Goal: Communication & Community: Answer question/provide support

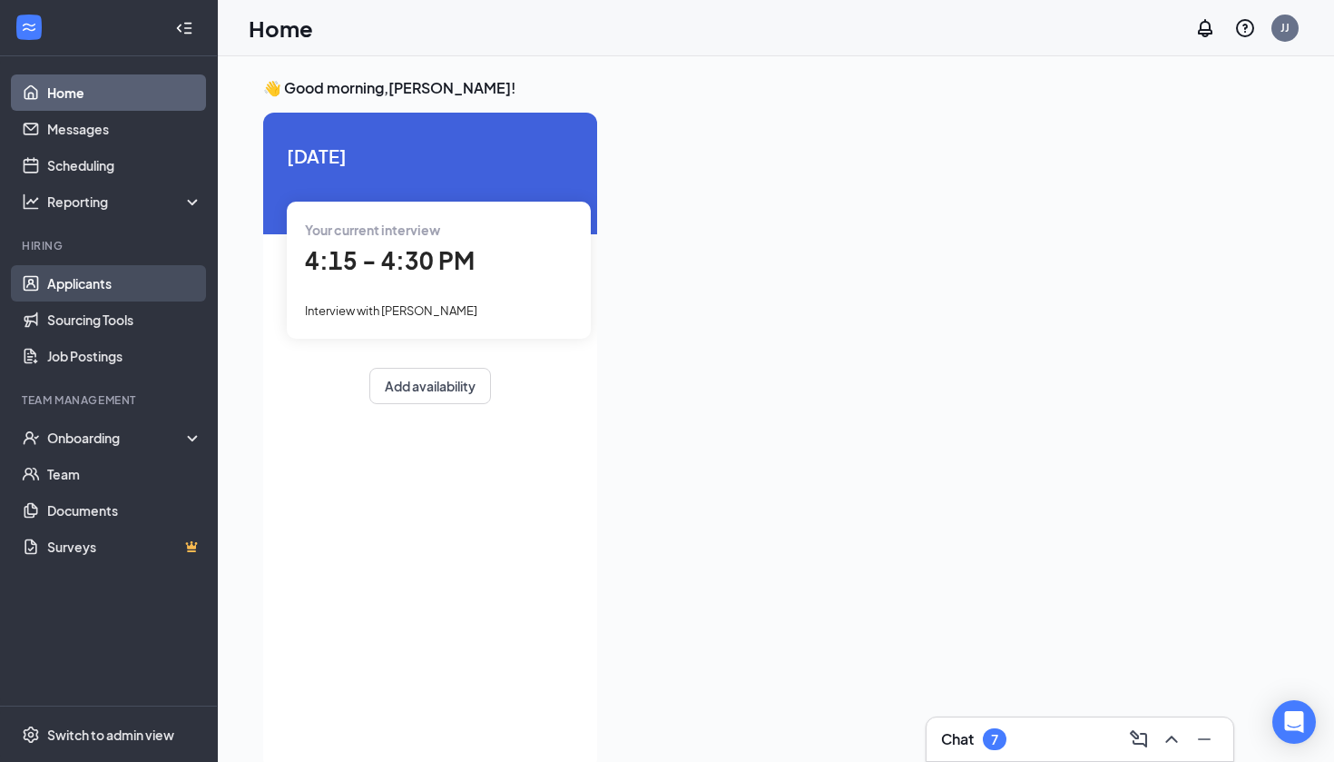
click at [128, 276] on link "Applicants" at bounding box center [124, 283] width 155 height 36
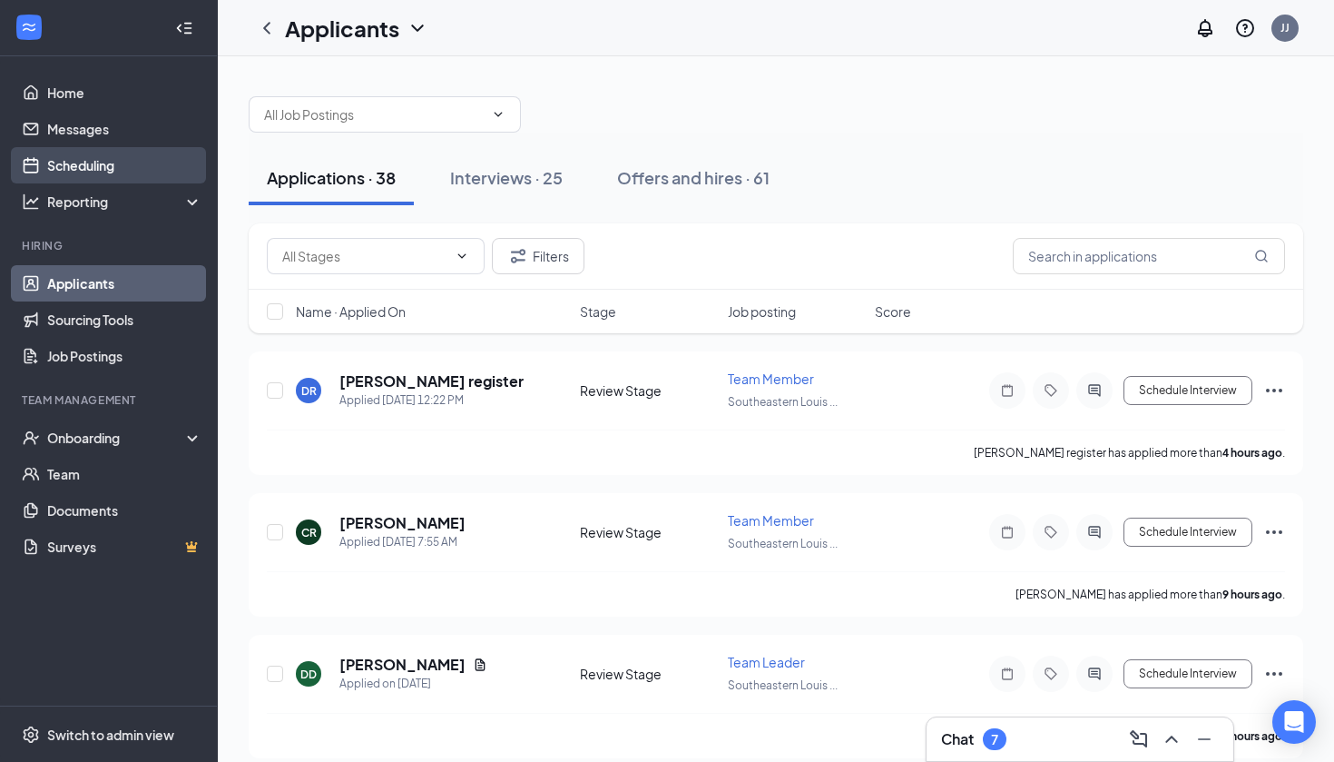
click at [141, 167] on link "Scheduling" at bounding box center [124, 165] width 155 height 36
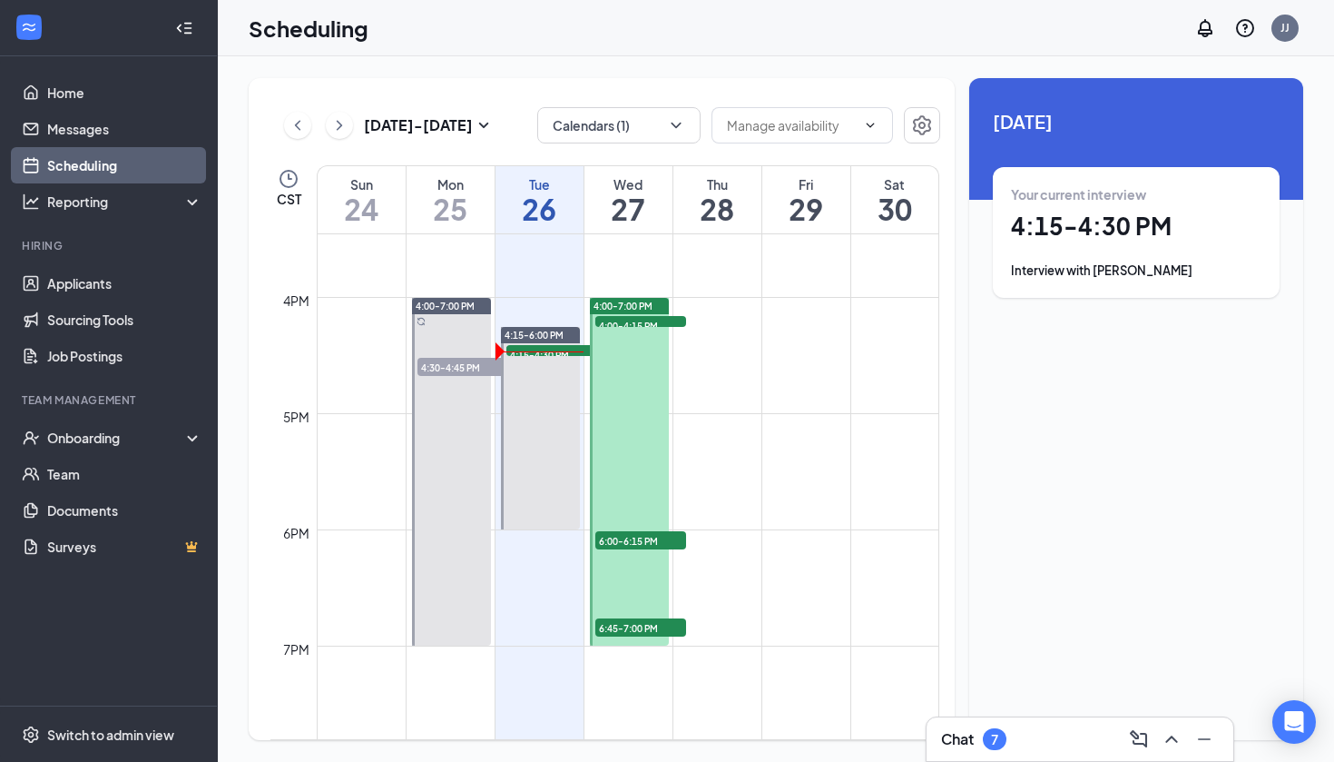
scroll to position [1797, 0]
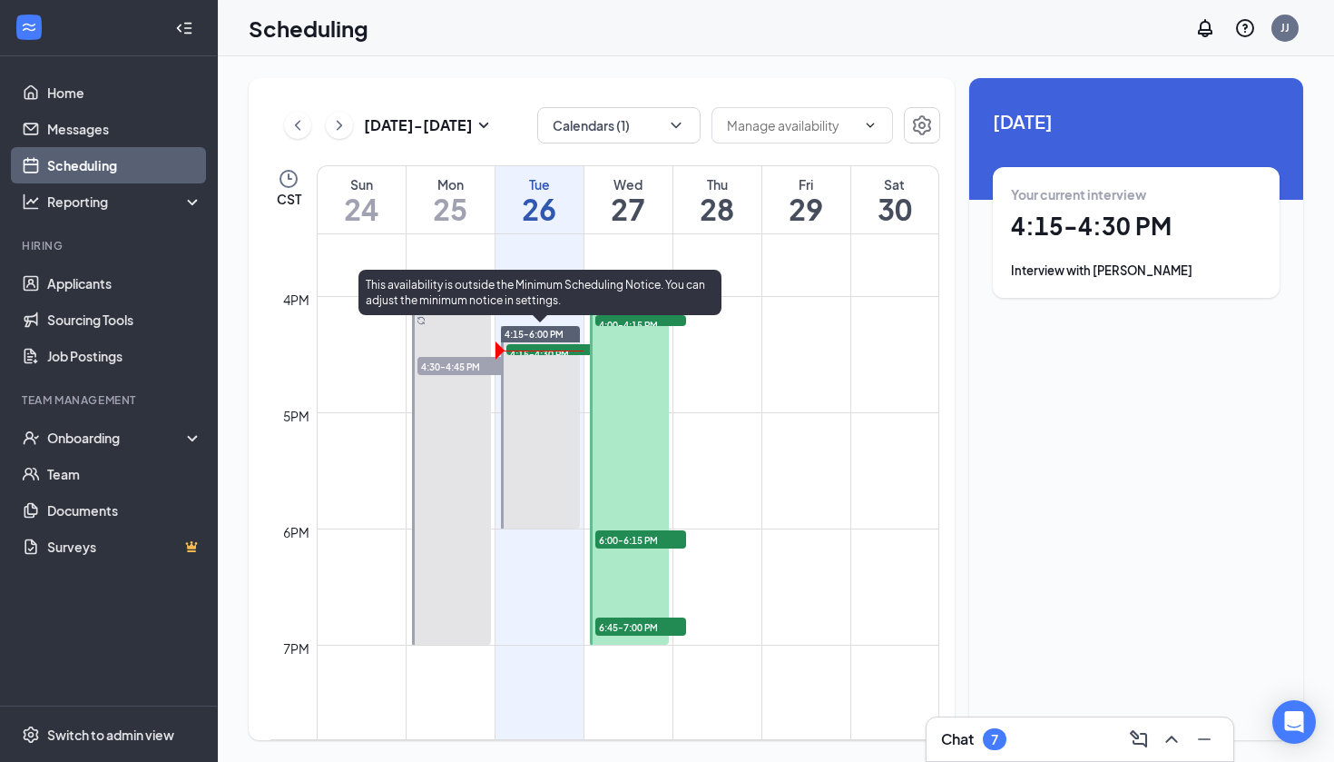
click at [535, 357] on div at bounding box center [541, 427] width 80 height 202
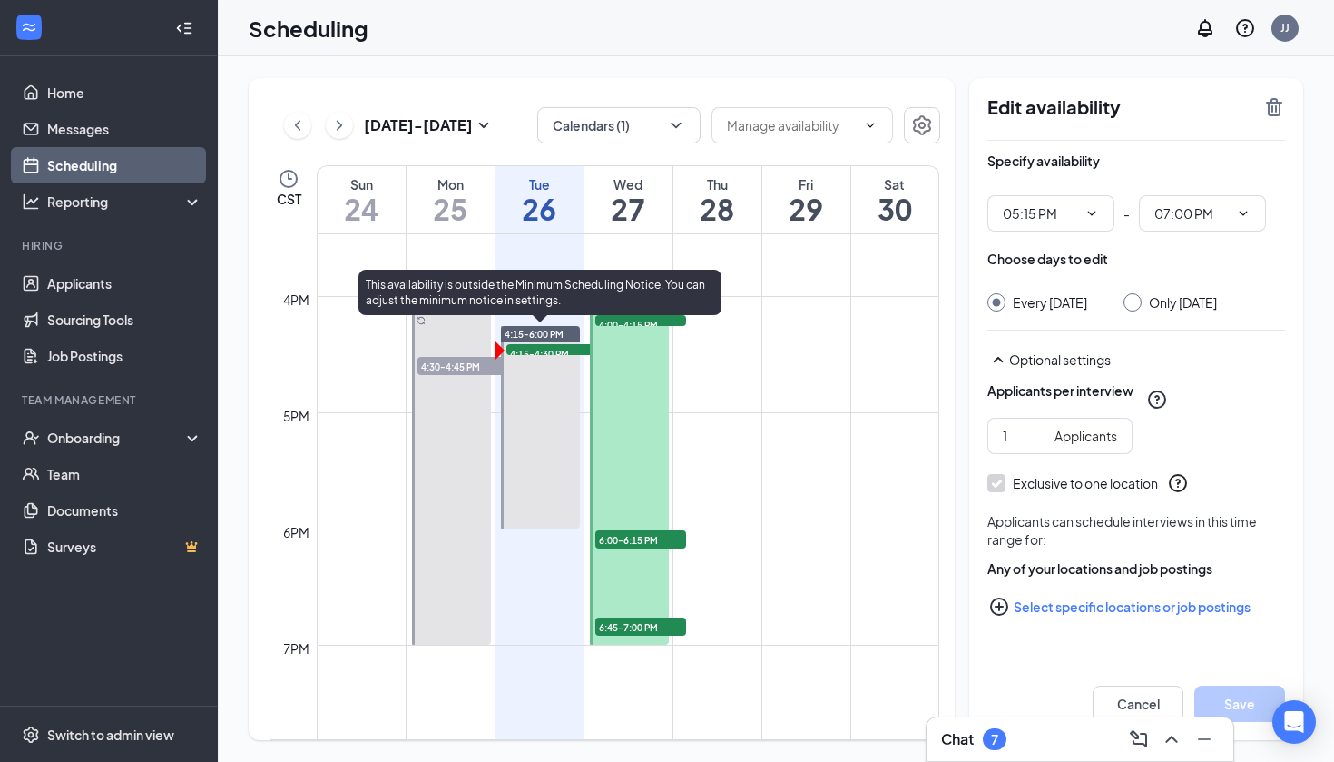
click at [528, 343] on div "4:15-4:30 PM 1" at bounding box center [552, 349] width 94 height 15
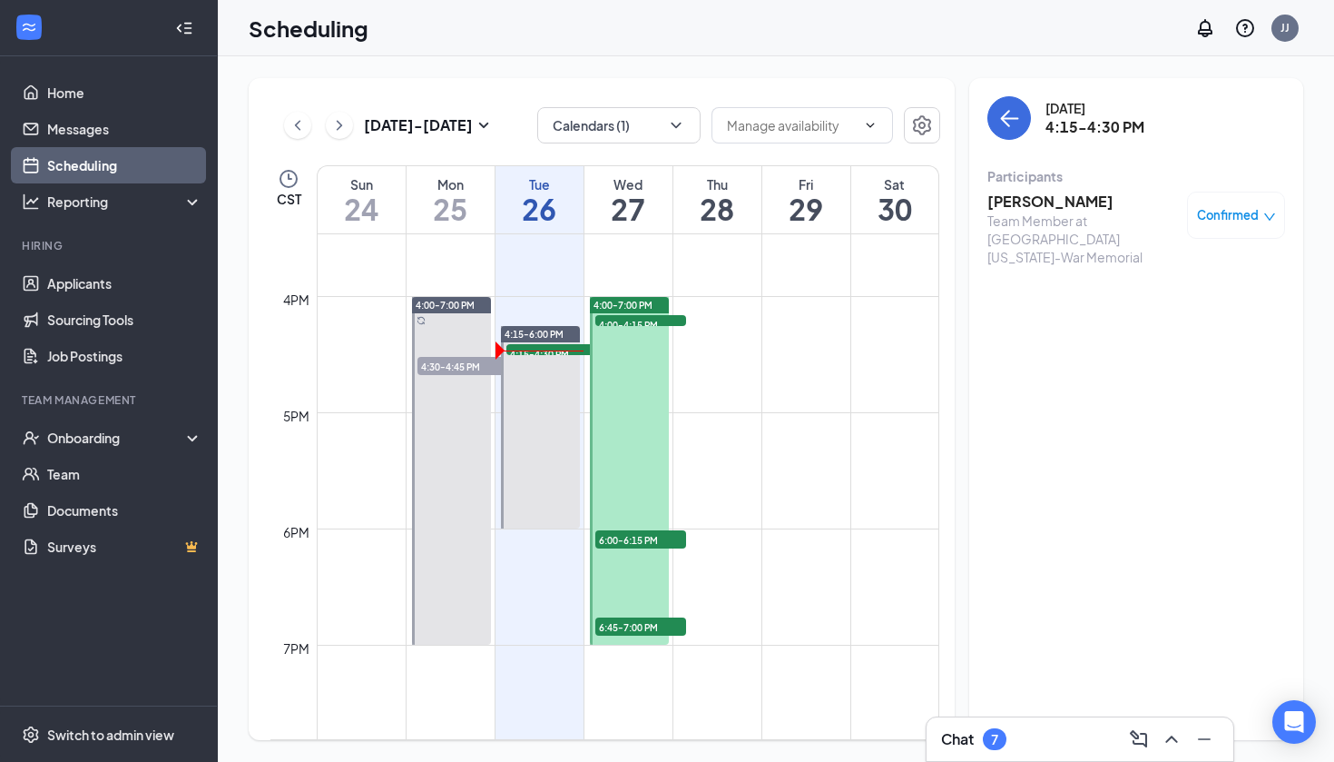
click at [1048, 206] on h3 "[PERSON_NAME]" at bounding box center [1083, 202] width 191 height 20
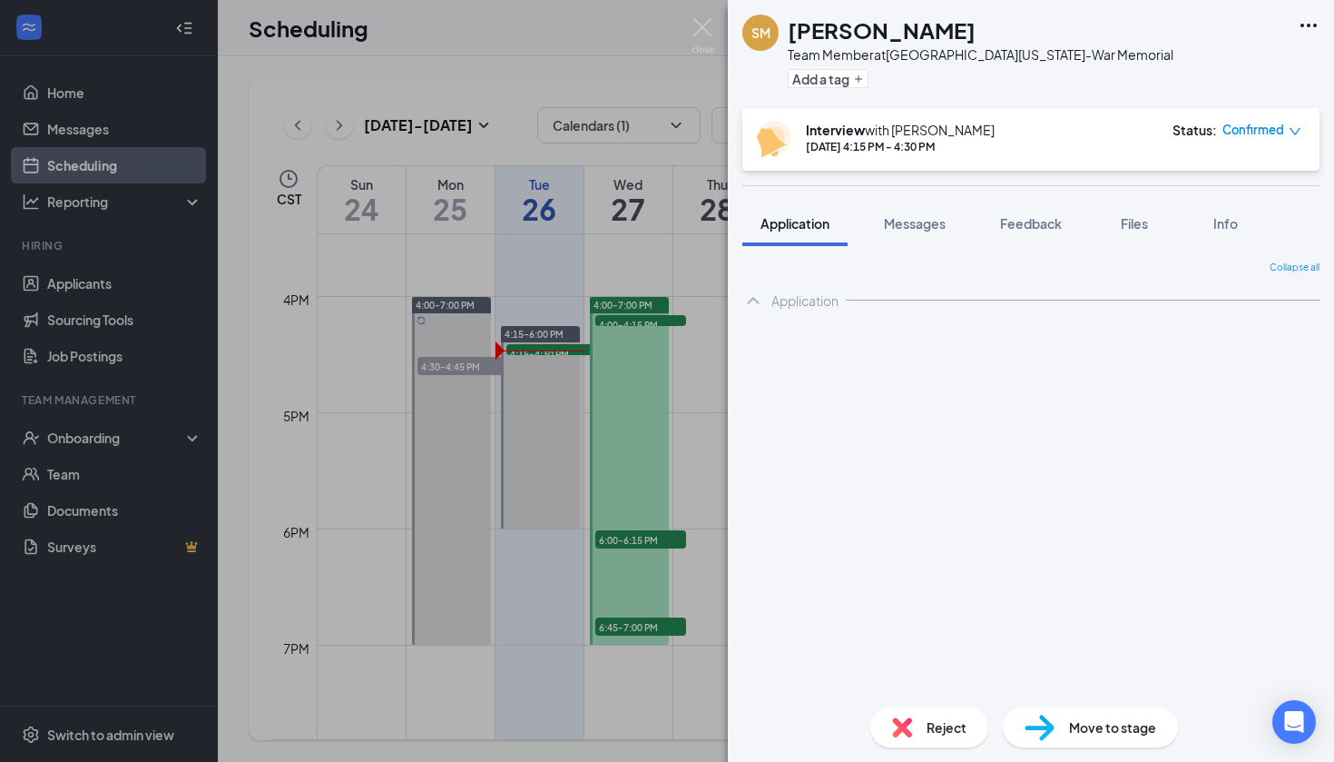
scroll to position [11, 0]
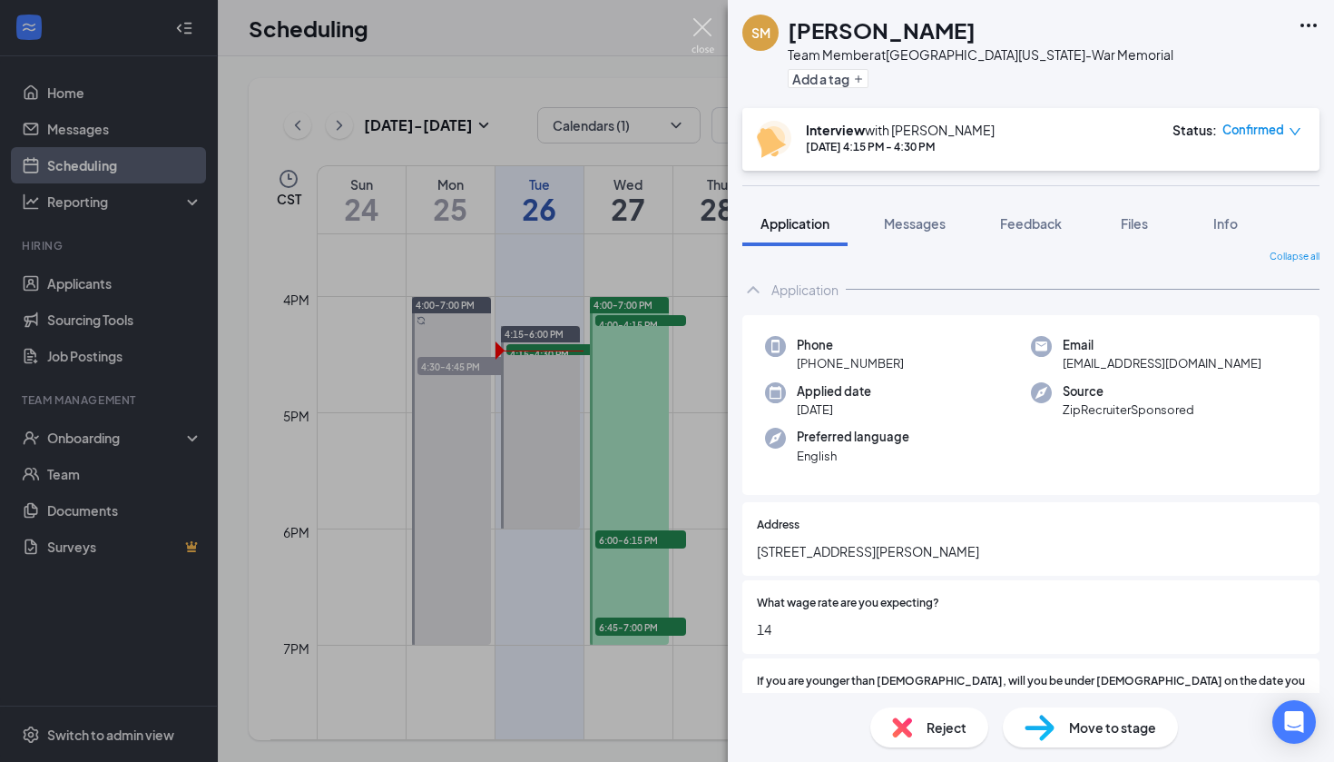
click at [707, 37] on img at bounding box center [703, 35] width 23 height 35
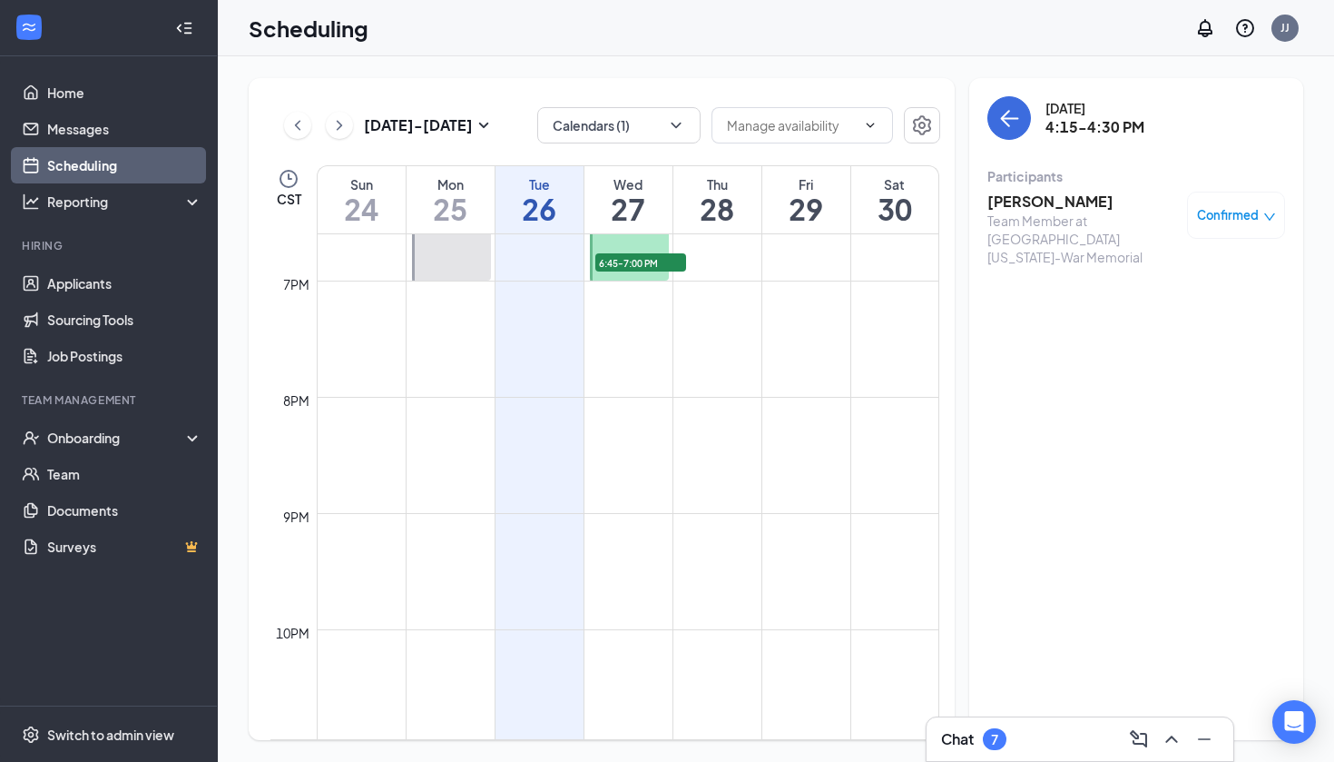
scroll to position [2009, 0]
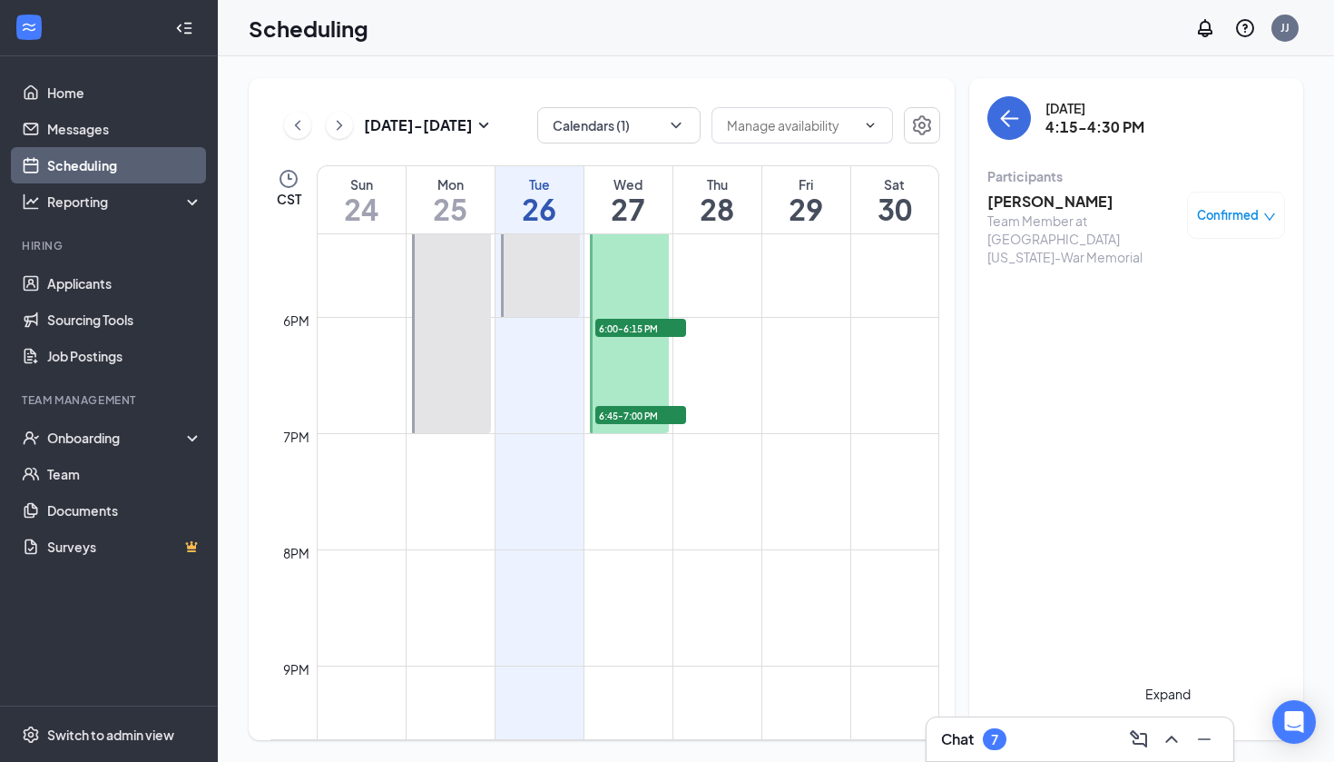
click at [1172, 738] on icon "ChevronUp" at bounding box center [1172, 739] width 22 height 22
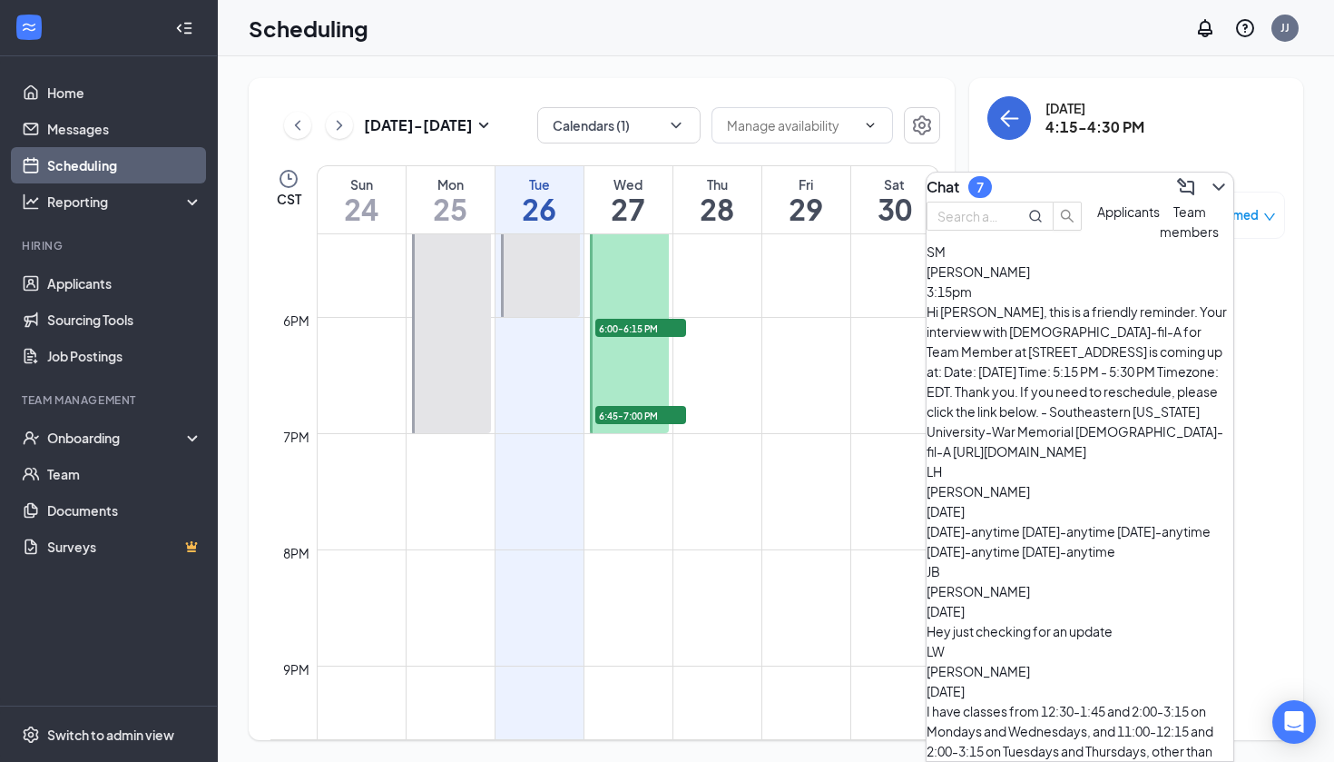
click at [1160, 241] on button "Team members" at bounding box center [1189, 222] width 59 height 40
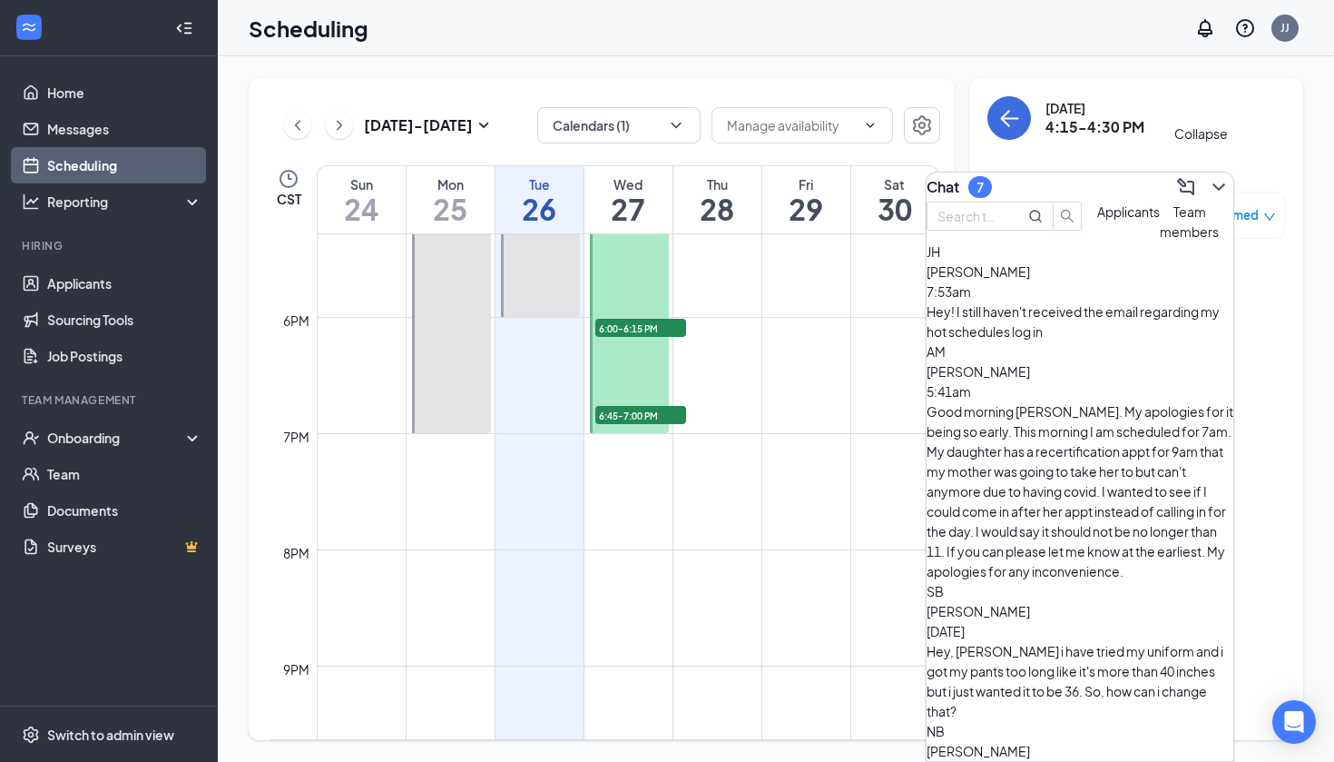
click at [1210, 192] on button at bounding box center [1219, 186] width 29 height 29
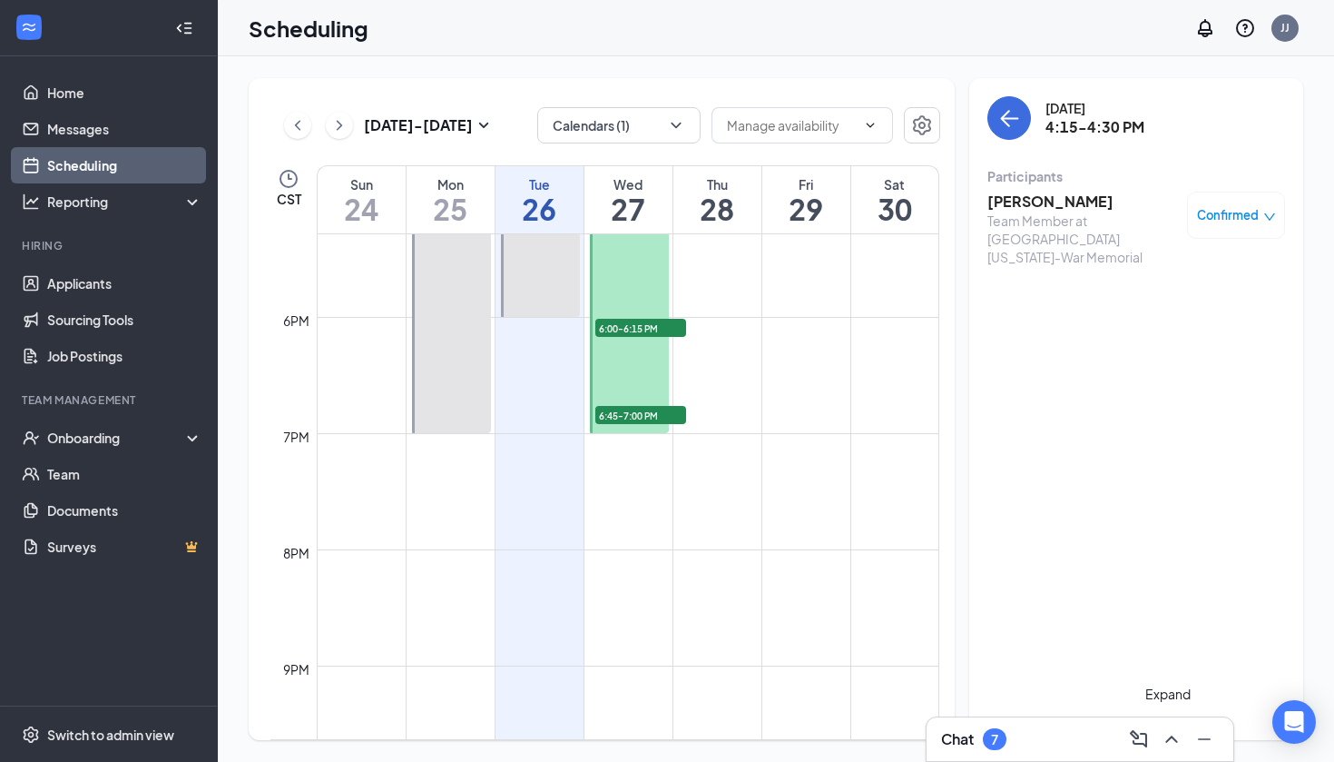
click at [1171, 744] on icon "ChevronUp" at bounding box center [1172, 739] width 22 height 22
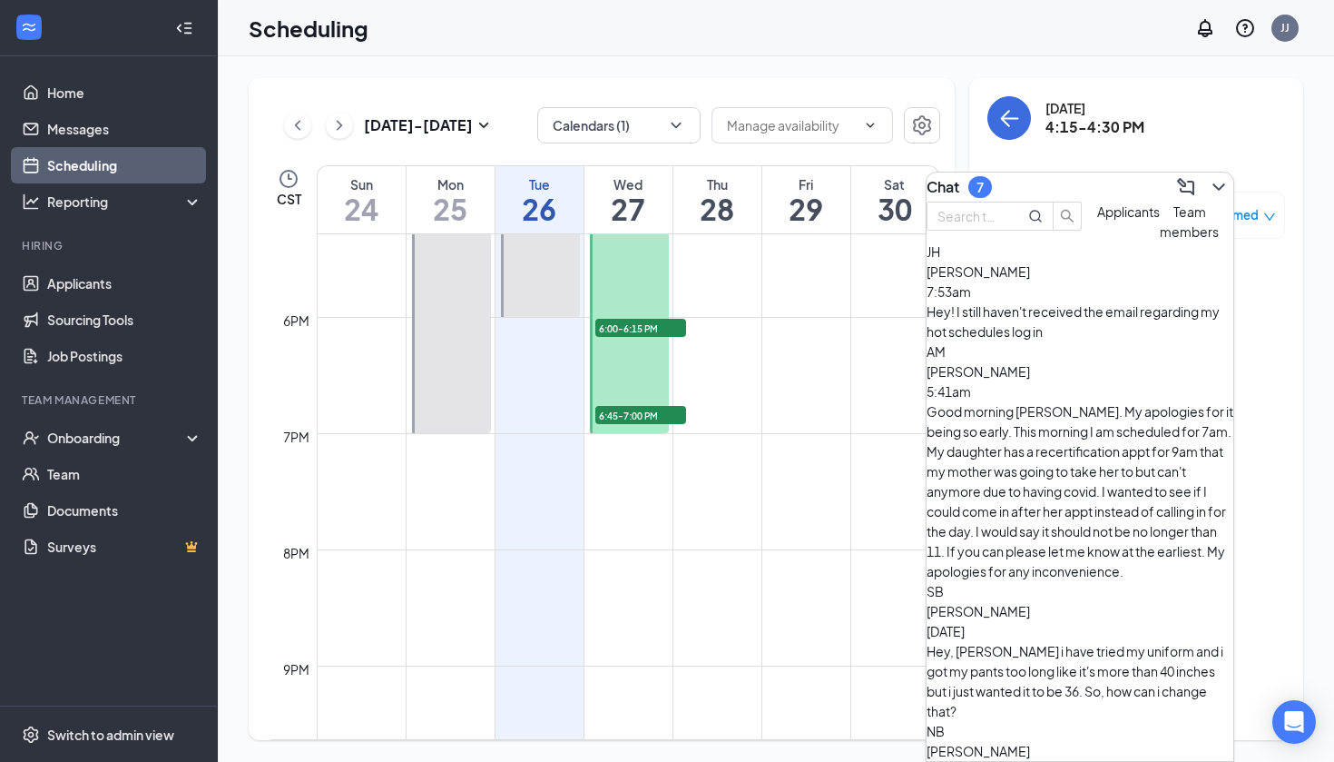
click at [1097, 220] on span "Applicants" at bounding box center [1128, 211] width 63 height 16
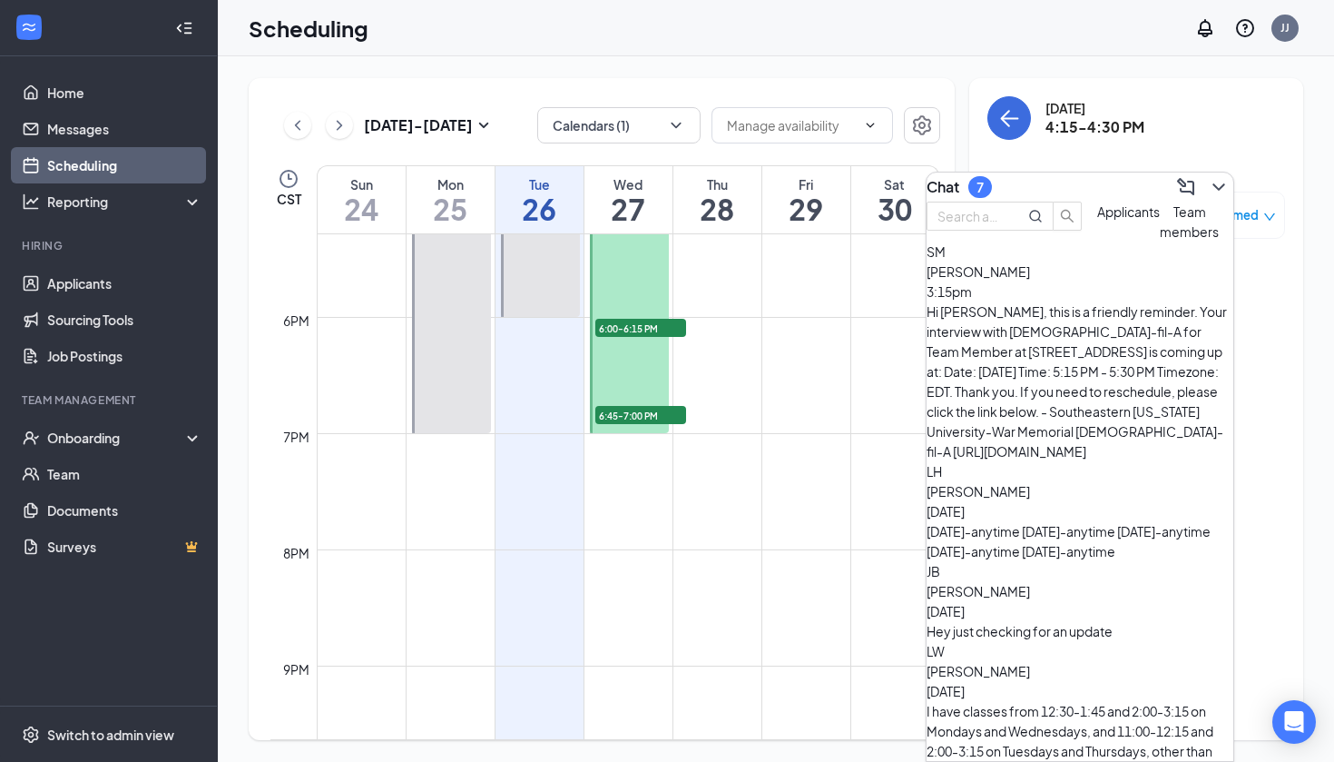
click at [1031, 359] on div "SM Shonda Martin 3:15pm Hi Shonda Martin, this is a friendly reminder. Your int…" at bounding box center [1080, 351] width 307 height 220
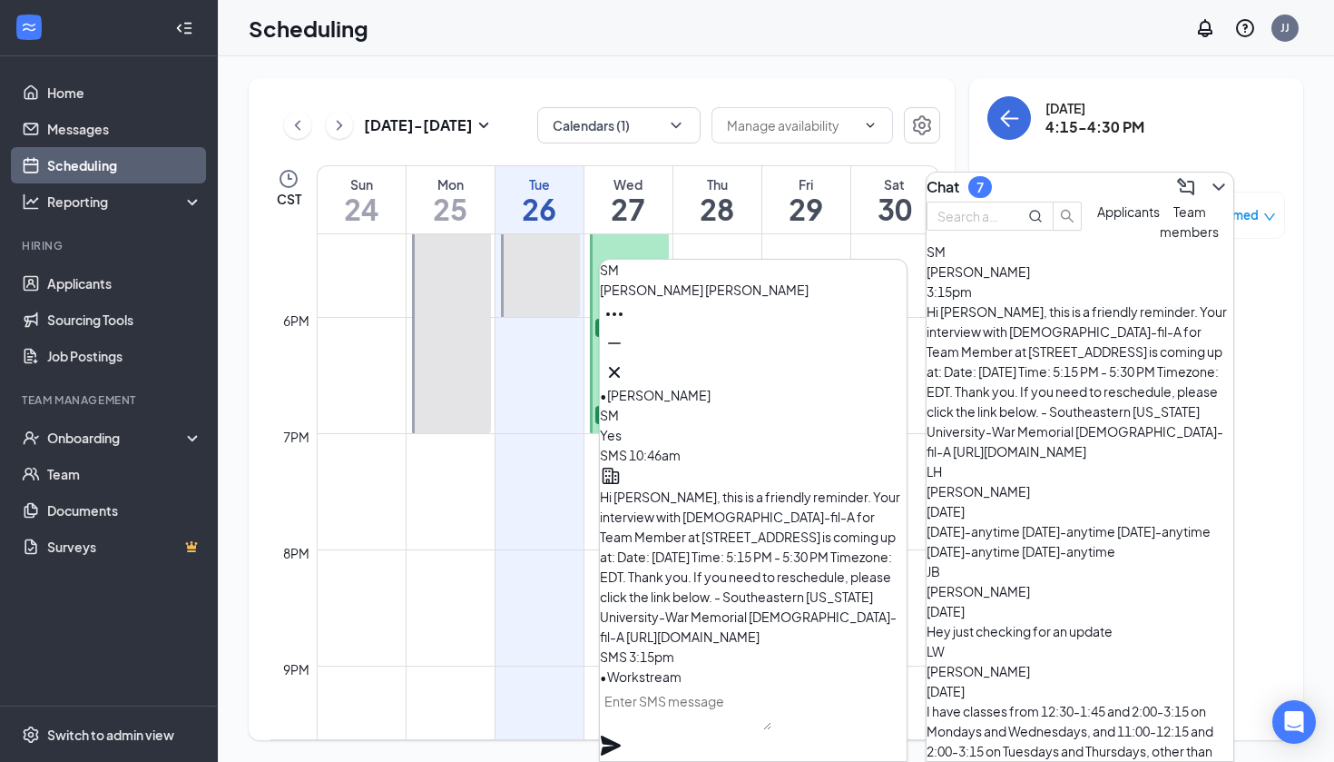
click at [745, 728] on textarea at bounding box center [686, 708] width 172 height 44
type textarea "Hi [PERSON_NAME], I am ready when you are!"
click at [621, 735] on icon "Plane" at bounding box center [611, 745] width 20 height 20
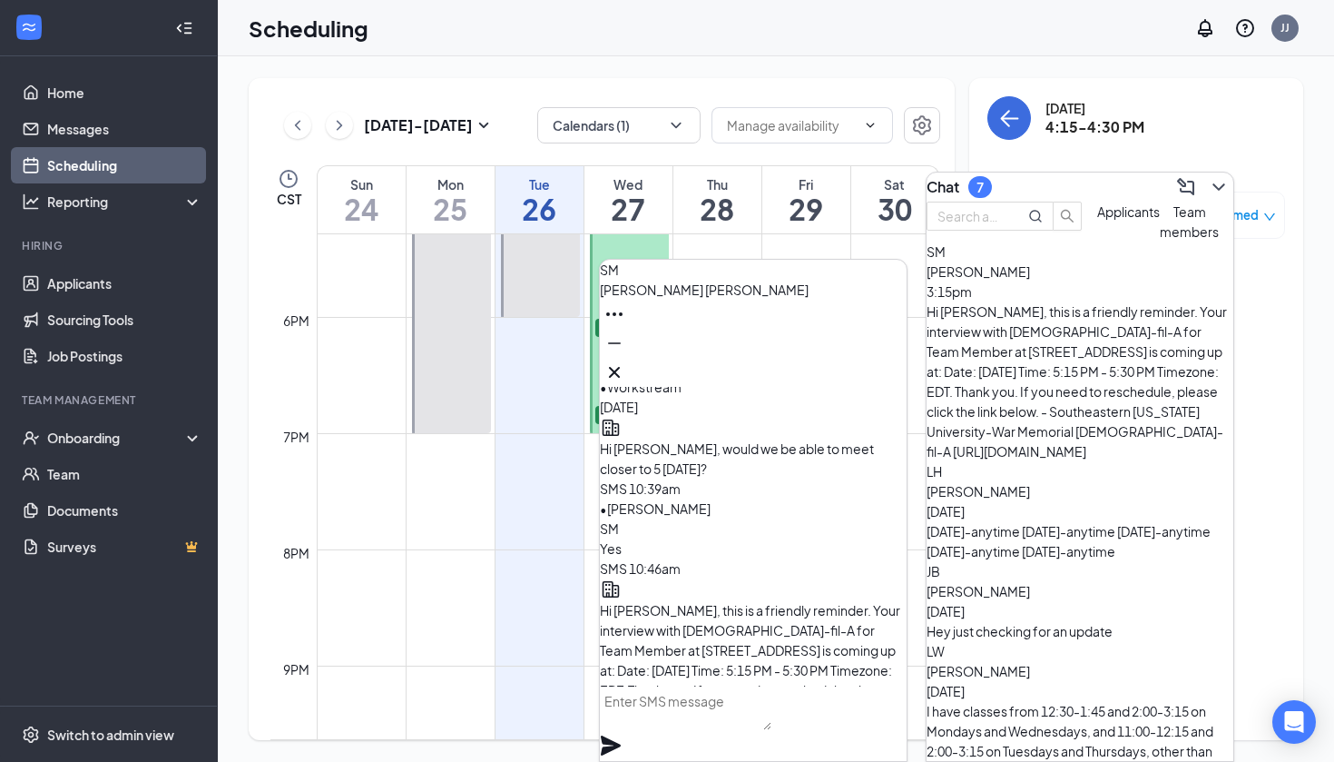
scroll to position [-190, 0]
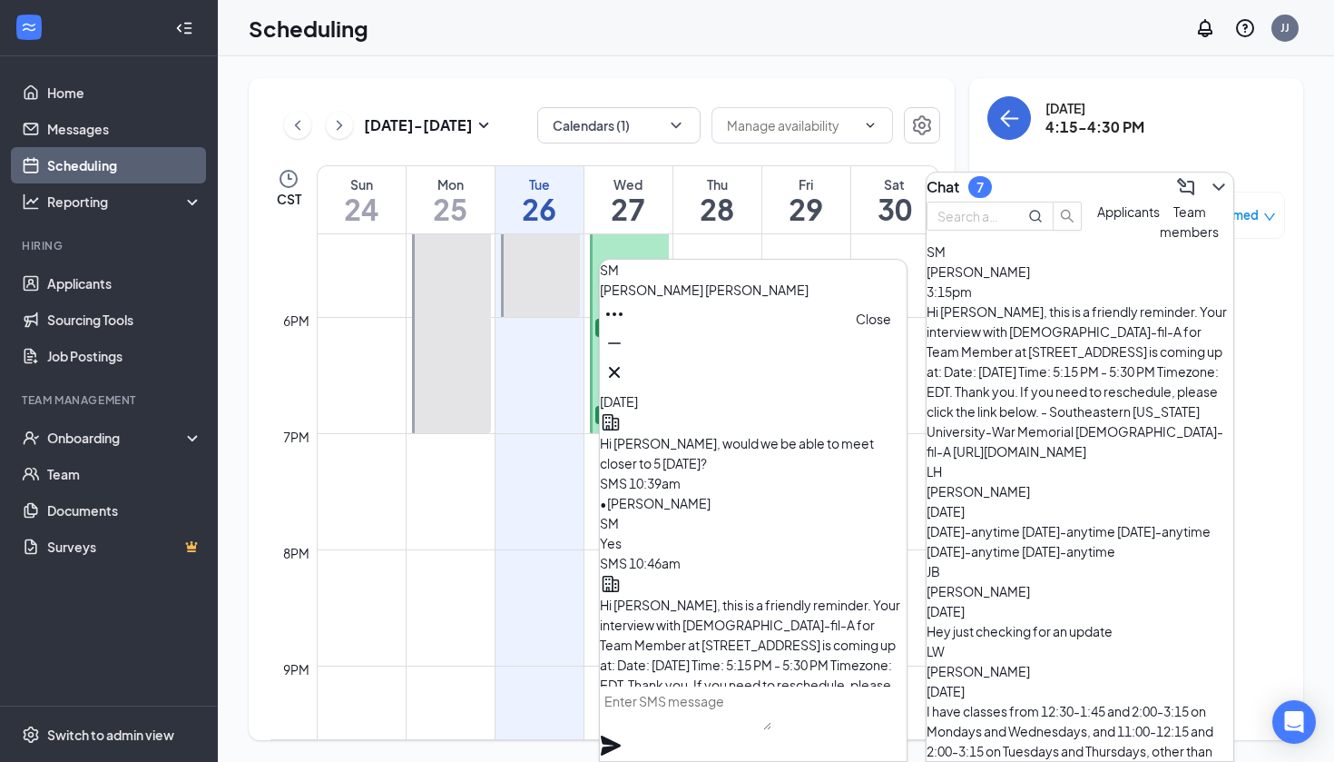
click at [625, 362] on icon "Cross" at bounding box center [615, 372] width 22 height 22
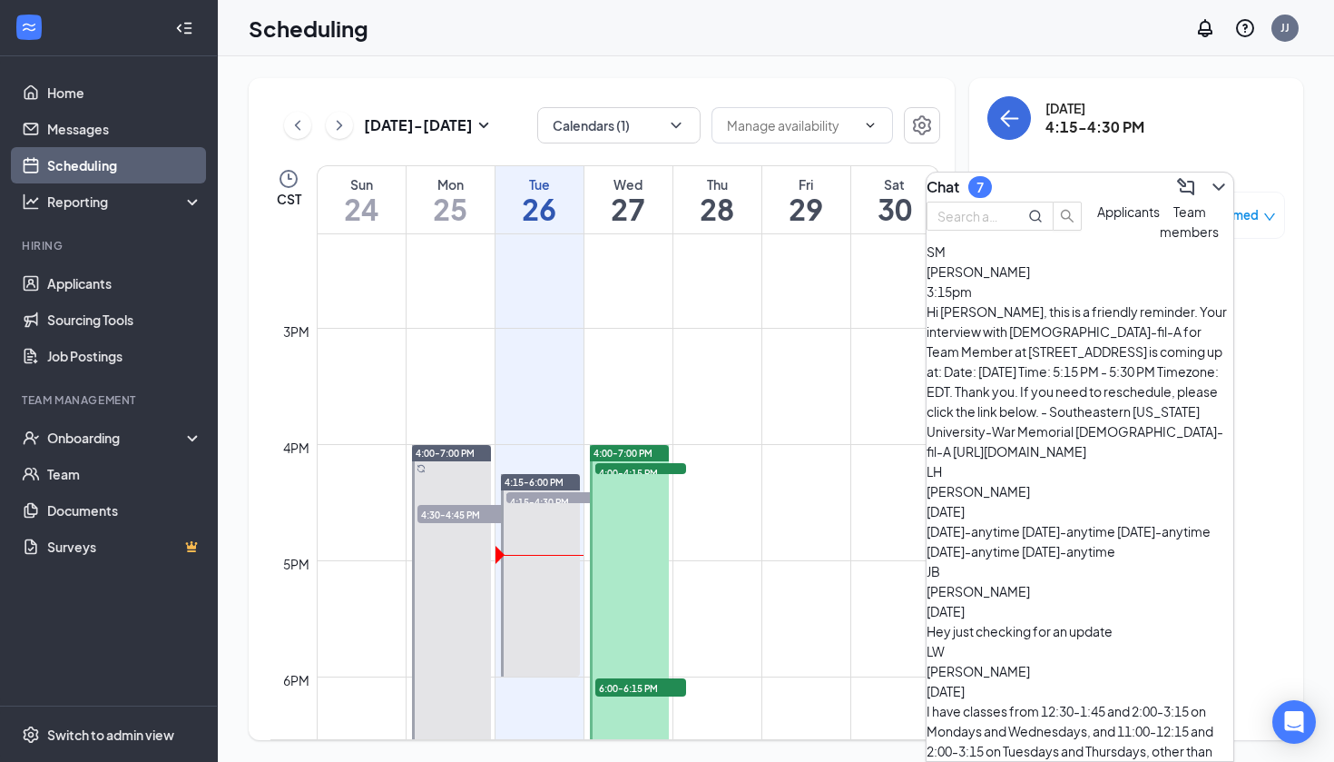
scroll to position [1650, 0]
click at [643, 466] on span "4:00-4:15 PM" at bounding box center [640, 471] width 91 height 18
click at [1208, 183] on icon "ChevronDown" at bounding box center [1219, 187] width 22 height 22
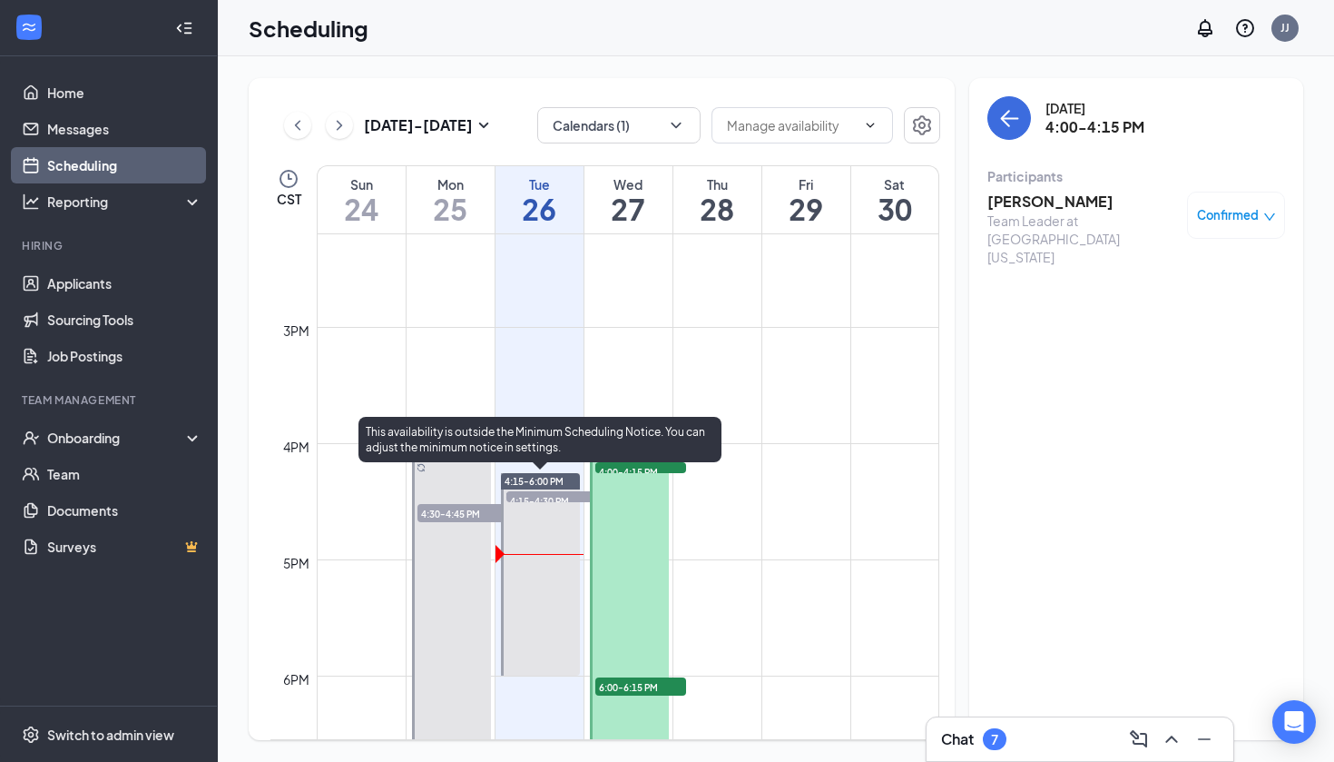
click at [535, 497] on span "4:15-4:30 PM" at bounding box center [552, 500] width 91 height 18
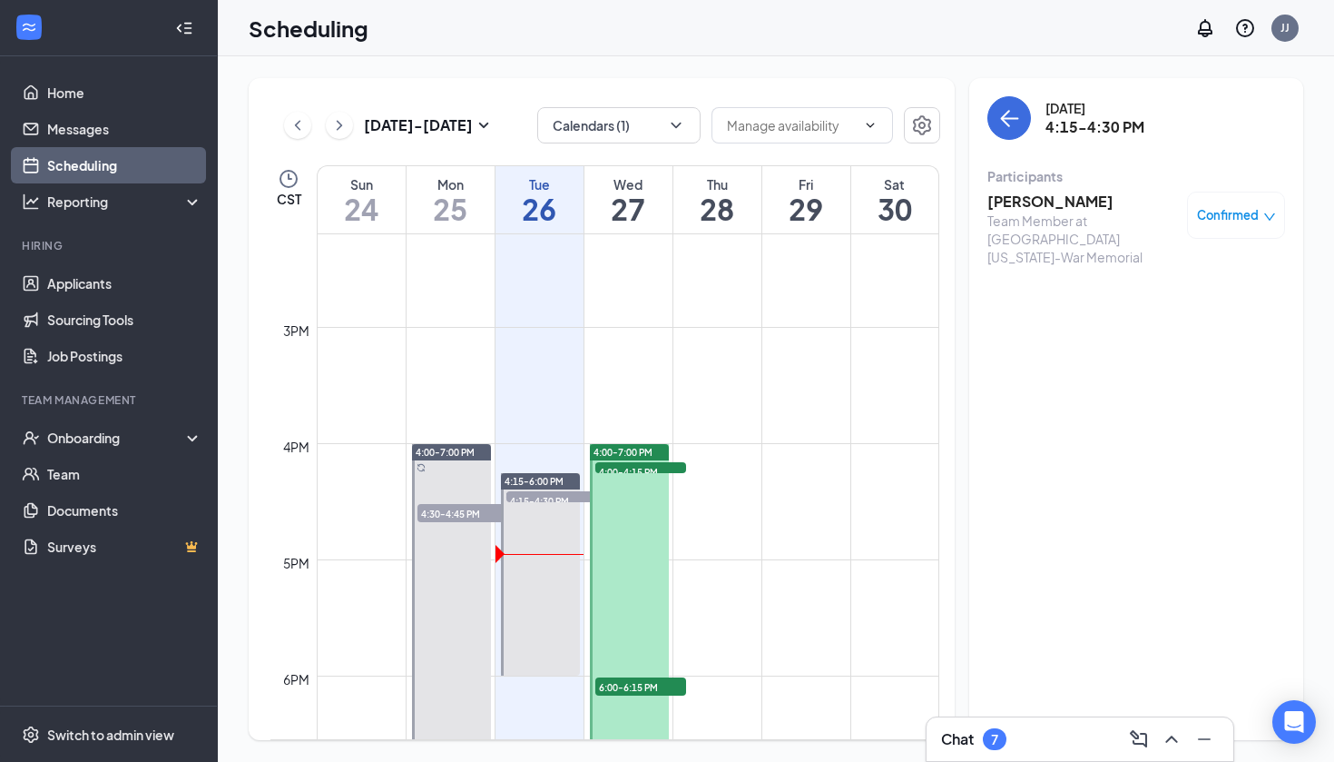
click at [1041, 202] on h3 "[PERSON_NAME]" at bounding box center [1083, 202] width 191 height 20
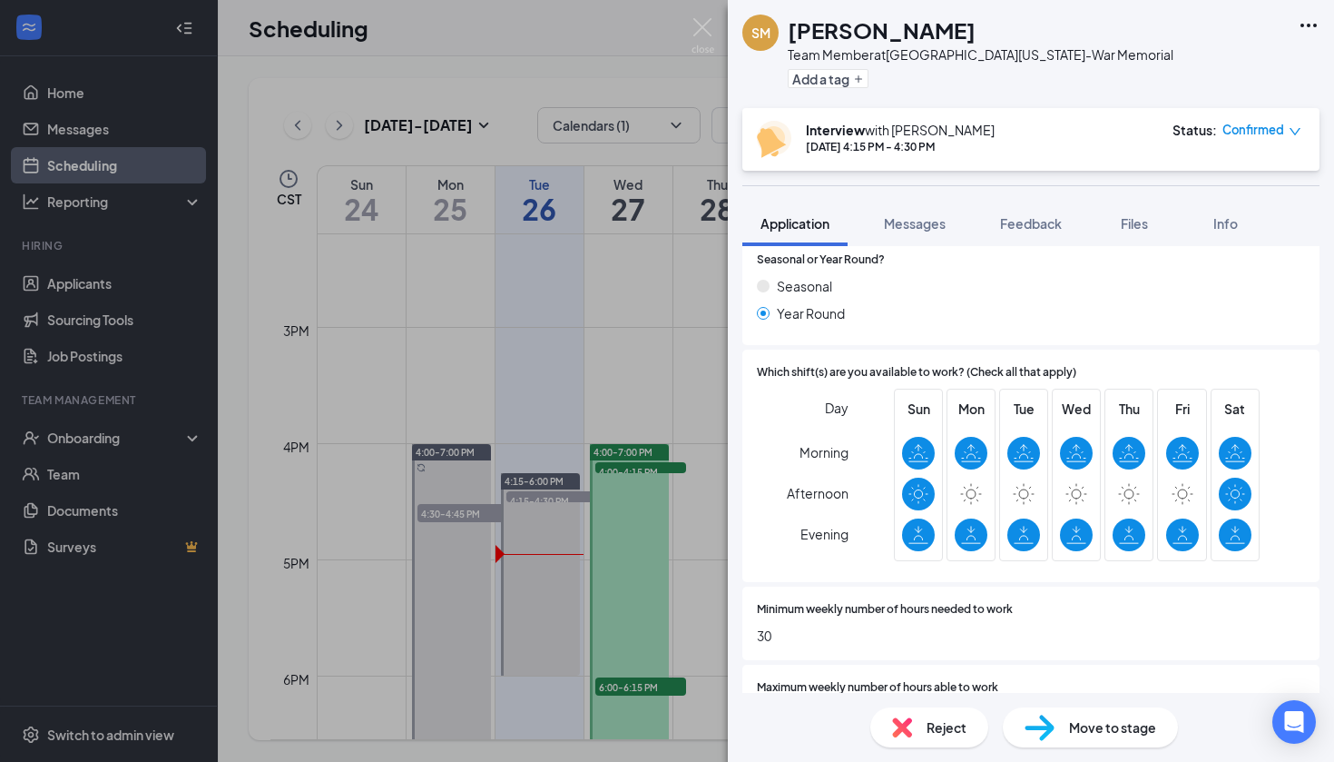
scroll to position [655, 0]
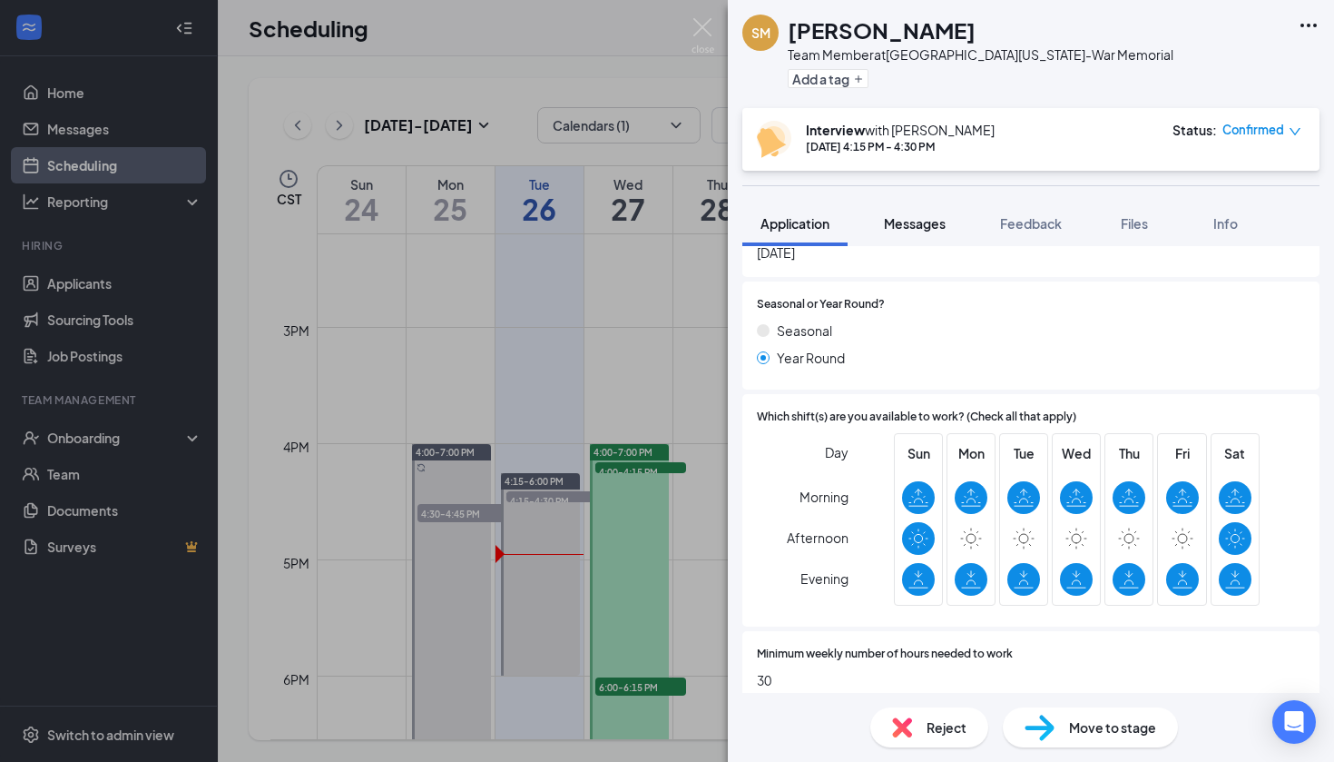
click at [919, 227] on span "Messages" at bounding box center [915, 223] width 62 height 16
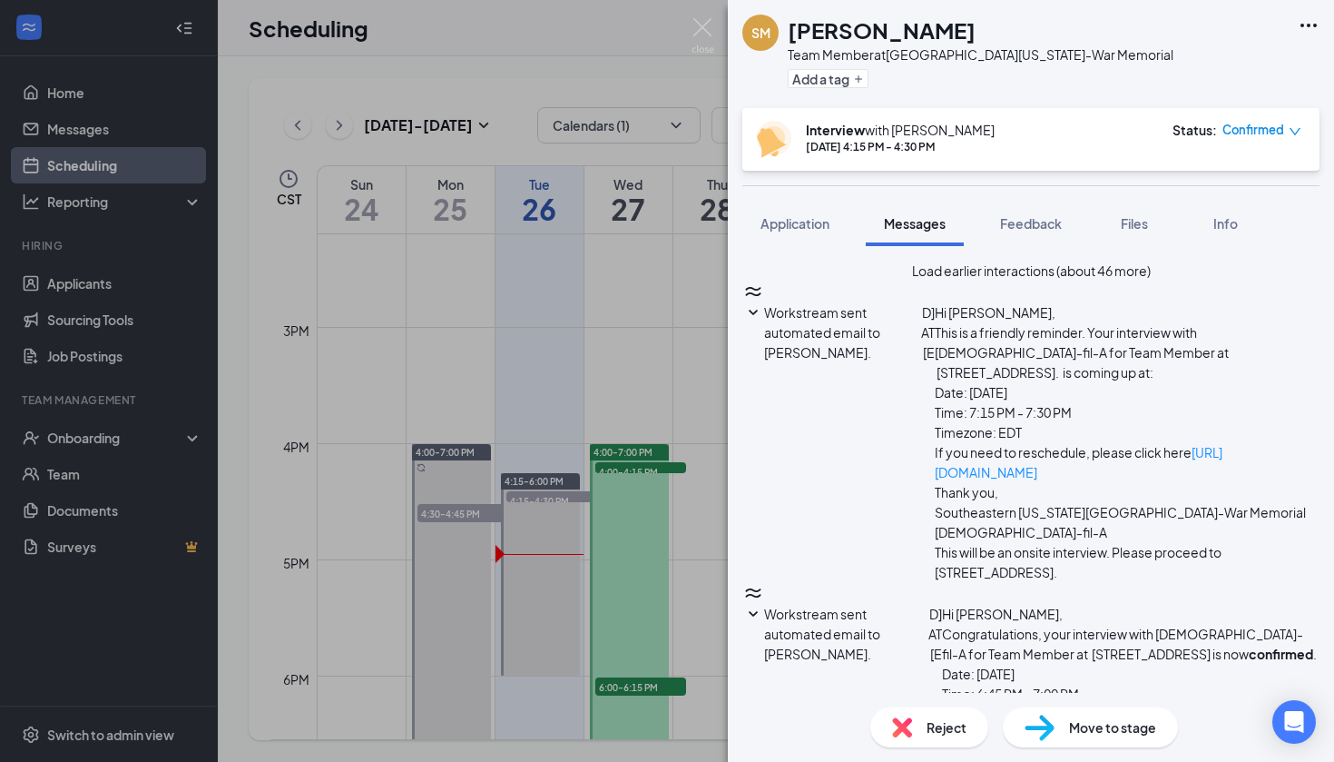
scroll to position [585, 0]
click at [705, 34] on img at bounding box center [703, 35] width 23 height 35
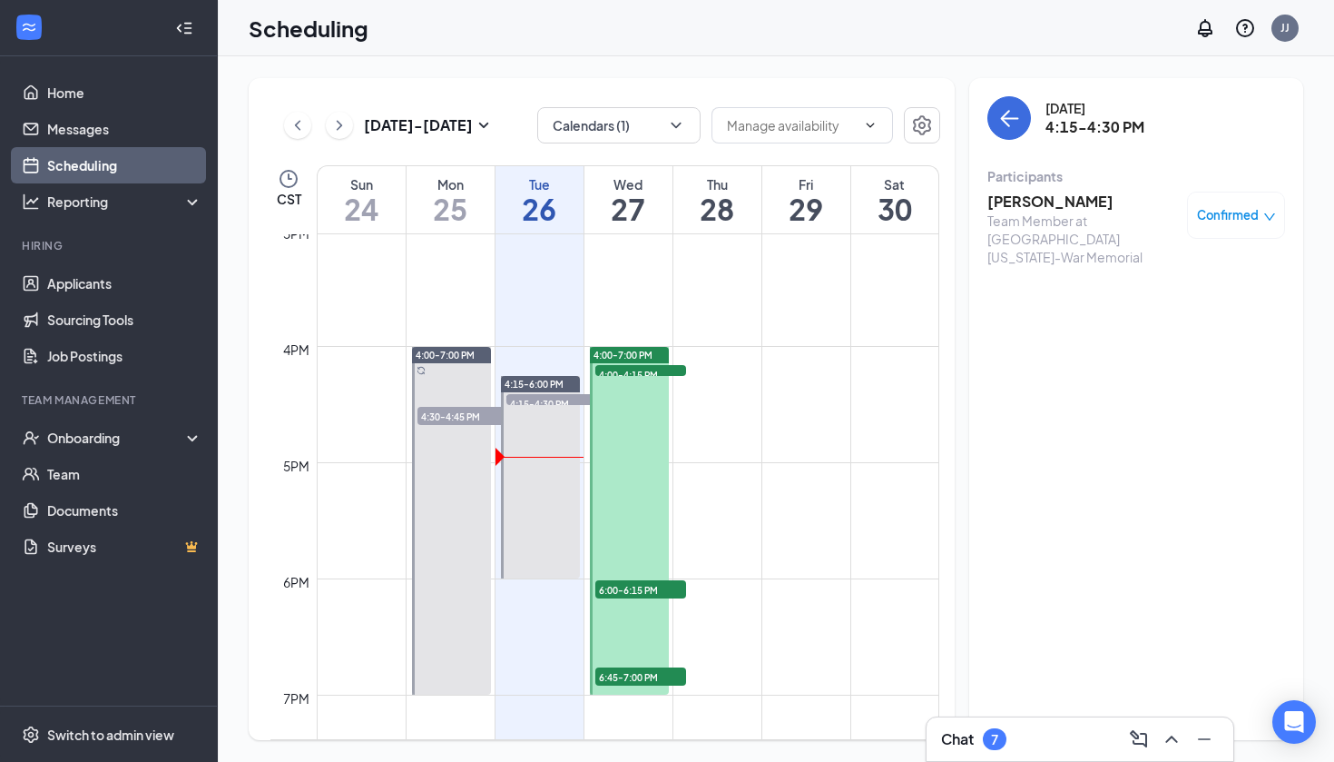
scroll to position [1803, 0]
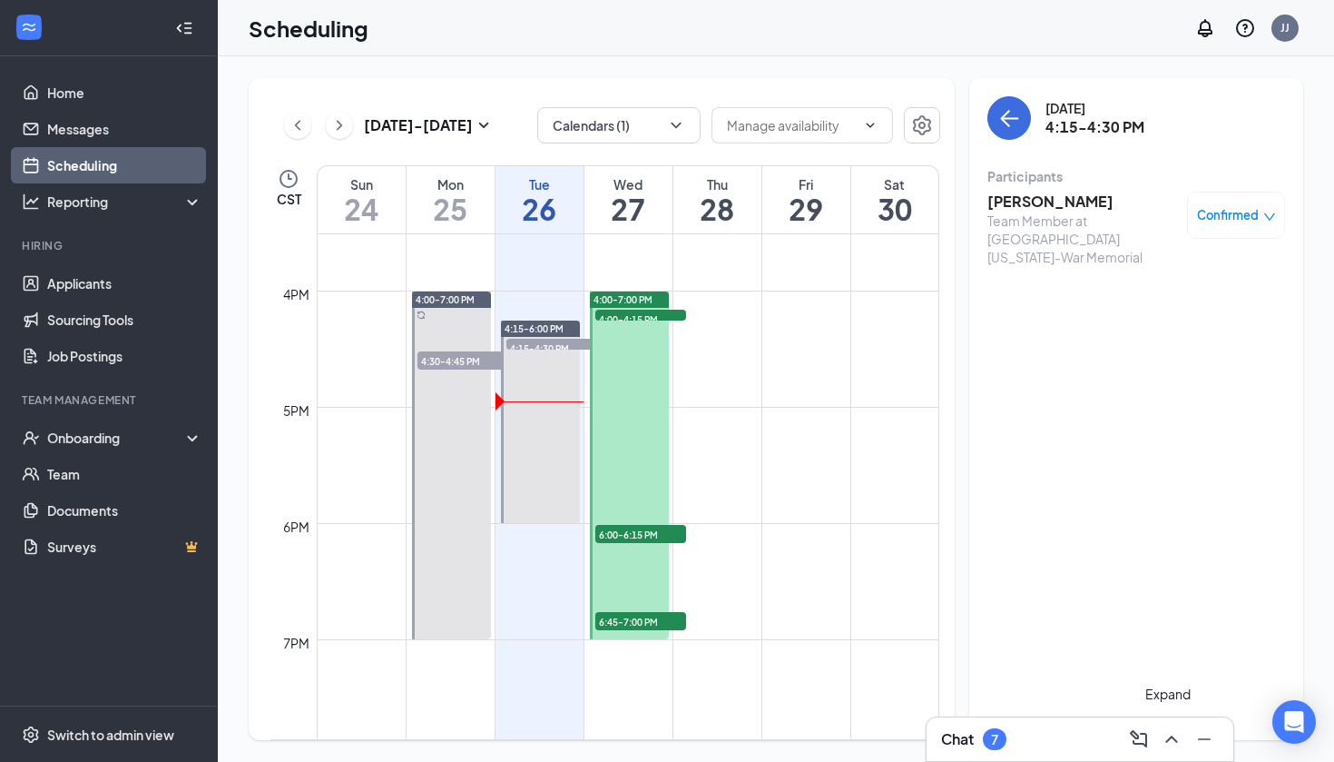
click at [1166, 738] on icon "ChevronUp" at bounding box center [1172, 739] width 22 height 22
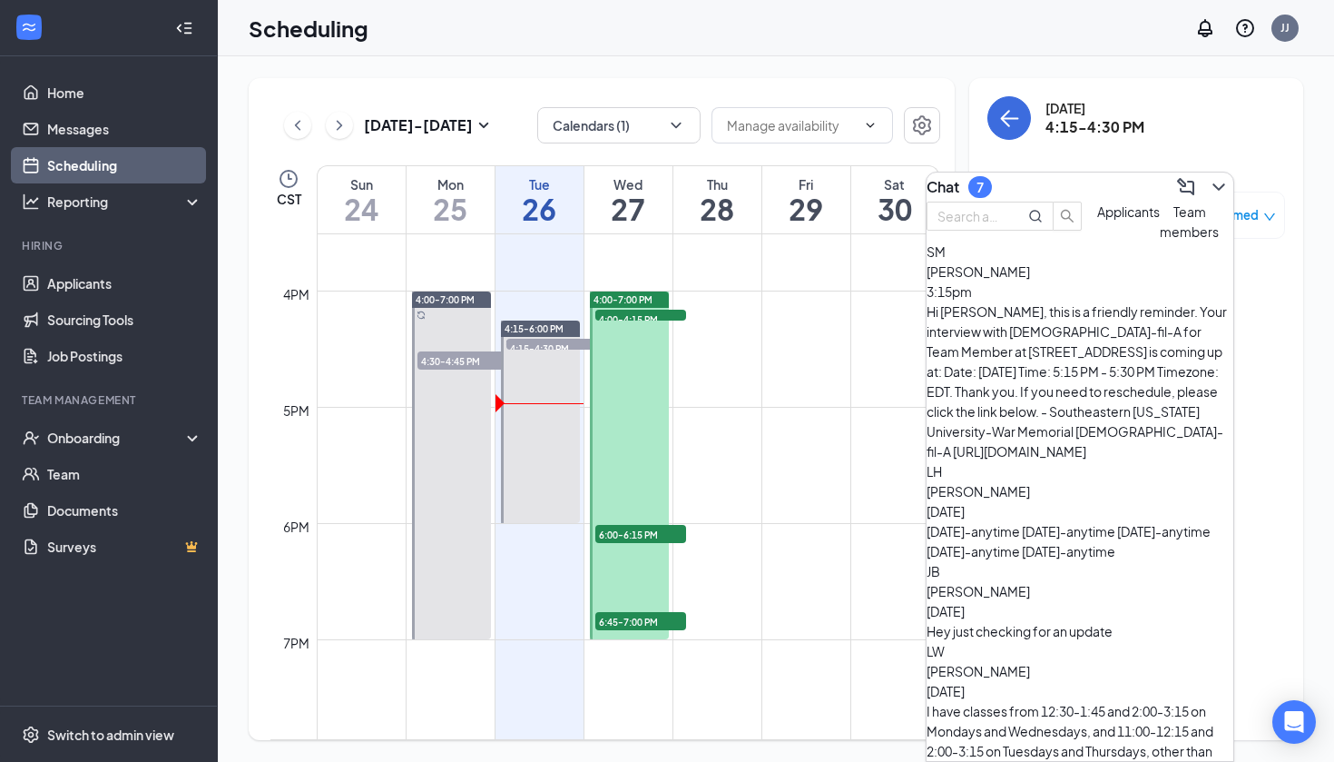
scroll to position [0, 0]
click at [1082, 338] on div "Hi [PERSON_NAME], this is a friendly reminder. Your interview with [DEMOGRAPHIC…" at bounding box center [1080, 381] width 307 height 160
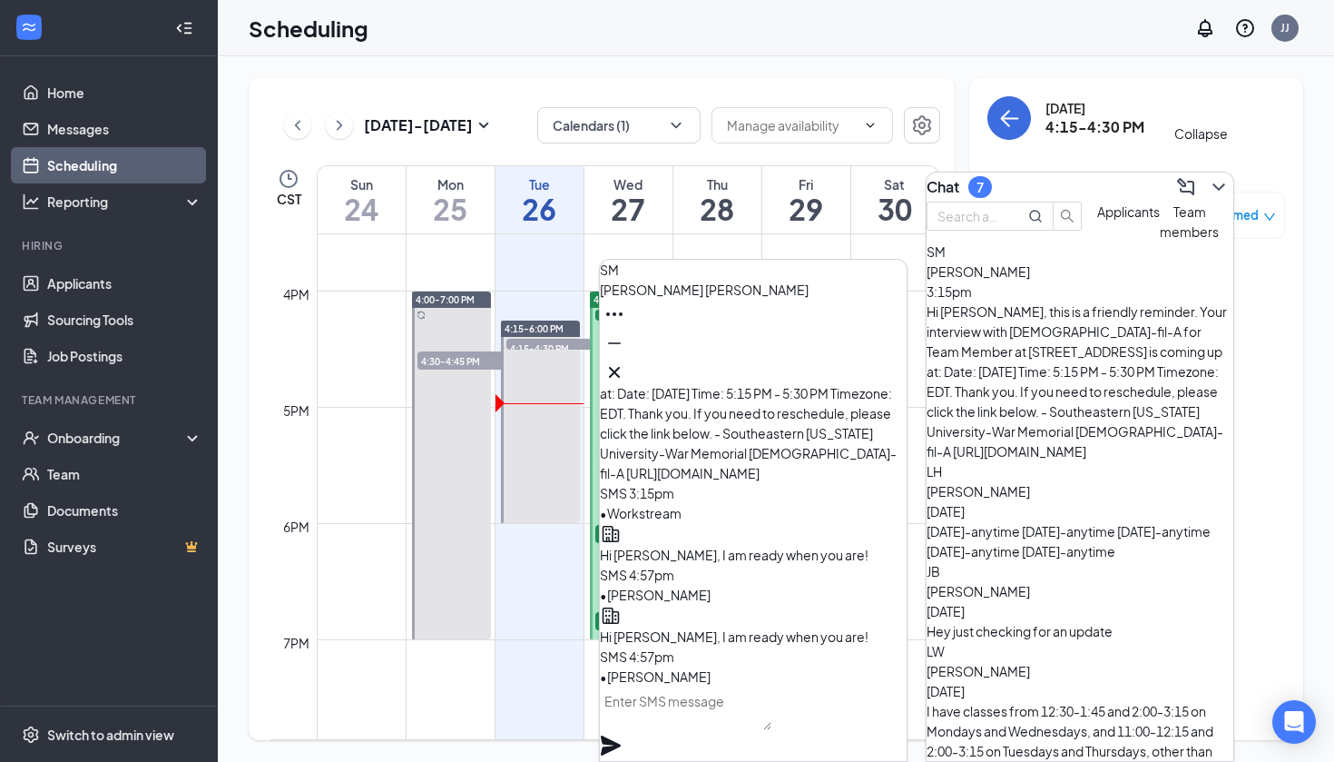
click at [1208, 178] on icon "ChevronDown" at bounding box center [1219, 187] width 22 height 22
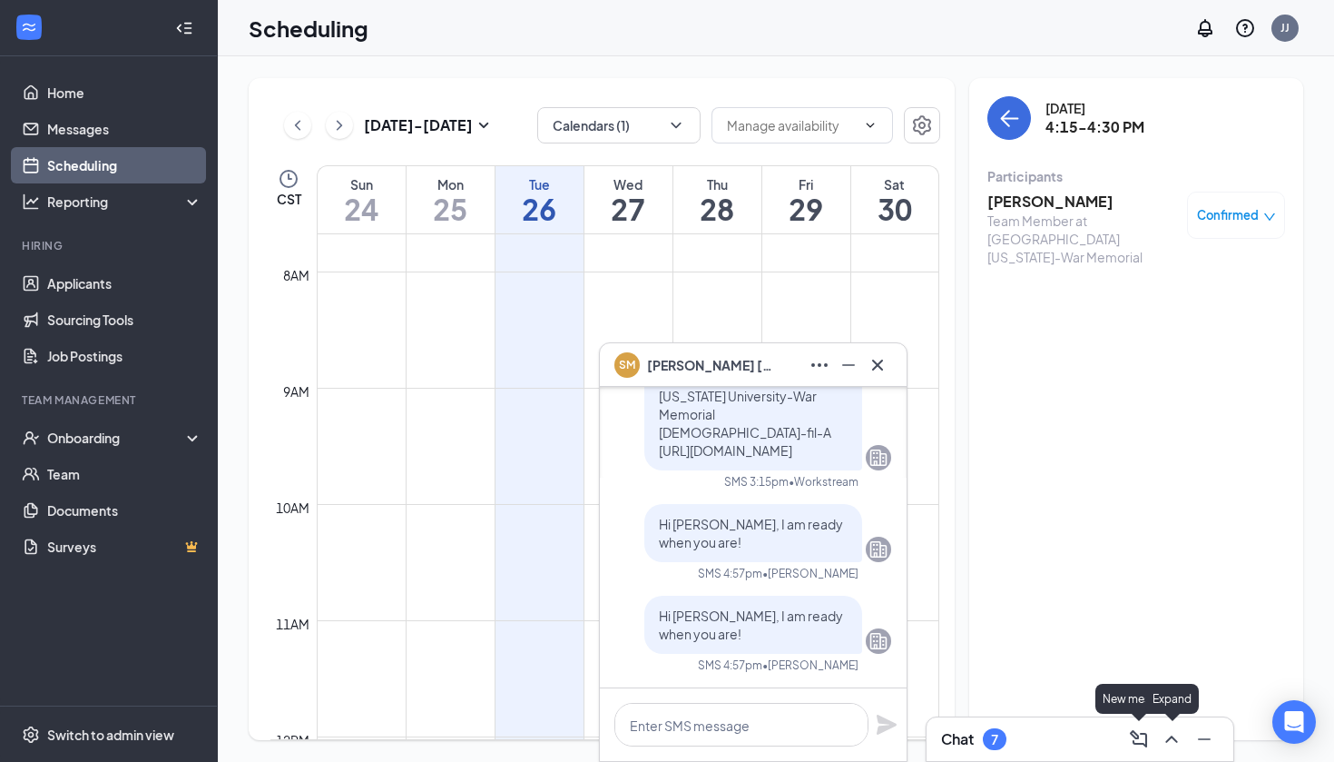
click at [1178, 749] on icon "ChevronUp" at bounding box center [1172, 739] width 22 height 22
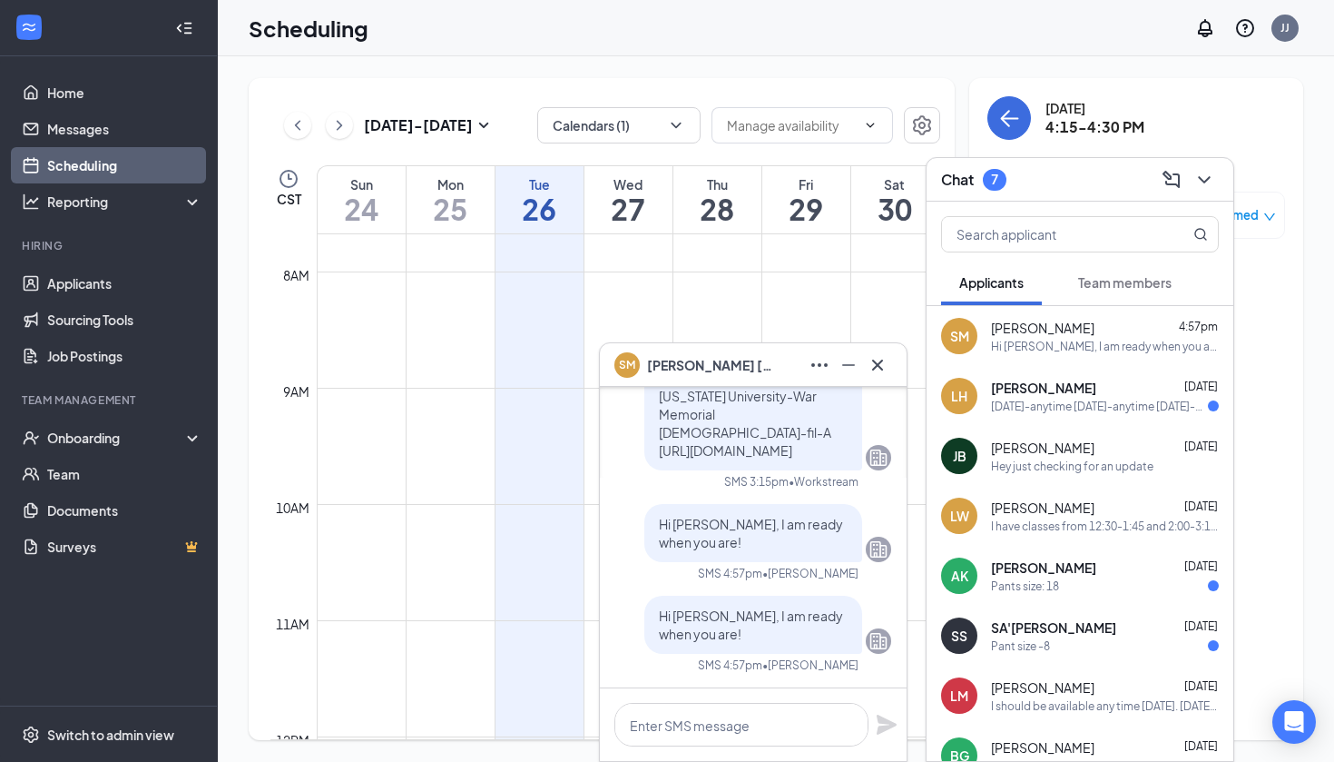
click at [1144, 284] on span "Team members" at bounding box center [1124, 282] width 93 height 16
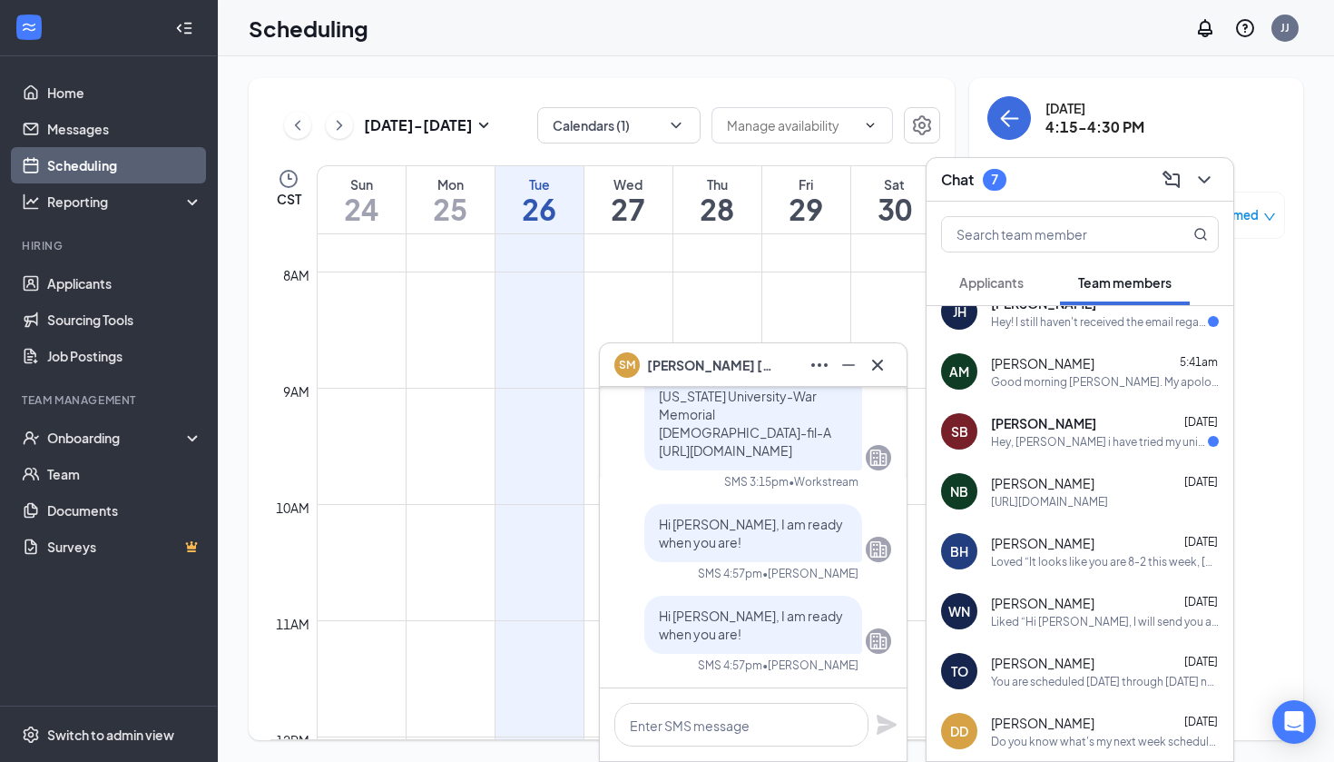
scroll to position [26, 0]
click at [1091, 433] on div "Hey, Joseph i have tried my uniform and i got my pants too long like it's more …" at bounding box center [1099, 439] width 217 height 15
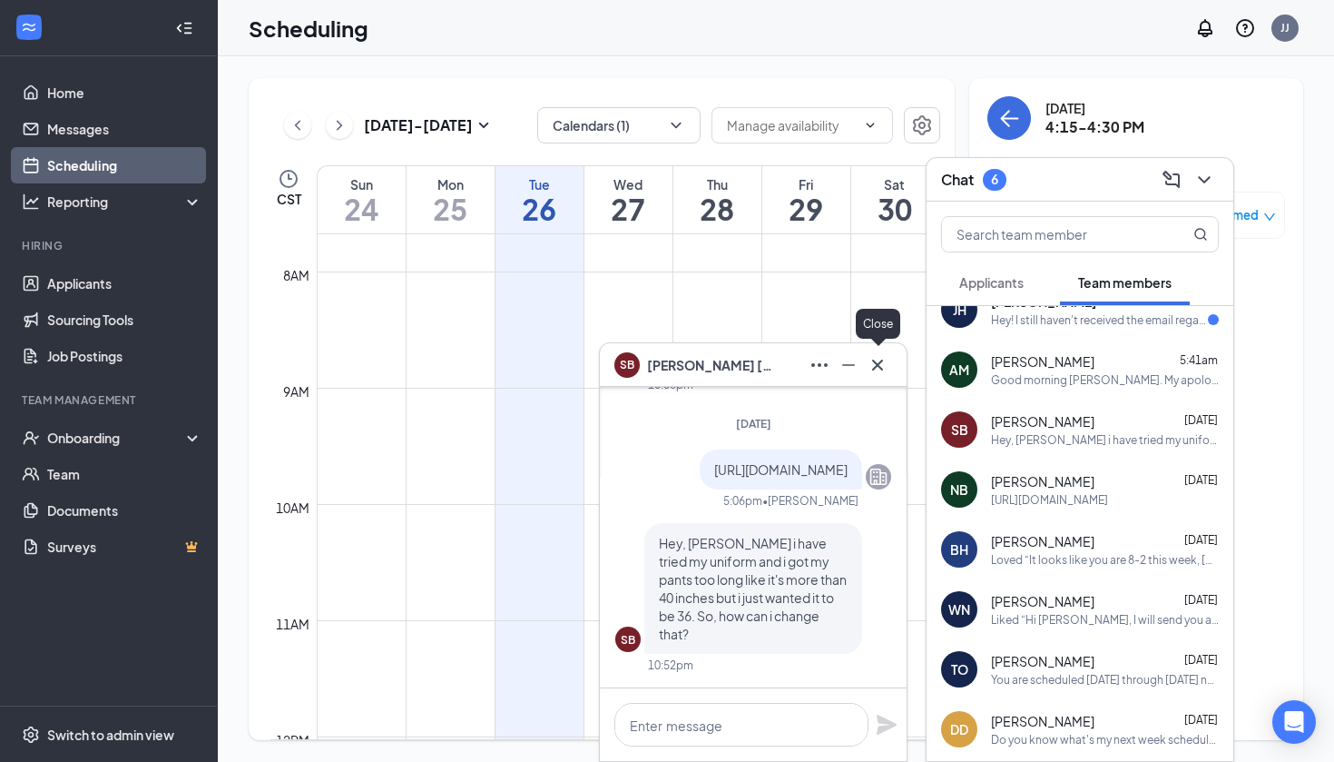
click at [888, 361] on icon "Cross" at bounding box center [878, 365] width 22 height 22
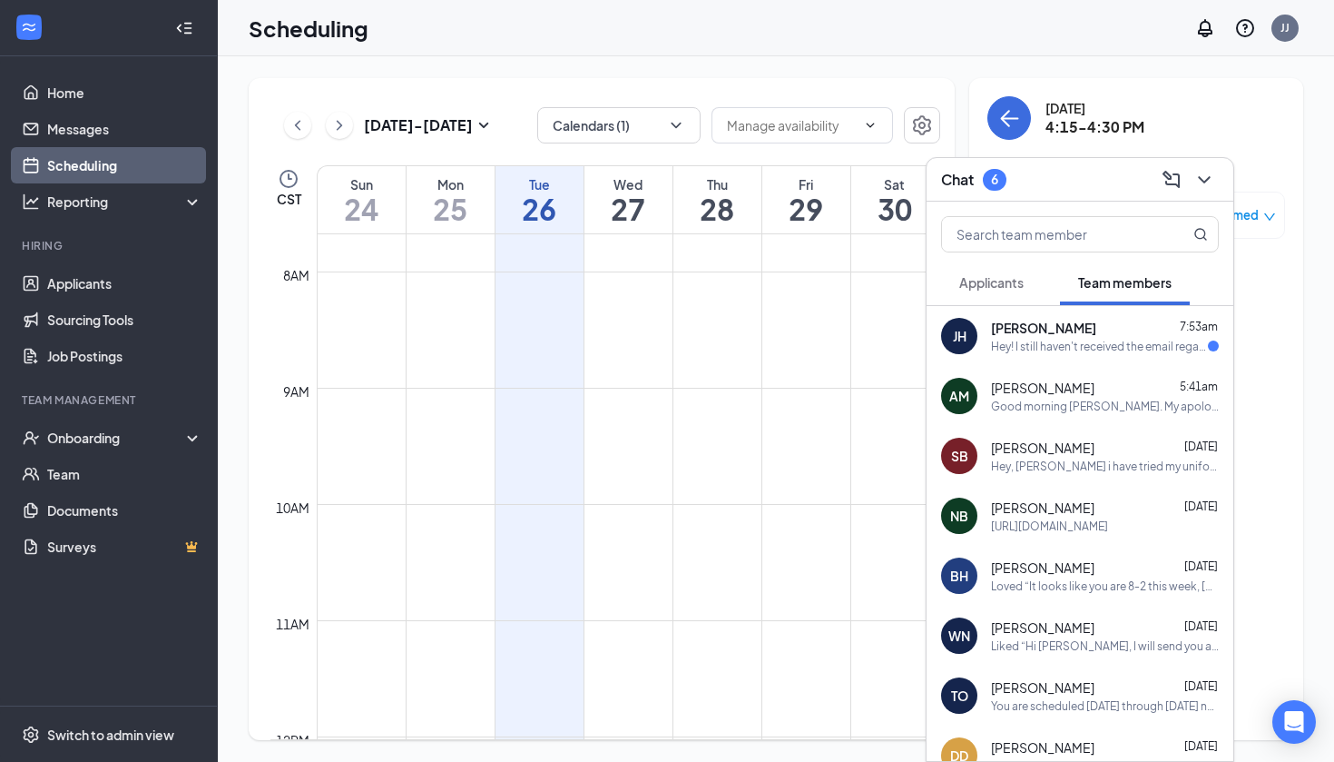
scroll to position [0, 0]
click at [1008, 299] on button "Applicants" at bounding box center [991, 282] width 101 height 45
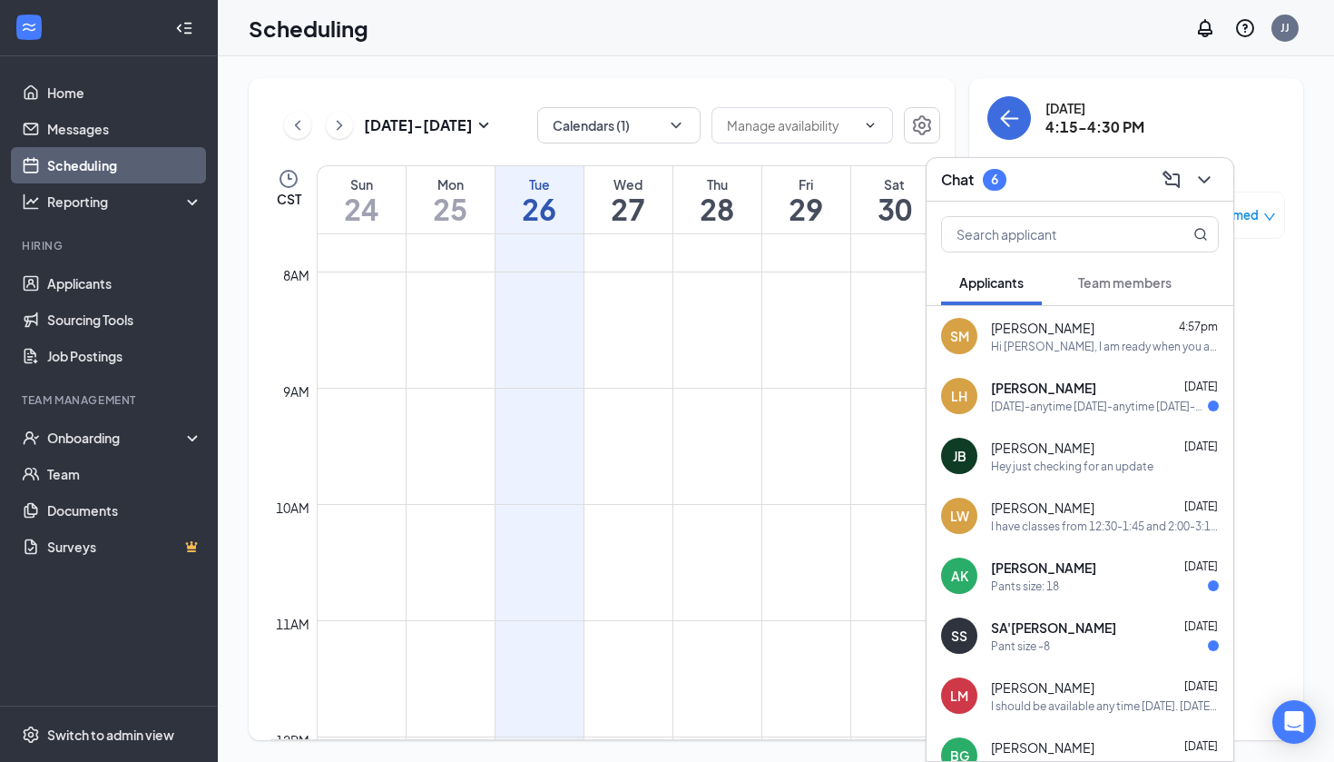
click at [1087, 324] on div "Shonda Martin 4:57pm" at bounding box center [1105, 328] width 228 height 18
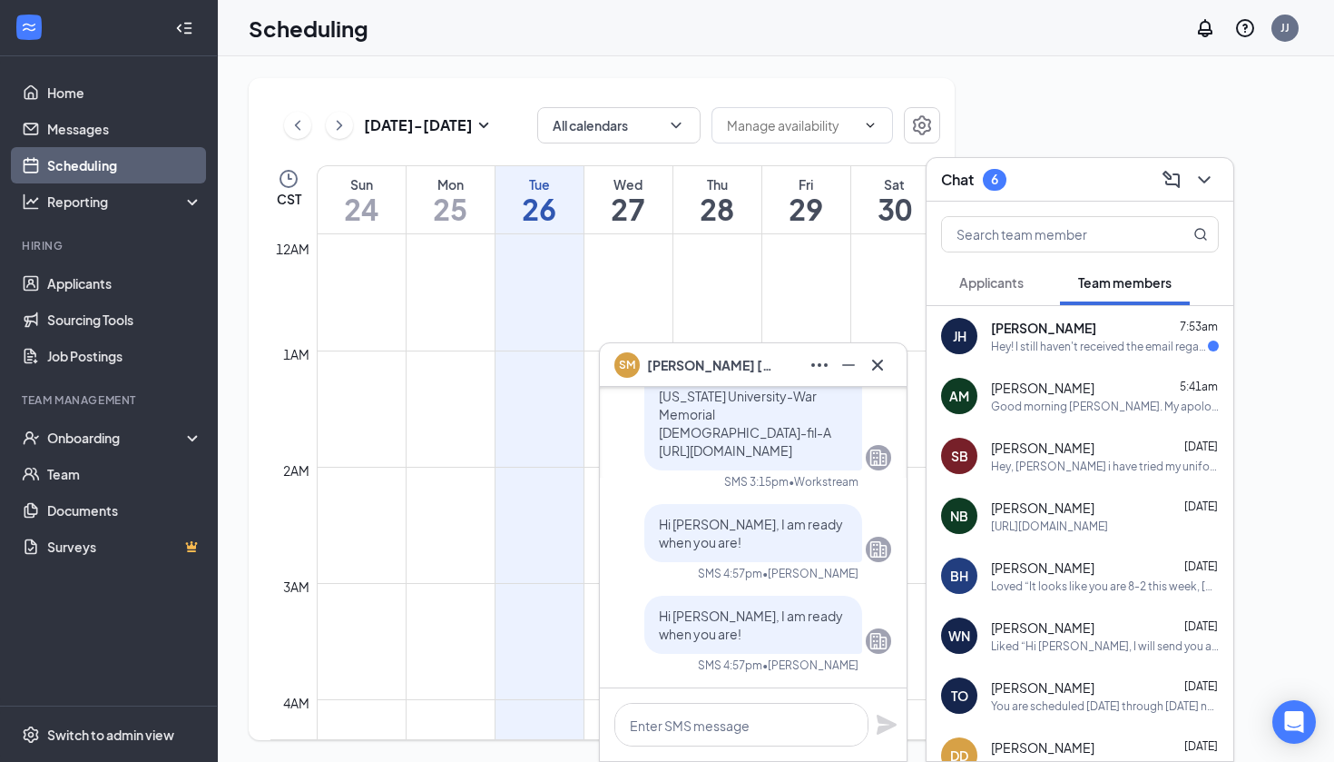
scroll to position [892, 0]
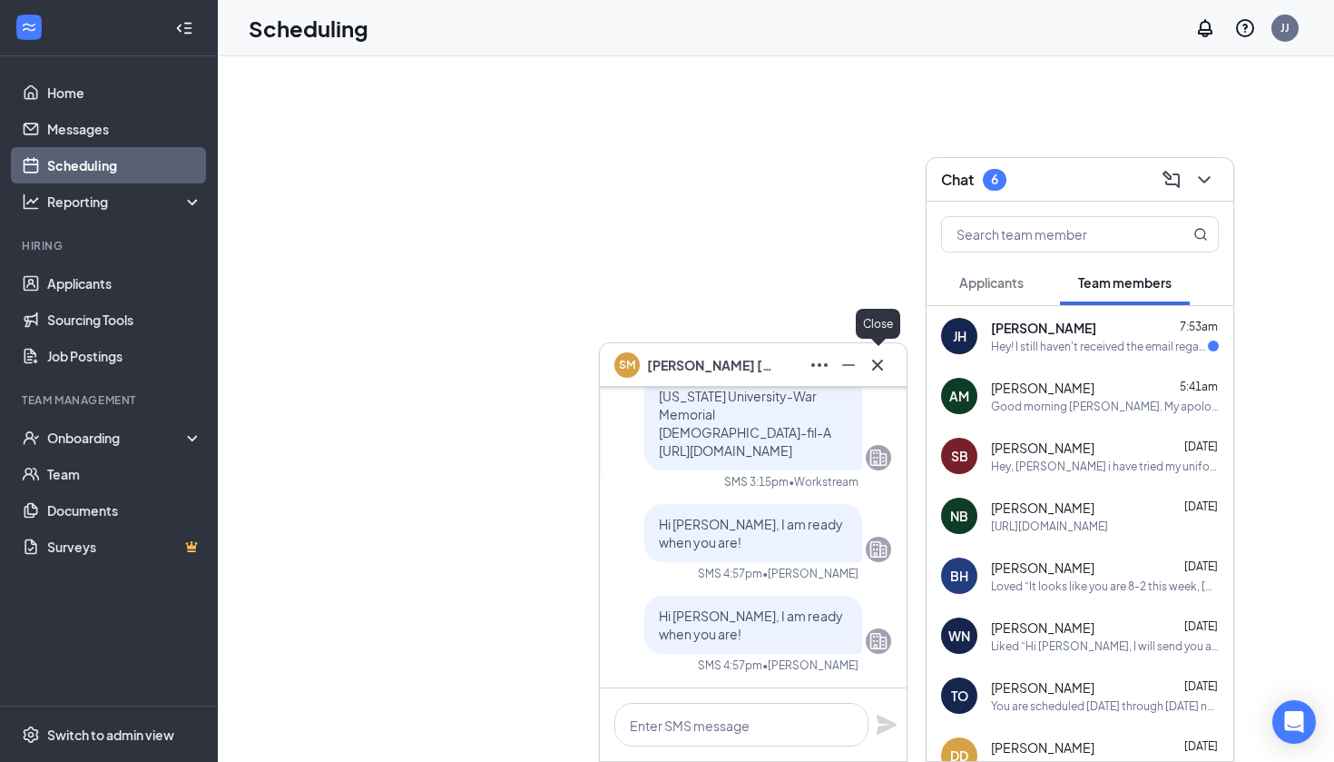
click at [887, 368] on icon "Cross" at bounding box center [878, 365] width 22 height 22
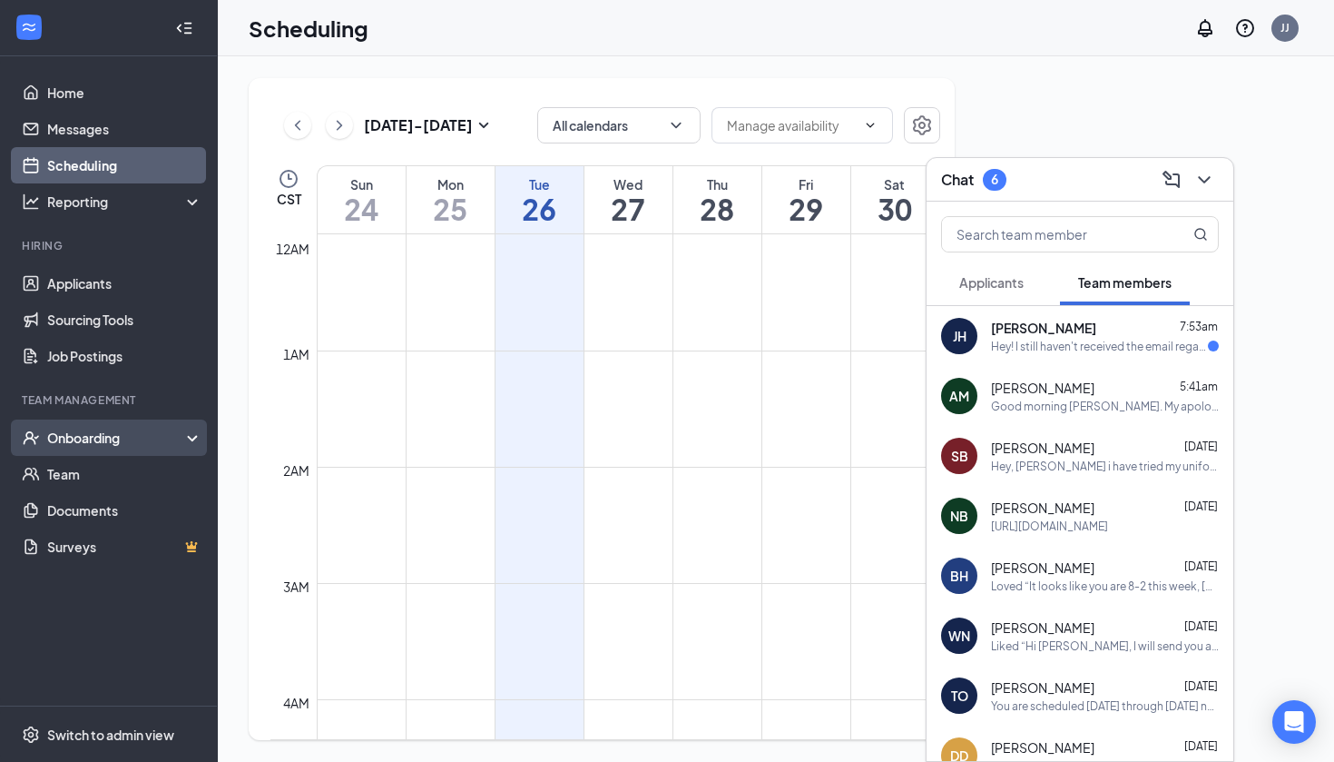
click at [83, 434] on div "Onboarding" at bounding box center [117, 437] width 140 height 18
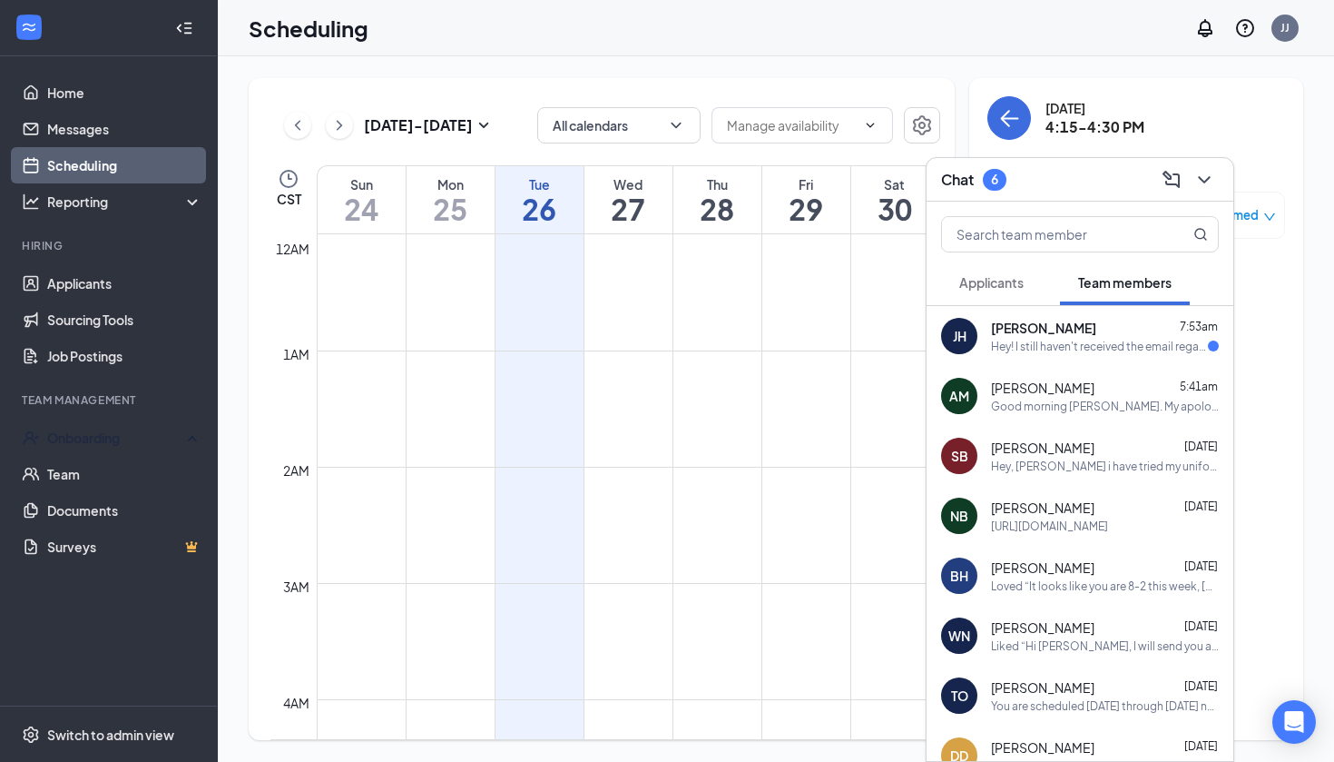
scroll to position [892, 0]
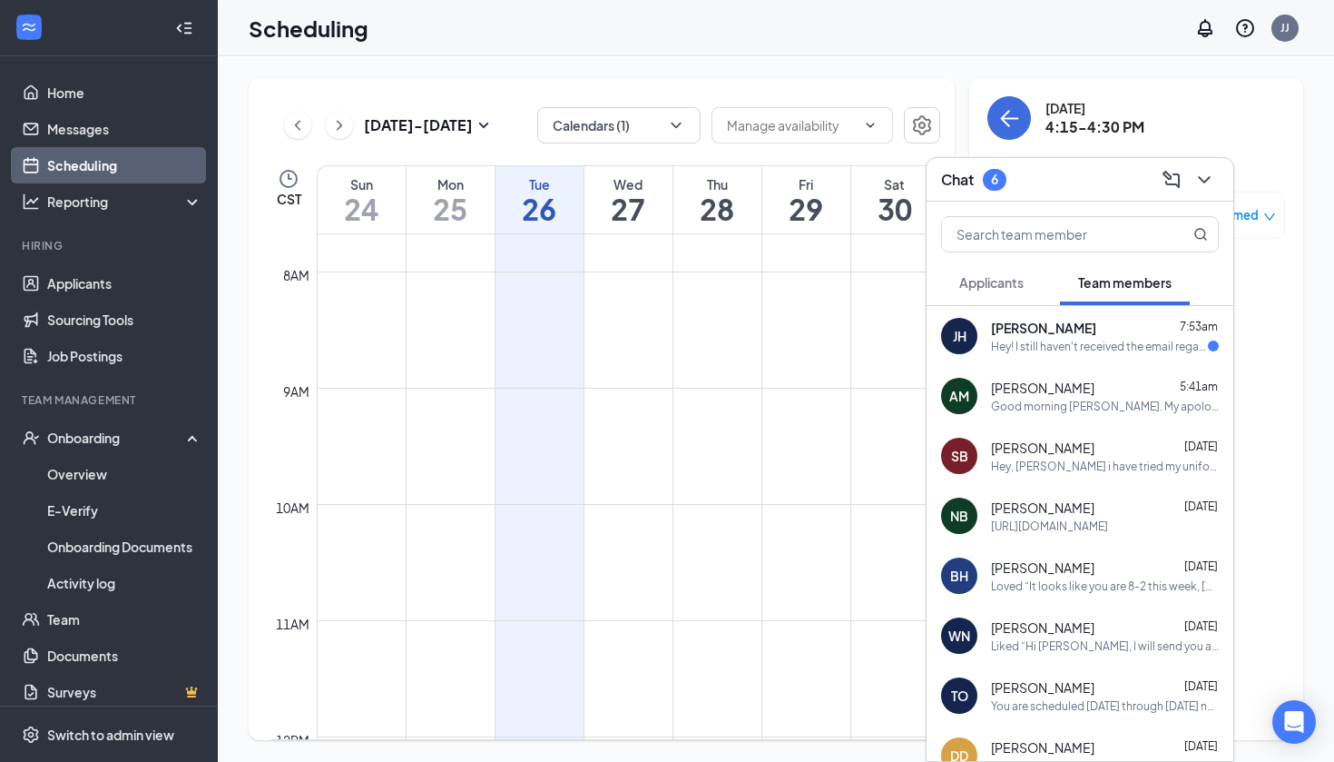
click at [1215, 191] on div at bounding box center [1202, 179] width 33 height 29
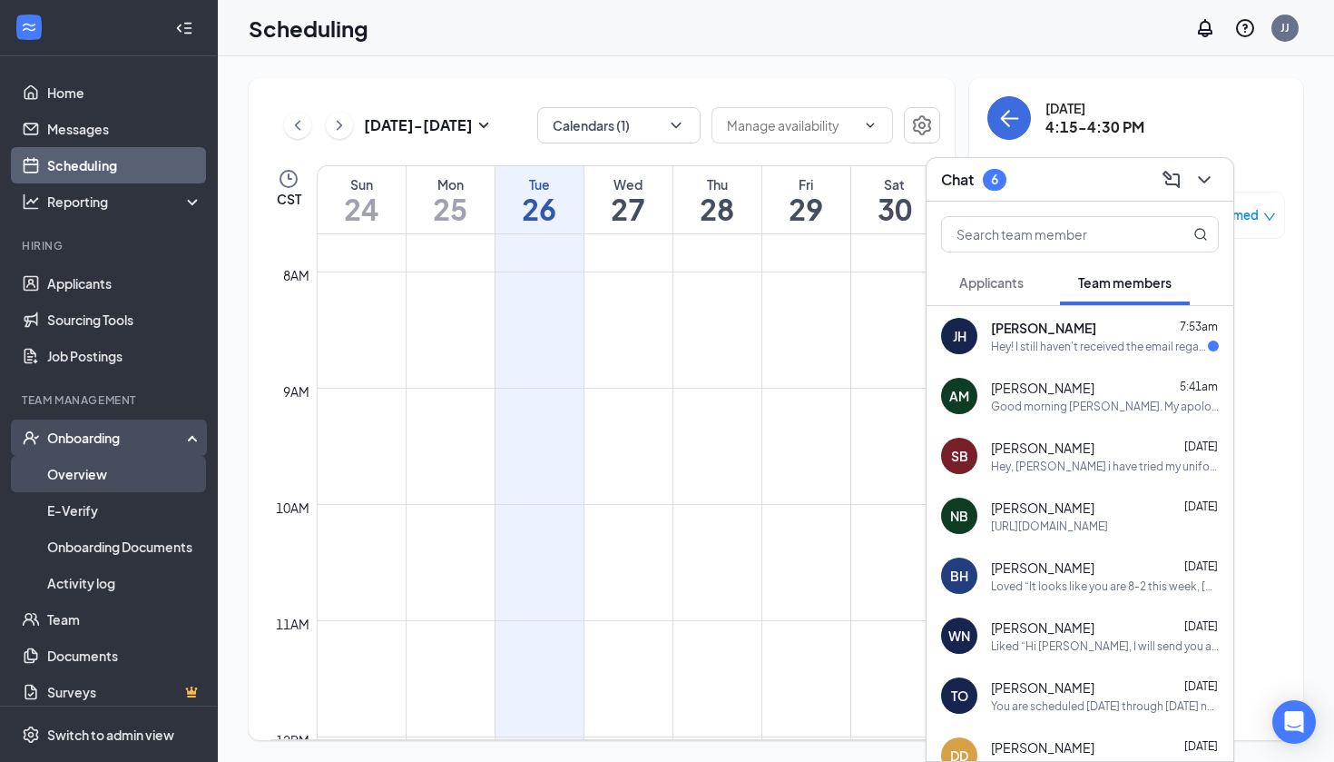
click at [118, 480] on link "Overview" at bounding box center [124, 474] width 155 height 36
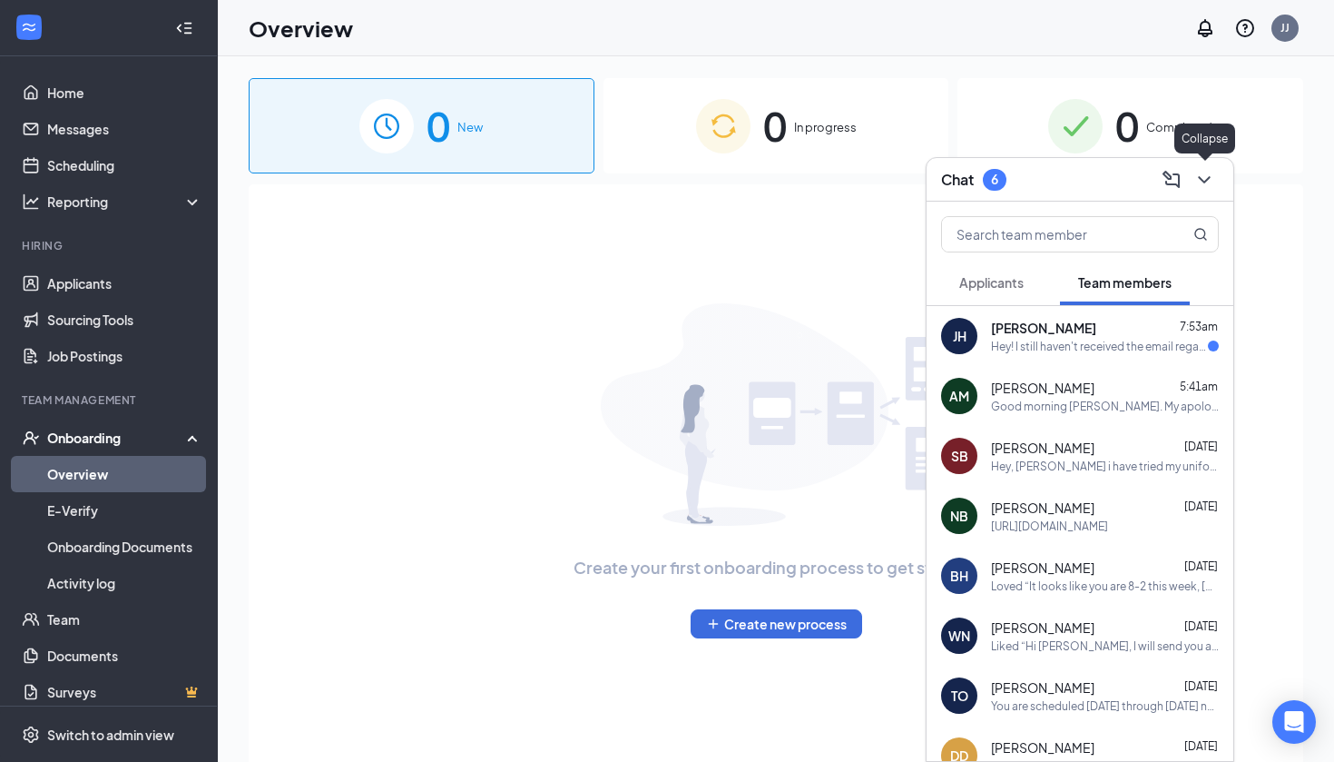
click at [1201, 180] on icon "ChevronDown" at bounding box center [1205, 180] width 22 height 22
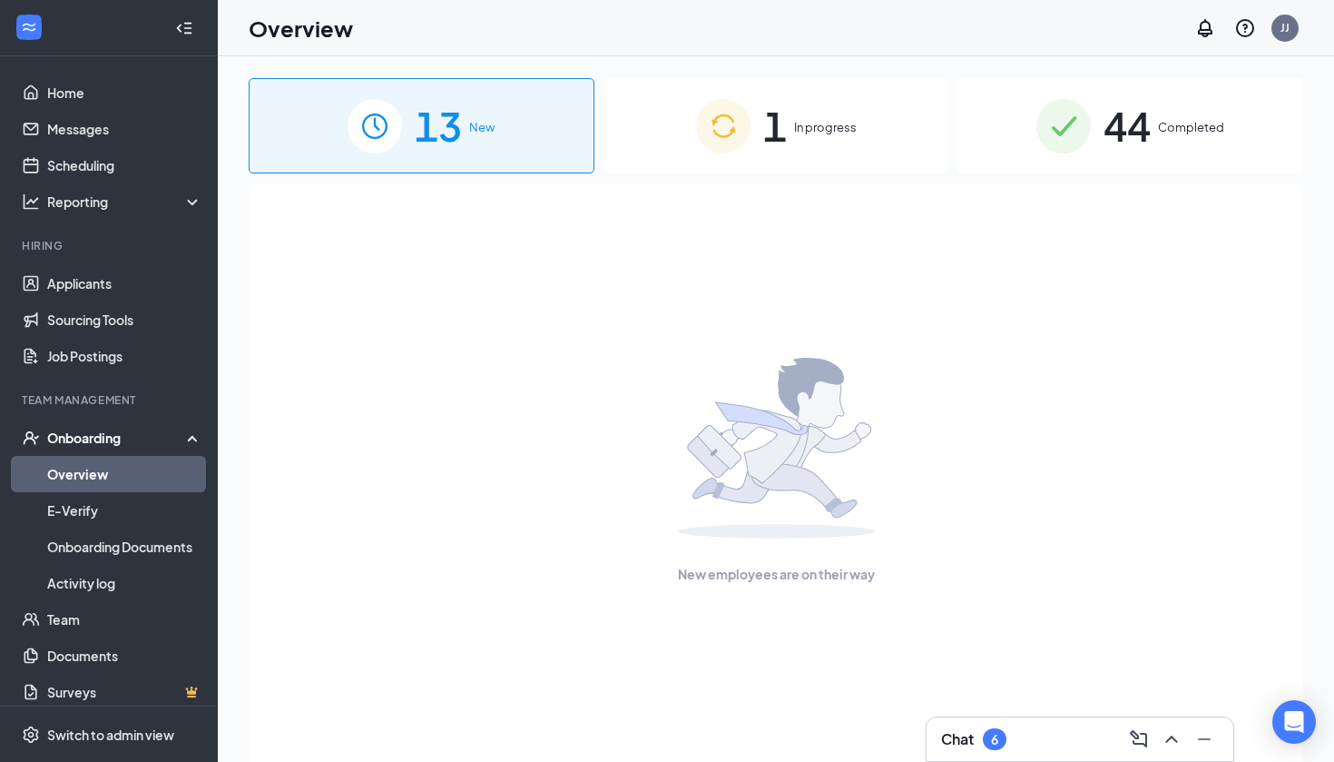
click at [1170, 146] on div "44 Completed" at bounding box center [1131, 125] width 346 height 95
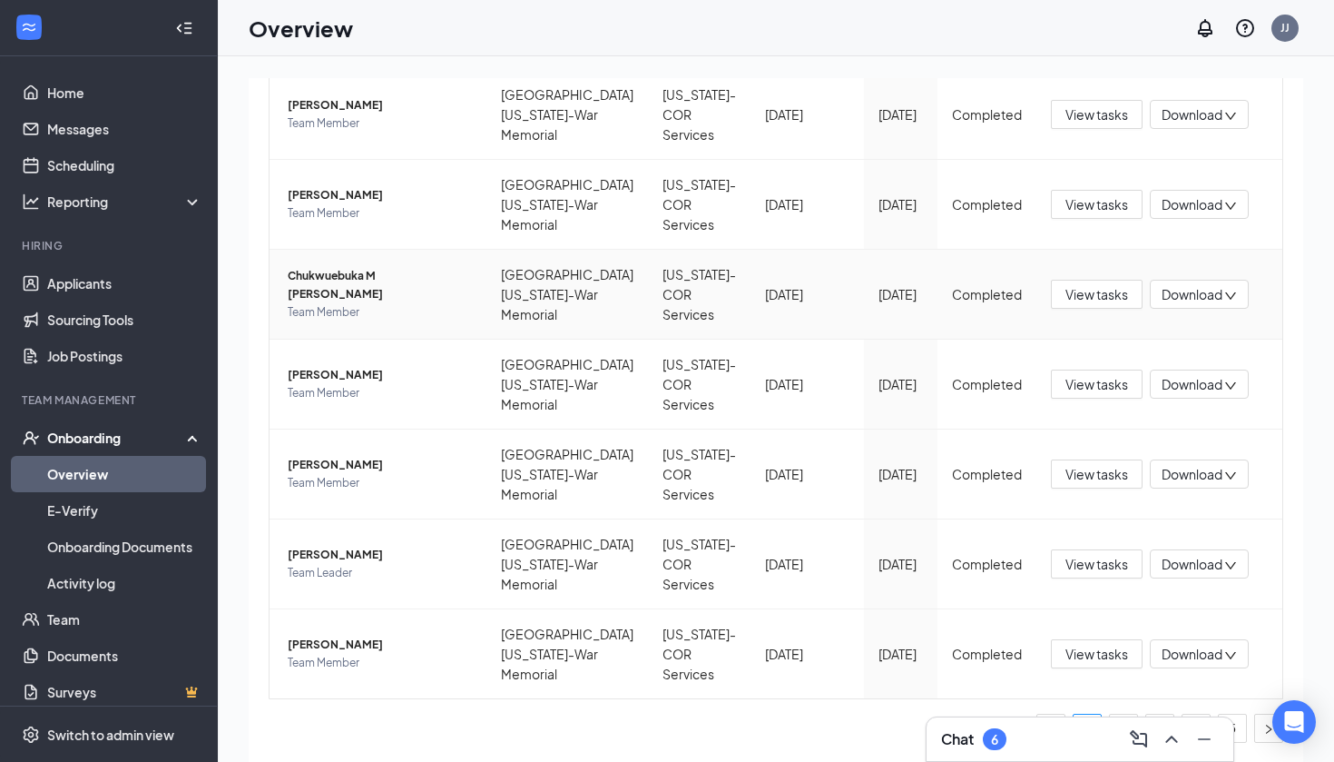
scroll to position [725, 0]
click at [1204, 741] on icon "Minimize" at bounding box center [1205, 739] width 22 height 22
click at [1127, 734] on link "2" at bounding box center [1123, 727] width 27 height 27
click at [1164, 727] on link "3" at bounding box center [1159, 727] width 27 height 27
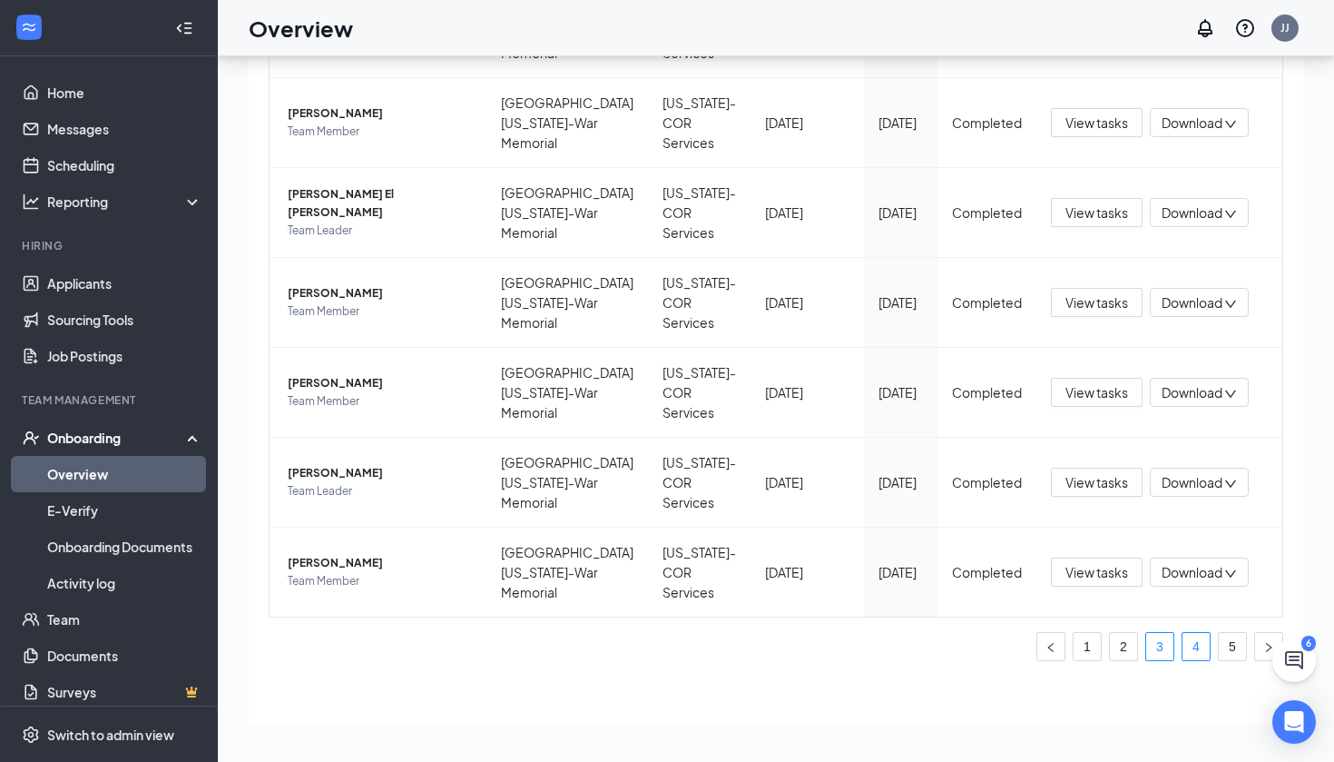
scroll to position [725, 0]
click at [1195, 646] on link "4" at bounding box center [1196, 646] width 27 height 27
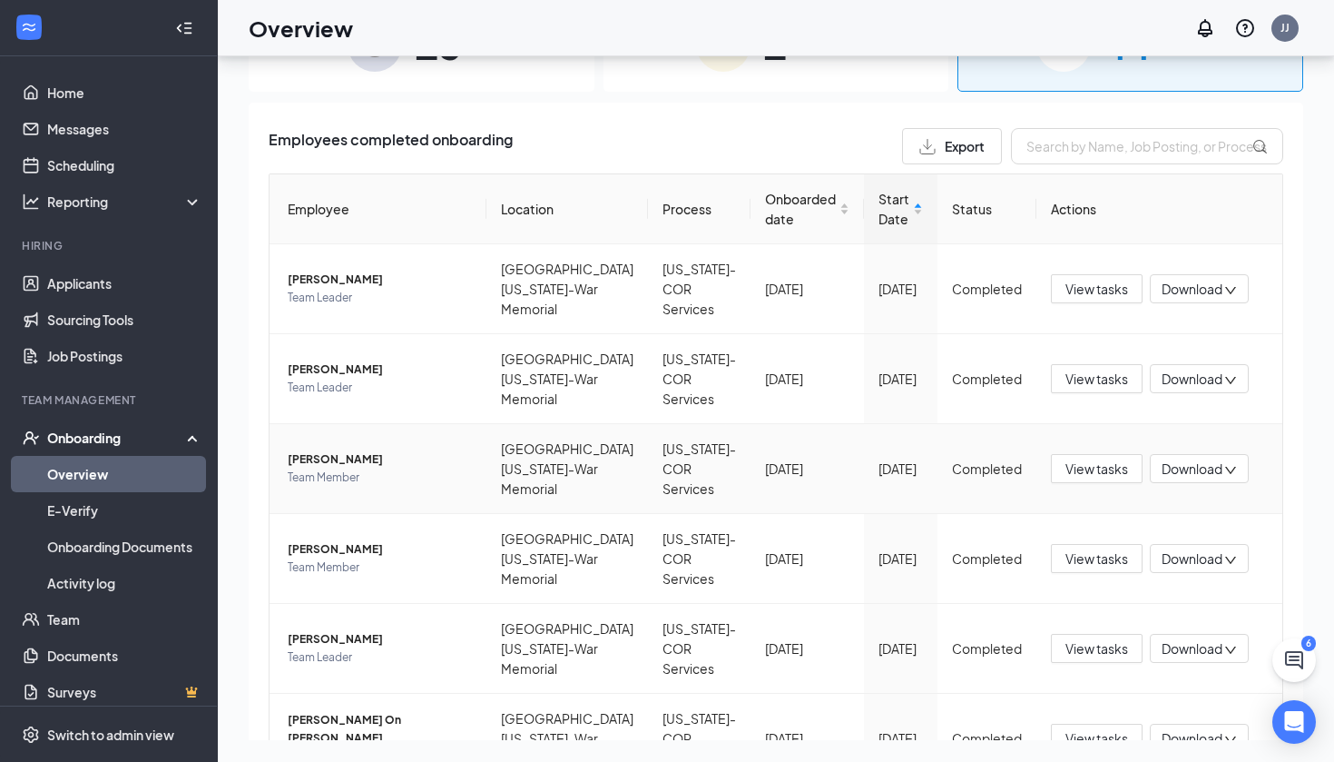
scroll to position [82, 0]
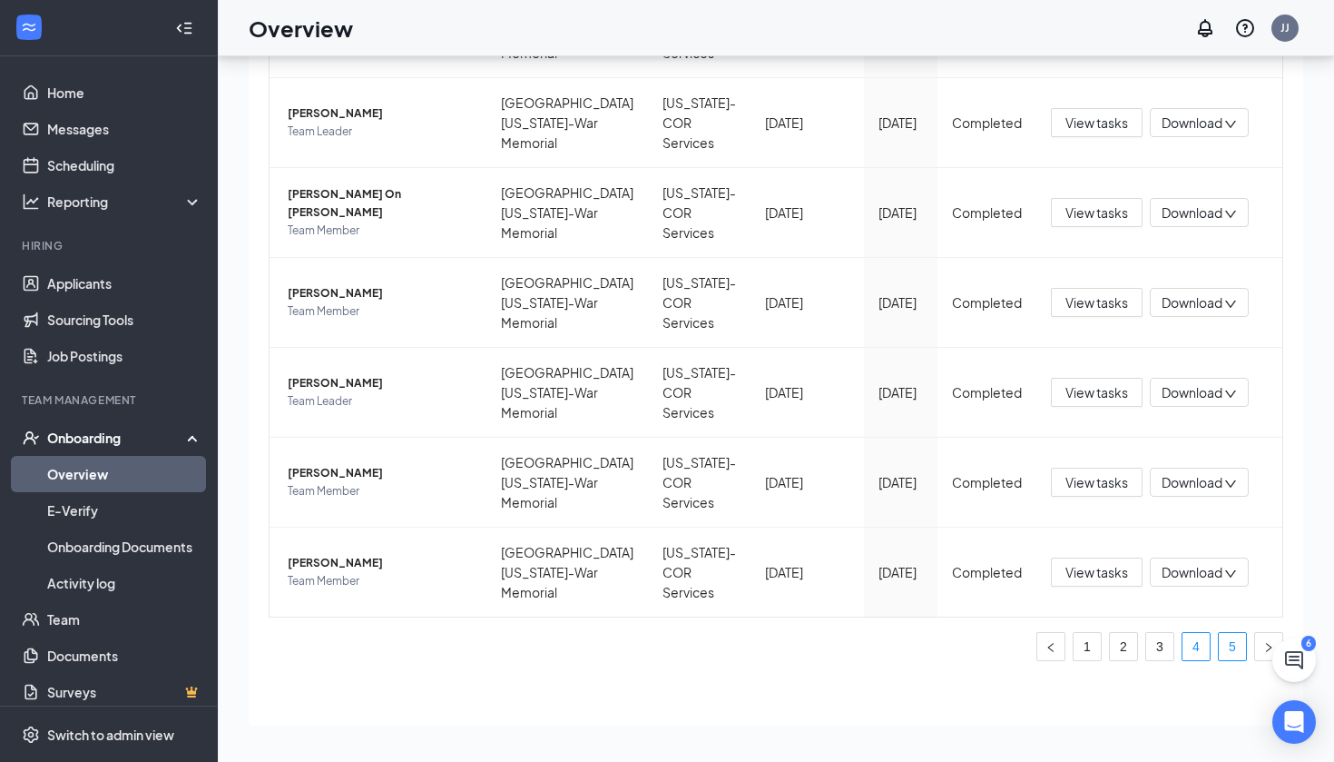
click at [1229, 648] on link "5" at bounding box center [1232, 646] width 27 height 27
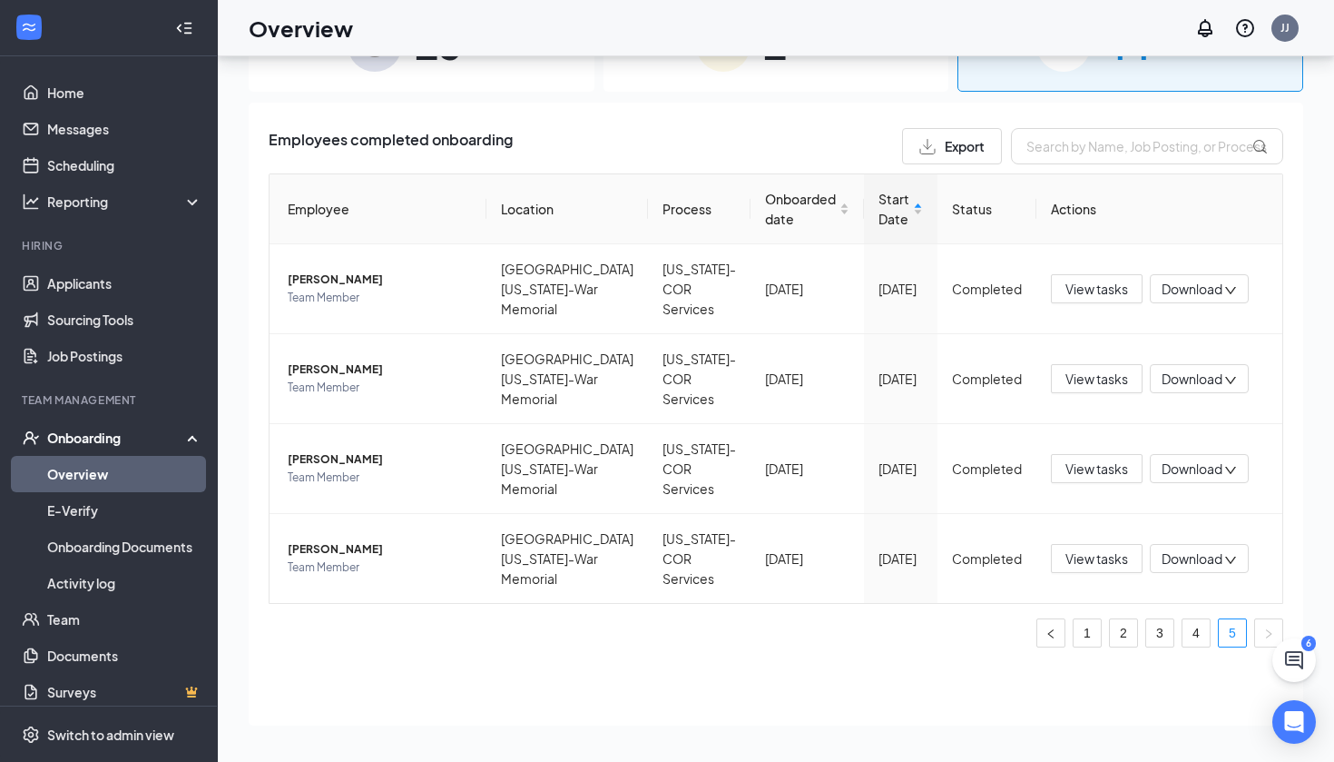
scroll to position [66, 0]
click at [329, 360] on span "[PERSON_NAME]" at bounding box center [380, 369] width 184 height 18
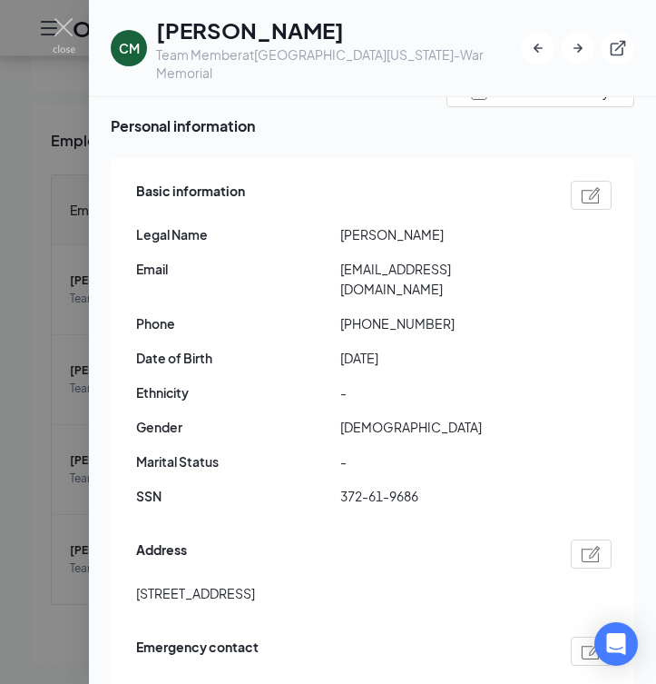
scroll to position [103, 0]
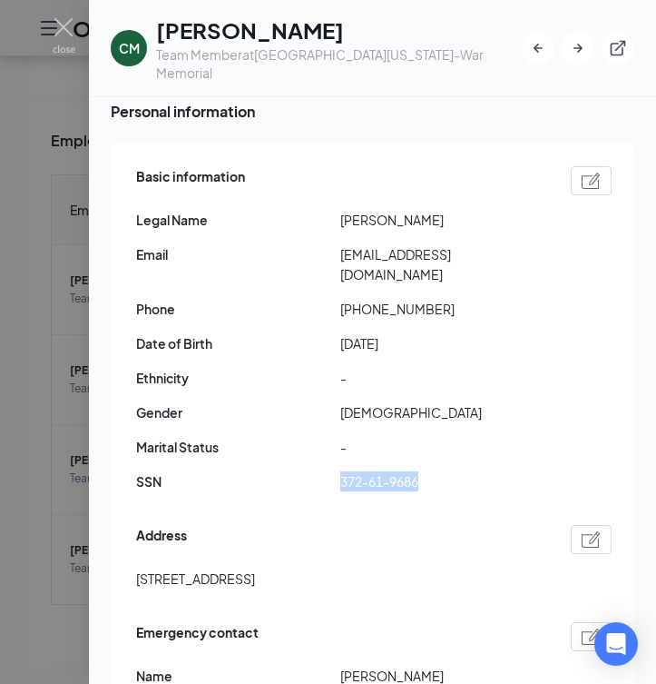
drag, startPoint x: 339, startPoint y: 462, endPoint x: 426, endPoint y: 465, distance: 86.3
click at [426, 471] on div "SSN 372-61-9686" at bounding box center [374, 481] width 476 height 20
click at [360, 525] on div "Address" at bounding box center [374, 539] width 476 height 29
drag, startPoint x: 342, startPoint y: 460, endPoint x: 423, endPoint y: 456, distance: 80.9
click at [423, 471] on span "372-61-9686" at bounding box center [442, 481] width 204 height 20
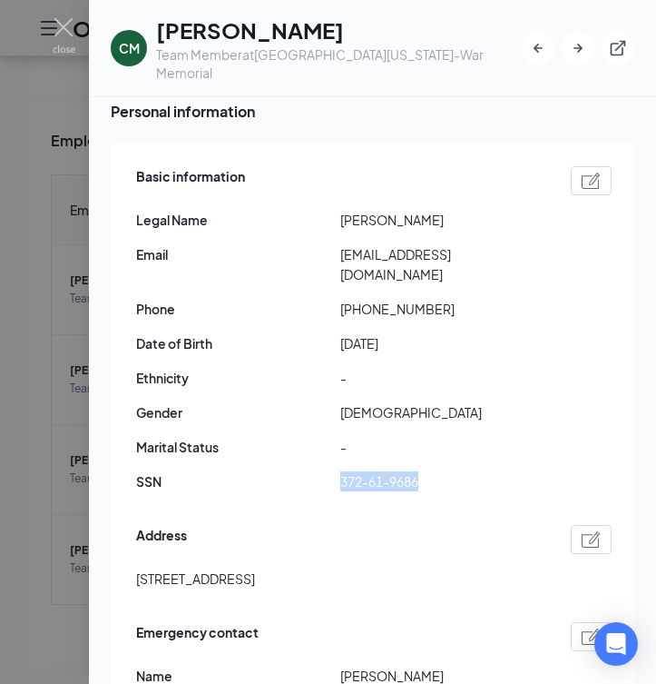
copy span "372-61-9686"
drag, startPoint x: 386, startPoint y: 218, endPoint x: 429, endPoint y: 221, distance: 43.7
click at [429, 221] on span "[PERSON_NAME]" at bounding box center [442, 220] width 204 height 20
copy span "[PERSON_NAME]"
click at [459, 232] on div "Basic information Legal Name [PERSON_NAME] Email [EMAIL_ADDRESS][DOMAIN_NAME] P…" at bounding box center [374, 334] width 476 height 344
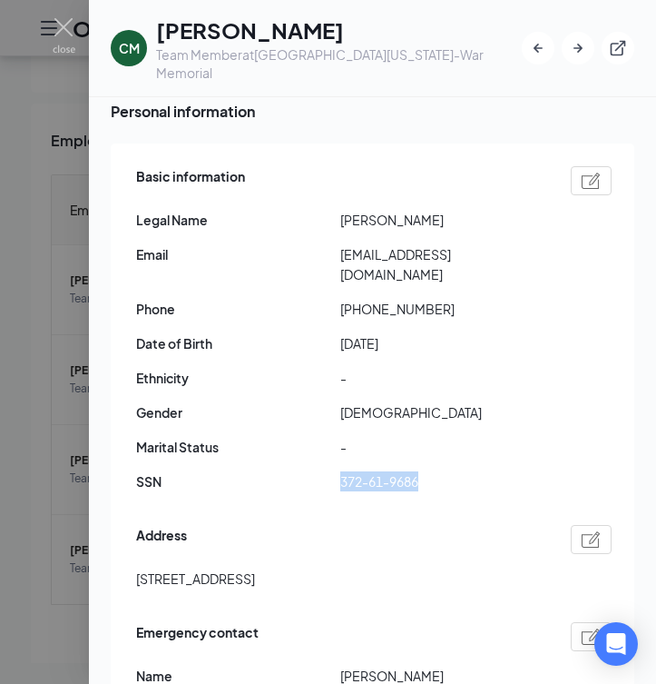
click at [459, 232] on div "Basic information Legal Name [PERSON_NAME] Email [EMAIL_ADDRESS][DOMAIN_NAME] P…" at bounding box center [374, 334] width 476 height 344
drag, startPoint x: 340, startPoint y: 219, endPoint x: 379, endPoint y: 221, distance: 39.1
click at [379, 221] on span "[PERSON_NAME]" at bounding box center [442, 220] width 204 height 20
copy span "[PERSON_NAME]"
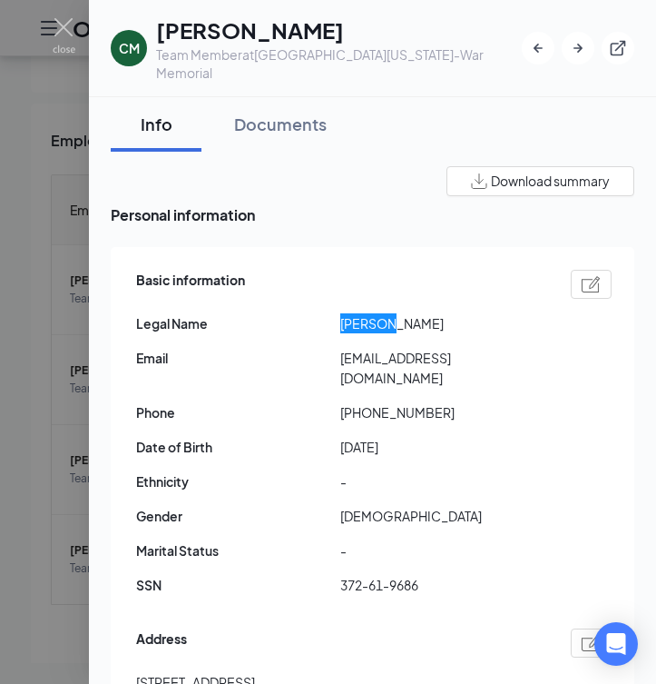
scroll to position [0, 0]
click at [287, 125] on div "Documents" at bounding box center [280, 124] width 93 height 23
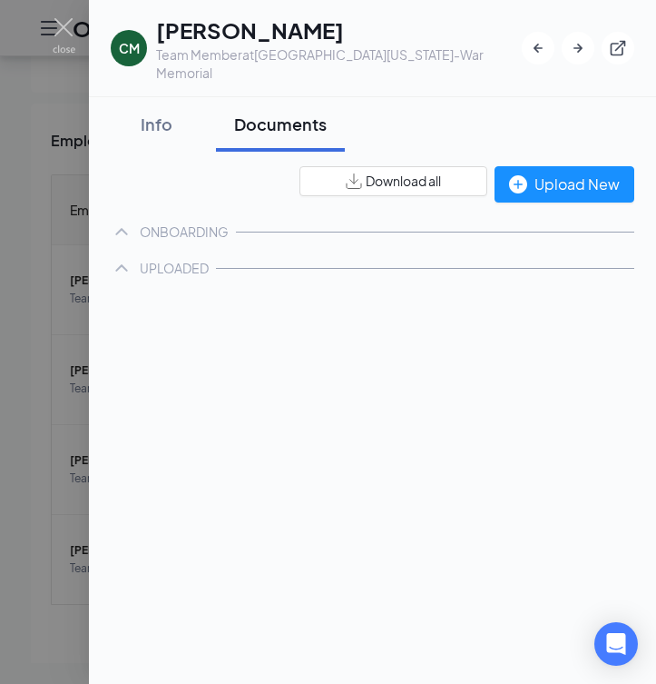
click at [287, 125] on div "Documents" at bounding box center [280, 124] width 93 height 23
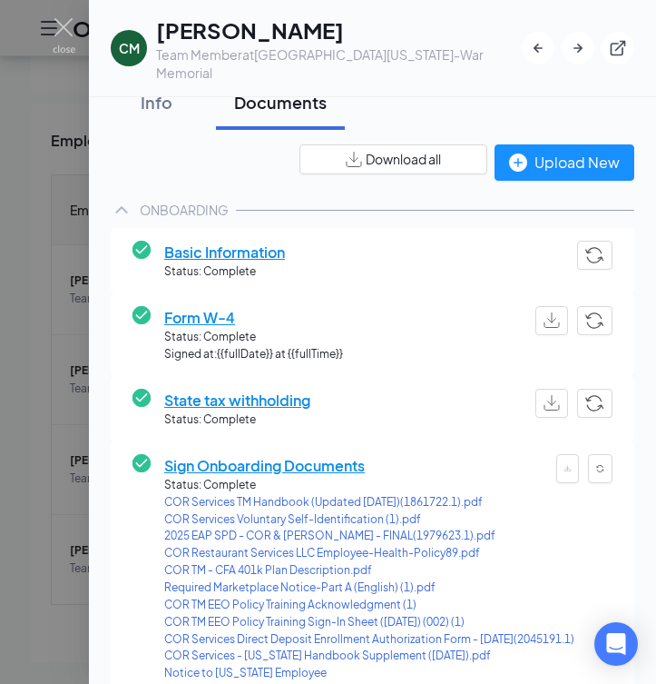
scroll to position [30, 0]
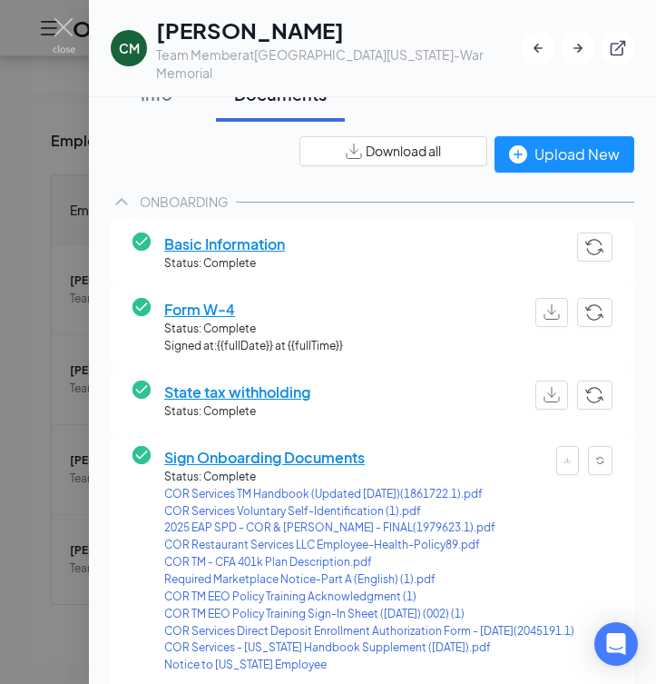
click at [208, 306] on span "Form W-4" at bounding box center [253, 309] width 179 height 23
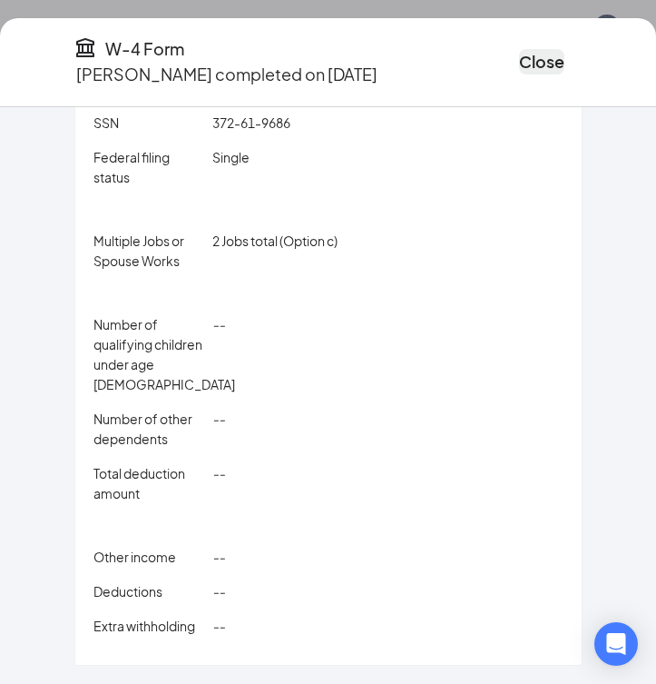
click at [519, 49] on button "Close" at bounding box center [541, 61] width 45 height 25
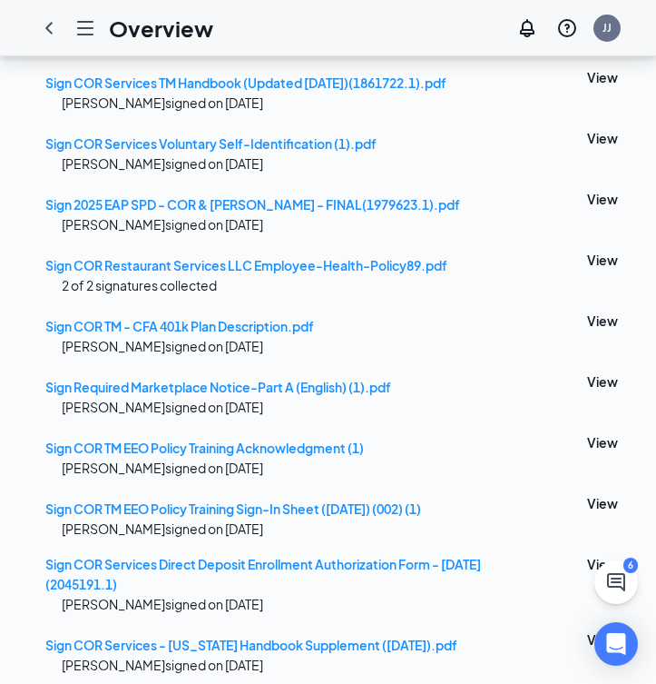
scroll to position [625, 0]
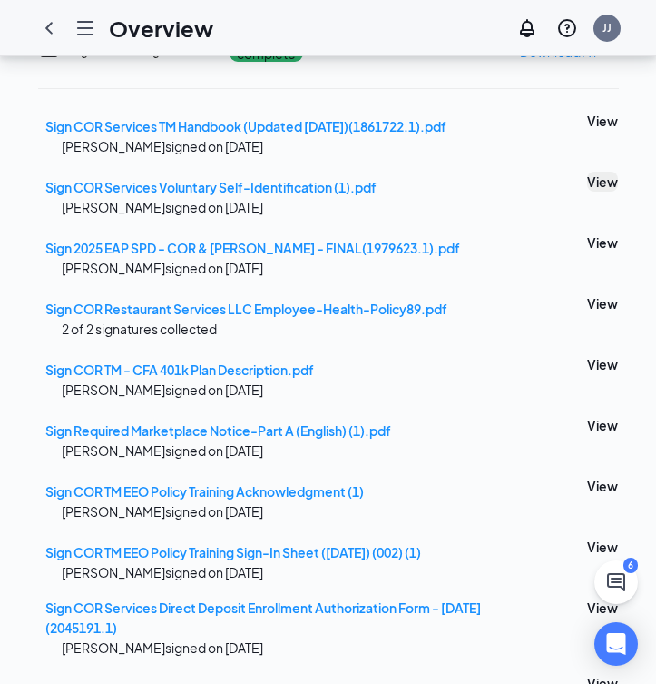
click at [587, 192] on button "View" at bounding box center [602, 182] width 31 height 20
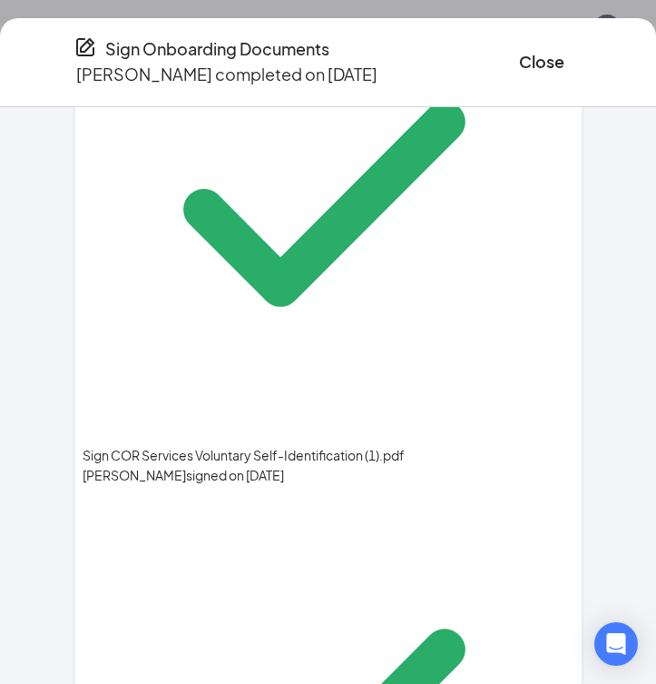
scroll to position [703, 0]
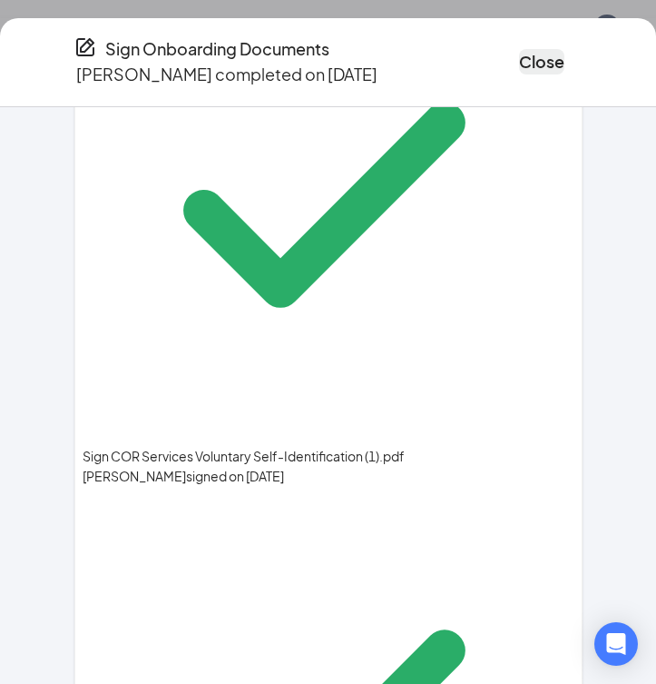
click at [519, 54] on button "Close" at bounding box center [541, 61] width 45 height 25
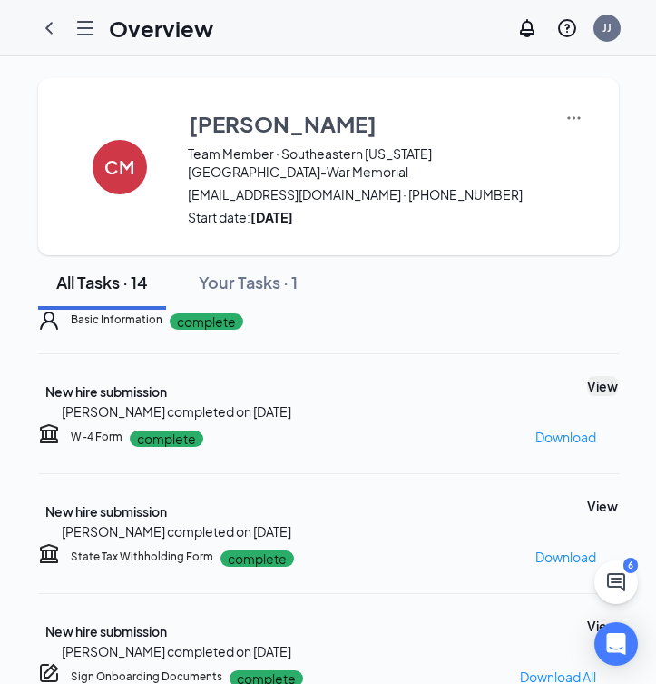
scroll to position [0, 0]
click at [587, 396] on button "View" at bounding box center [602, 386] width 31 height 20
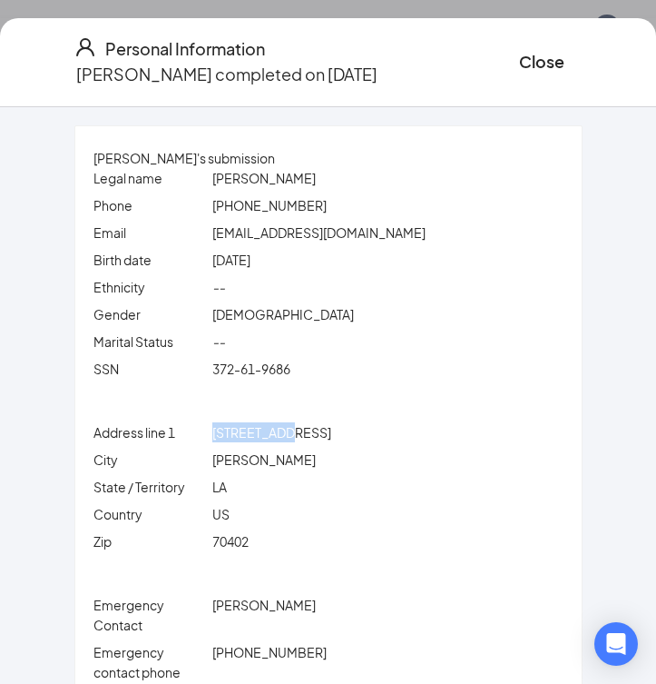
drag, startPoint x: 221, startPoint y: 427, endPoint x: 300, endPoint y: 436, distance: 79.5
click at [300, 436] on div "Address line [STREET_ADDRESS]" at bounding box center [328, 432] width 477 height 20
click at [369, 464] on div "[PERSON_NAME]" at bounding box center [388, 459] width 359 height 20
drag, startPoint x: 228, startPoint y: 437, endPoint x: 331, endPoint y: 438, distance: 103.5
click at [331, 438] on div "[STREET_ADDRESS]" at bounding box center [388, 432] width 359 height 20
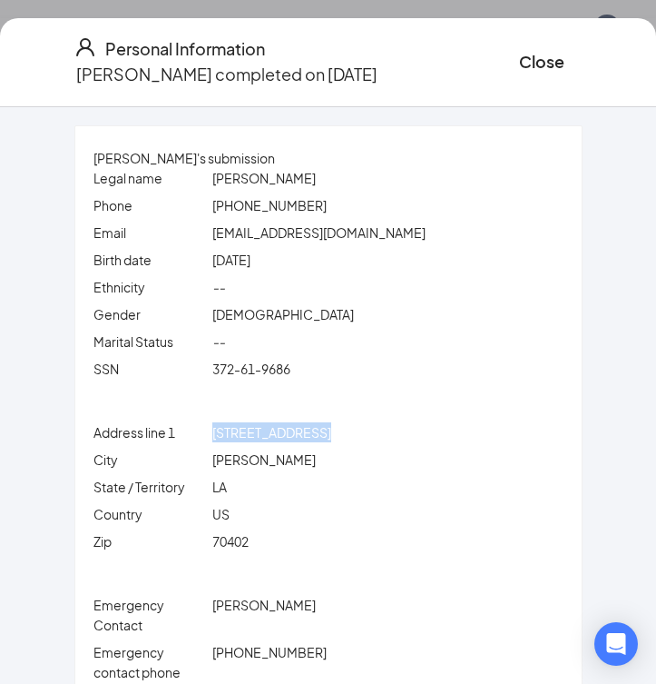
copy span "[STREET_ADDRESS]"
click at [425, 438] on div "[STREET_ADDRESS]" at bounding box center [388, 432] width 359 height 20
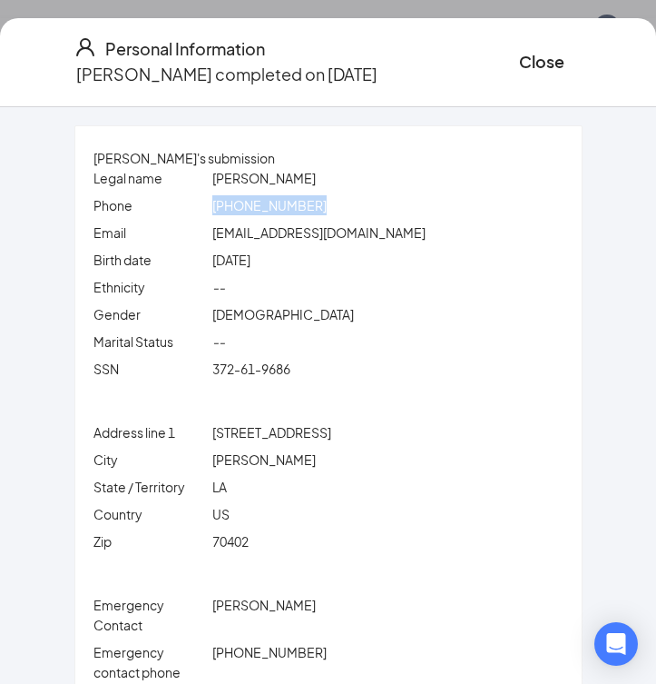
drag, startPoint x: 225, startPoint y: 202, endPoint x: 324, endPoint y: 202, distance: 98.9
click at [324, 202] on div "[PHONE_NUMBER]" at bounding box center [388, 205] width 359 height 20
copy span "[PHONE_NUMBER]"
click at [457, 511] on div "US" at bounding box center [388, 514] width 359 height 20
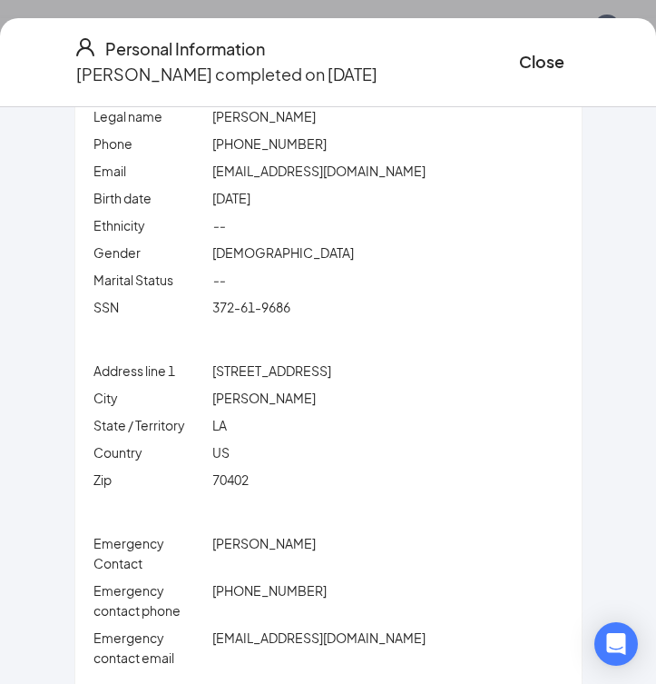
scroll to position [69, 0]
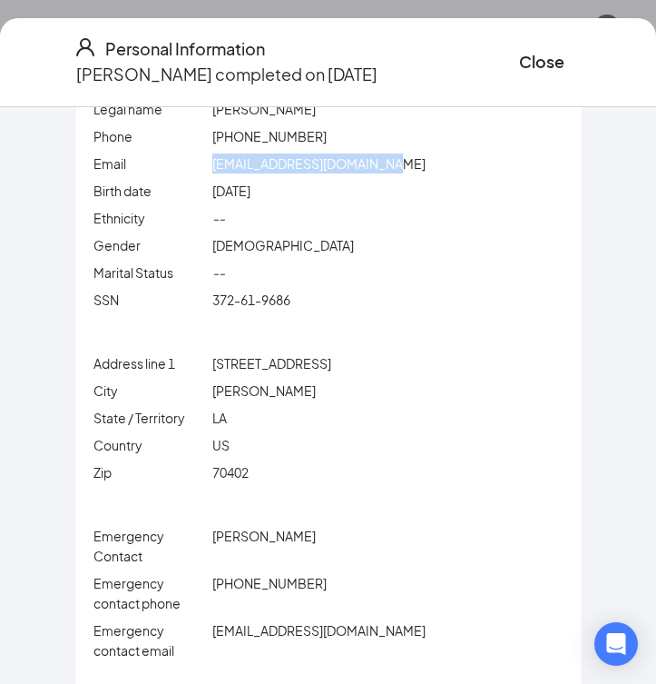
drag, startPoint x: 227, startPoint y: 163, endPoint x: 387, endPoint y: 161, distance: 159.8
click at [387, 161] on span "[EMAIL_ADDRESS][DOMAIN_NAME]" at bounding box center [318, 163] width 213 height 16
copy span "[EMAIL_ADDRESS][DOMAIN_NAME]"
click at [449, 366] on div "[STREET_ADDRESS]" at bounding box center [388, 363] width 359 height 20
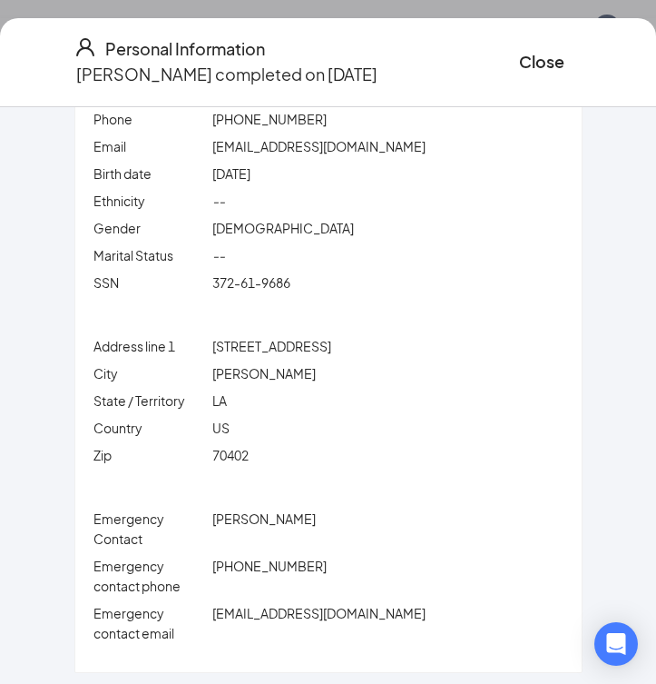
scroll to position [85, 0]
drag, startPoint x: 225, startPoint y: 522, endPoint x: 288, endPoint y: 520, distance: 62.7
click at [288, 520] on div "[PERSON_NAME]" at bounding box center [388, 529] width 359 height 40
copy span "[PERSON_NAME]"
drag, startPoint x: 430, startPoint y: 583, endPoint x: 421, endPoint y: 584, distance: 9.1
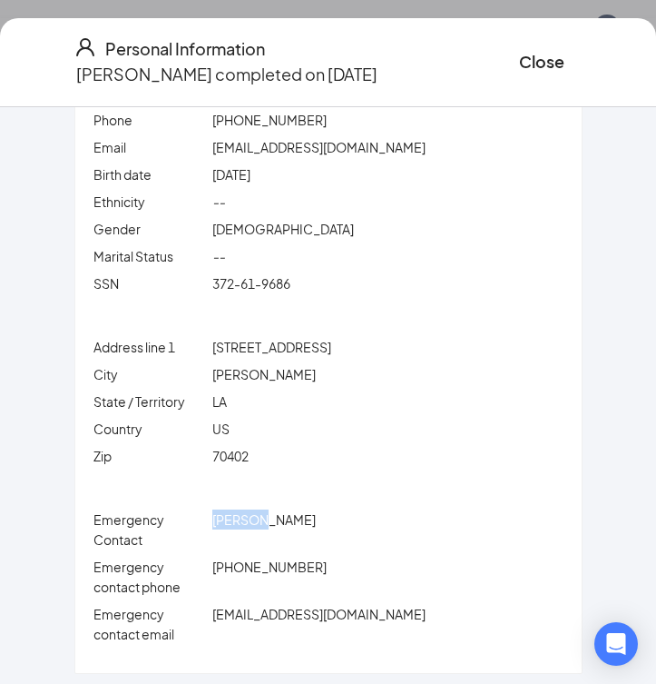
click at [429, 583] on div "[PHONE_NUMBER]" at bounding box center [388, 576] width 359 height 40
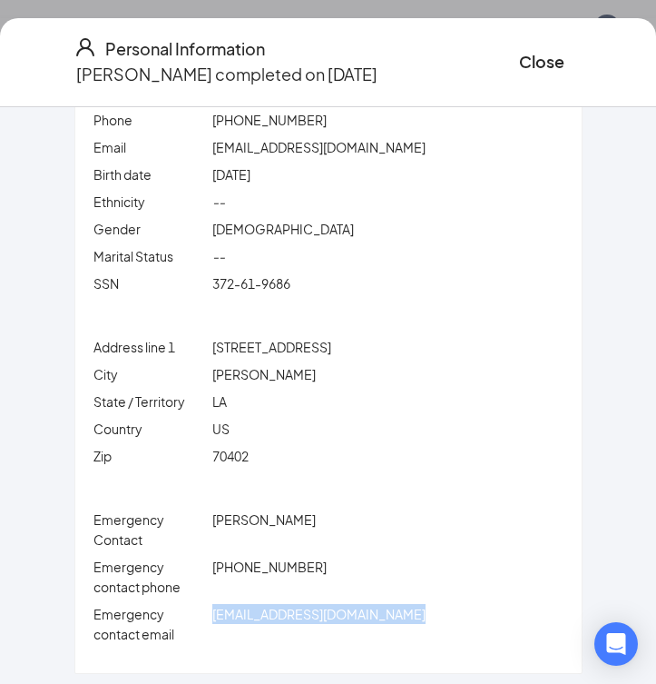
drag, startPoint x: 222, startPoint y: 611, endPoint x: 435, endPoint y: 619, distance: 212.6
click at [435, 619] on div "[EMAIL_ADDRESS][DOMAIN_NAME]" at bounding box center [388, 624] width 359 height 40
copy span "[EMAIL_ADDRESS][DOMAIN_NAME]"
click at [519, 52] on button "Close" at bounding box center [541, 61] width 45 height 25
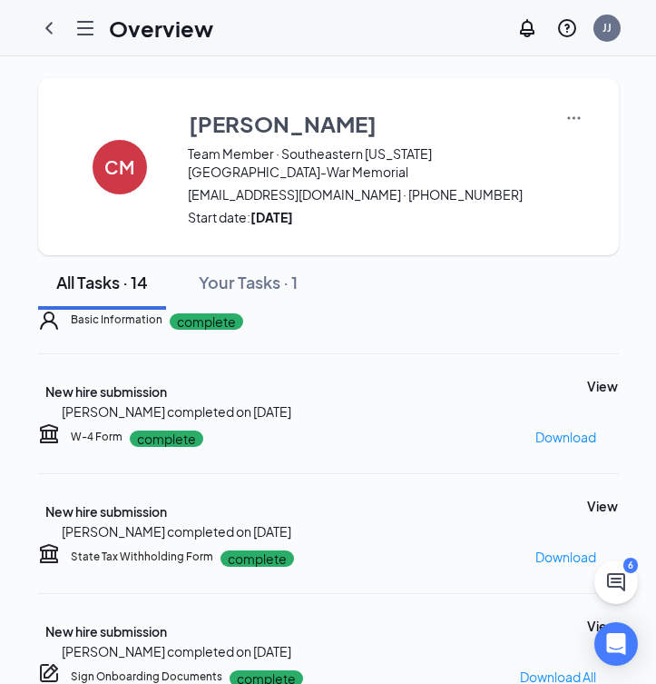
click at [497, 52] on div "Personal Information [PERSON_NAME] completed on [DATE] Close [PERSON_NAME]'s su…" at bounding box center [328, 342] width 656 height 684
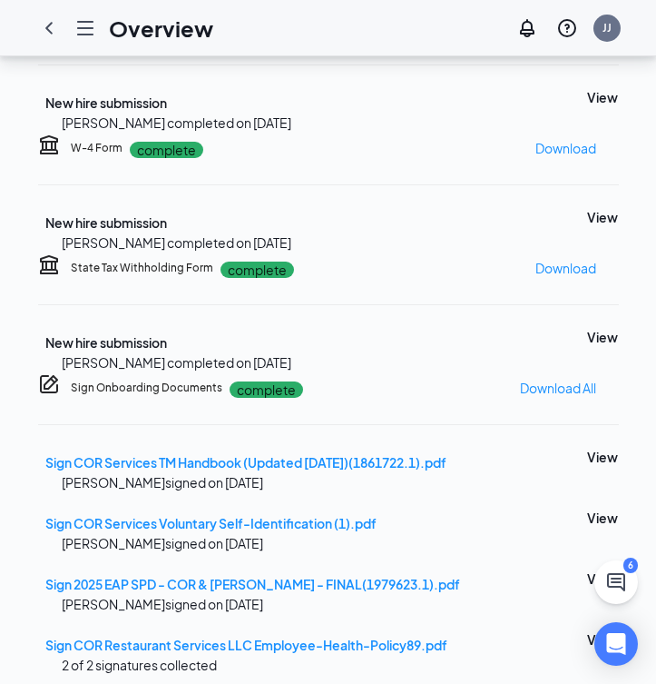
scroll to position [337, 0]
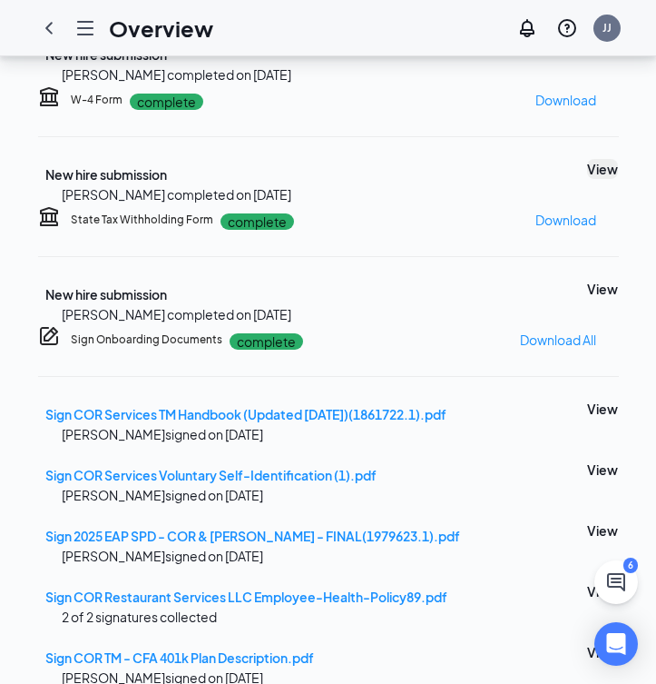
click at [587, 179] on button "View" at bounding box center [602, 169] width 31 height 20
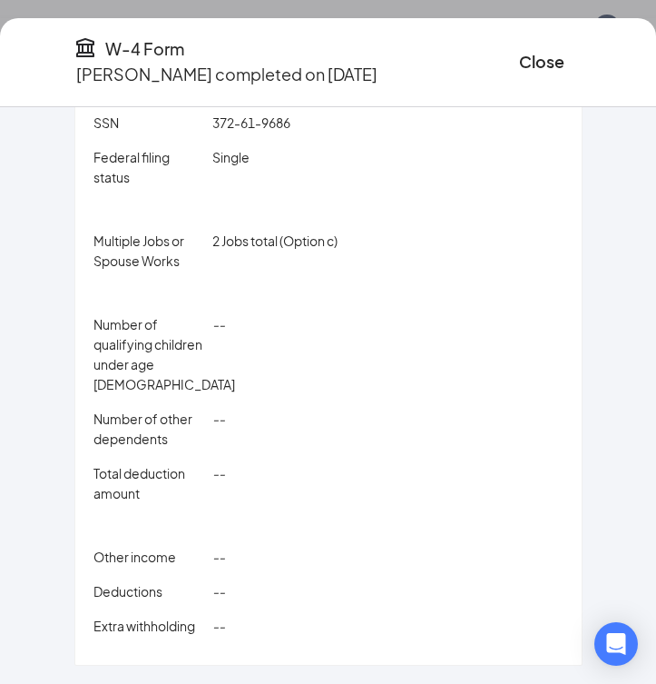
scroll to position [756, 0]
click at [519, 59] on button "Close" at bounding box center [541, 61] width 45 height 25
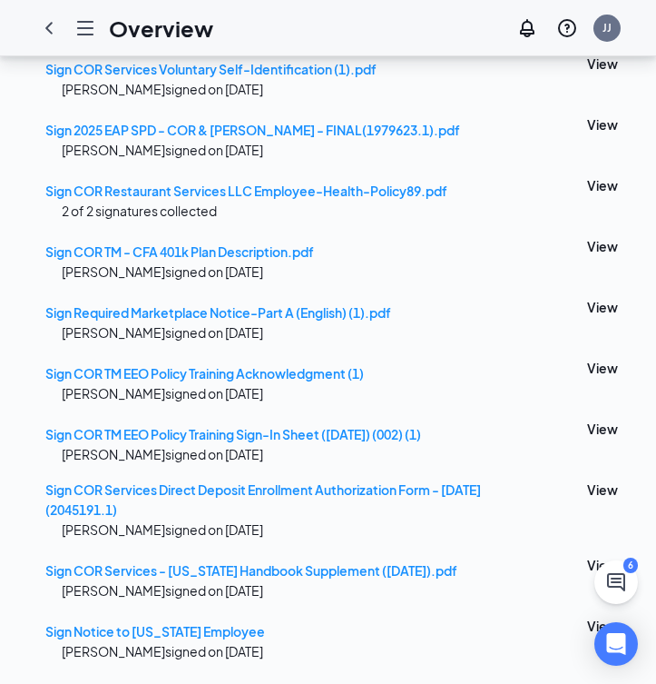
scroll to position [1004, 0]
click at [587, 479] on button "View" at bounding box center [602, 489] width 31 height 20
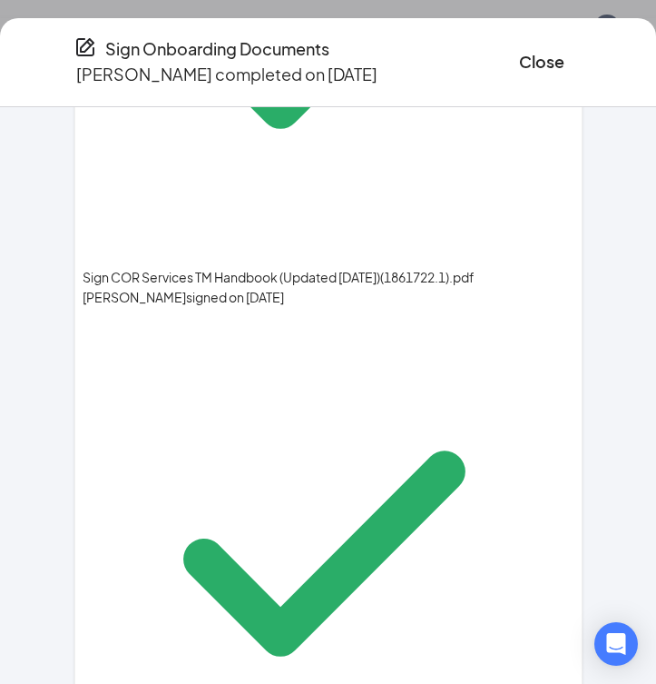
scroll to position [569, 0]
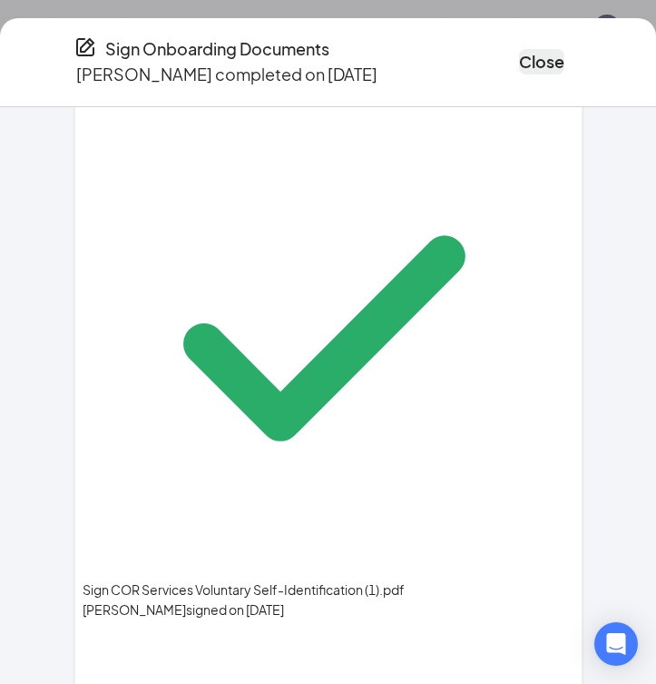
click at [519, 55] on button "Close" at bounding box center [541, 61] width 45 height 25
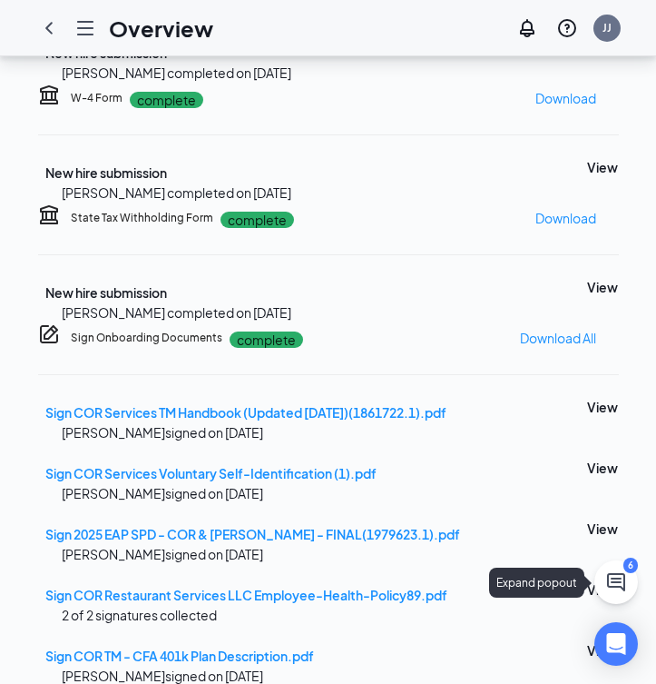
click at [625, 586] on icon "ChatActive" at bounding box center [616, 582] width 22 height 22
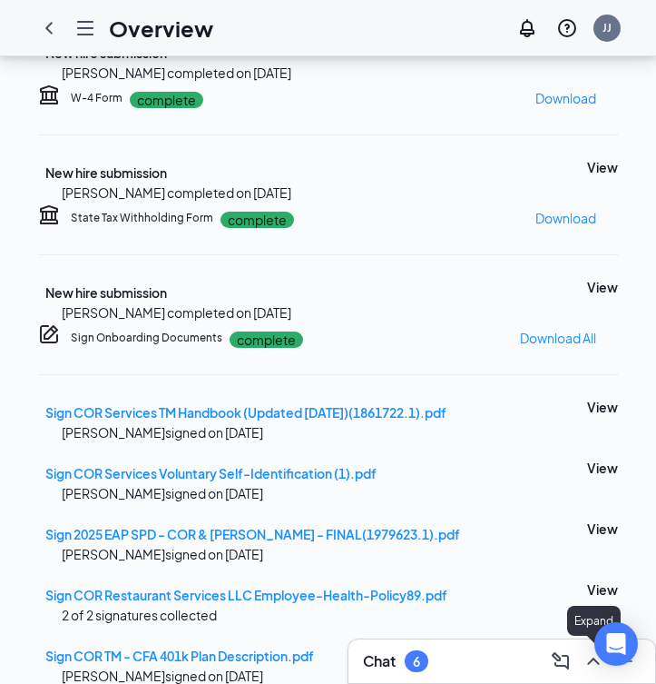
click at [586, 664] on icon "ChevronUp" at bounding box center [594, 661] width 22 height 22
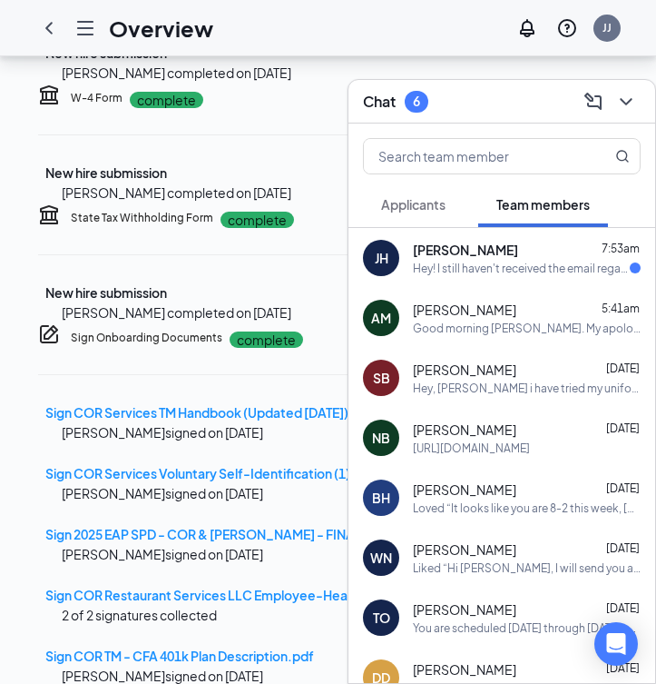
click at [431, 208] on span "Applicants" at bounding box center [413, 204] width 64 height 16
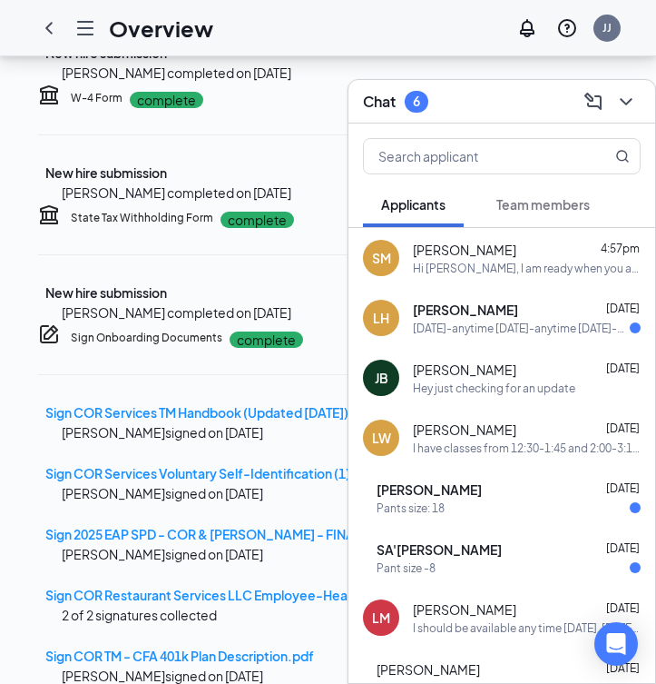
click at [490, 245] on span "[PERSON_NAME]" at bounding box center [464, 250] width 103 height 18
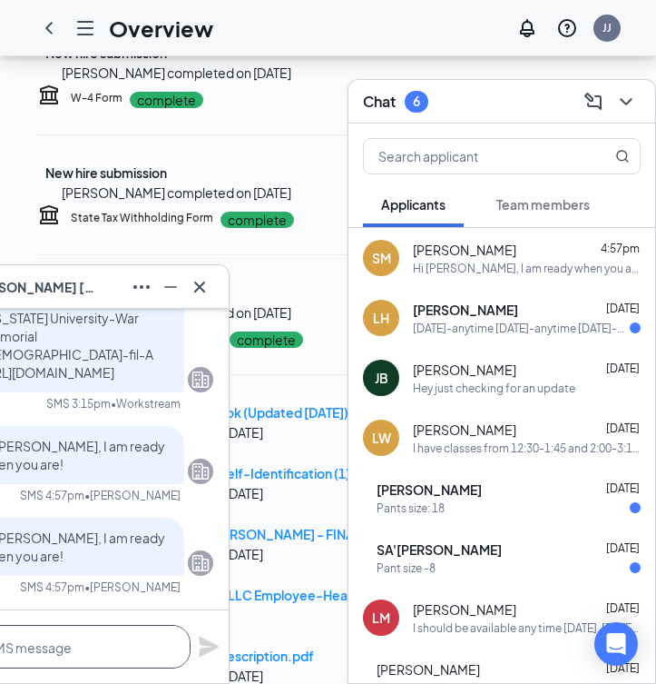
click at [110, 659] on textarea at bounding box center [63, 647] width 254 height 44
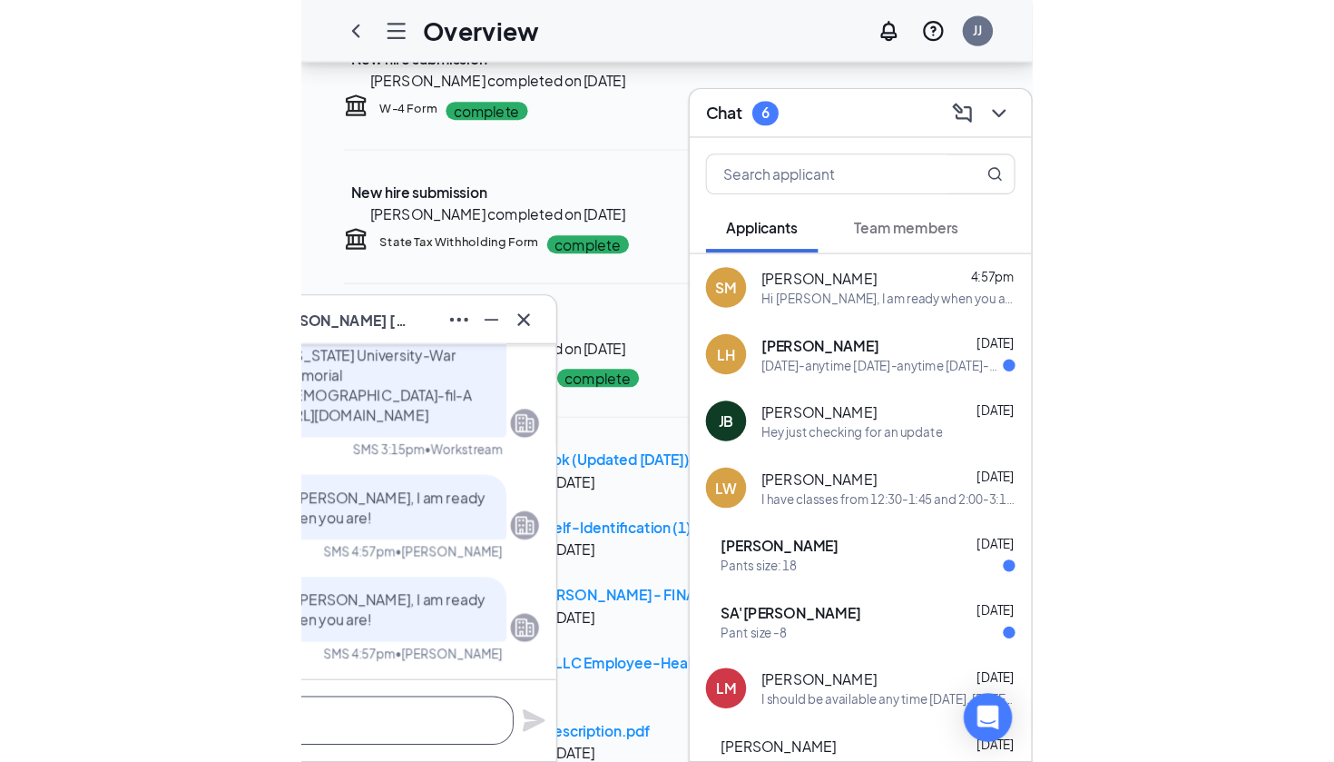
scroll to position [1, 0]
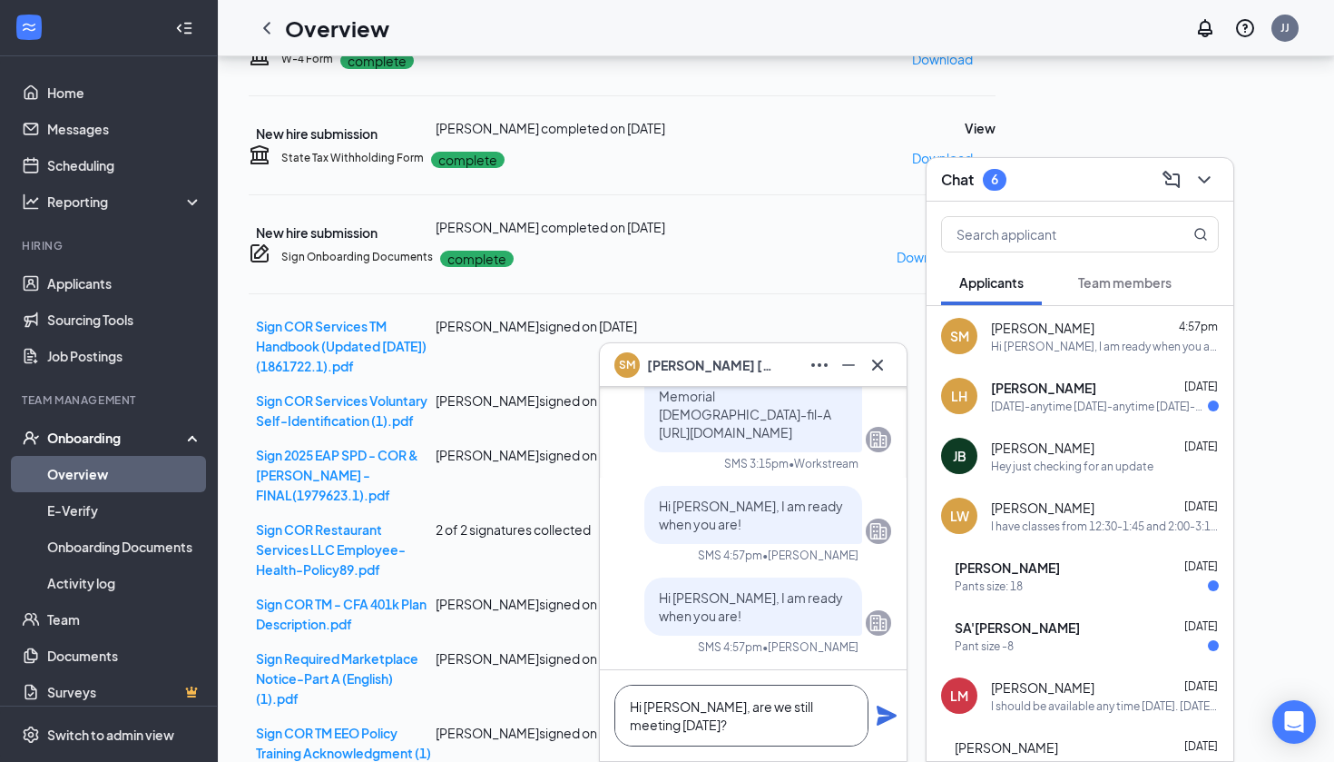
type textarea "Hi [PERSON_NAME], are we still meeting [DATE]?"
click at [887, 723] on icon "Plane" at bounding box center [887, 715] width 22 height 22
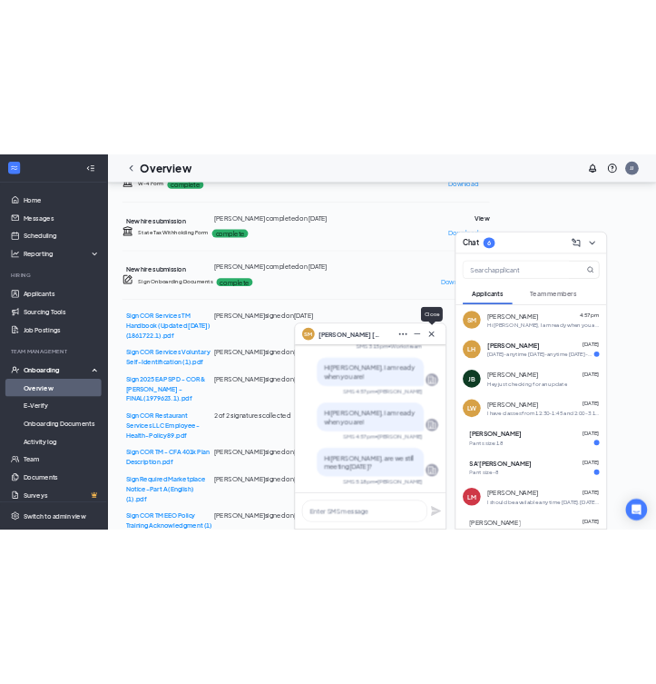
scroll to position [0, 0]
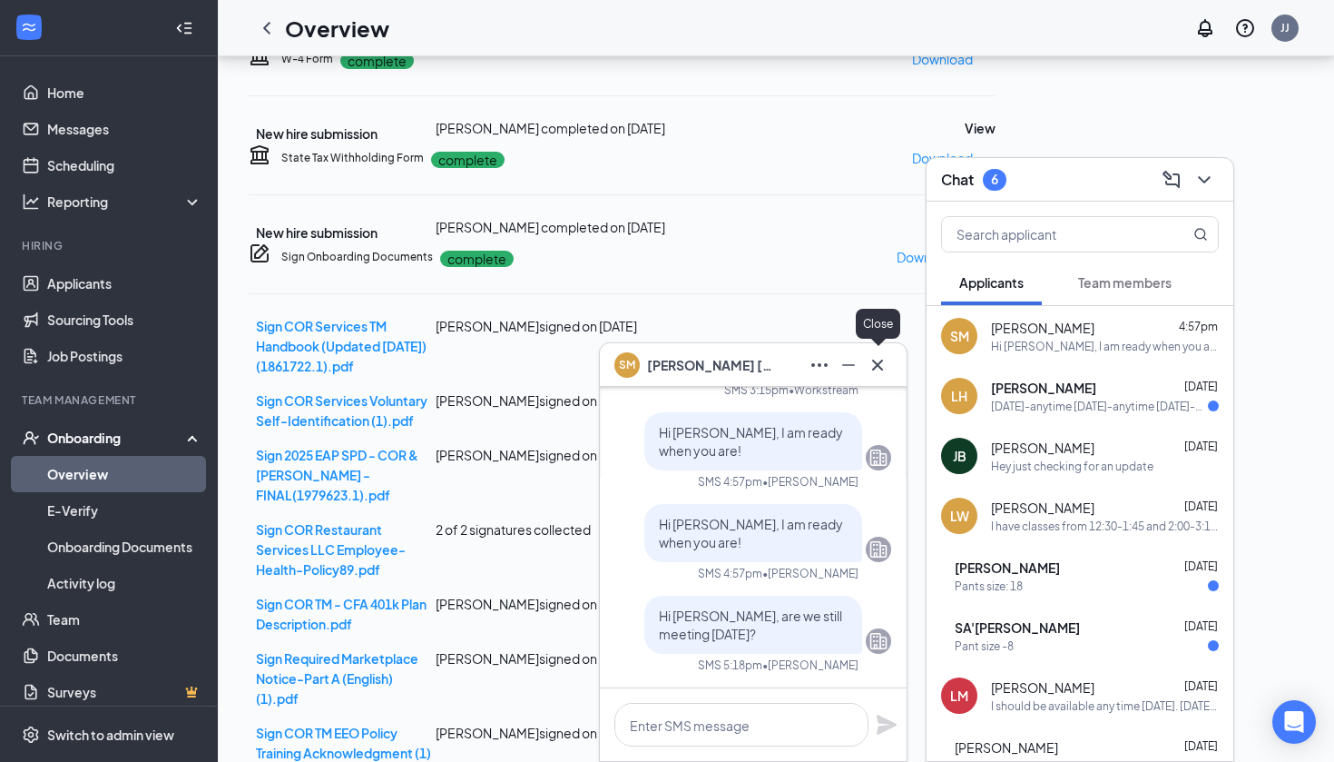
click at [880, 377] on button at bounding box center [877, 364] width 29 height 29
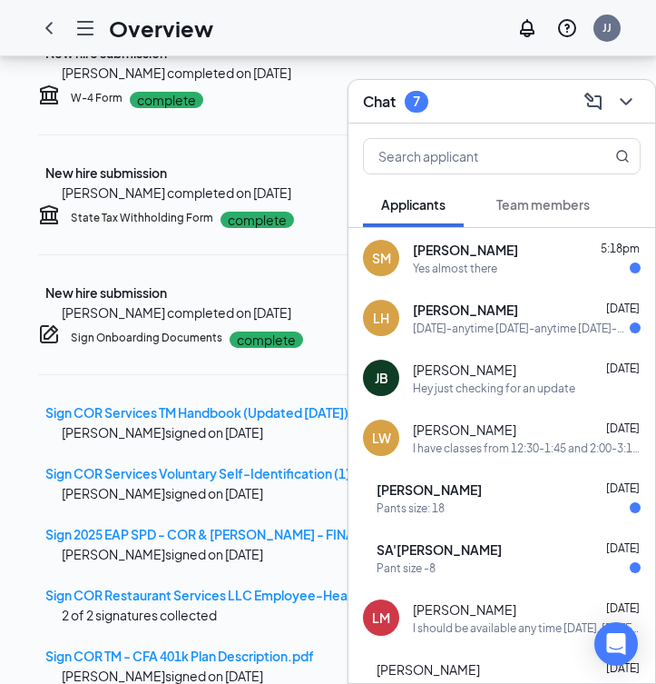
click at [299, 0] on div "Overview JJ" at bounding box center [328, 28] width 656 height 56
click at [549, 273] on div "Yes almost there" at bounding box center [527, 268] width 228 height 15
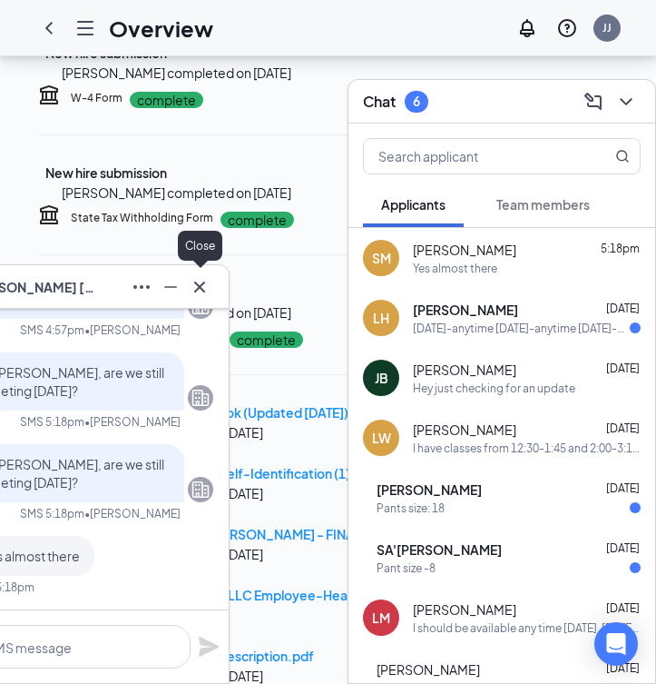
click at [193, 295] on icon "Cross" at bounding box center [200, 287] width 22 height 22
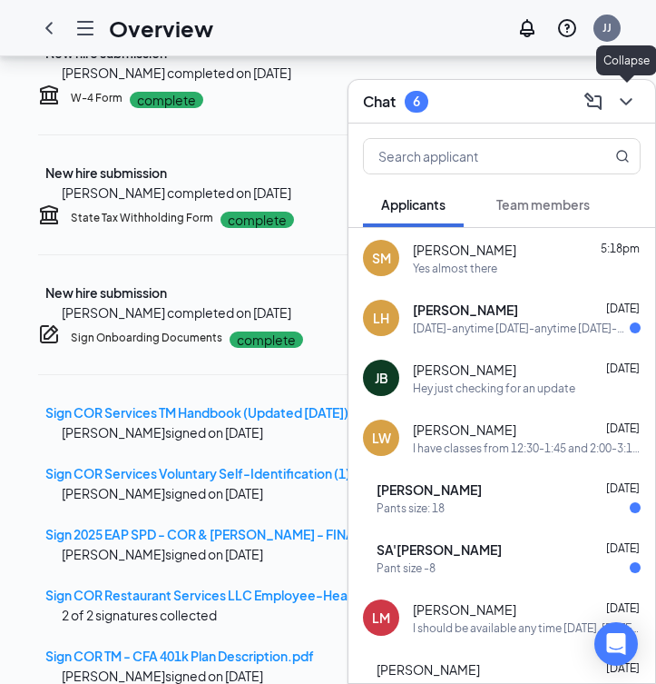
click at [620, 95] on icon "ChevronDown" at bounding box center [626, 102] width 22 height 22
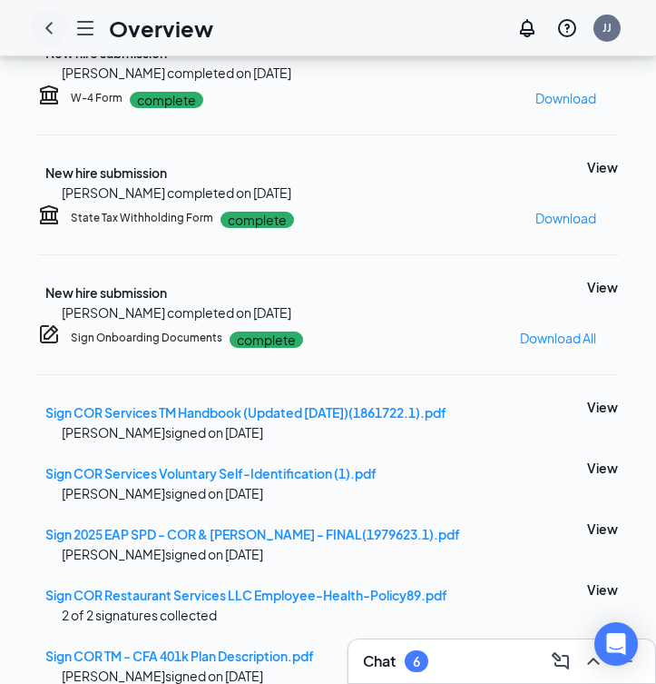
click at [45, 27] on icon "ChevronLeft" at bounding box center [49, 28] width 22 height 22
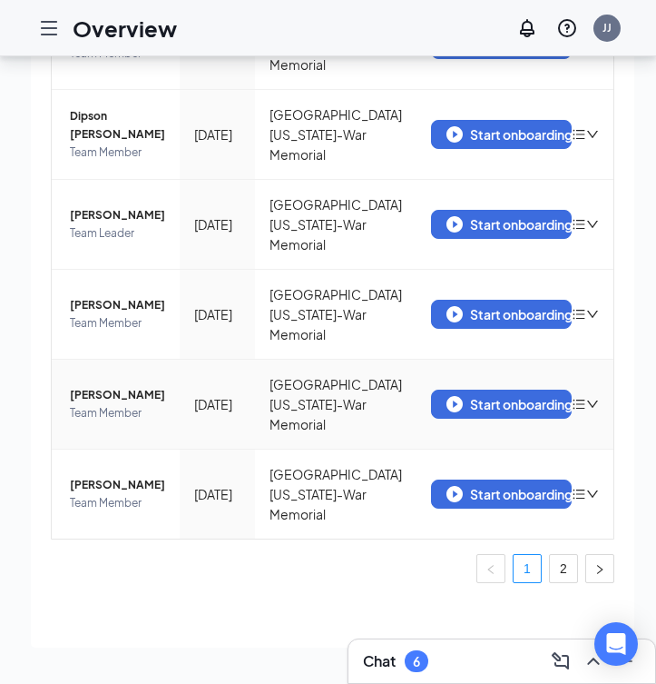
scroll to position [82, 0]
click at [556, 559] on link "2" at bounding box center [563, 568] width 27 height 27
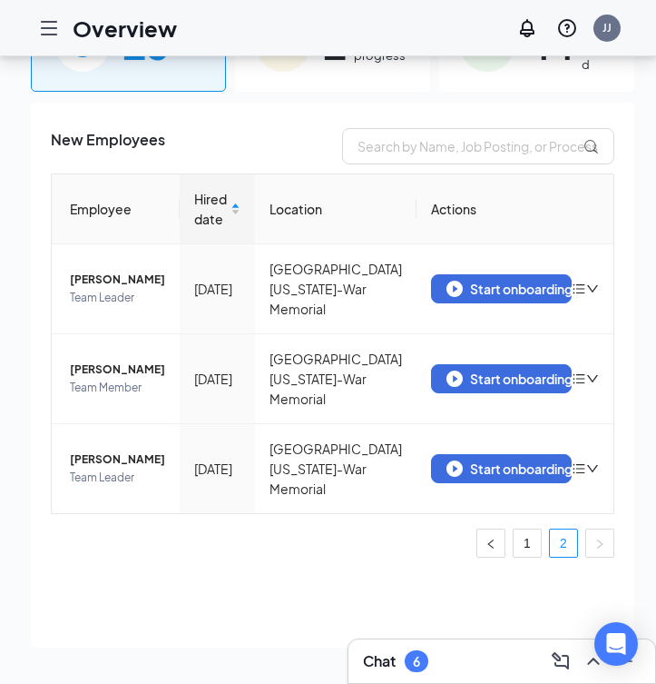
click at [497, 59] on img at bounding box center [487, 44] width 54 height 54
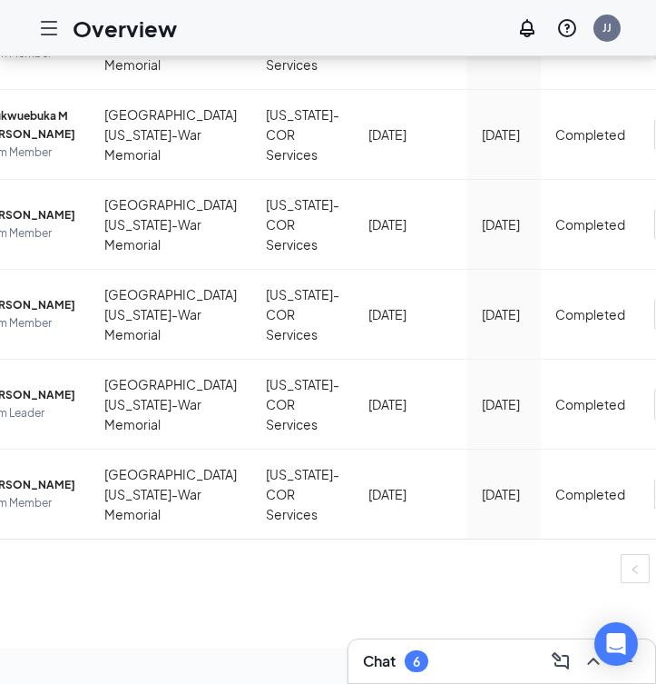
scroll to position [0, 112]
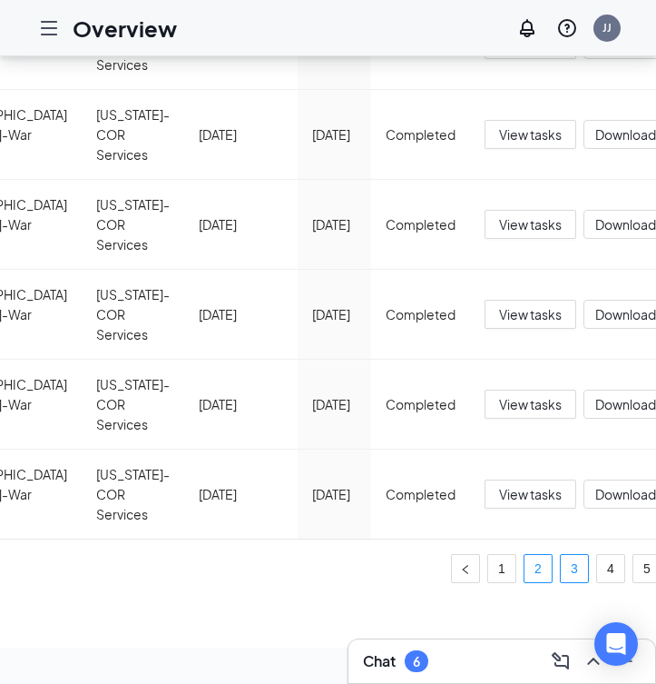
scroll to position [0, 259]
click at [562, 571] on link "3" at bounding box center [575, 568] width 27 height 27
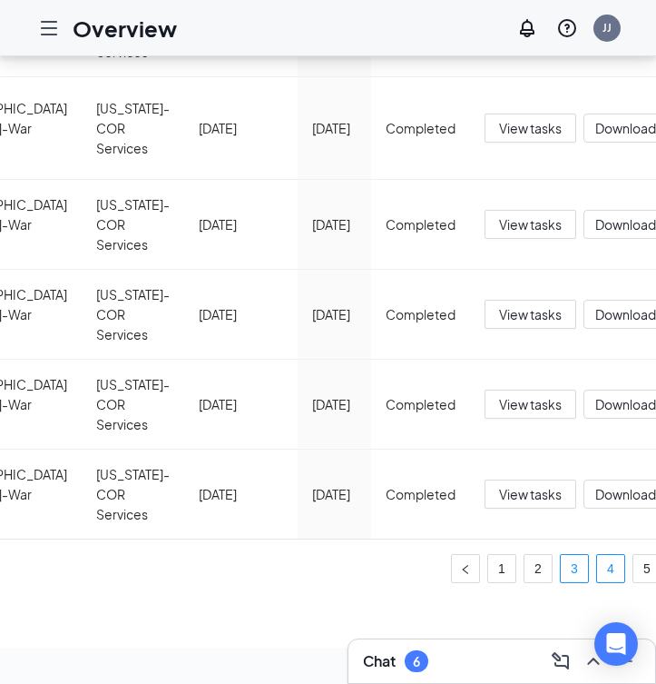
scroll to position [0, 259]
click at [598, 565] on link "4" at bounding box center [611, 568] width 27 height 27
click at [634, 563] on link "5" at bounding box center [647, 568] width 27 height 27
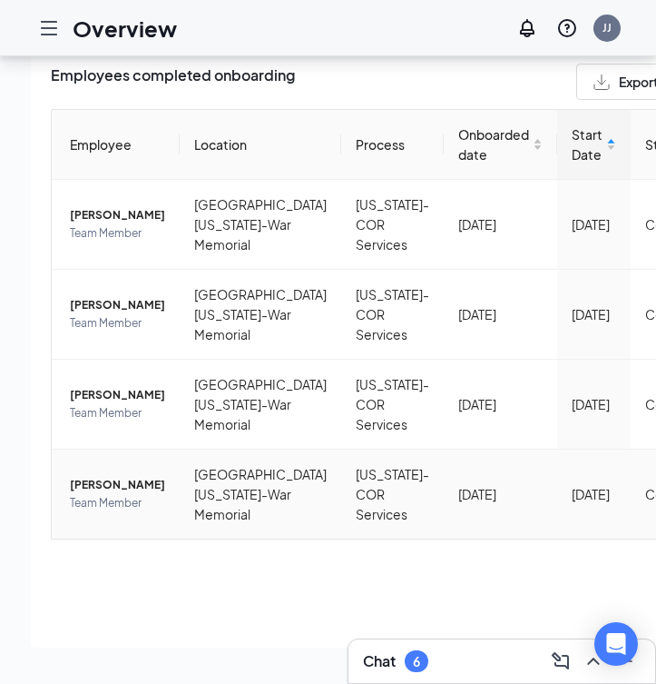
click at [69, 451] on td "[PERSON_NAME] Team Member" at bounding box center [116, 493] width 128 height 89
click at [79, 476] on span "[PERSON_NAME]" at bounding box center [117, 485] width 95 height 18
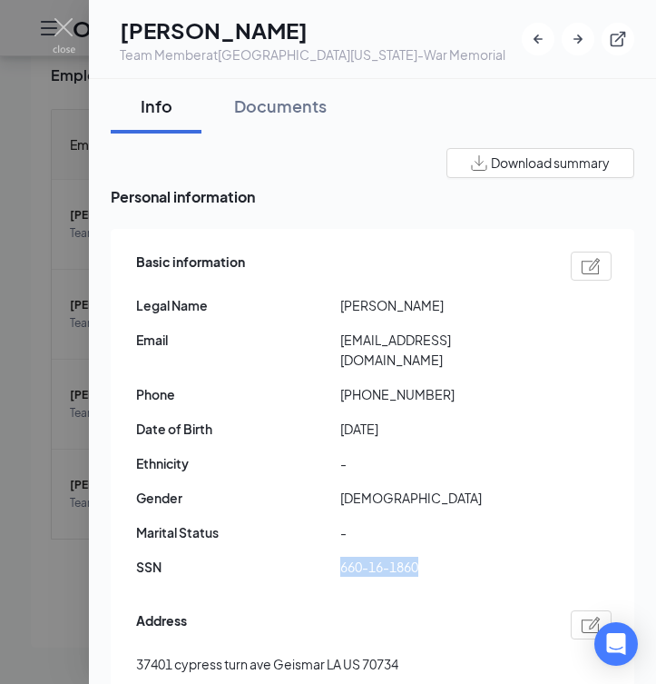
drag, startPoint x: 423, startPoint y: 566, endPoint x: 340, endPoint y: 564, distance: 82.6
click at [340, 564] on span "660-16-1860" at bounding box center [442, 566] width 204 height 20
copy span "660-16-1860"
click at [290, 117] on div "Documents" at bounding box center [280, 105] width 93 height 23
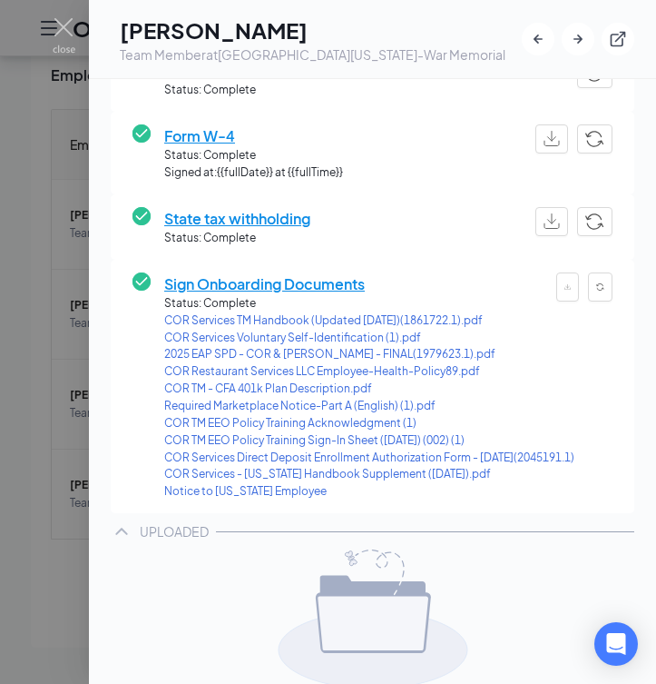
scroll to position [281, 0]
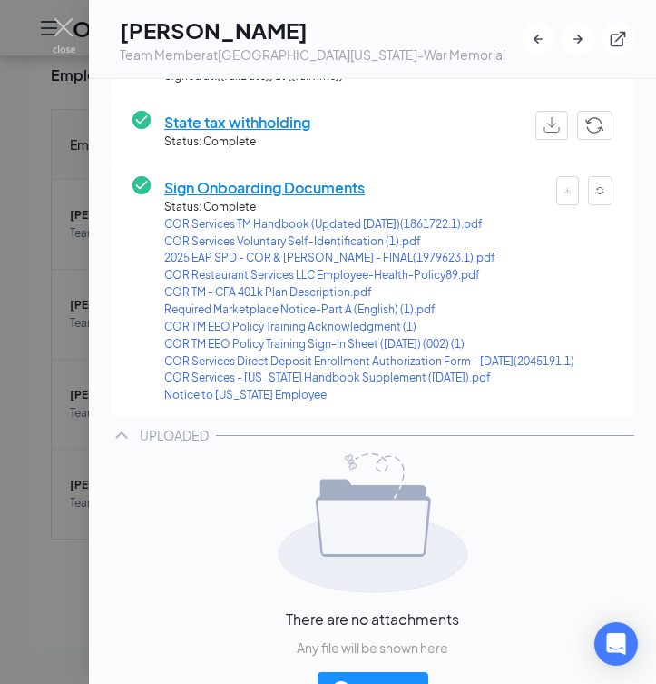
click at [282, 192] on span "Sign Onboarding Documents" at bounding box center [369, 187] width 410 height 23
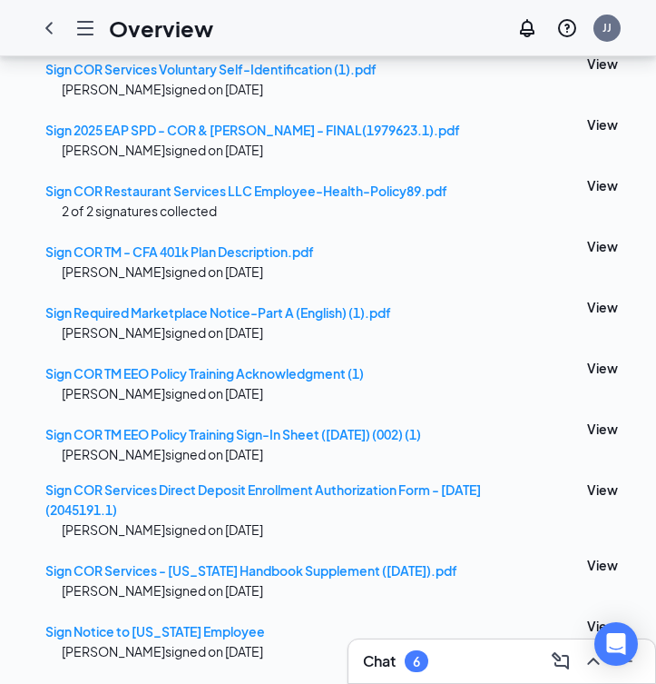
scroll to position [1004, 0]
click at [587, 479] on button "View" at bounding box center [602, 489] width 31 height 20
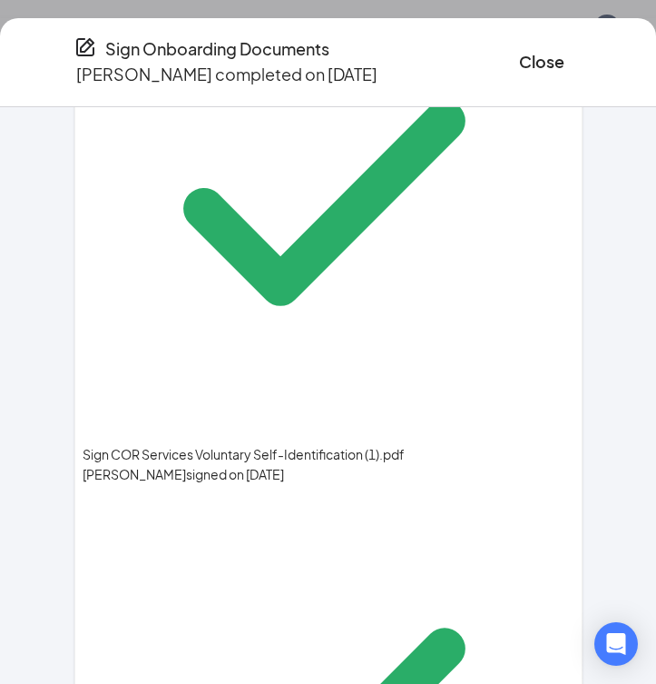
scroll to position [703, 0]
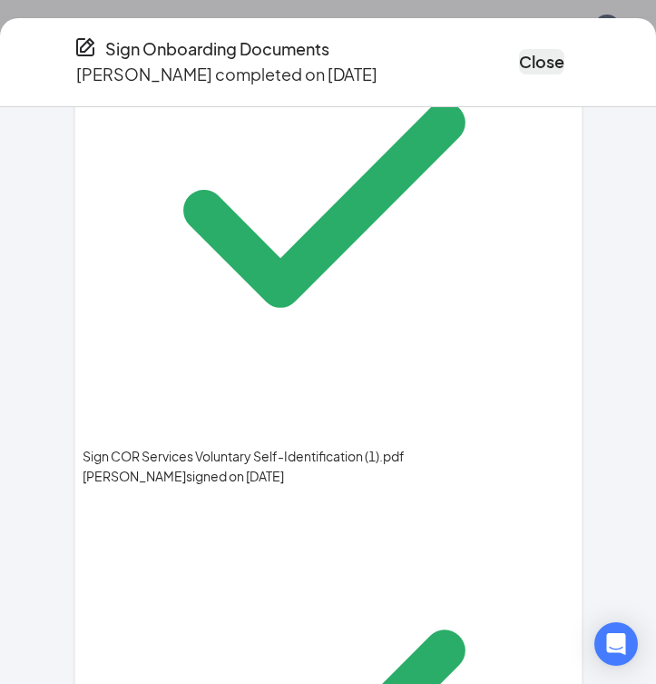
click at [519, 54] on button "Close" at bounding box center [541, 61] width 45 height 25
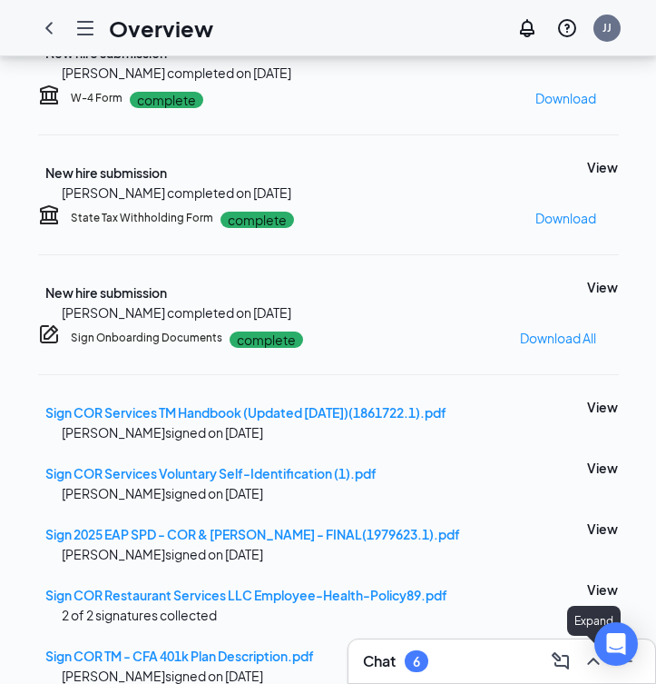
click at [593, 664] on icon "ChevronUp" at bounding box center [594, 661] width 22 height 22
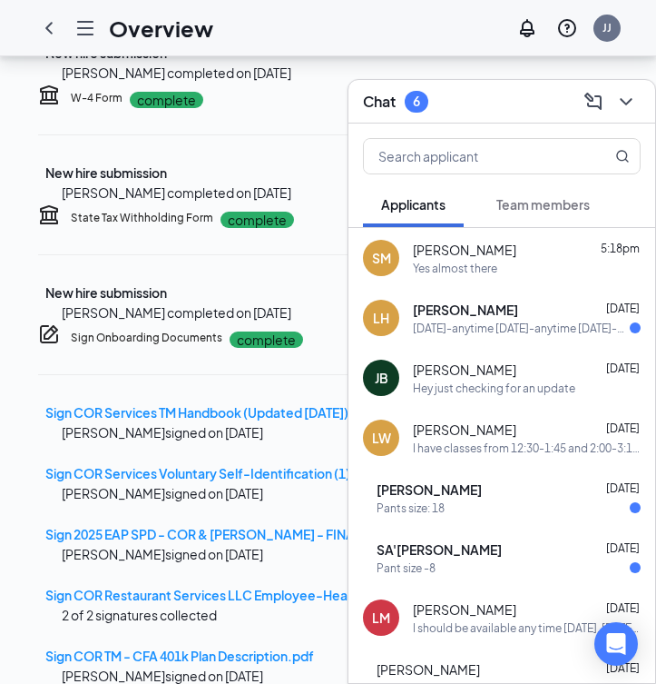
click at [494, 258] on span "[PERSON_NAME]" at bounding box center [464, 250] width 103 height 18
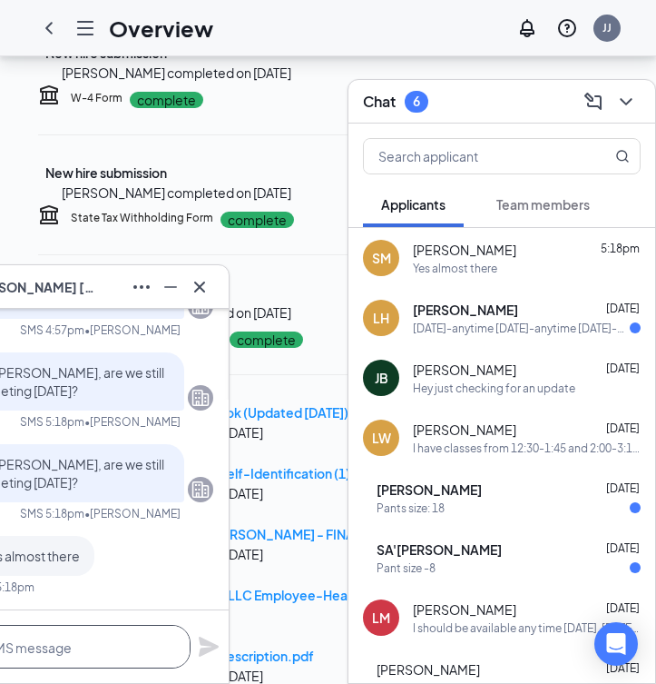
click at [90, 661] on textarea at bounding box center [63, 647] width 254 height 44
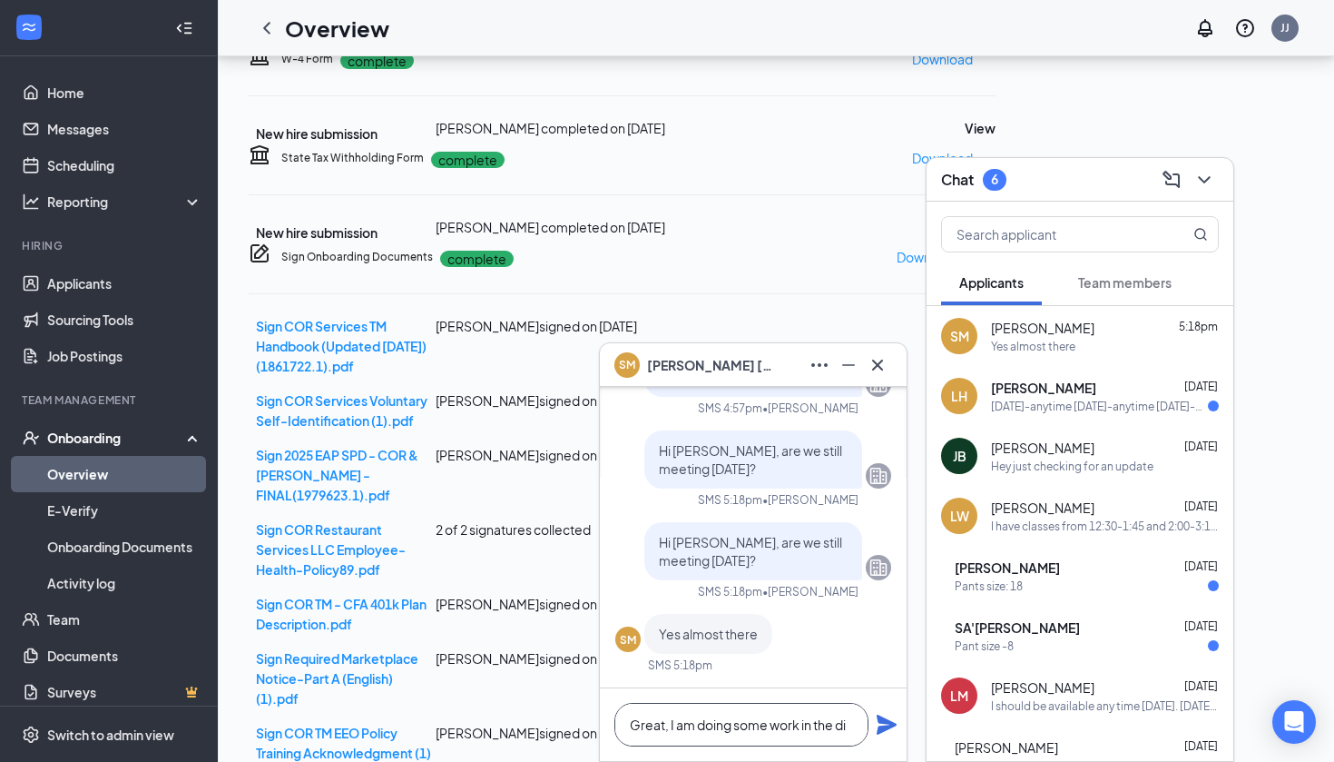
scroll to position [1, 0]
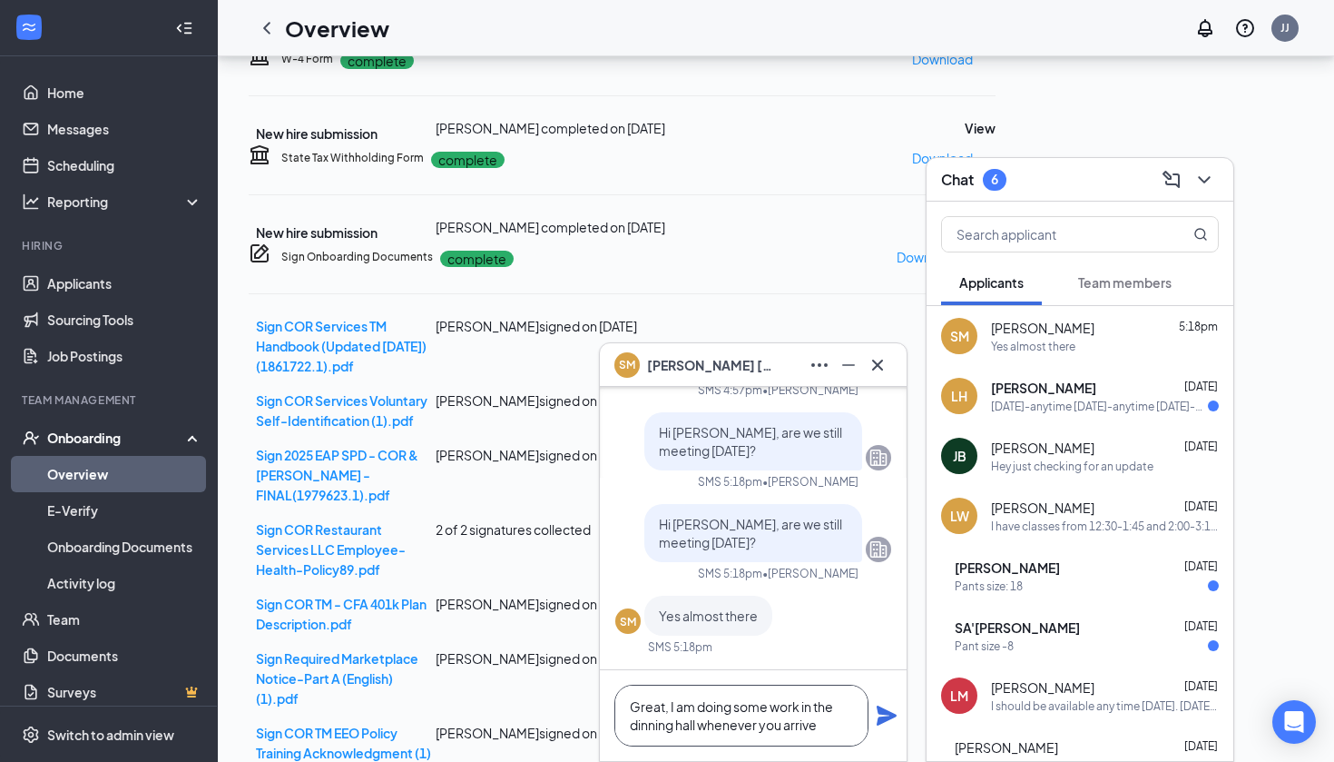
type textarea "Great, I am doing some work in the dinning hall whenever you arrive"
click at [892, 713] on icon "Plane" at bounding box center [887, 715] width 20 height 20
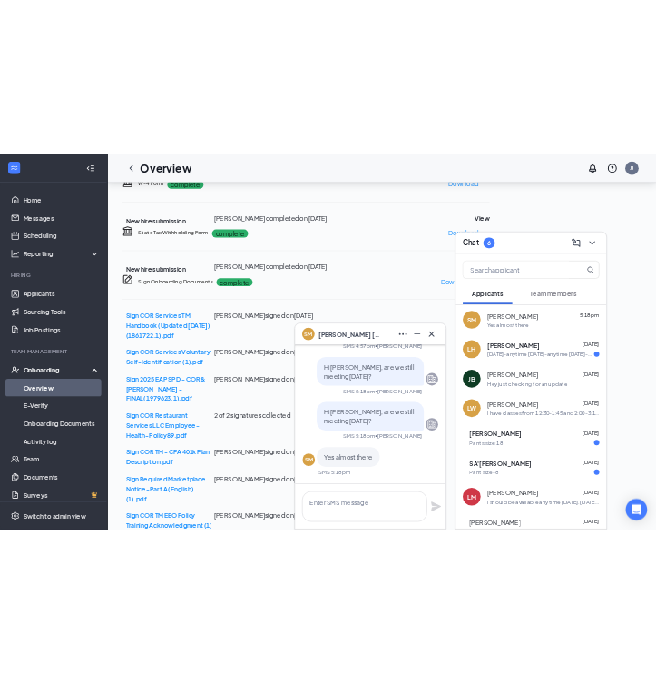
scroll to position [0, 0]
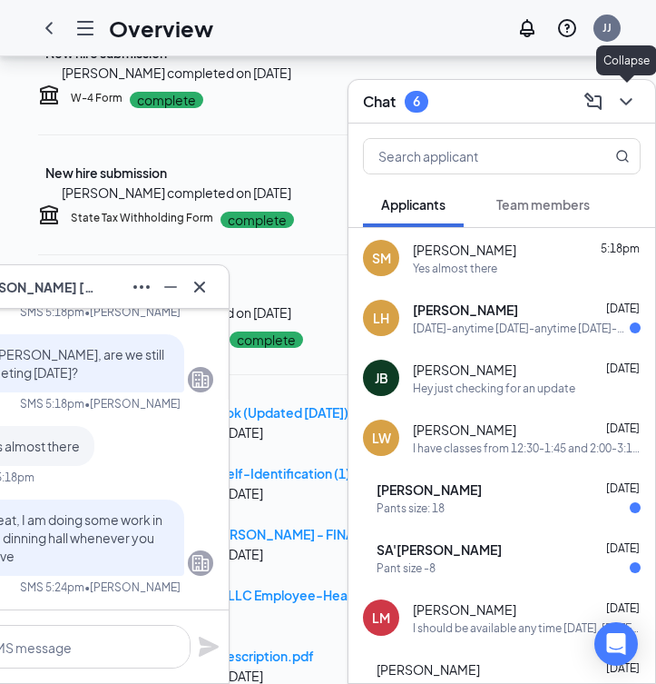
click at [631, 103] on icon "ChevronDown" at bounding box center [626, 102] width 22 height 22
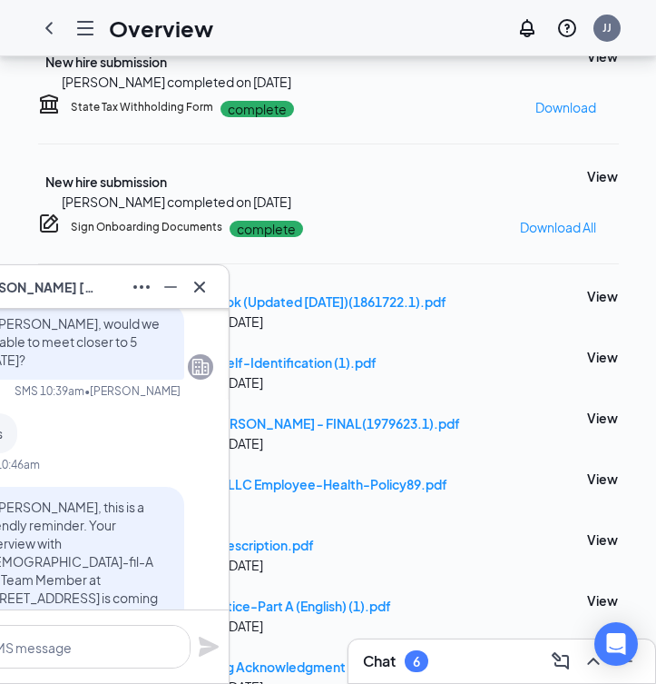
scroll to position [233, 0]
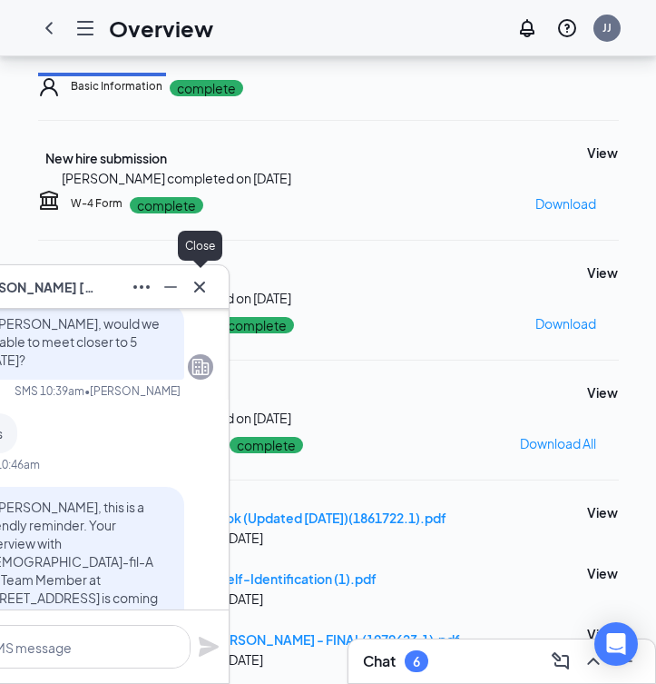
click at [199, 284] on icon "Cross" at bounding box center [200, 287] width 22 height 22
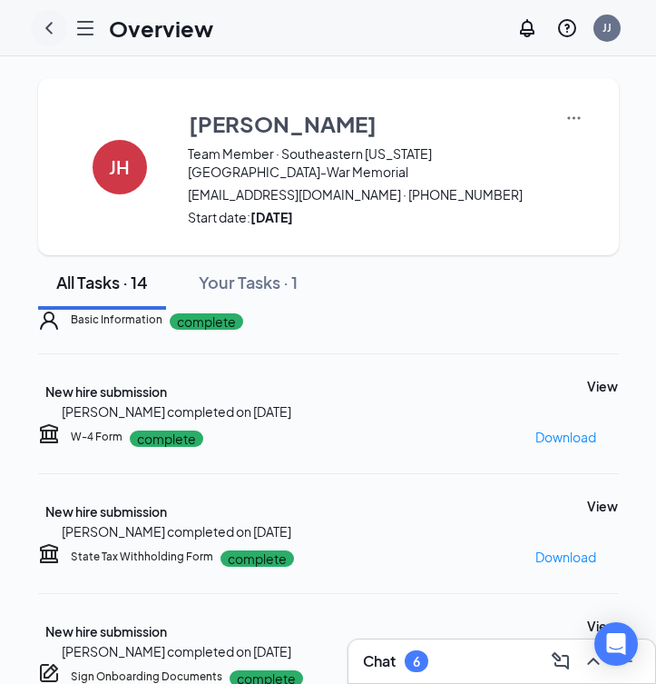
scroll to position [0, 0]
click at [50, 34] on icon "ChevronLeft" at bounding box center [49, 28] width 22 height 22
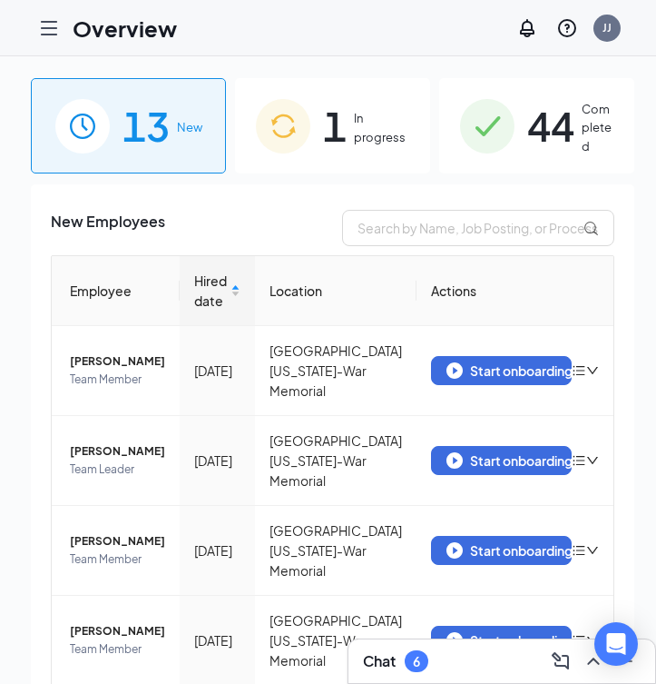
click at [547, 112] on span "44" at bounding box center [550, 125] width 47 height 63
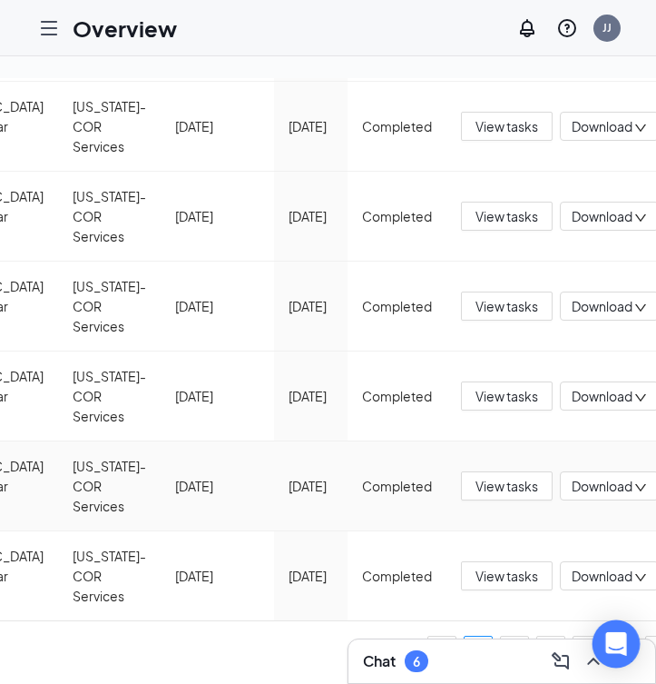
scroll to position [0, 282]
click at [634, 667] on icon "Minimize" at bounding box center [626, 661] width 22 height 22
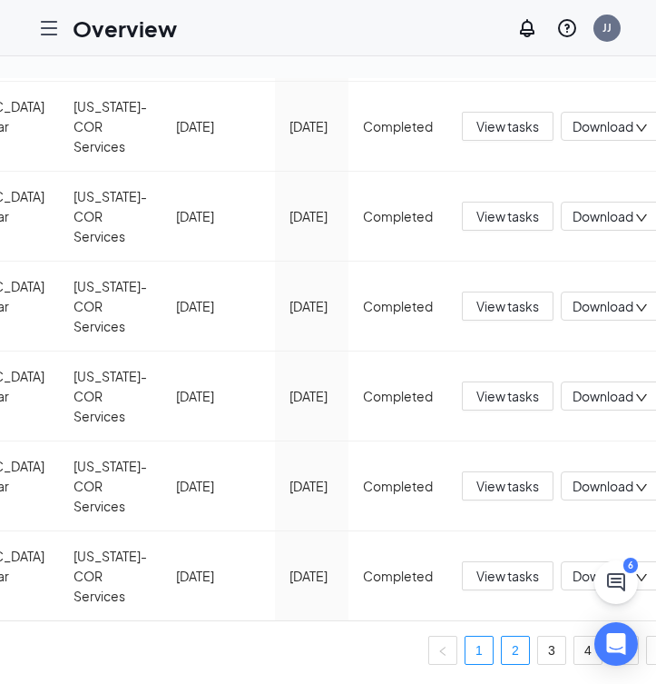
click at [502, 657] on link "2" at bounding box center [515, 649] width 27 height 27
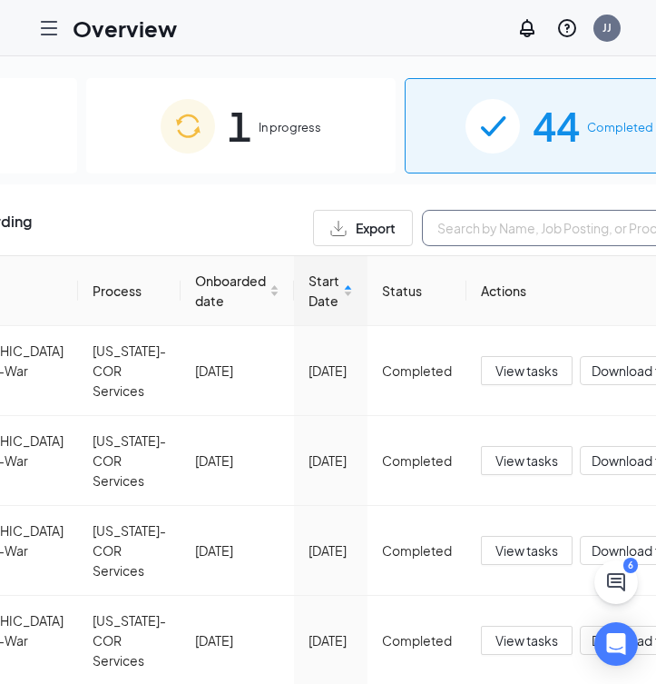
scroll to position [0, 259]
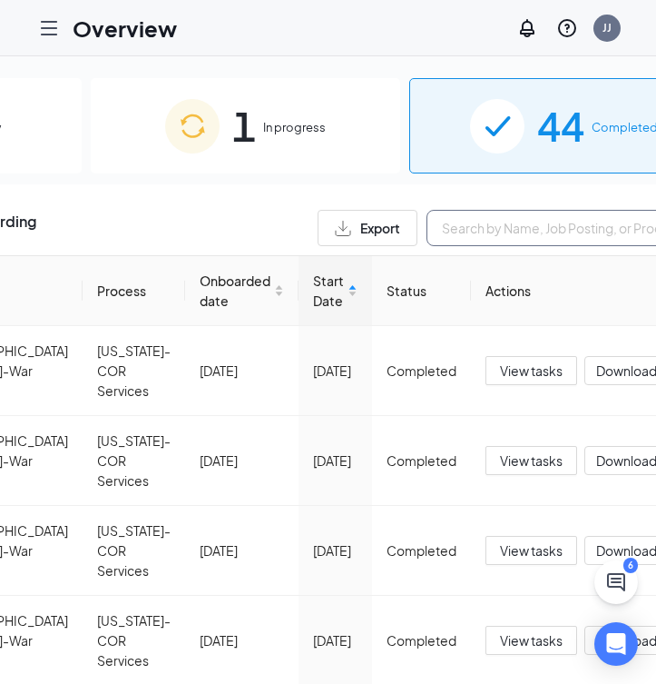
click at [477, 224] on input "text" at bounding box center [563, 228] width 272 height 36
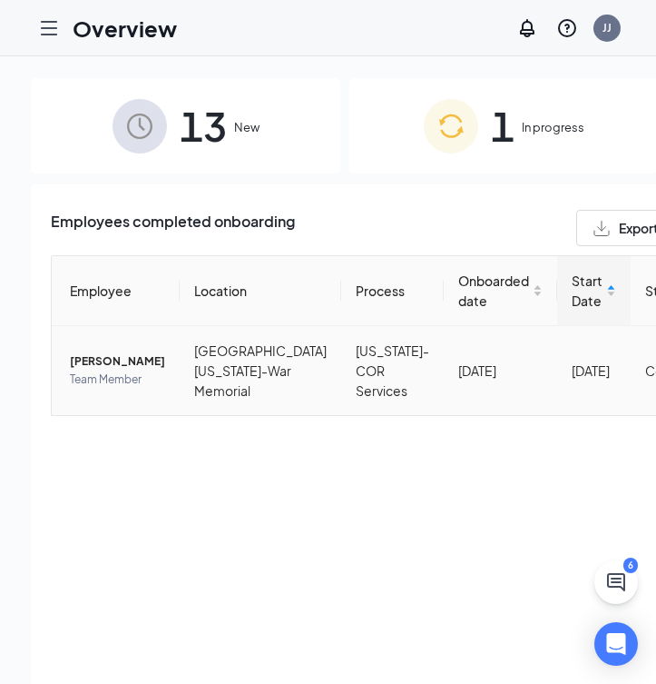
type input "nia"
click at [93, 362] on span "[PERSON_NAME]" at bounding box center [117, 361] width 95 height 18
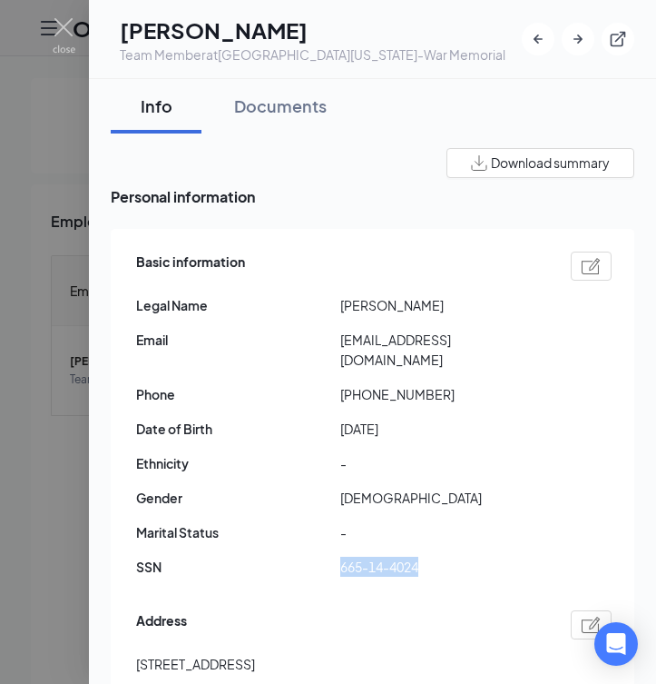
drag, startPoint x: 341, startPoint y: 566, endPoint x: 427, endPoint y: 566, distance: 85.3
click at [427, 566] on span "665-14-4024" at bounding box center [442, 566] width 204 height 20
copy span "665-14-4024"
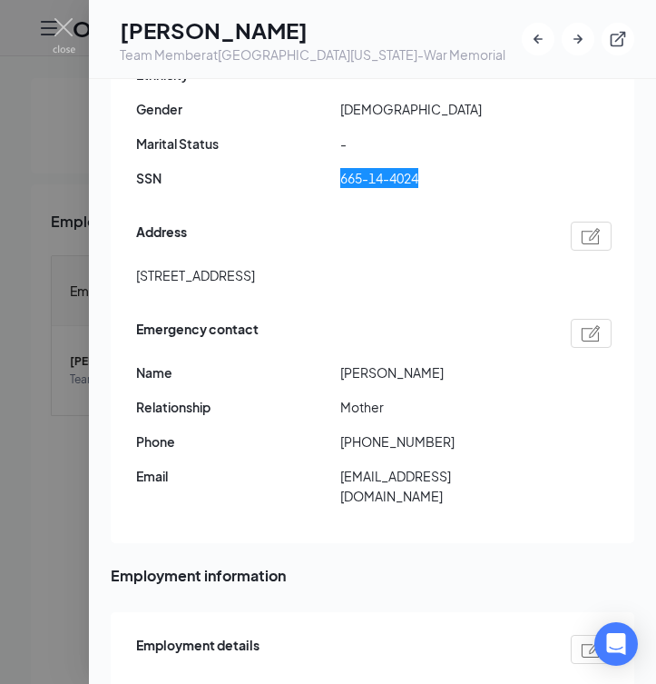
scroll to position [392, 0]
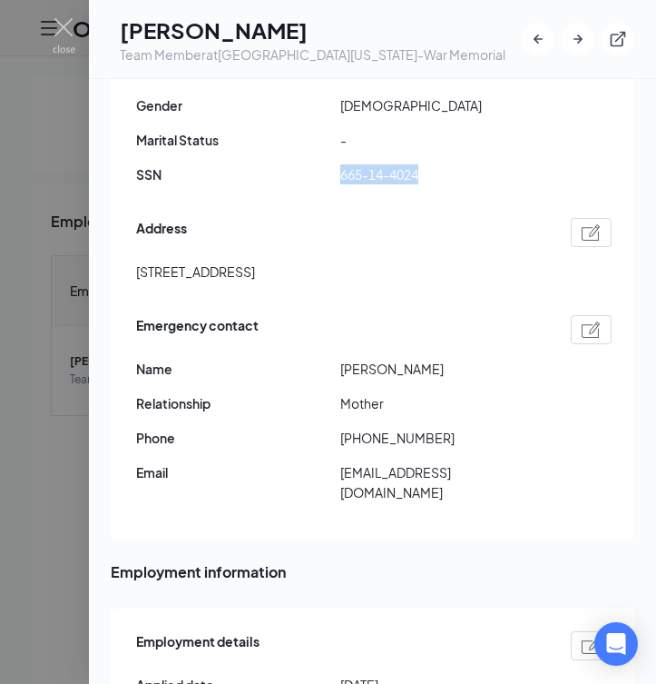
drag, startPoint x: 390, startPoint y: 368, endPoint x: 430, endPoint y: 367, distance: 40.0
click at [430, 367] on span "[PERSON_NAME]" at bounding box center [442, 369] width 204 height 20
click at [331, 362] on span "Name" at bounding box center [238, 369] width 204 height 20
drag, startPoint x: 331, startPoint y: 362, endPoint x: 382, endPoint y: 368, distance: 51.1
click at [382, 368] on div "Name [PERSON_NAME]" at bounding box center [374, 369] width 476 height 20
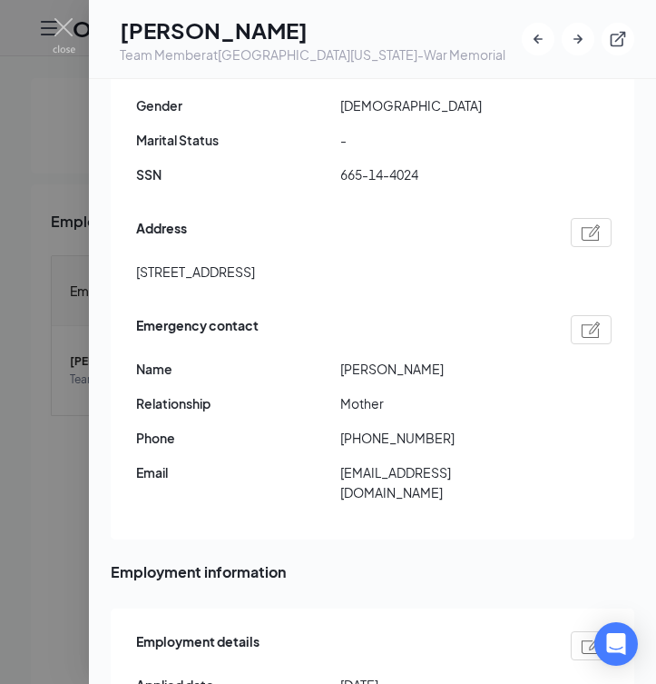
click at [382, 384] on div "Emergency contact Name [PERSON_NAME] Relationship Mother Phone [PHONE_NUMBER] E…" at bounding box center [374, 413] width 476 height 206
drag, startPoint x: 344, startPoint y: 370, endPoint x: 360, endPoint y: 370, distance: 16.3
click at [360, 370] on span "[PERSON_NAME]" at bounding box center [442, 369] width 204 height 20
click at [390, 369] on span "[PERSON_NAME]" at bounding box center [442, 369] width 204 height 20
drag, startPoint x: 386, startPoint y: 369, endPoint x: 343, endPoint y: 369, distance: 42.7
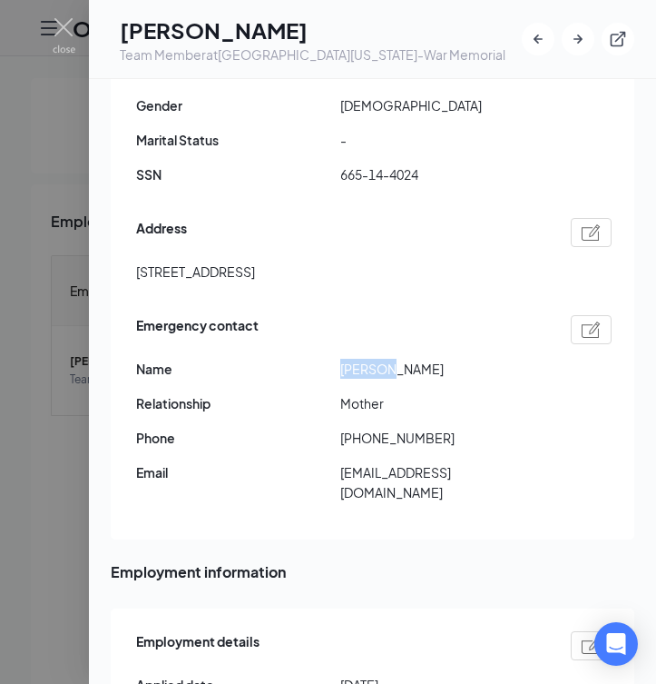
click at [343, 369] on span "[PERSON_NAME]" at bounding box center [442, 369] width 204 height 20
drag, startPoint x: 340, startPoint y: 468, endPoint x: 507, endPoint y: 470, distance: 166.1
click at [507, 470] on span "[EMAIL_ADDRESS][DOMAIN_NAME]" at bounding box center [442, 482] width 204 height 40
click at [75, 43] on div at bounding box center [328, 342] width 656 height 684
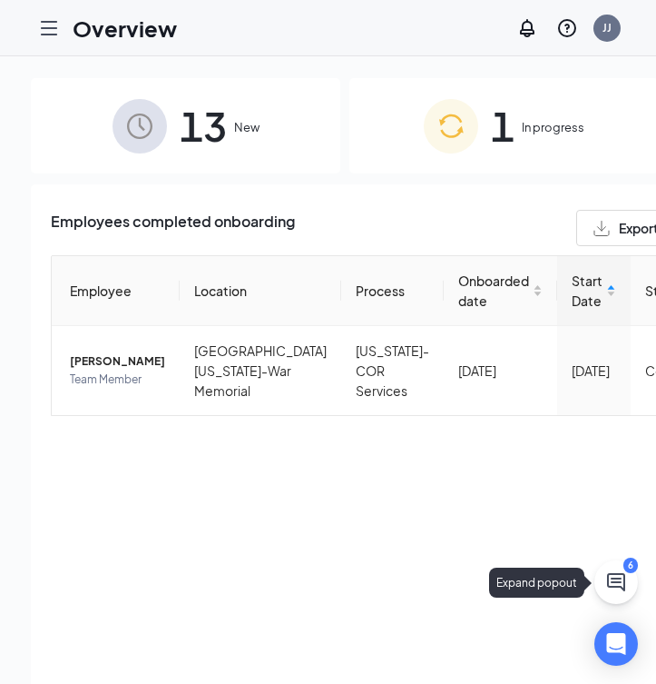
click at [617, 570] on button at bounding box center [617, 582] width 44 height 44
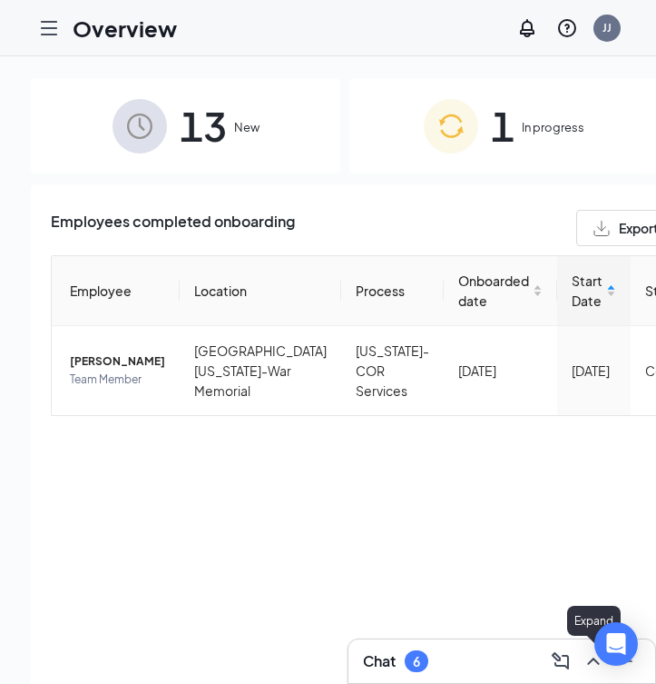
click at [590, 664] on icon "ChevronUp" at bounding box center [594, 661] width 22 height 22
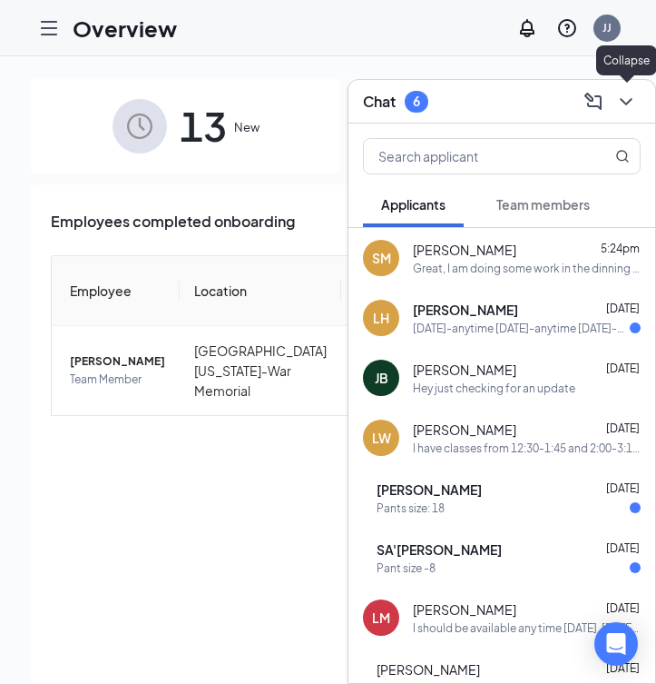
click at [631, 105] on icon "ChevronDown" at bounding box center [626, 102] width 22 height 22
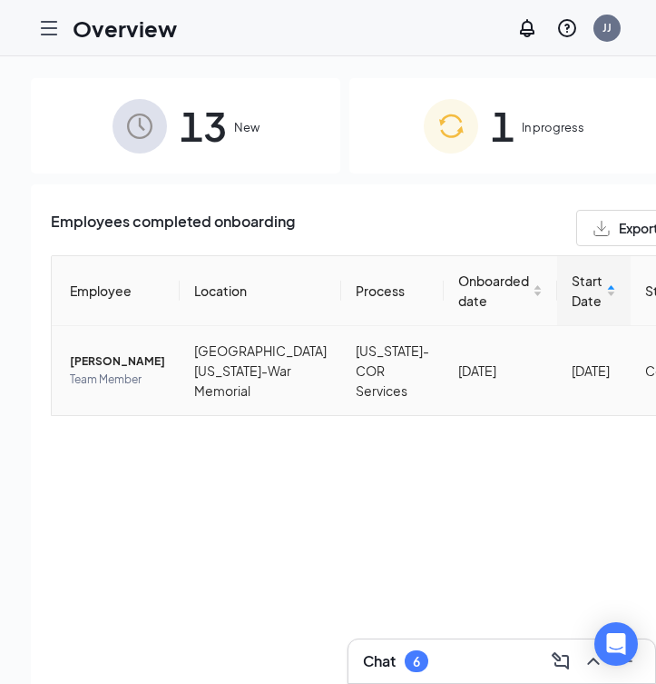
click at [101, 368] on span "[PERSON_NAME]" at bounding box center [117, 361] width 95 height 18
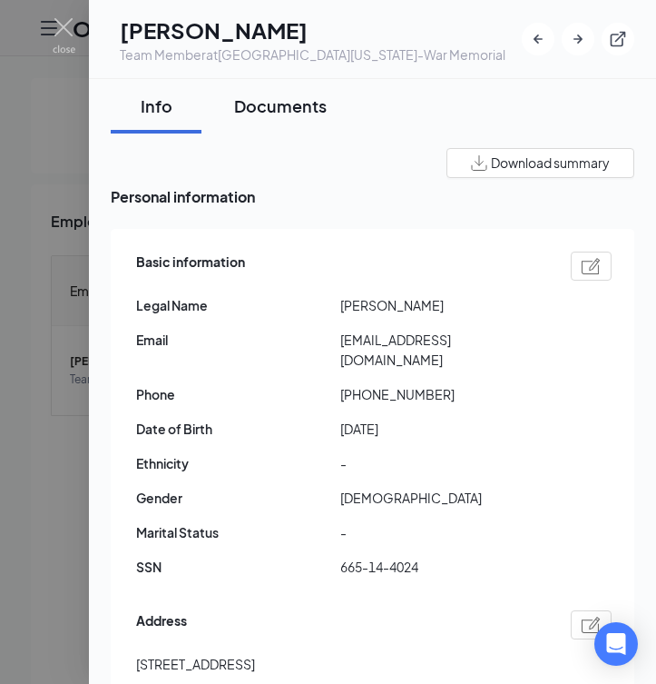
click at [296, 117] on div "Documents" at bounding box center [280, 105] width 93 height 23
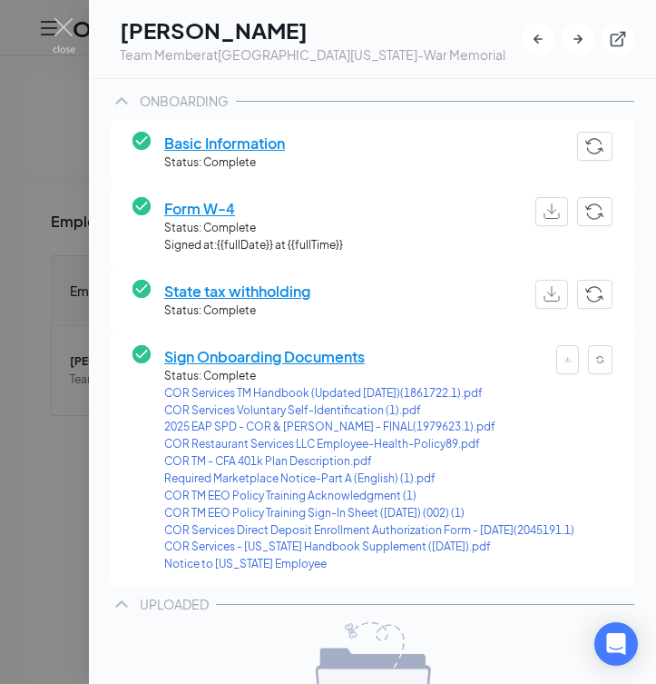
scroll to position [188, 0]
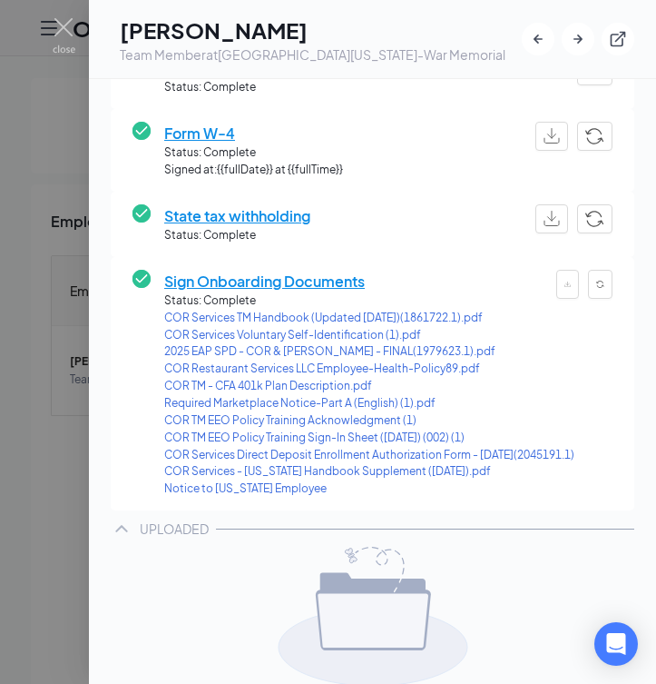
click at [330, 292] on span "Sign Onboarding Documents" at bounding box center [369, 281] width 410 height 23
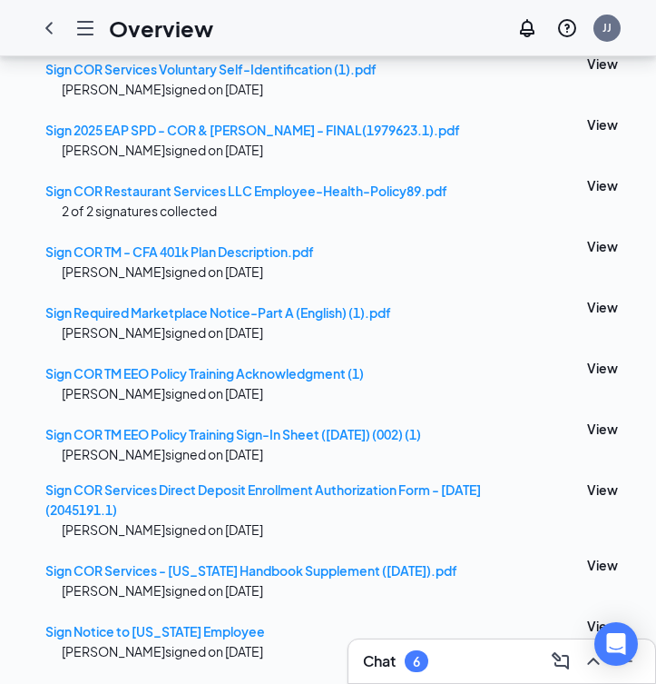
scroll to position [1004, 0]
click at [405, 481] on span "Sign COR Services Direct Deposit Enrollment Authorization Form - [DATE](2045191…" at bounding box center [263, 499] width 436 height 36
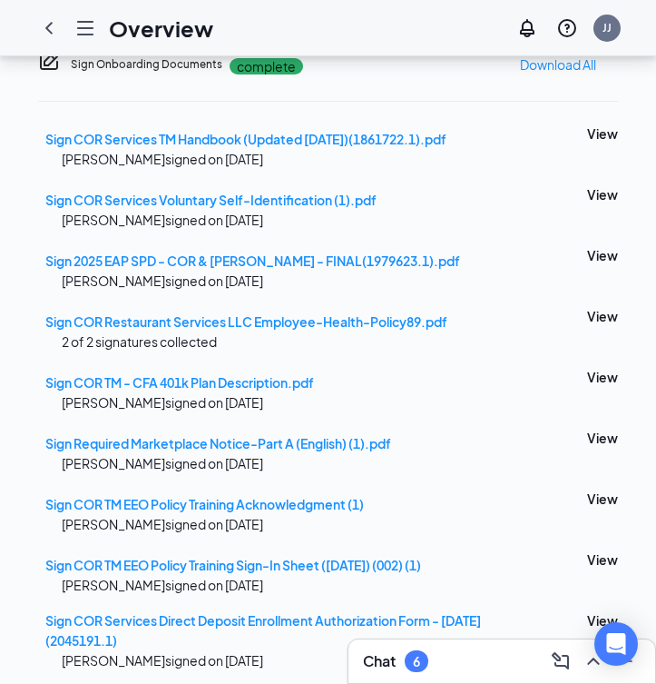
scroll to position [174, 0]
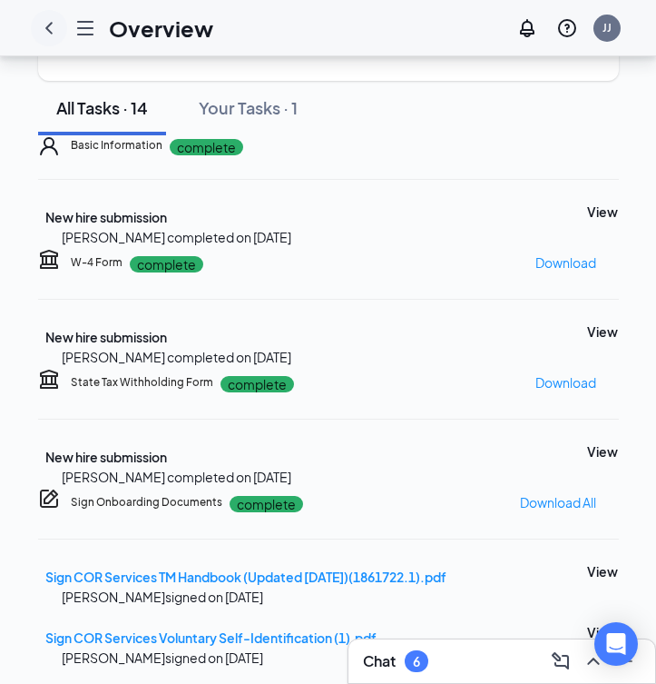
click at [46, 24] on icon "ChevronLeft" at bounding box center [49, 28] width 22 height 22
click at [74, 24] on icon "Hamburger" at bounding box center [85, 28] width 22 height 22
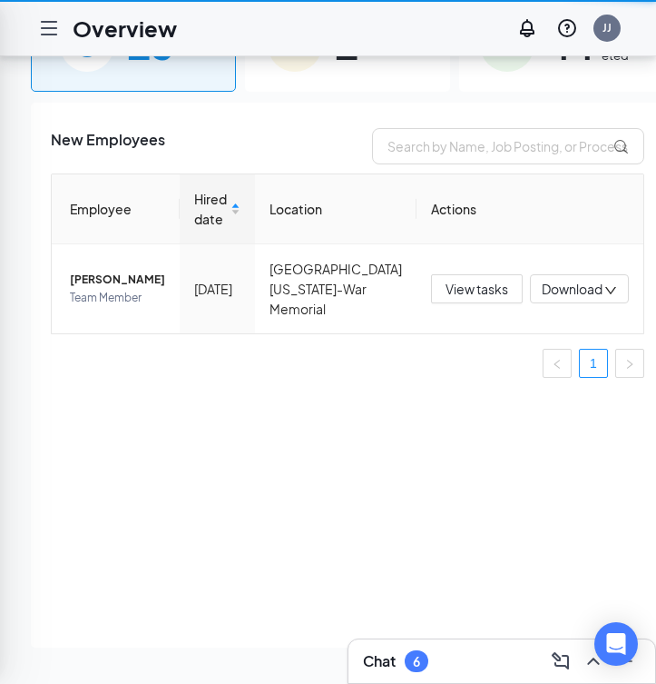
scroll to position [82, 0]
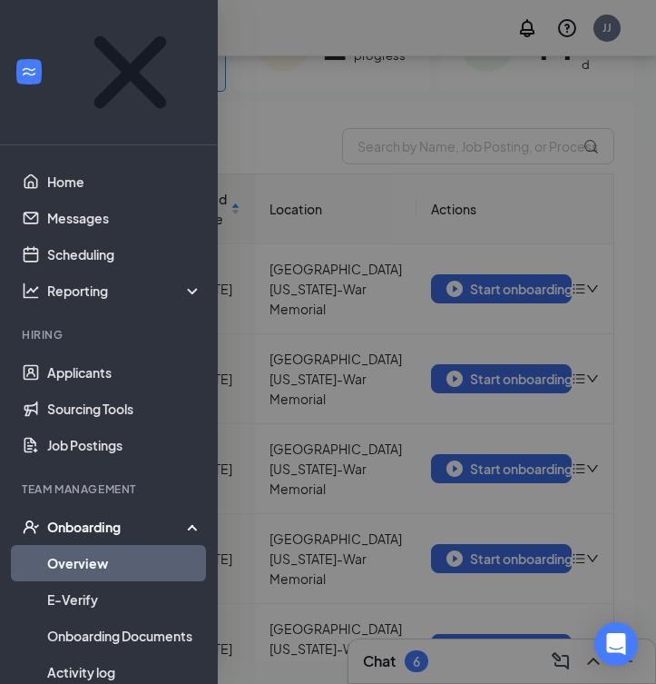
click at [437, 172] on div at bounding box center [328, 342] width 656 height 684
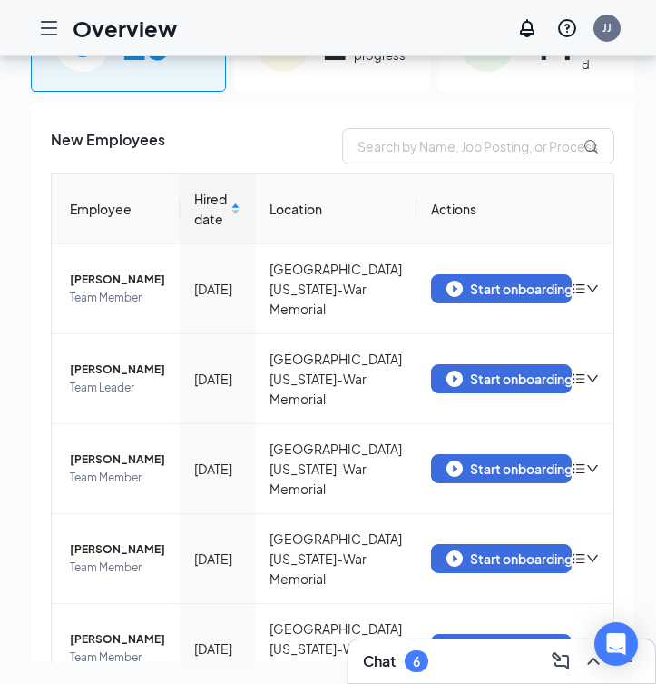
click at [488, 71] on img at bounding box center [487, 44] width 54 height 54
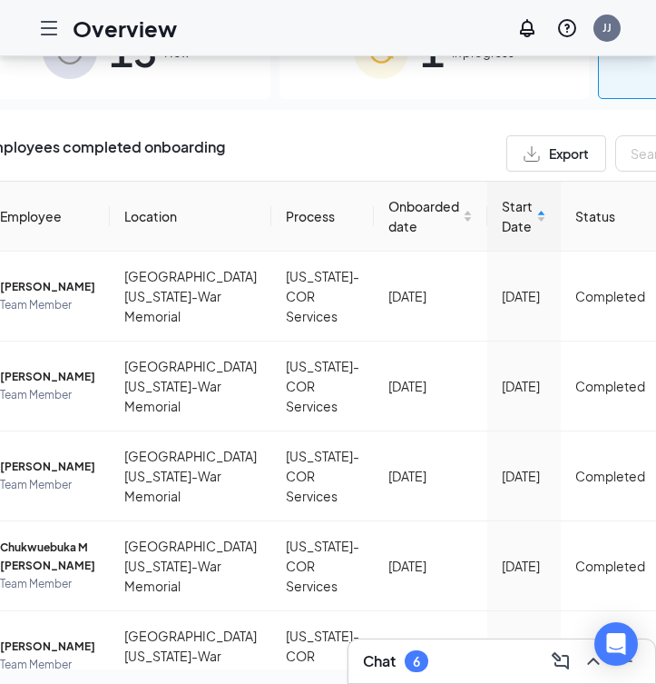
scroll to position [0, 142]
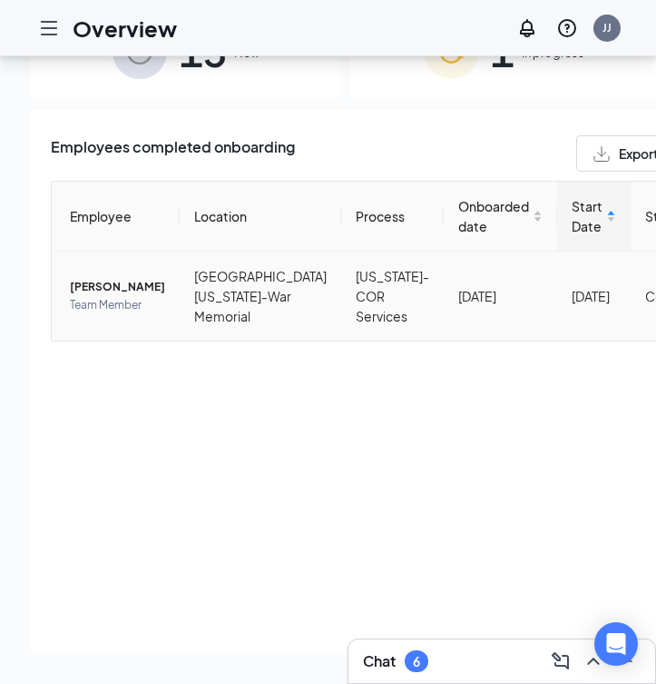
type input "Jordyn"
click at [84, 280] on div "Employee Location Process Onboarded date Start Date Status Actions [PERSON_NAME…" at bounding box center [504, 283] width 907 height 204
click at [74, 282] on span "[PERSON_NAME]" at bounding box center [117, 287] width 95 height 18
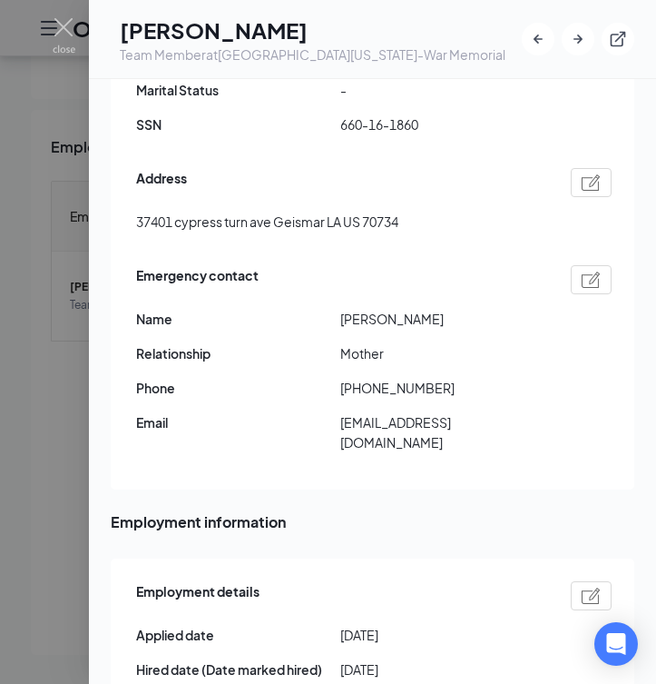
scroll to position [444, 0]
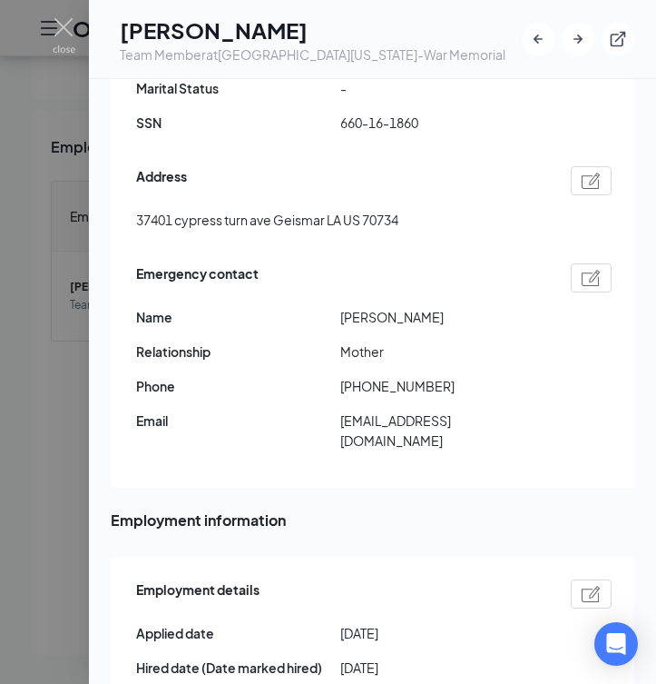
click at [418, 330] on div "Emergency contact Name [PERSON_NAME] Relationship Mother Phone [PHONE_NUMBER] E…" at bounding box center [374, 362] width 476 height 206
drag, startPoint x: 392, startPoint y: 315, endPoint x: 425, endPoint y: 316, distance: 32.7
click at [425, 316] on span "[PERSON_NAME]" at bounding box center [442, 317] width 204 height 20
click at [343, 356] on span "Mother" at bounding box center [442, 351] width 204 height 20
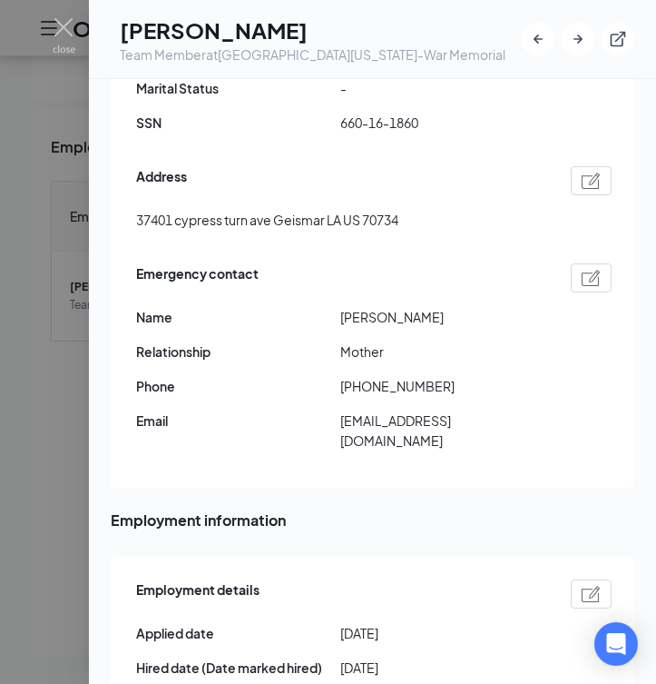
click at [333, 320] on span "Name" at bounding box center [238, 317] width 204 height 20
drag, startPoint x: 334, startPoint y: 313, endPoint x: 384, endPoint y: 320, distance: 50.5
click at [384, 320] on div "Name [PERSON_NAME]" at bounding box center [374, 317] width 476 height 20
click at [396, 330] on div "Emergency contact Name [PERSON_NAME] Relationship Mother Phone [PHONE_NUMBER] E…" at bounding box center [374, 362] width 476 height 206
drag, startPoint x: 389, startPoint y: 319, endPoint x: 341, endPoint y: 318, distance: 47.2
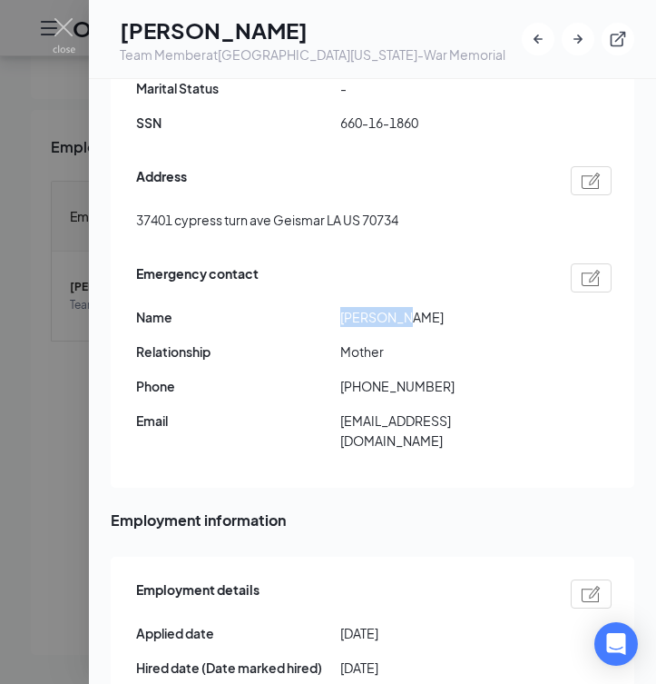
click at [341, 318] on span "[PERSON_NAME]" at bounding box center [442, 317] width 204 height 20
click at [495, 457] on div "Emergency contact Name [PERSON_NAME] Relationship Mother Phone [PHONE_NUMBER] E…" at bounding box center [374, 362] width 476 height 206
drag, startPoint x: 343, startPoint y: 414, endPoint x: 393, endPoint y: 440, distance: 56.4
click at [393, 440] on span "[EMAIL_ADDRESS][DOMAIN_NAME]" at bounding box center [442, 430] width 204 height 40
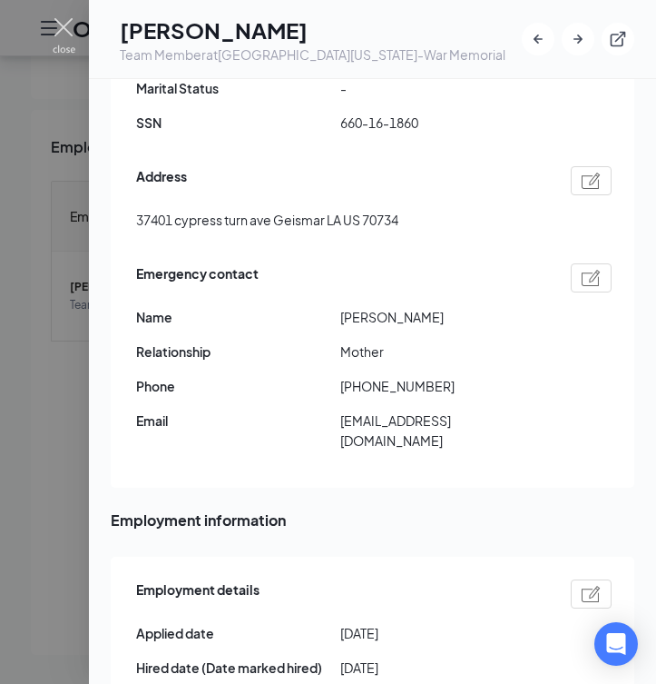
click at [62, 30] on img at bounding box center [64, 35] width 23 height 35
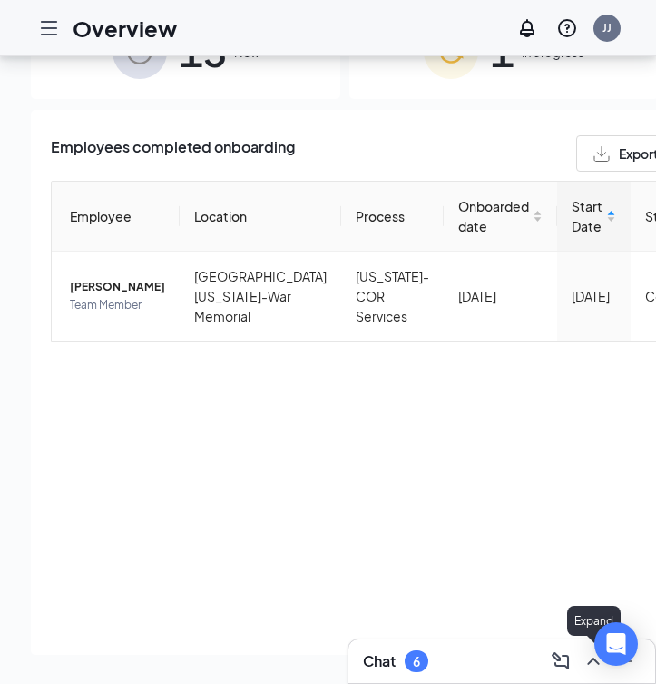
click at [585, 661] on icon "ChevronUp" at bounding box center [594, 661] width 22 height 22
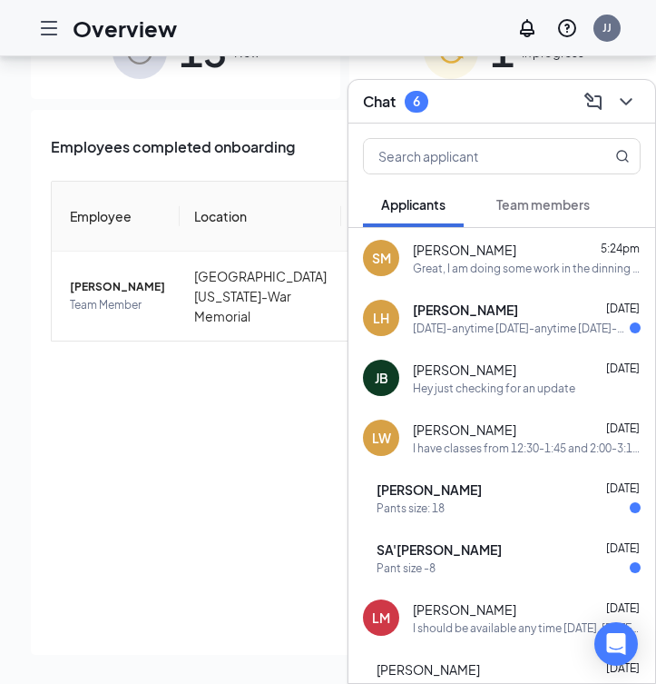
click at [544, 212] on div "Team members" at bounding box center [543, 204] width 93 height 18
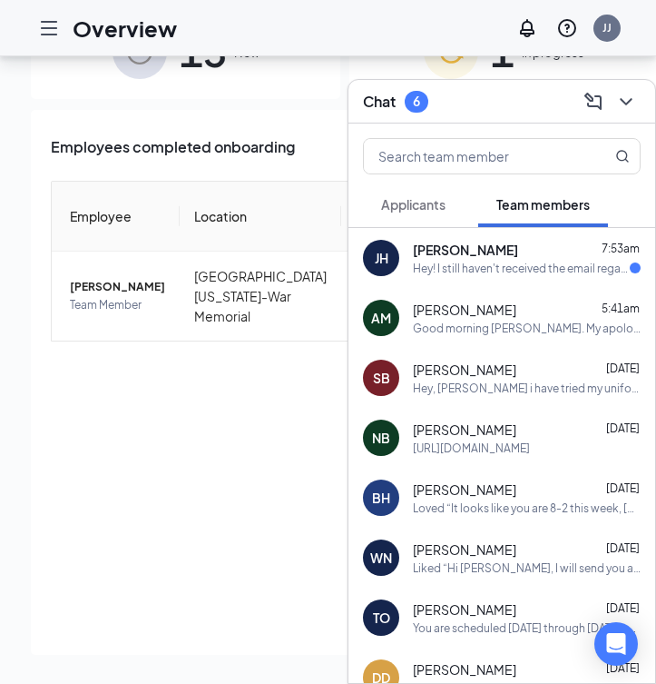
click at [517, 274] on div "Hey! I still haven't received the email regarding my hot schedules log in" at bounding box center [521, 268] width 217 height 15
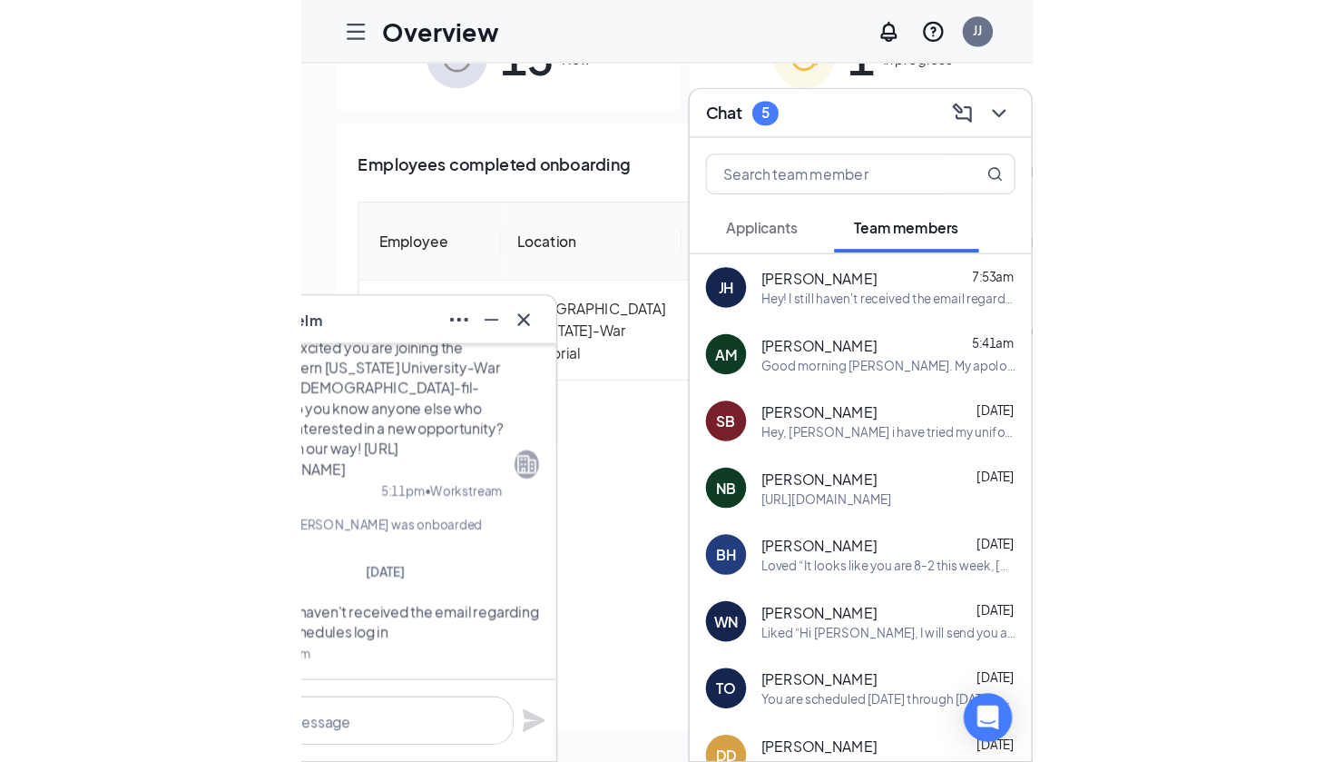
scroll to position [4, 0]
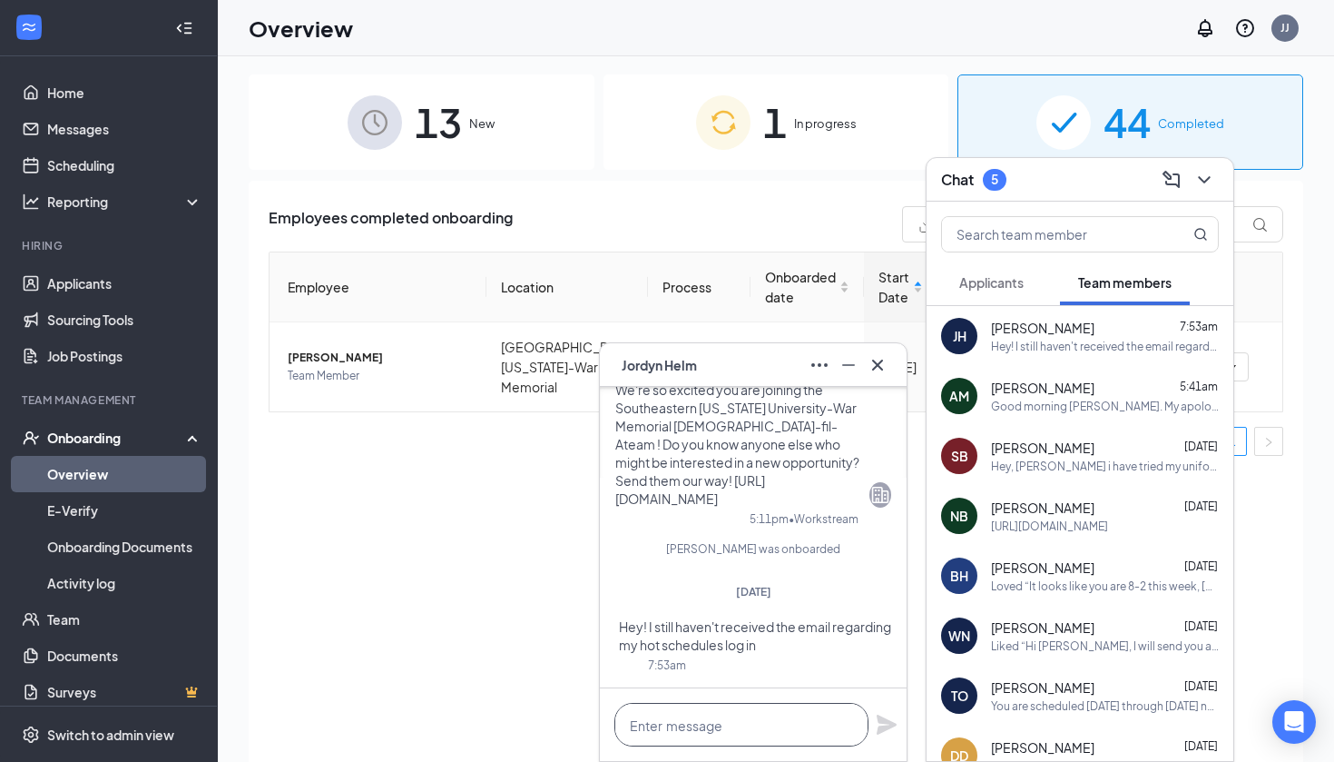
click at [737, 733] on textarea at bounding box center [742, 725] width 254 height 44
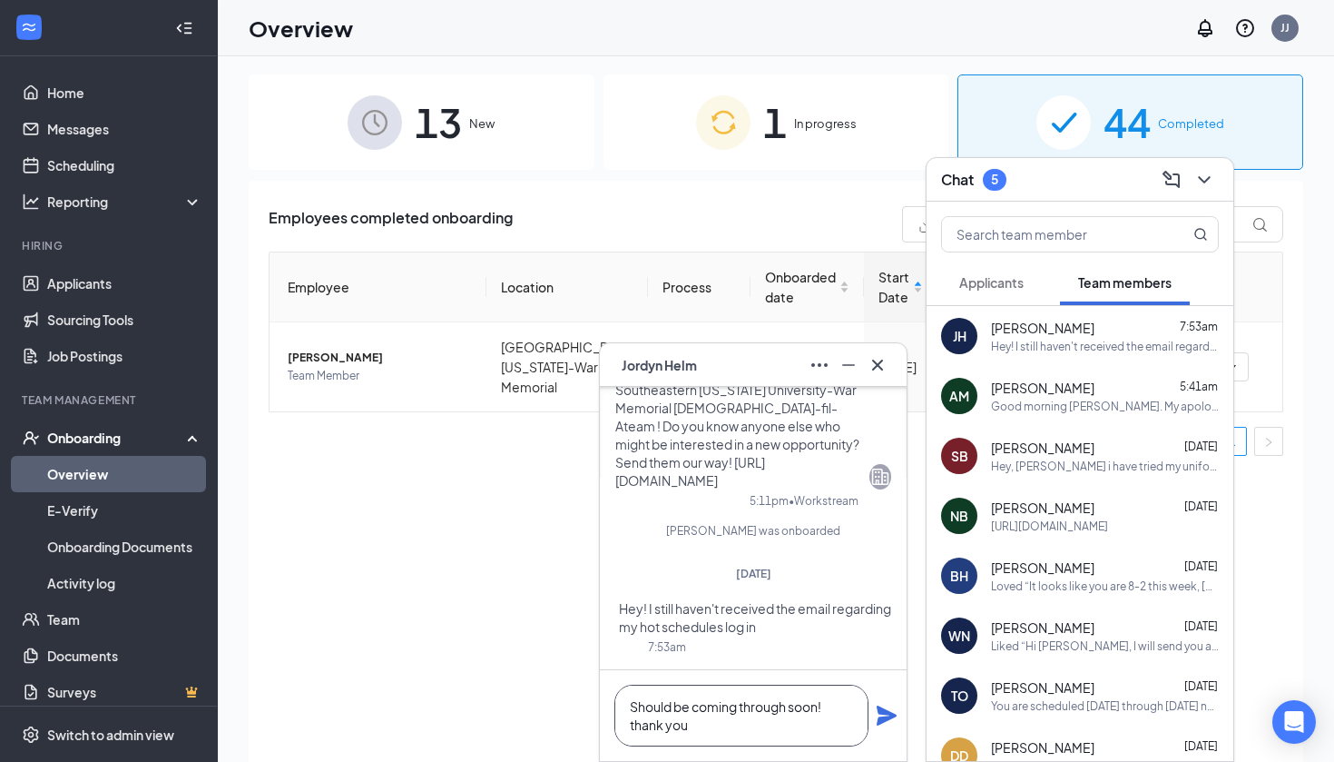
type textarea "Should be coming through soon! thank you"
click at [888, 727] on div "Should be coming through soon! thank you" at bounding box center [753, 715] width 307 height 91
click at [888, 717] on icon "Plane" at bounding box center [887, 715] width 20 height 20
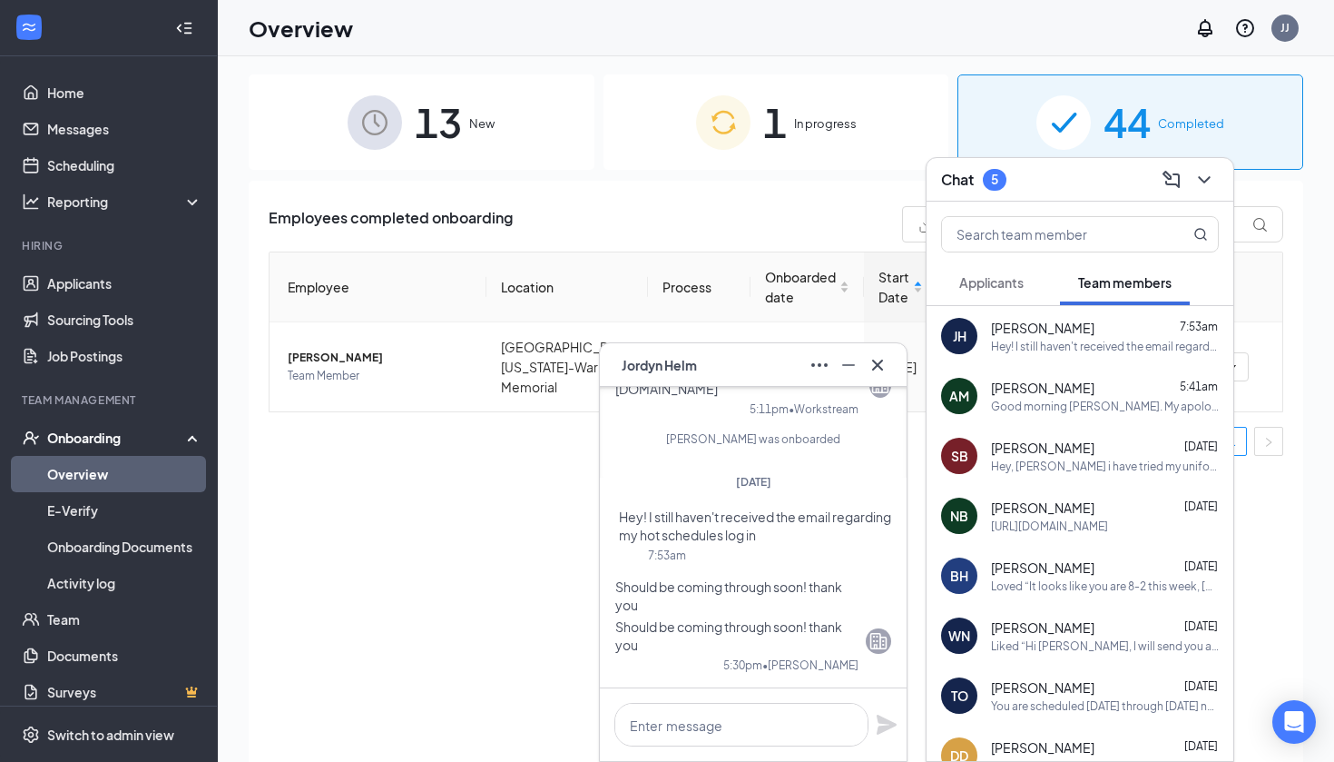
click at [1018, 299] on button "Applicants" at bounding box center [991, 282] width 101 height 45
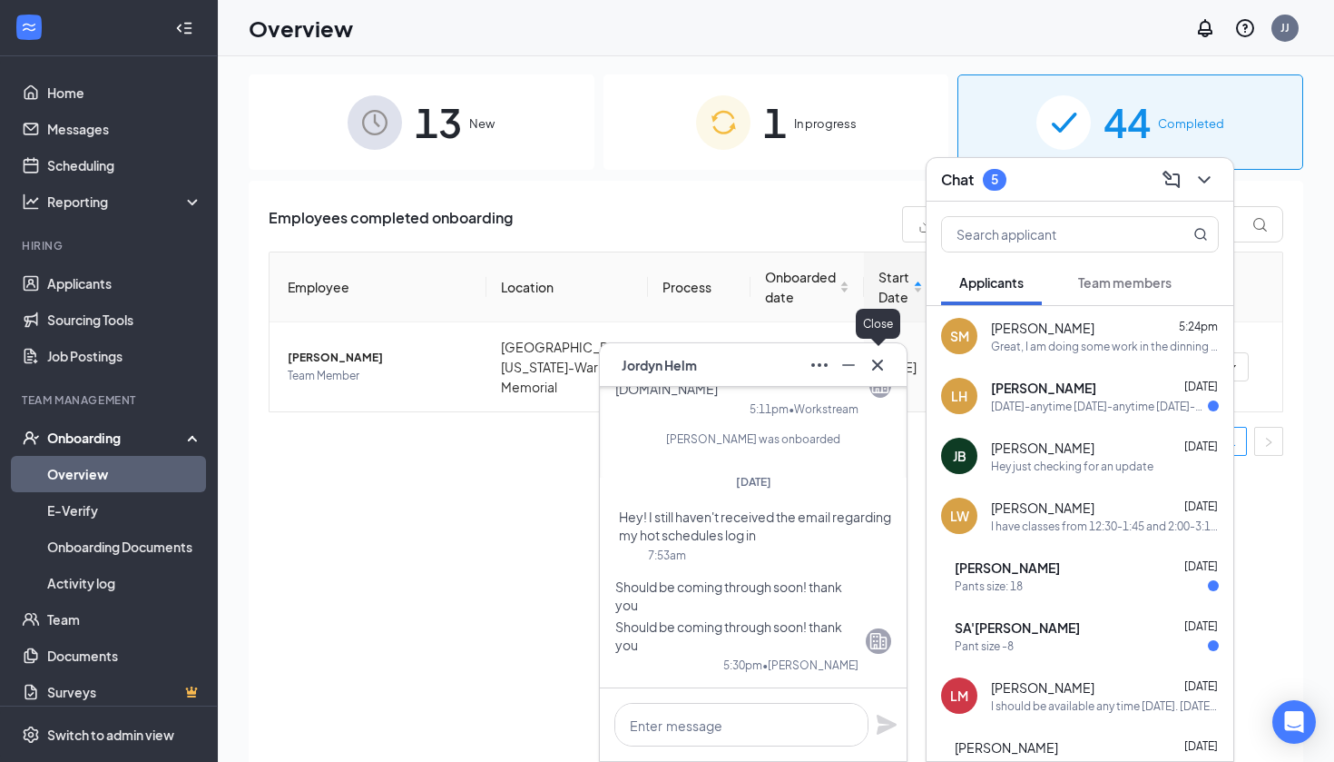
click at [877, 369] on icon "Cross" at bounding box center [878, 365] width 22 height 22
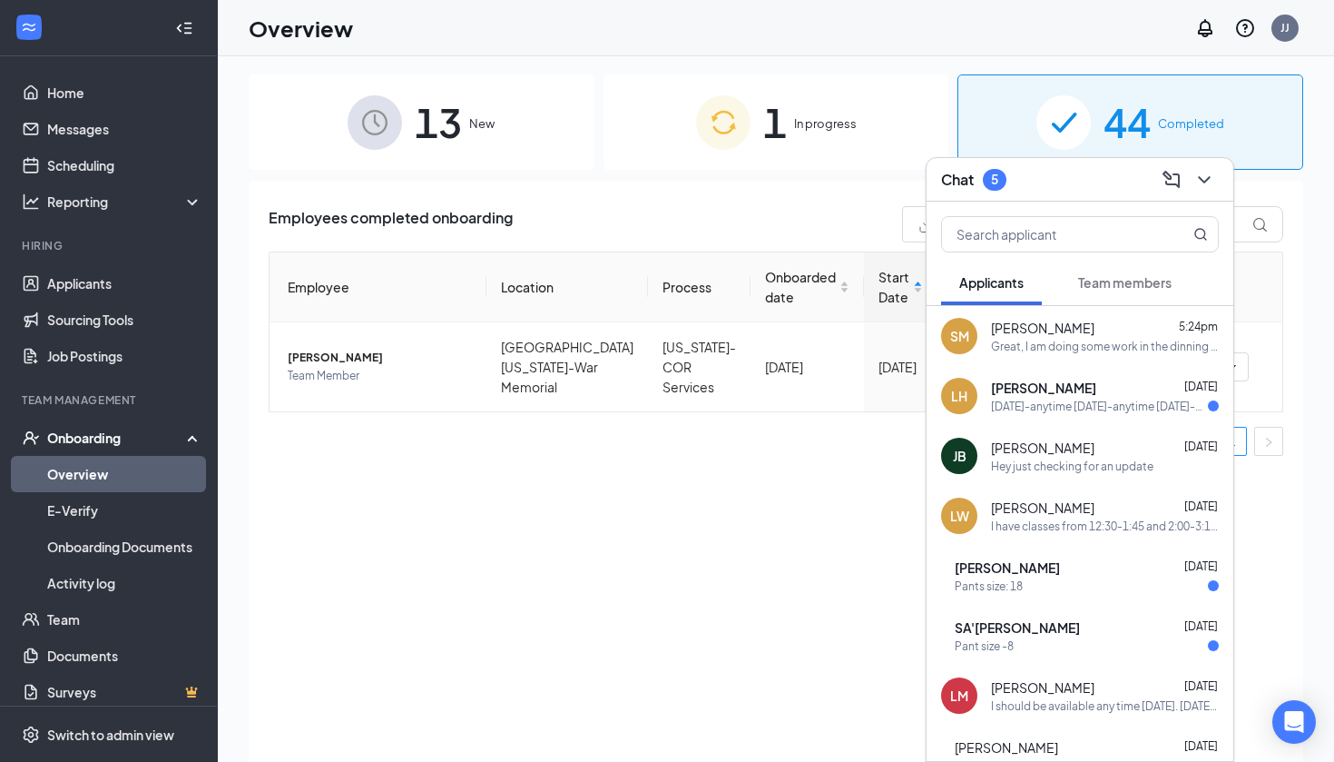
click at [1152, 290] on div "Team members" at bounding box center [1124, 282] width 93 height 18
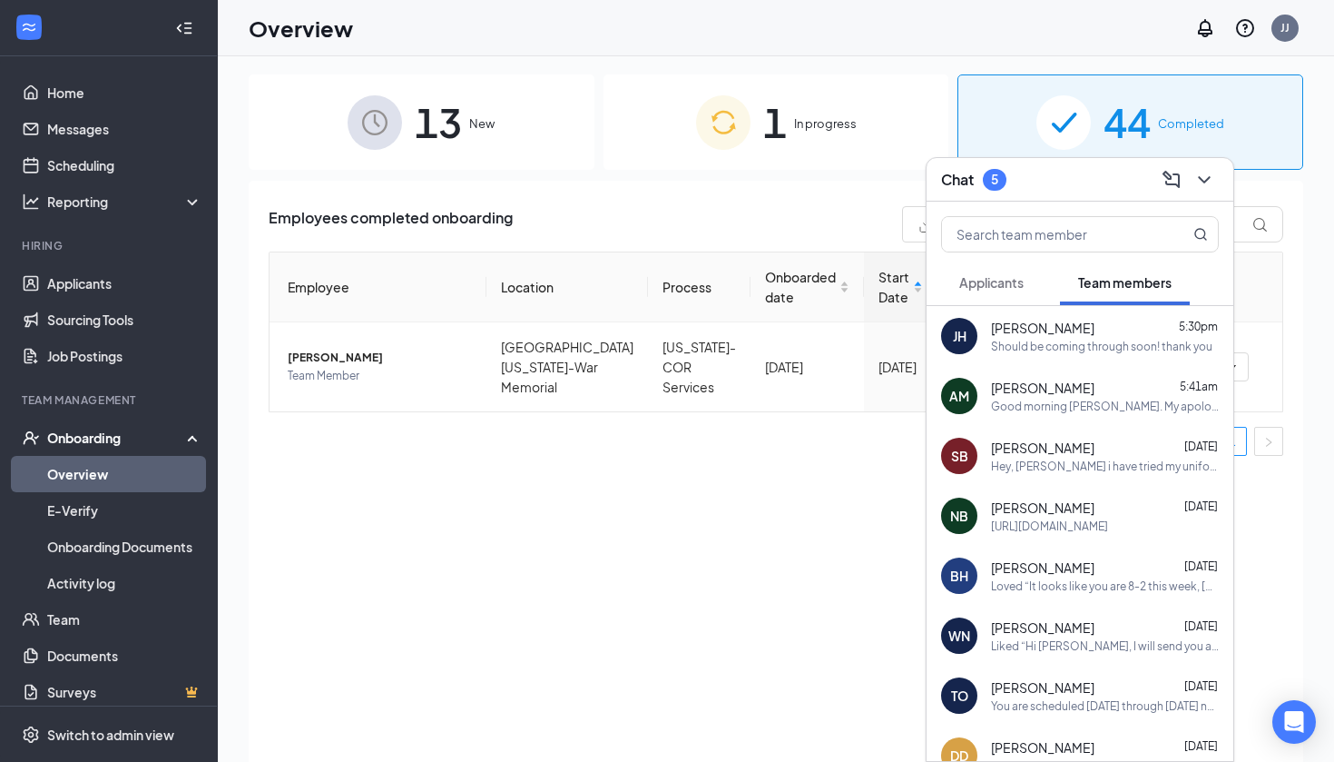
click at [1008, 289] on span "Applicants" at bounding box center [991, 282] width 64 height 16
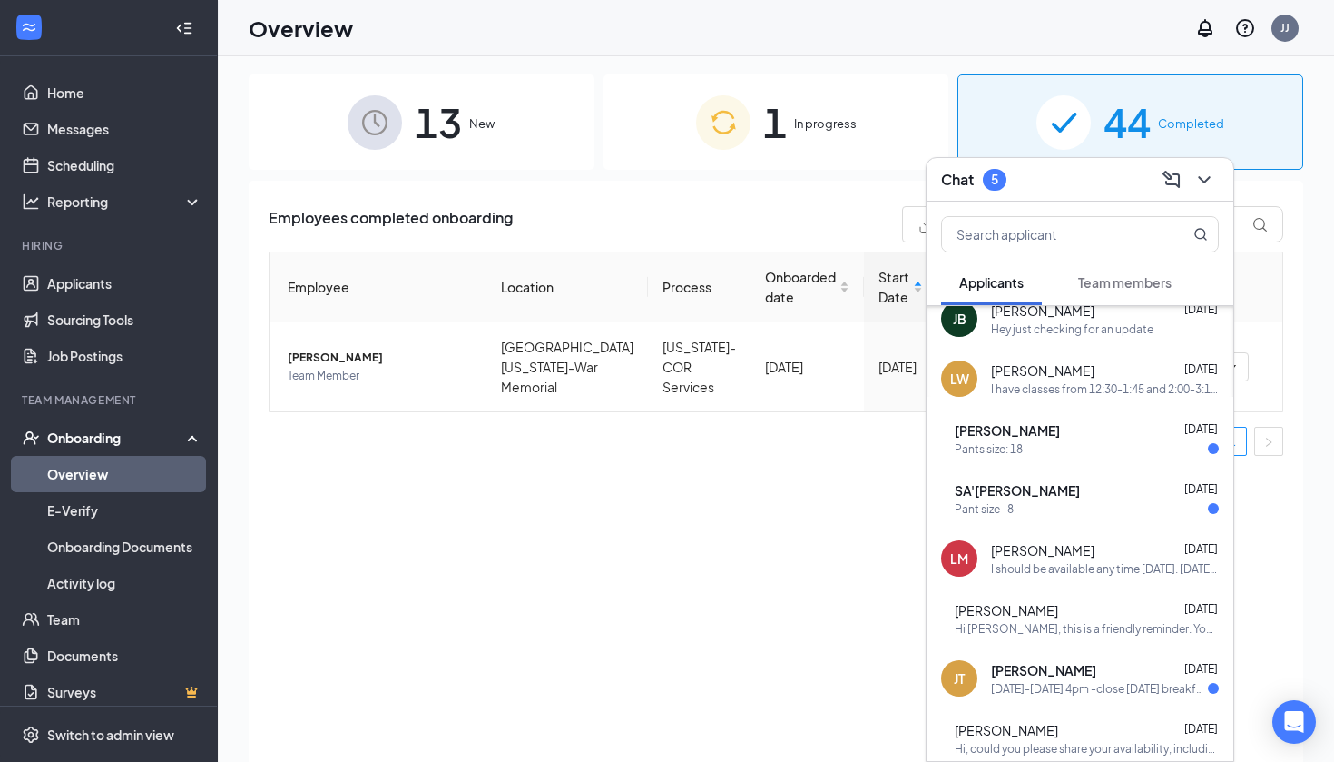
scroll to position [259, 0]
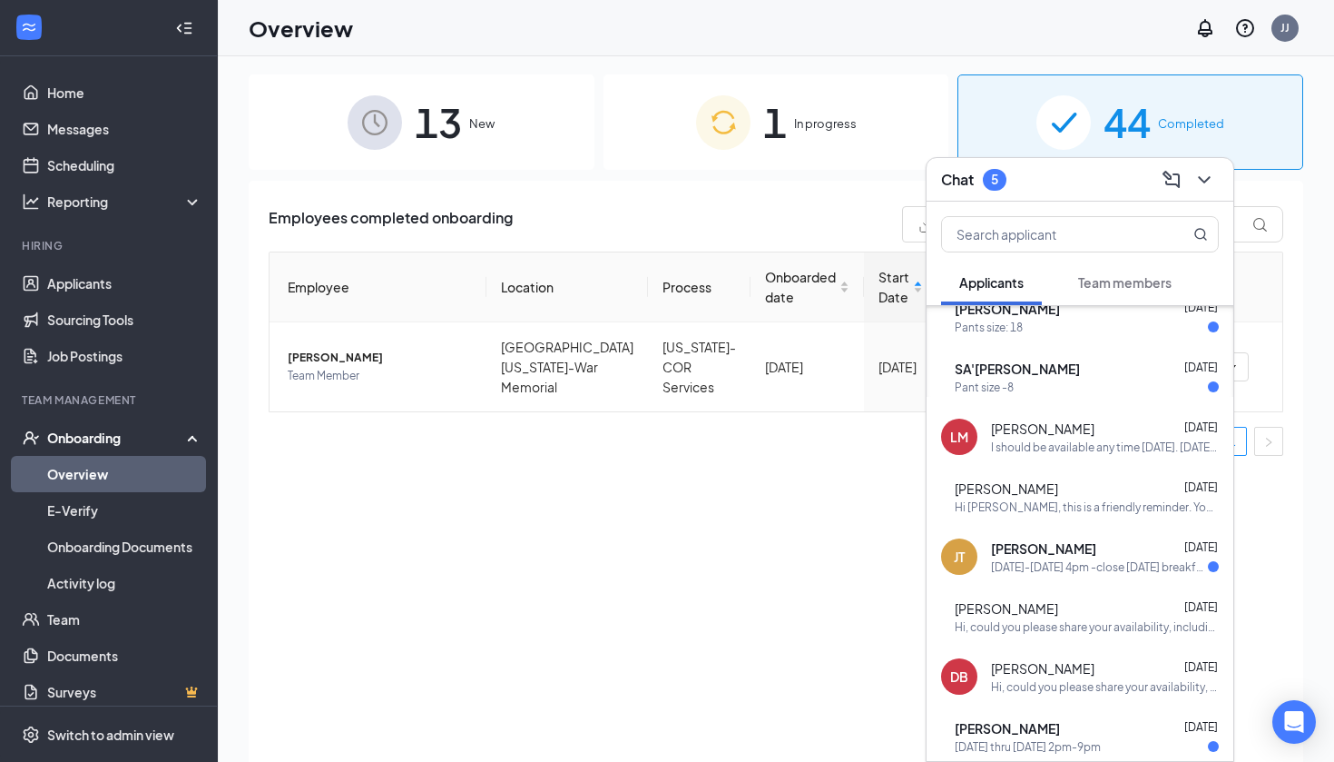
click at [1054, 391] on div "Pant size -8" at bounding box center [1087, 386] width 264 height 15
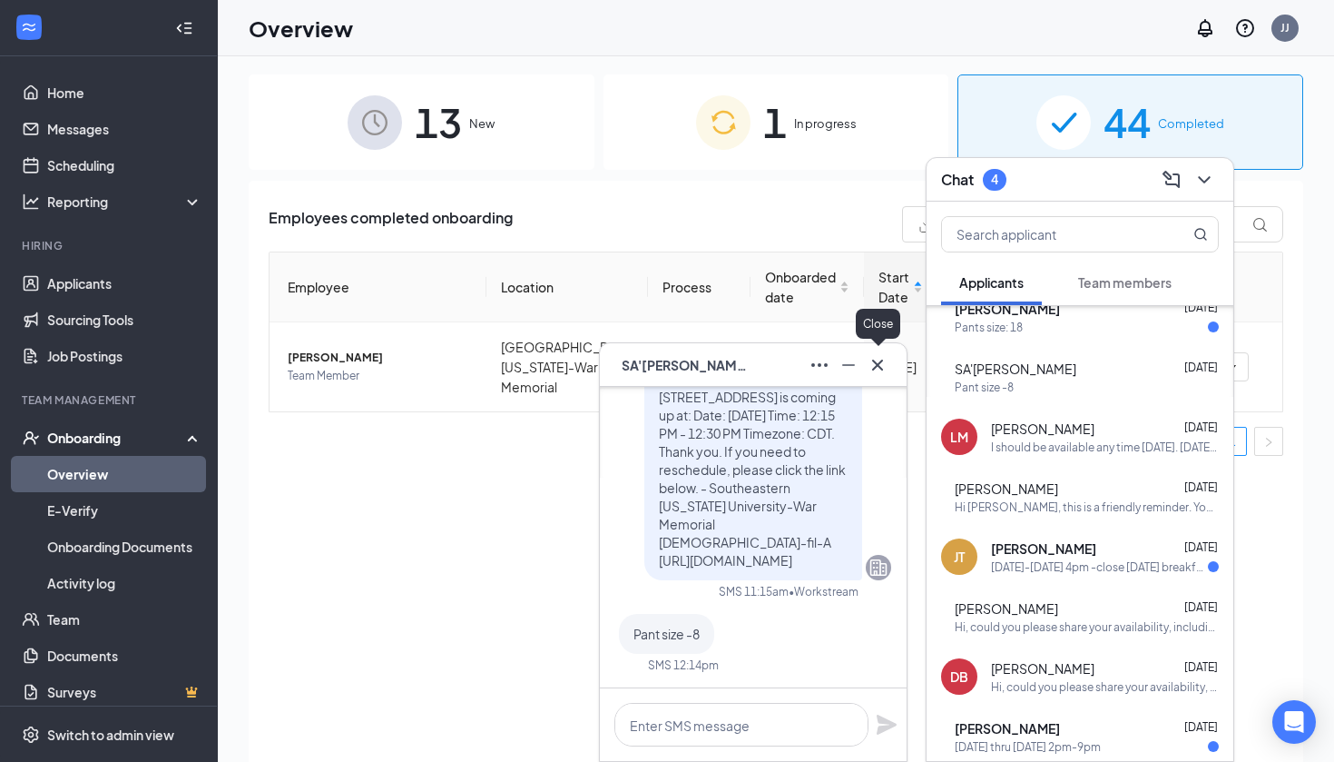
click at [880, 362] on icon "Cross" at bounding box center [877, 364] width 11 height 11
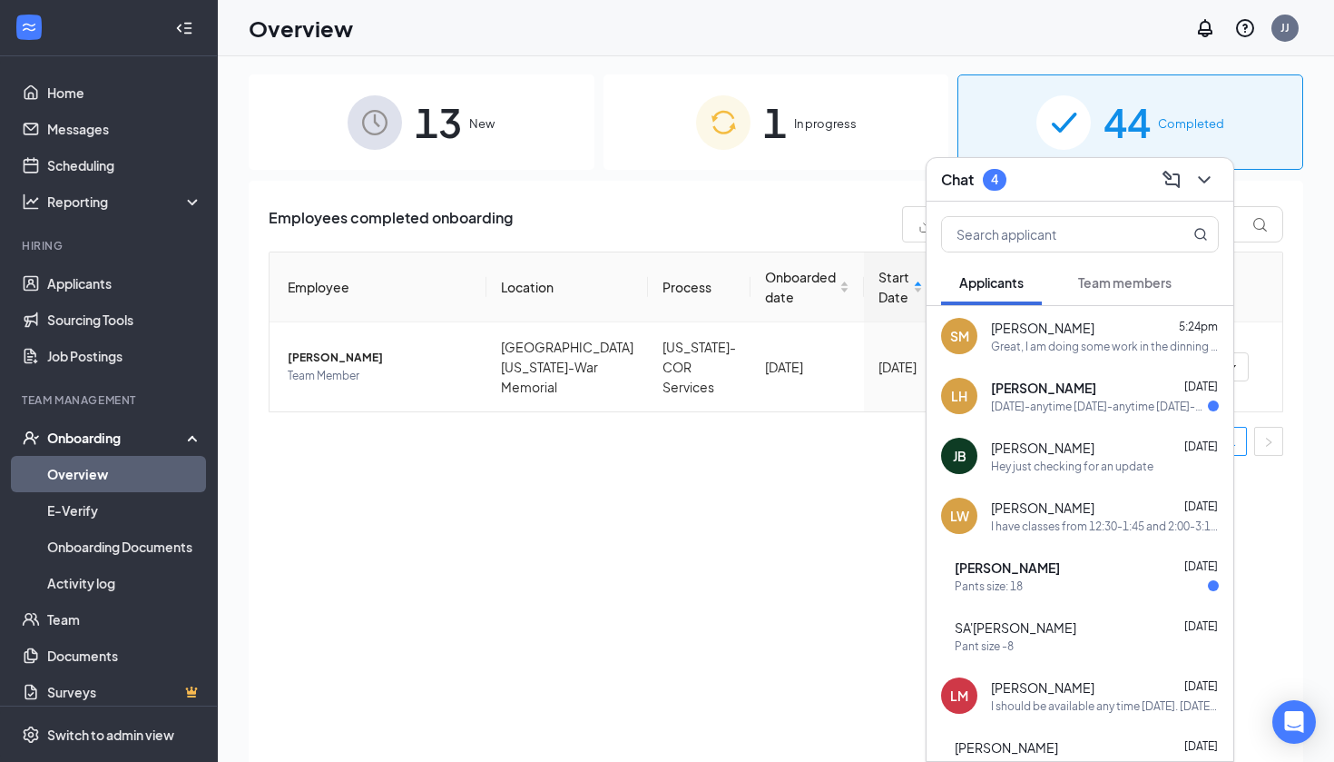
scroll to position [0, 0]
click at [590, 219] on div "Employees completed onboarding Export Jordyn" at bounding box center [776, 224] width 1015 height 36
click at [84, 290] on link "Applicants" at bounding box center [124, 283] width 155 height 36
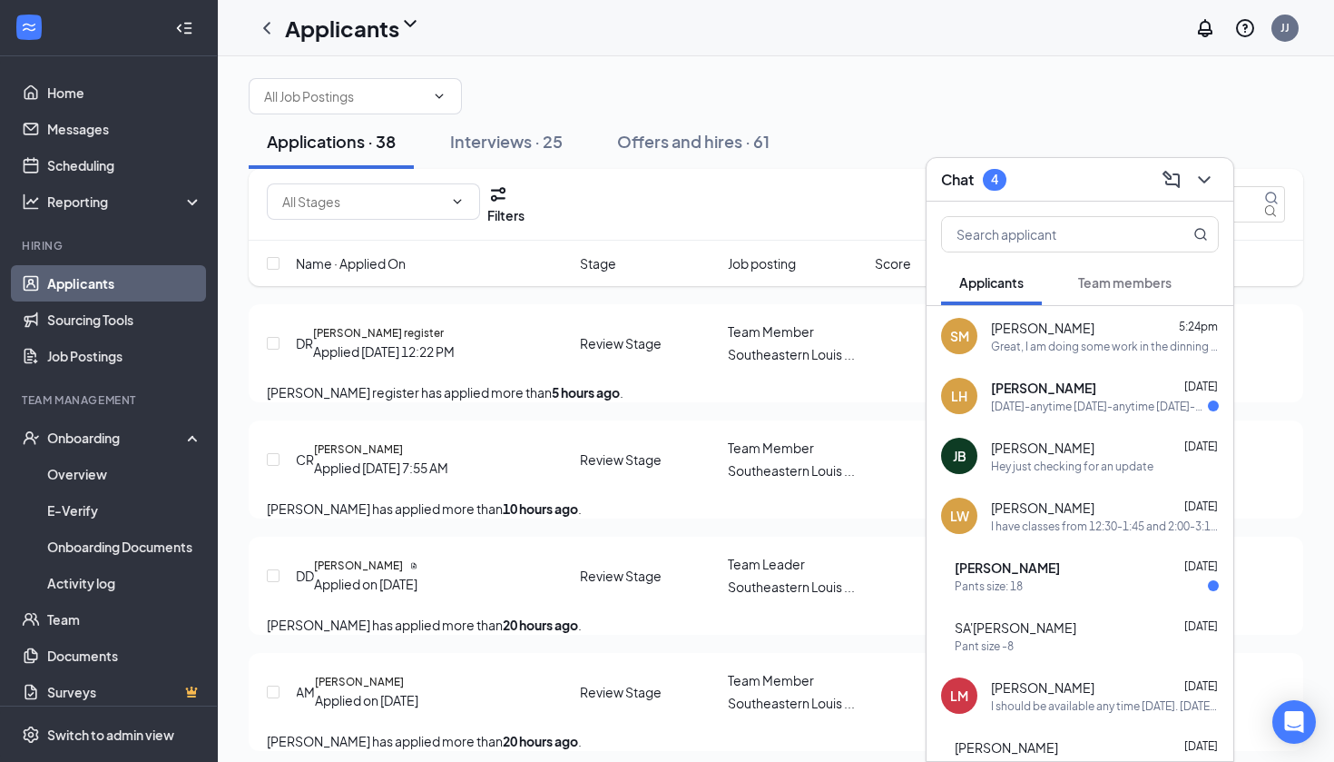
click at [1207, 182] on icon "ChevronDown" at bounding box center [1205, 180] width 22 height 22
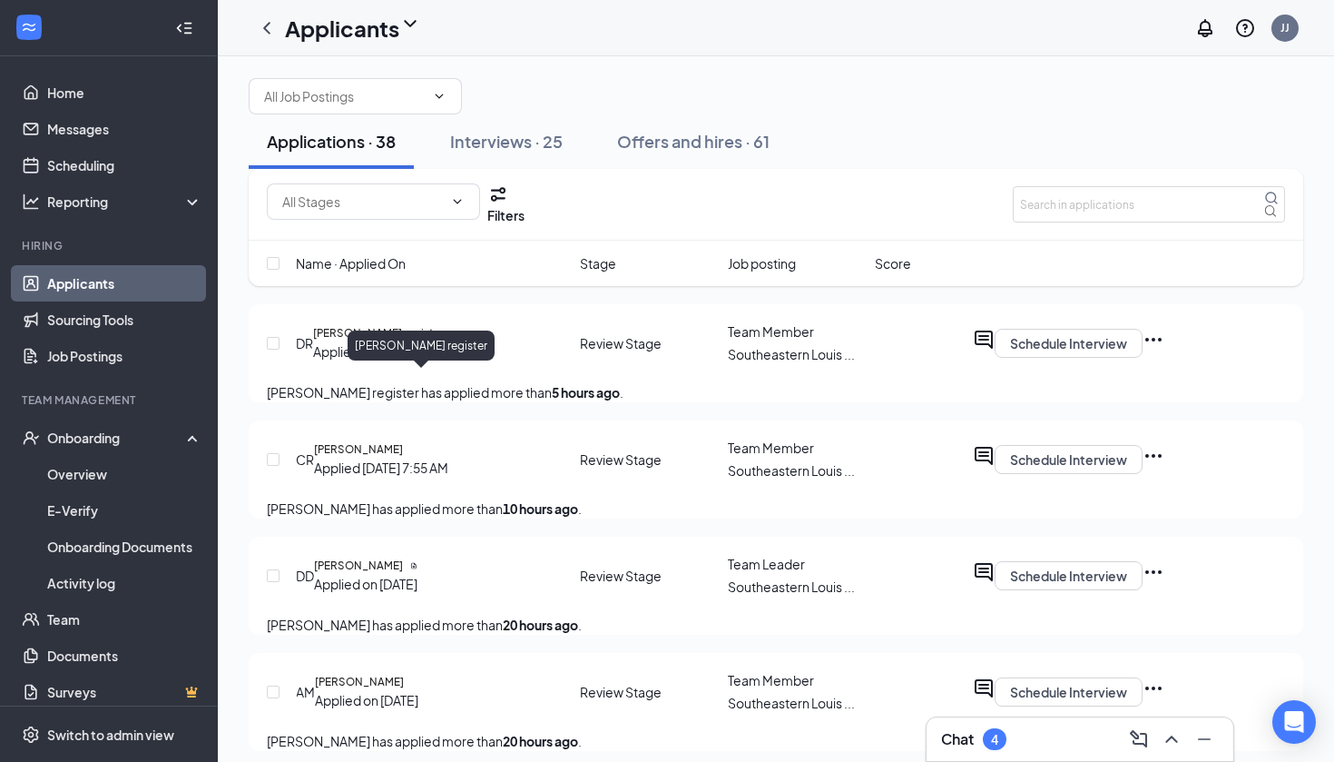
click at [373, 341] on h5 "[PERSON_NAME] register" at bounding box center [378, 333] width 131 height 16
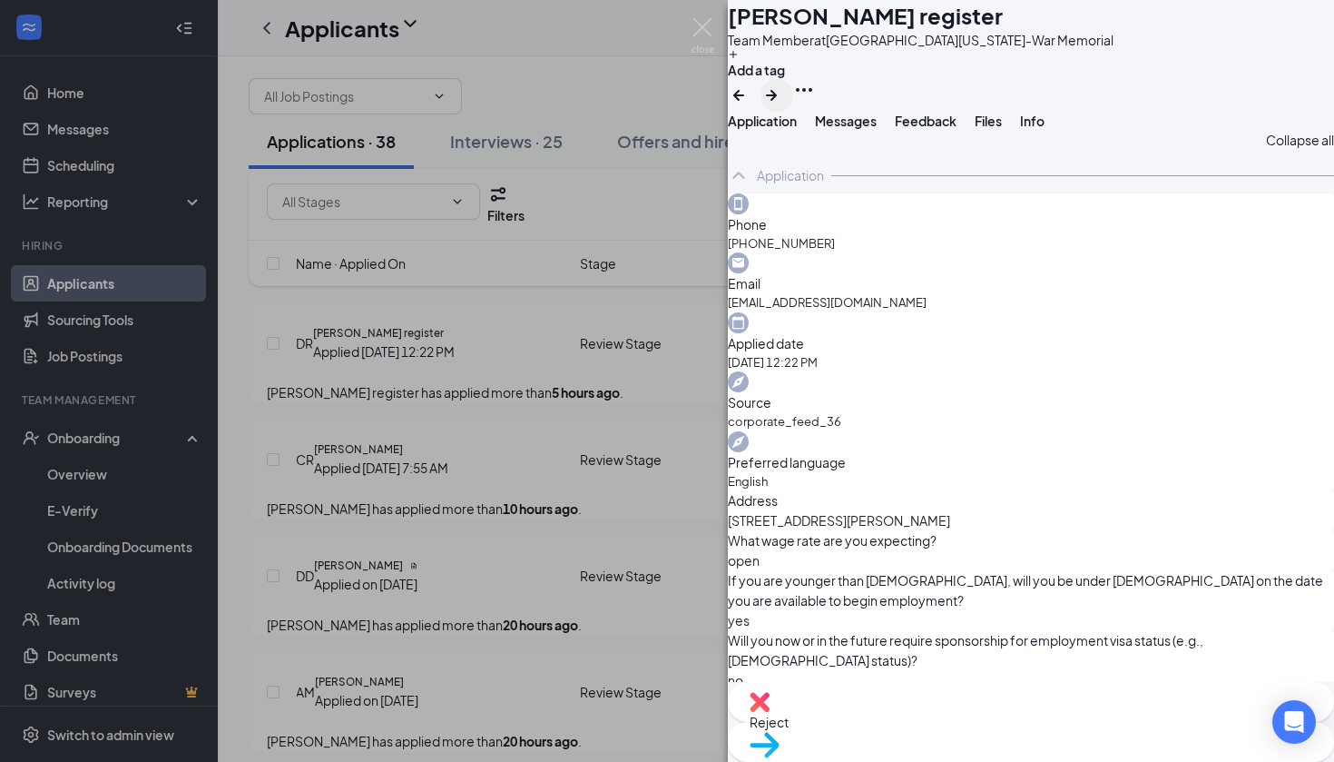
click at [777, 90] on icon "ArrowRight" at bounding box center [771, 95] width 11 height 11
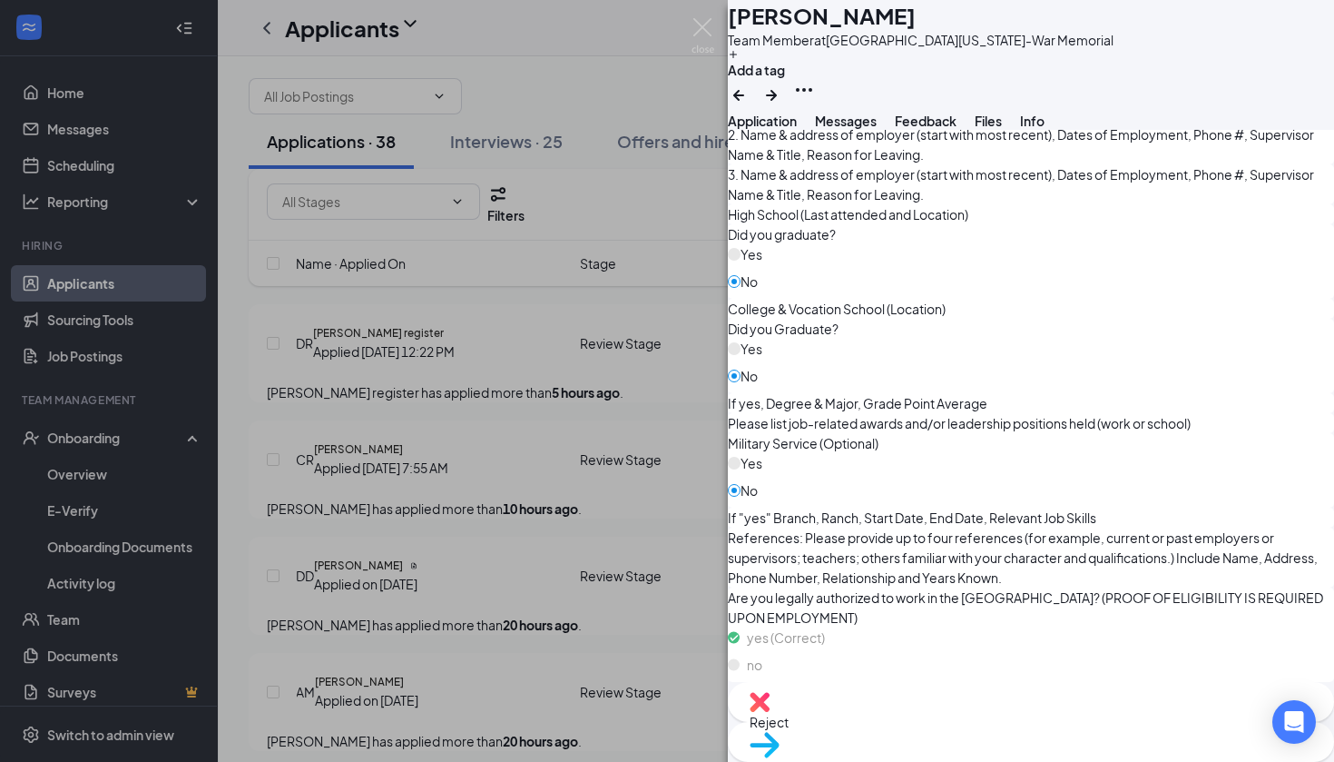
scroll to position [1901, 0]
click at [782, 84] on icon "ArrowRight" at bounding box center [772, 95] width 22 height 22
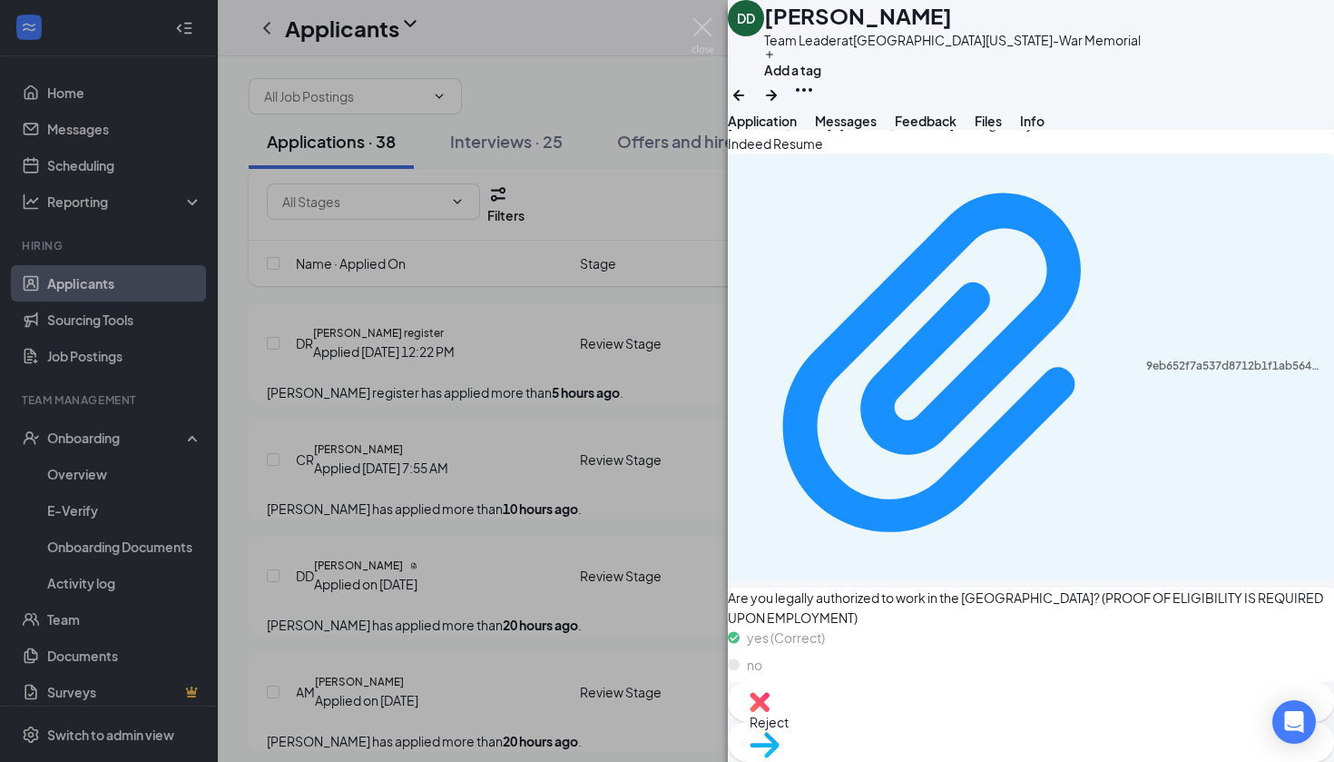
scroll to position [2092, 0]
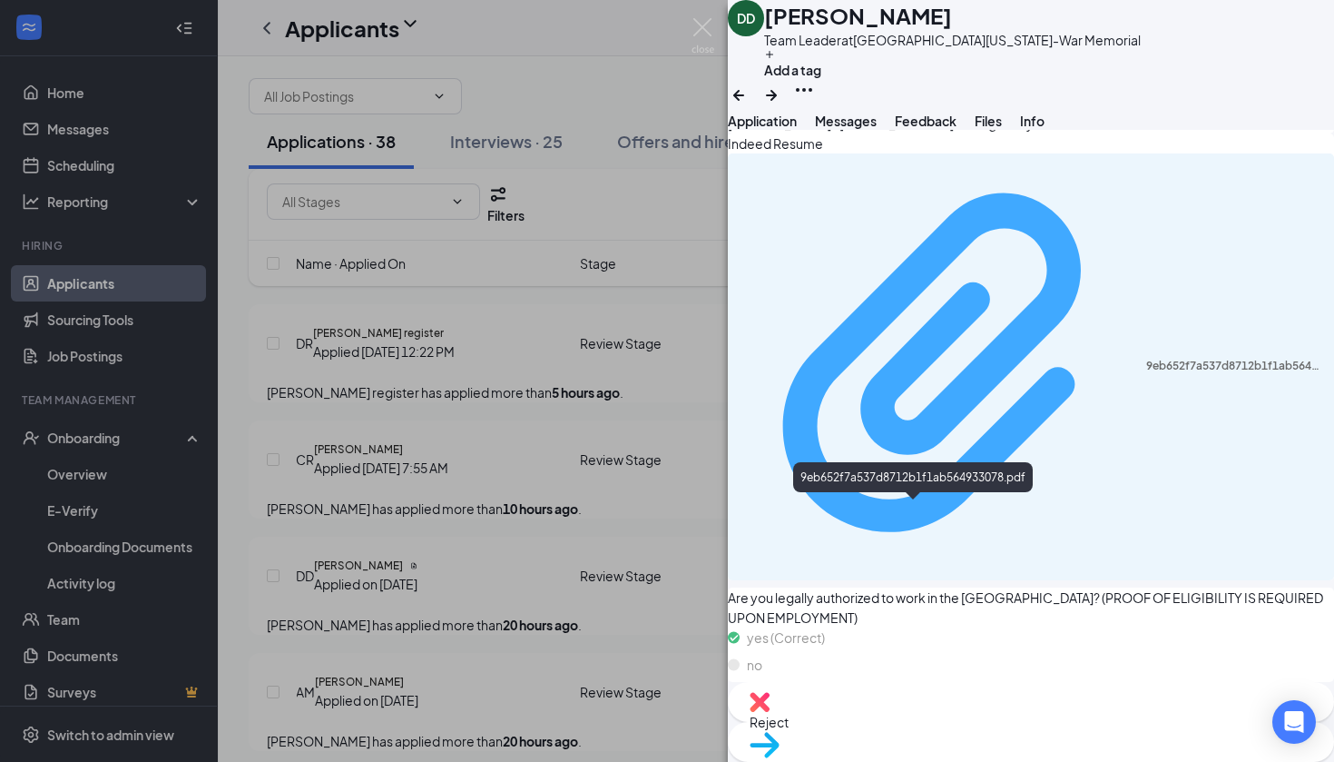
click at [1146, 373] on div "9eb652f7a537d8712b1f1ab564933078.pdf" at bounding box center [1234, 366] width 177 height 15
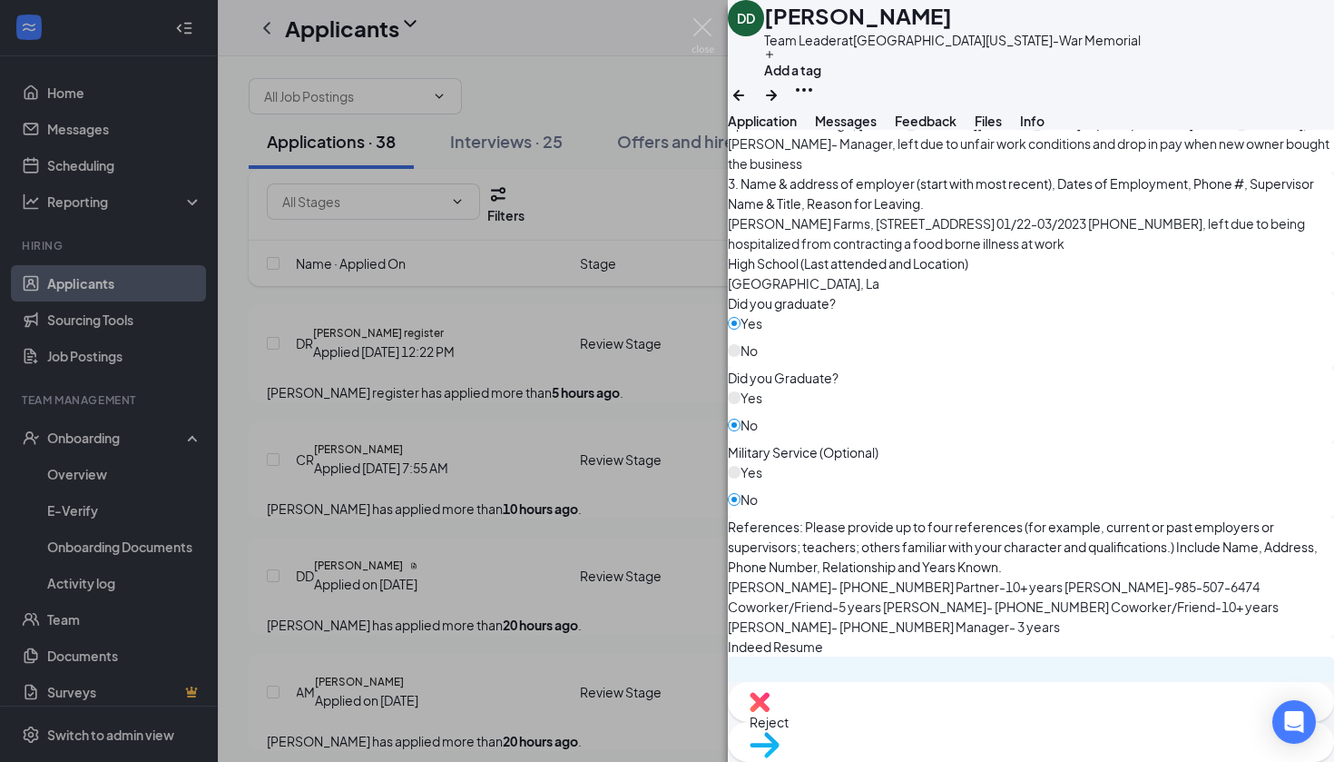
scroll to position [863, 0]
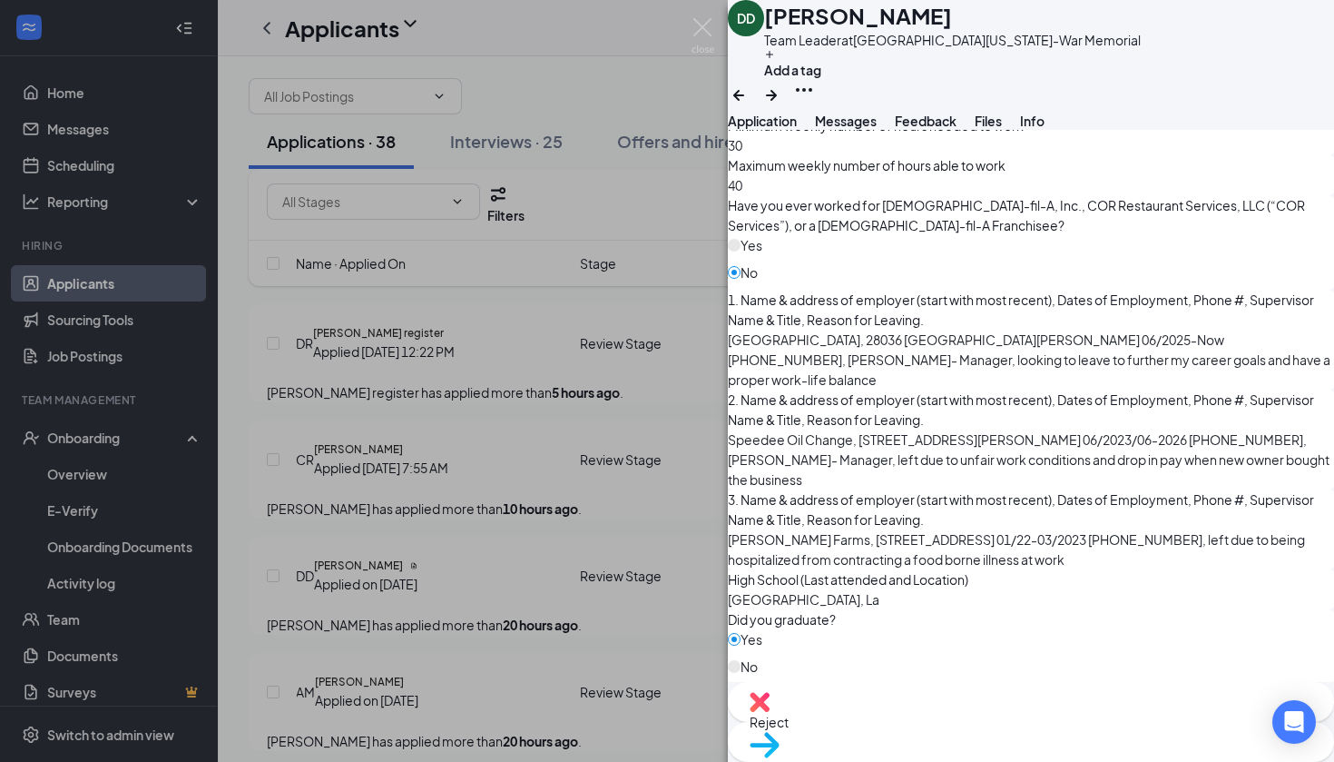
click at [1120, 758] on span "Move to stage" at bounding box center [1031, 768] width 563 height 20
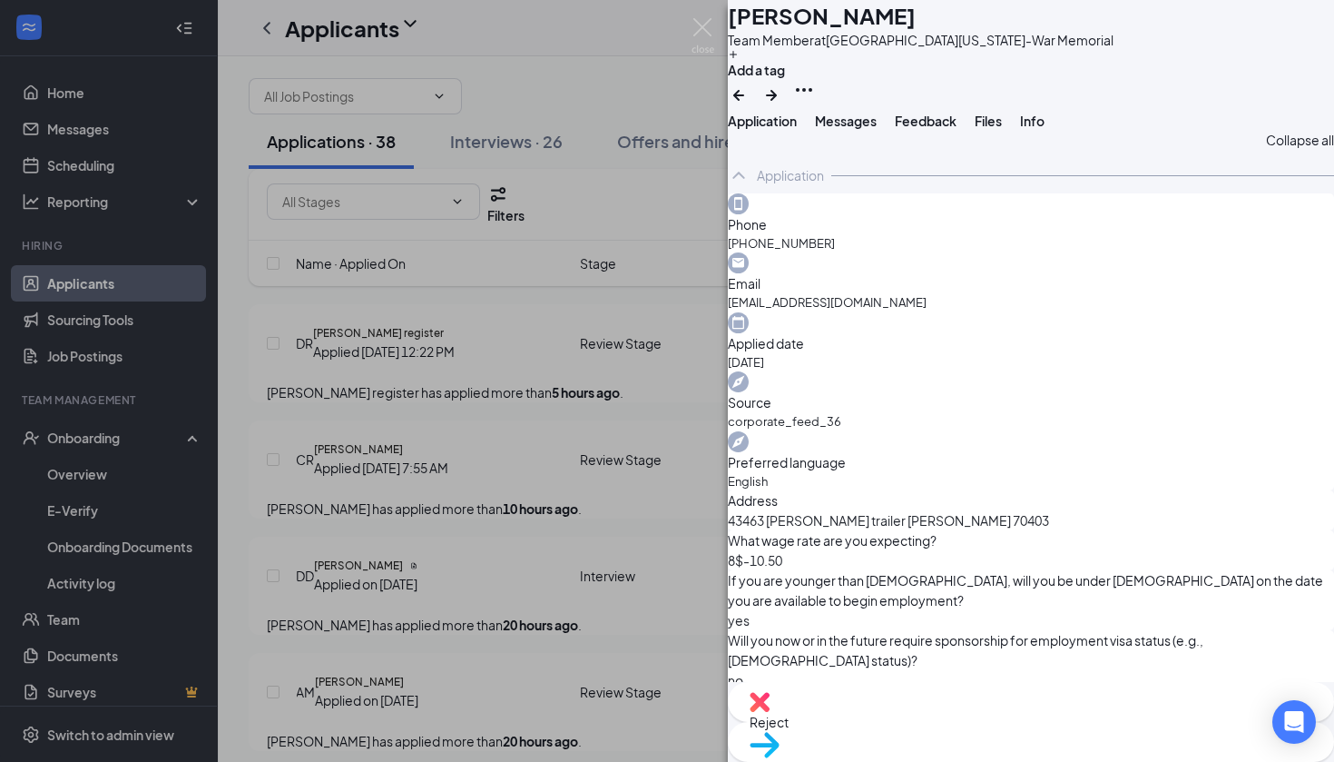
click at [931, 732] on span "Reject" at bounding box center [1031, 722] width 563 height 20
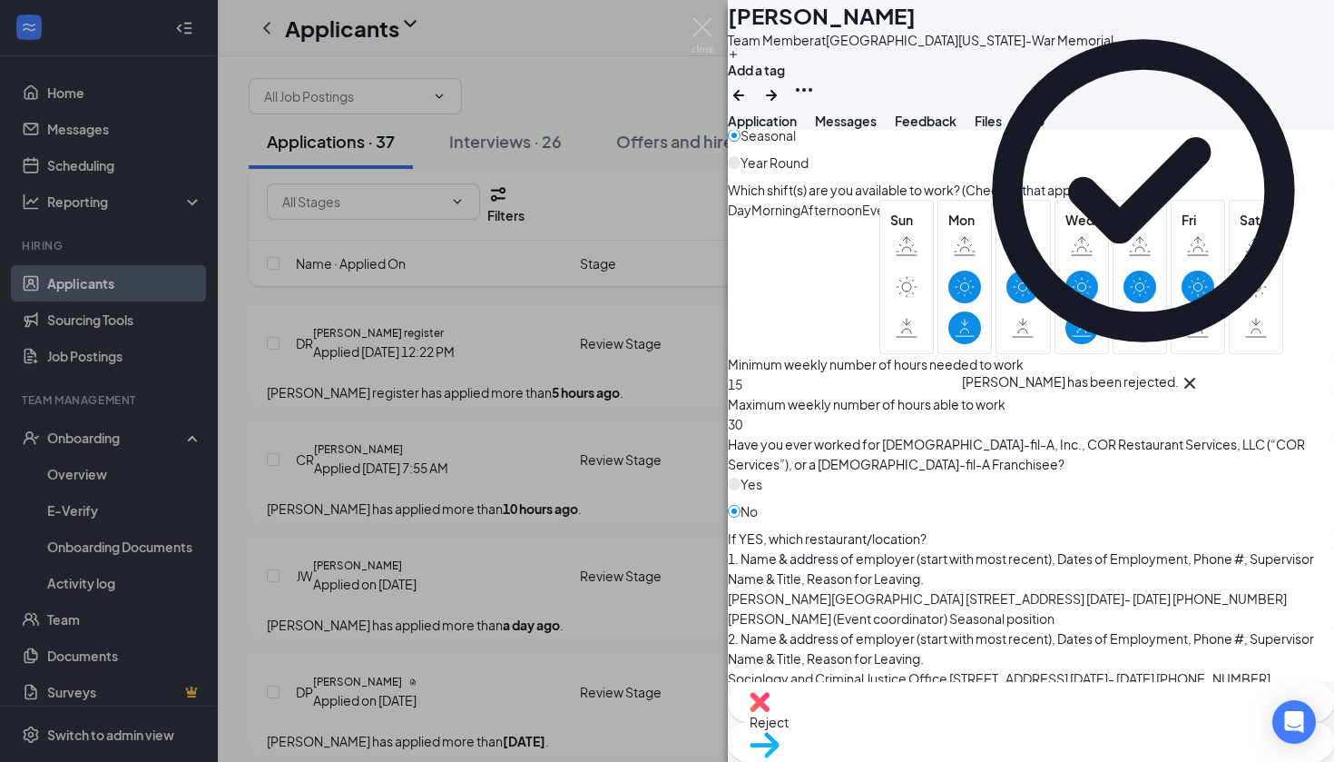
scroll to position [626, 0]
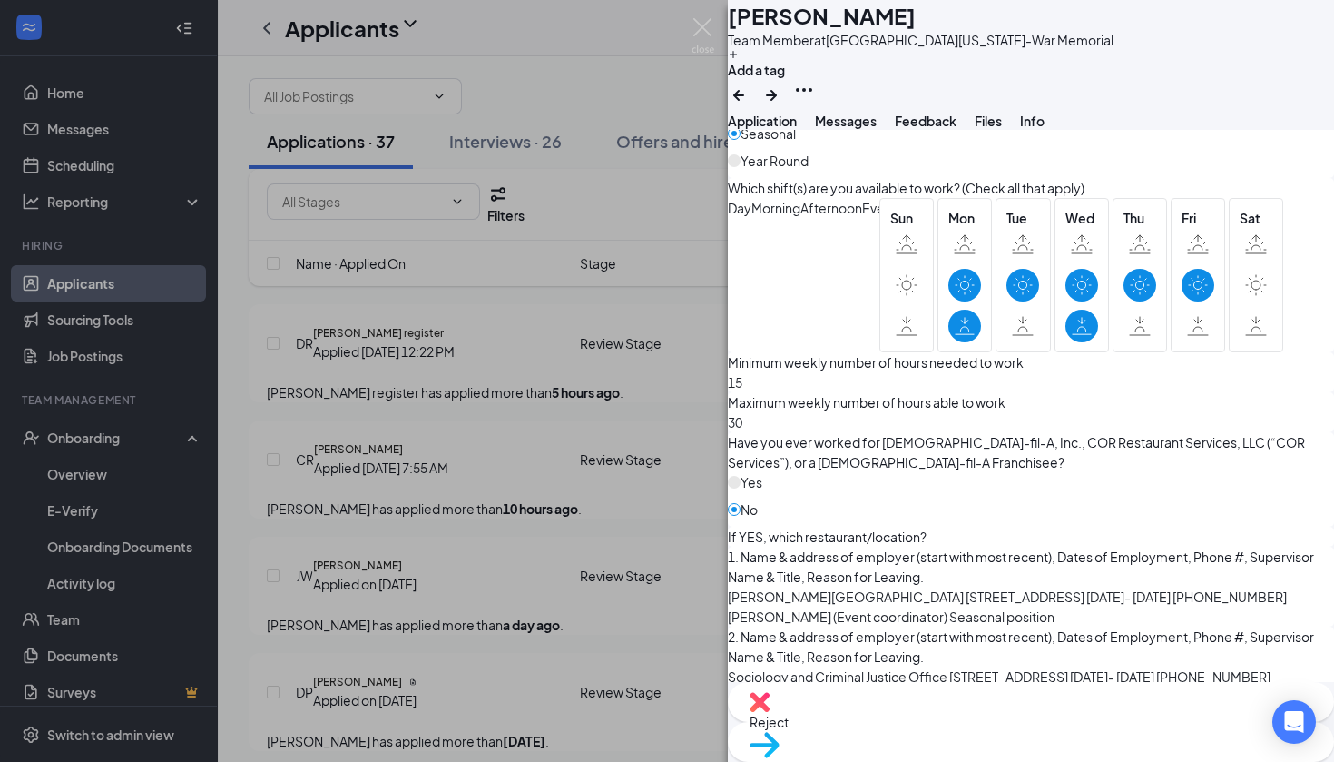
click at [947, 730] on span "Reject" at bounding box center [1031, 722] width 563 height 20
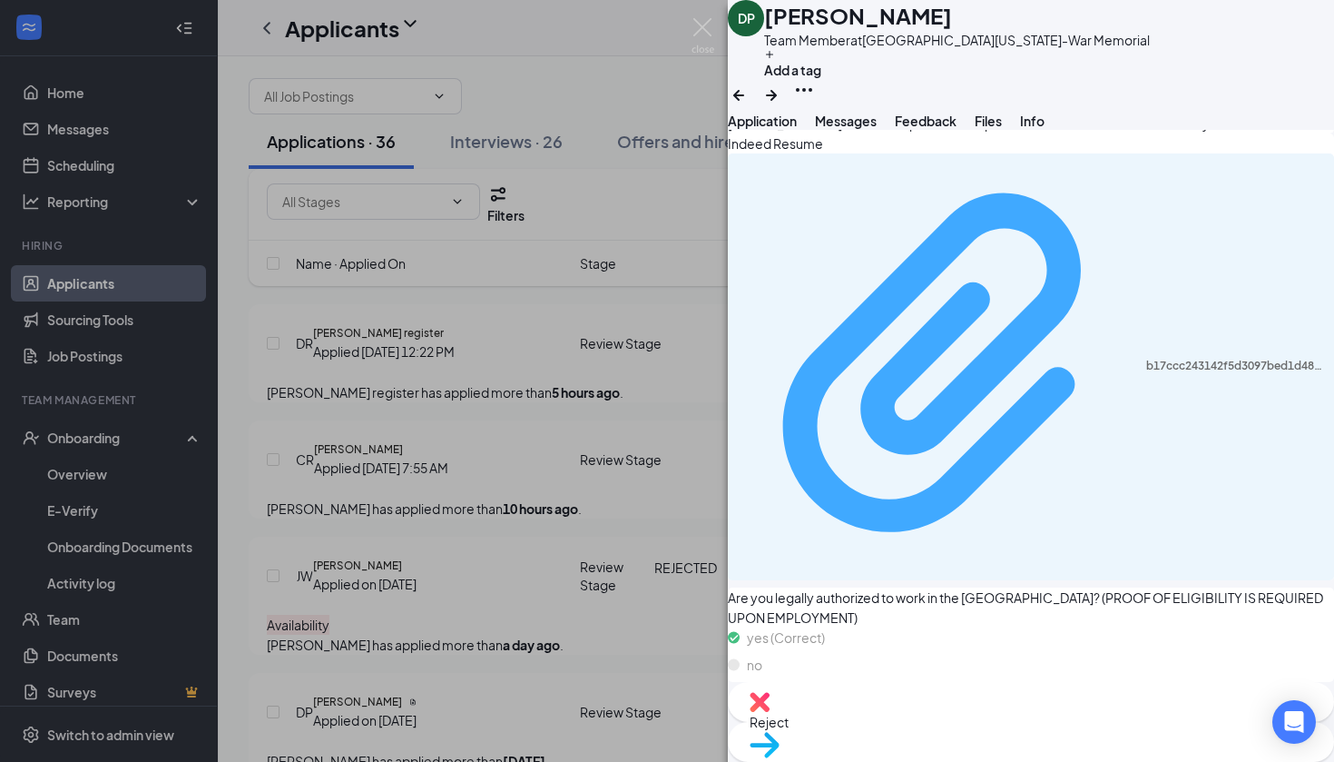
scroll to position [2533, 0]
click at [1146, 373] on div "b17ccc243142f5d3097bed1d48190ff3.pdf" at bounding box center [1234, 366] width 177 height 15
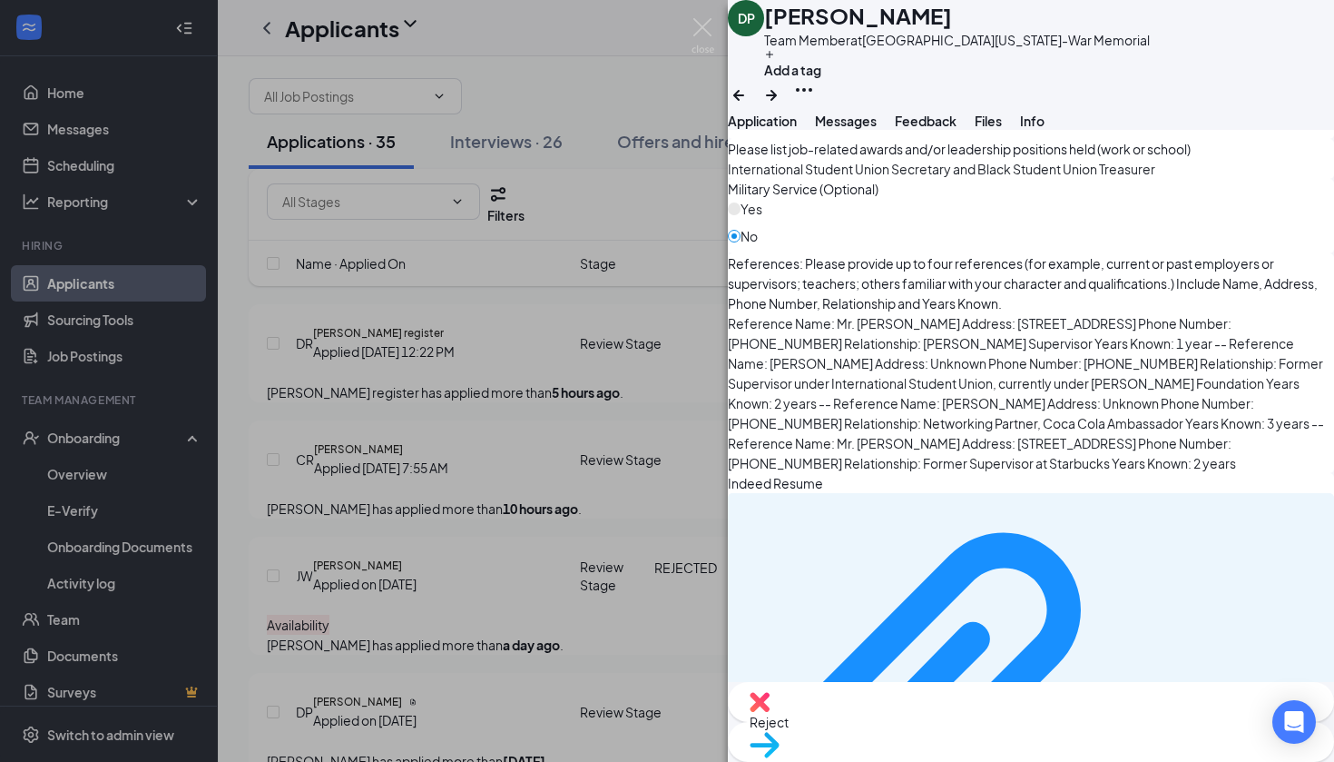
scroll to position [1050, 0]
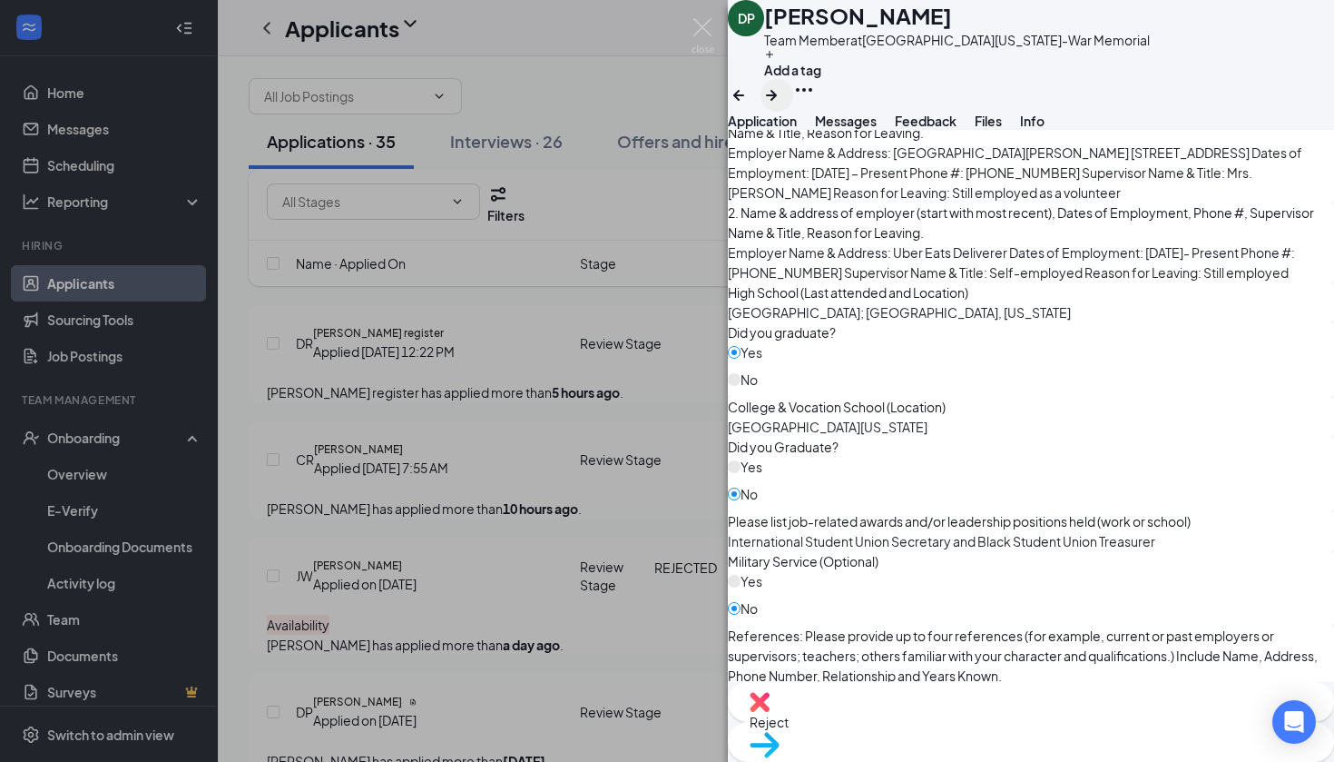
click at [782, 84] on icon "ArrowRight" at bounding box center [772, 95] width 22 height 22
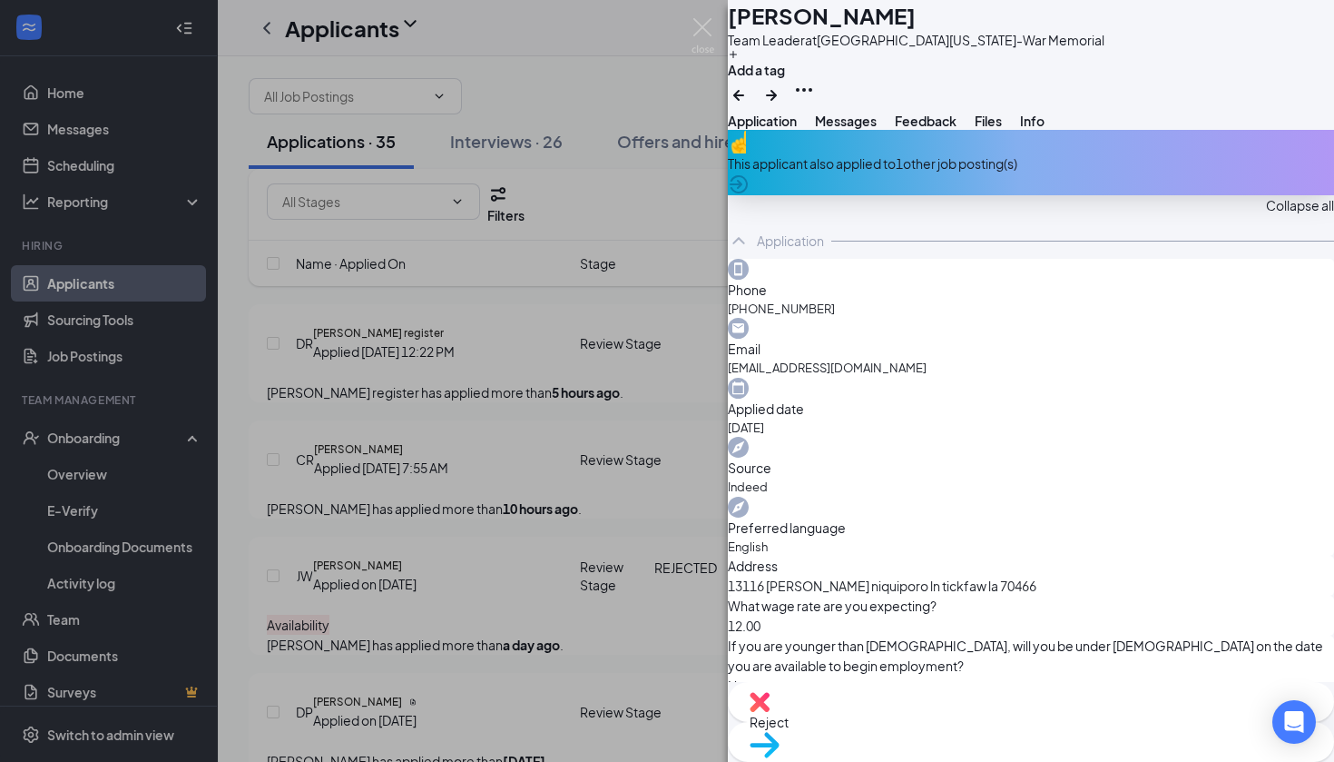
click at [1024, 195] on div "This applicant also applied to 1 other job posting(s)" at bounding box center [1031, 162] width 606 height 65
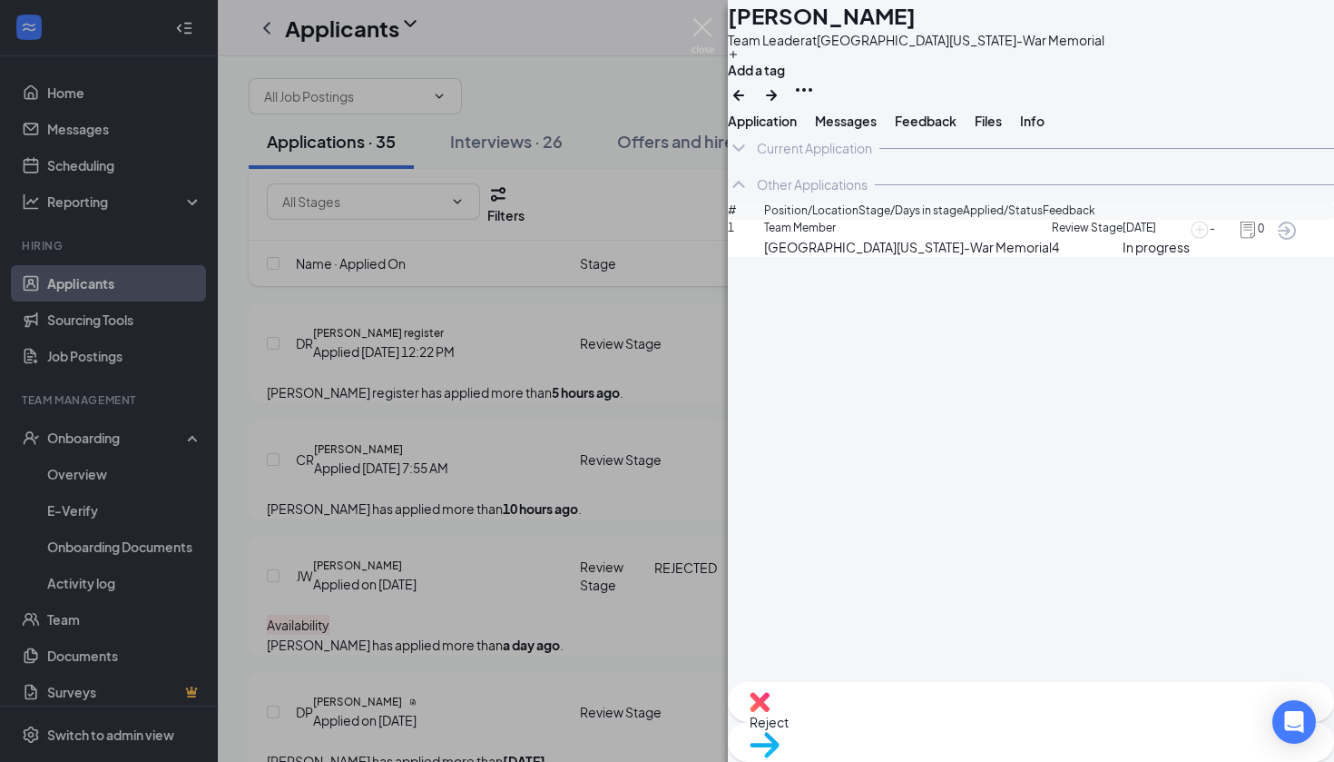
click at [1123, 237] on span "[DATE]" at bounding box center [1156, 228] width 67 height 17
click at [1052, 237] on span "Review Stage" at bounding box center [1087, 228] width 71 height 17
click at [797, 129] on span "Application" at bounding box center [762, 121] width 69 height 16
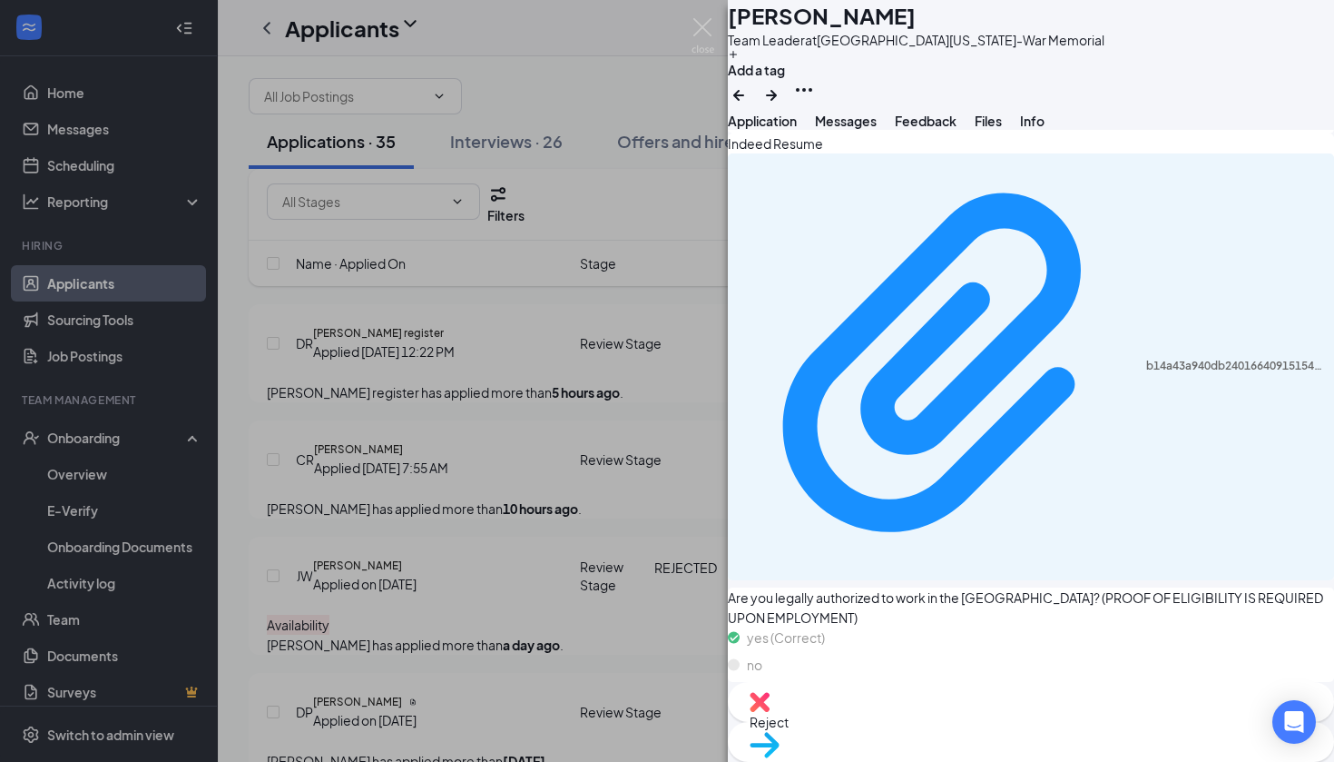
scroll to position [1363, 0]
click at [907, 524] on div "b14a43a940db24016640915154e6a265.pdf" at bounding box center [1031, 366] width 606 height 427
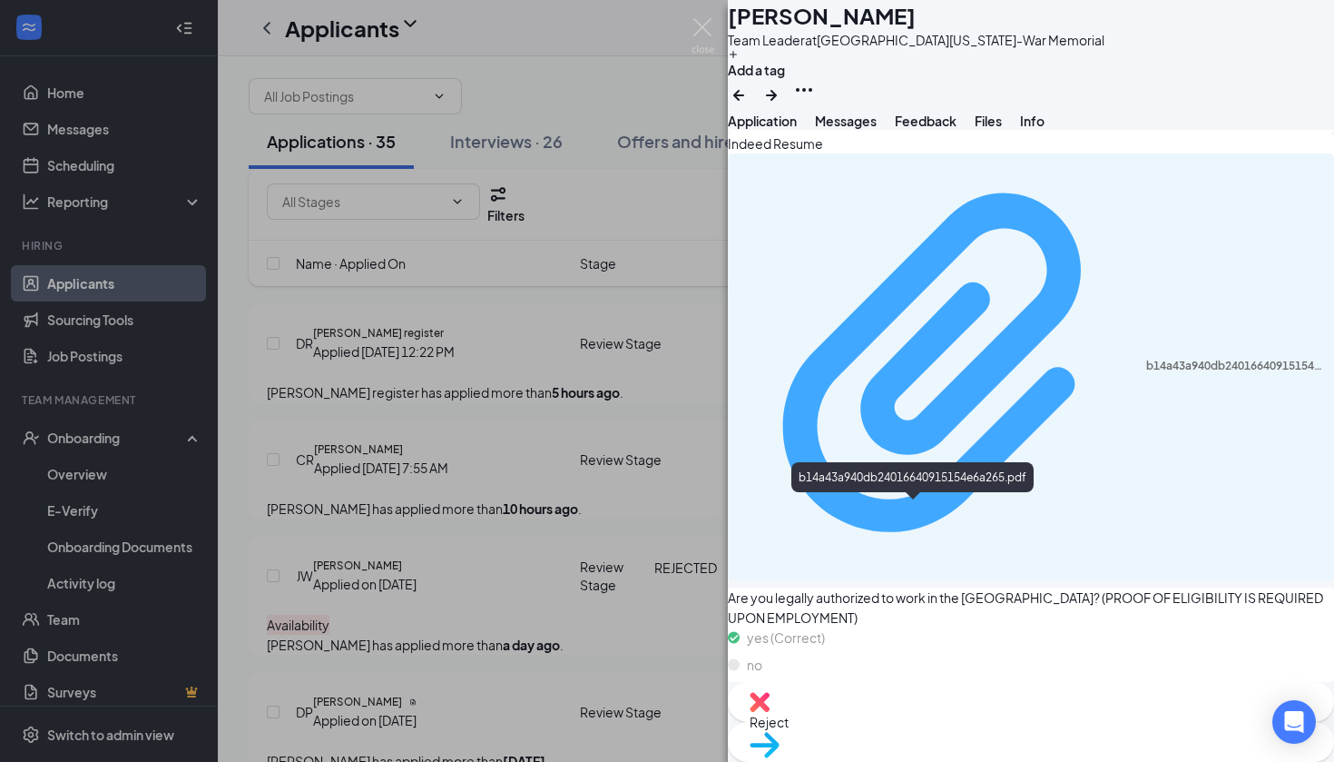
click at [1146, 373] on div "b14a43a940db24016640915154e6a265.pdf" at bounding box center [1234, 366] width 177 height 15
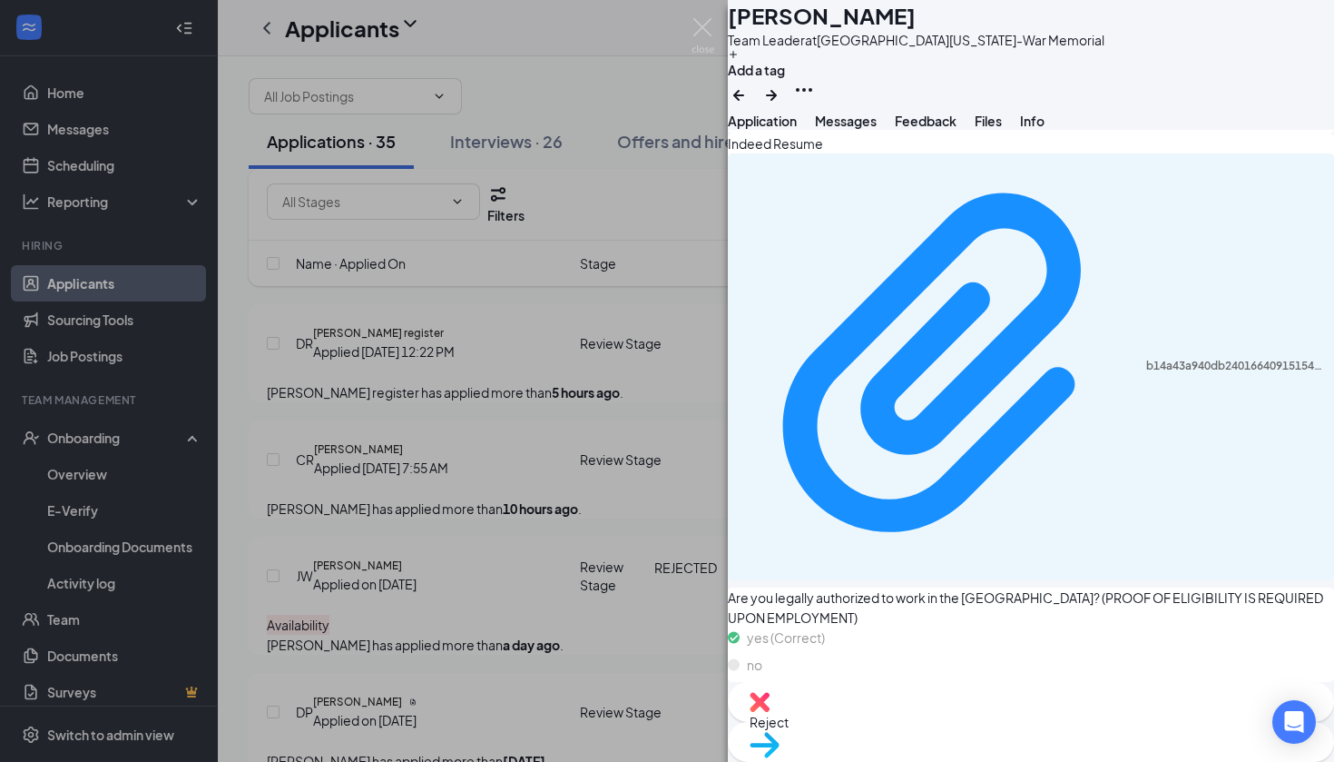
scroll to position [1356, 0]
click at [1082, 742] on div "Move to stage" at bounding box center [1031, 742] width 606 height 40
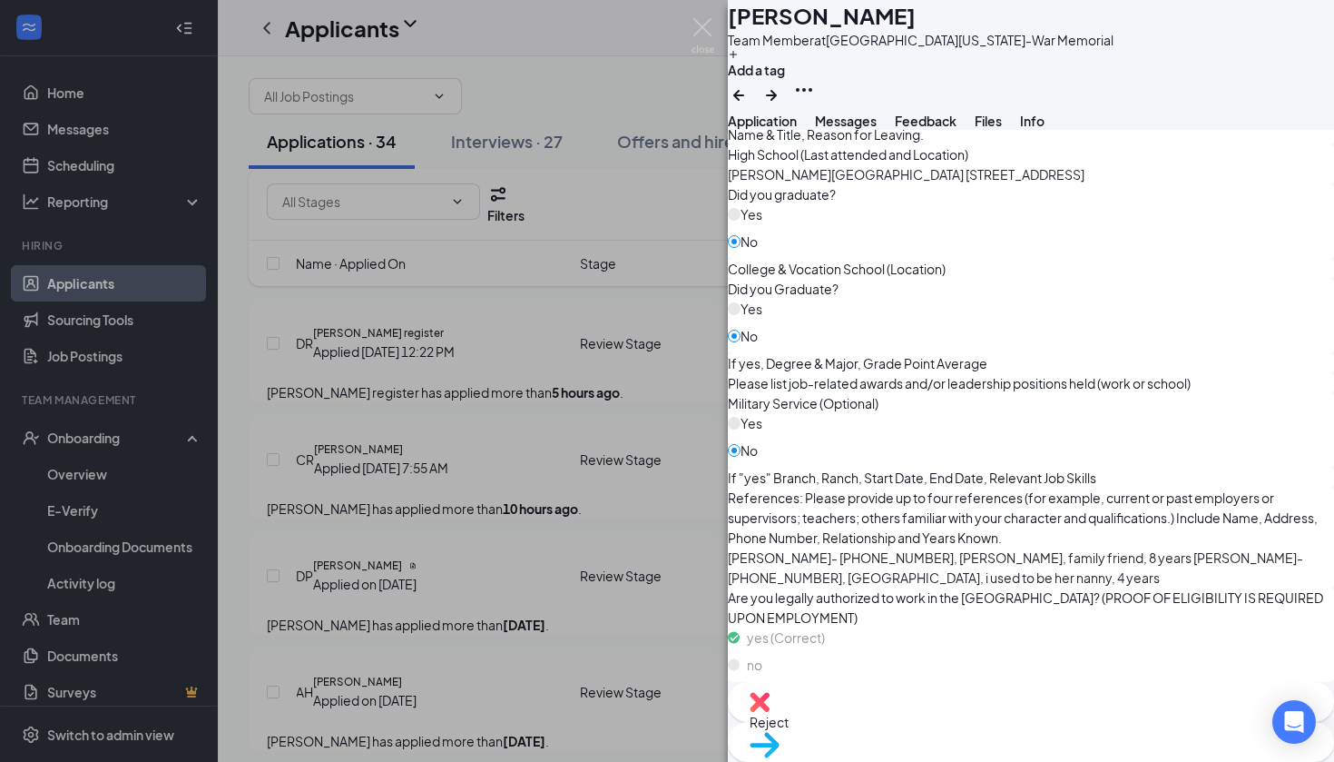
scroll to position [1437, 0]
click at [924, 722] on div "Reject" at bounding box center [1031, 702] width 606 height 40
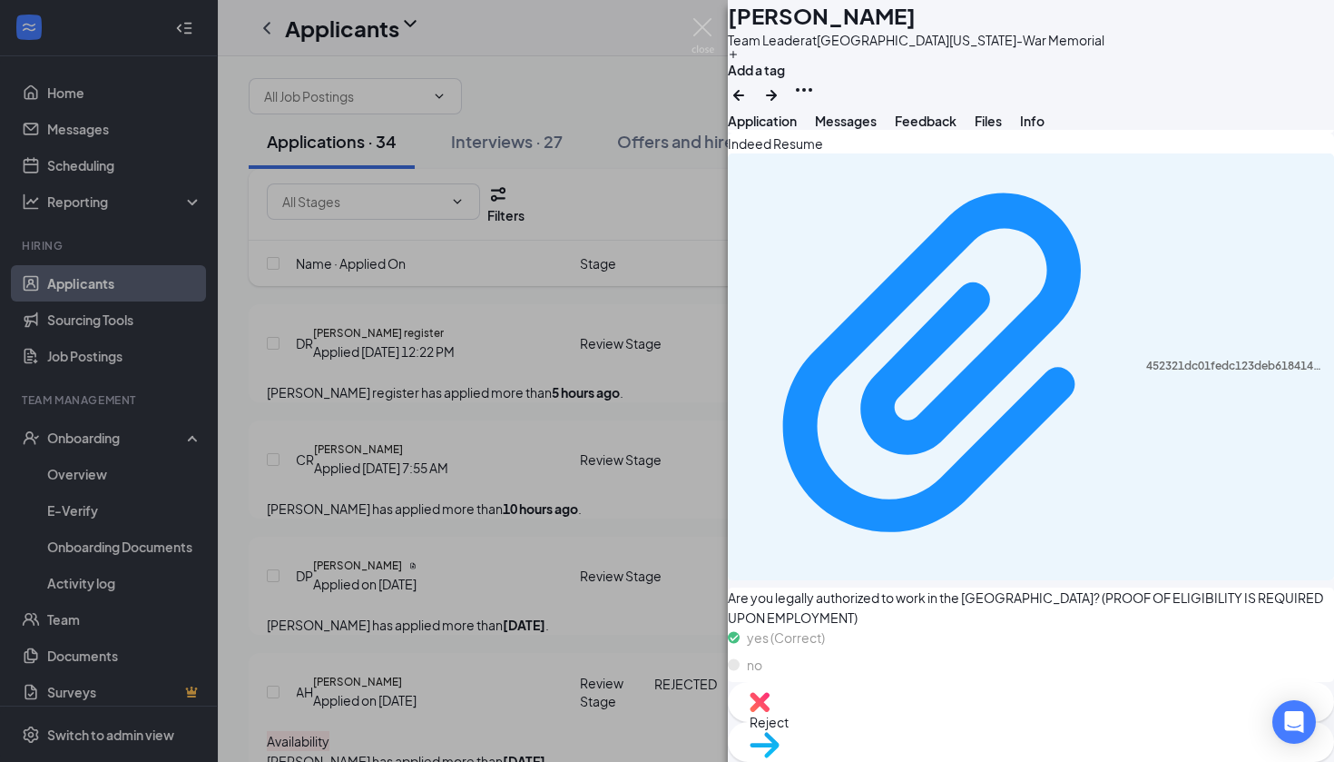
scroll to position [1540, 0]
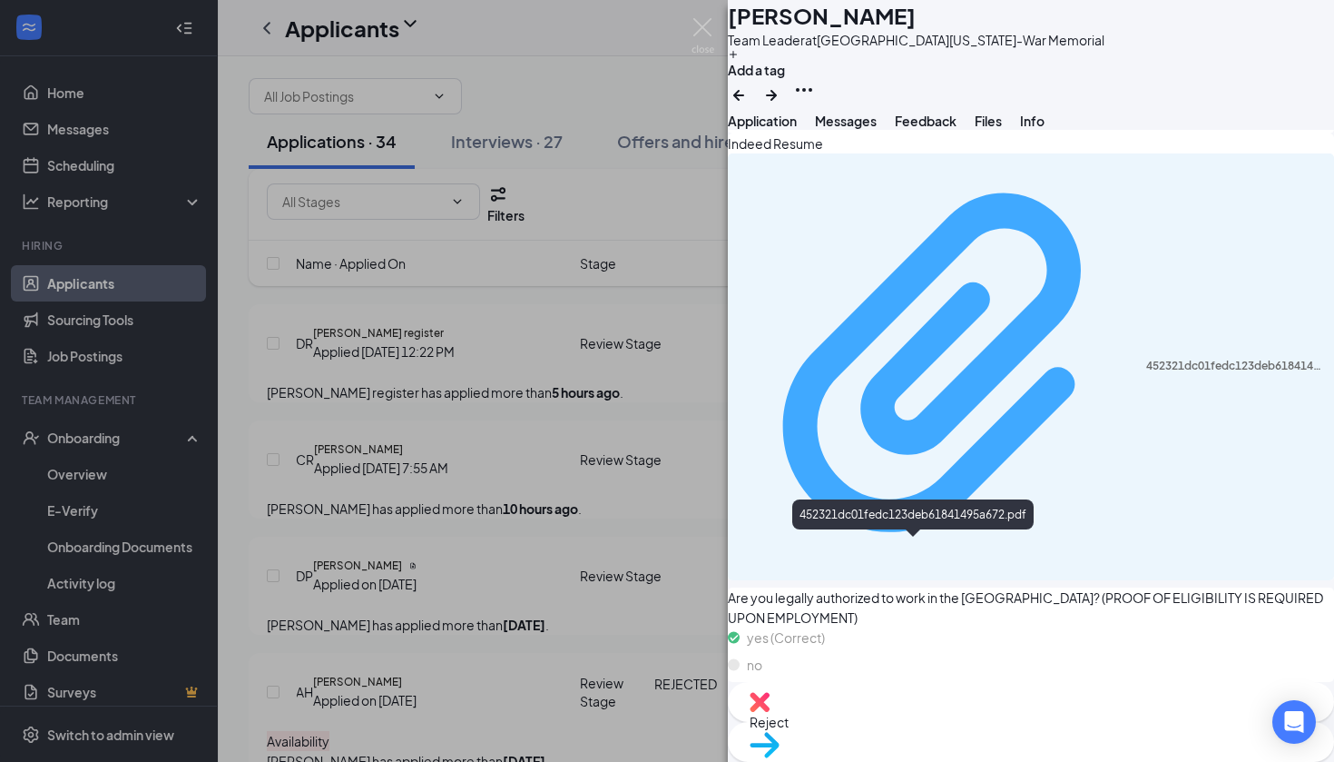
click at [1146, 373] on div "452321dc01fedc123deb61841495a672.pdf" at bounding box center [1234, 366] width 177 height 15
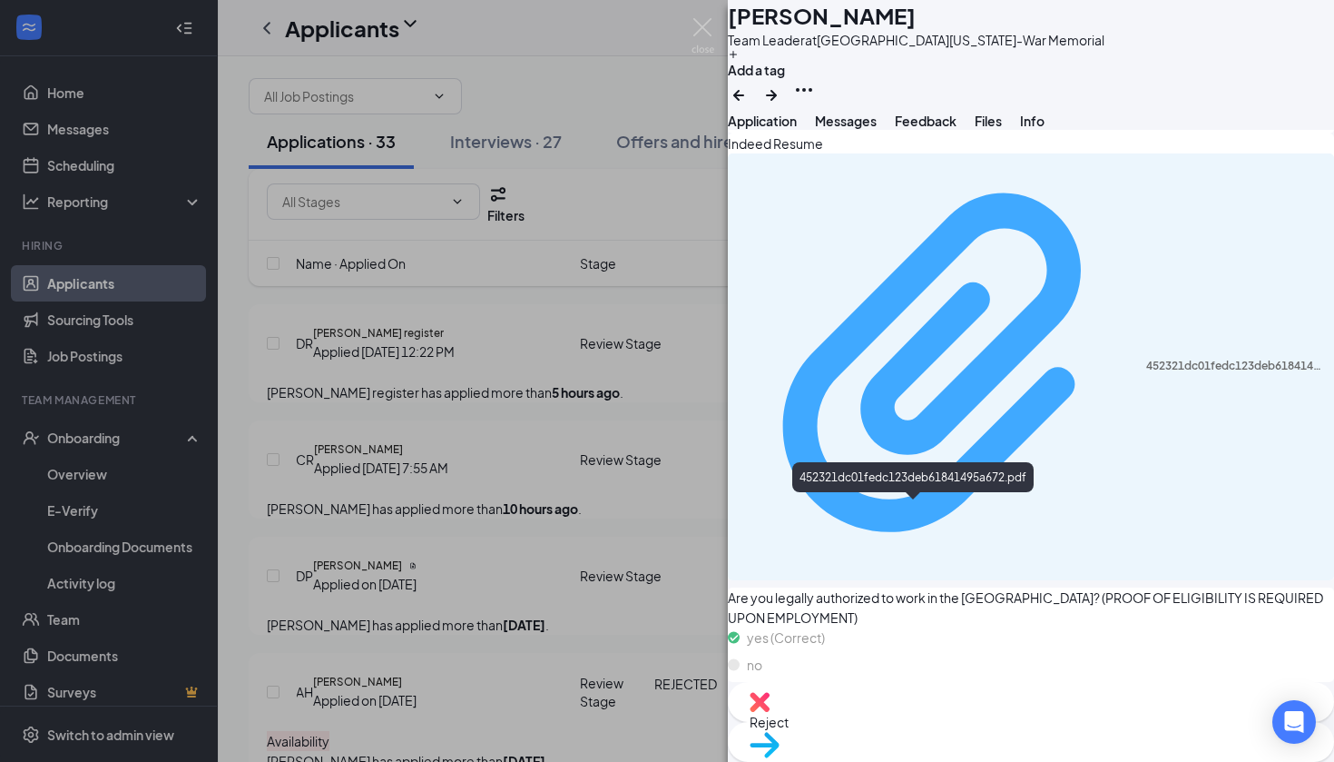
click at [1146, 373] on div "452321dc01fedc123deb61841495a672.pdf" at bounding box center [1234, 366] width 177 height 15
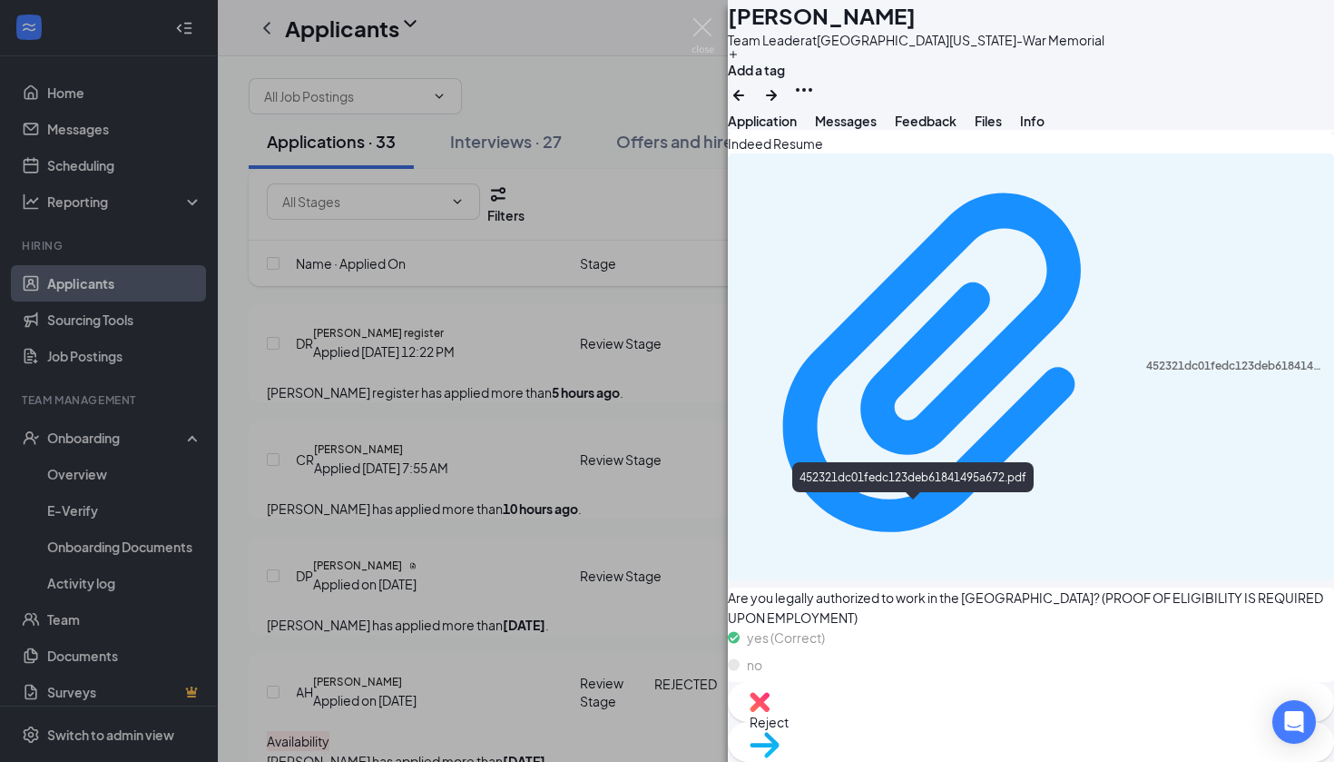
scroll to position [1569, 0]
click at [1122, 758] on span "Move to stage" at bounding box center [1031, 768] width 563 height 20
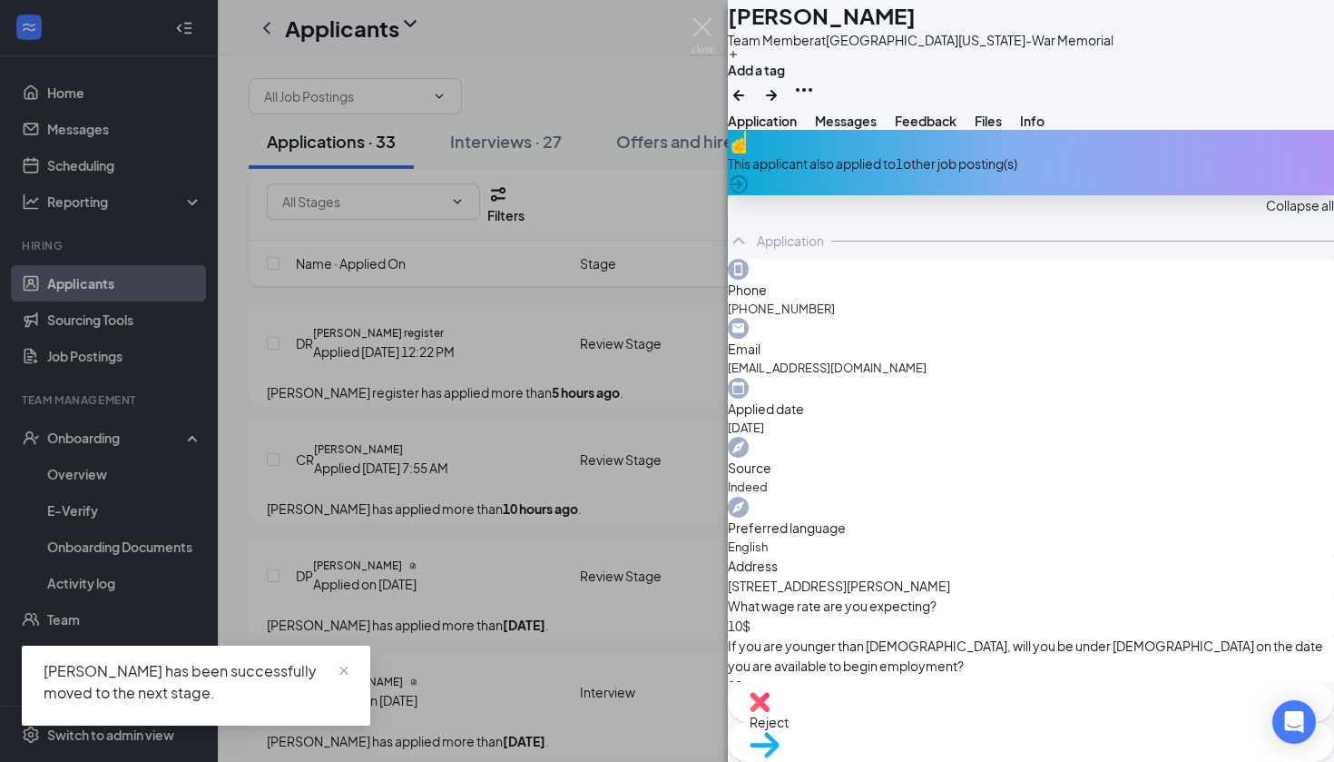
click at [992, 173] on div "This applicant also applied to 1 other job posting(s)" at bounding box center [1031, 163] width 606 height 20
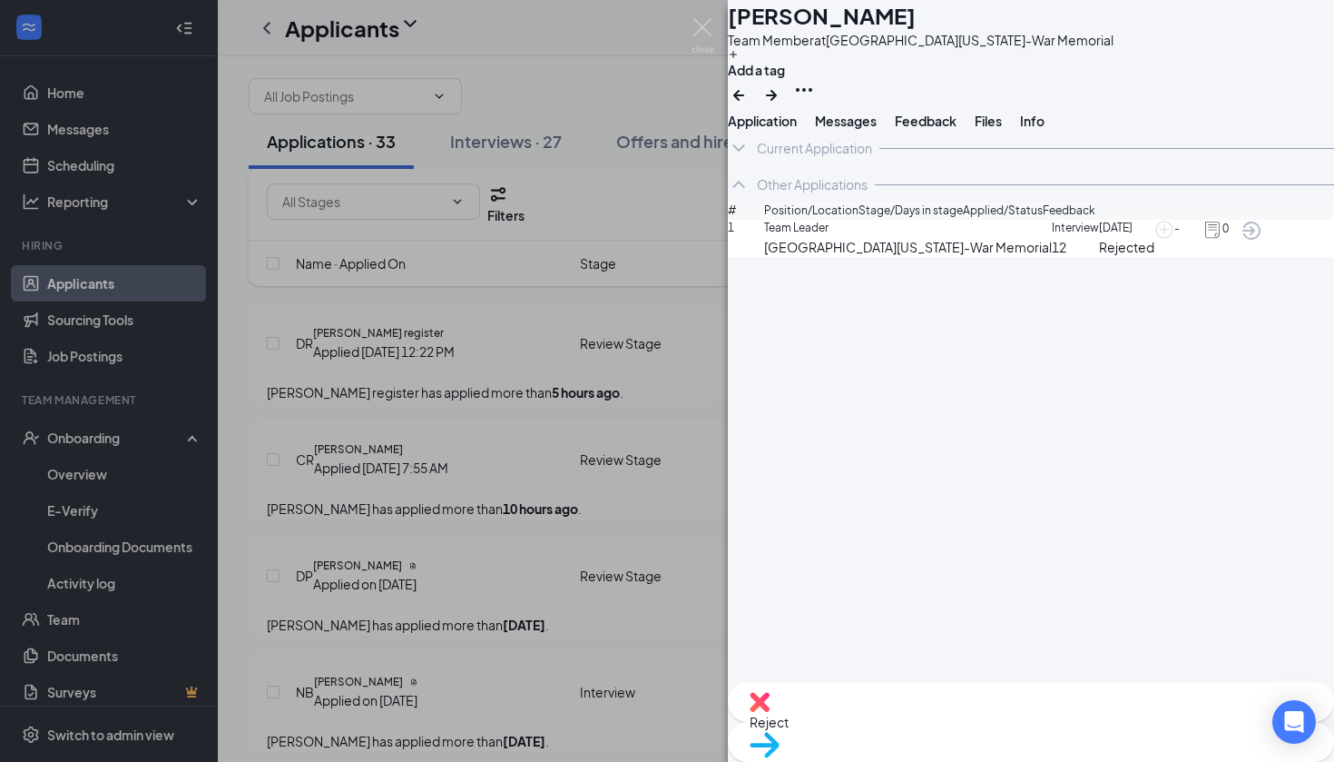
click at [797, 129] on span "Application" at bounding box center [762, 121] width 69 height 16
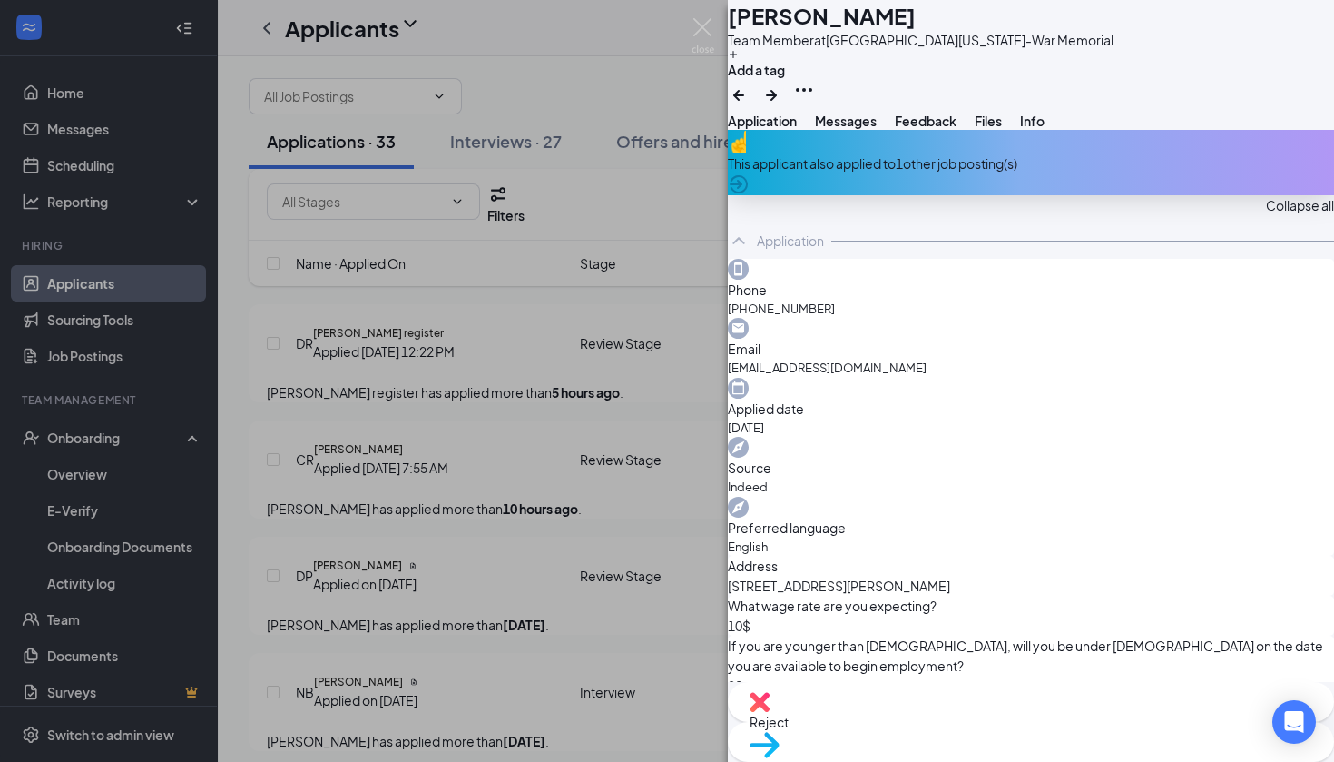
scroll to position [-1, 0]
click at [985, 195] on div "This applicant also applied to 1 other job posting(s)" at bounding box center [1031, 162] width 606 height 65
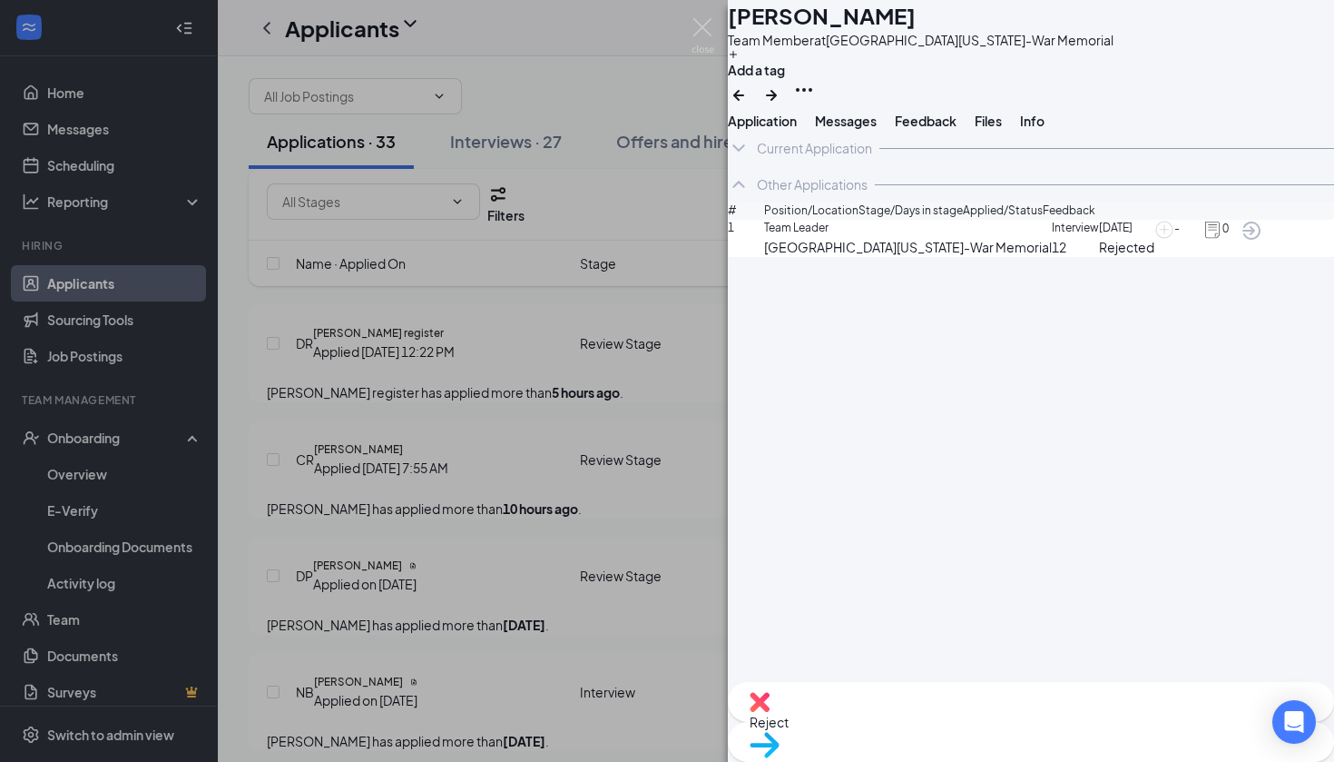
click at [1099, 257] on span "Rejected" at bounding box center [1126, 247] width 55 height 20
click at [1215, 240] on img at bounding box center [1213, 230] width 20 height 20
click at [1052, 257] on div "Interview 12" at bounding box center [1075, 238] width 47 height 37
click at [826, 237] on span "Team Leader" at bounding box center [908, 228] width 288 height 17
click at [1052, 257] on span "12" at bounding box center [1075, 247] width 47 height 20
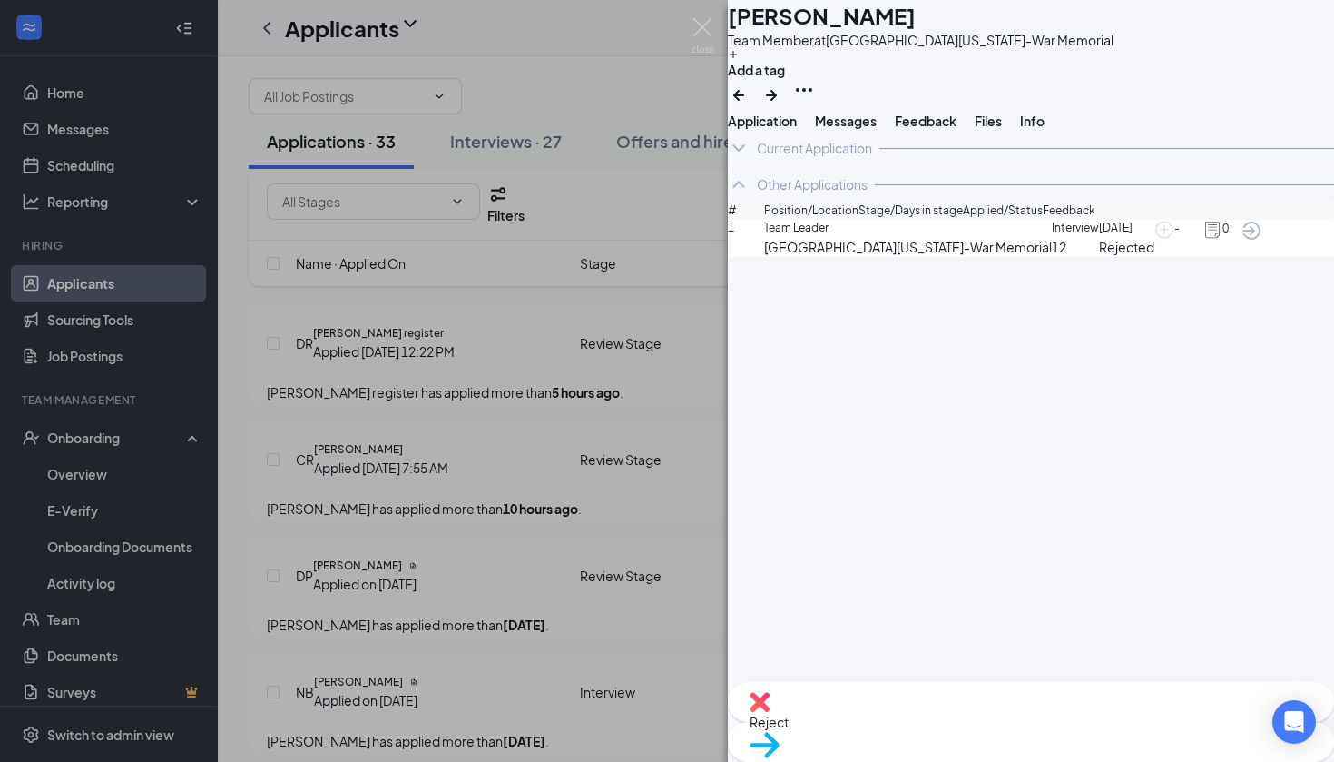
click at [1099, 237] on span "[DATE]" at bounding box center [1126, 228] width 55 height 17
click at [791, 129] on span "Application" at bounding box center [762, 121] width 69 height 16
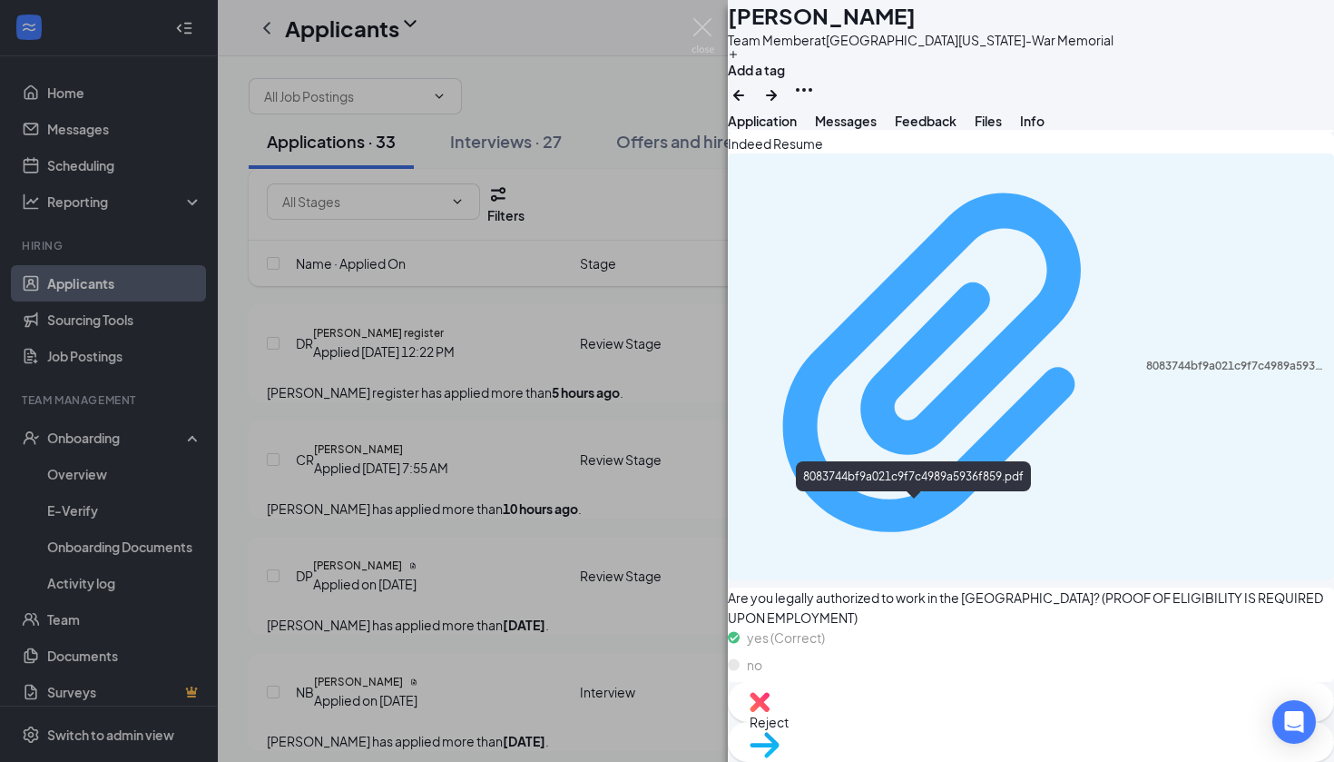
scroll to position [1250, 0]
click at [1146, 373] on div "8083744bf9a021c9f7c4989a5936f859.pdf" at bounding box center [1234, 366] width 177 height 15
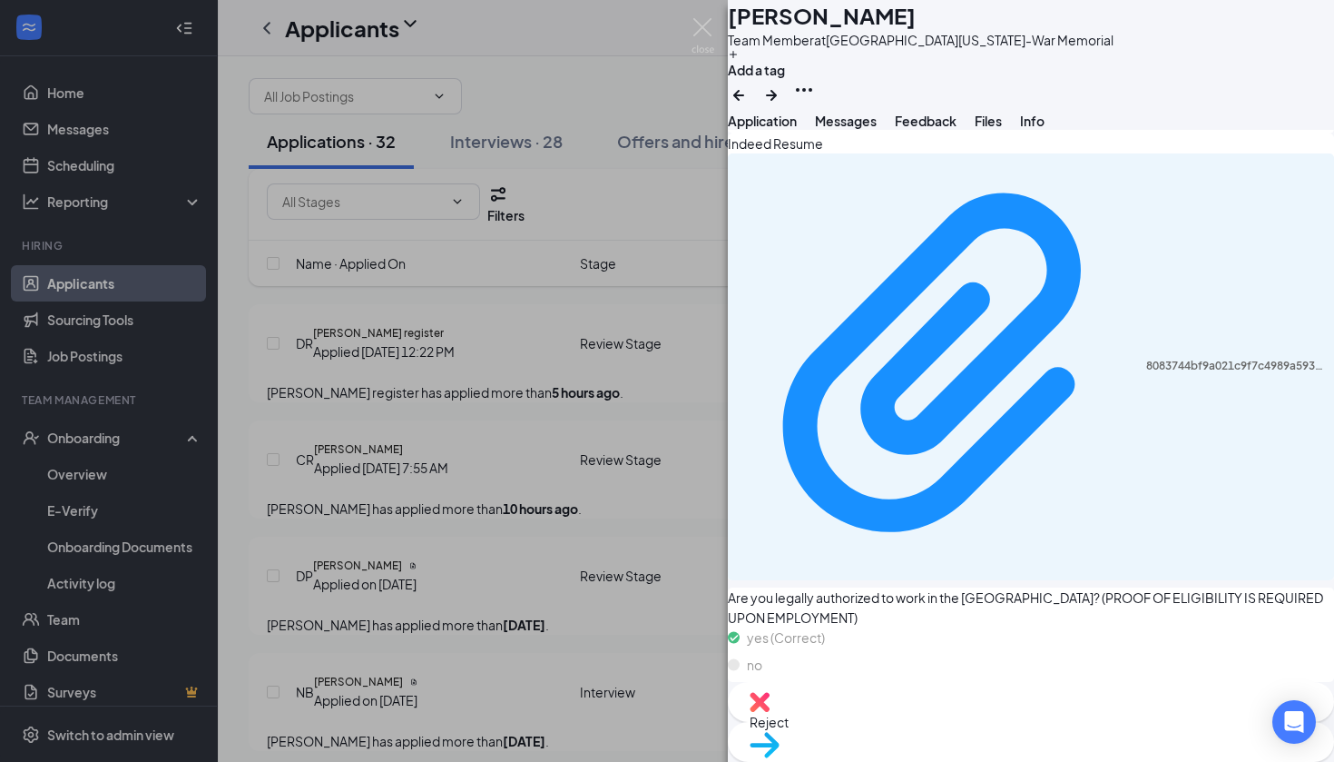
click at [1084, 758] on span "Move to stage" at bounding box center [1031, 768] width 563 height 20
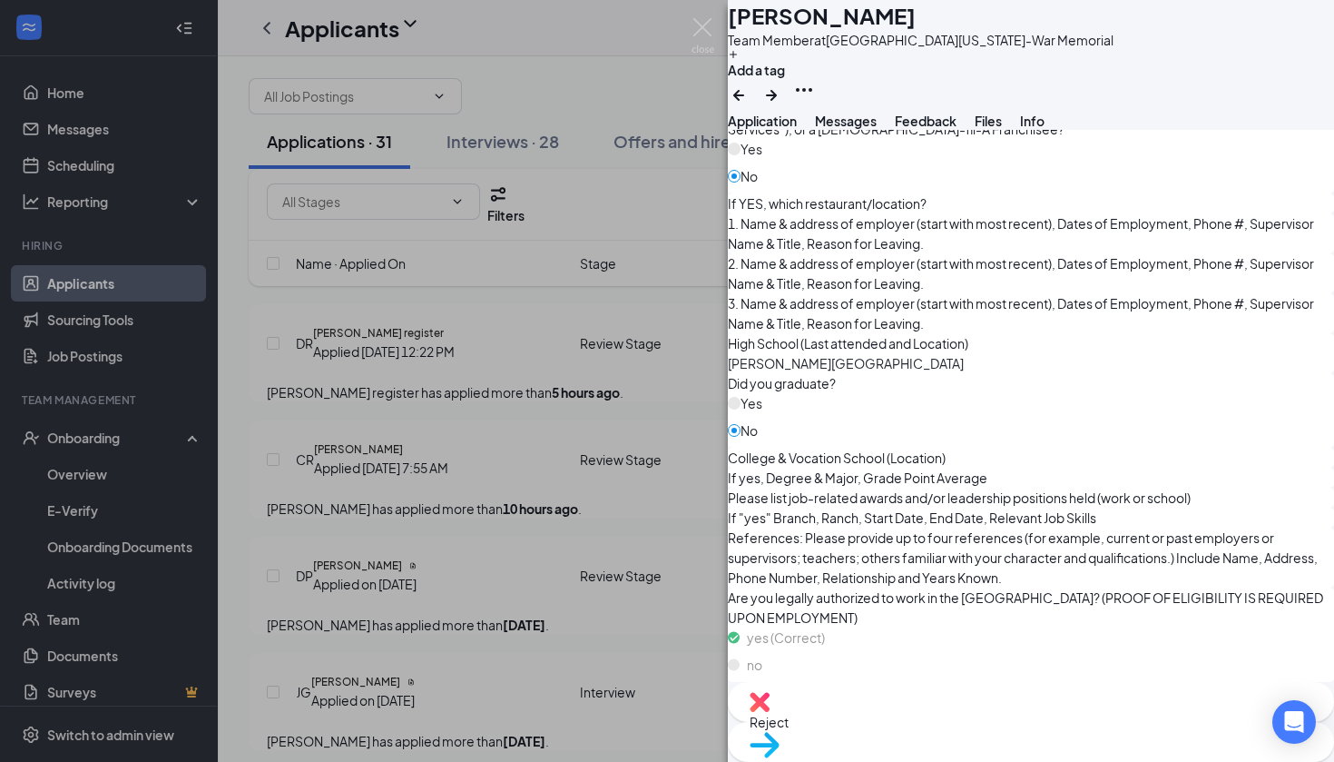
scroll to position [1304, 0]
click at [938, 732] on span "Reject" at bounding box center [1031, 722] width 563 height 20
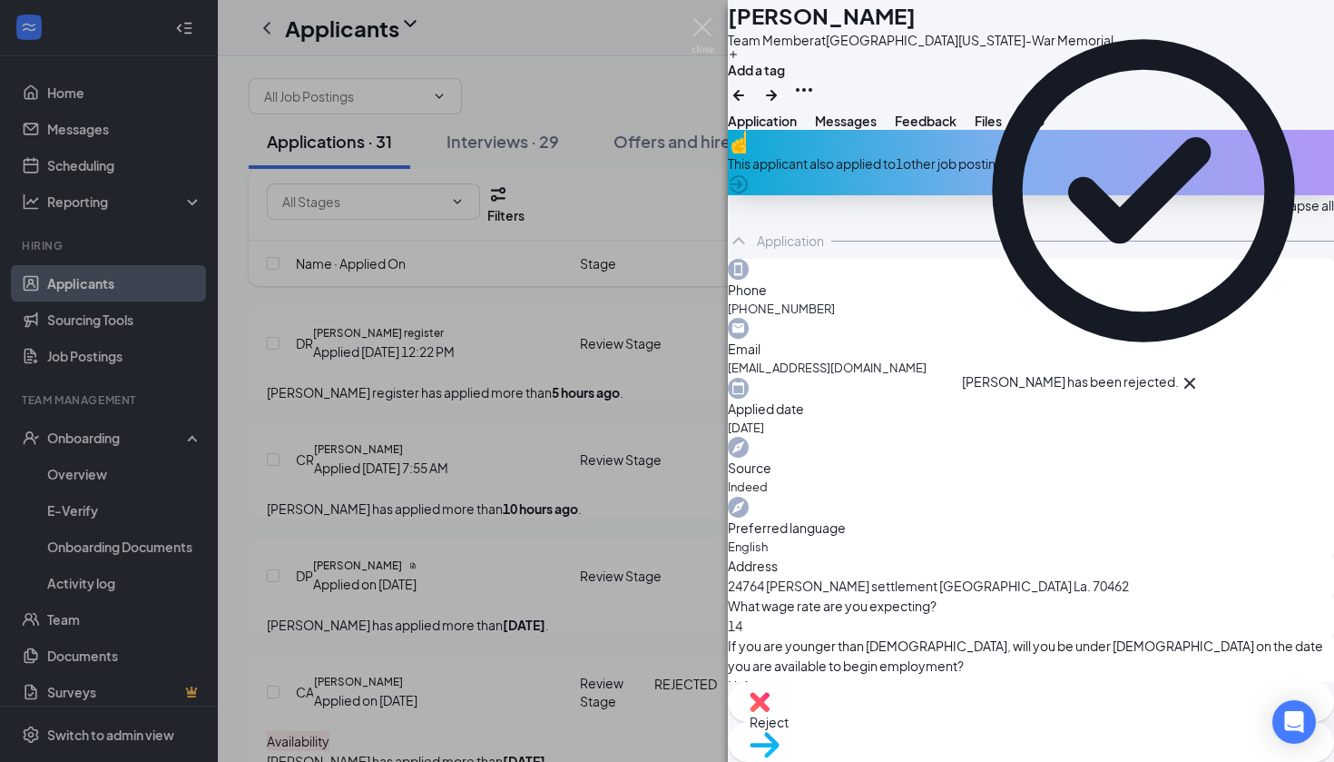
click at [989, 173] on div "This applicant also applied to 1 other job posting(s)" at bounding box center [1031, 163] width 606 height 20
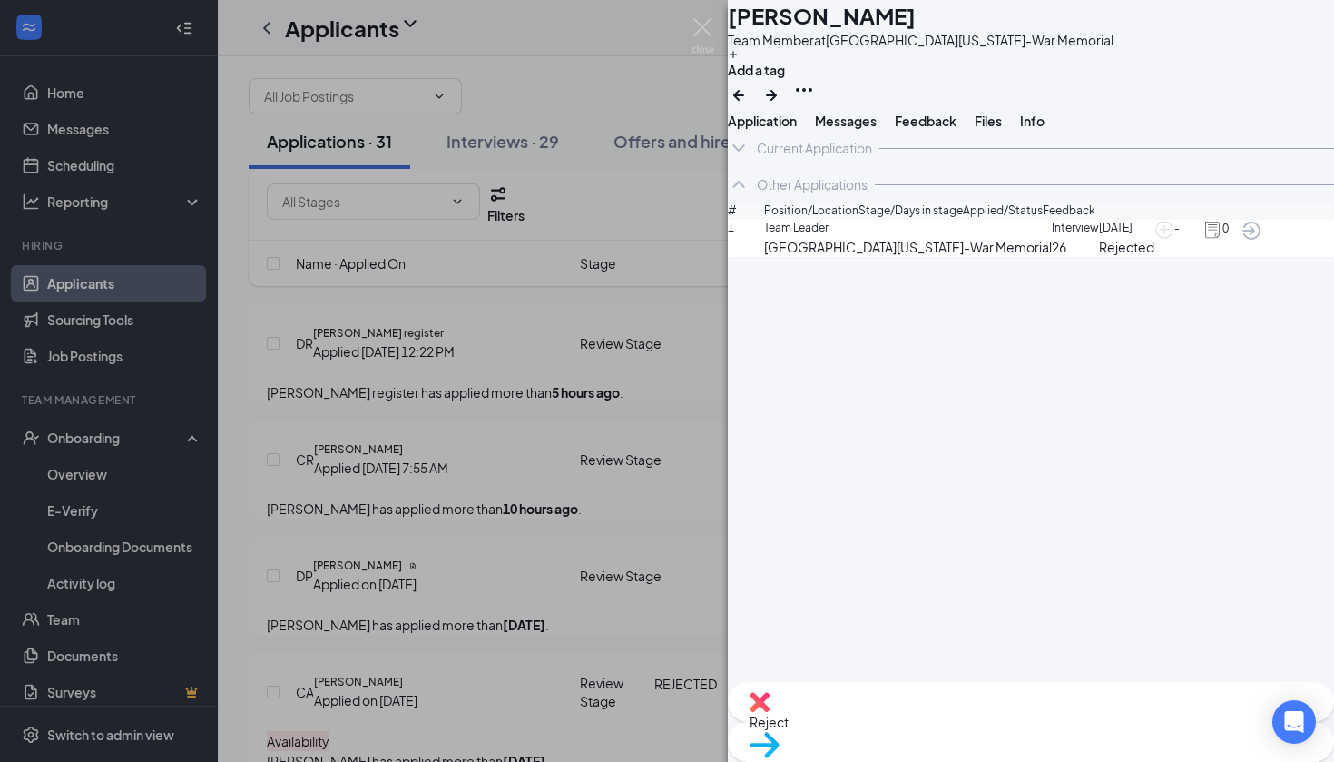
click at [791, 129] on span "Application" at bounding box center [762, 121] width 69 height 16
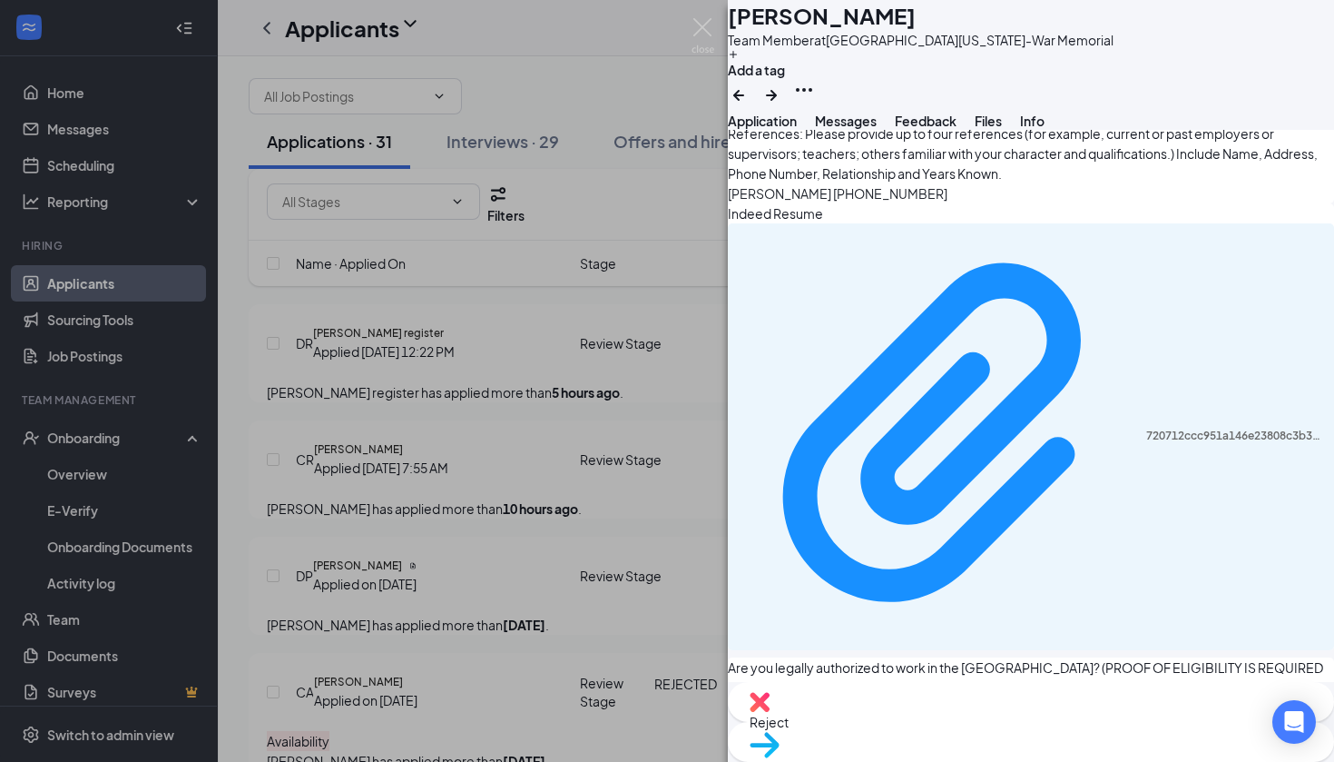
scroll to position [1517, 0]
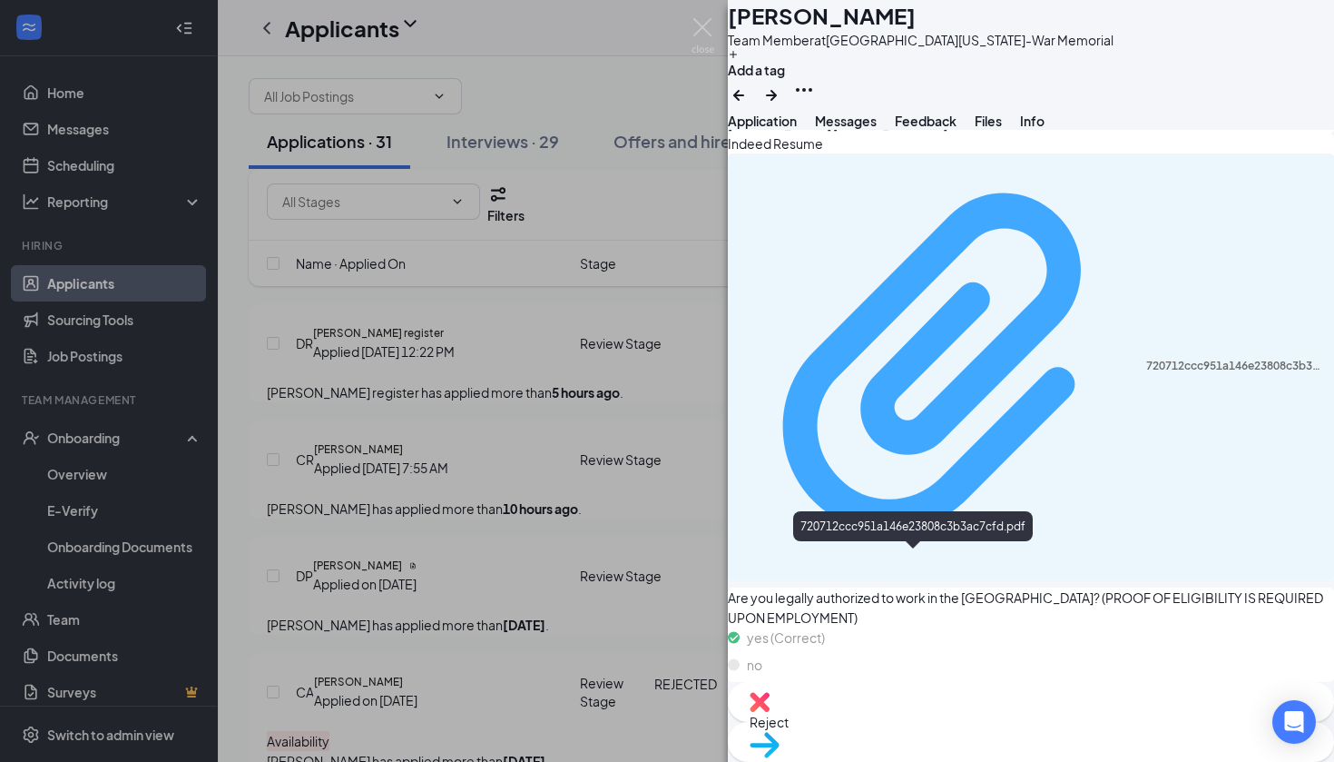
click at [1146, 373] on div "720712ccc951a146e23808c3b3ac7cfd.pdf" at bounding box center [1234, 366] width 177 height 15
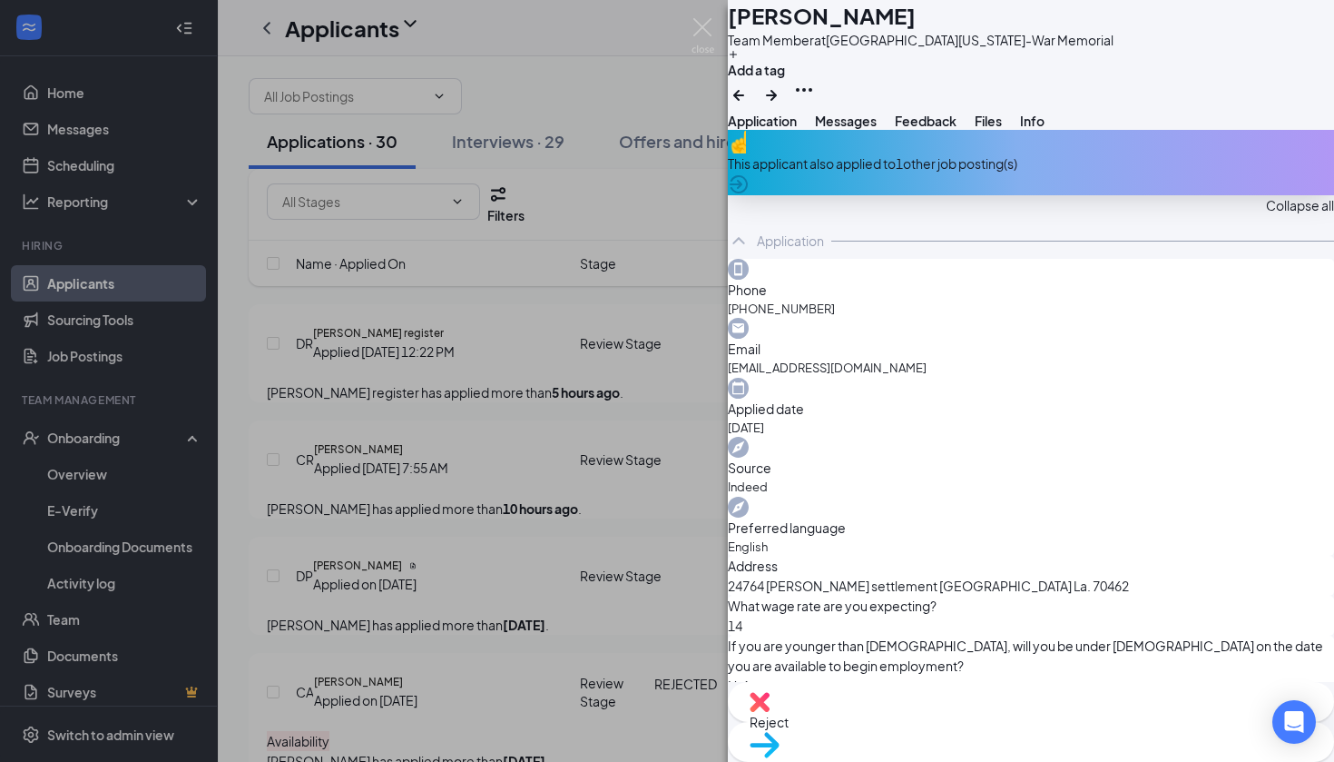
scroll to position [0, 0]
click at [949, 173] on div "This applicant also applied to 1 other job posting(s)" at bounding box center [1031, 163] width 606 height 20
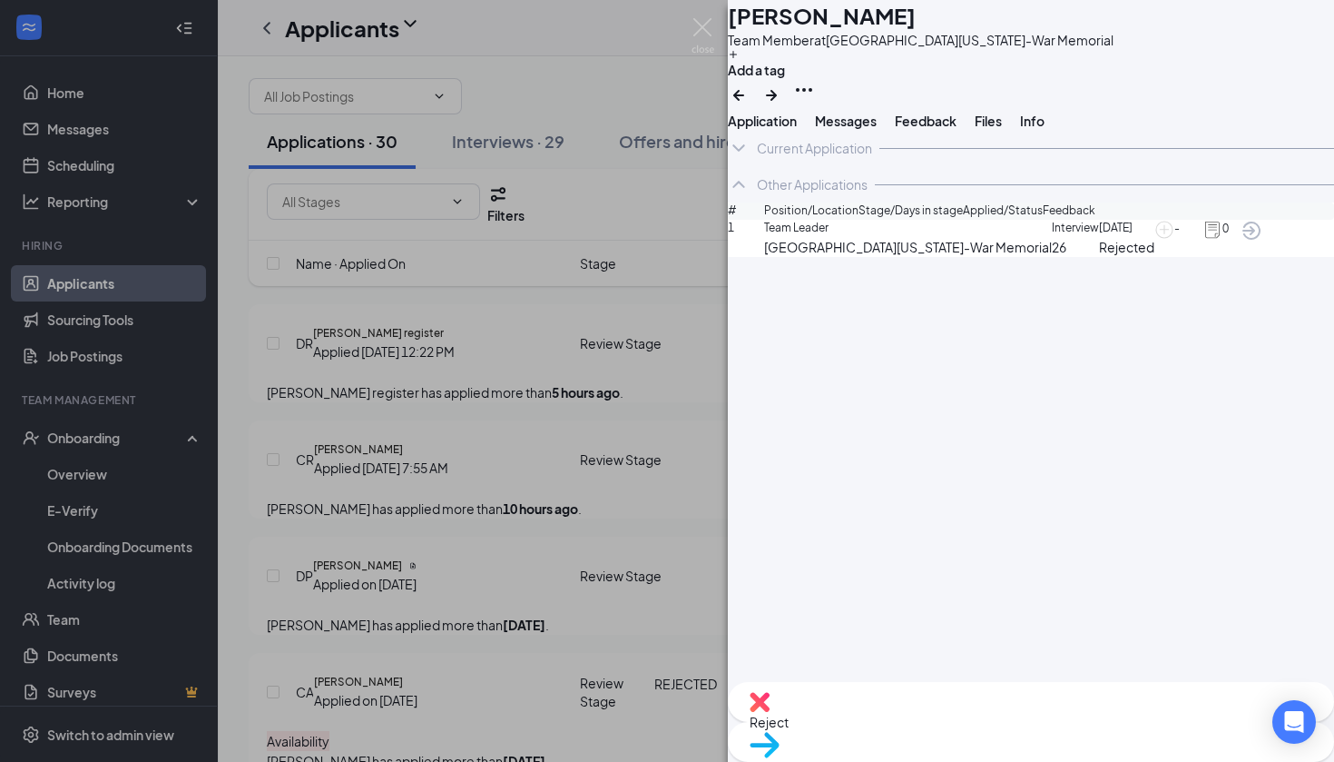
click at [1099, 257] on span "Rejected" at bounding box center [1126, 247] width 55 height 20
click at [1099, 237] on span "[DATE]" at bounding box center [1126, 228] width 55 height 17
click at [859, 220] on span "Position/Location" at bounding box center [811, 210] width 94 height 17
click at [1261, 240] on icon "ArrowCircle" at bounding box center [1252, 230] width 18 height 18
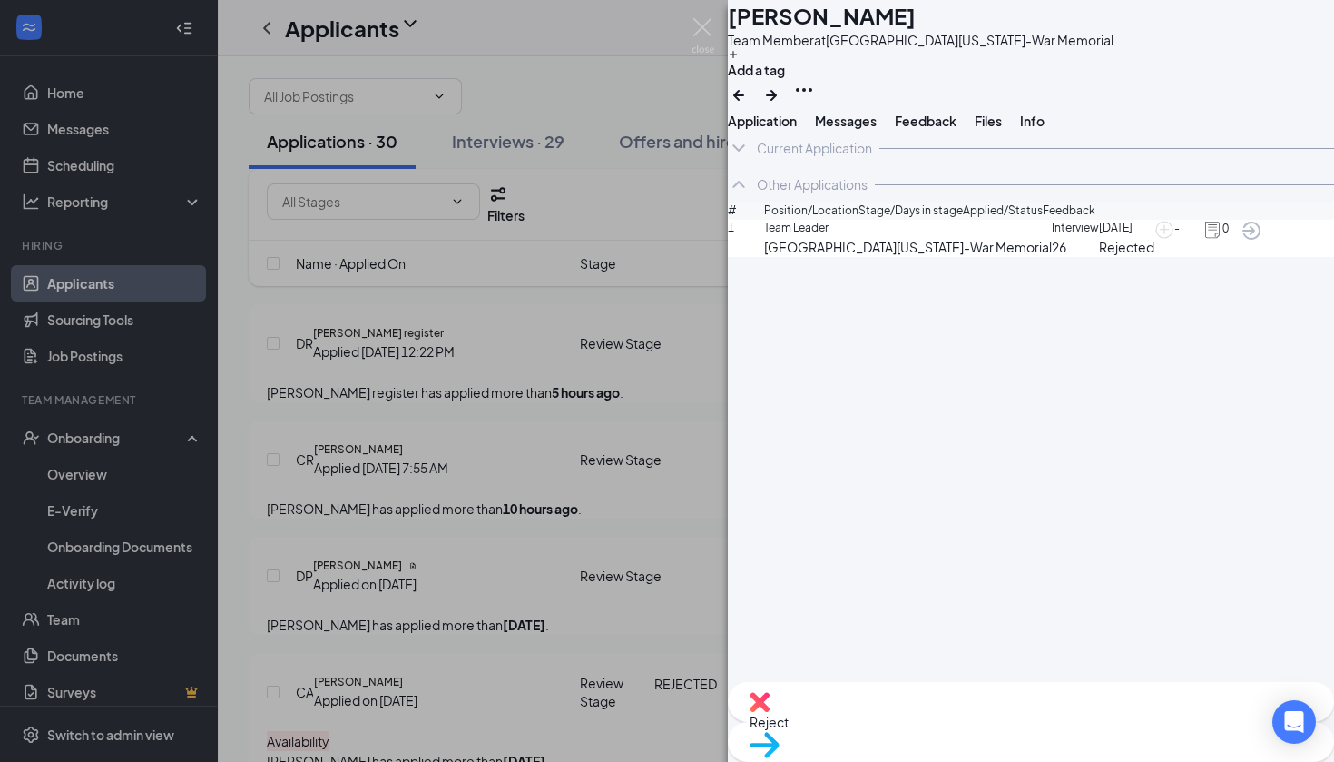
click at [789, 130] on button "Application" at bounding box center [762, 121] width 69 height 18
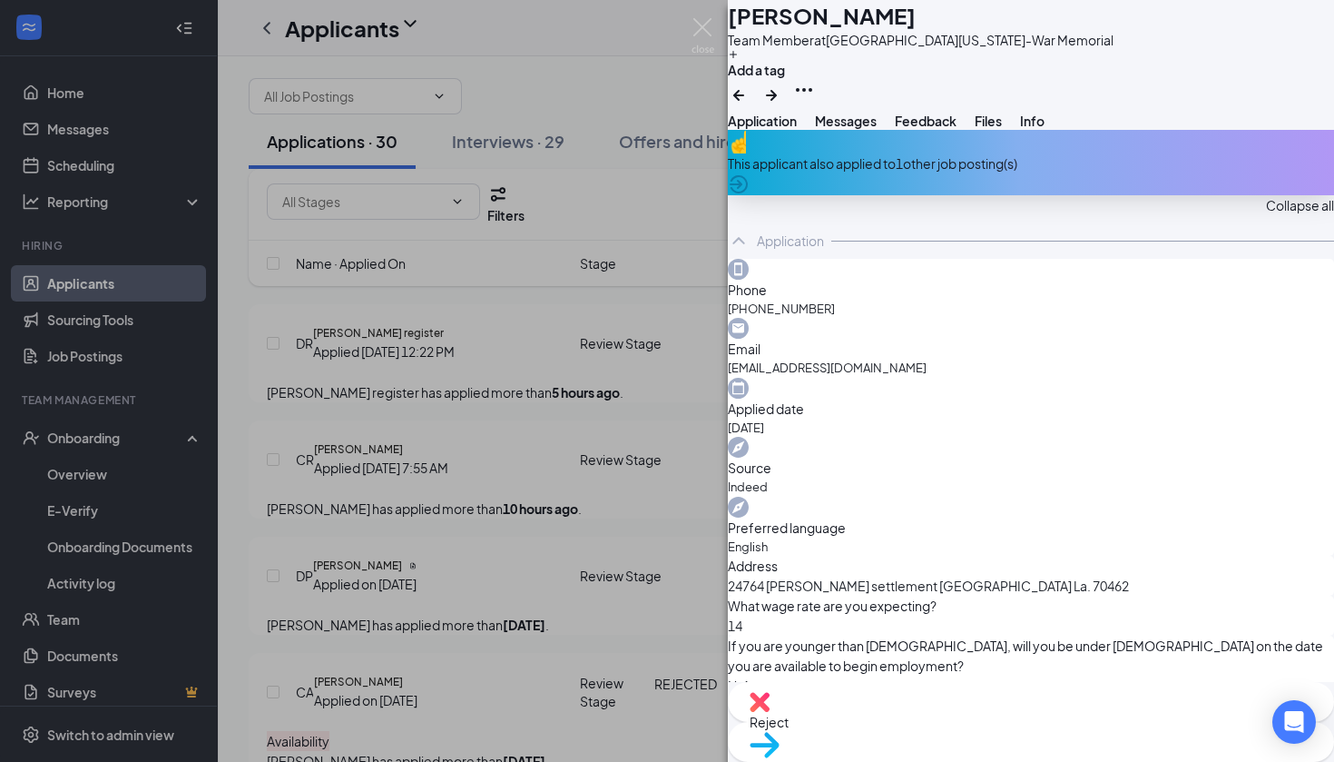
click at [934, 717] on span "Reject" at bounding box center [1031, 722] width 563 height 20
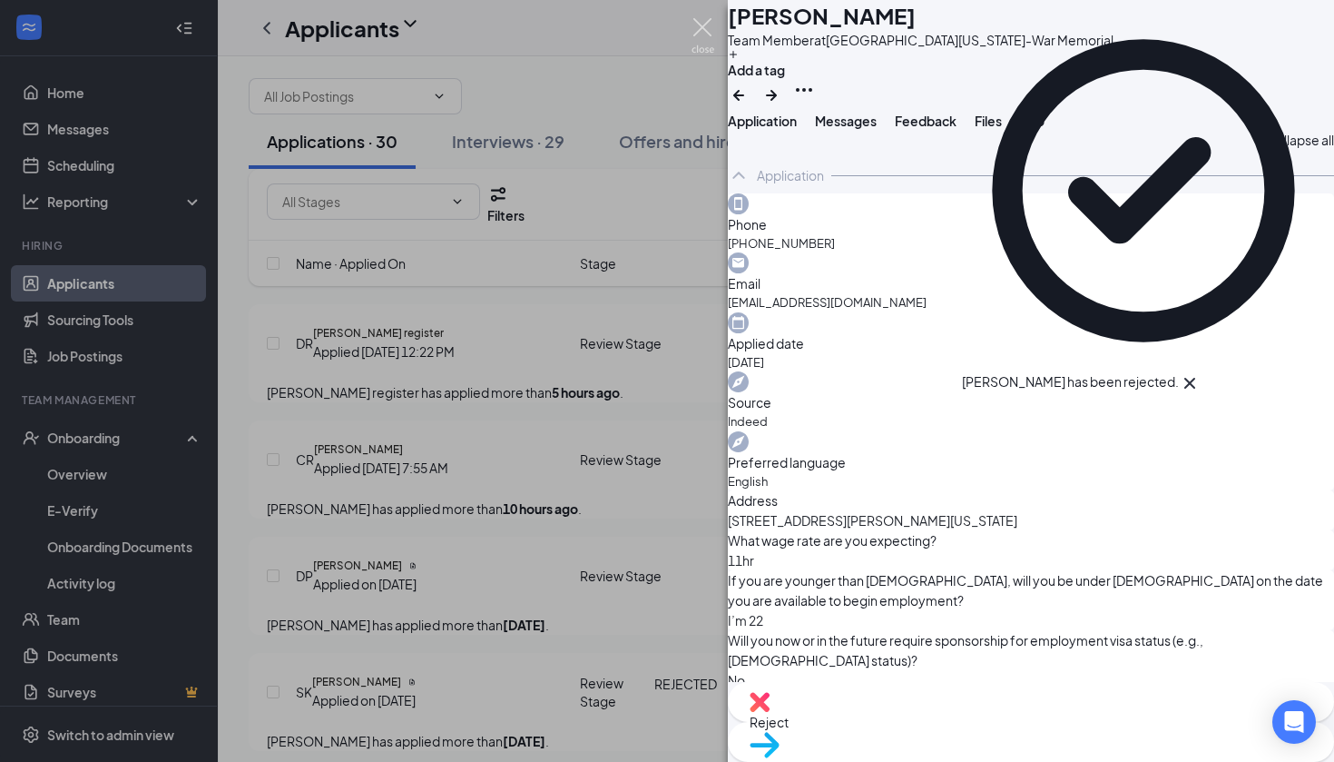
click at [710, 34] on img at bounding box center [703, 35] width 23 height 35
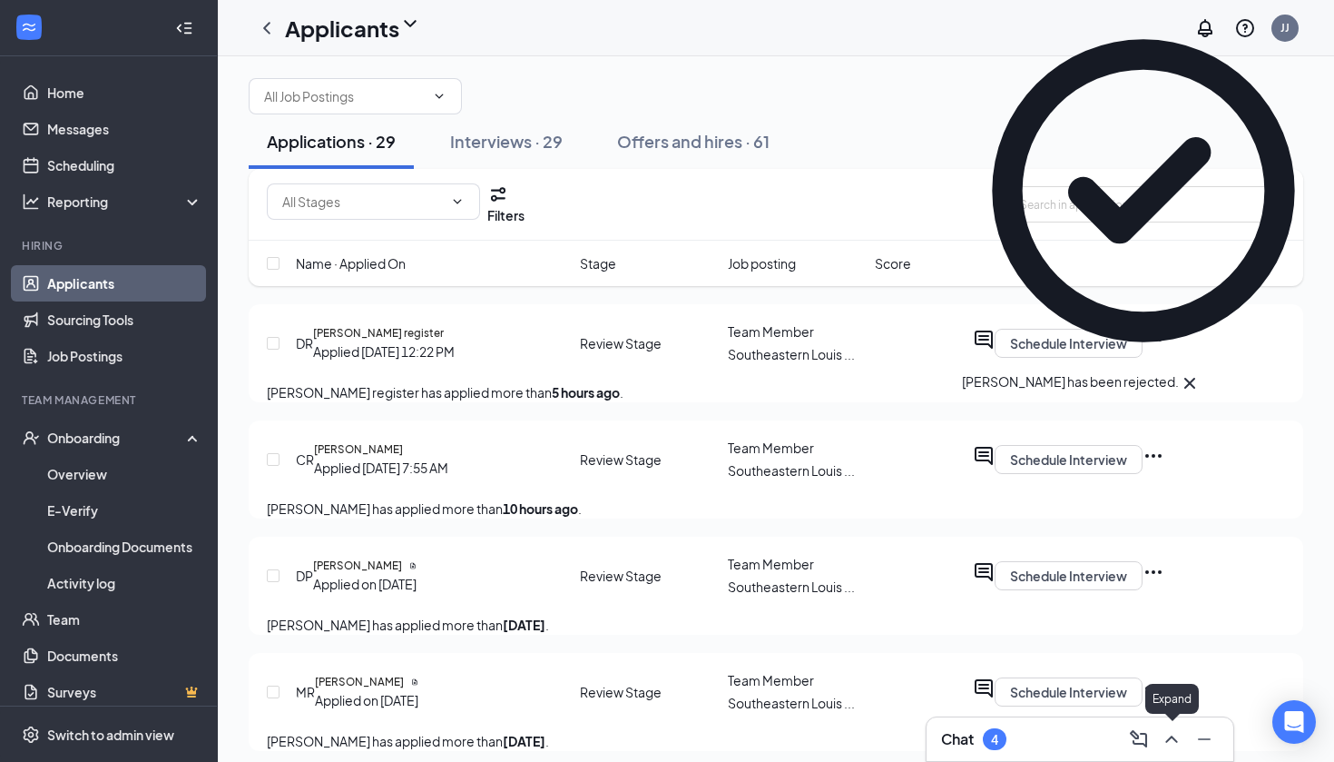
click at [1178, 739] on icon "ChevronUp" at bounding box center [1172, 739] width 22 height 22
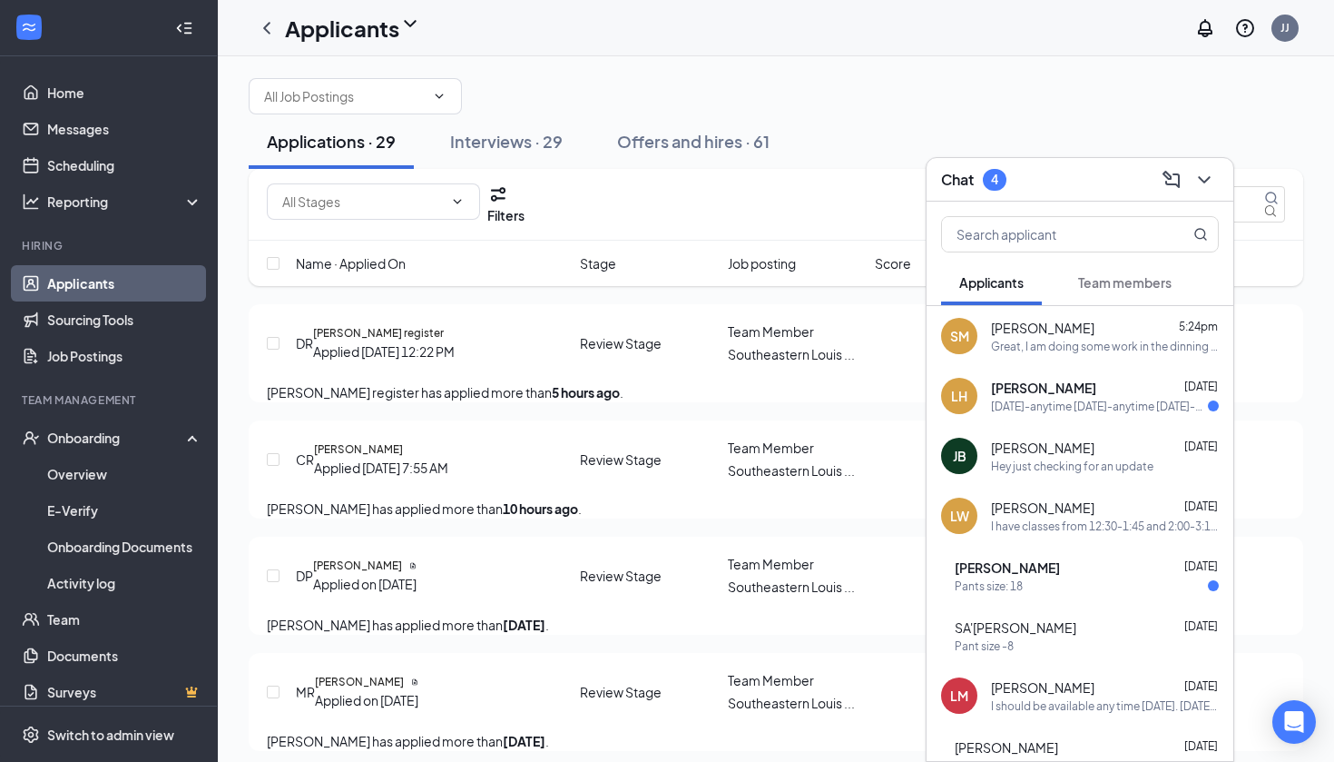
click at [1067, 357] on div "SM [PERSON_NAME] 5:24pm Great, I am doing some work in the dinning hall wheneve…" at bounding box center [1080, 336] width 307 height 60
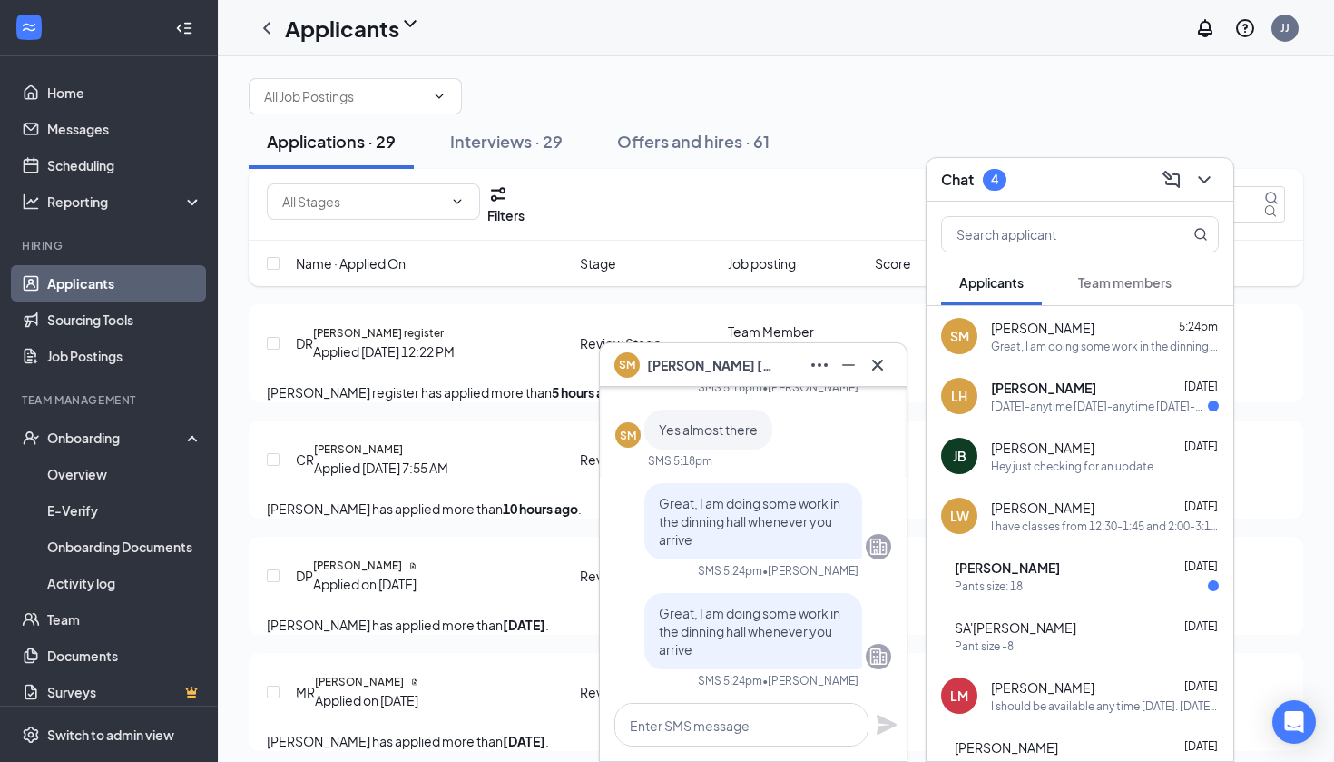
scroll to position [-16, 0]
click at [723, 723] on textarea at bounding box center [742, 725] width 254 height 44
type textarea "z"
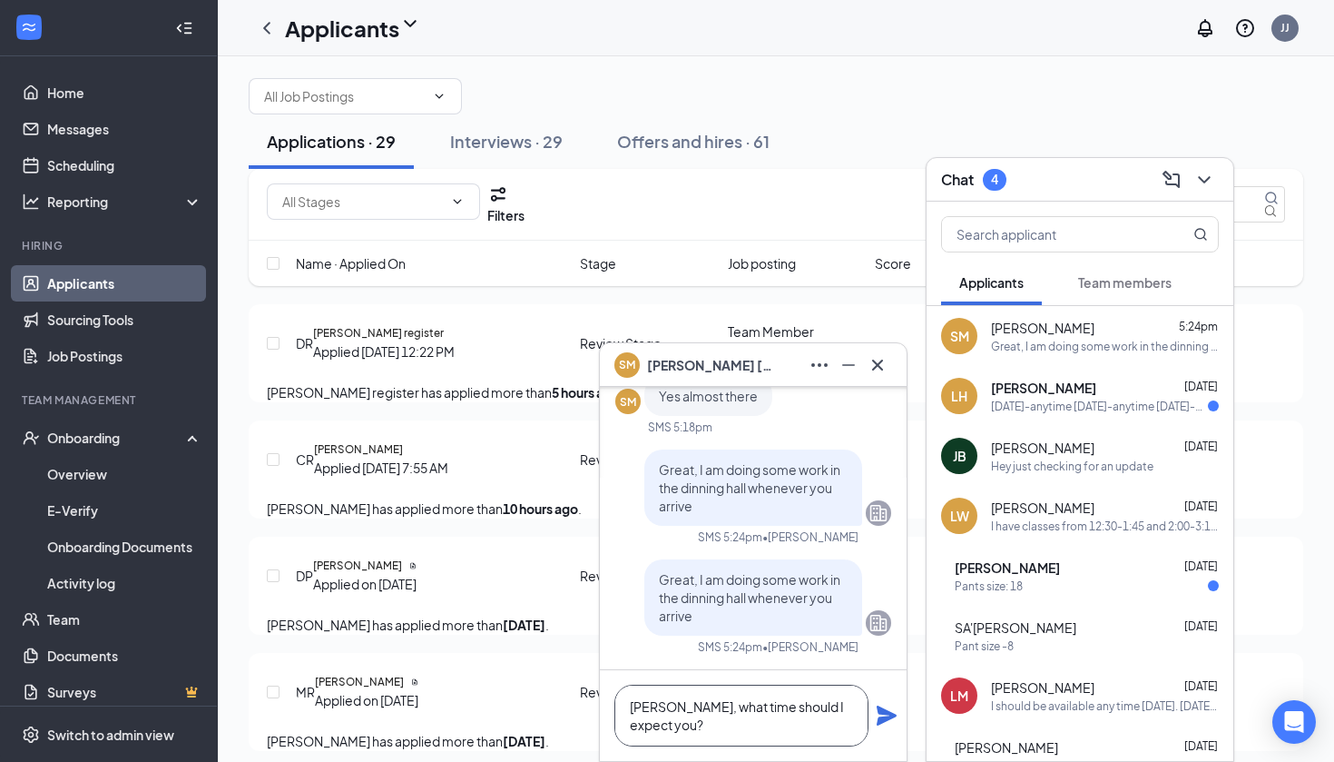
scroll to position [0, 0]
type textarea "[PERSON_NAME], what time should I expect you?"
click at [882, 711] on icon "Plane" at bounding box center [887, 715] width 20 height 20
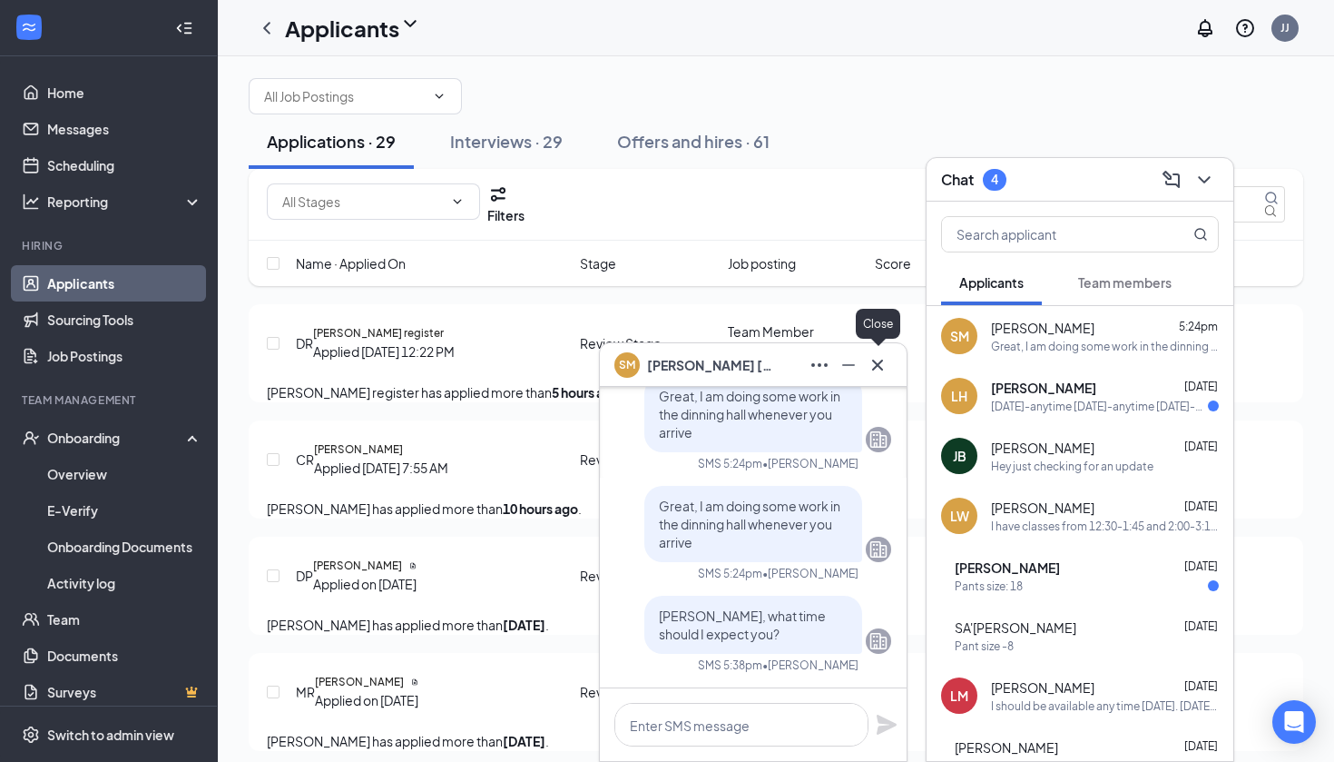
click at [888, 368] on icon "Cross" at bounding box center [878, 365] width 22 height 22
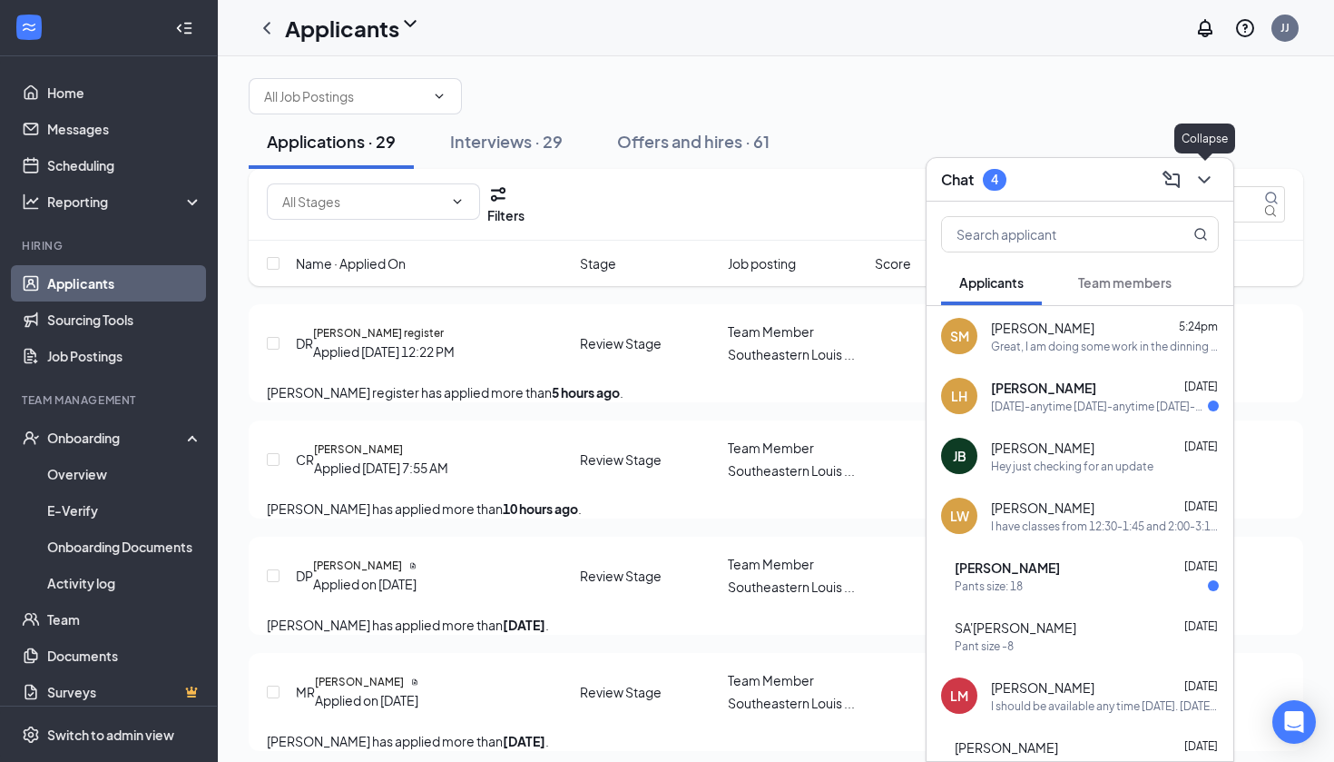
click at [1199, 177] on icon "ChevronDown" at bounding box center [1204, 179] width 12 height 7
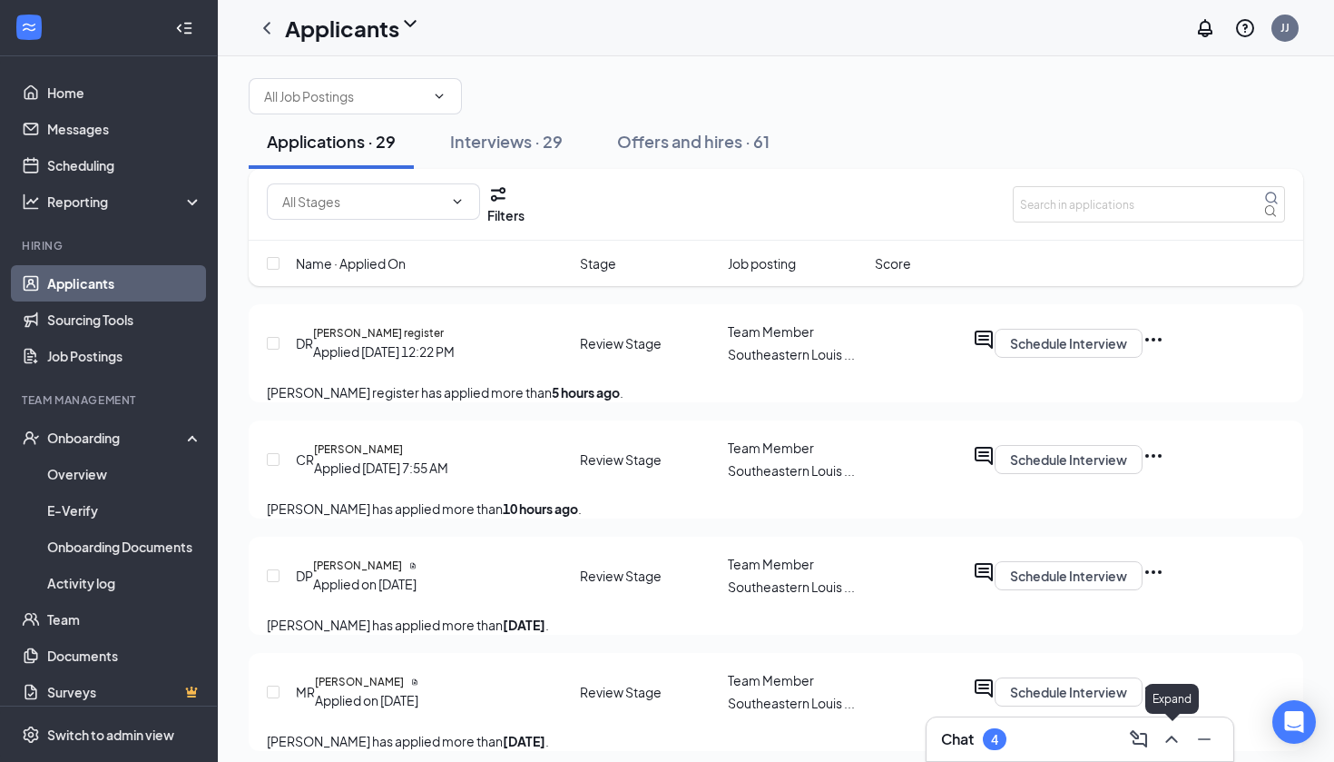
click at [1176, 742] on icon "ChevronUp" at bounding box center [1172, 738] width 12 height 7
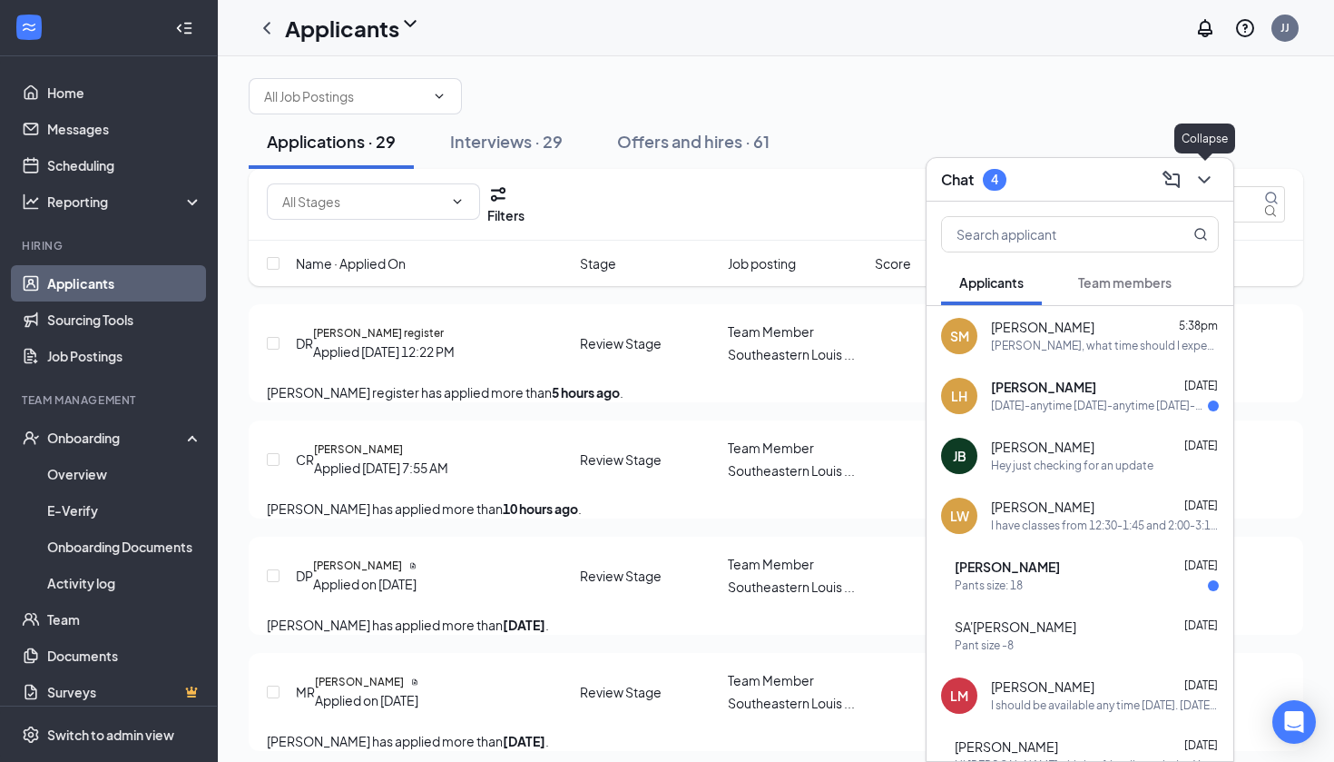
click at [1208, 185] on icon "ChevronDown" at bounding box center [1205, 180] width 22 height 22
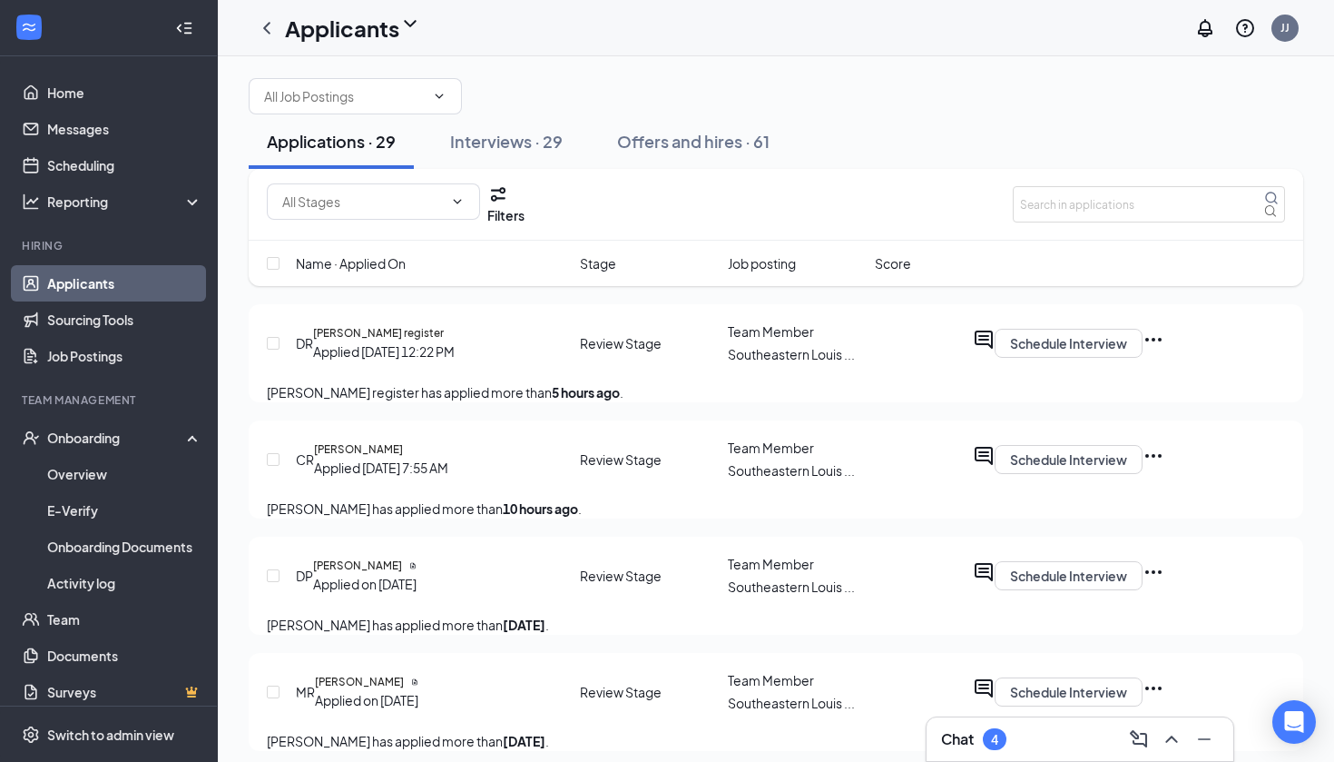
click at [63, 287] on link "Applicants" at bounding box center [124, 283] width 155 height 36
click at [536, 164] on button "Interviews · 29" at bounding box center [506, 141] width 149 height 54
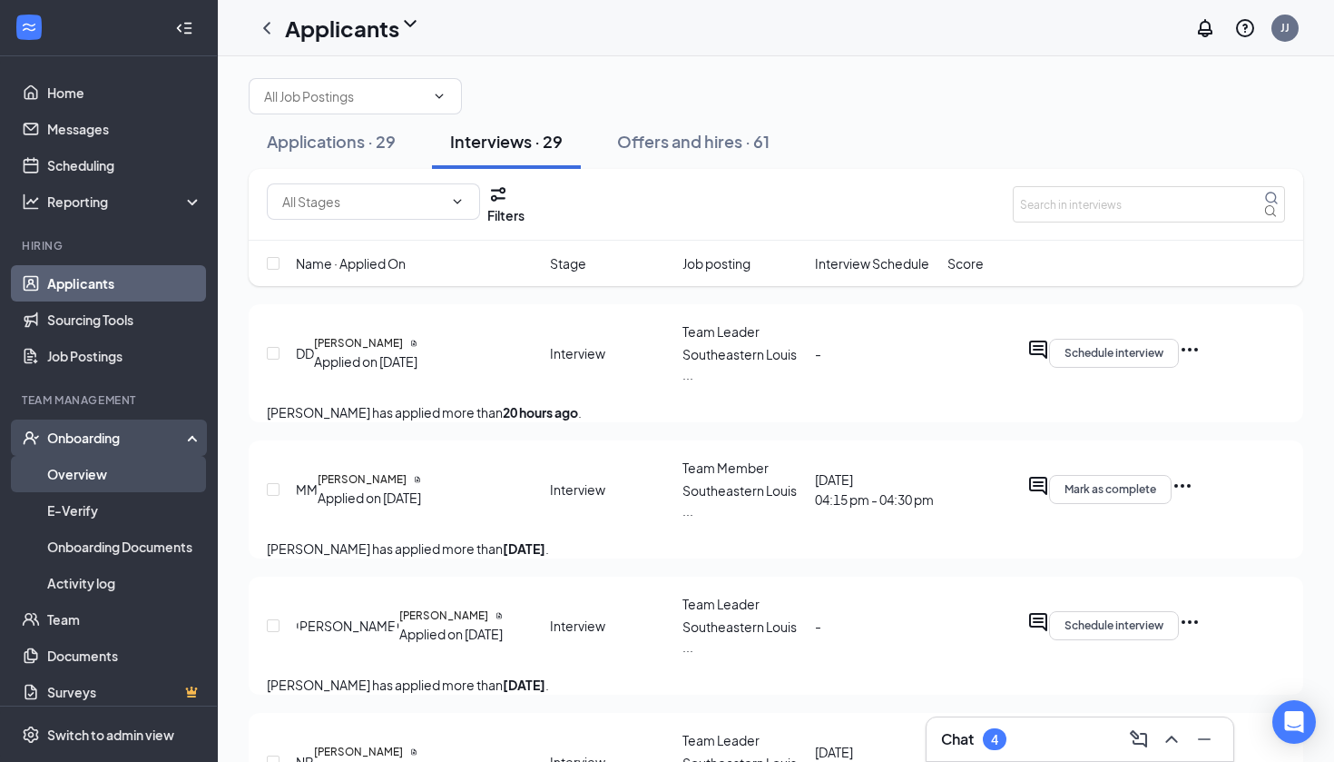
click at [113, 467] on link "Overview" at bounding box center [124, 474] width 155 height 36
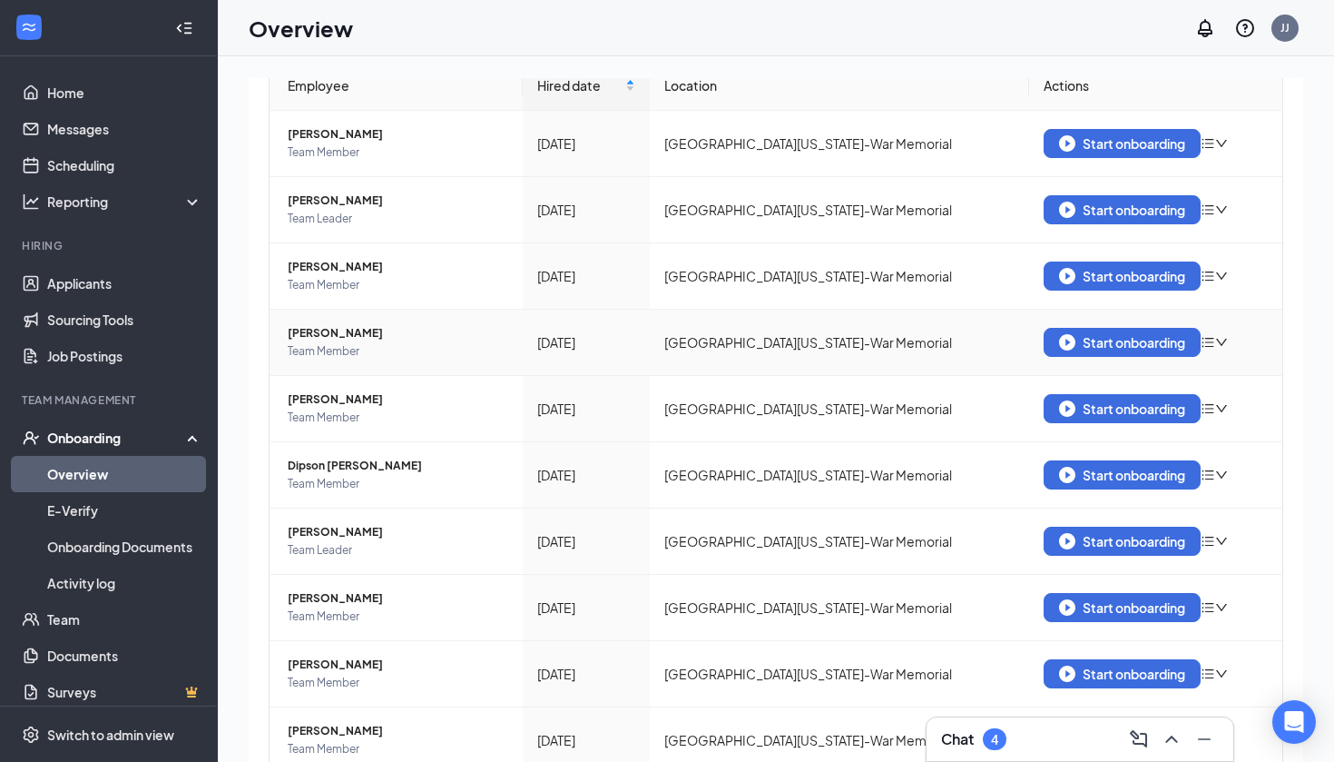
scroll to position [203, 0]
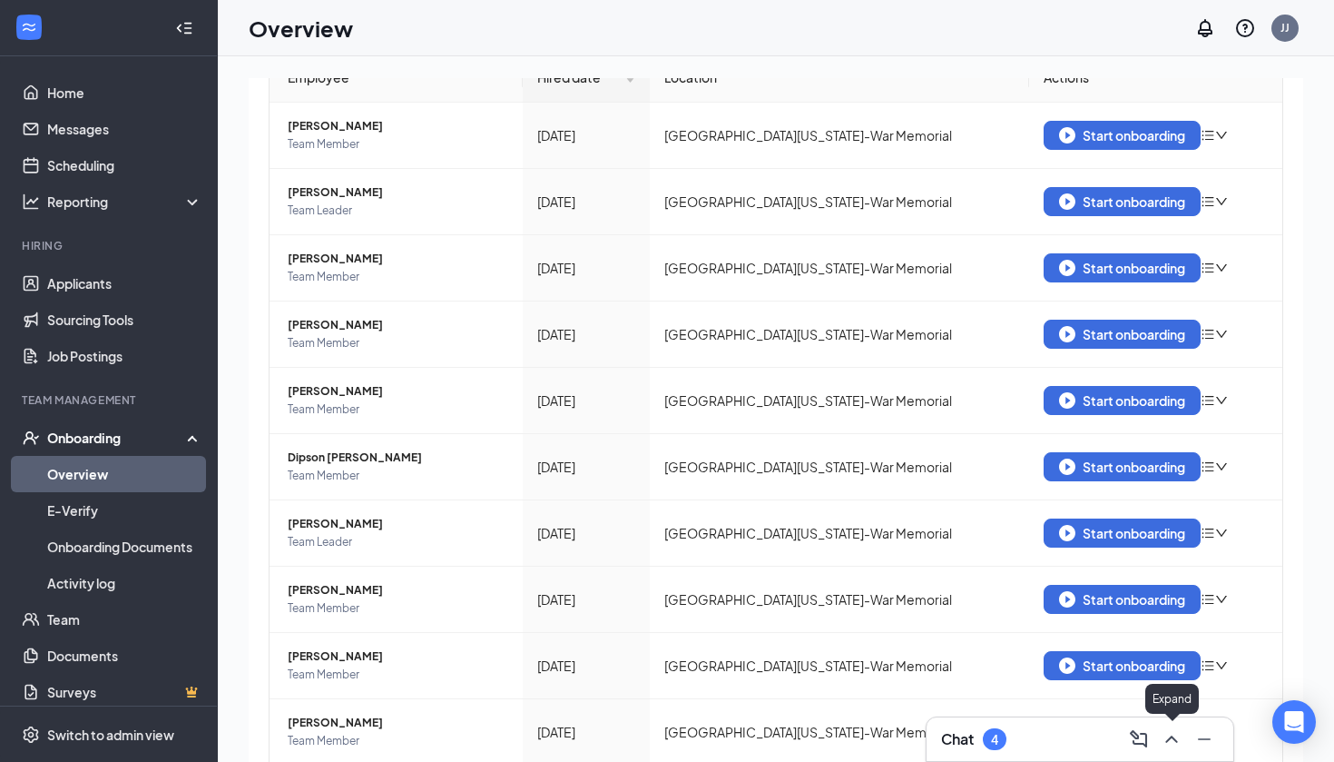
click at [1183, 735] on button at bounding box center [1171, 738] width 29 height 29
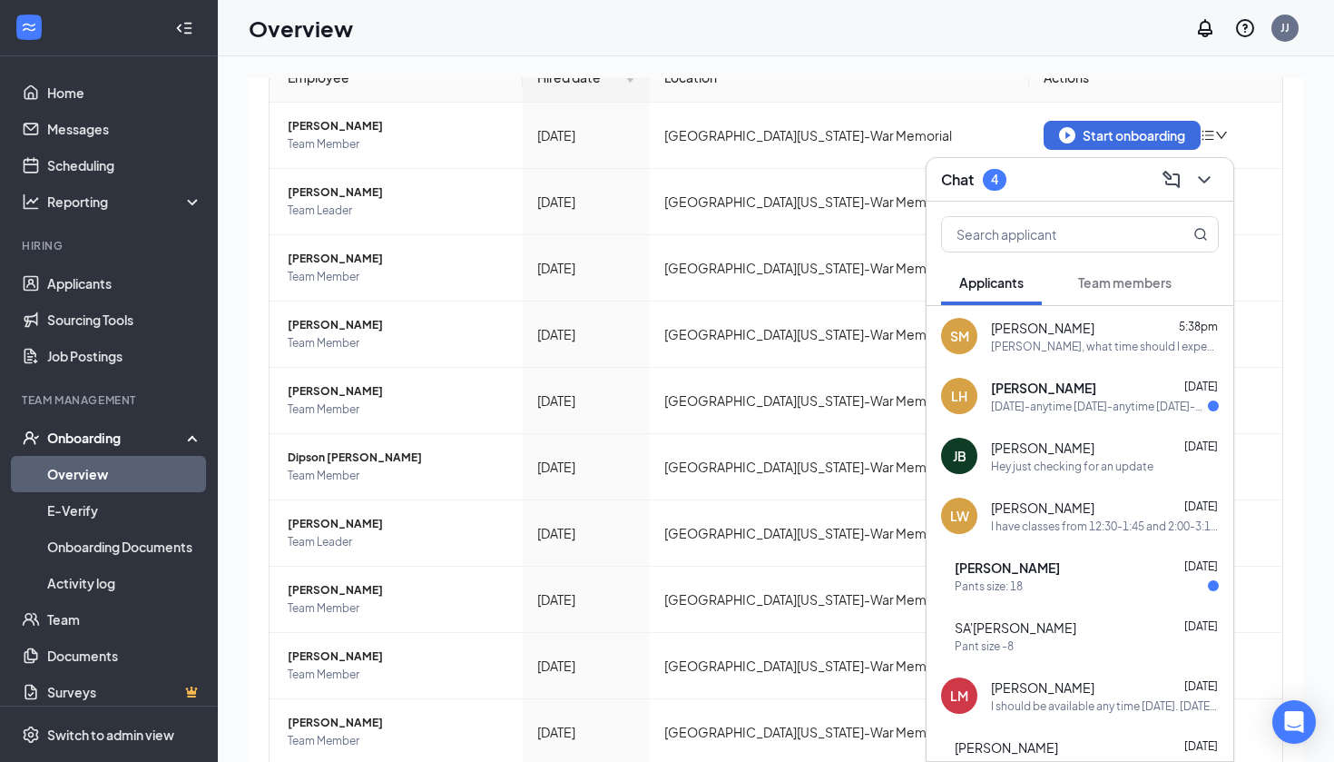
click at [1159, 269] on button "Team members" at bounding box center [1125, 282] width 130 height 45
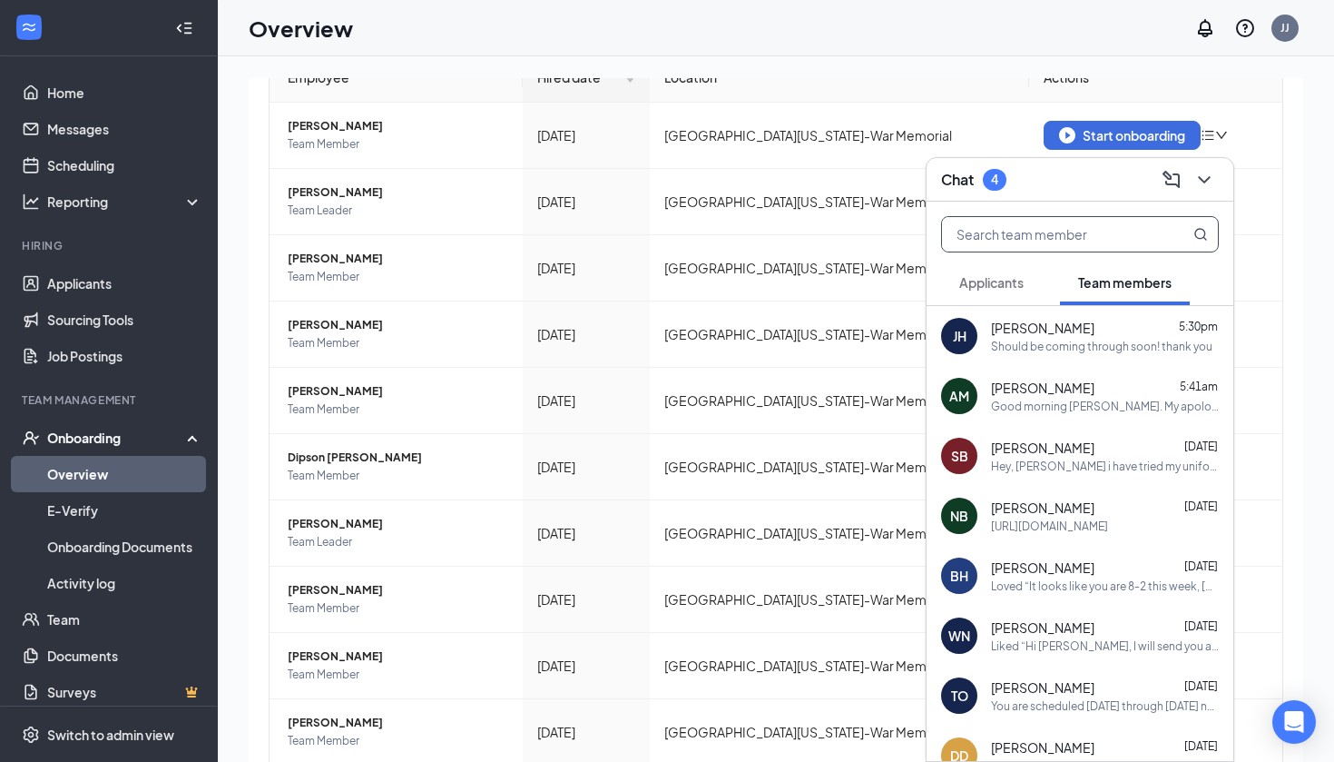
click at [1153, 240] on input "text" at bounding box center [1049, 234] width 215 height 34
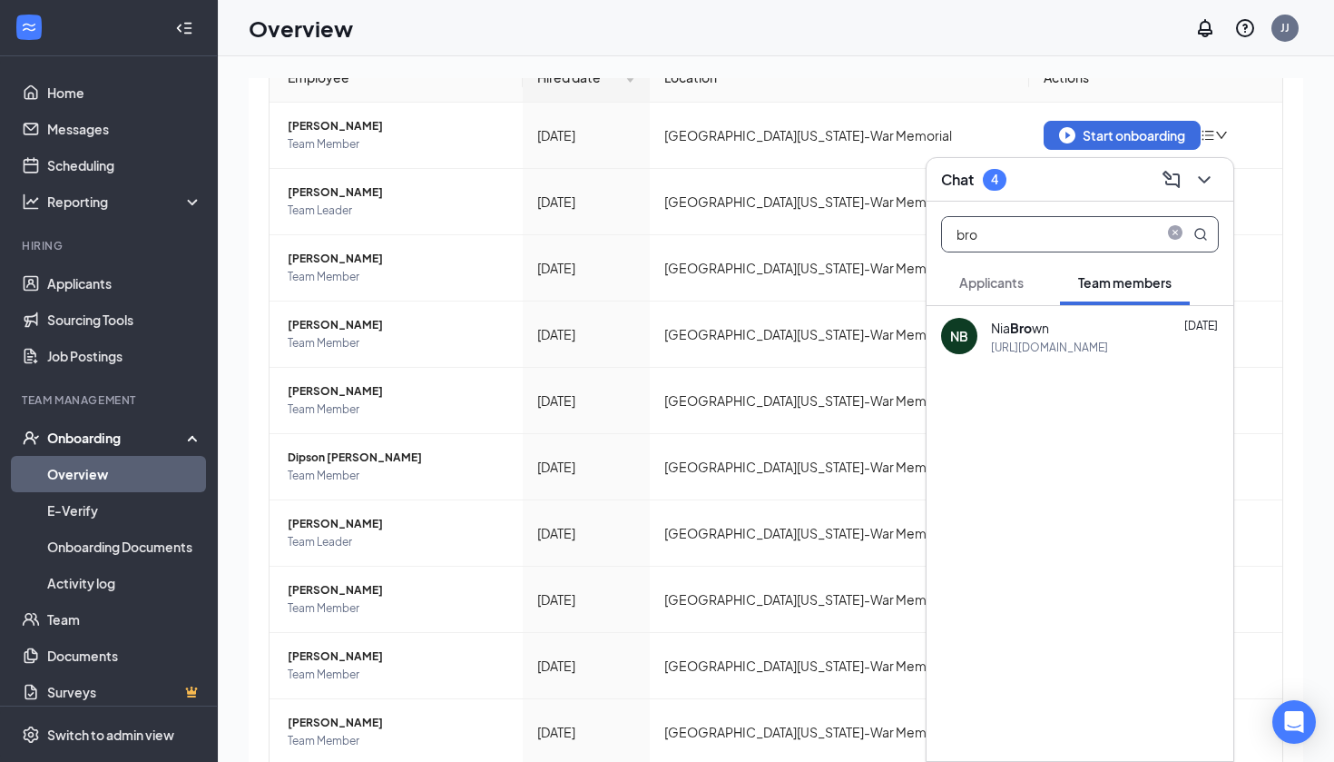
click at [1069, 231] on input "bro" at bounding box center [1049, 234] width 215 height 34
click at [1030, 330] on div "Bri [PERSON_NAME]" at bounding box center [1051, 328] width 121 height 20
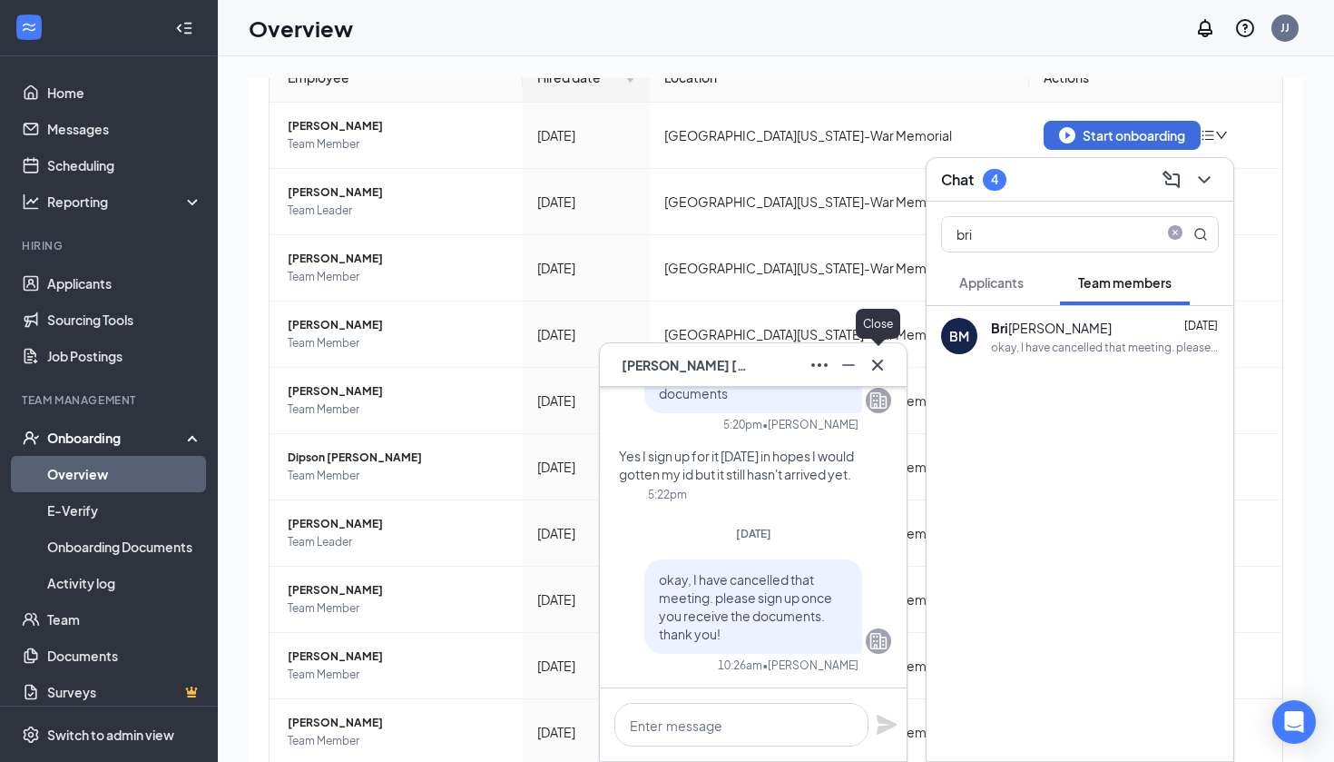
click at [890, 369] on button at bounding box center [877, 364] width 29 height 29
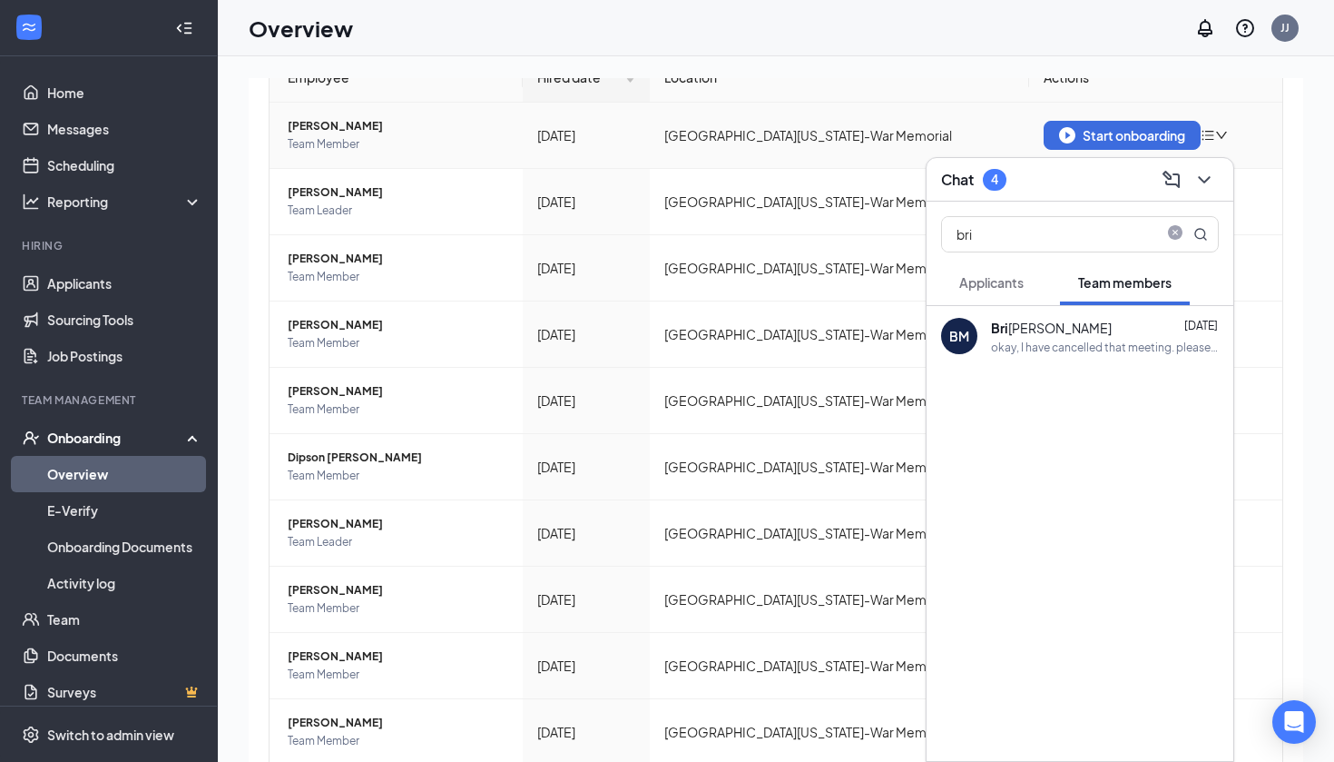
click at [1228, 128] on div at bounding box center [1214, 135] width 27 height 15
click at [1185, 172] on div "Remove from onboarding" at bounding box center [1107, 164] width 154 height 20
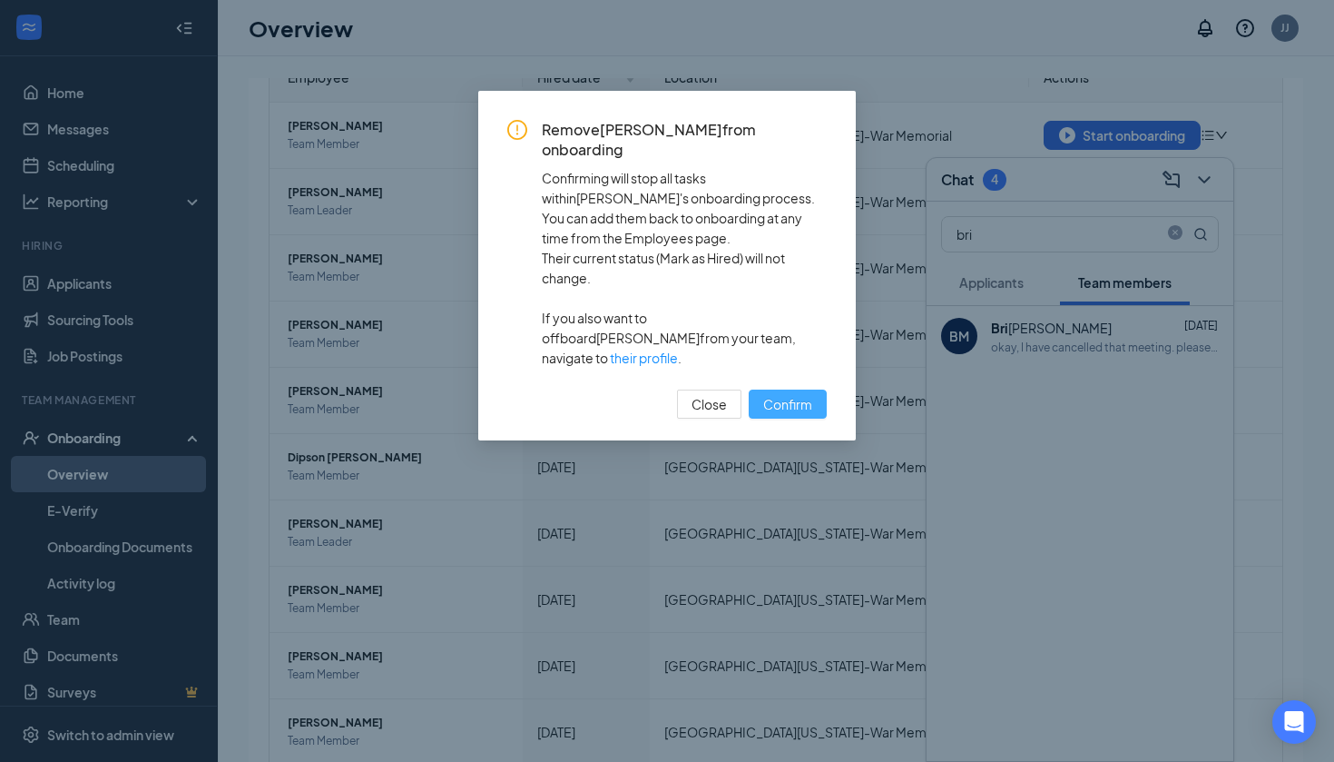
click at [797, 394] on span "Confirm" at bounding box center [787, 404] width 49 height 20
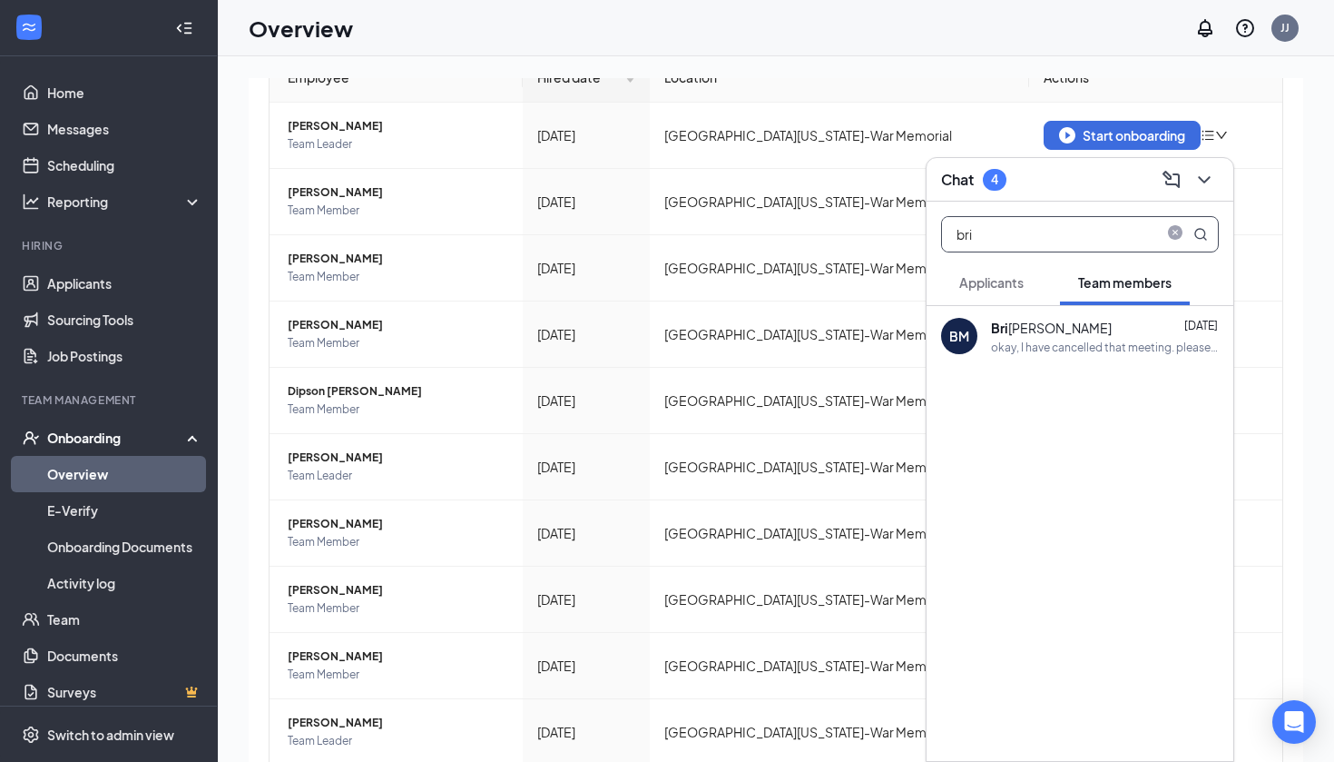
click at [1037, 232] on input "bri" at bounding box center [1049, 234] width 215 height 34
type input "b"
click at [1081, 241] on input "okc" at bounding box center [1049, 234] width 215 height 34
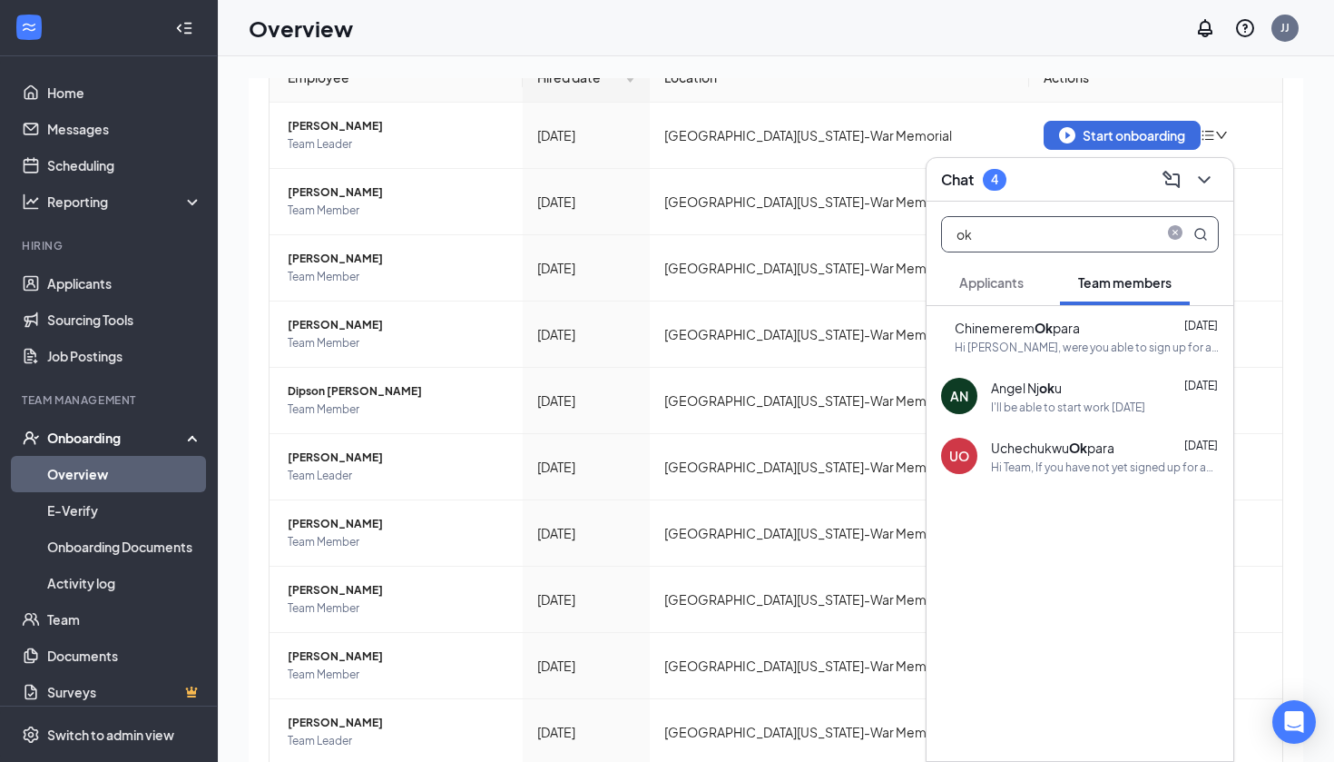
type input "ok"
click at [1070, 331] on div "Chinemerem Ok para" at bounding box center [1017, 328] width 125 height 20
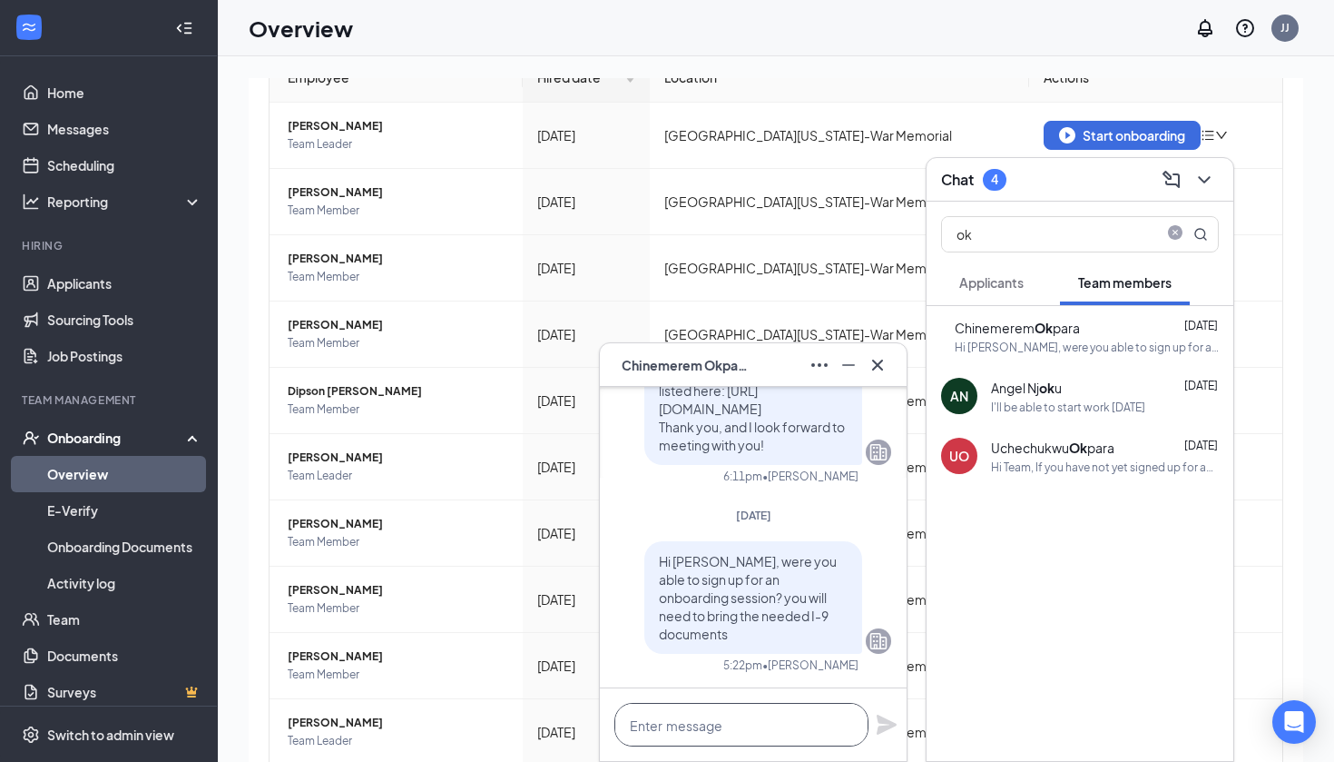
click at [753, 720] on textarea at bounding box center [742, 725] width 254 height 44
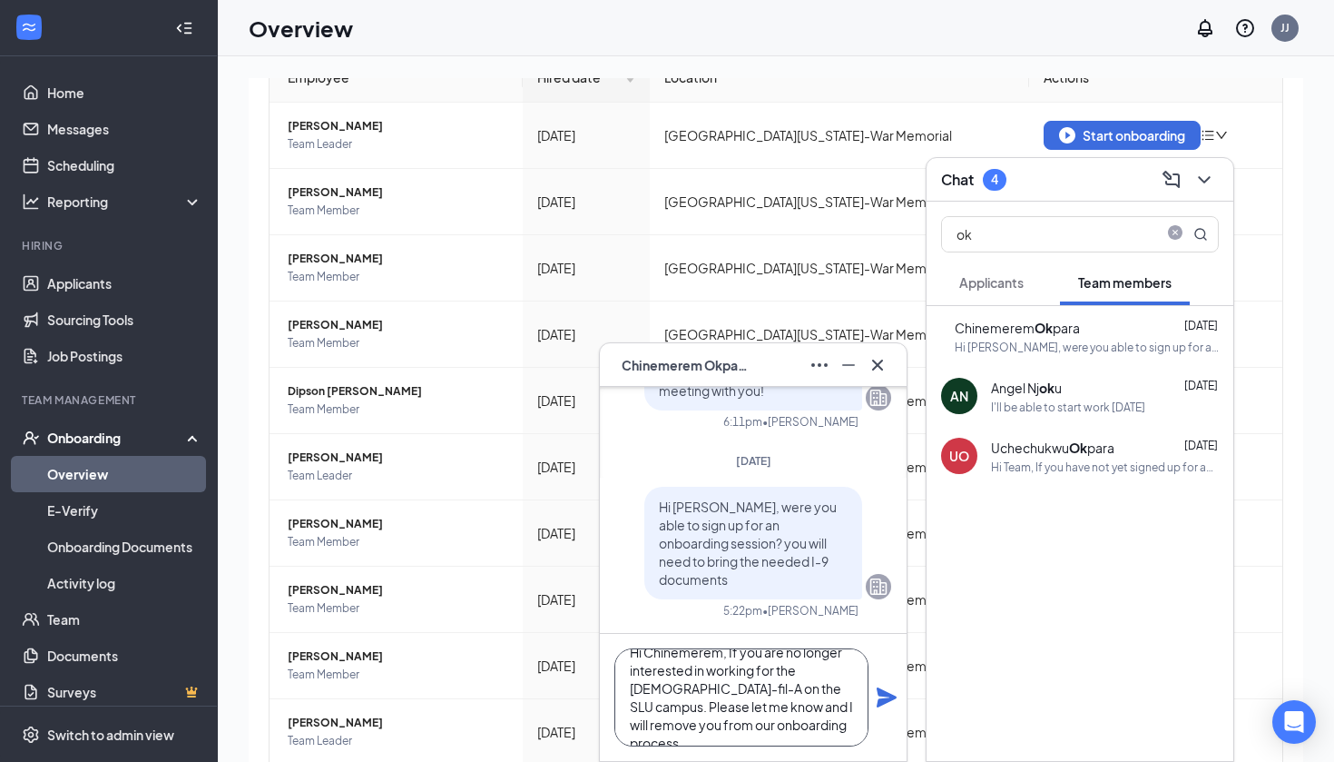
scroll to position [0, 0]
drag, startPoint x: 789, startPoint y: 719, endPoint x: 600, endPoint y: 633, distance: 207.6
click at [600, 633] on div "Hi Chinemerem, If you are no longer interested in working for the [DEMOGRAPHIC_…" at bounding box center [753, 697] width 307 height 128
paste textarea "If you are no longer interested in working with [DEMOGRAPHIC_DATA]-fil-A on the…"
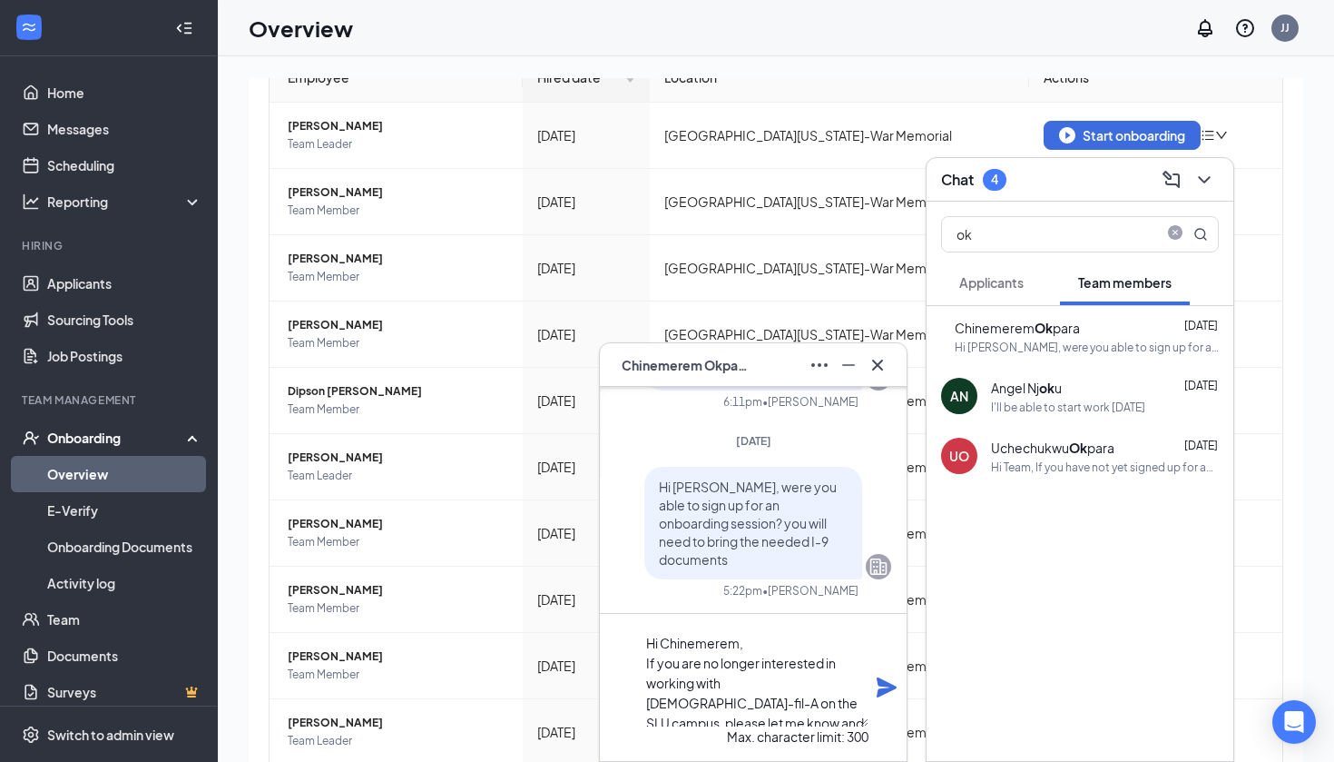
scroll to position [111, 0]
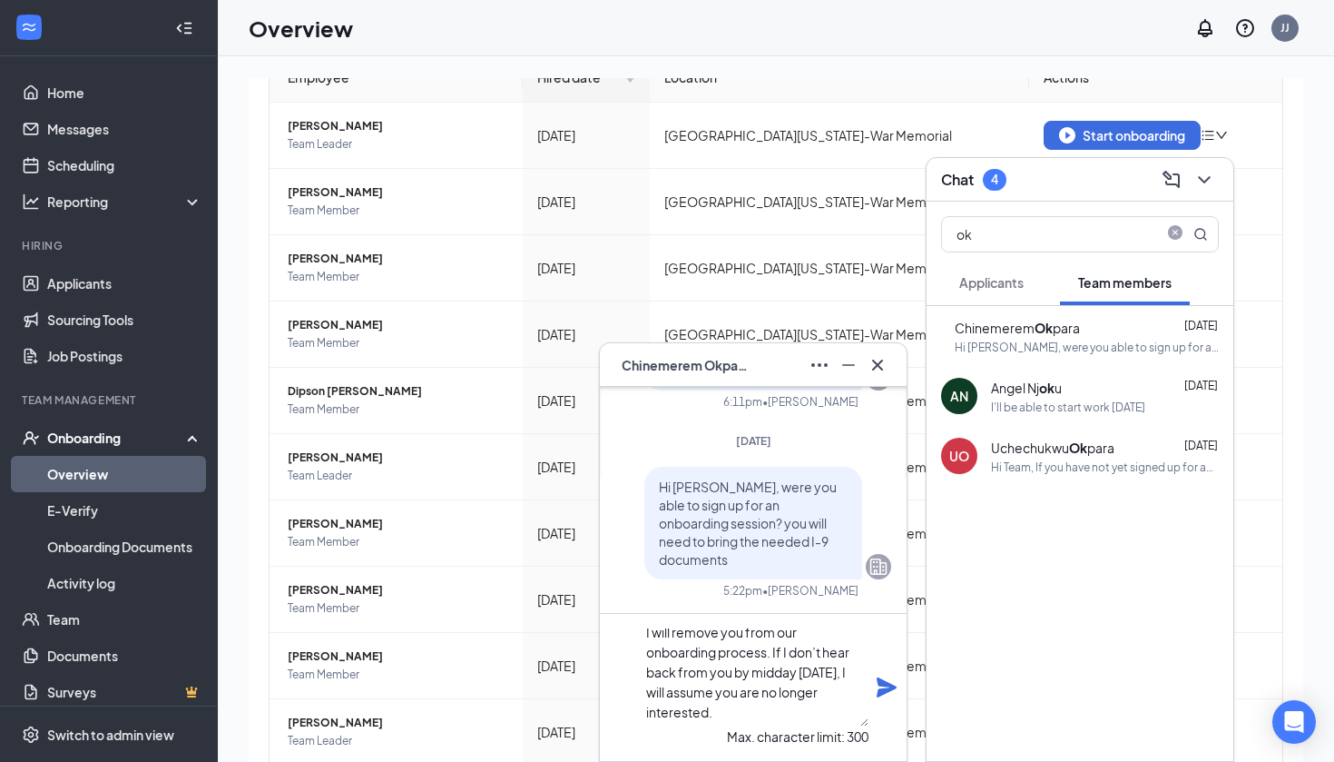
drag, startPoint x: 763, startPoint y: 687, endPoint x: 849, endPoint y: 701, distance: 86.4
click at [849, 701] on textarea "Hi Chinemerem, If you are no longer interested in working with [DEMOGRAPHIC_DAT…" at bounding box center [755, 677] width 227 height 98
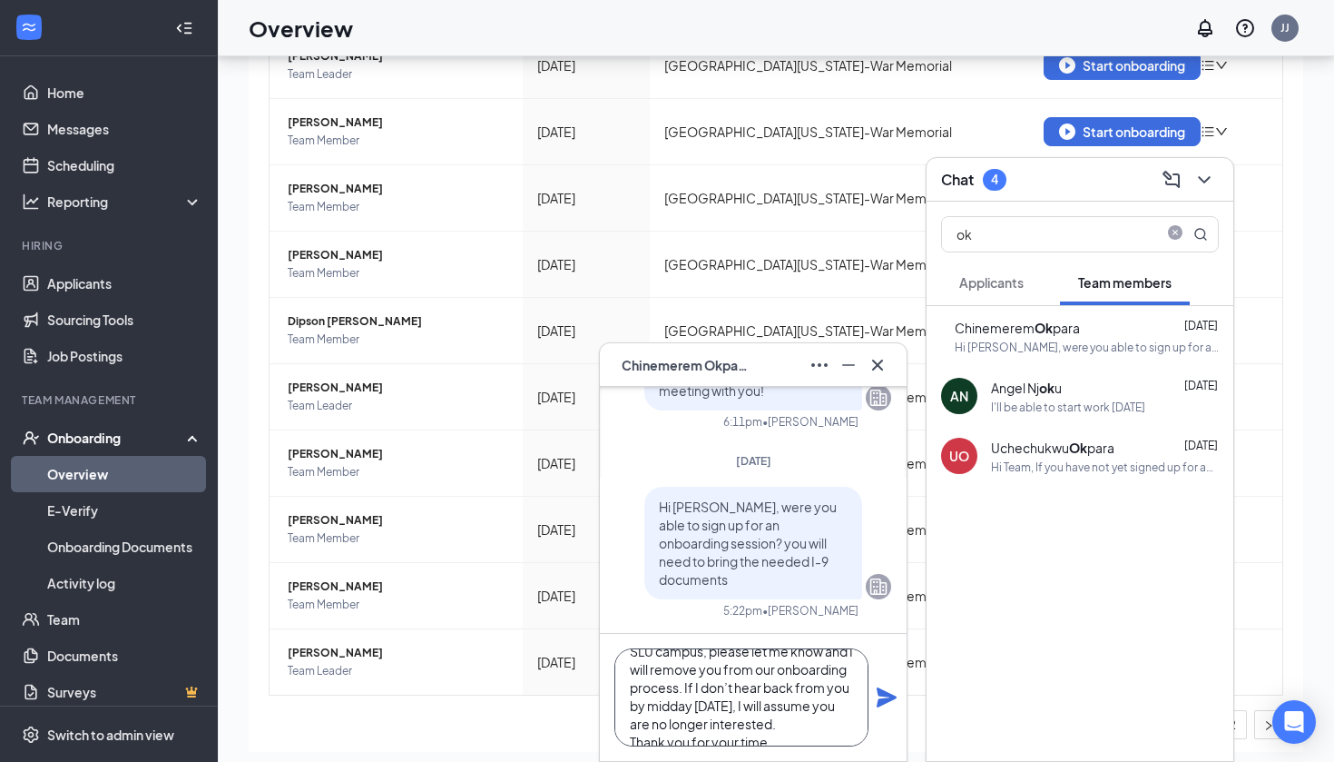
scroll to position [82, 0]
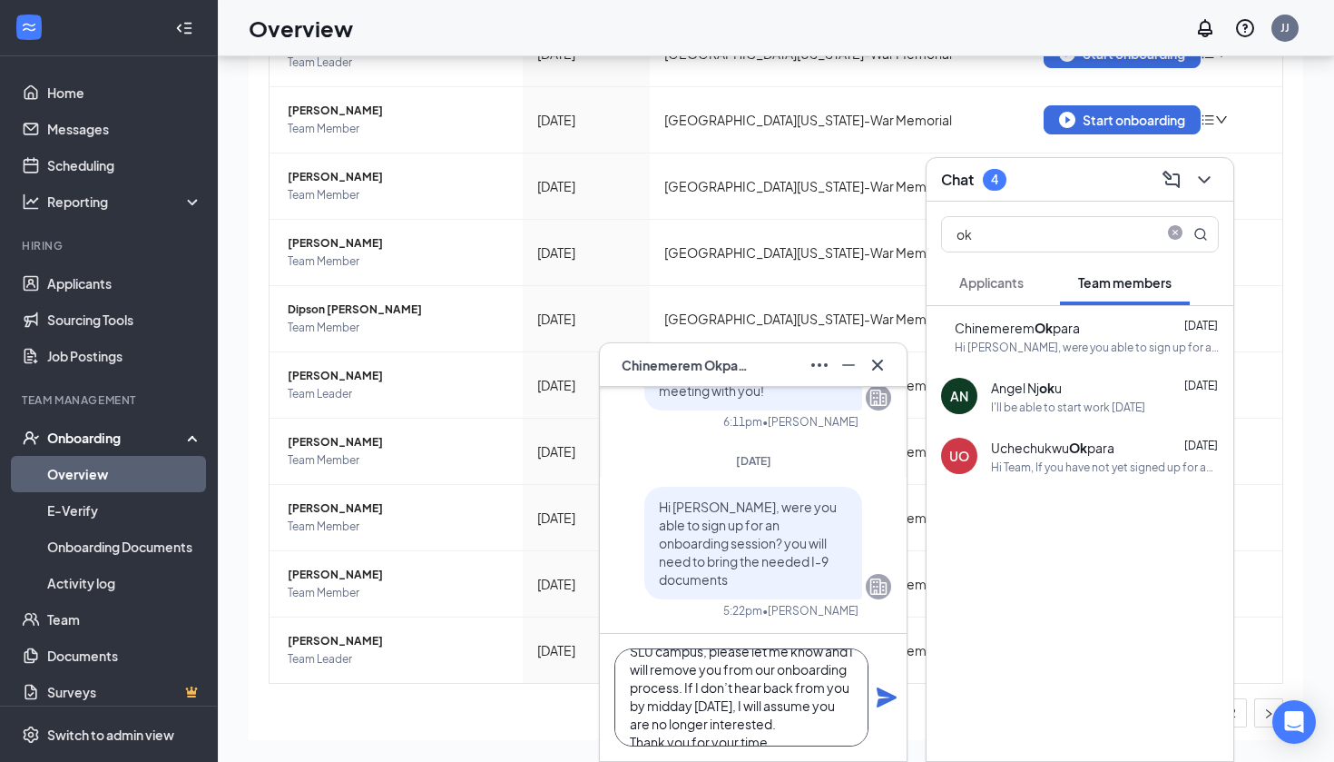
drag, startPoint x: 623, startPoint y: 672, endPoint x: 801, endPoint y: 759, distance: 198.1
click at [801, 759] on div "Hi Chinemerem, If you are no longer interested in working with [DEMOGRAPHIC_DAT…" at bounding box center [753, 697] width 307 height 127
click at [801, 691] on textarea "Hi Chinemerem, If you are no longer interested in working with [DEMOGRAPHIC_DAT…" at bounding box center [742, 697] width 254 height 98
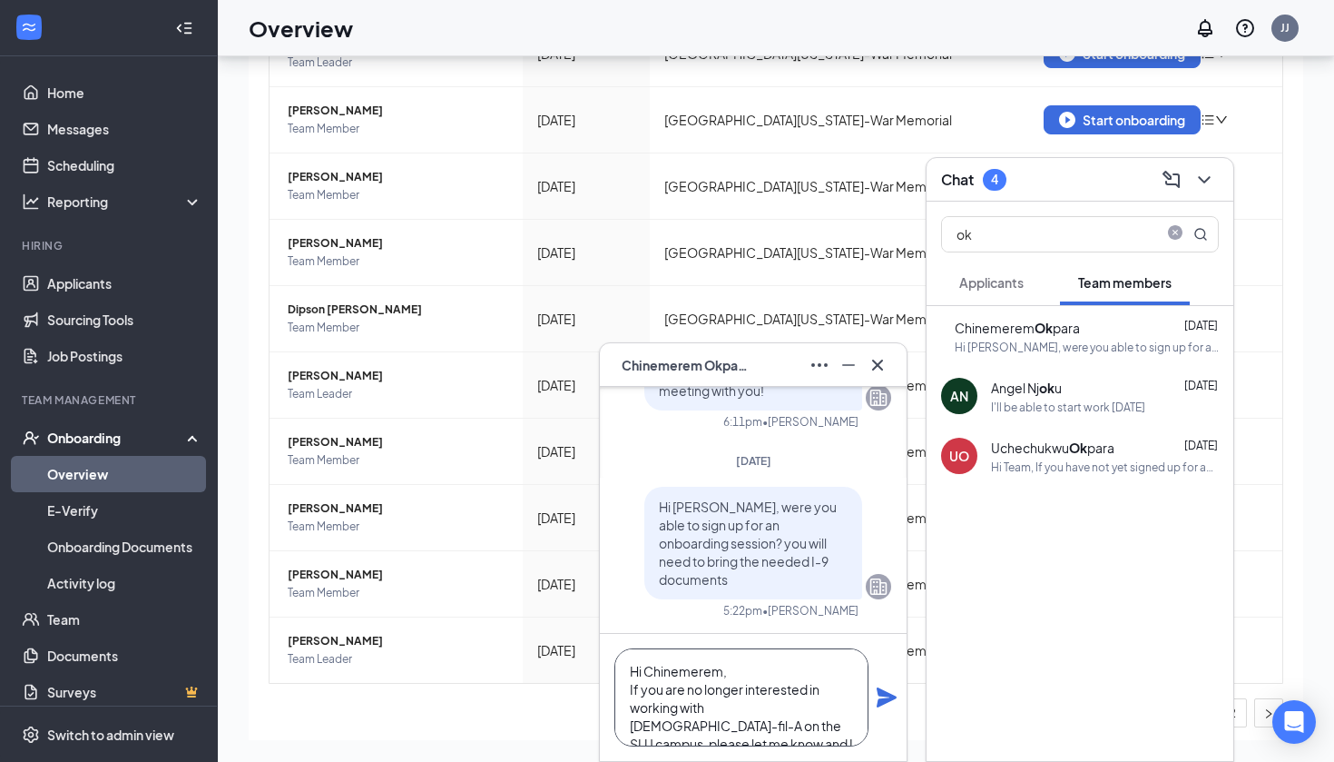
scroll to position [0, 0]
type textarea "Hi Chinemerem, If you are no longer interested in working with [DEMOGRAPHIC_DAT…"
click at [883, 700] on icon "Plane" at bounding box center [887, 697] width 20 height 20
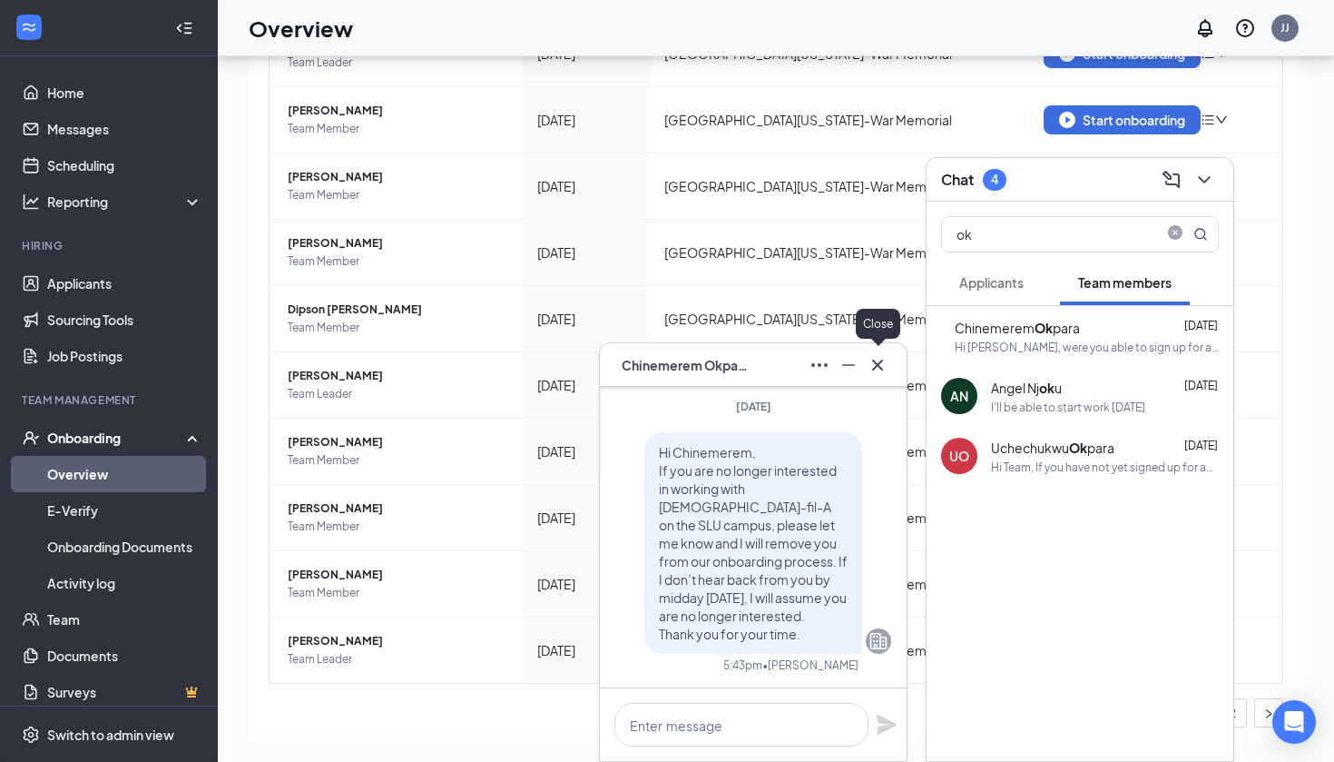
click at [880, 368] on icon "Cross" at bounding box center [877, 364] width 11 height 11
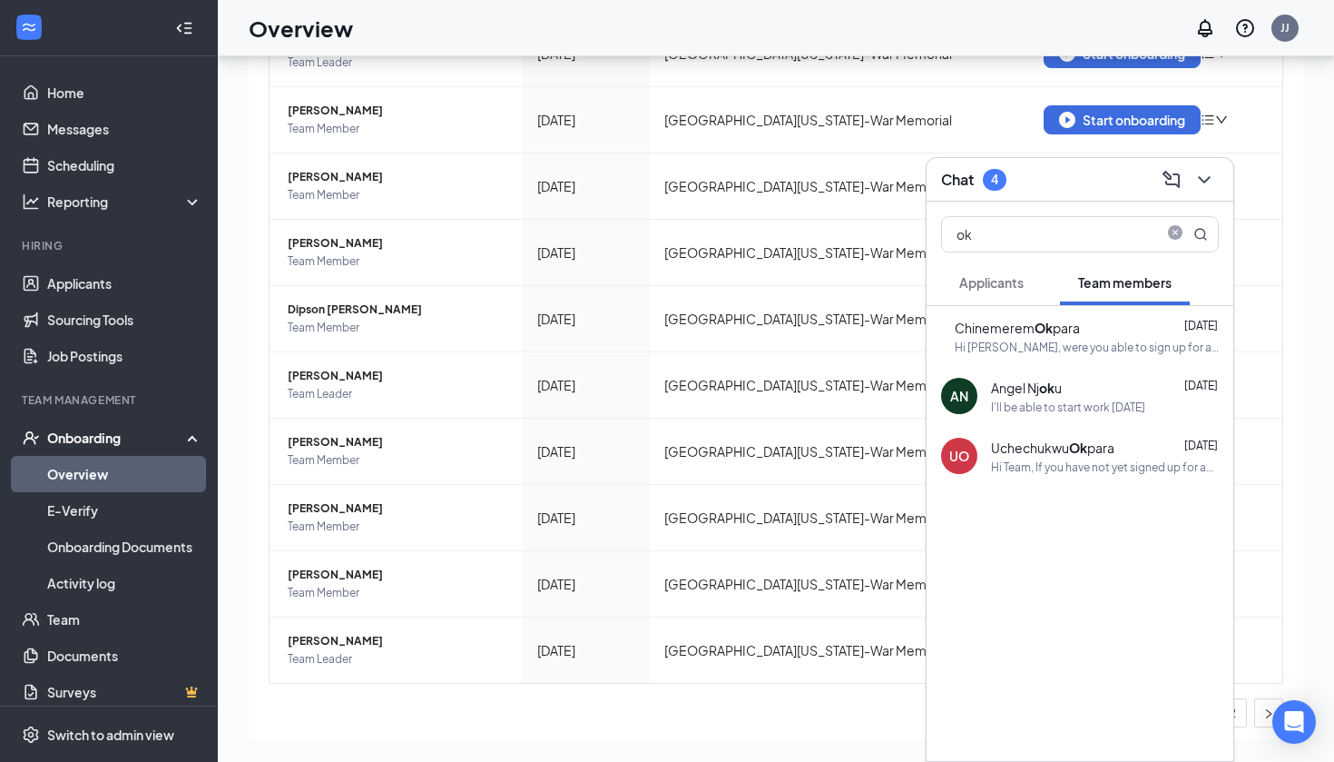
click at [1018, 408] on div "I'll be able to start work [DATE]" at bounding box center [1068, 406] width 154 height 15
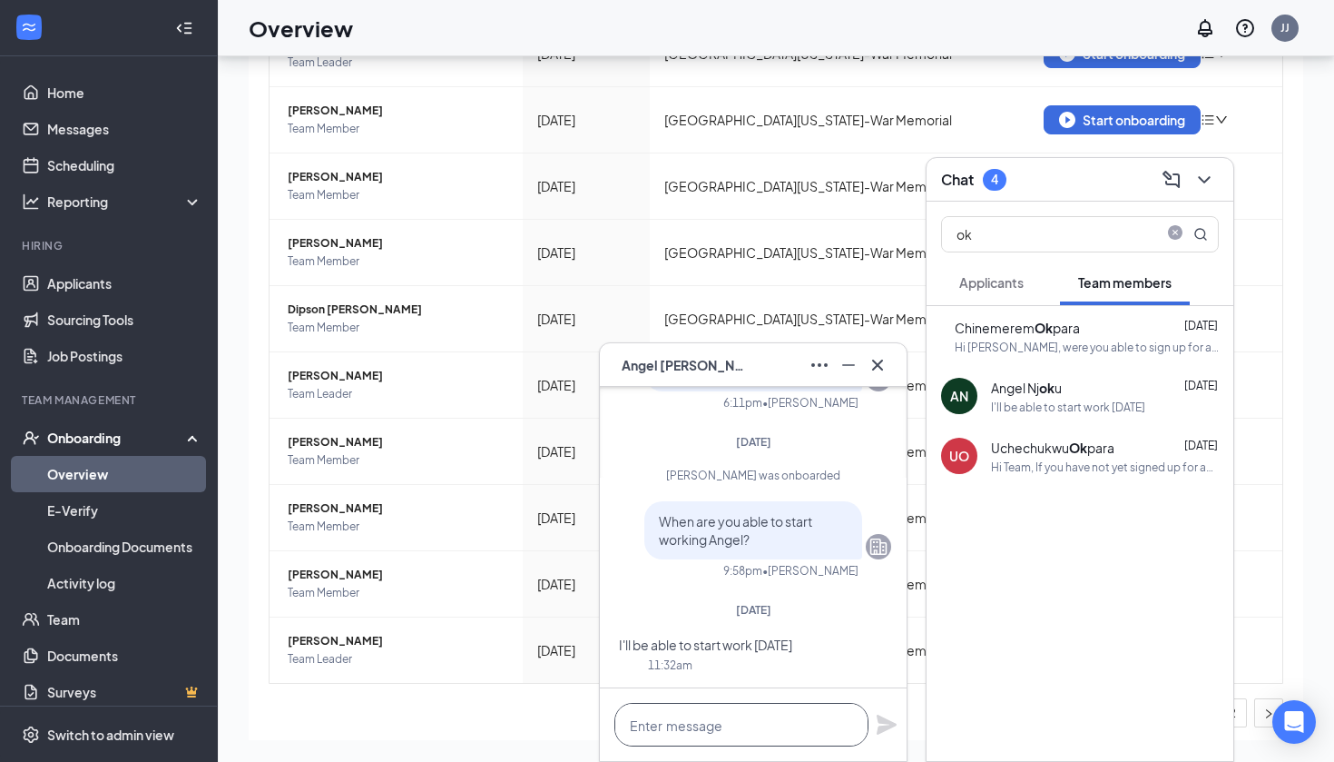
click at [725, 731] on textarea at bounding box center [742, 725] width 254 height 44
type textarea "H"
click at [988, 476] on div "[PERSON_NAME] Ok para [DATE] Hi Team, If you have not yet signed up for an onbo…" at bounding box center [1080, 456] width 307 height 60
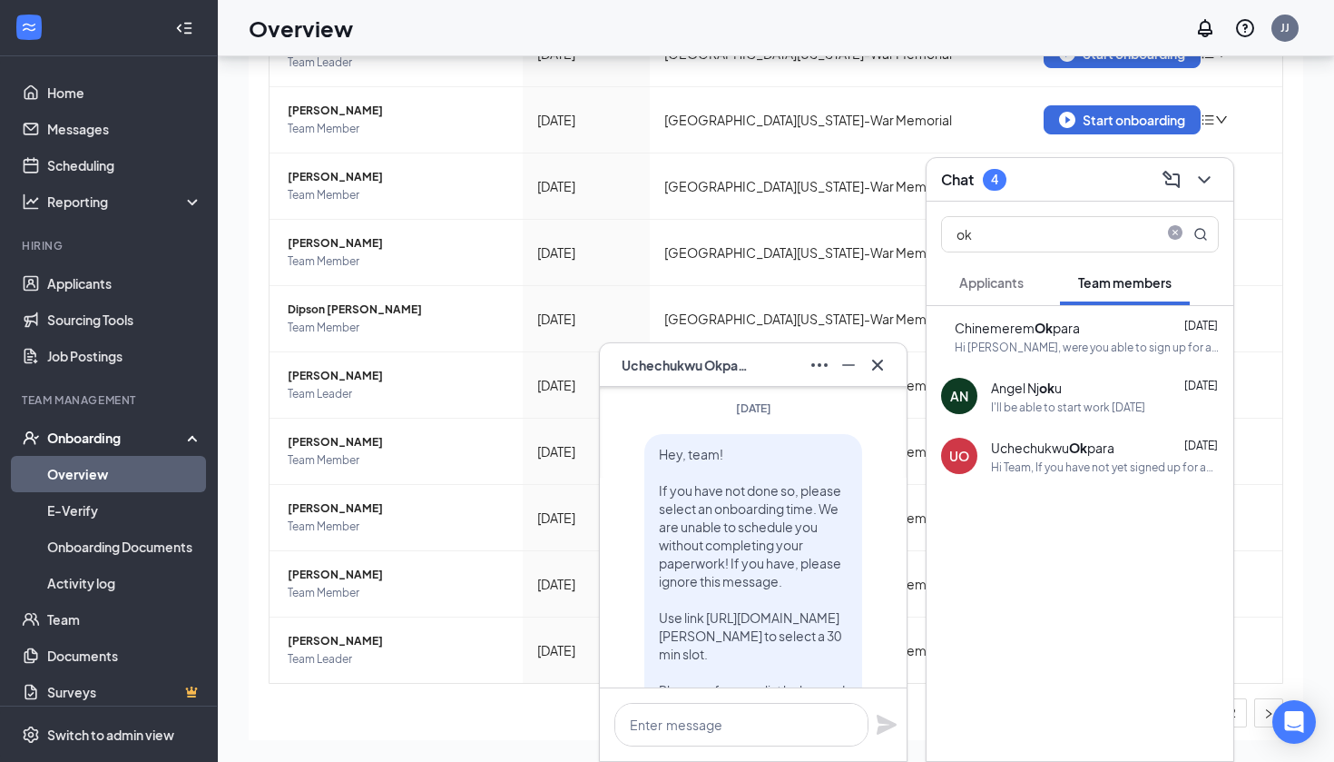
scroll to position [-47, 0]
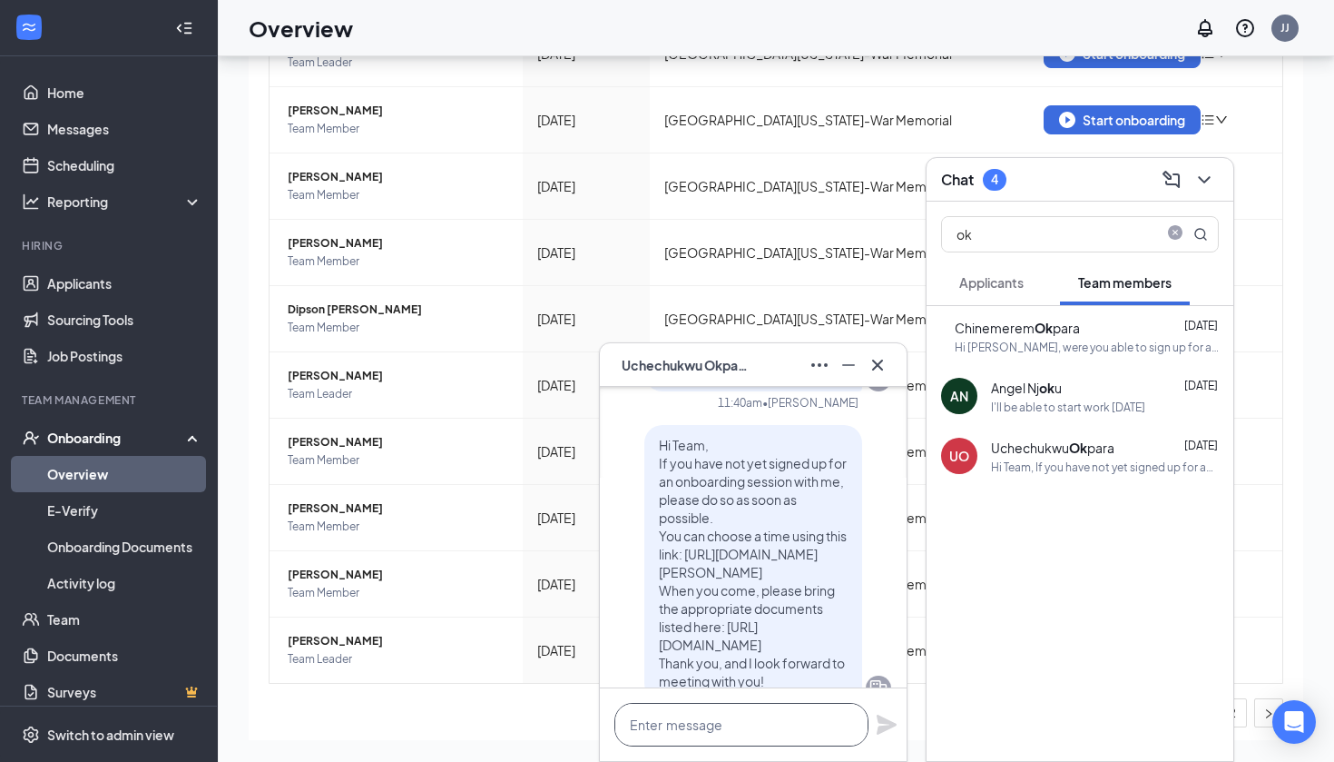
click at [709, 730] on textarea at bounding box center [742, 725] width 254 height 44
paste textarea "Hi Chinemerem, If you are no longer interested in working with [DEMOGRAPHIC_DAT…"
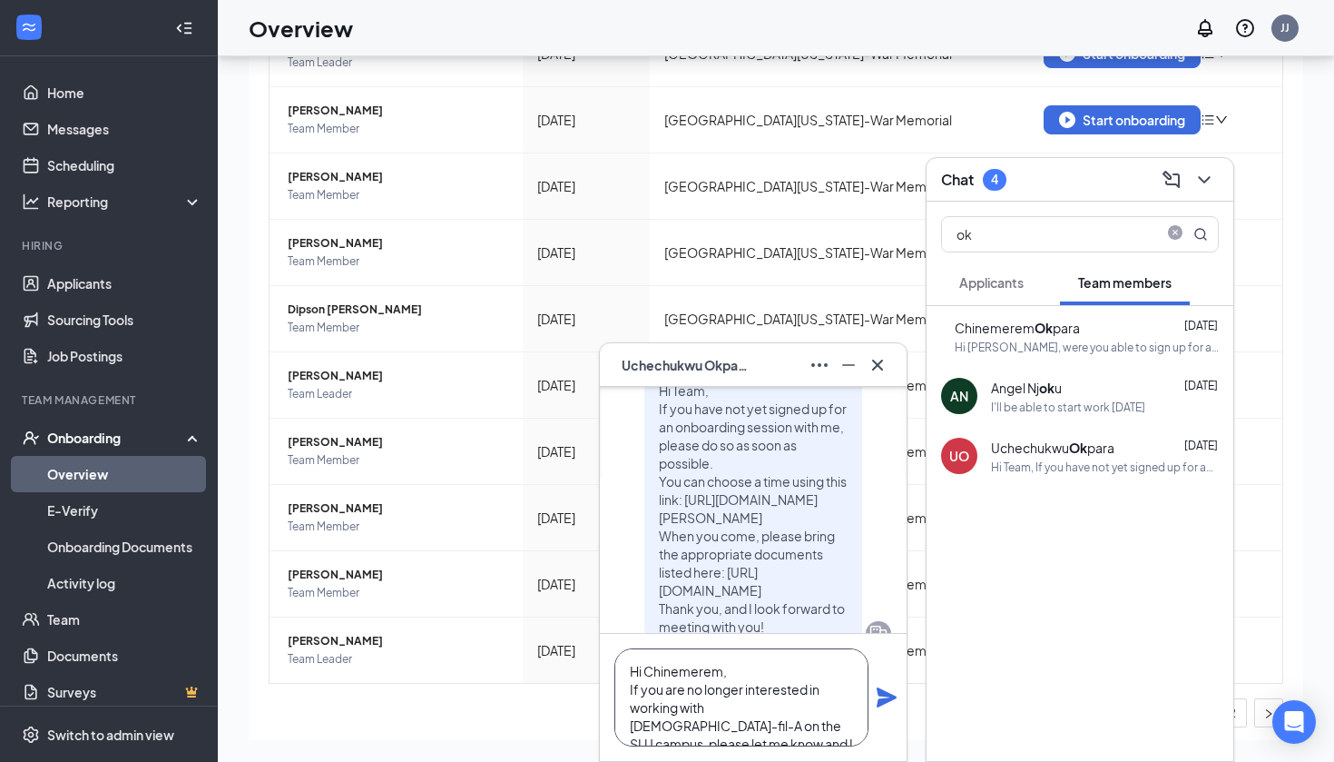
scroll to position [0, 0]
drag, startPoint x: 723, startPoint y: 674, endPoint x: 643, endPoint y: 679, distance: 80.1
click at [643, 679] on textarea "Hi Chinemerem, If you are no longer interested in working with [DEMOGRAPHIC_DAT…" at bounding box center [742, 697] width 254 height 98
drag, startPoint x: 644, startPoint y: 668, endPoint x: 746, endPoint y: 671, distance: 102.6
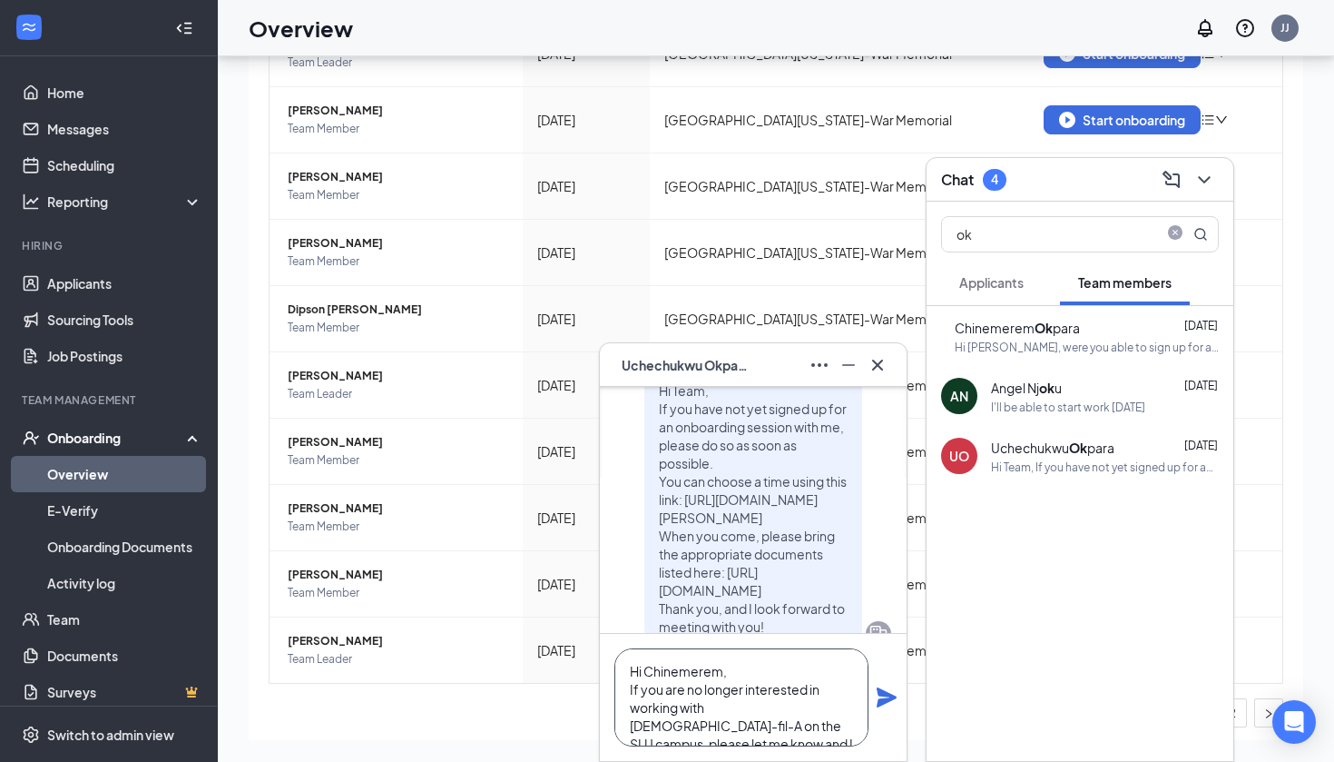
click at [746, 671] on textarea "Hi Chinemerem, If you are no longer interested in working with [DEMOGRAPHIC_DAT…" at bounding box center [742, 697] width 254 height 98
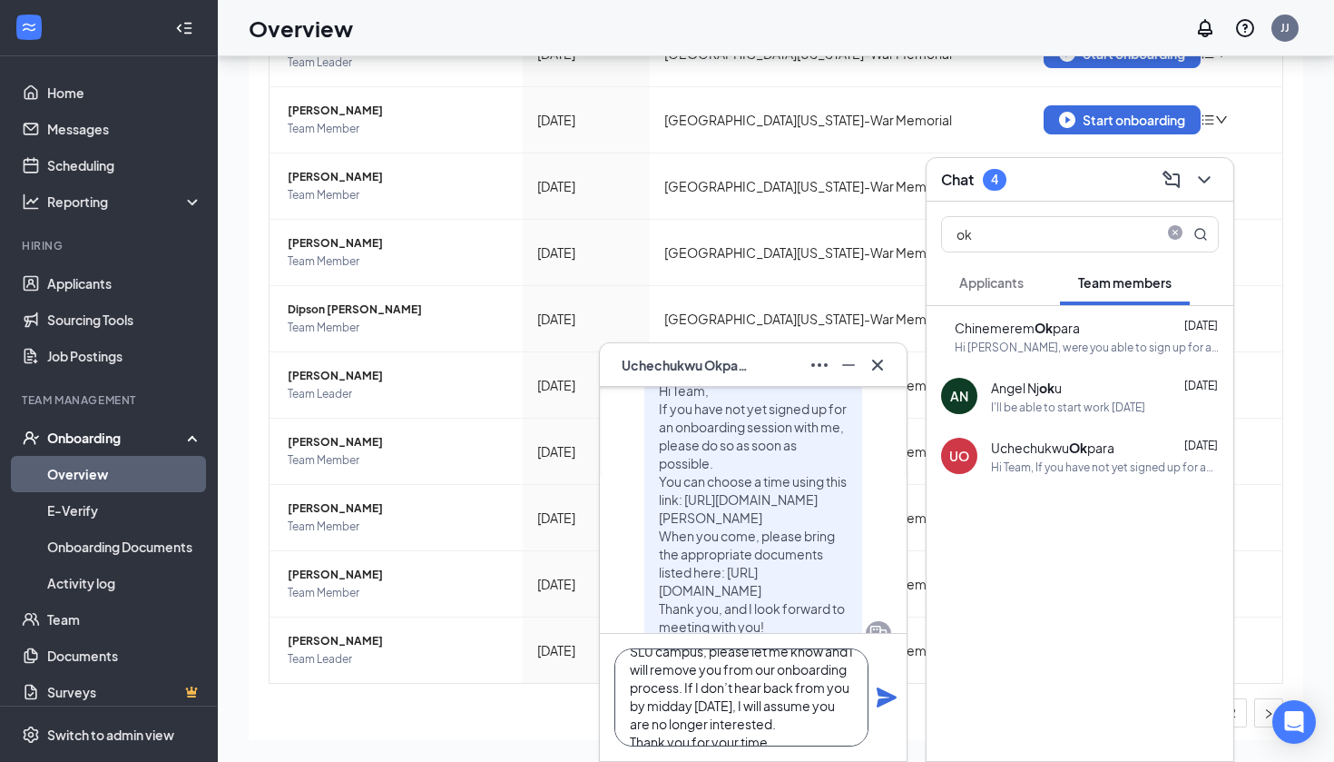
drag, startPoint x: 626, startPoint y: 674, endPoint x: 811, endPoint y: 739, distance: 195.2
click at [811, 739] on textarea "Hi, If you are no longer interested in working with [DEMOGRAPHIC_DATA]-fil-A on…" at bounding box center [742, 697] width 254 height 98
click at [819, 707] on textarea "Hi, If you are no longer interested in working with [DEMOGRAPHIC_DATA]-fil-A on…" at bounding box center [742, 697] width 254 height 98
type textarea "Hi, If you are no longer interested in working with [DEMOGRAPHIC_DATA]-fil-A on…"
click at [887, 697] on icon "Plane" at bounding box center [887, 697] width 22 height 22
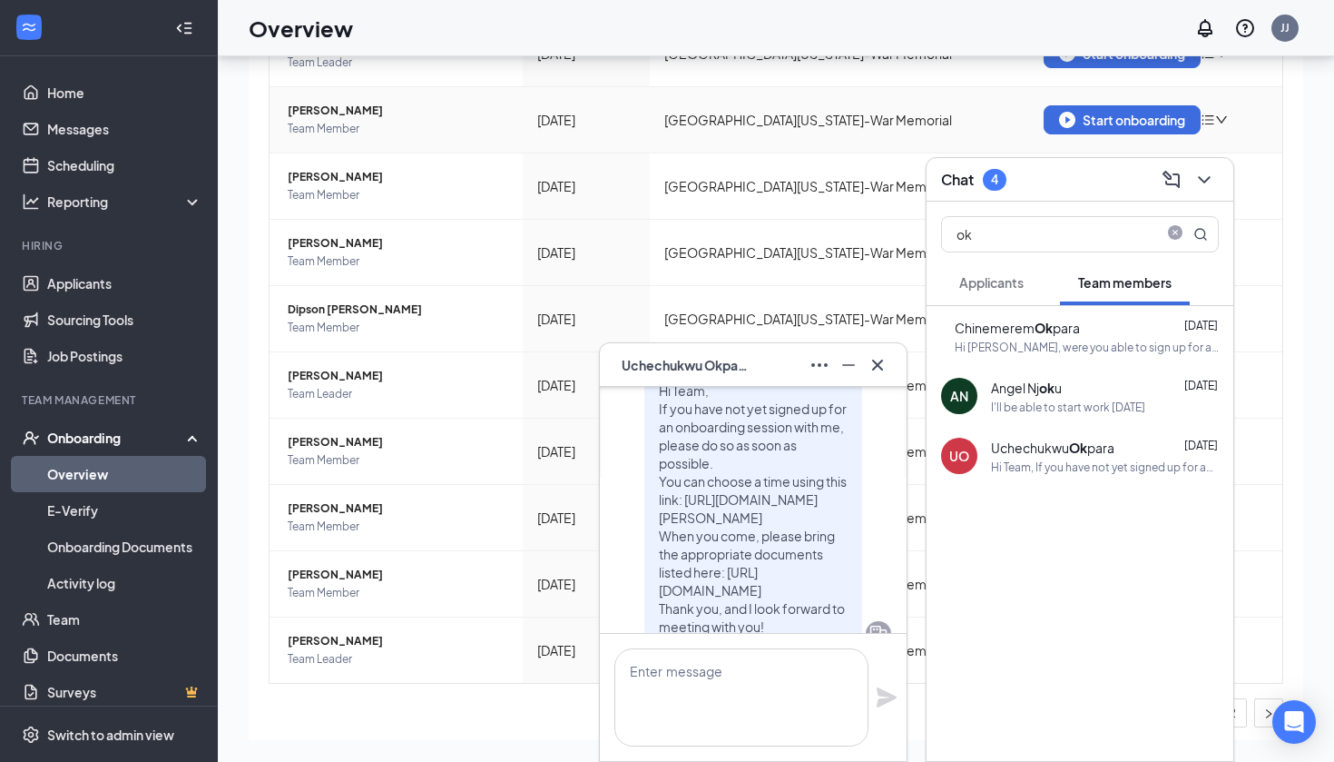
scroll to position [0, 0]
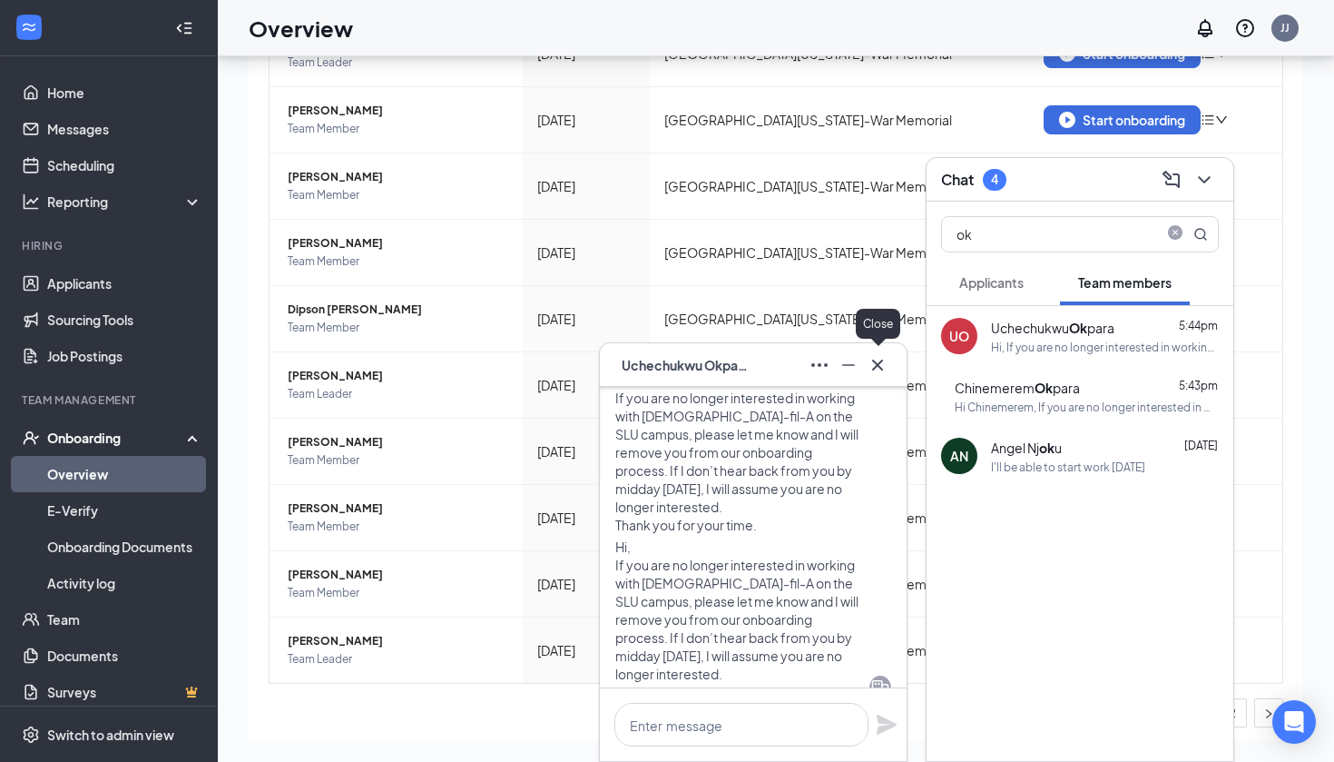
click at [883, 361] on icon "Cross" at bounding box center [878, 365] width 22 height 22
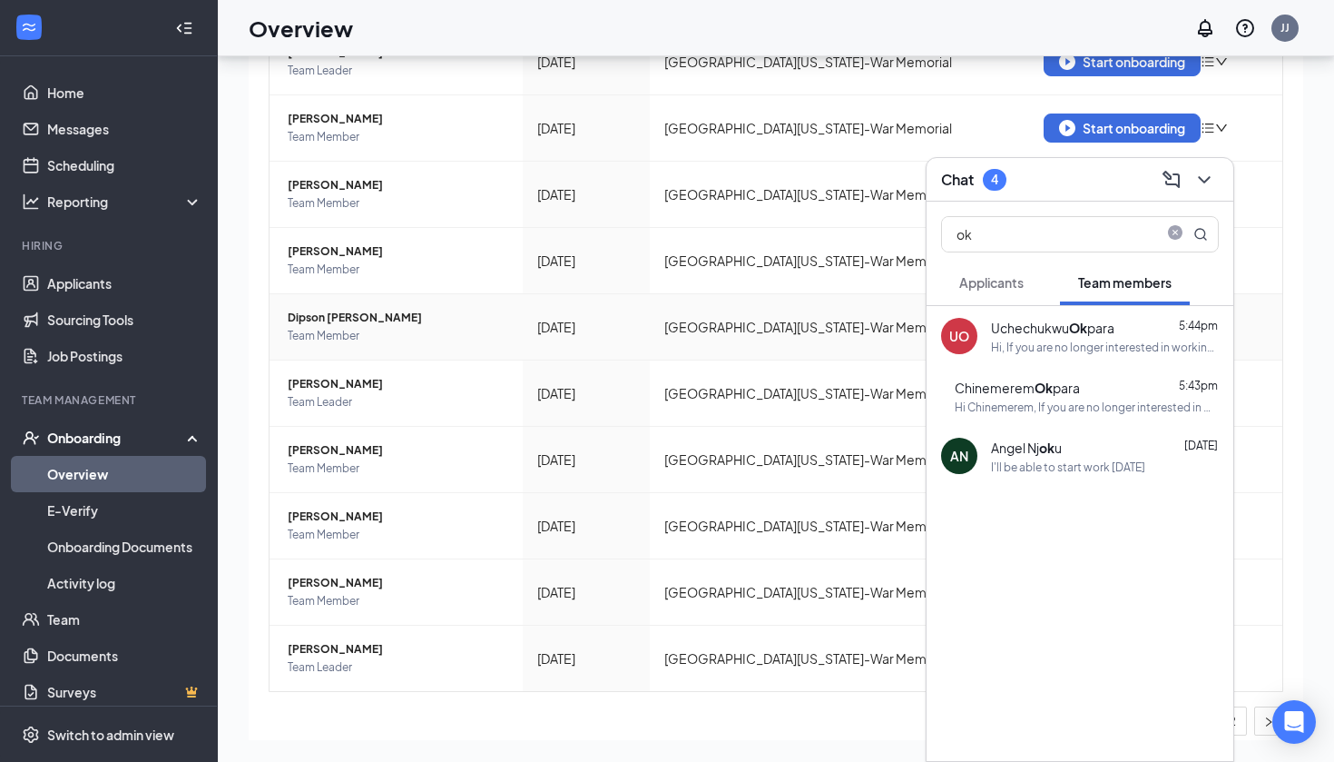
scroll to position [195, 0]
click at [1028, 236] on input "ok" at bounding box center [1049, 234] width 215 height 34
type input "o"
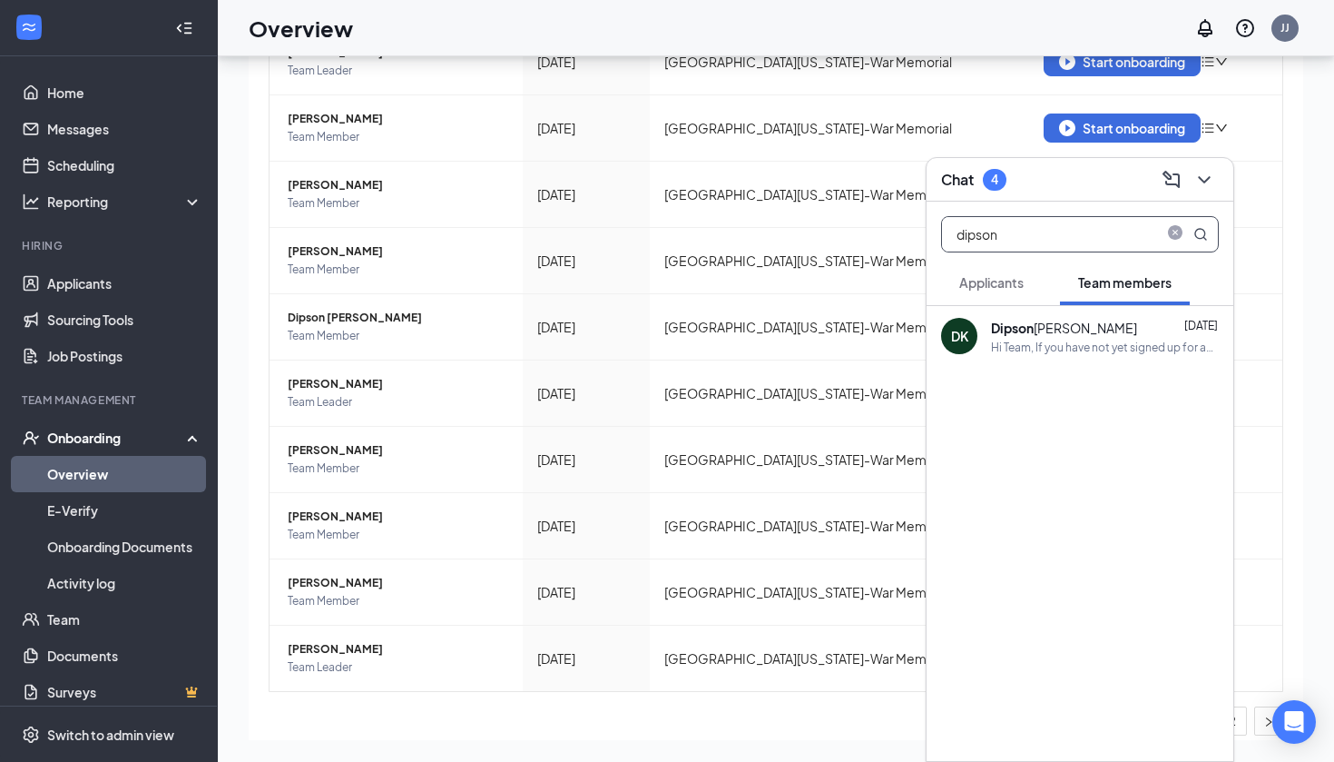
type input "dipson"
click at [1046, 337] on div "Dipson [PERSON_NAME] [DATE] Hi Team, If you have not yet signed up for an onboa…" at bounding box center [1105, 336] width 228 height 37
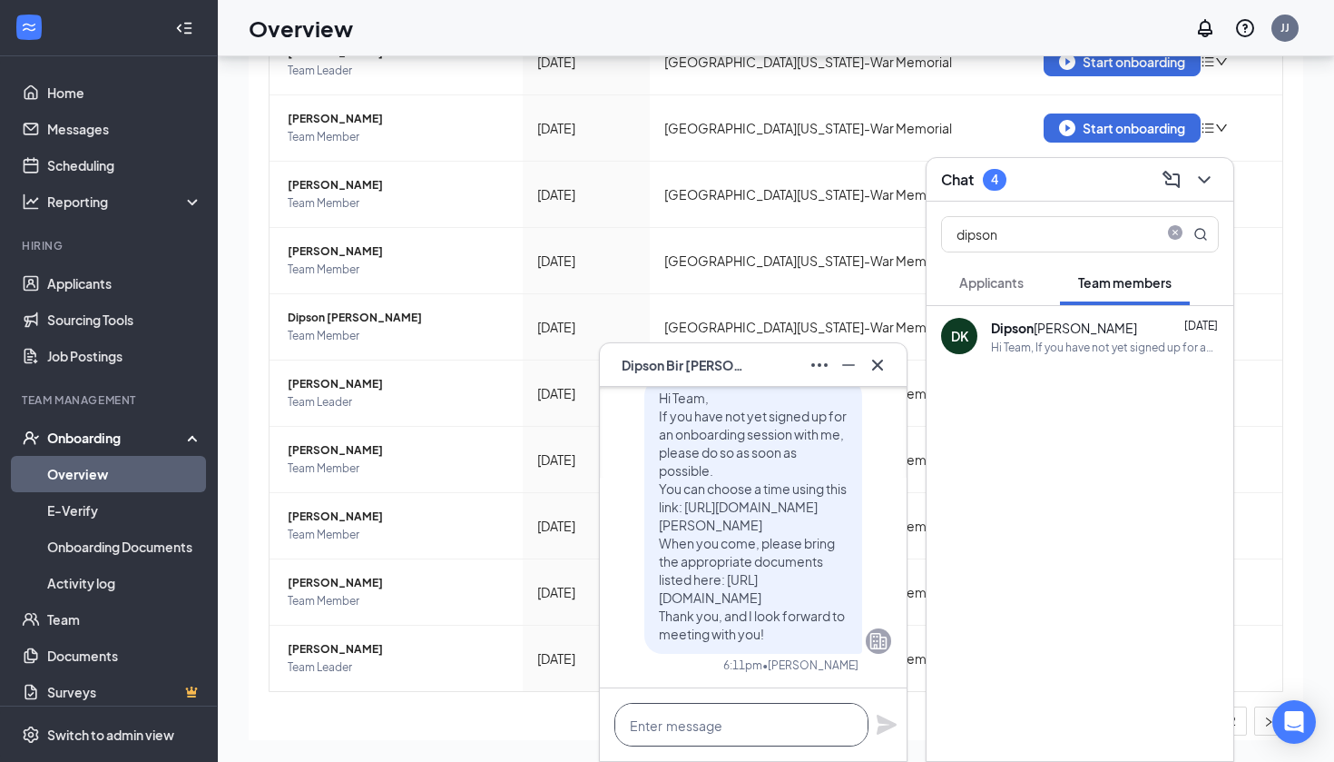
click at [739, 712] on textarea at bounding box center [742, 725] width 254 height 44
paste textarea "Hi, If you are no longer interested in working with [DEMOGRAPHIC_DATA]-fil-A on…"
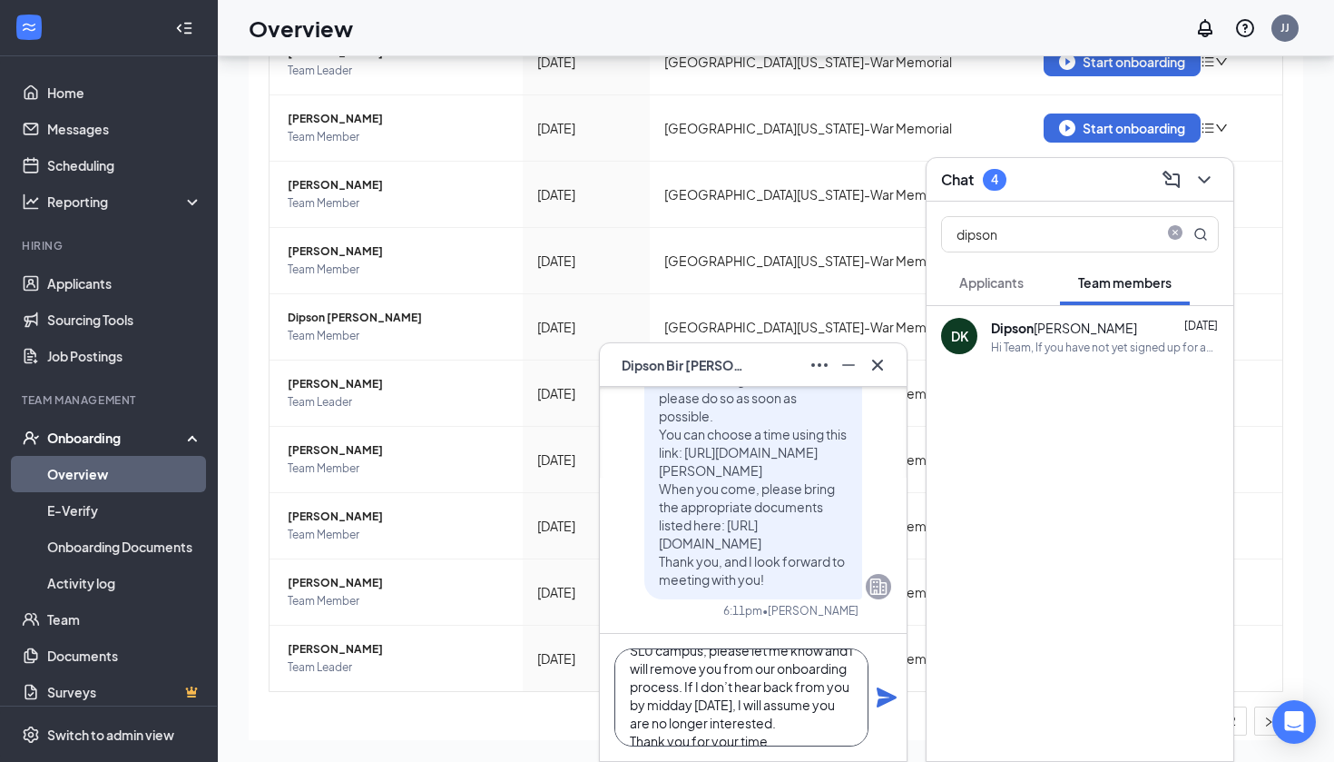
scroll to position [93, 0]
type textarea "Hi, If you are no longer interested in working with [DEMOGRAPHIC_DATA]-fil-A on…"
click at [882, 701] on icon "Plane" at bounding box center [887, 697] width 20 height 20
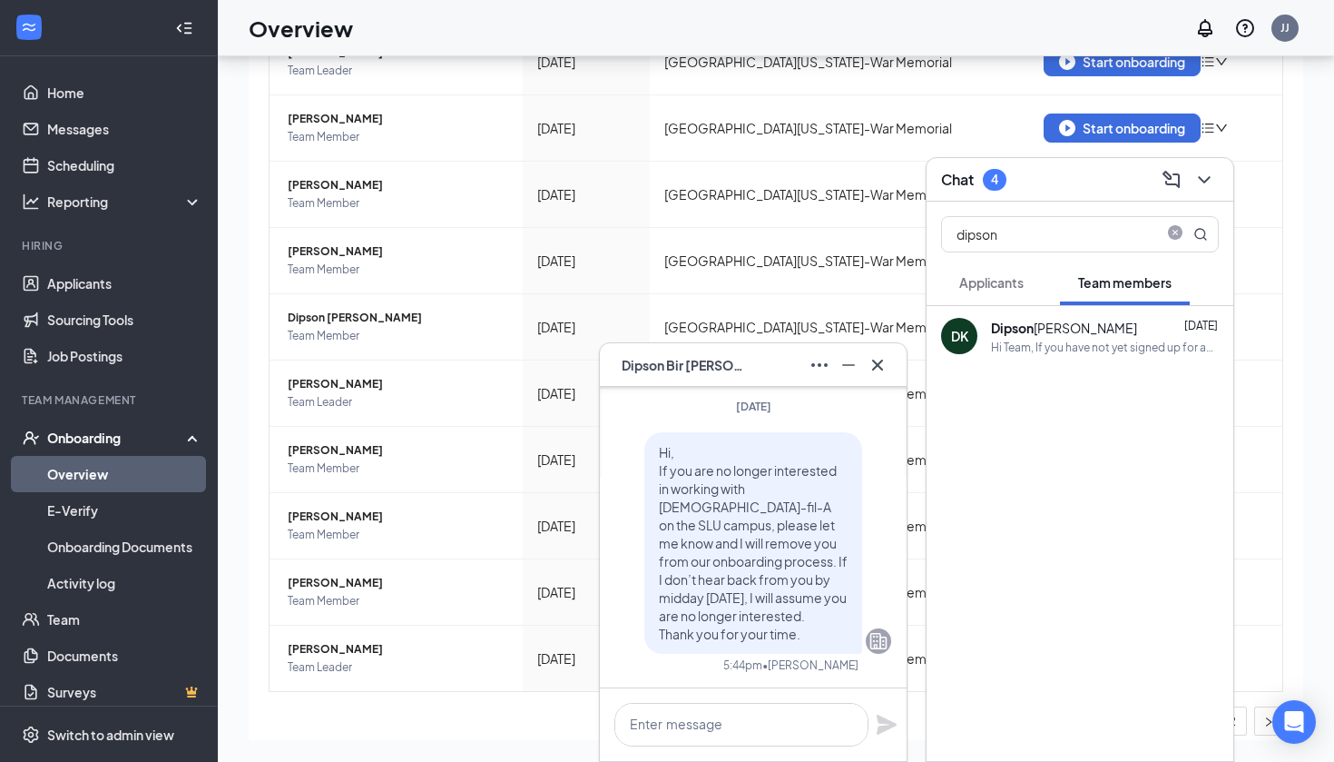
scroll to position [0, 0]
click at [880, 367] on icon "Cross" at bounding box center [877, 364] width 11 height 11
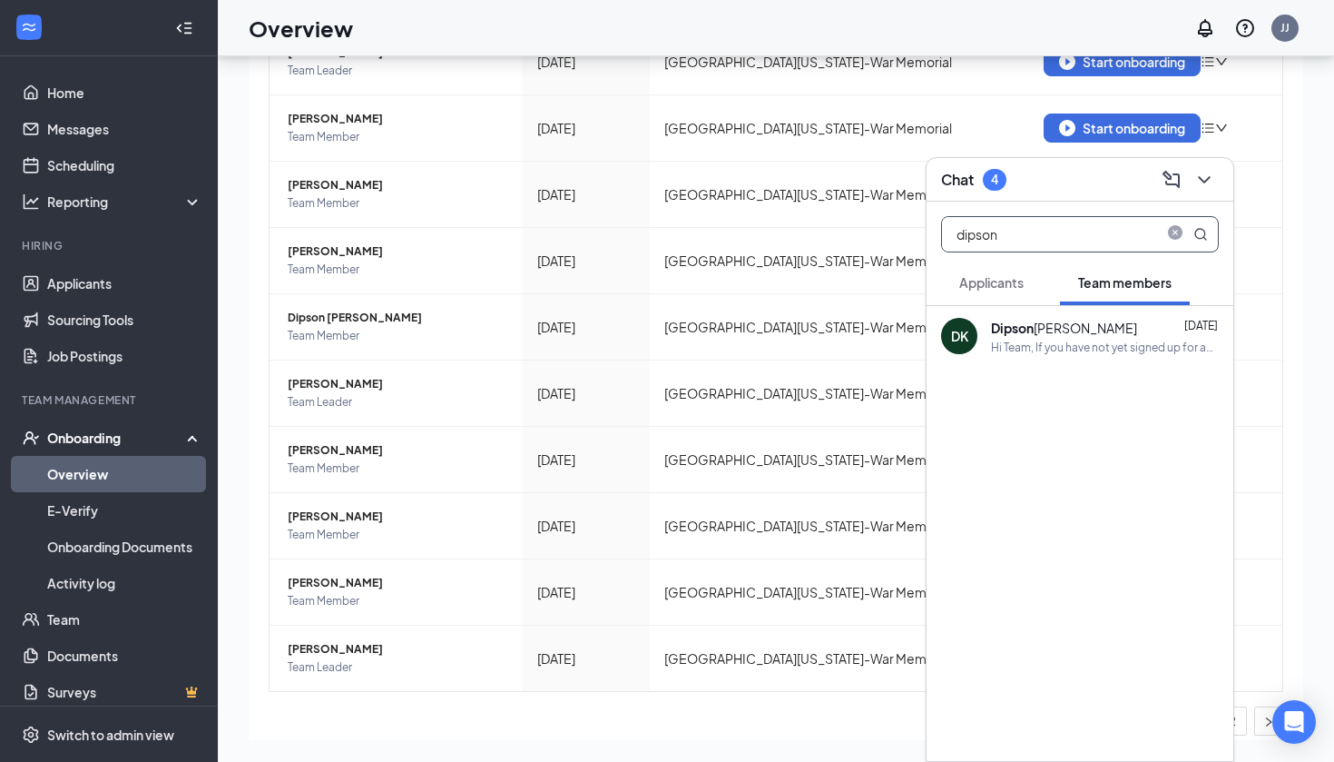
drag, startPoint x: 1048, startPoint y: 238, endPoint x: 928, endPoint y: 238, distance: 119.8
click at [928, 238] on div "dipson" at bounding box center [1080, 231] width 307 height 58
type input "[PERSON_NAME]"
click at [1068, 352] on div "I'm sitting where you told me to sit" at bounding box center [1078, 346] width 175 height 15
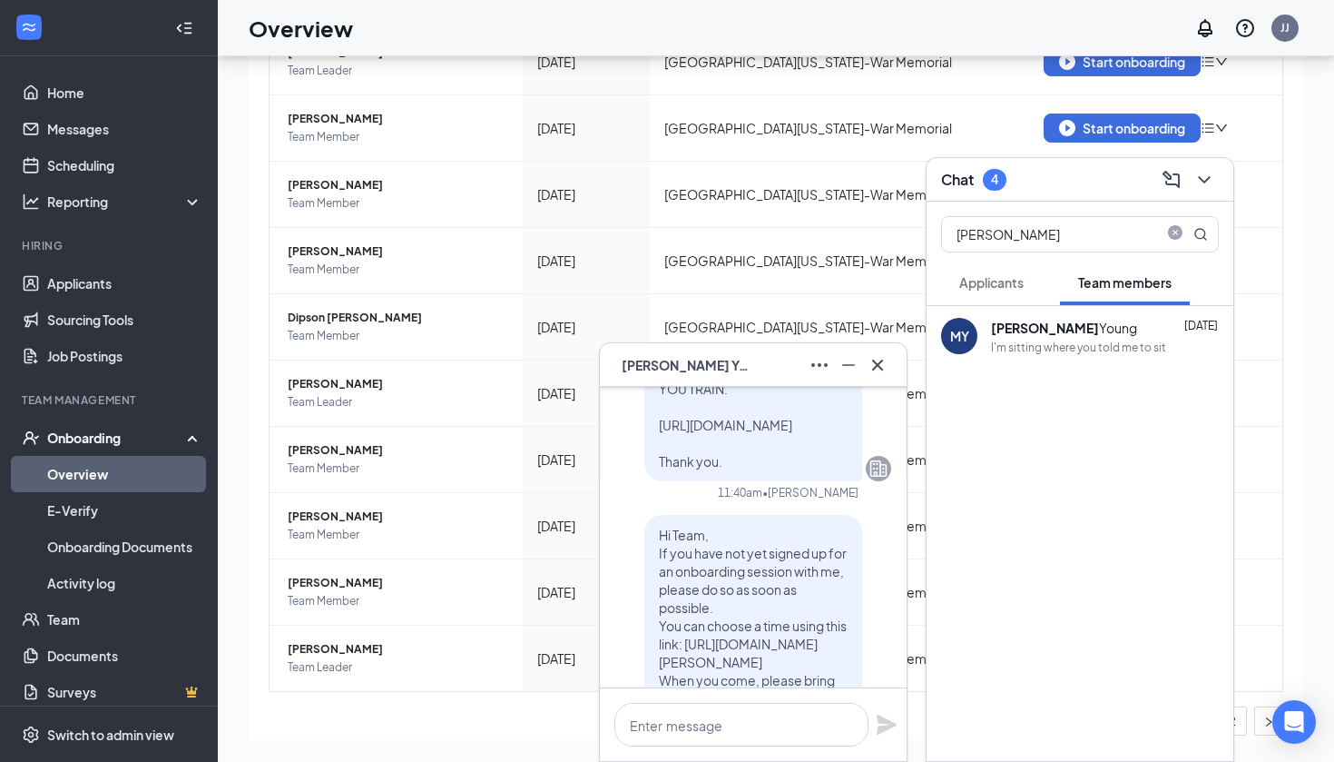
scroll to position [-11, 0]
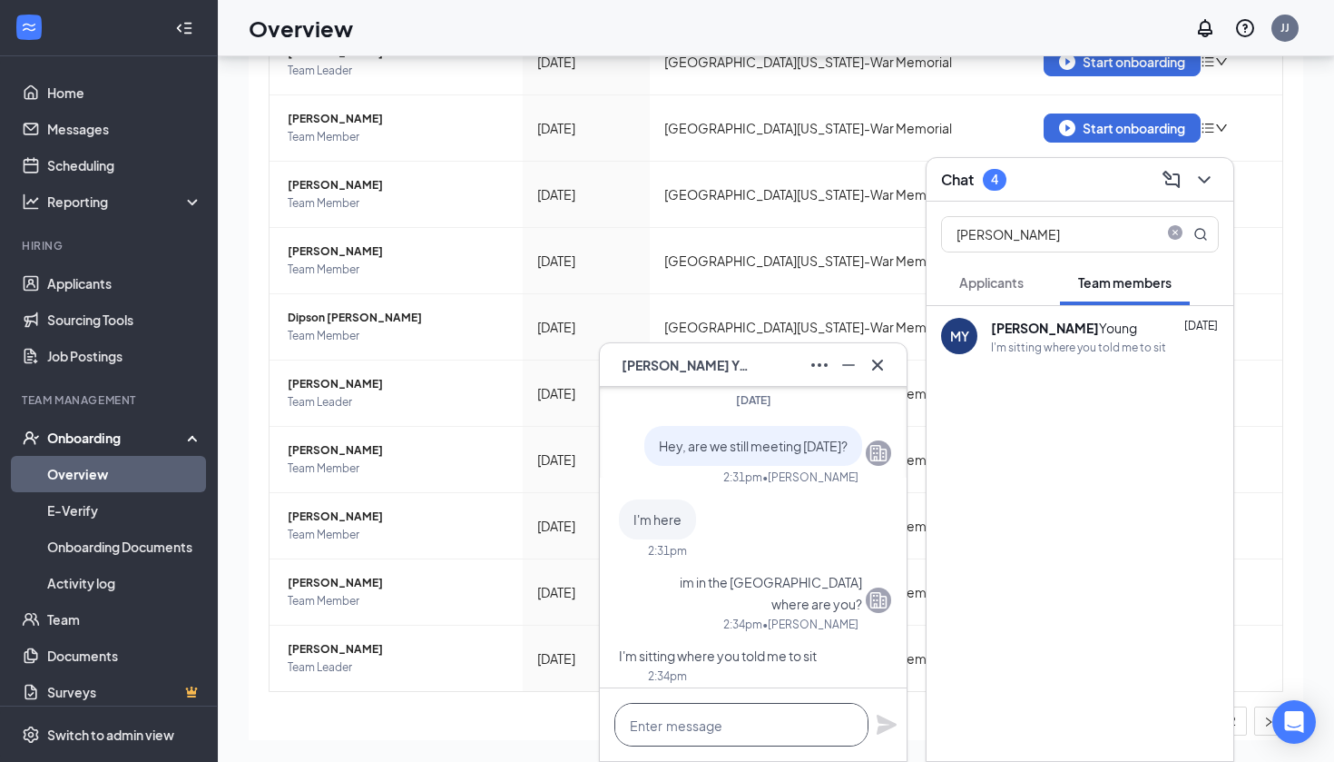
click at [737, 730] on textarea at bounding box center [742, 725] width 254 height 44
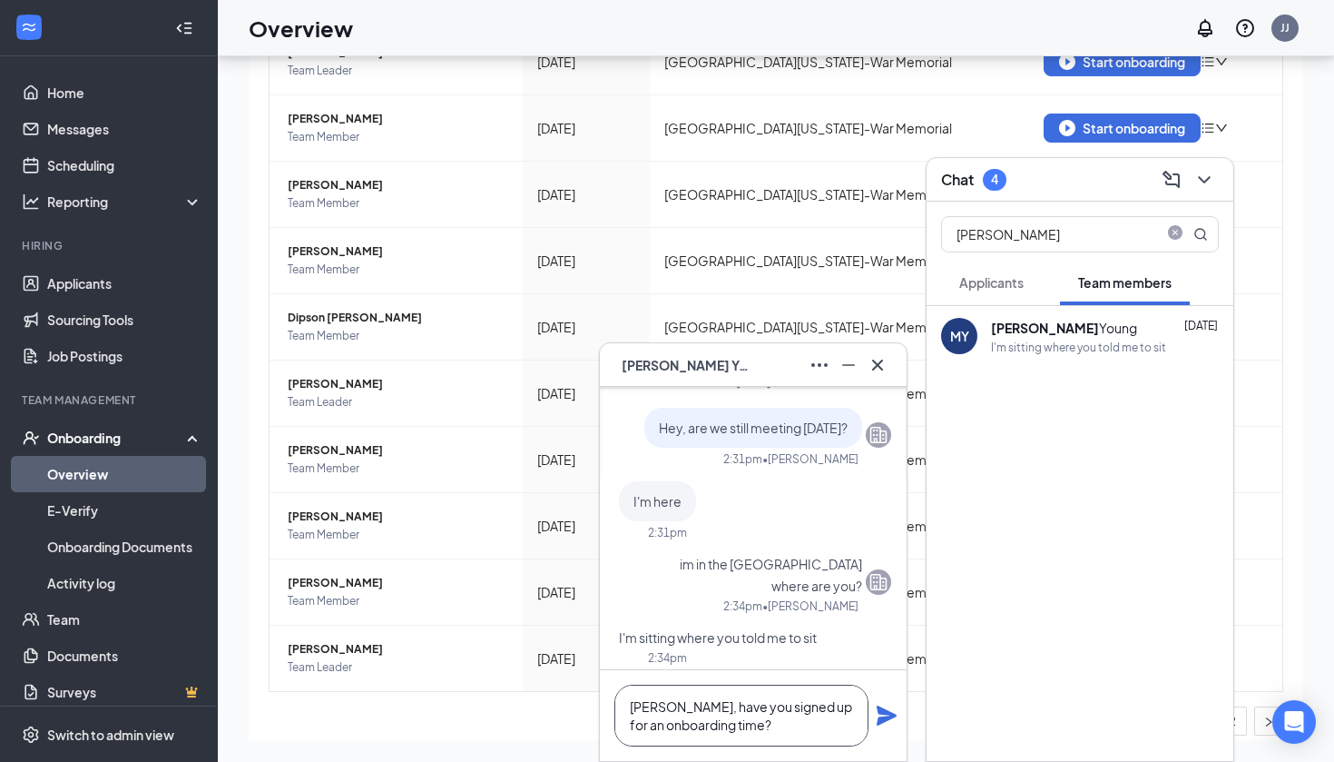
drag, startPoint x: 737, startPoint y: 730, endPoint x: 805, endPoint y: 731, distance: 68.1
click at [742, 730] on textarea "[PERSON_NAME], have you signed up for an onboarding time?" at bounding box center [742, 715] width 254 height 62
type textarea "[PERSON_NAME], have you signed up for an onboarding time?"
click at [886, 722] on icon "Plane" at bounding box center [887, 715] width 22 height 22
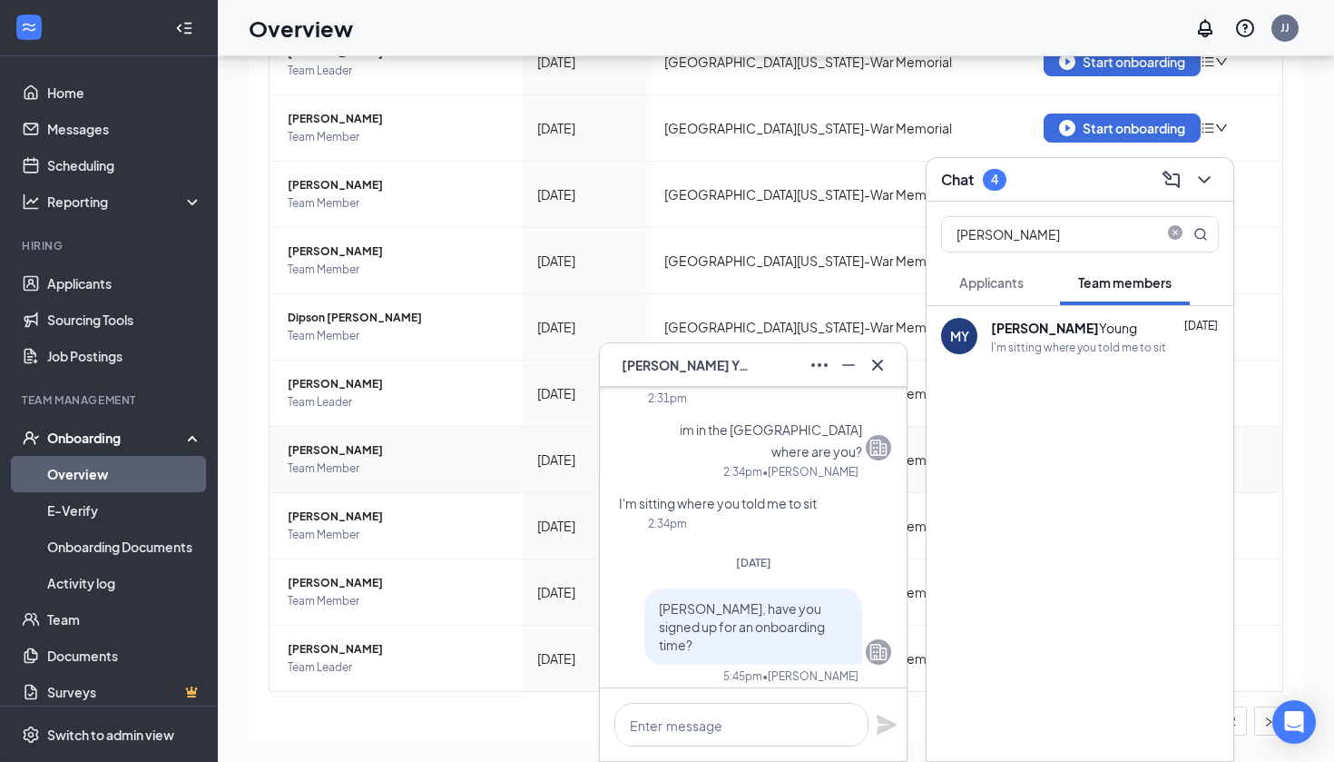
scroll to position [203, 0]
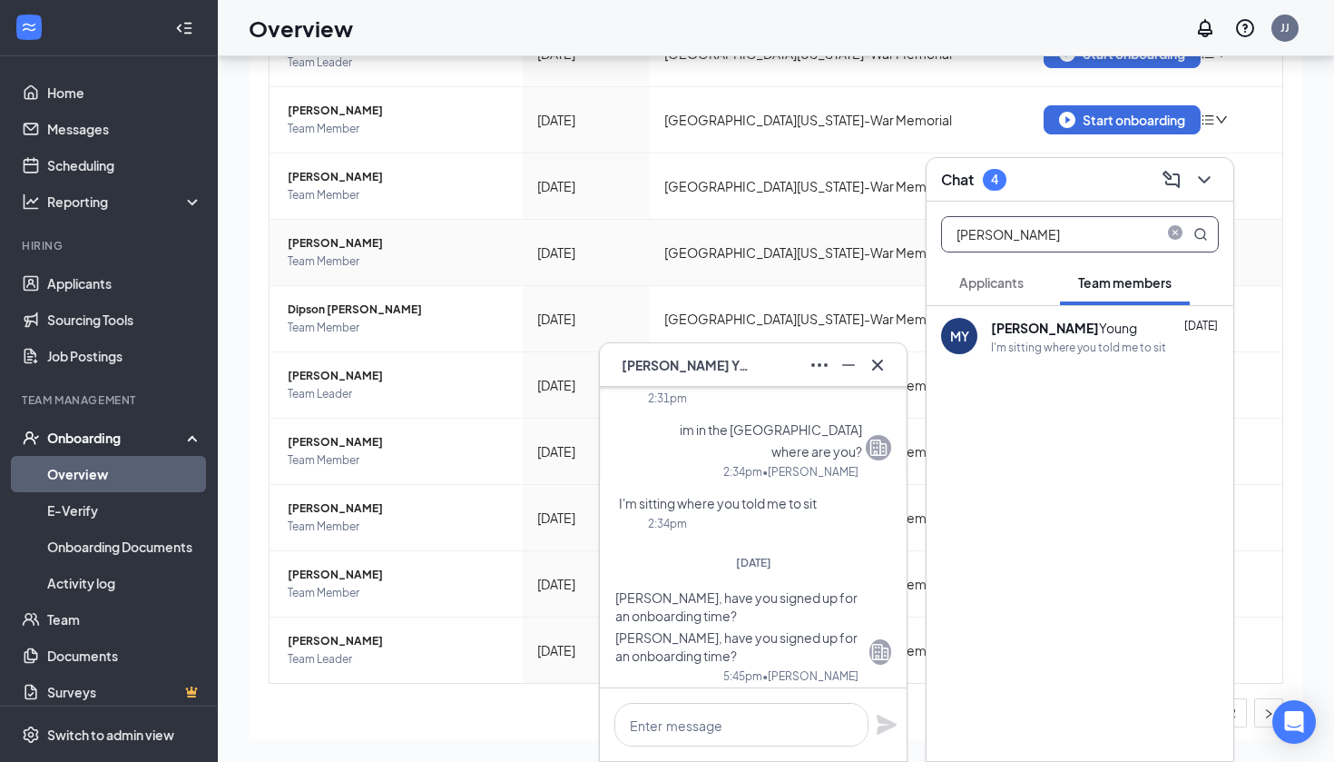
drag, startPoint x: 1014, startPoint y: 245, endPoint x: 914, endPoint y: 245, distance: 99.8
click at [914, 245] on div "MY [PERSON_NAME] [DATE] Thank you for completing your application for the Team …" at bounding box center [776, 368] width 1117 height 787
click at [875, 369] on icon "Cross" at bounding box center [878, 365] width 22 height 22
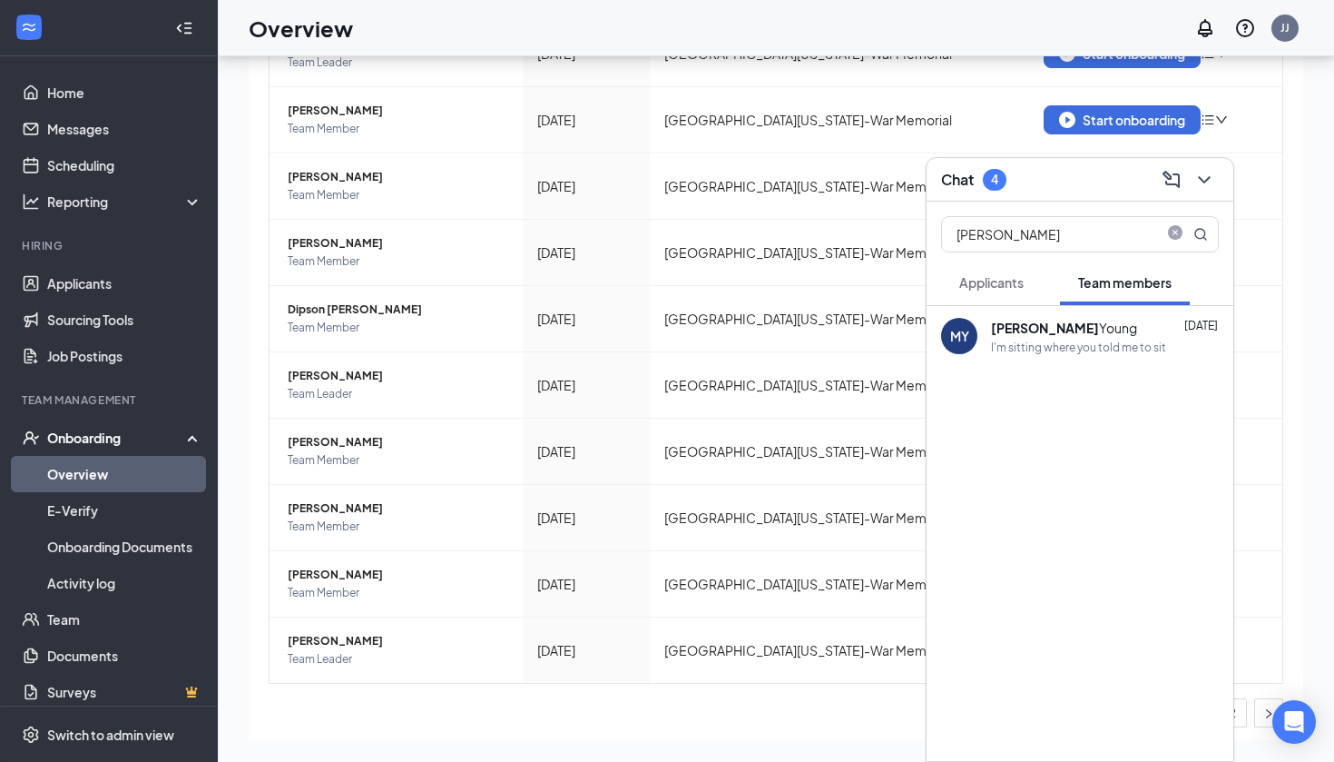
click at [993, 284] on span "Applicants" at bounding box center [991, 282] width 64 height 16
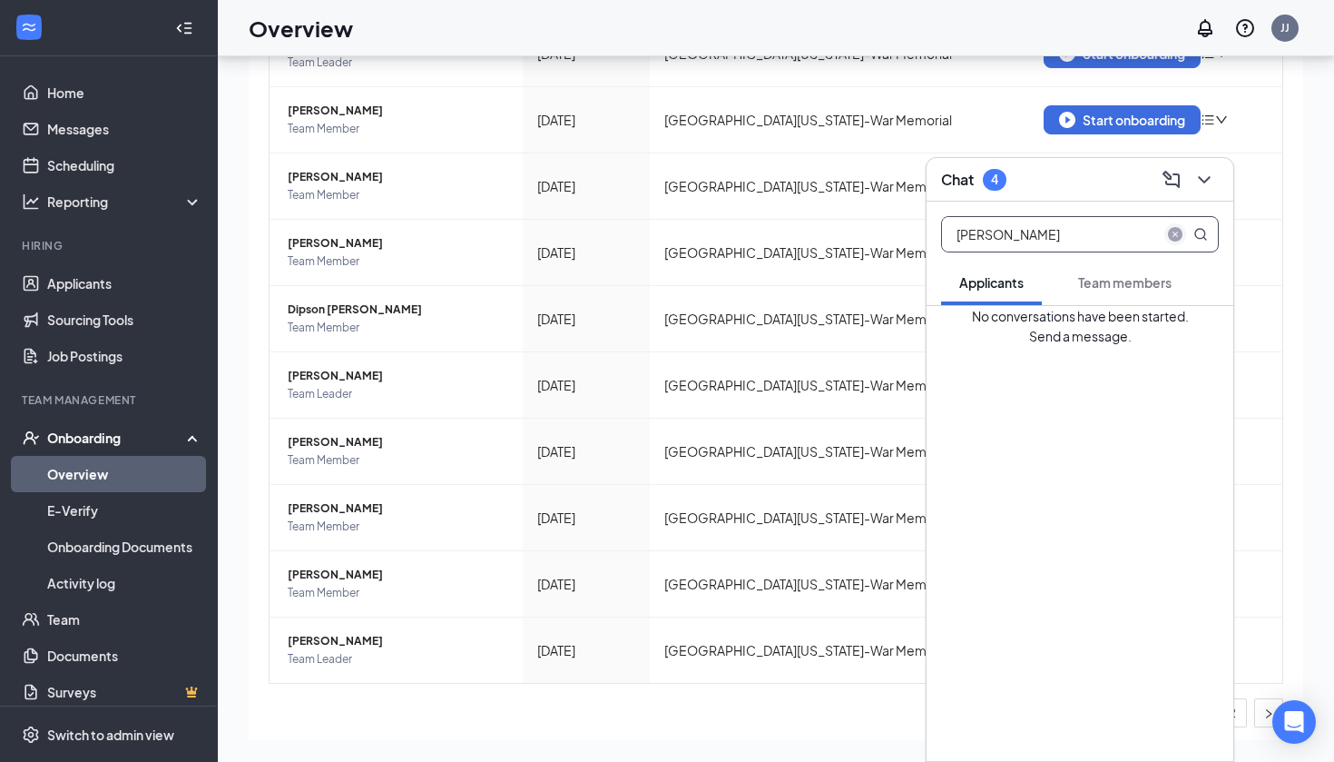
click at [1176, 228] on icon "close-circle" at bounding box center [1175, 234] width 15 height 15
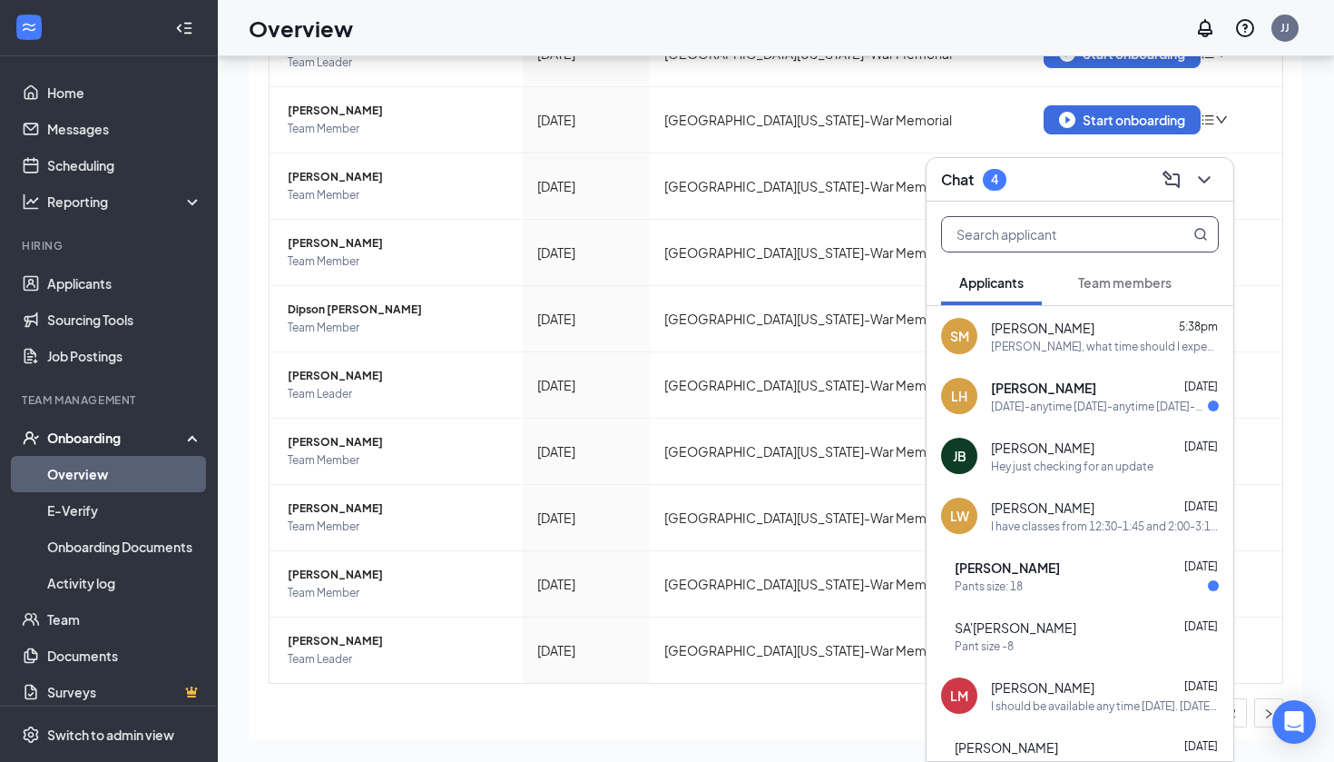
click at [1139, 291] on button "Team members" at bounding box center [1125, 282] width 130 height 45
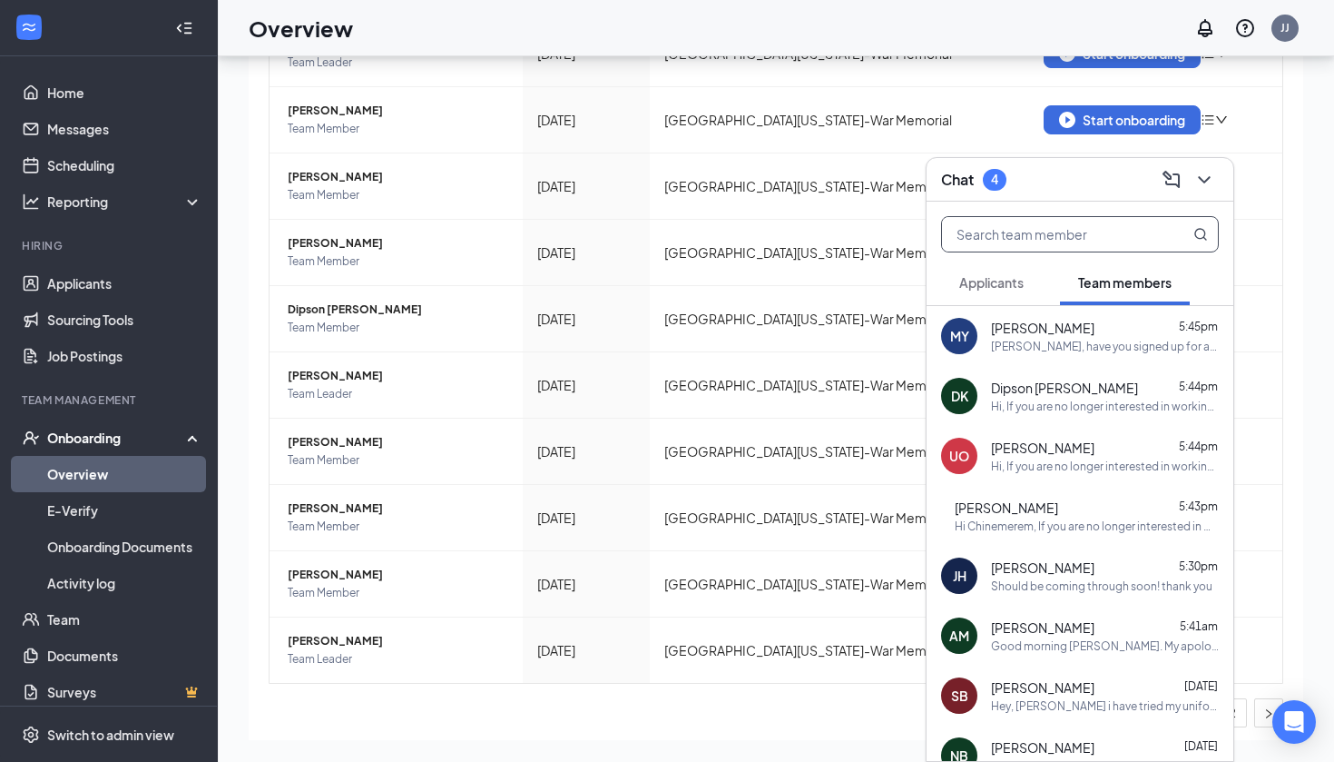
click at [1076, 241] on input "text" at bounding box center [1049, 234] width 215 height 34
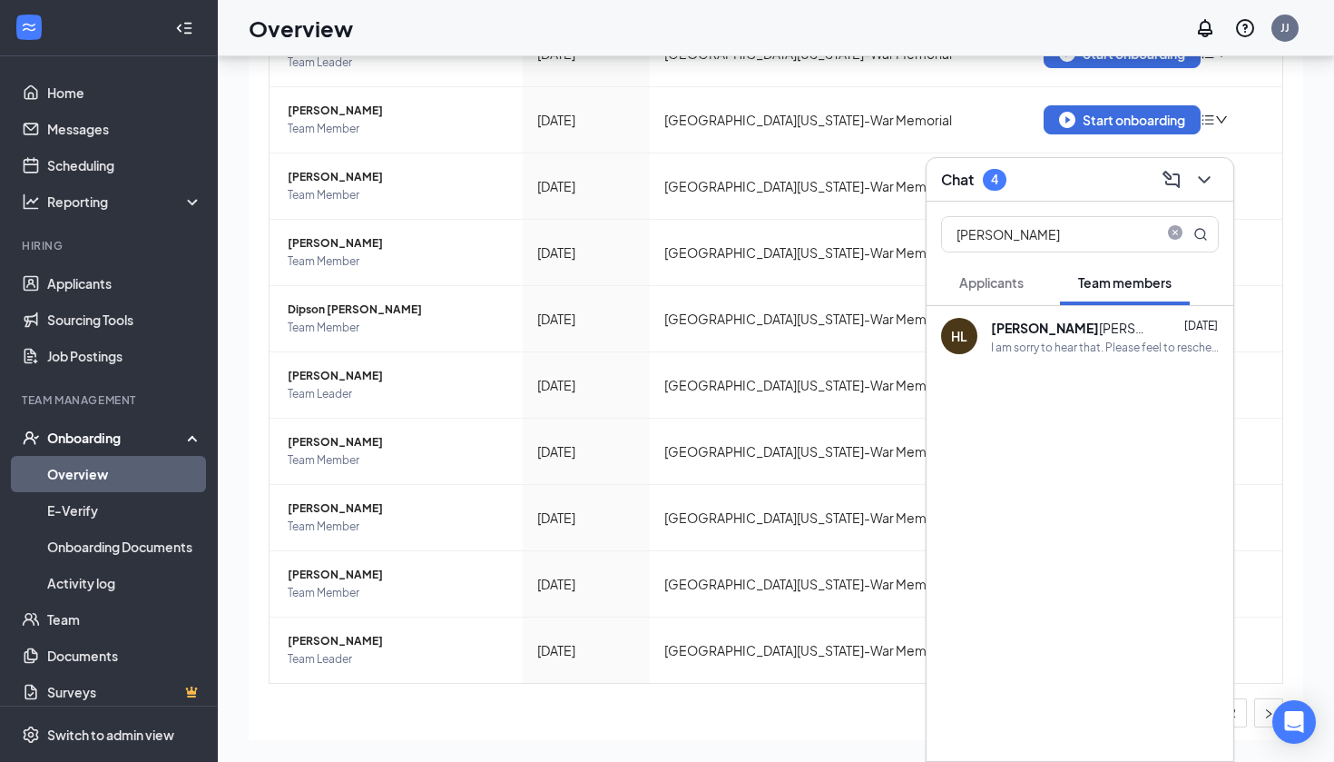
click at [1091, 351] on div "I am sorry to hear that. Please feel to reschedule when you return" at bounding box center [1105, 346] width 228 height 15
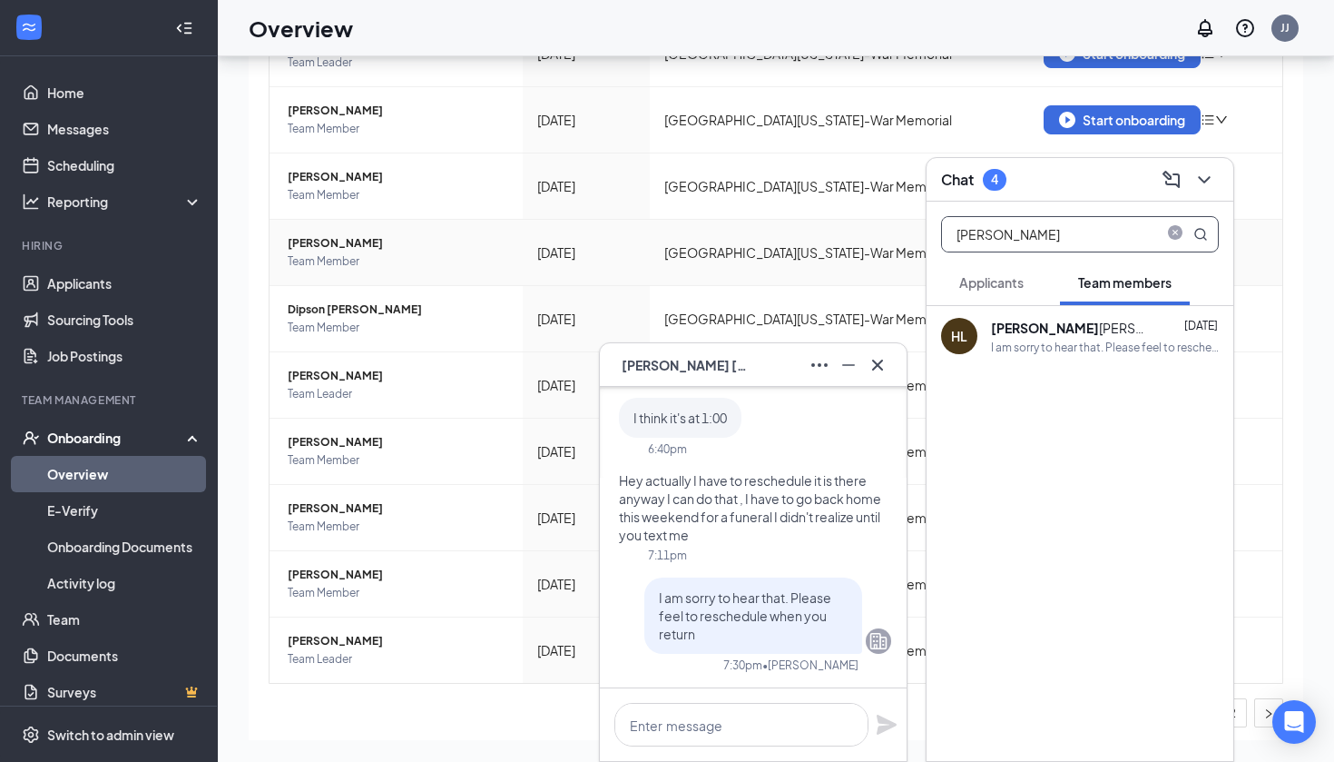
drag, startPoint x: 1008, startPoint y: 241, endPoint x: 894, endPoint y: 241, distance: 114.4
click at [894, 241] on div "[PERSON_NAME] [PERSON_NAME] [PERSON_NAME] Team member Team Member • Southeaster…" at bounding box center [776, 368] width 1117 height 787
click at [877, 375] on icon "Cross" at bounding box center [878, 365] width 22 height 22
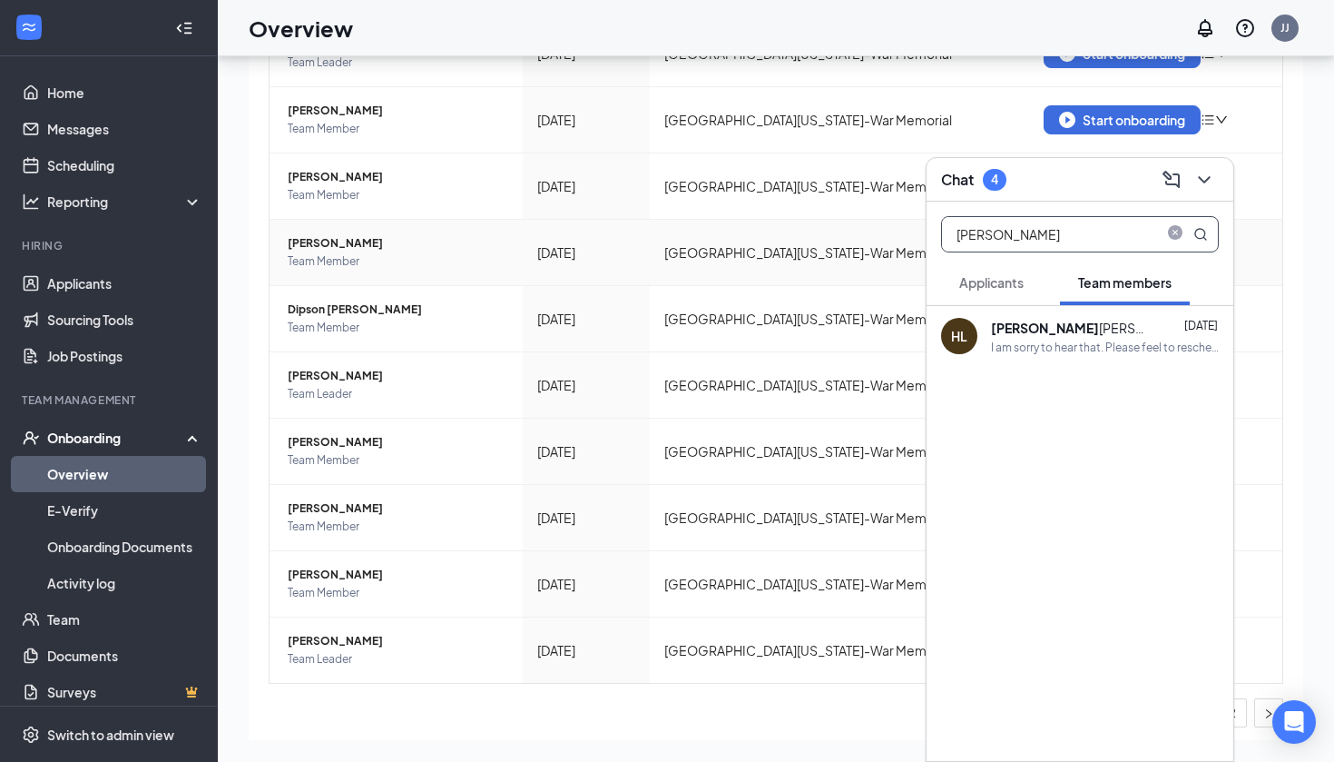
drag, startPoint x: 1017, startPoint y: 240, endPoint x: 915, endPoint y: 241, distance: 101.7
click at [915, 241] on div "Chat 4 [PERSON_NAME] Applicants Team members [PERSON_NAME] [DATE] I am sorry to…" at bounding box center [776, 368] width 1117 height 787
type input "[PERSON_NAME]"
click at [1025, 335] on div "[PERSON_NAME]" at bounding box center [1072, 328] width 163 height 20
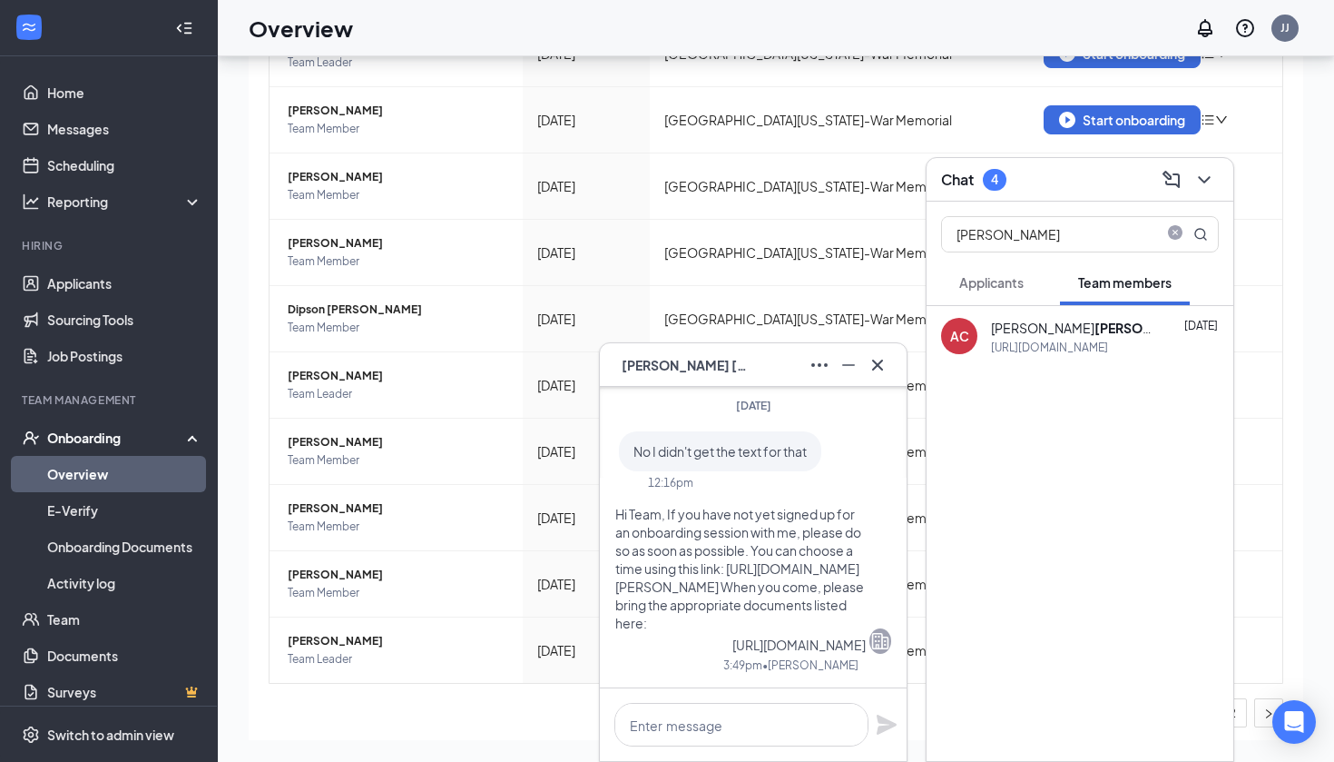
scroll to position [1, 0]
click at [719, 723] on textarea at bounding box center [742, 725] width 254 height 44
paste textarea "Hi, If you are no longer interested in working with [DEMOGRAPHIC_DATA]-fil-A on…"
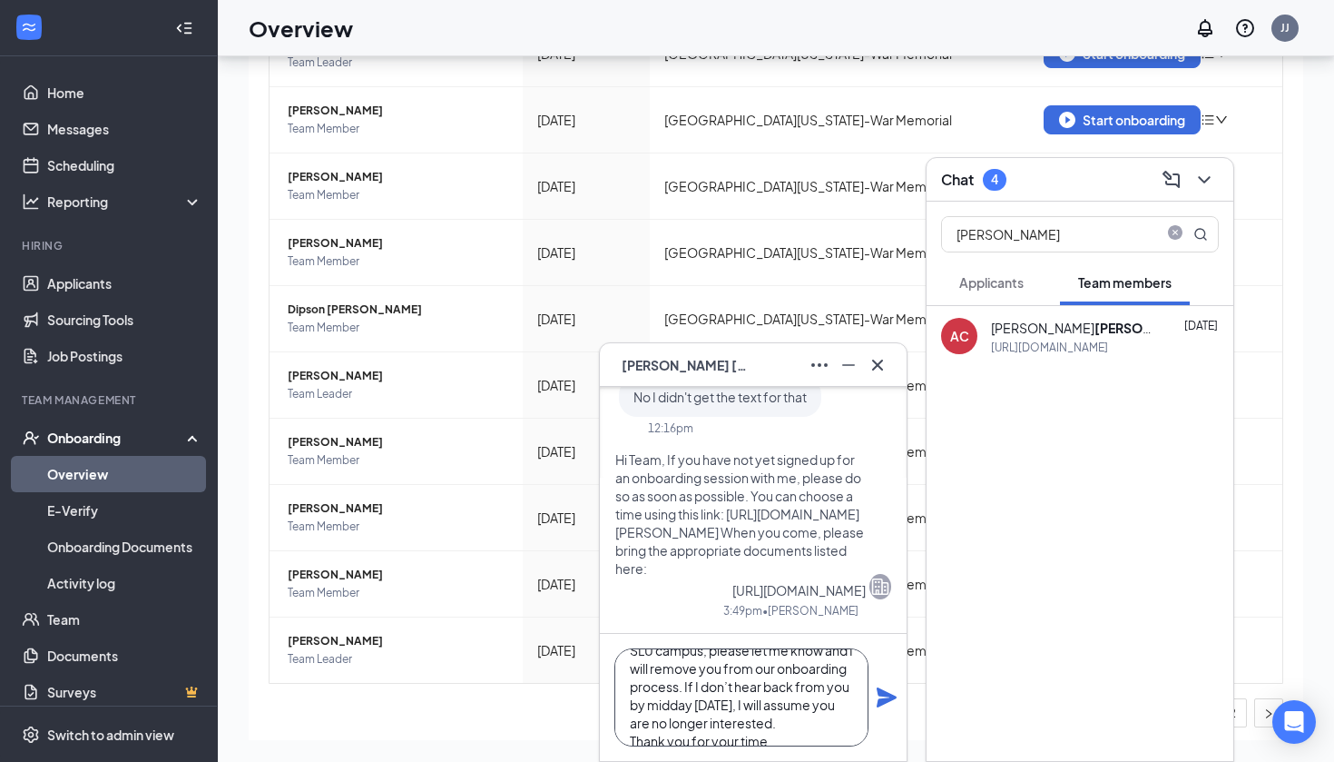
scroll to position [93, 0]
type textarea "Hi, If you are no longer interested in working with [DEMOGRAPHIC_DATA]-fil-A on…"
click at [883, 699] on icon "Plane" at bounding box center [887, 697] width 20 height 20
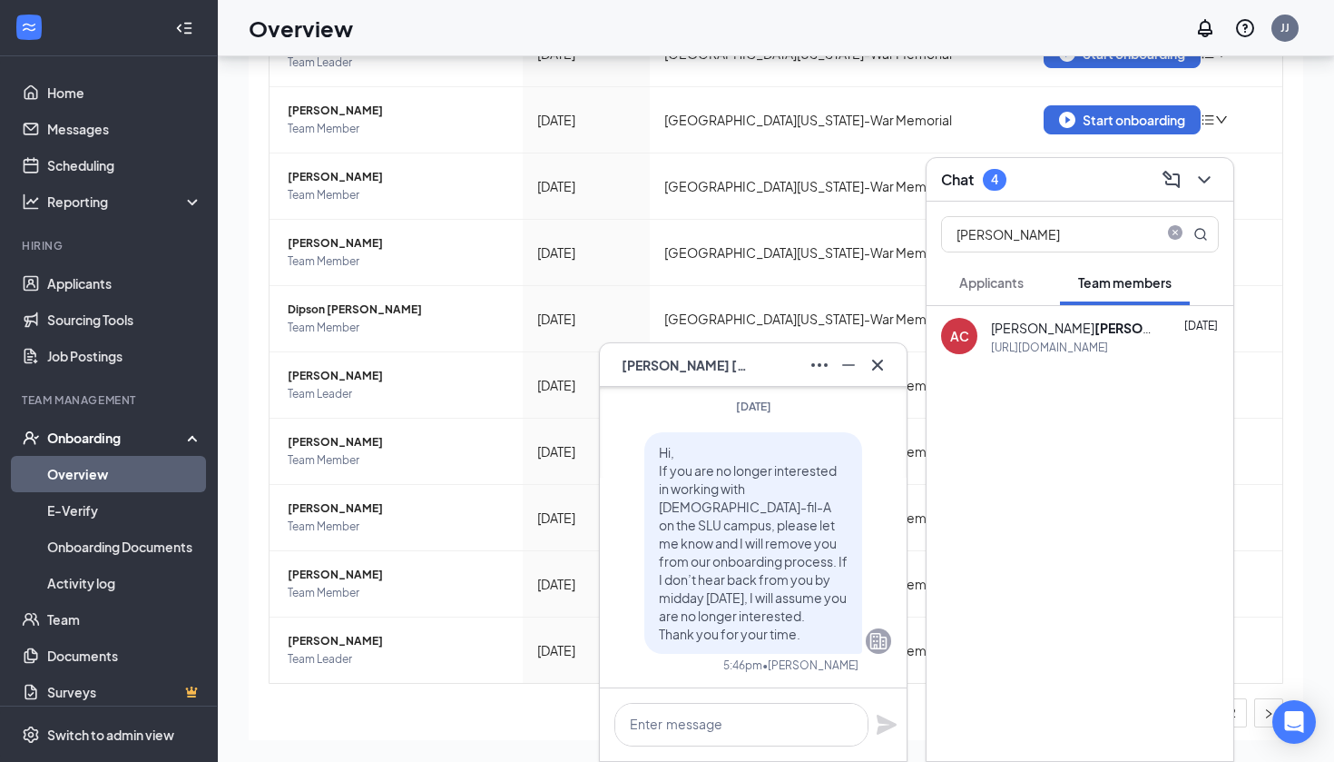
scroll to position [0, 0]
click at [875, 371] on icon "Cross" at bounding box center [878, 365] width 22 height 22
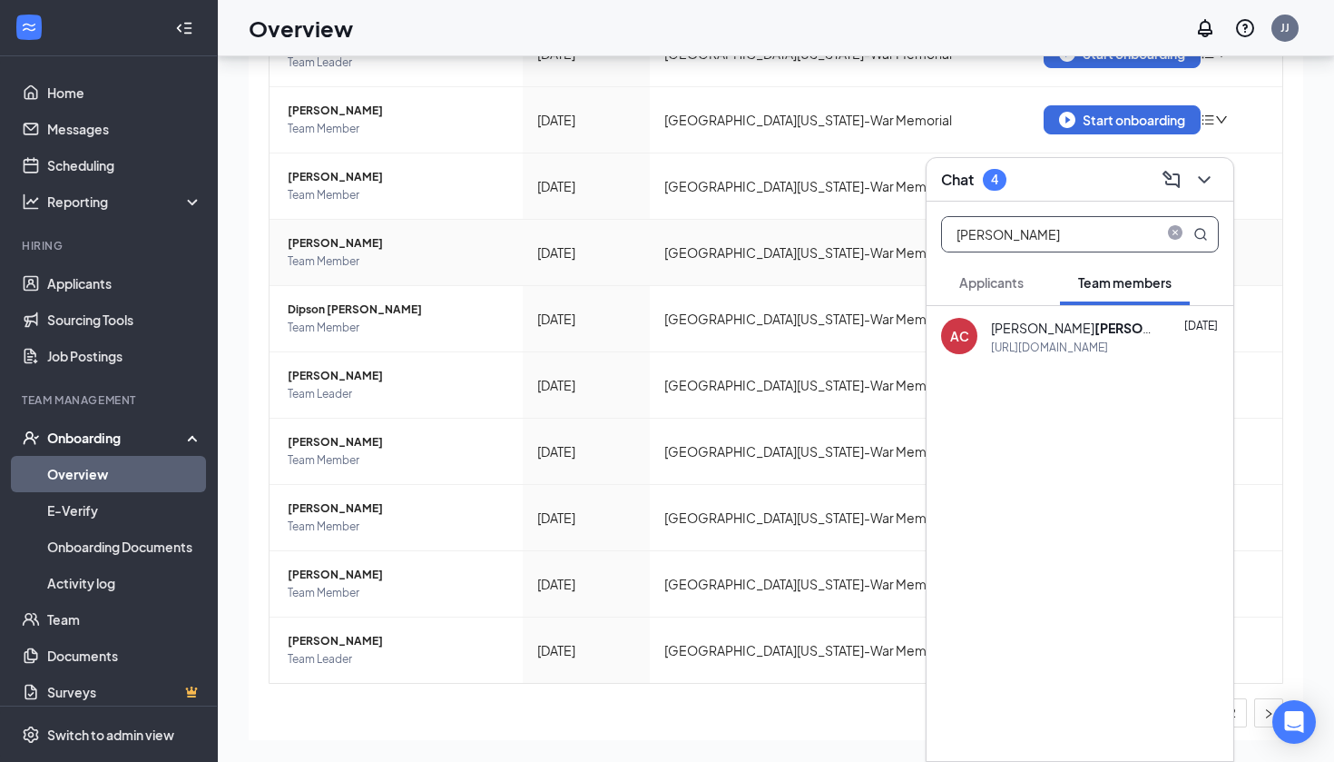
drag, startPoint x: 1007, startPoint y: 235, endPoint x: 893, endPoint y: 235, distance: 113.5
click at [893, 235] on div "Chat 4 [PERSON_NAME] Applicants Team members AC [PERSON_NAME] [DATE] [URL][DOMA…" at bounding box center [776, 368] width 1117 height 787
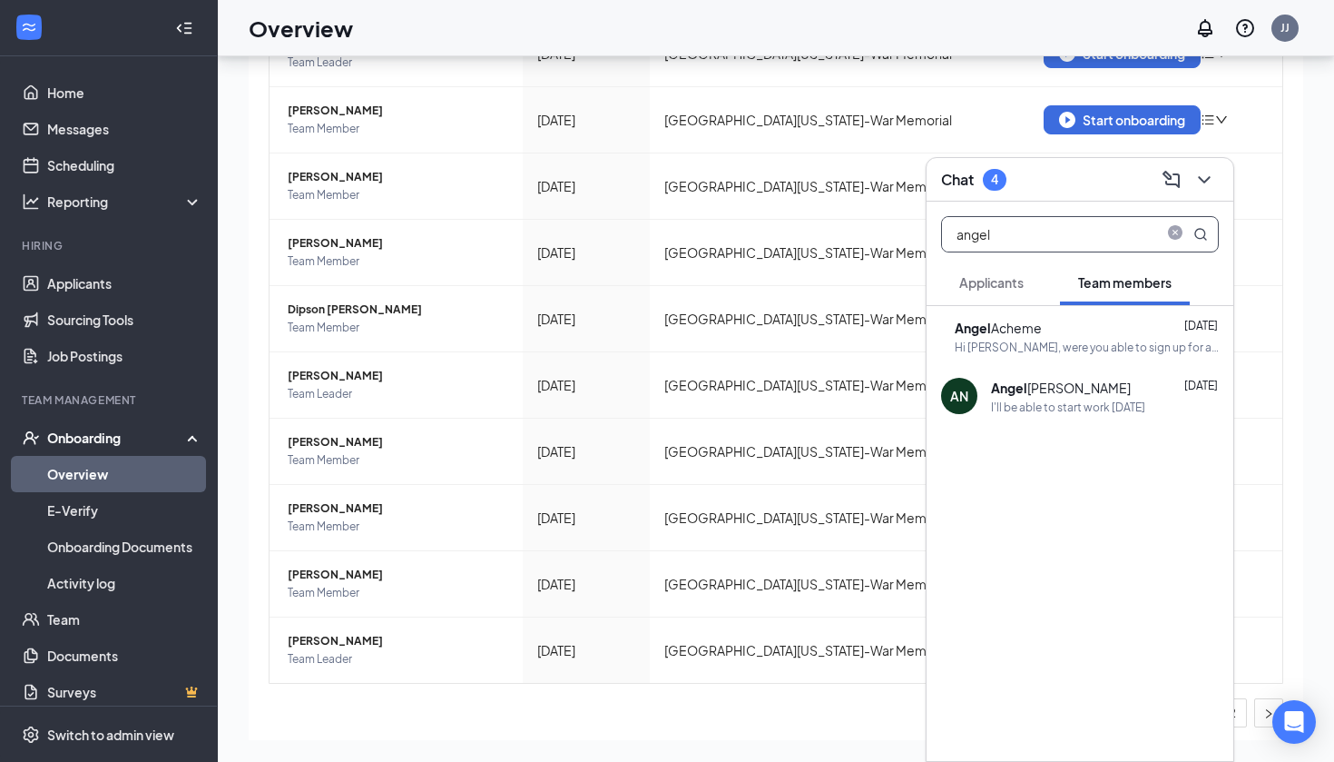
type input "angel"
click at [1059, 350] on div "Hi [PERSON_NAME], were you able to sign up for an onboarding time? you will nee…" at bounding box center [1087, 346] width 264 height 15
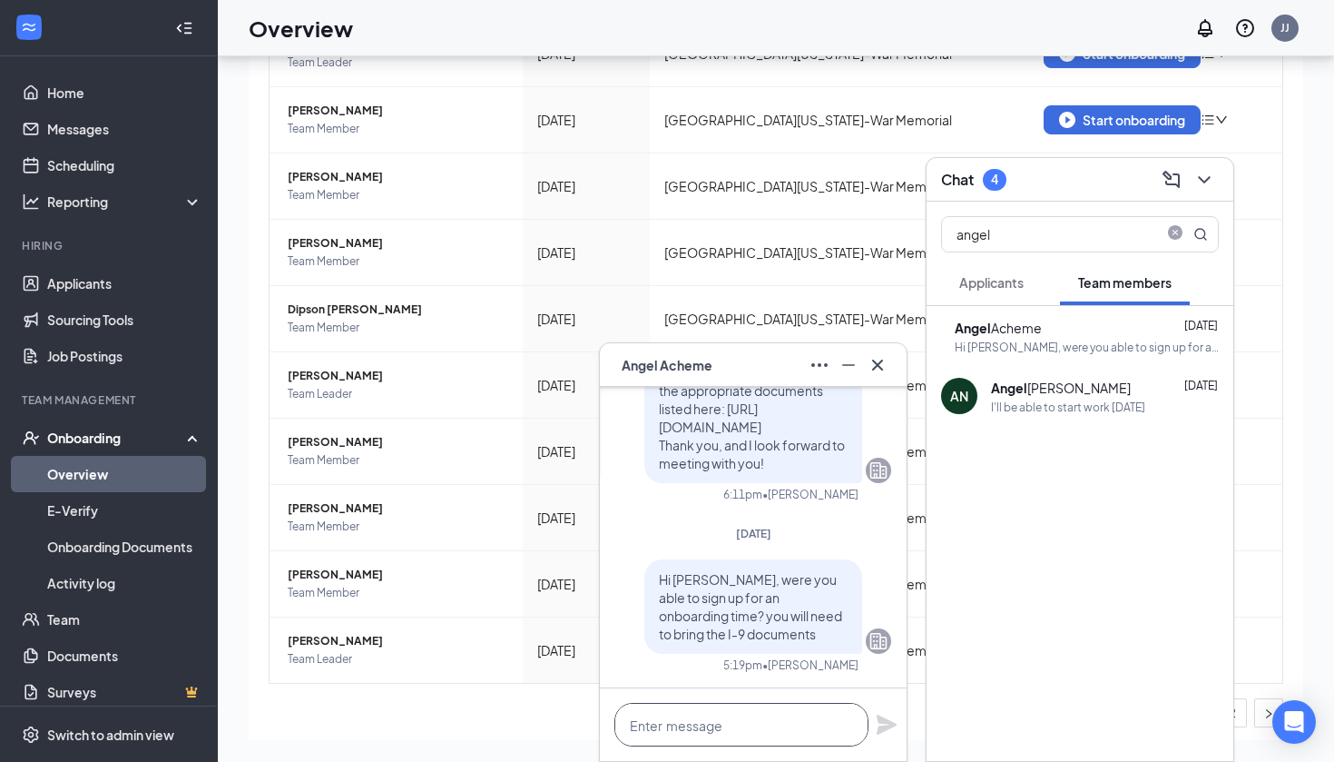
click at [777, 709] on textarea at bounding box center [742, 725] width 254 height 44
paste textarea "Hi, If you are no longer interested in working with [DEMOGRAPHIC_DATA]-fil-A on…"
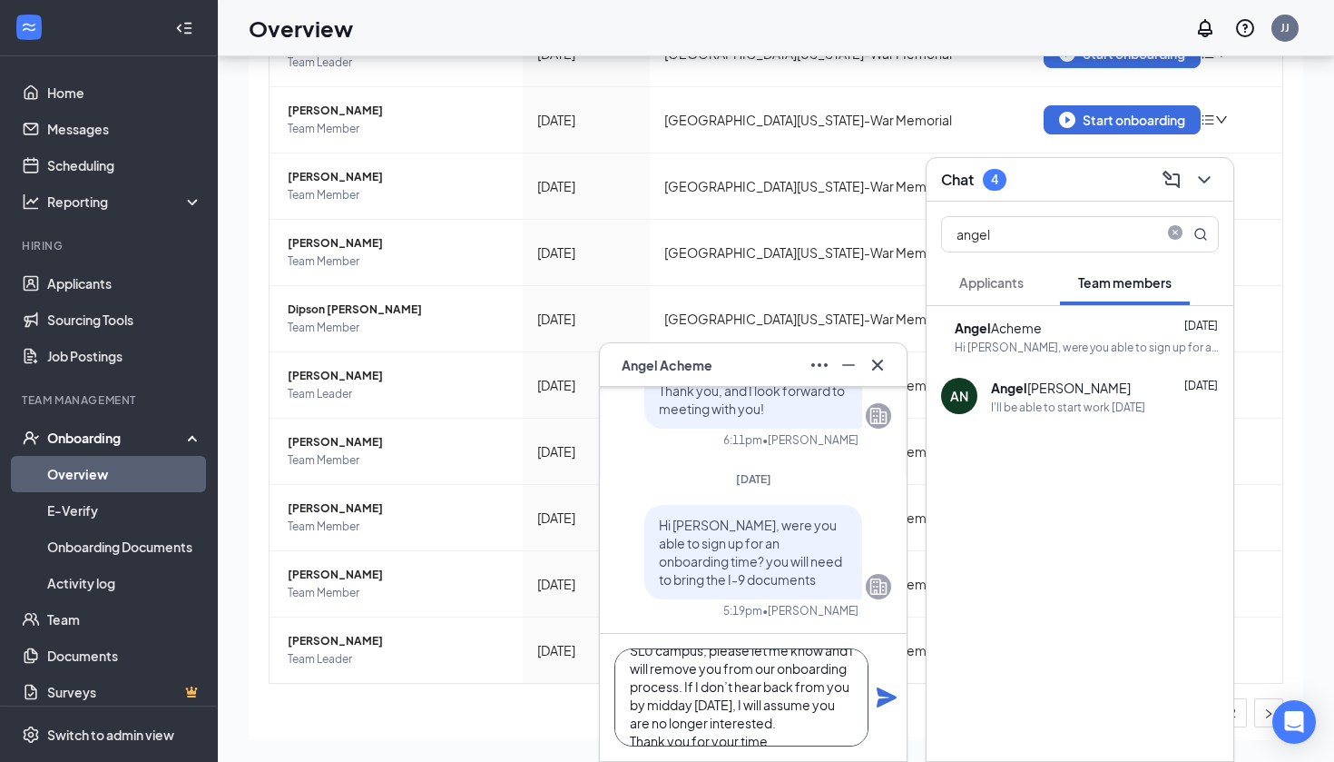
scroll to position [93, 0]
type textarea "Hi, If you are no longer interested in working with [DEMOGRAPHIC_DATA]-fil-A on…"
click at [886, 707] on icon "Plane" at bounding box center [887, 697] width 22 height 22
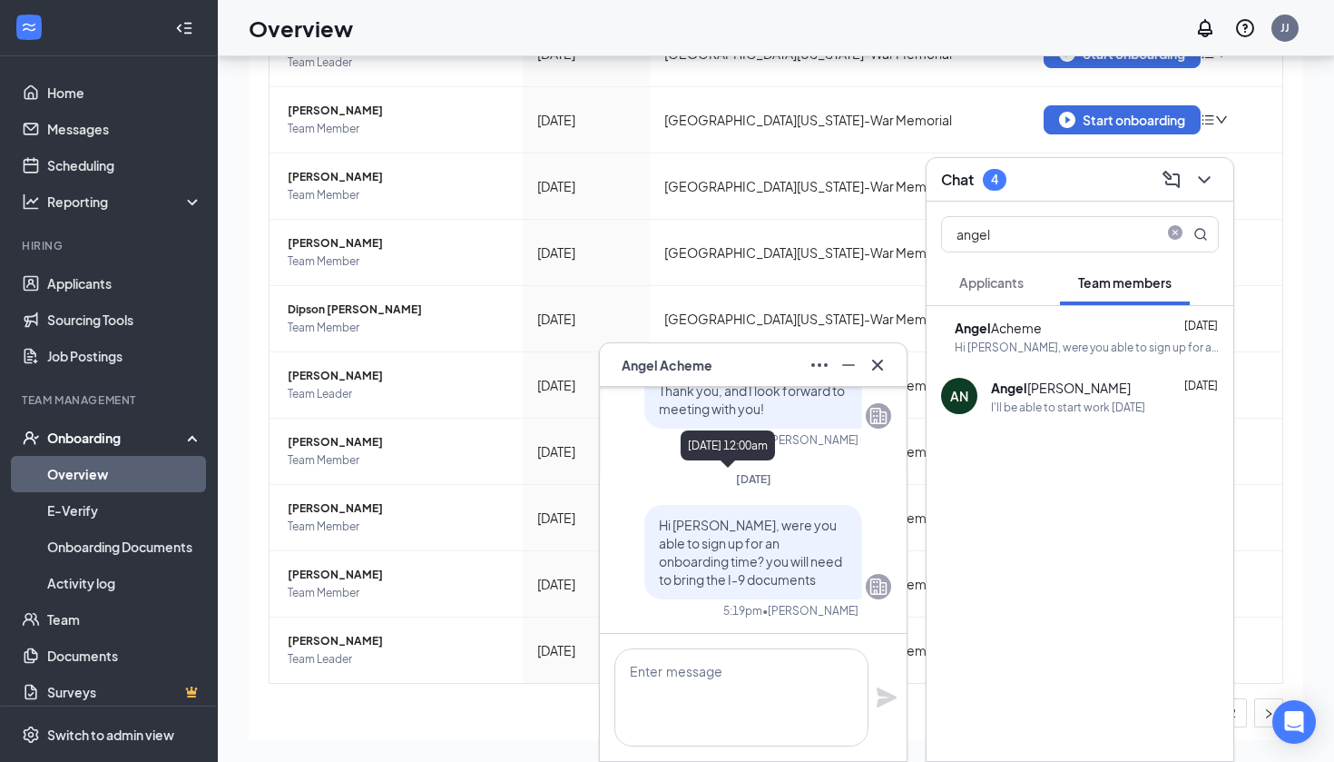
scroll to position [0, 0]
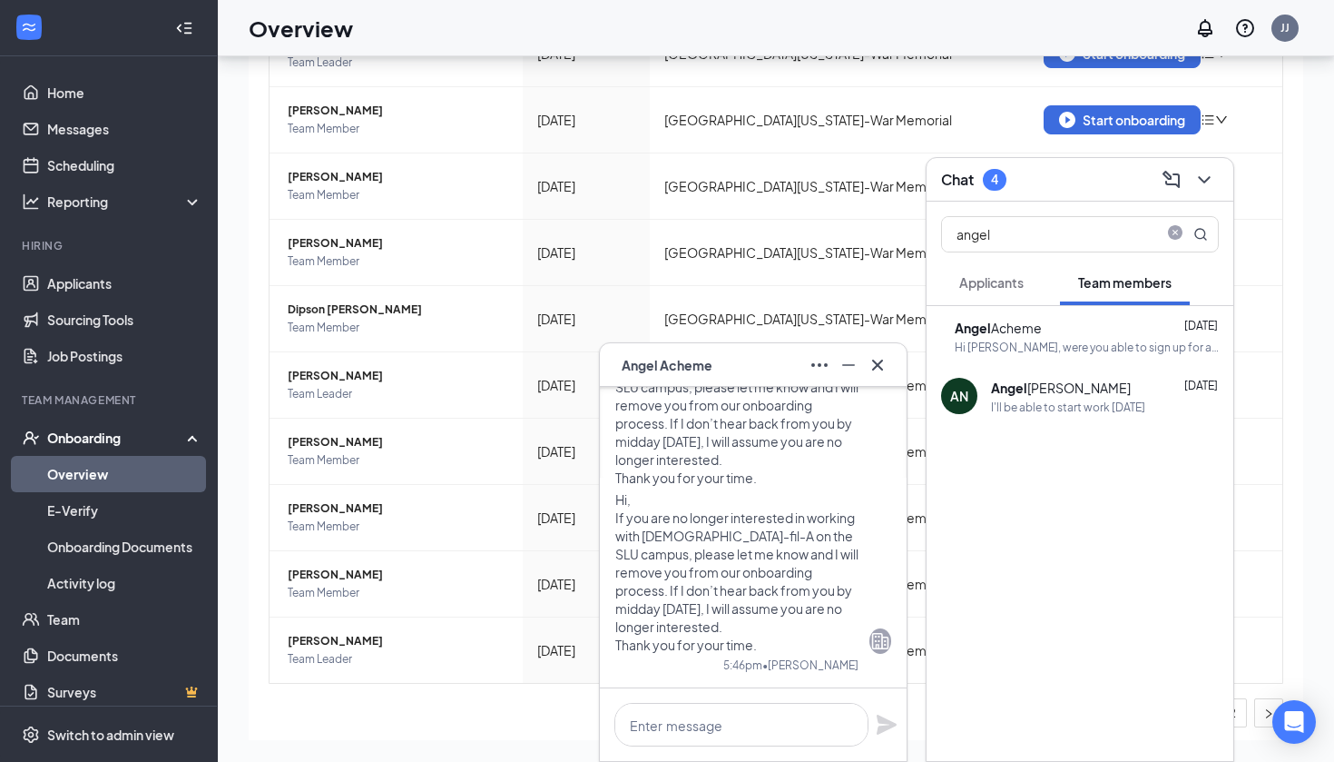
click at [893, 357] on div "AA Angel Acheme" at bounding box center [753, 365] width 307 height 44
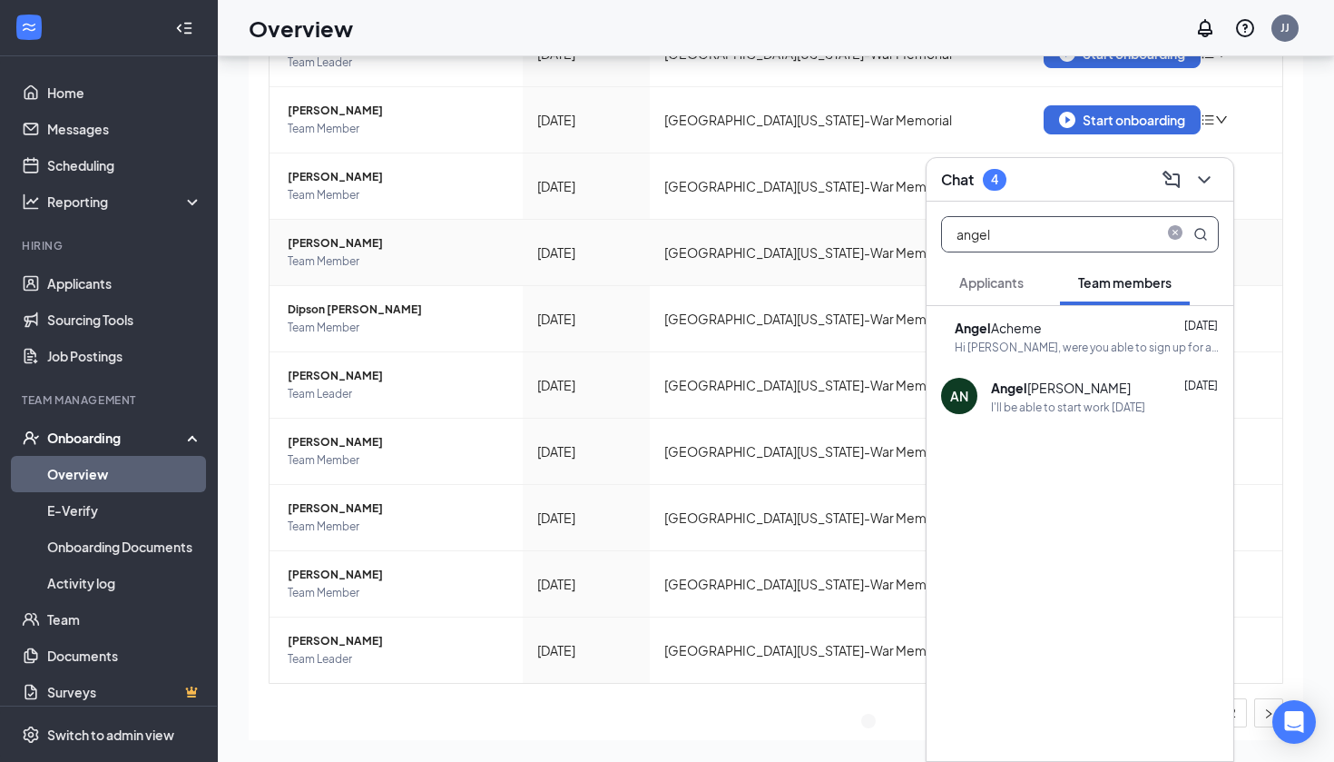
drag, startPoint x: 992, startPoint y: 241, endPoint x: 894, endPoint y: 242, distance: 98.0
click at [894, 242] on div "AA Angel Acheme AA Chat 4 angel Applicants Team members AA [PERSON_NAME] [DATE]…" at bounding box center [776, 368] width 1117 height 787
type input "a"
type input "bro"
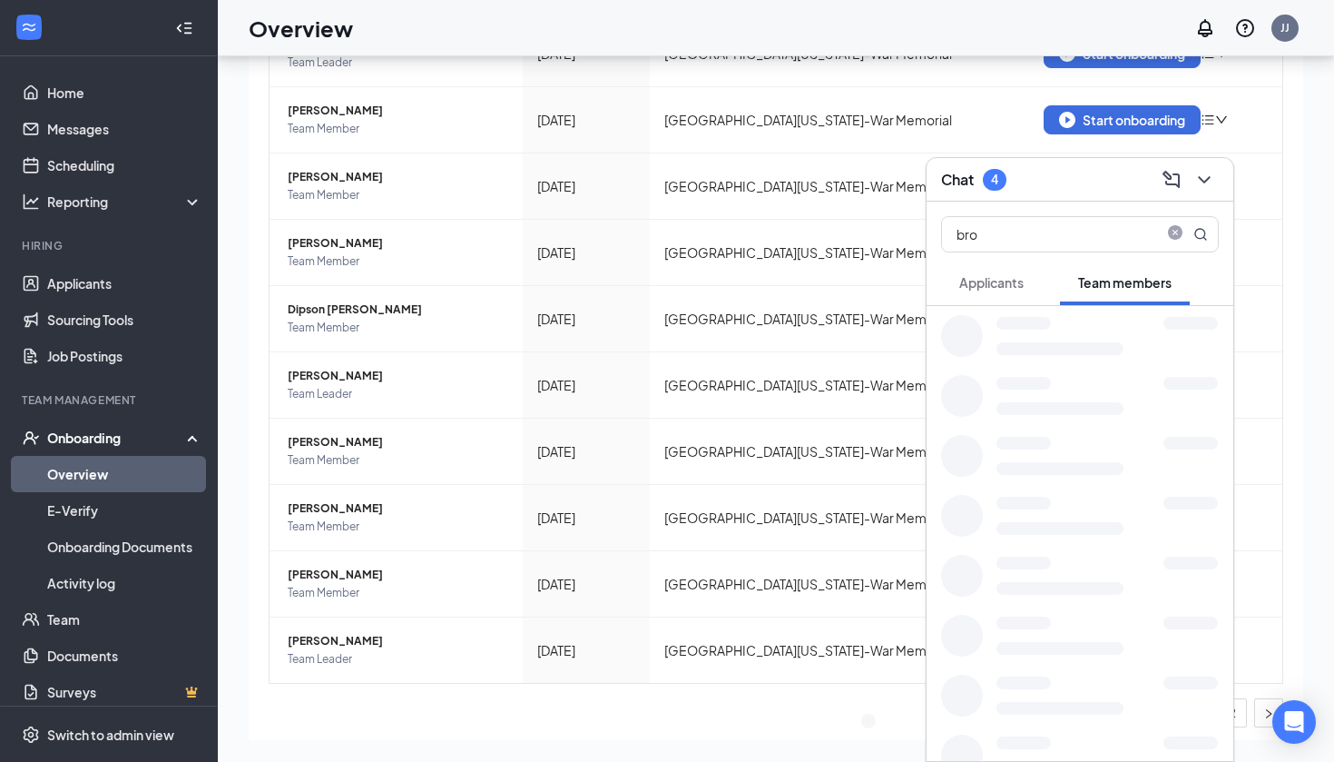
click at [1029, 328] on div at bounding box center [1024, 323] width 54 height 13
click at [1029, 328] on b "Bro" at bounding box center [1021, 328] width 22 height 16
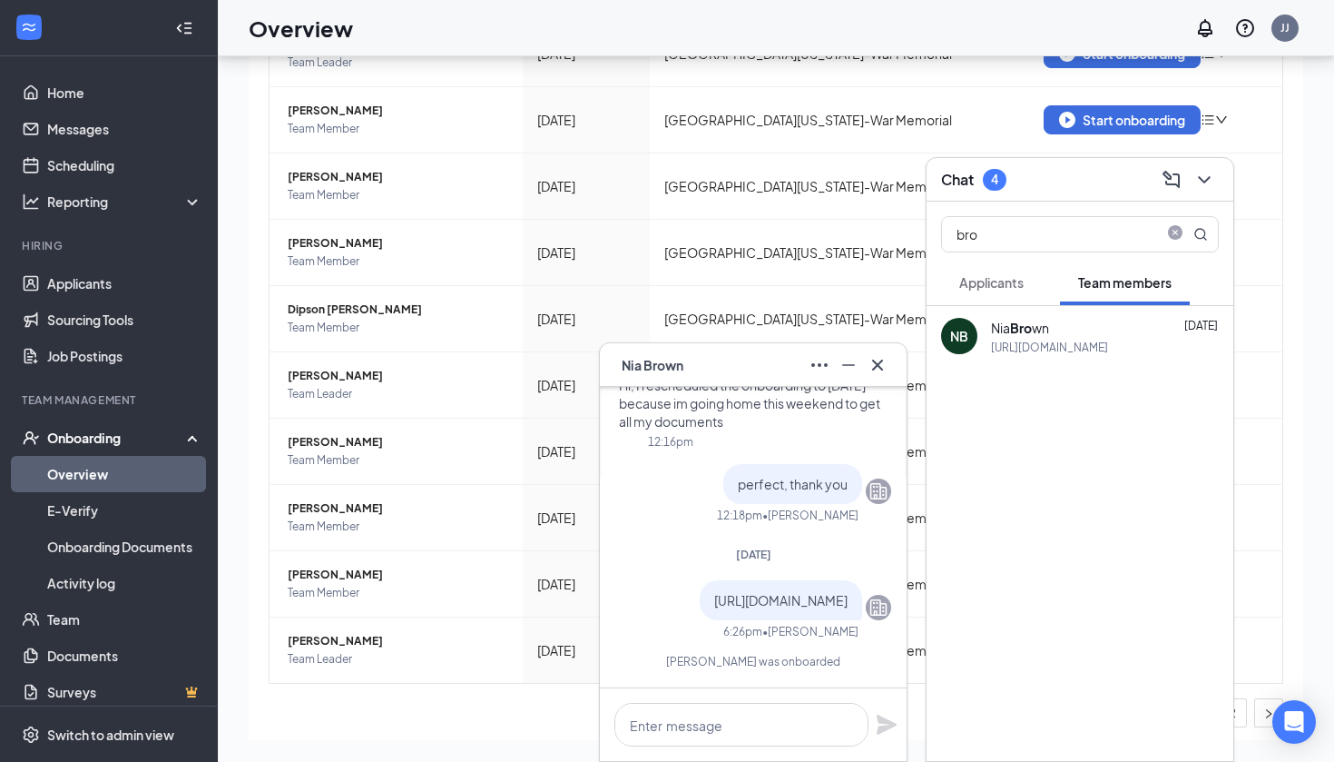
click at [880, 369] on icon "Cross" at bounding box center [878, 365] width 22 height 22
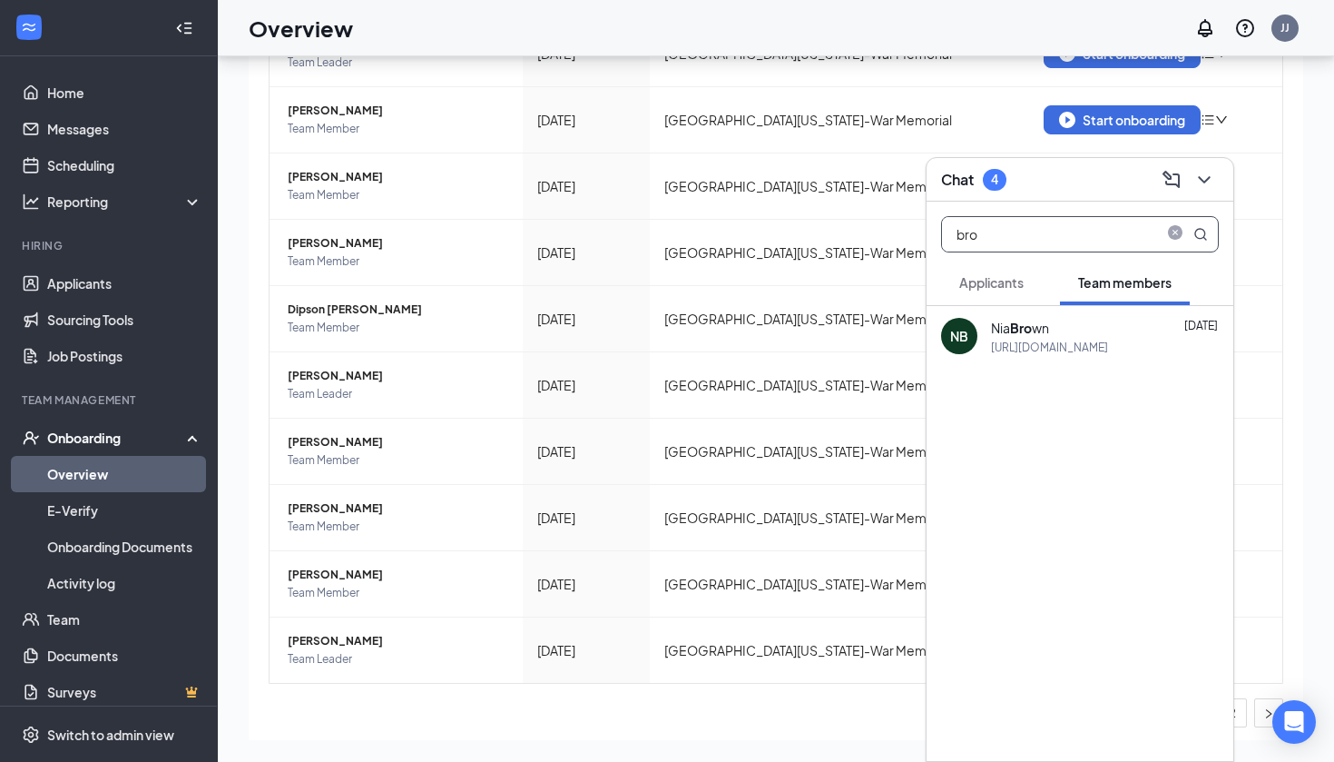
drag, startPoint x: 993, startPoint y: 238, endPoint x: 932, endPoint y: 238, distance: 60.8
click at [932, 238] on div "bro" at bounding box center [1080, 231] width 307 height 58
click at [1016, 344] on div "okay, I have cancelled that meeting. please sign up once you receive the docume…" at bounding box center [1105, 346] width 228 height 15
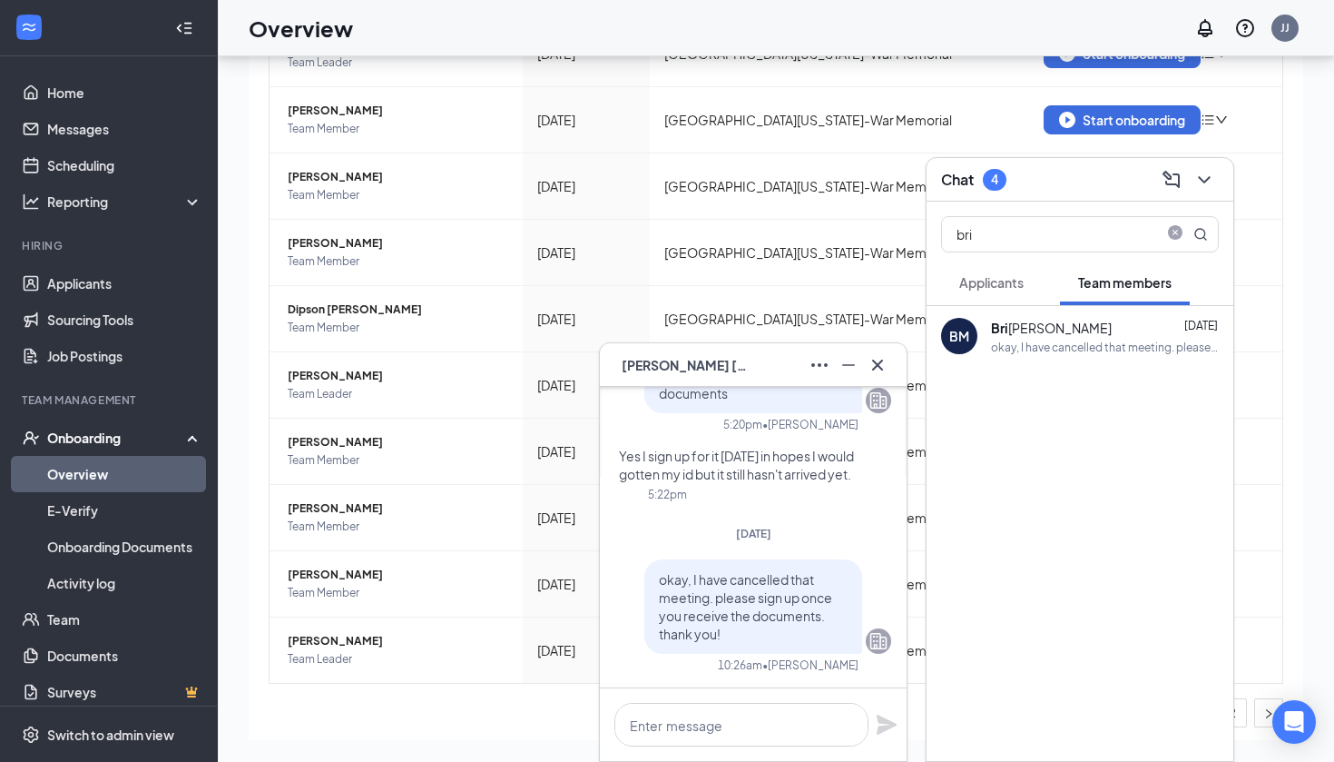
click at [520, 0] on div "Overview JJ" at bounding box center [776, 28] width 1117 height 56
click at [888, 361] on icon "Cross" at bounding box center [878, 365] width 22 height 22
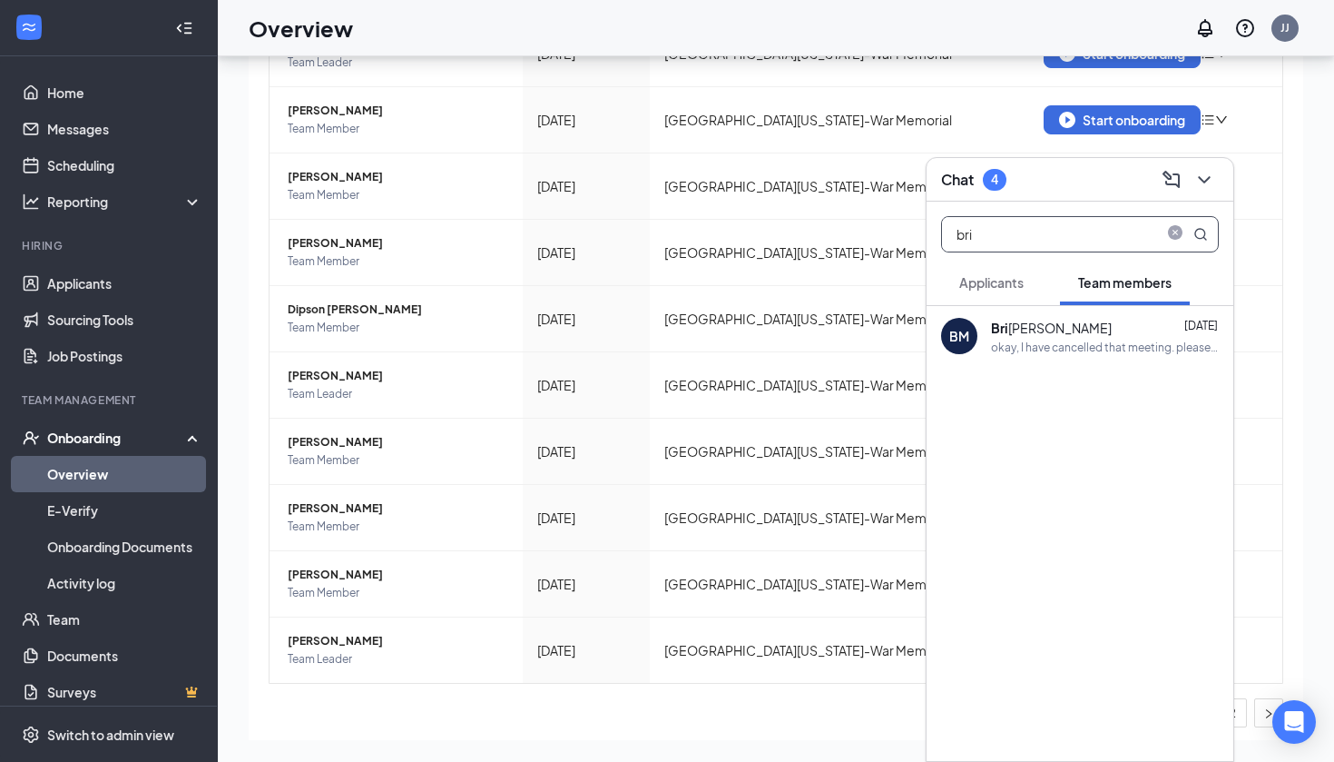
drag, startPoint x: 984, startPoint y: 228, endPoint x: 946, endPoint y: 228, distance: 38.1
click at [947, 228] on input "bri" at bounding box center [1049, 234] width 215 height 34
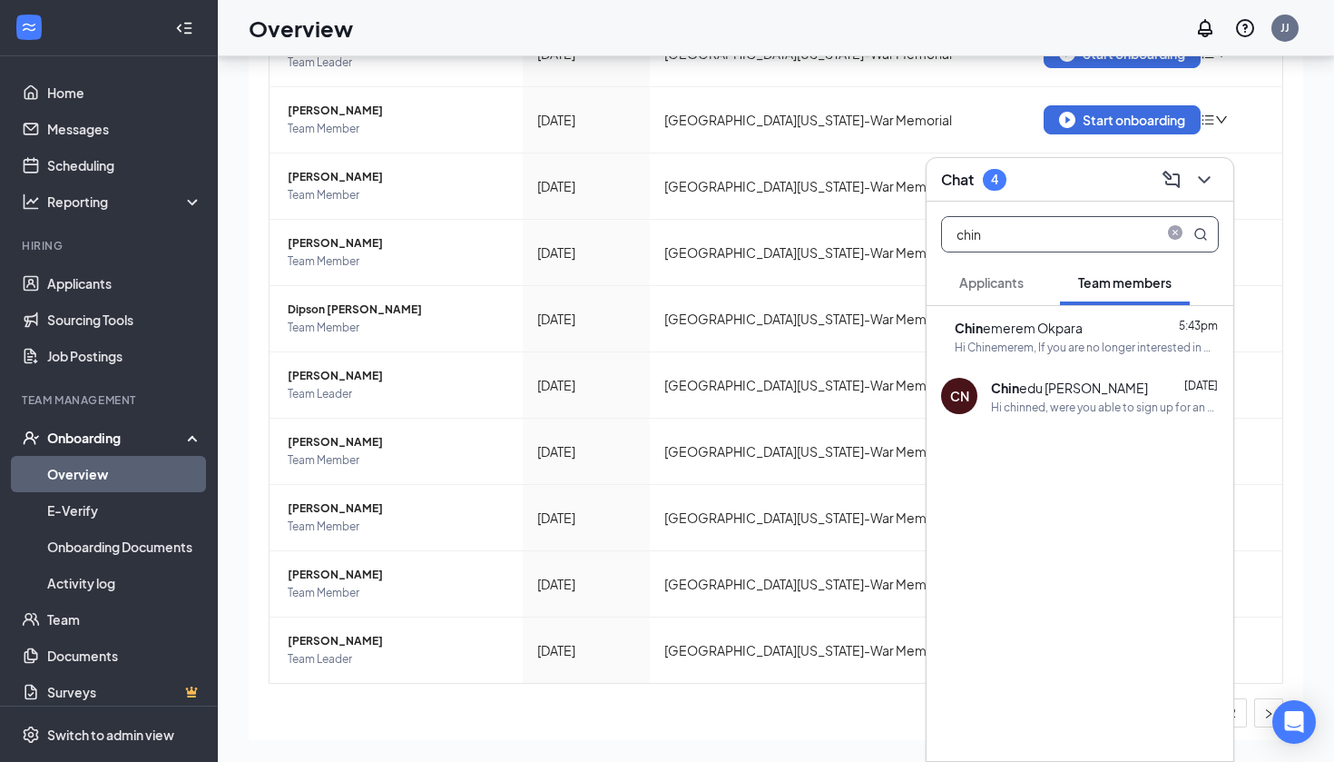
type input "chin"
click at [1065, 410] on div "Hi chinned, were you able to sign up for an onboarding? you will need to bring …" at bounding box center [1105, 406] width 228 height 15
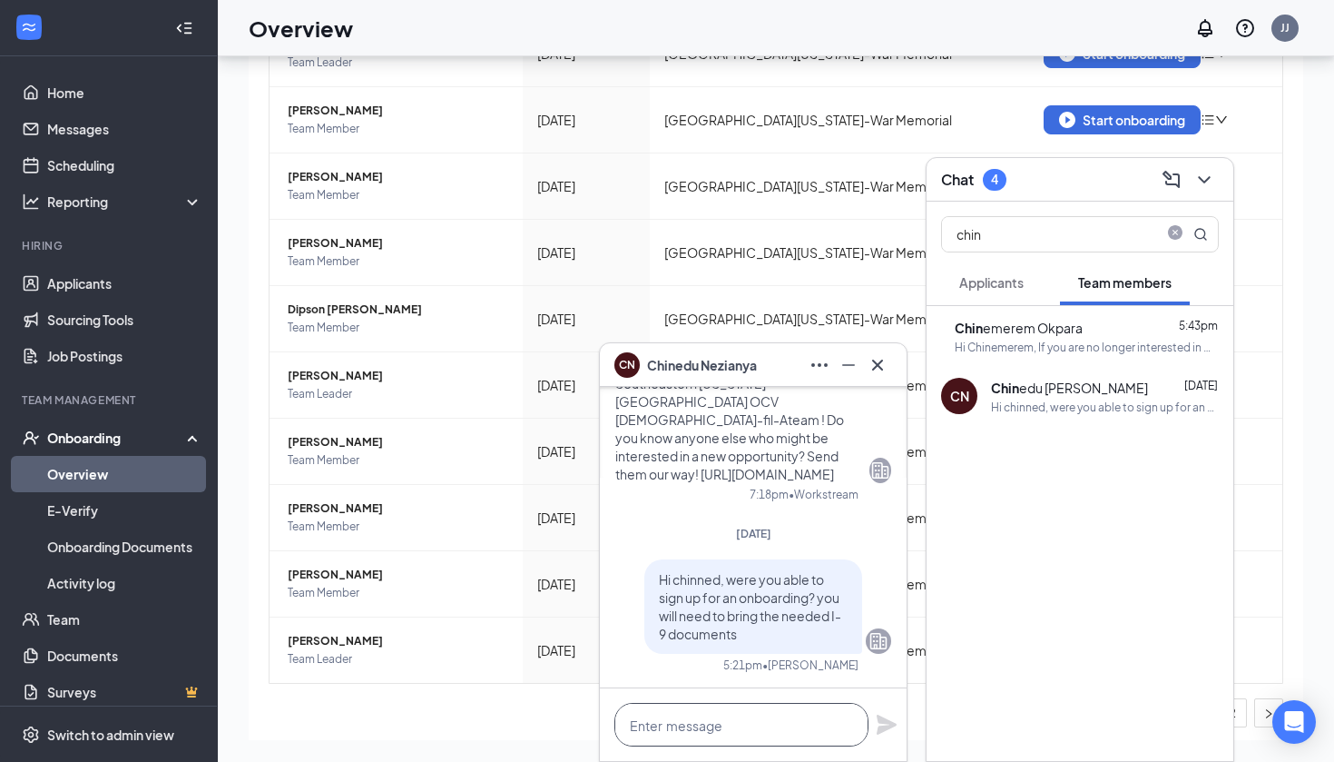
click at [778, 723] on textarea at bounding box center [742, 725] width 254 height 44
paste textarea "Hi, If you are no longer interested in working with [DEMOGRAPHIC_DATA]-fil-A on…"
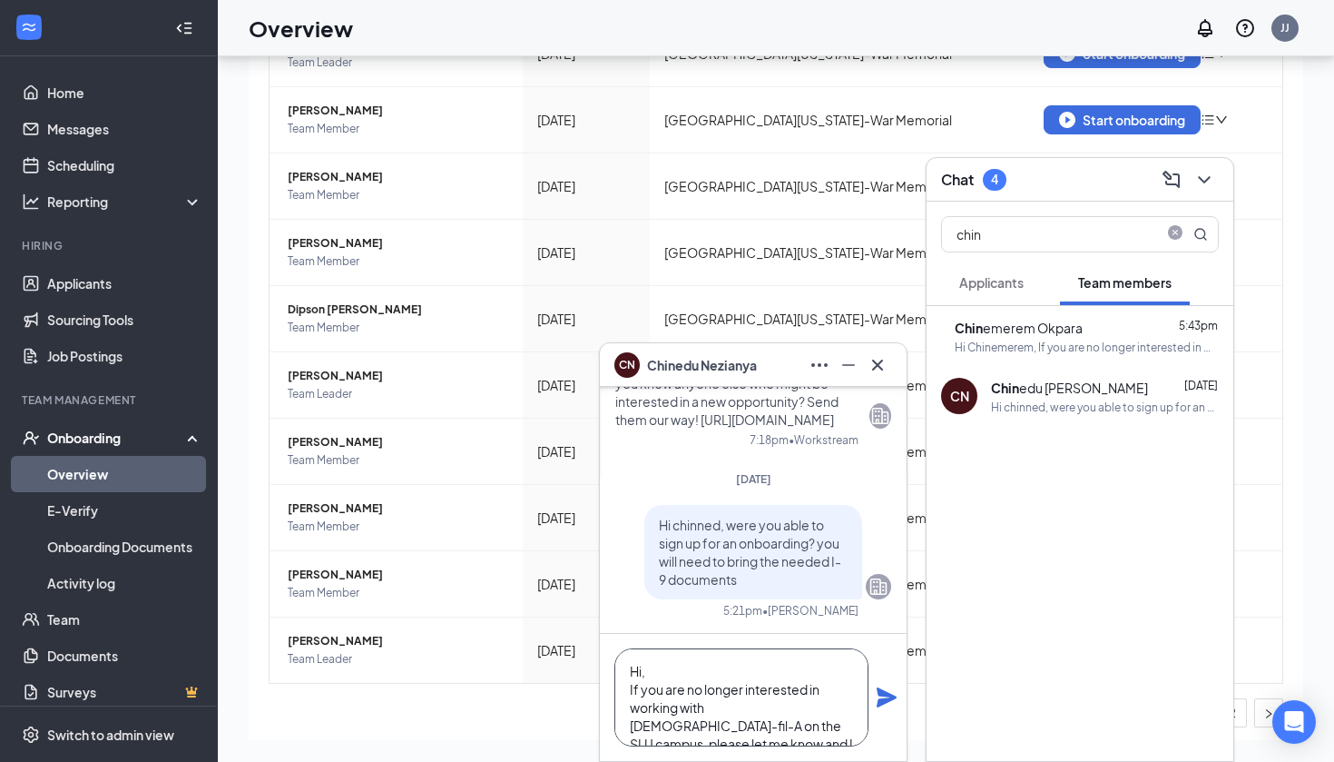
scroll to position [93, 0]
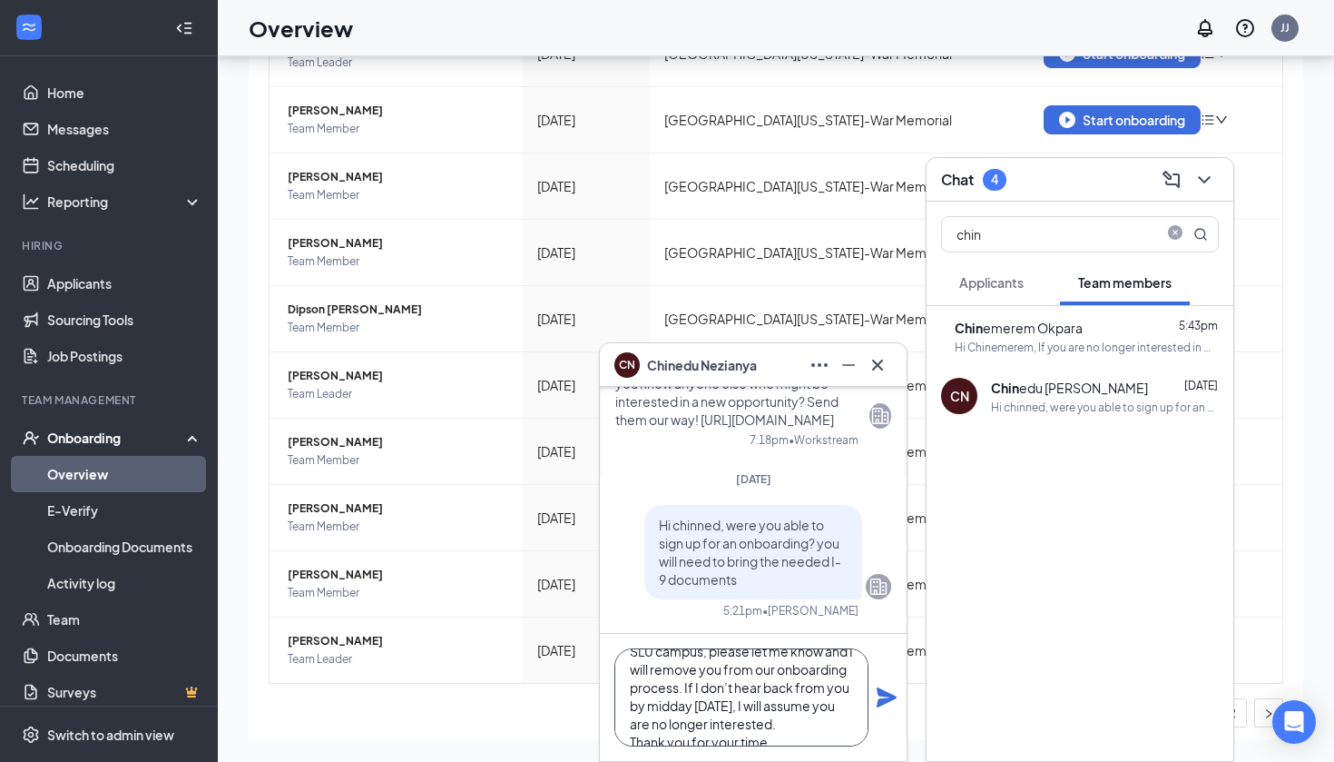
type textarea "Hi, If you are no longer interested in working with [DEMOGRAPHIC_DATA]-fil-A on…"
click at [887, 698] on icon "Plane" at bounding box center [887, 697] width 20 height 20
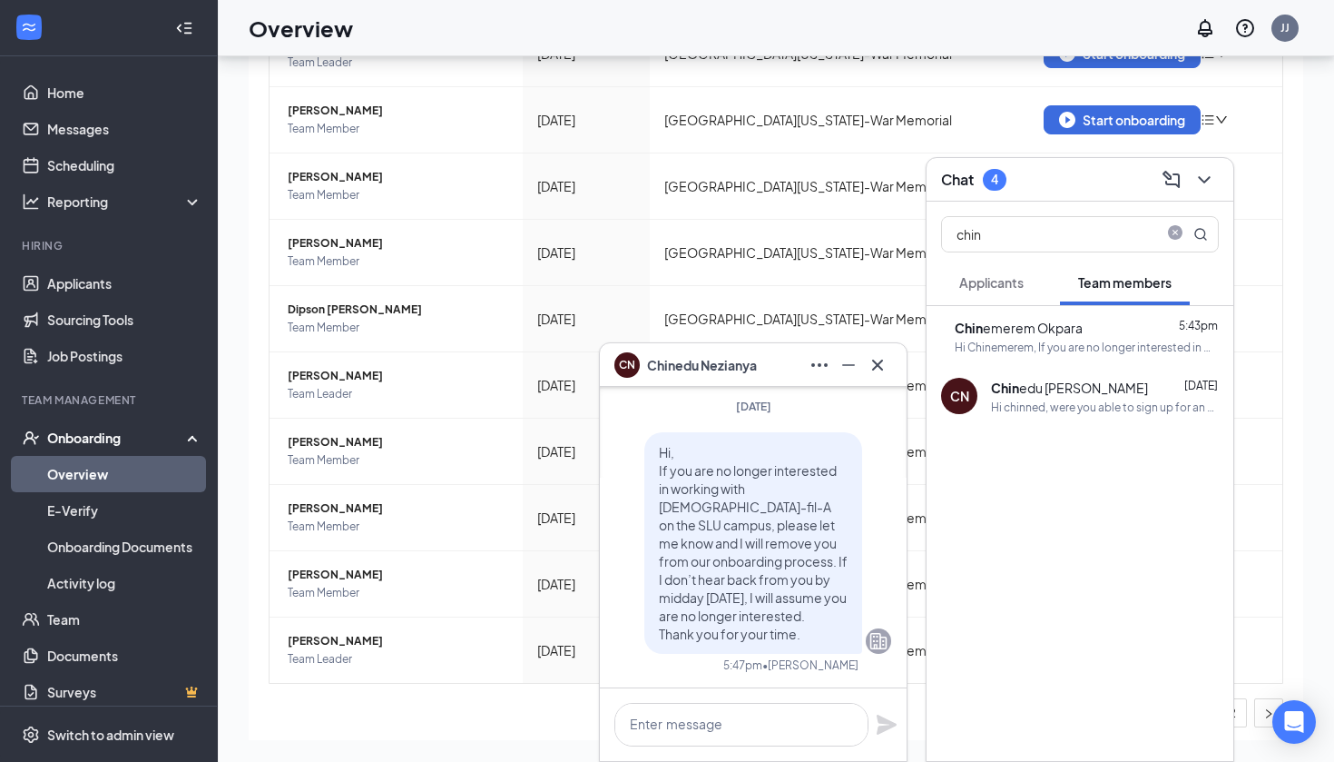
scroll to position [0, 0]
click at [878, 360] on icon "Cross" at bounding box center [878, 365] width 22 height 22
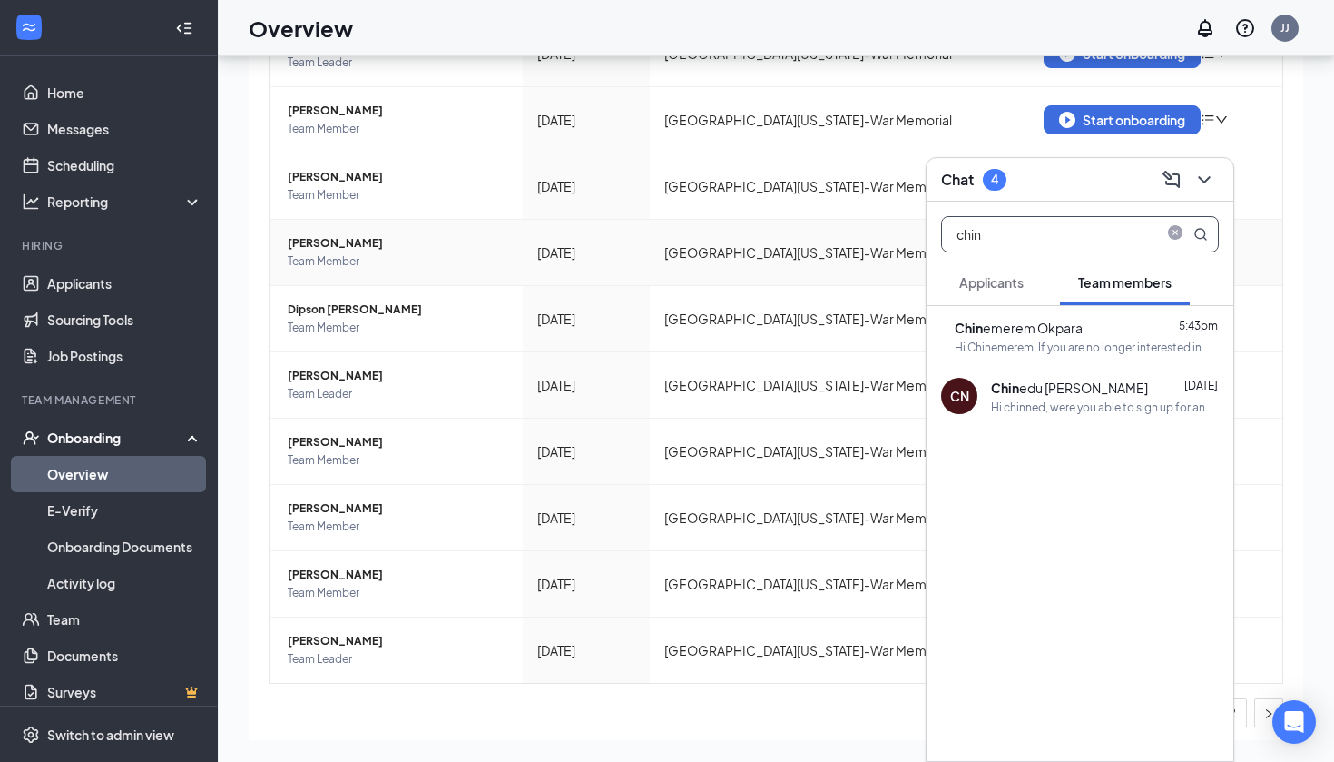
drag, startPoint x: 1004, startPoint y: 229, endPoint x: 886, endPoint y: 232, distance: 118.1
click at [886, 232] on div "Chat 4 chin Applicants Team members CO [PERSON_NAME] 5:43pm Hi Chinemerem, If y…" at bounding box center [776, 368] width 1117 height 787
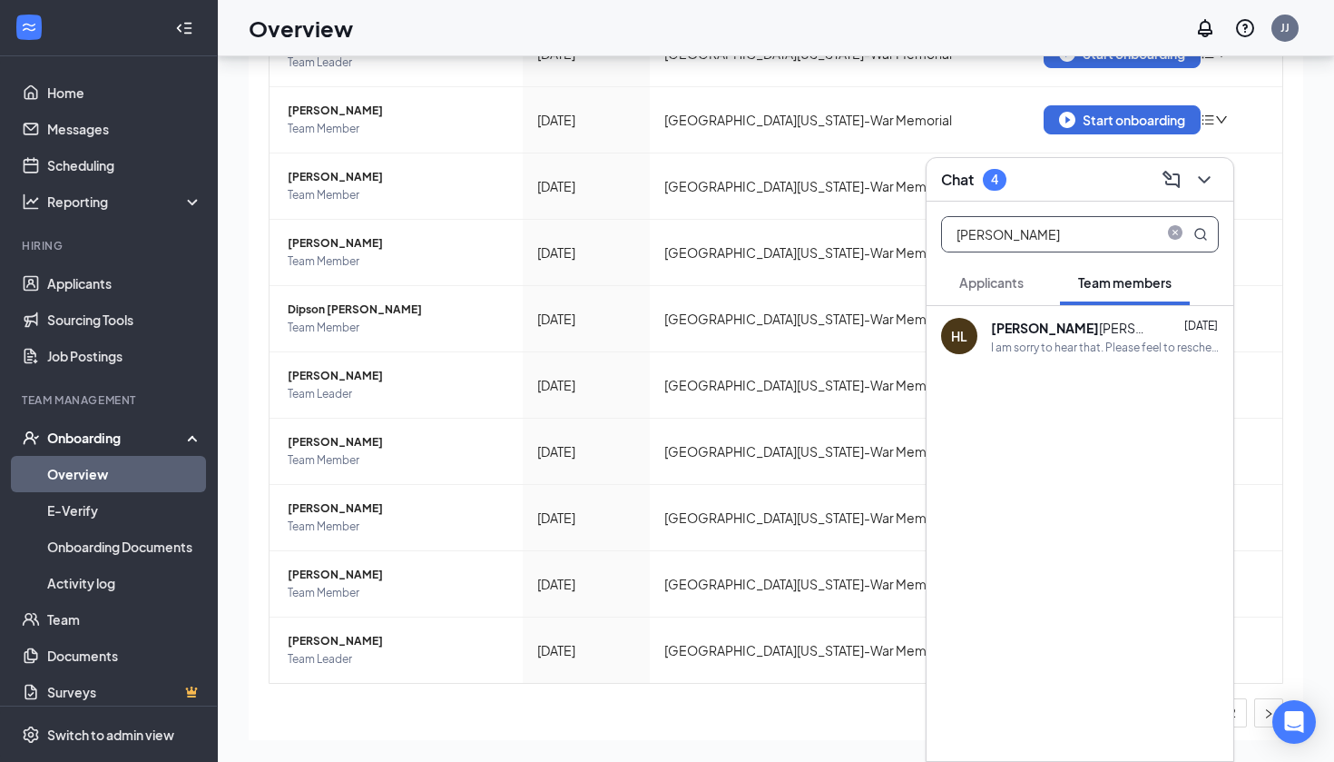
click at [1001, 299] on button "Applicants" at bounding box center [991, 282] width 101 height 45
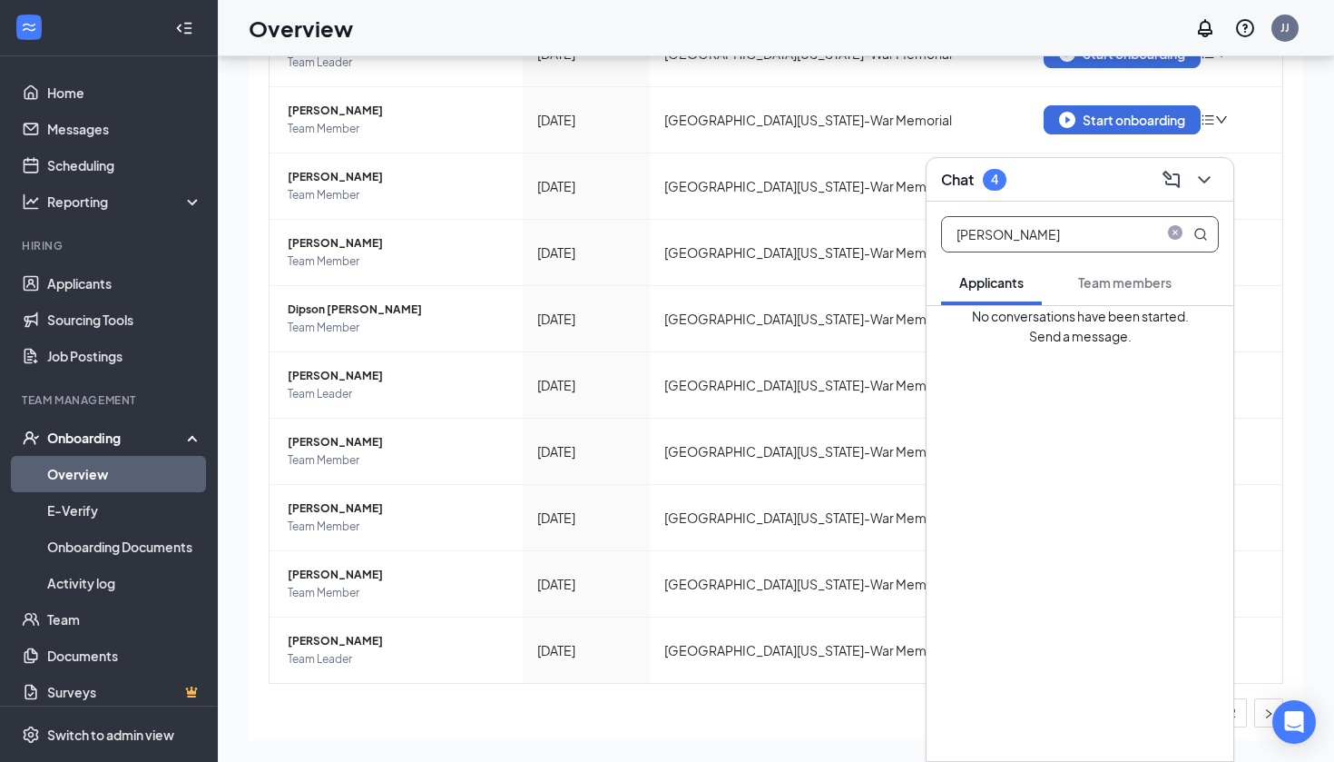
click at [1057, 244] on input "[PERSON_NAME]" at bounding box center [1049, 234] width 215 height 34
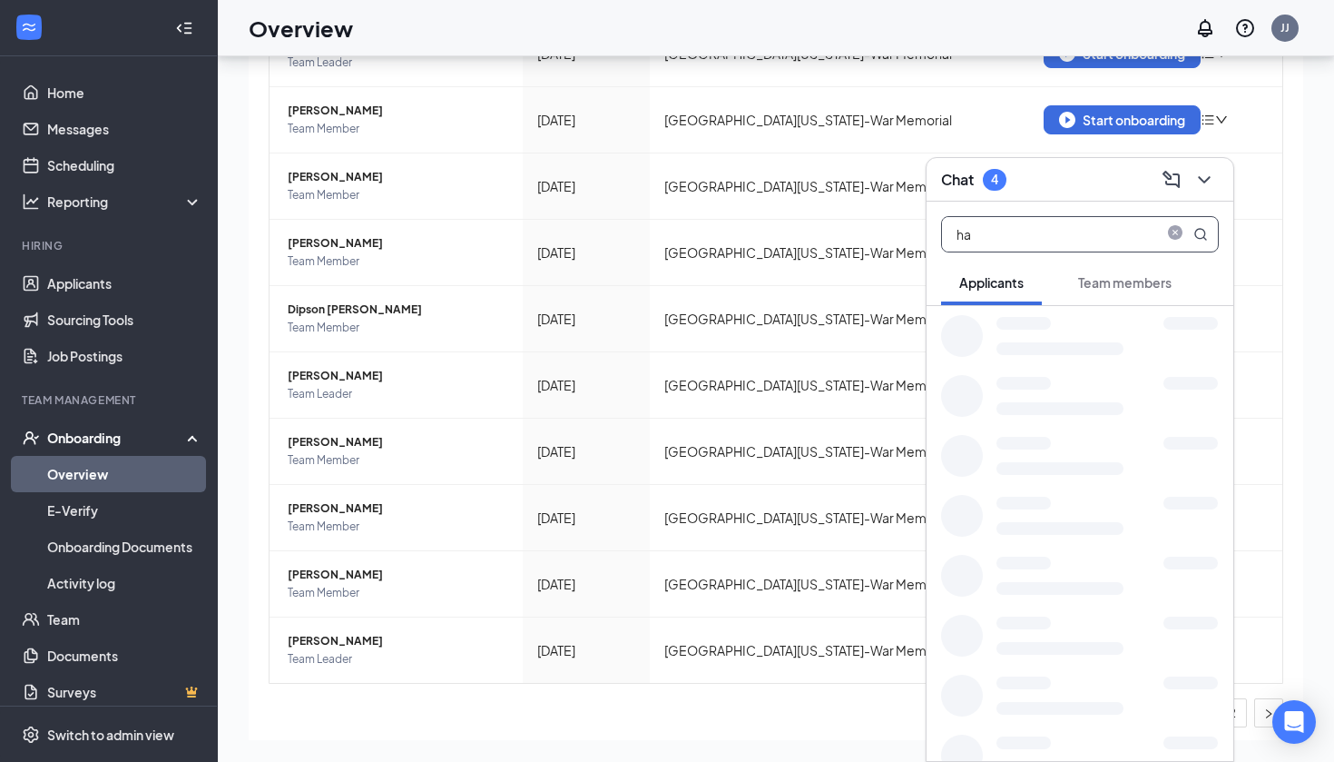
type input "h"
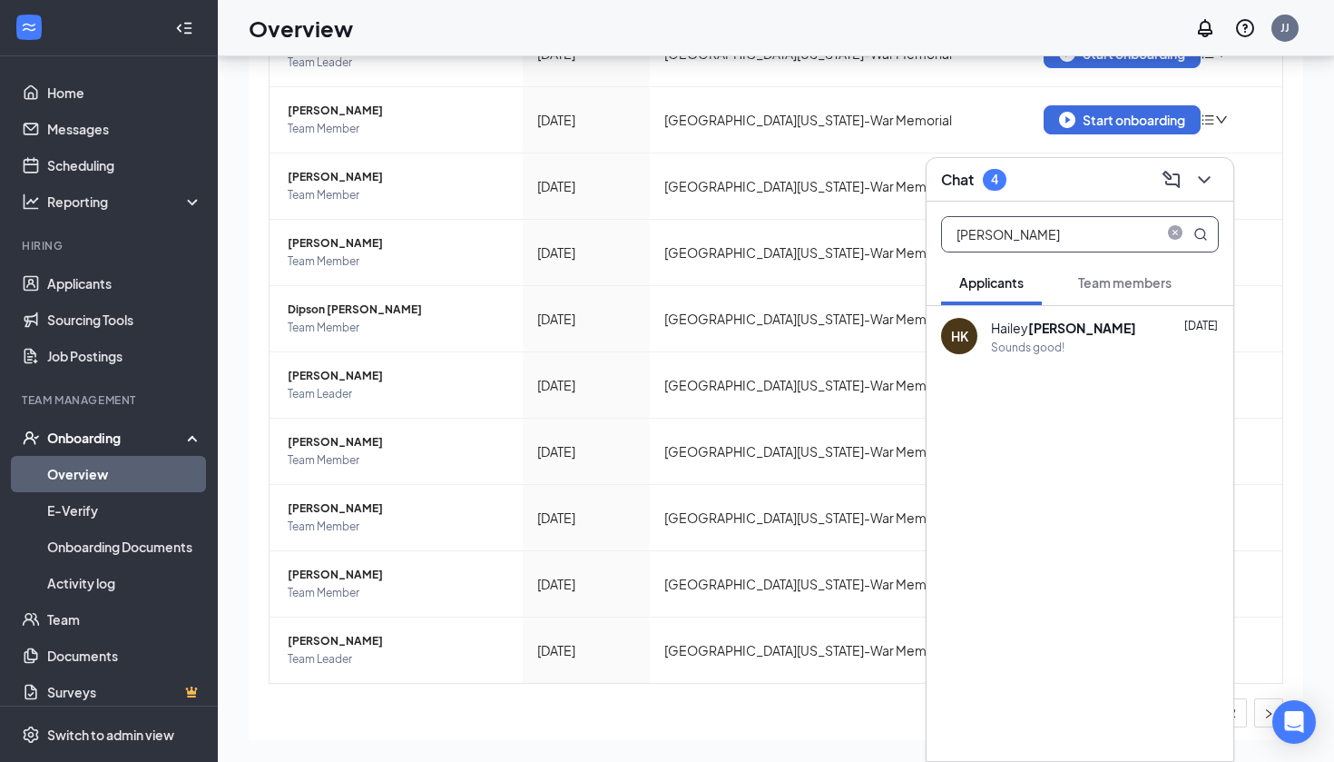
type input "[PERSON_NAME]"
click at [1080, 341] on div "Sounds good!" at bounding box center [1105, 346] width 228 height 15
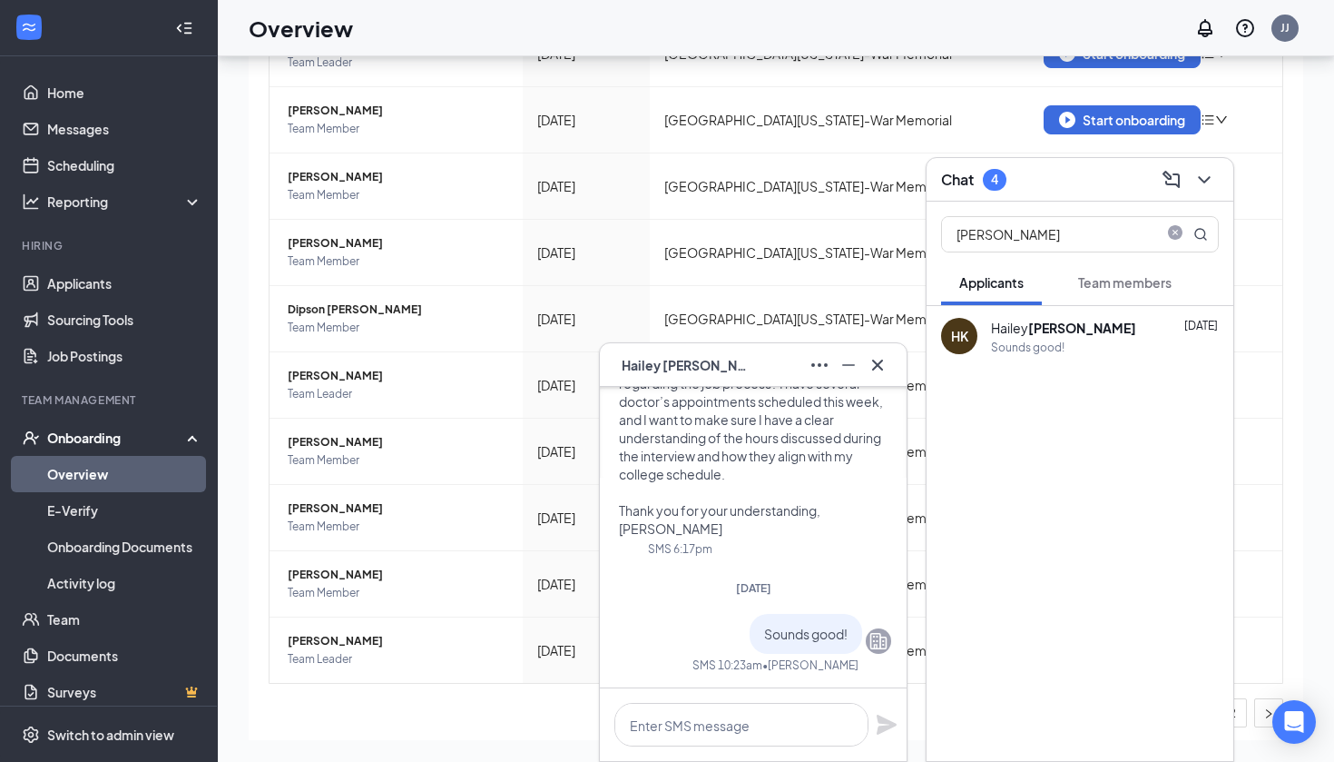
click at [736, 702] on div at bounding box center [753, 724] width 307 height 73
click at [733, 716] on textarea at bounding box center [742, 725] width 254 height 44
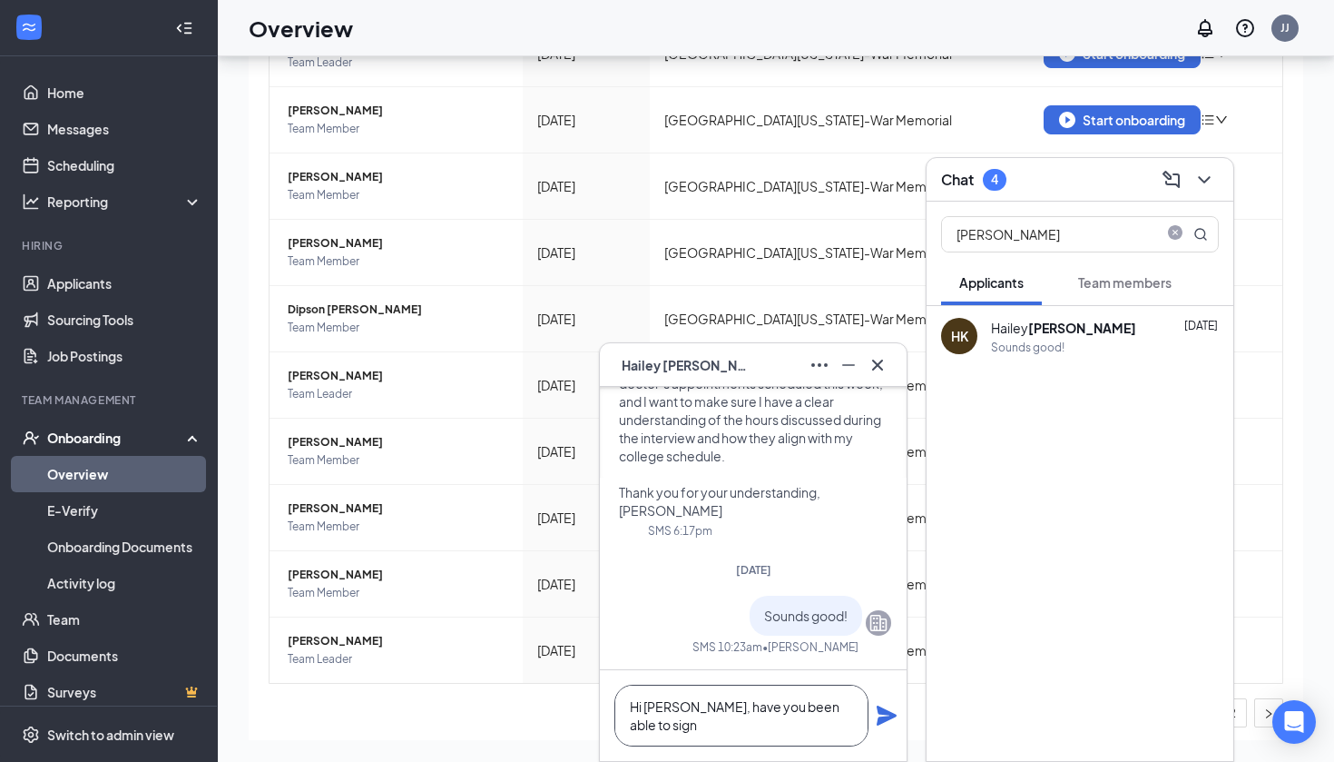
scroll to position [1, 0]
type textarea "Hi [PERSON_NAME], have you been able to sign up for an. onboarding session?"
click at [888, 724] on icon "Plane" at bounding box center [887, 715] width 22 height 22
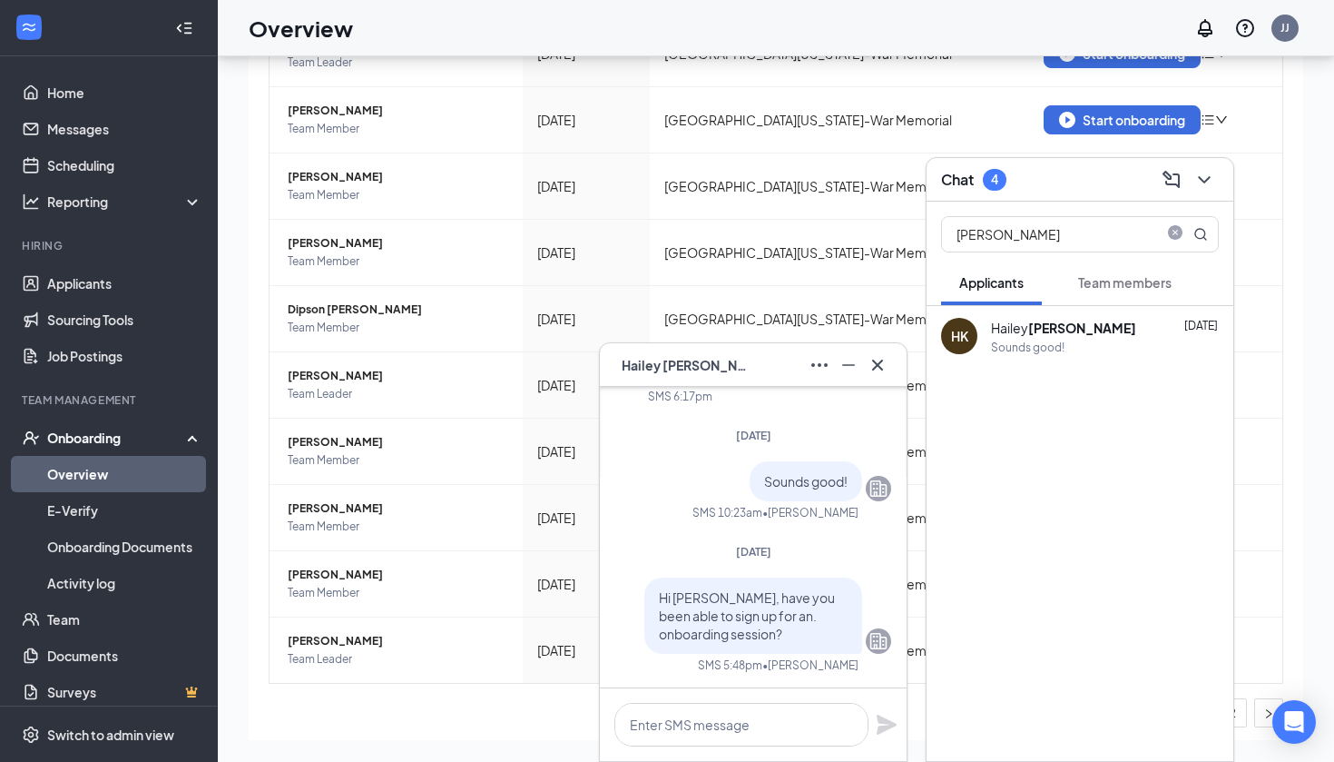
scroll to position [0, 0]
click at [521, 2] on div "Overview JJ" at bounding box center [776, 28] width 1117 height 56
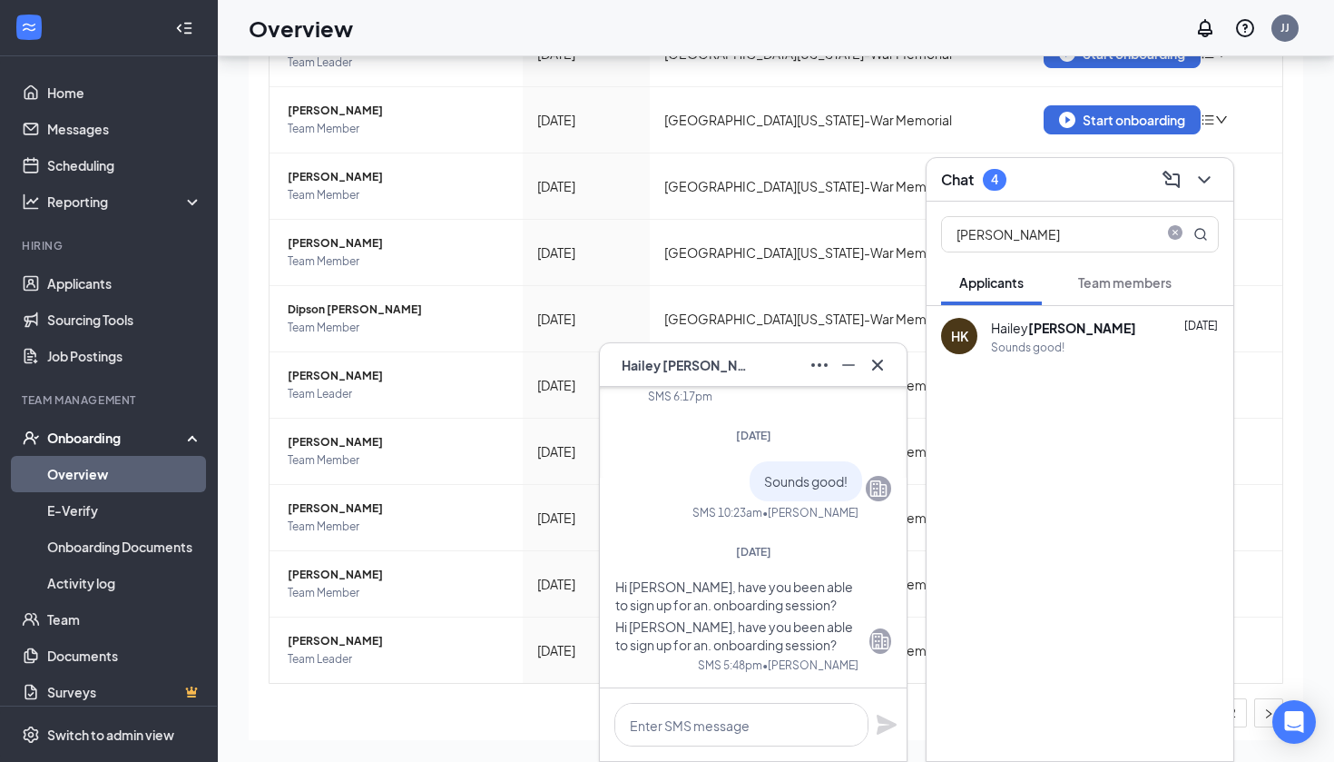
click at [882, 365] on icon "Cross" at bounding box center [878, 365] width 22 height 22
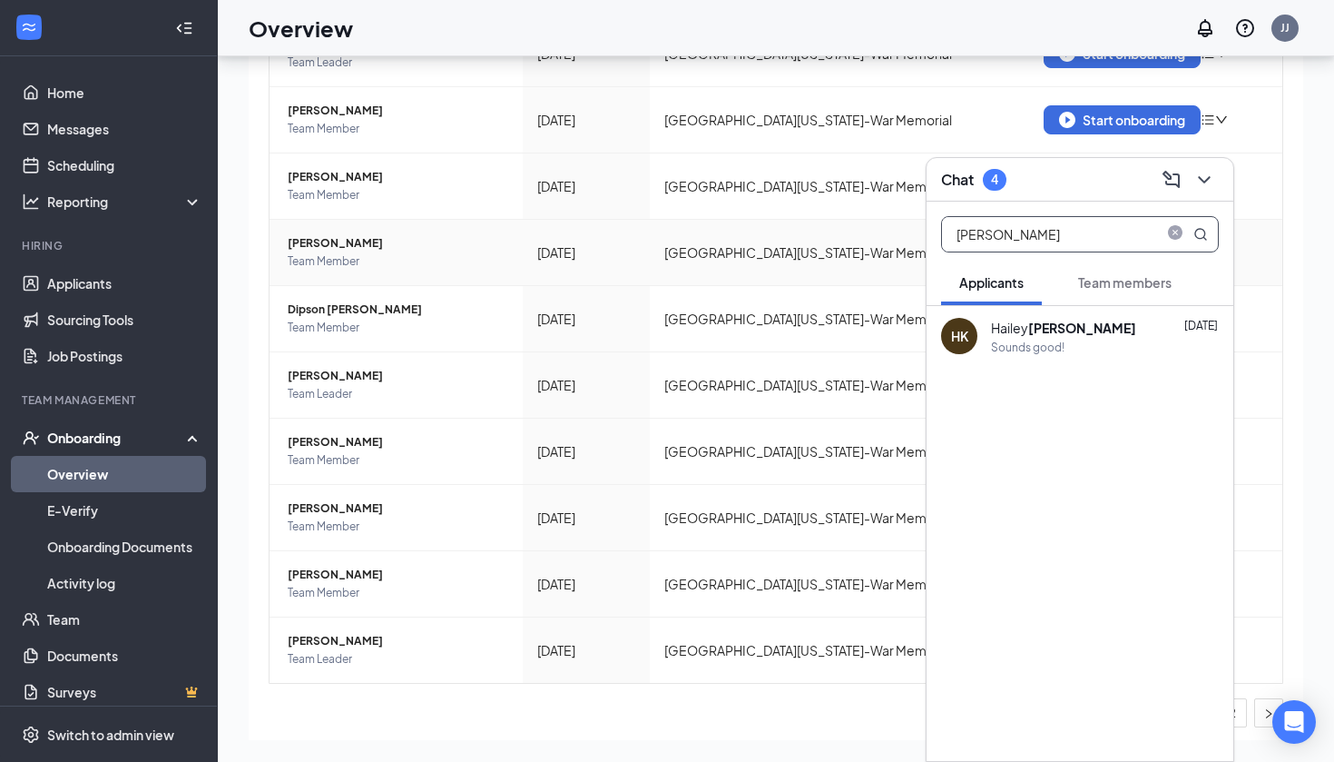
drag, startPoint x: 1030, startPoint y: 245, endPoint x: 915, endPoint y: 245, distance: 115.3
click at [915, 245] on div "Chat 4 [PERSON_NAME] Applicants Team members HK [PERSON_NAME] [DATE] Sounds goo…" at bounding box center [776, 368] width 1117 height 787
drag, startPoint x: 1008, startPoint y: 237, endPoint x: 915, endPoint y: 237, distance: 92.6
click at [915, 237] on div "Chat 4 [PERSON_NAME] Applicants Team members HK [PERSON_NAME] [DATE] Sounds goo…" at bounding box center [776, 368] width 1117 height 787
type input "white"
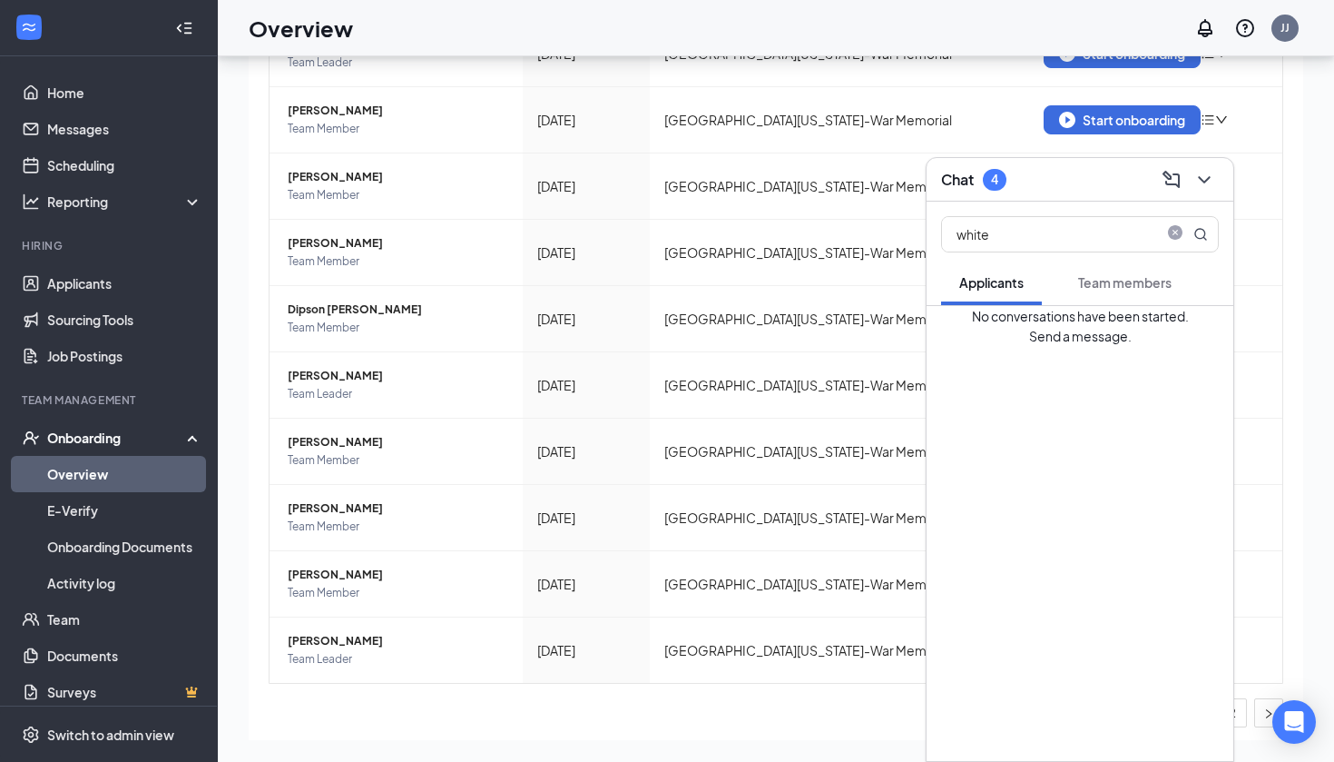
click at [1135, 265] on button "Team members" at bounding box center [1125, 282] width 130 height 45
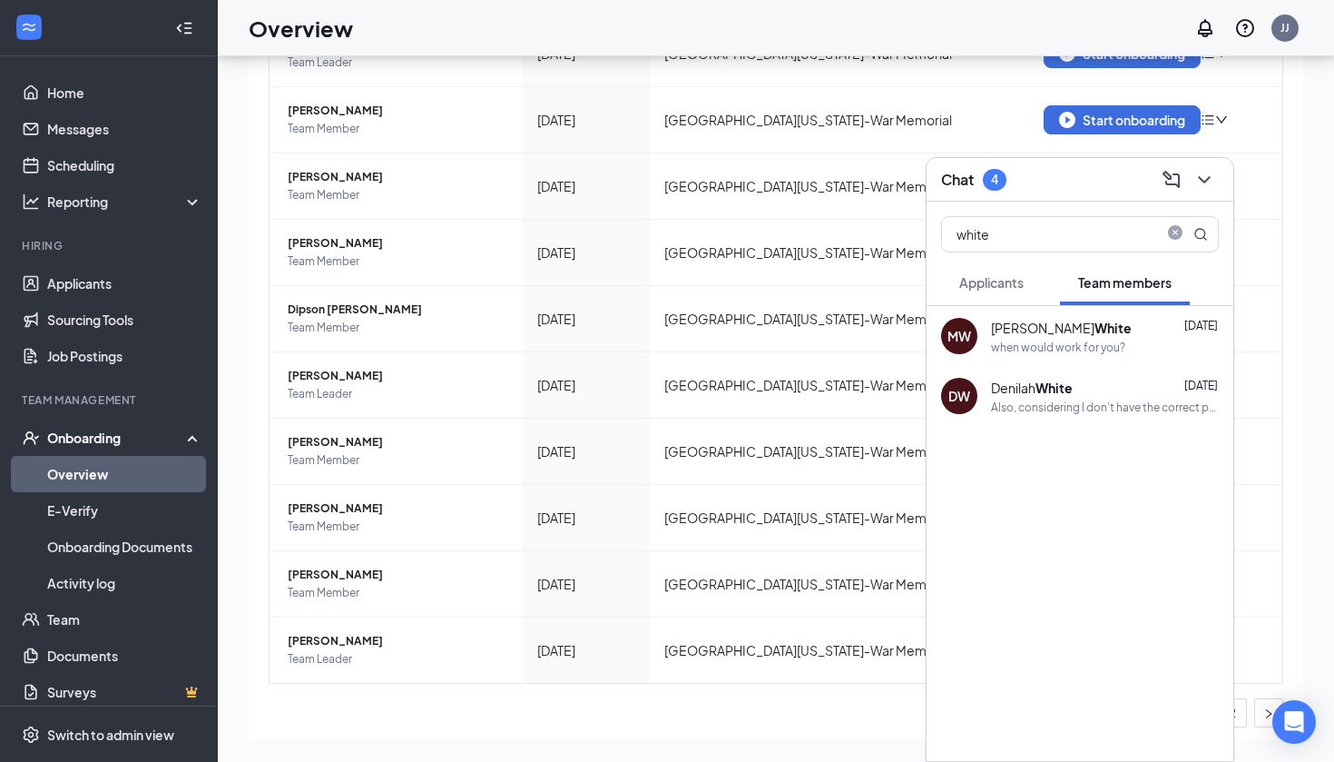
click at [1138, 344] on div "when would work for you?" at bounding box center [1105, 346] width 228 height 15
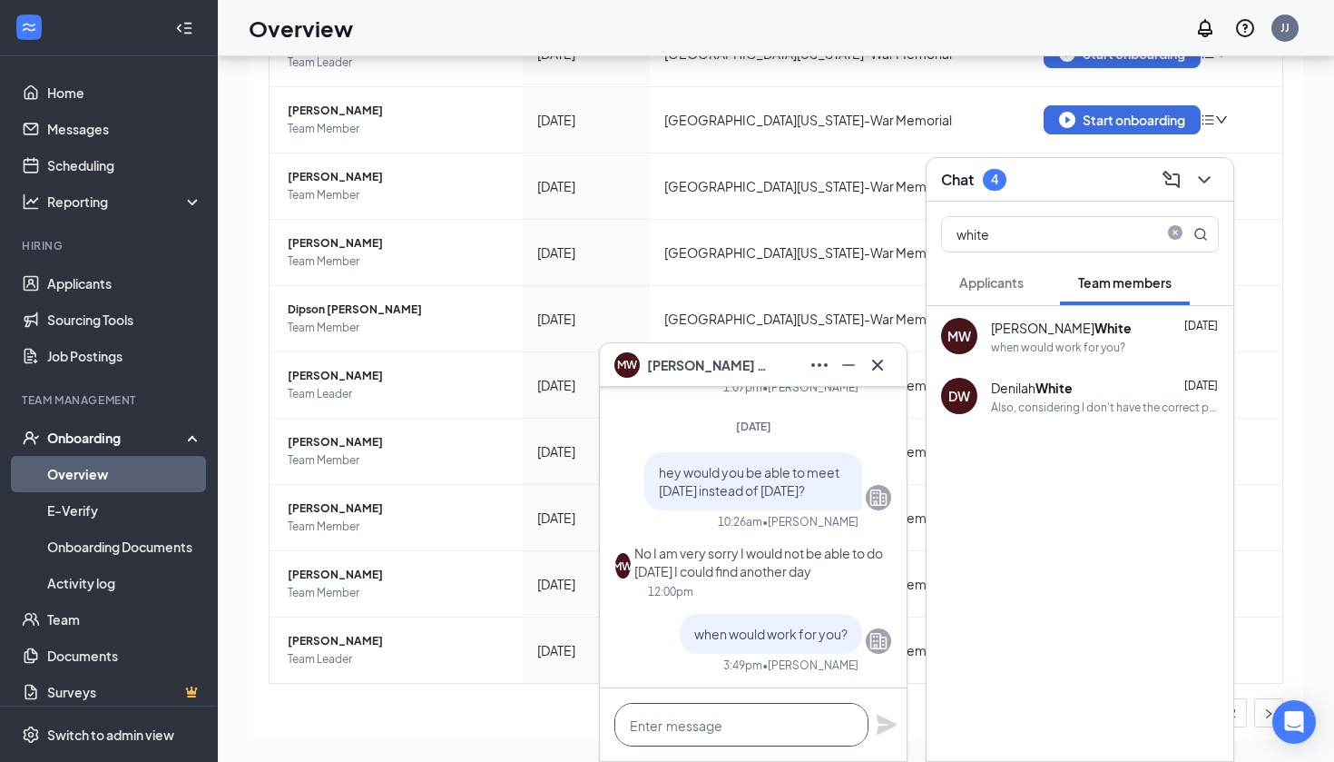
click at [756, 721] on textarea at bounding box center [742, 725] width 254 height 44
type textarea "H"
type textarea "h"
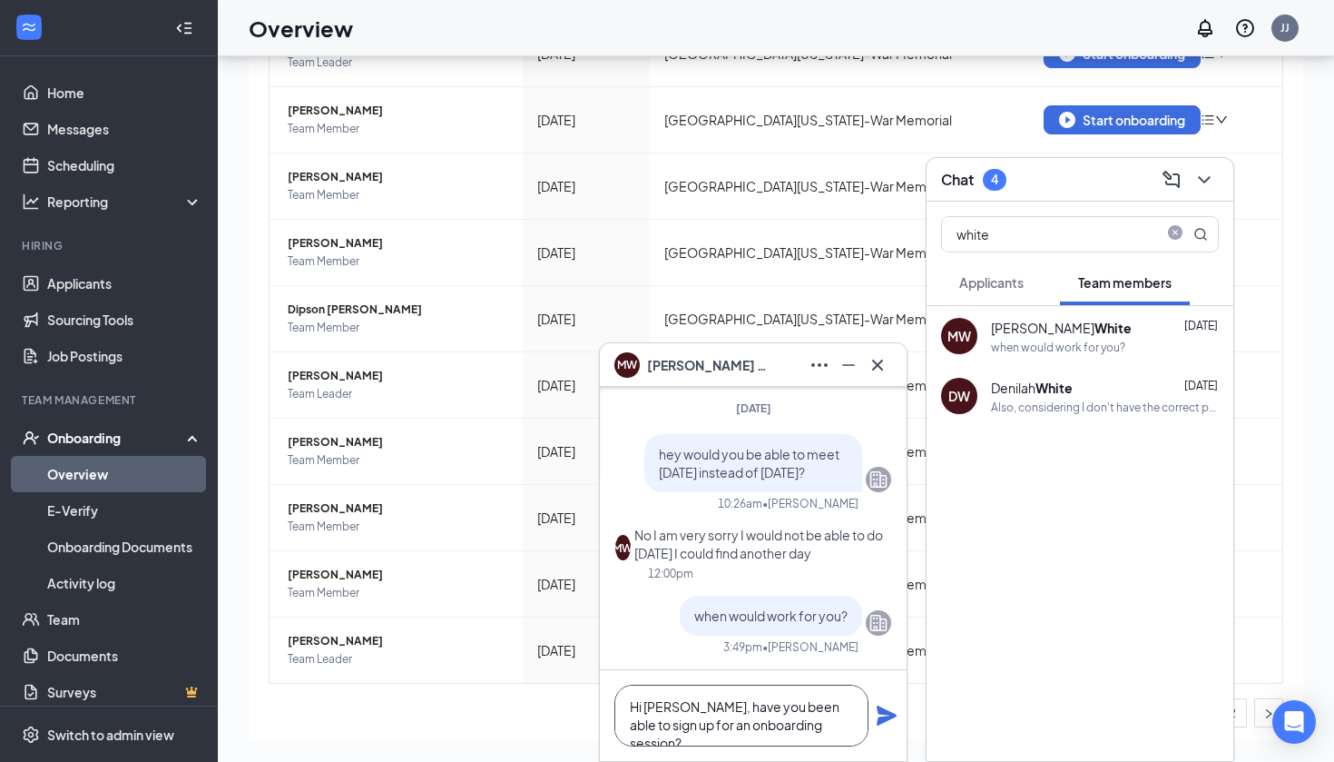
type textarea "Hi [PERSON_NAME], have you been able to sign up for an onboarding session?"
click at [886, 716] on icon "Plane" at bounding box center [887, 715] width 20 height 20
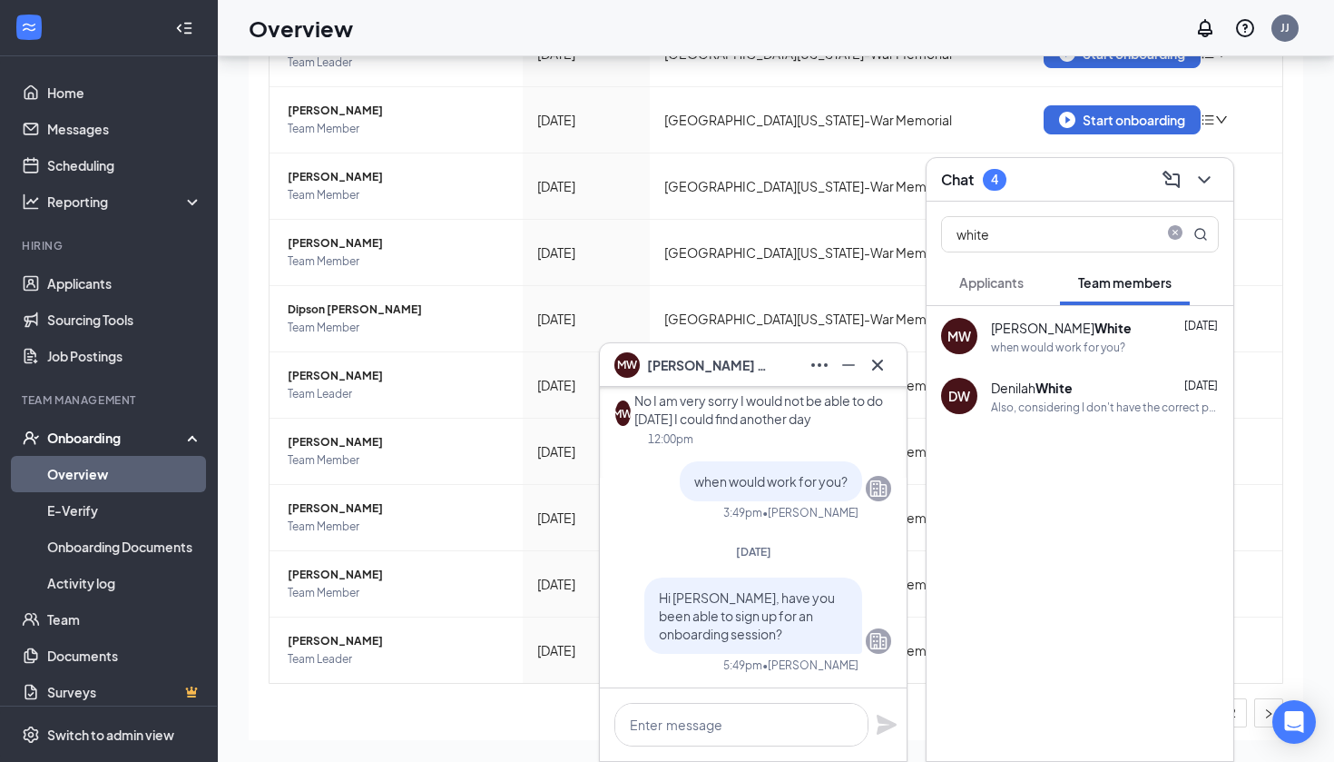
scroll to position [0, 0]
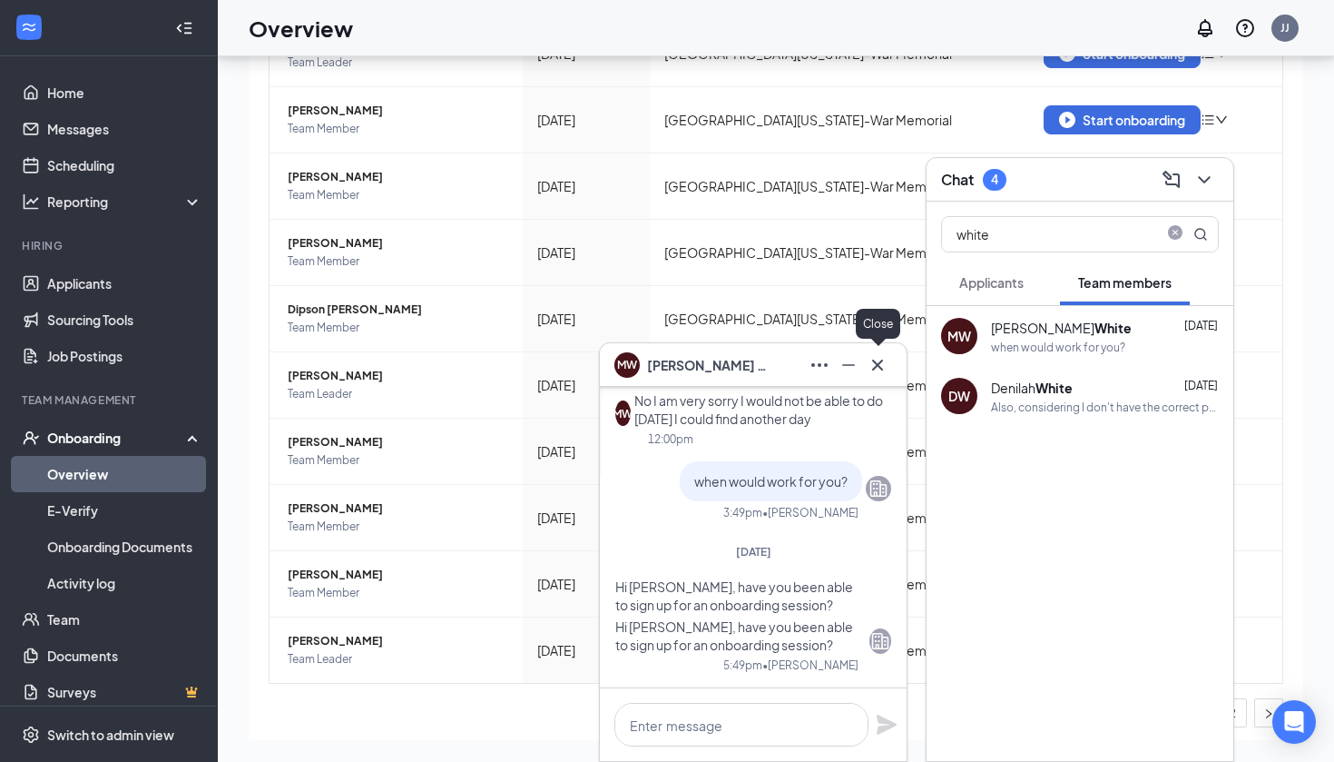
click at [887, 358] on icon "Cross" at bounding box center [878, 365] width 22 height 22
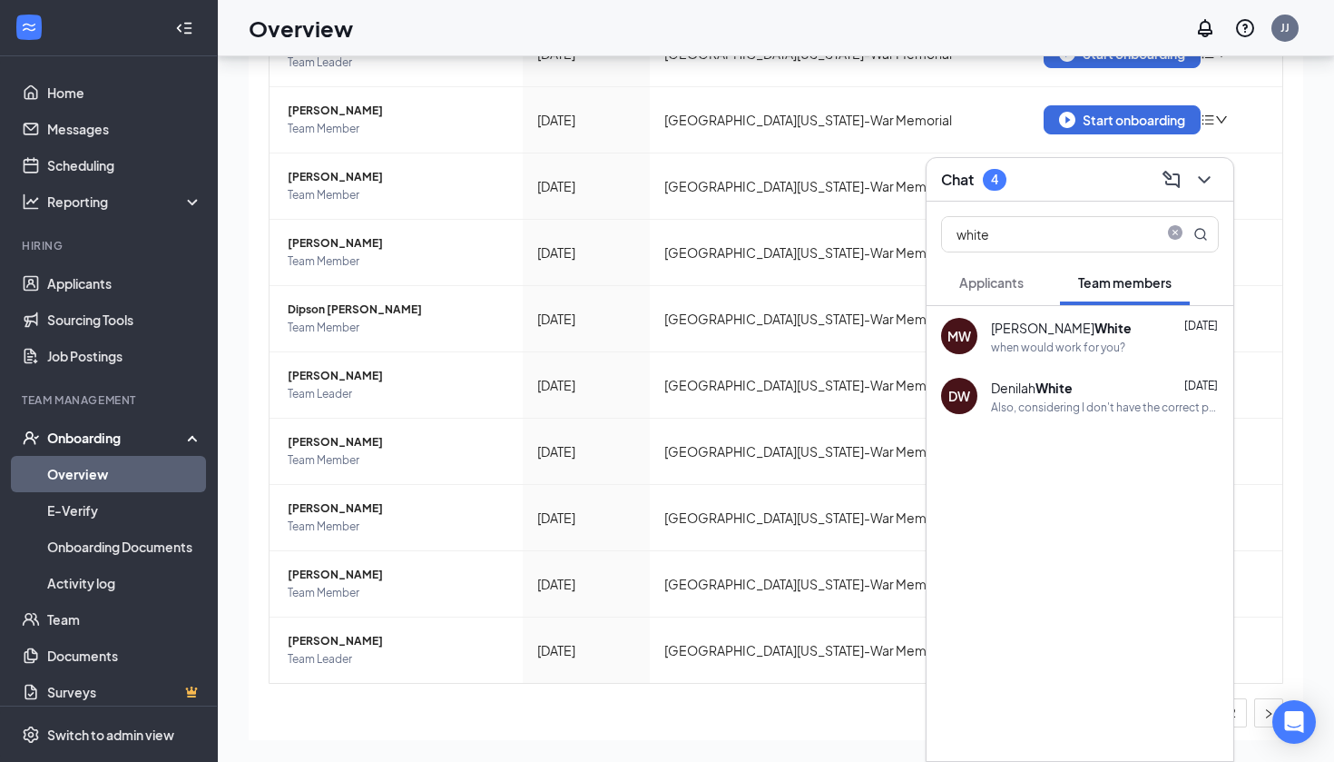
click at [972, 288] on span "Applicants" at bounding box center [991, 282] width 64 height 16
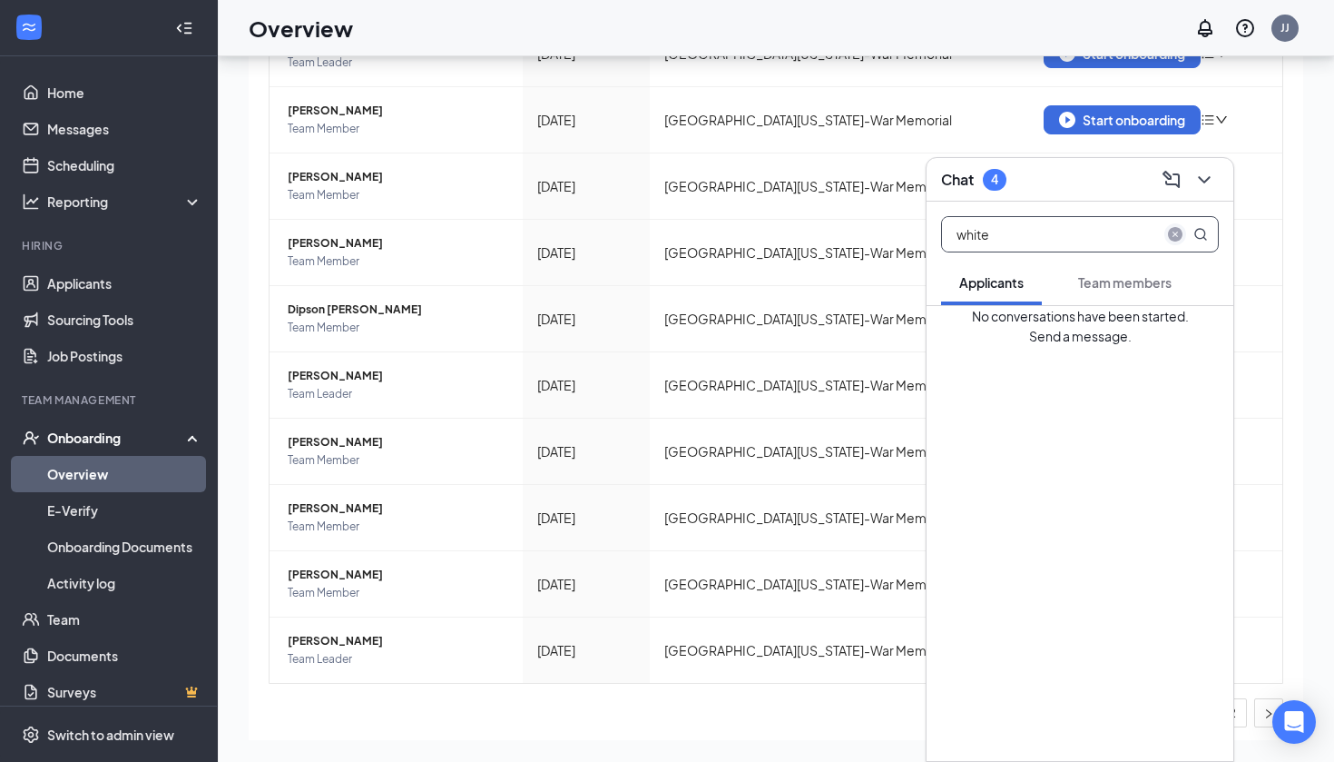
click at [1180, 229] on icon "close-circle" at bounding box center [1175, 234] width 15 height 15
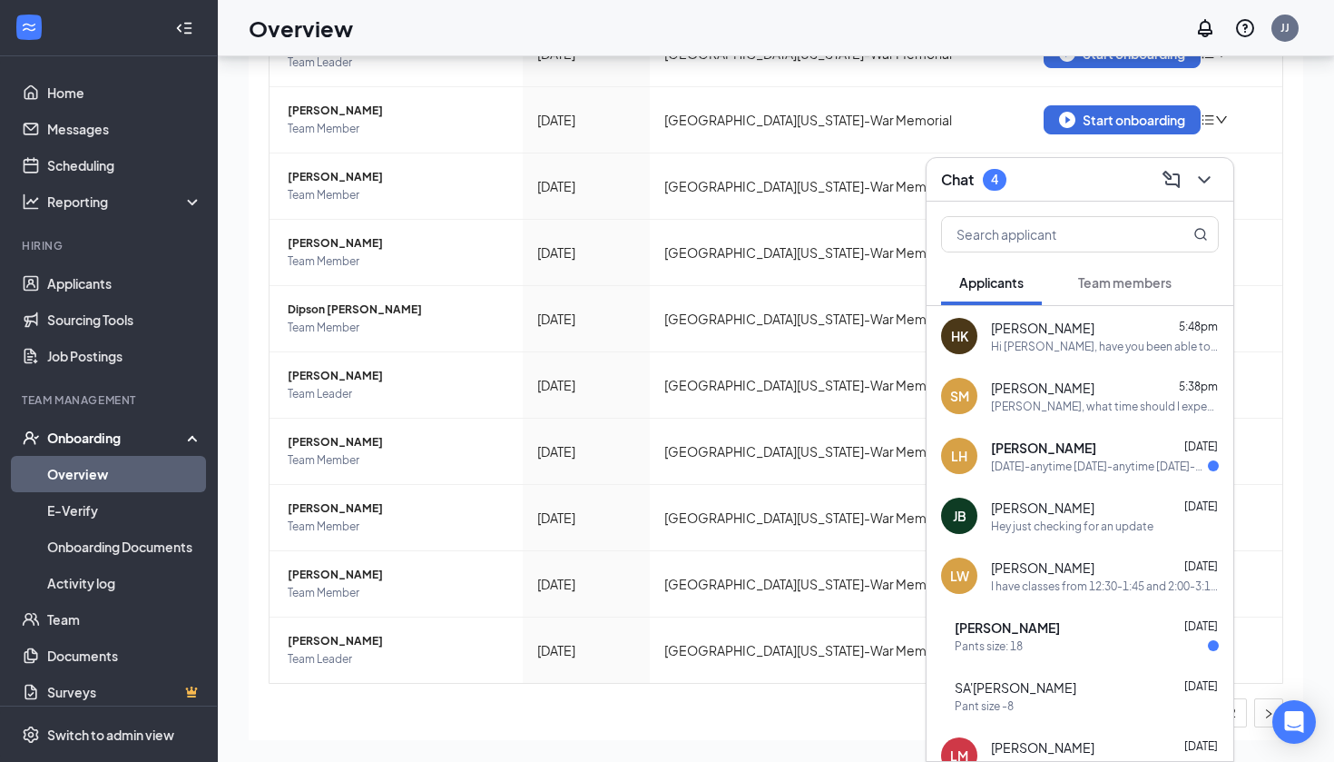
click at [1034, 406] on div "[PERSON_NAME], what time should I expect you?" at bounding box center [1105, 405] width 228 height 15
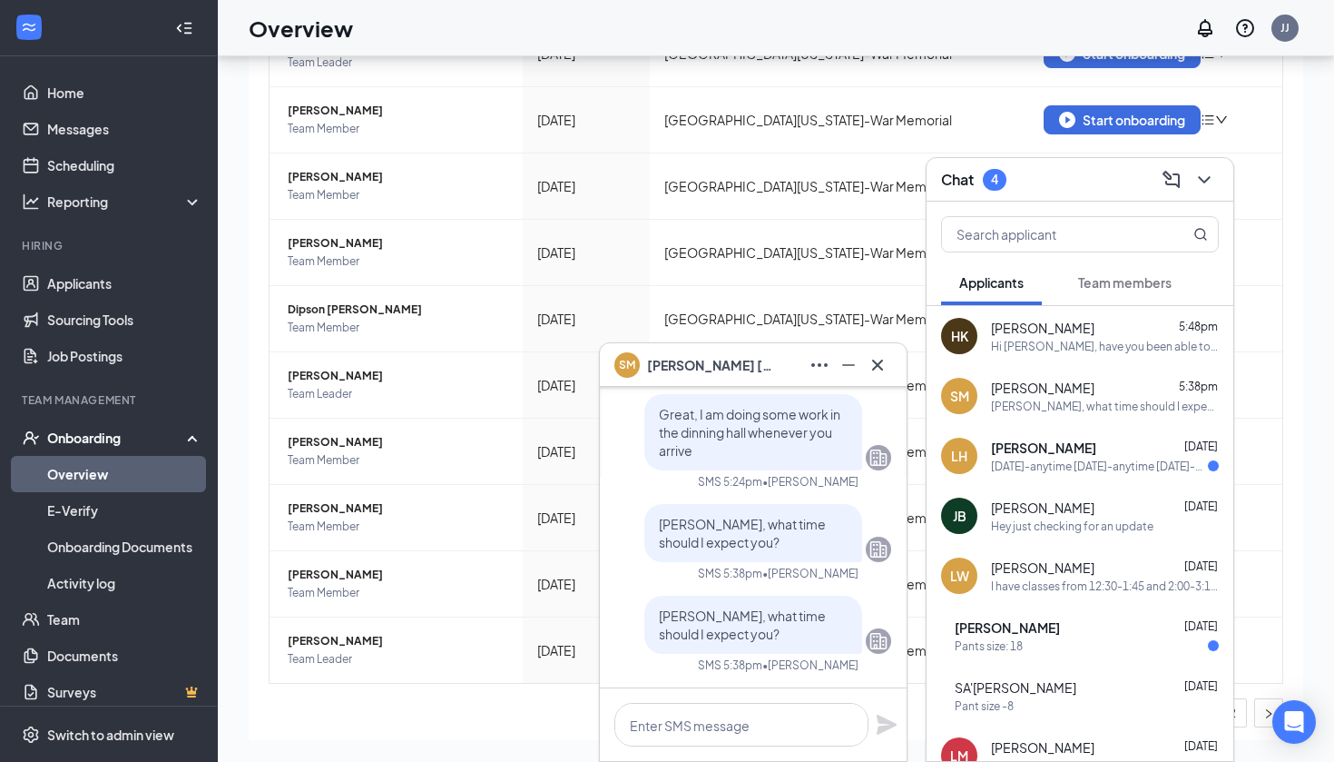
scroll to position [82, 0]
click at [883, 358] on icon "Cross" at bounding box center [878, 365] width 22 height 22
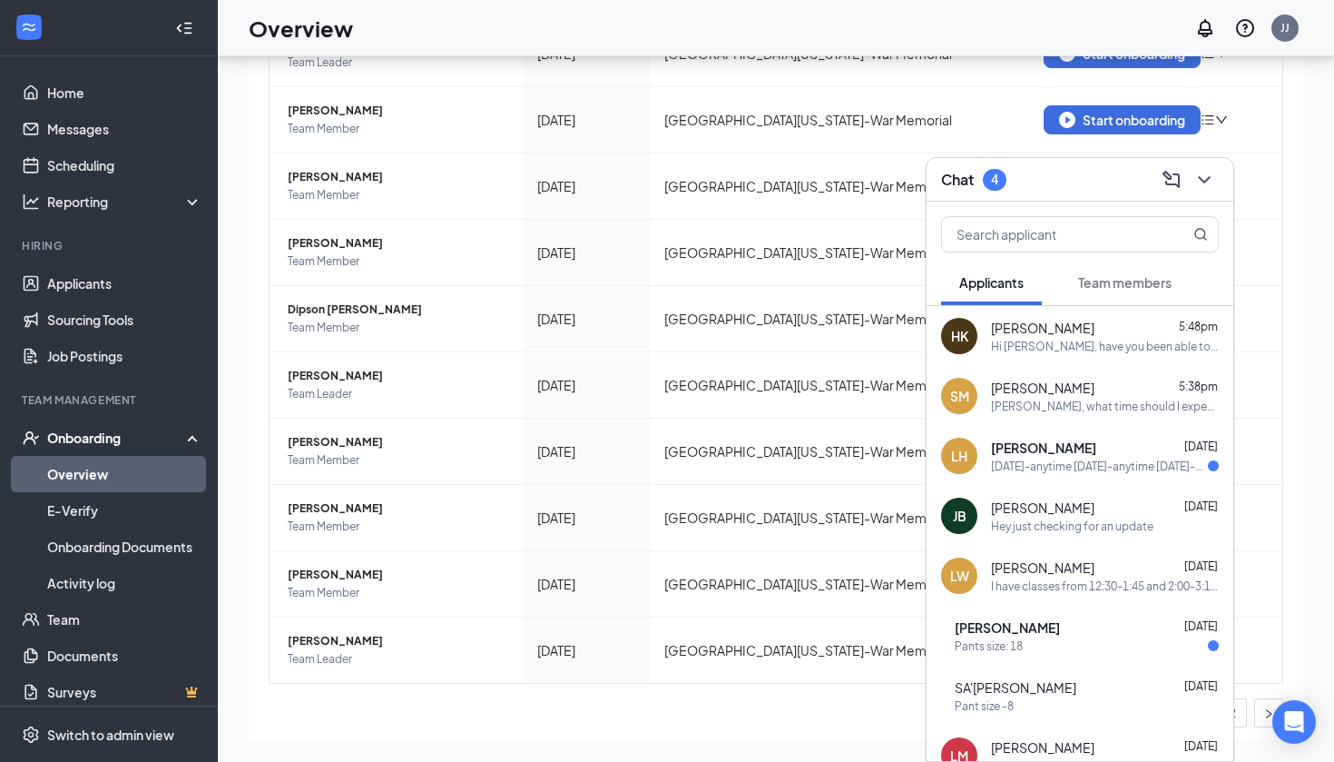
click at [1109, 280] on span "Team members" at bounding box center [1124, 282] width 93 height 16
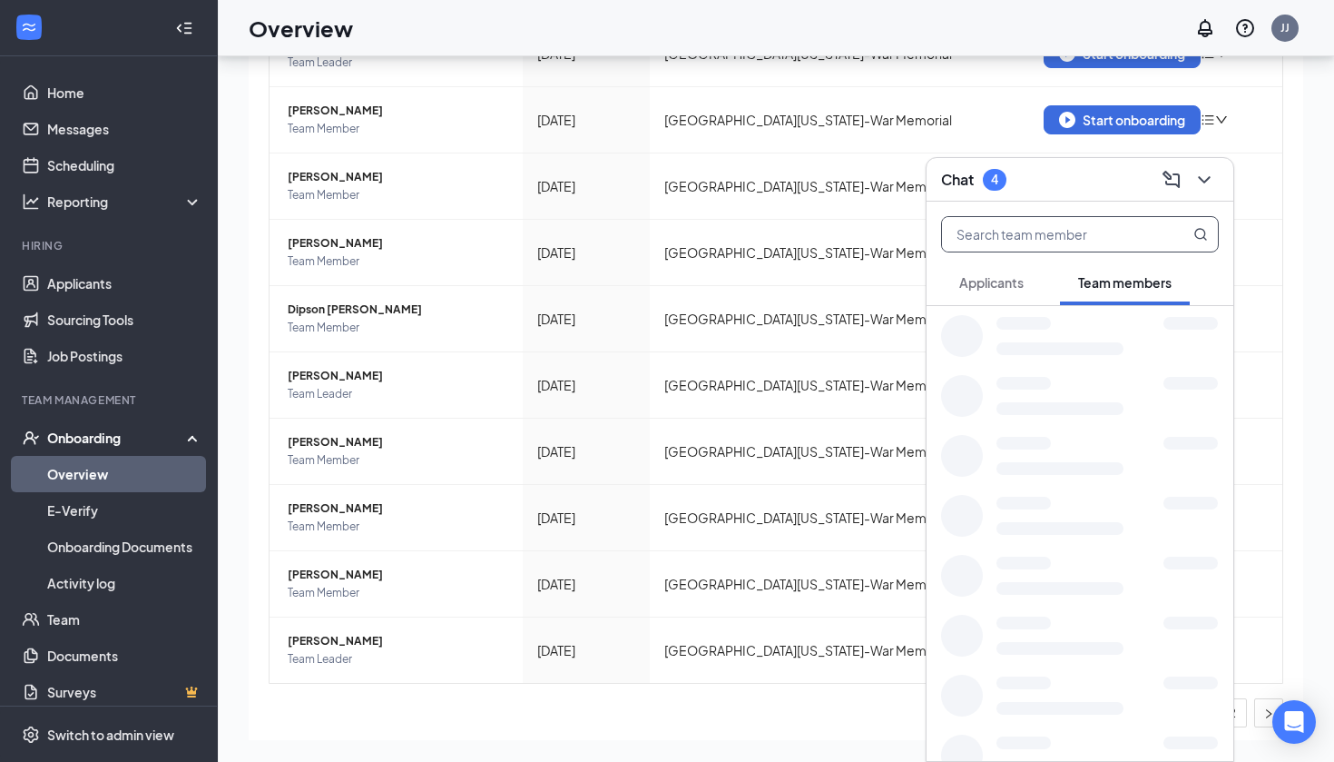
click at [1100, 223] on input "text" at bounding box center [1049, 234] width 215 height 34
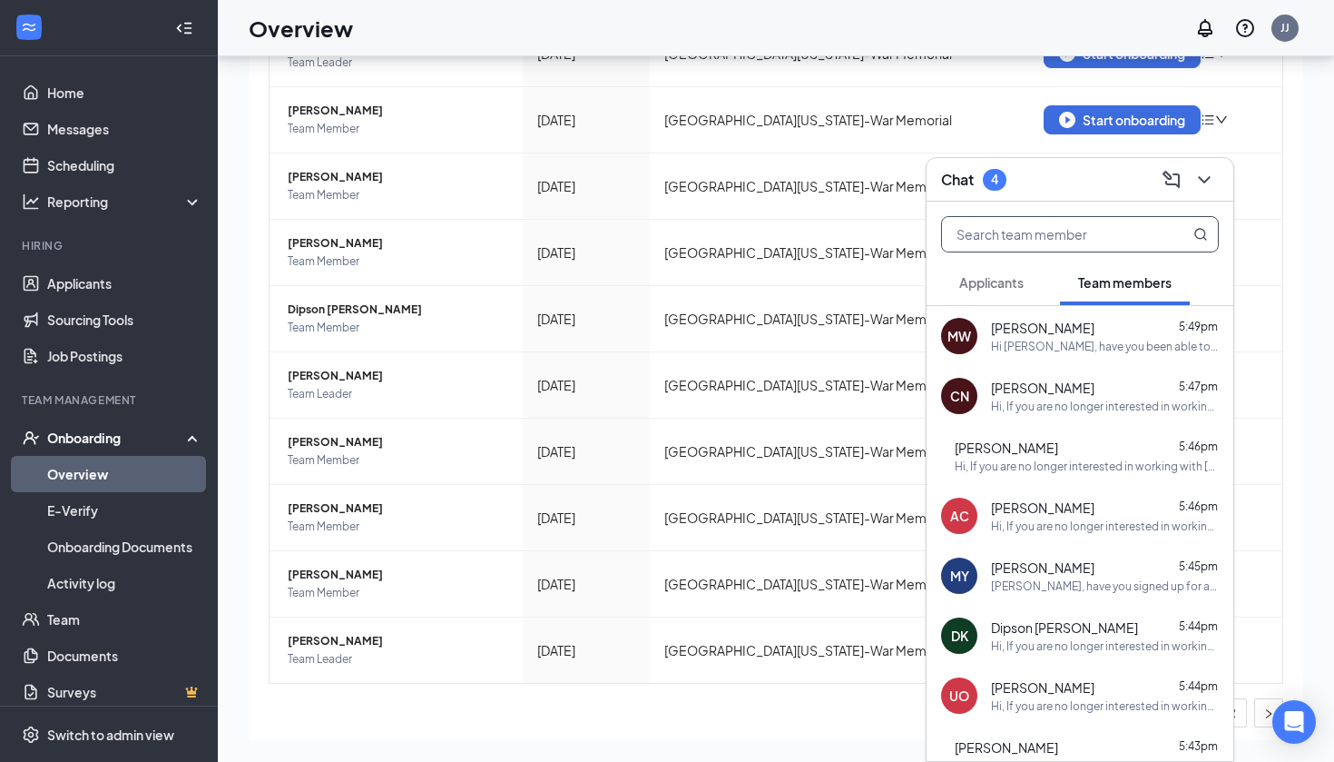
click at [1095, 359] on div "MW [PERSON_NAME] 5:49pm Hi [PERSON_NAME], have you been able to sign up for an …" at bounding box center [1080, 336] width 307 height 60
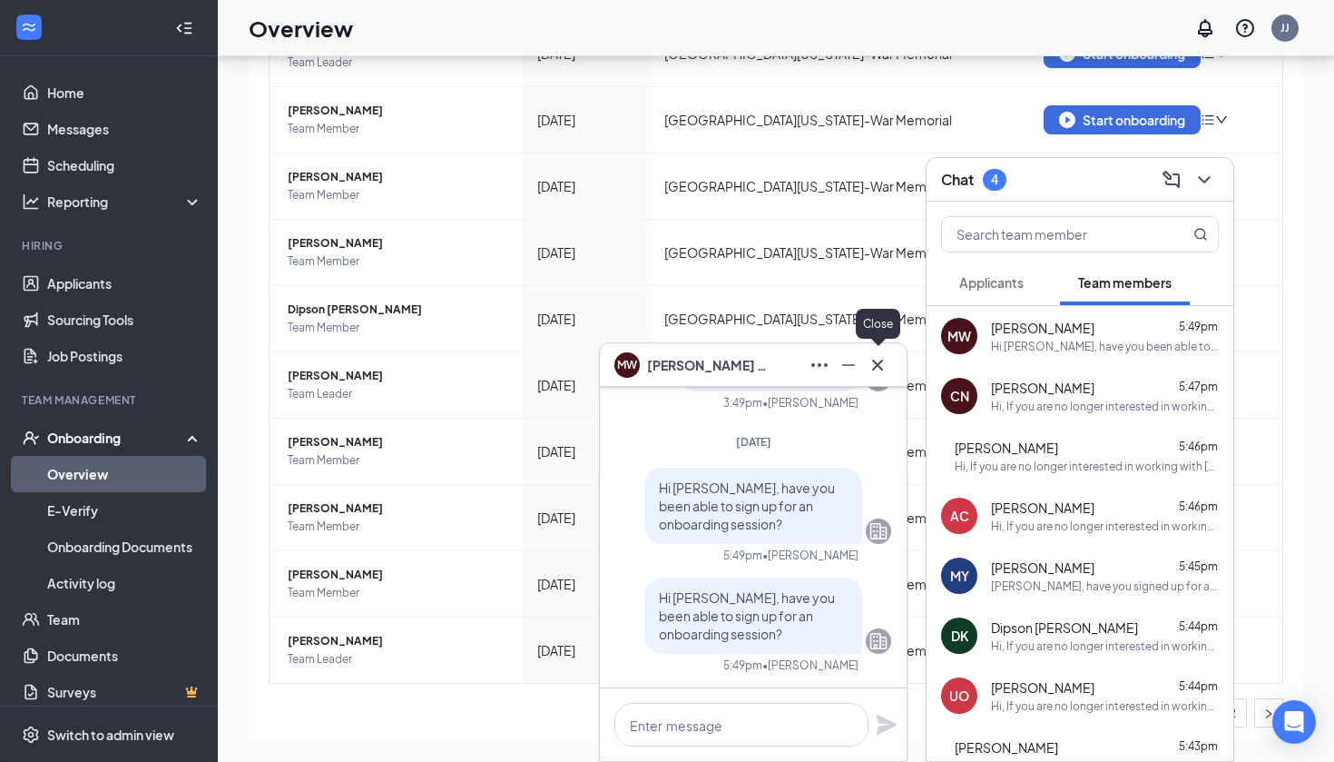
click at [877, 361] on icon "Cross" at bounding box center [878, 365] width 22 height 22
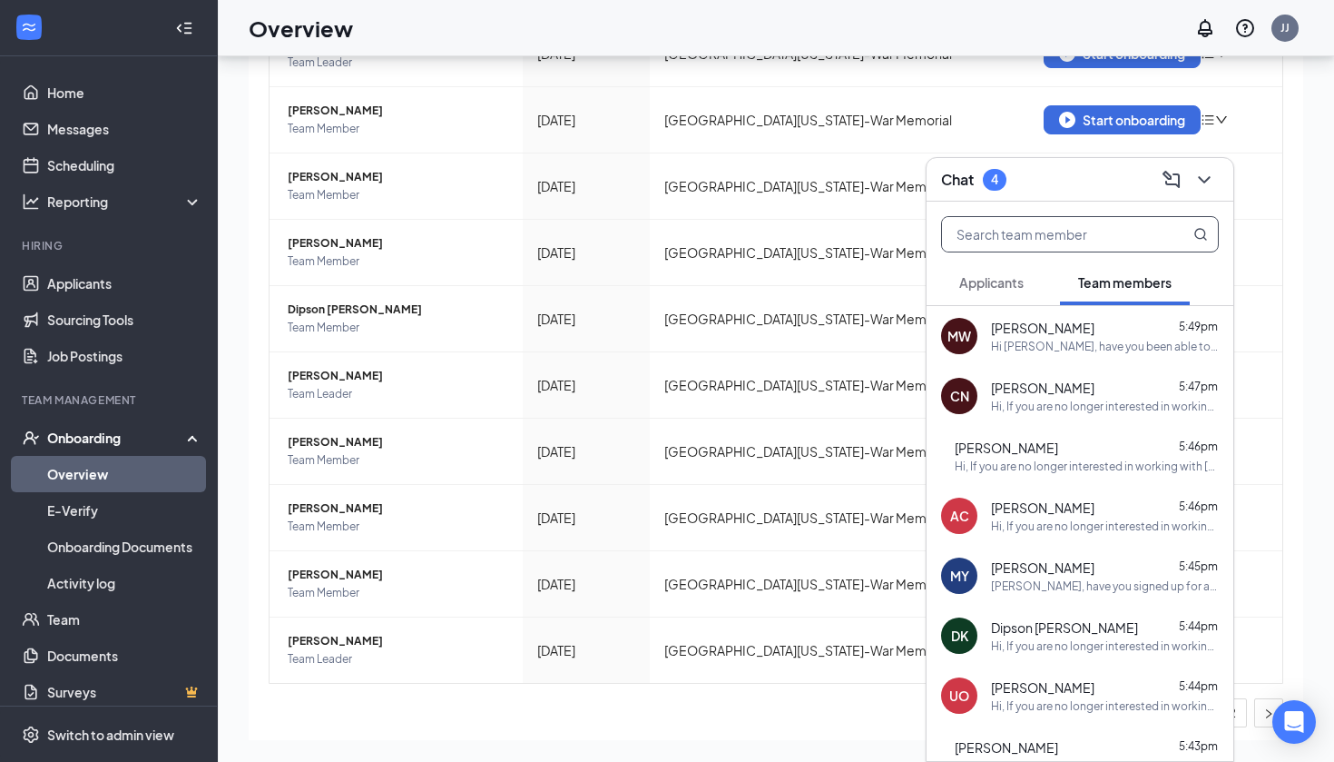
click at [1016, 226] on input "text" at bounding box center [1049, 234] width 215 height 34
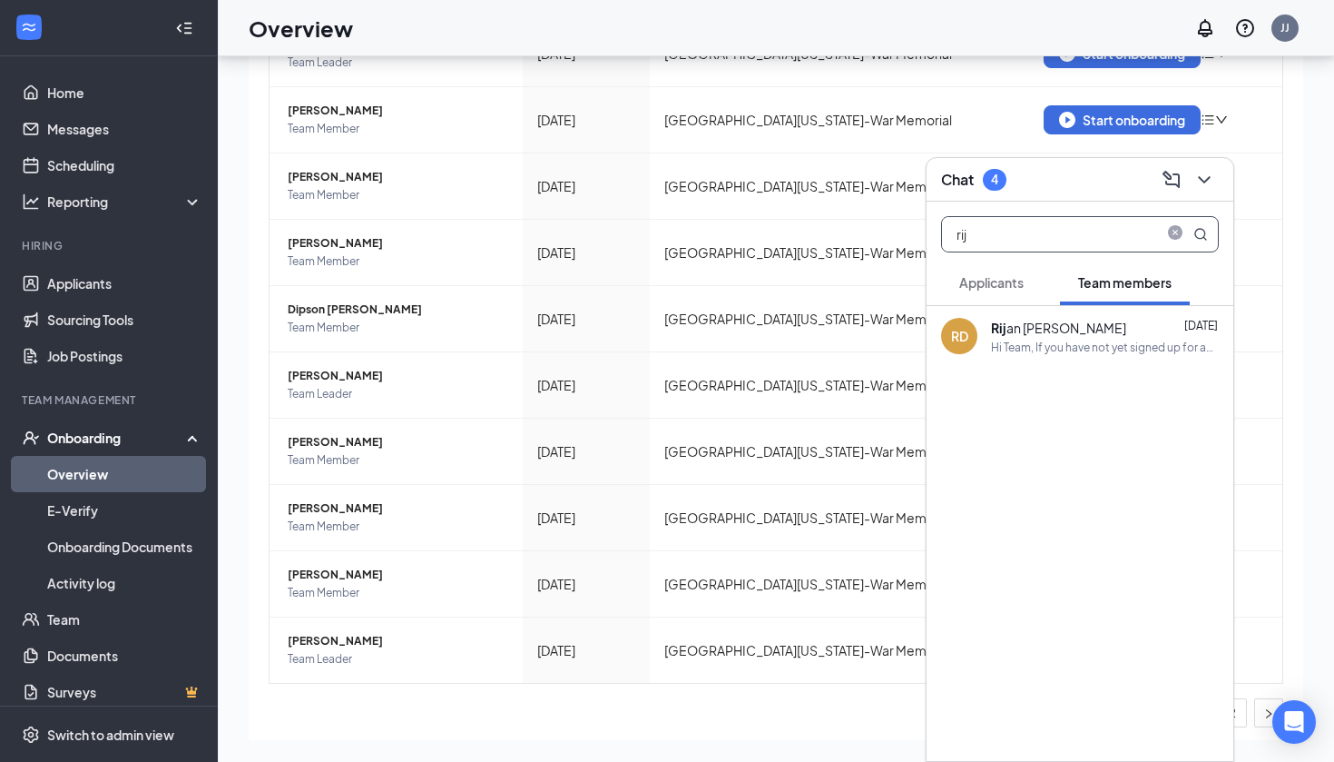
type input "rij"
click at [1069, 335] on div "Rij an [PERSON_NAME] [DATE]" at bounding box center [1105, 328] width 228 height 20
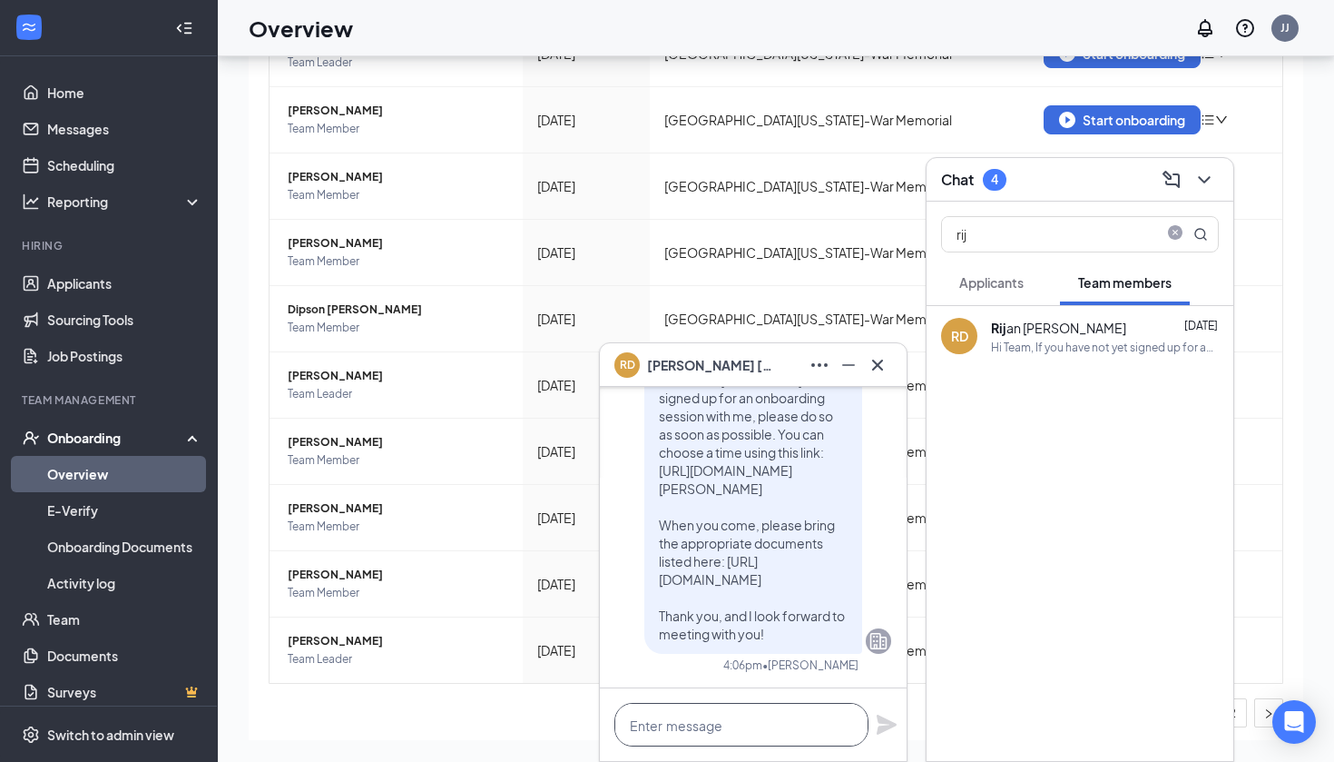
click at [692, 720] on textarea at bounding box center [742, 725] width 254 height 44
paste textarea "Hi, If you are no longer interested in working with [DEMOGRAPHIC_DATA]-fil-A on…"
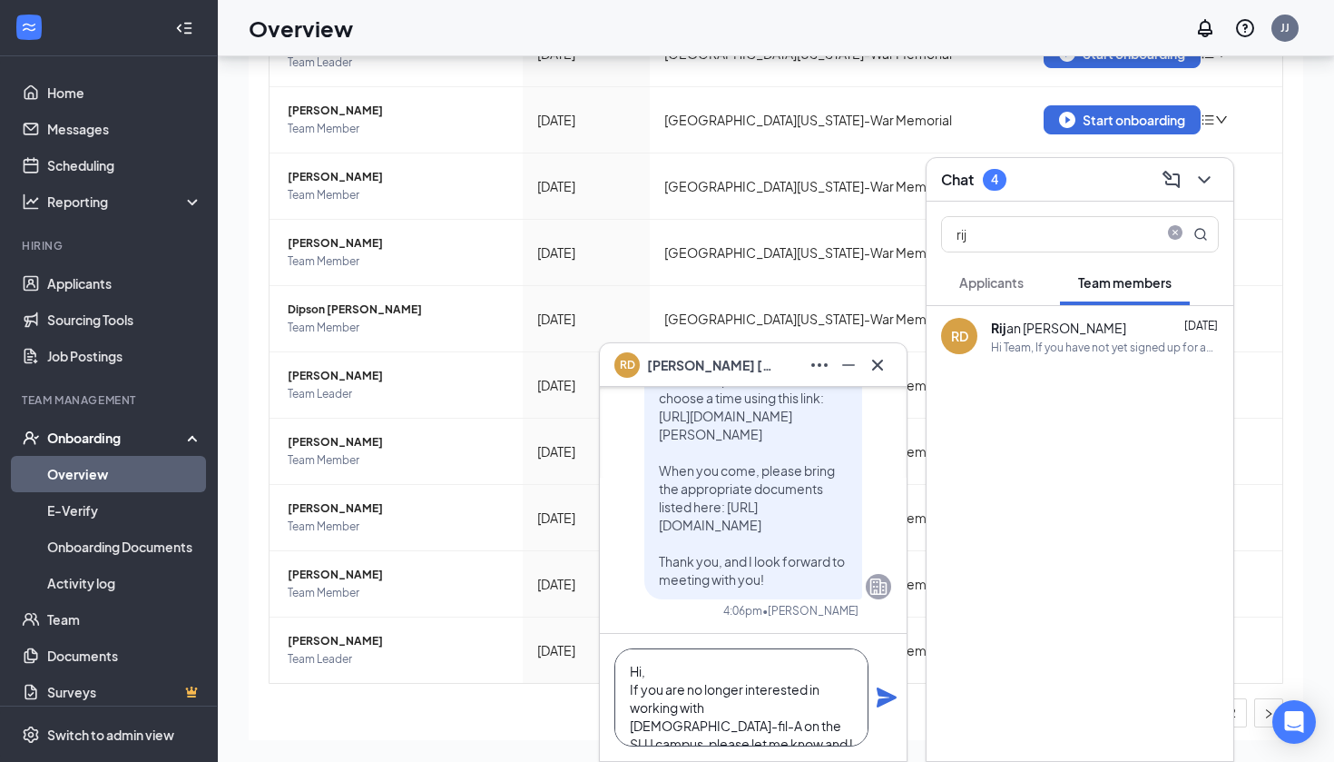
scroll to position [0, 0]
type textarea "Hi, If you are no longer interested in working with [DEMOGRAPHIC_DATA]-fil-A on…"
click at [889, 699] on icon "Plane" at bounding box center [887, 697] width 20 height 20
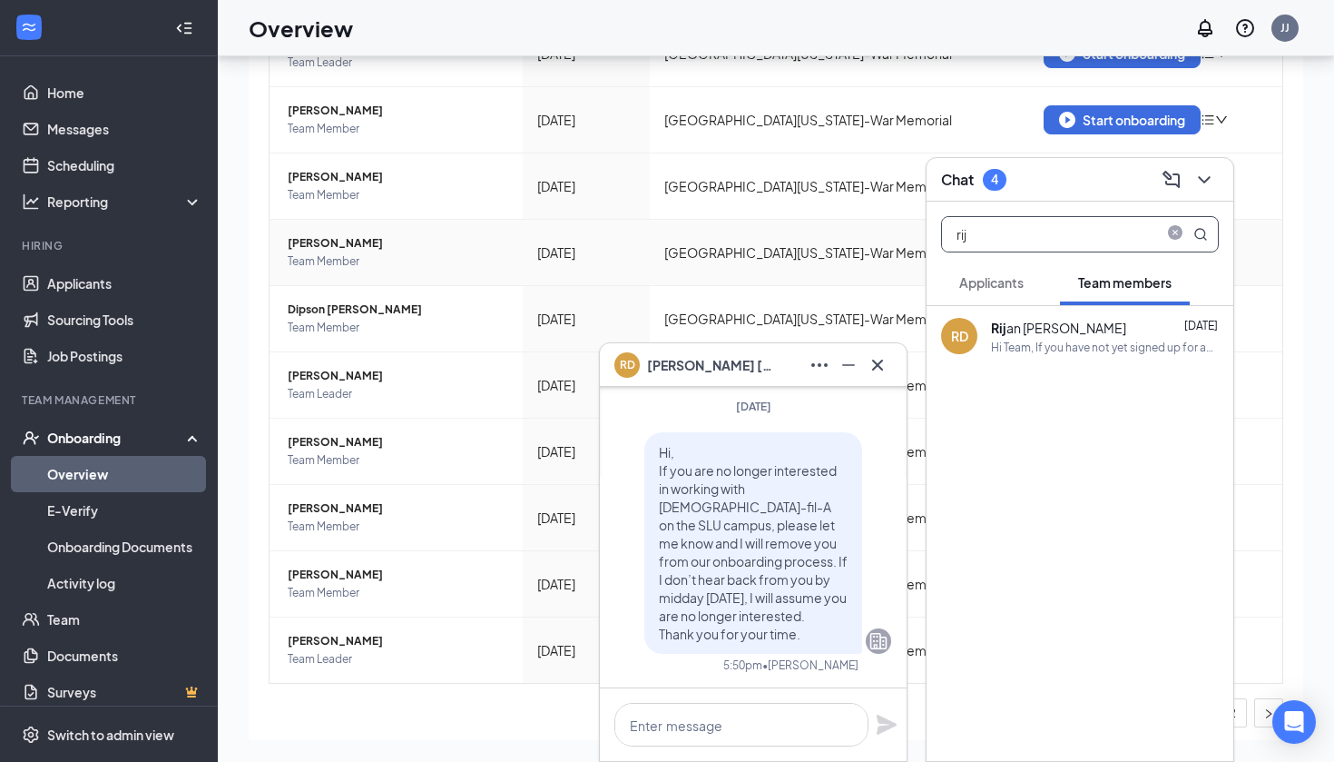
drag, startPoint x: 983, startPoint y: 237, endPoint x: 891, endPoint y: 237, distance: 91.7
click at [891, 237] on div "RD [PERSON_NAME] RD [PERSON_NAME] Team member Team Member • Southeastern [US_ST…" at bounding box center [776, 368] width 1117 height 787
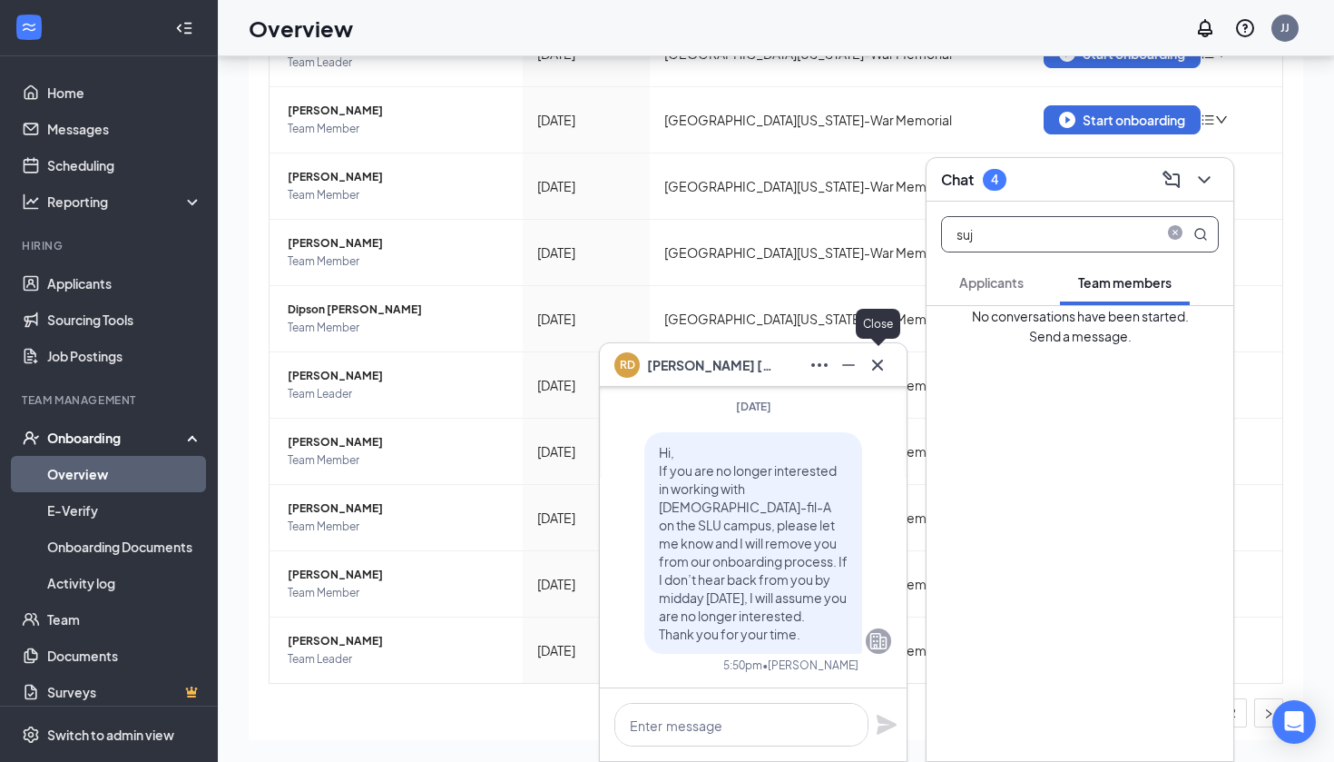
type input "suj"
click at [880, 364] on icon "Cross" at bounding box center [878, 365] width 22 height 22
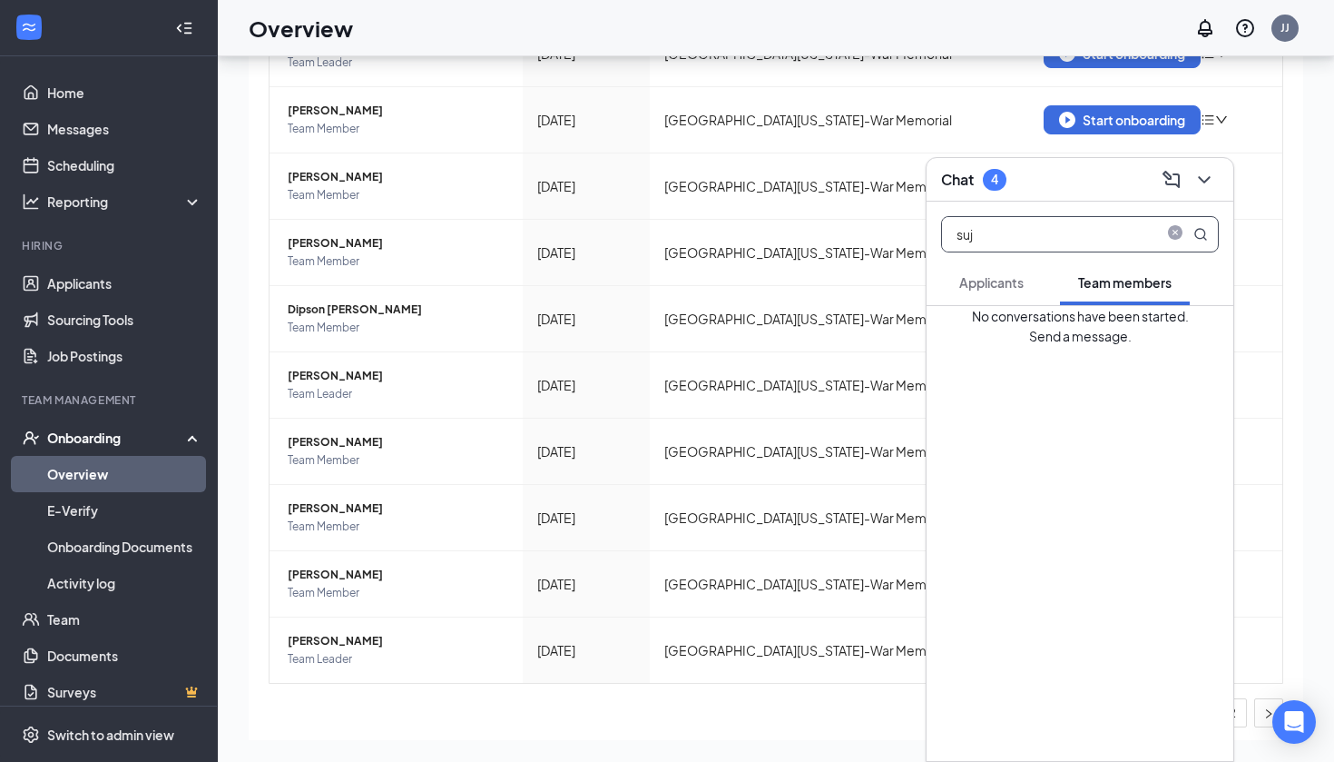
click at [1054, 218] on input "suj" at bounding box center [1049, 234] width 215 height 34
click at [1054, 224] on input "suj" at bounding box center [1049, 234] width 215 height 34
click at [1019, 292] on button "Applicants" at bounding box center [991, 282] width 101 height 45
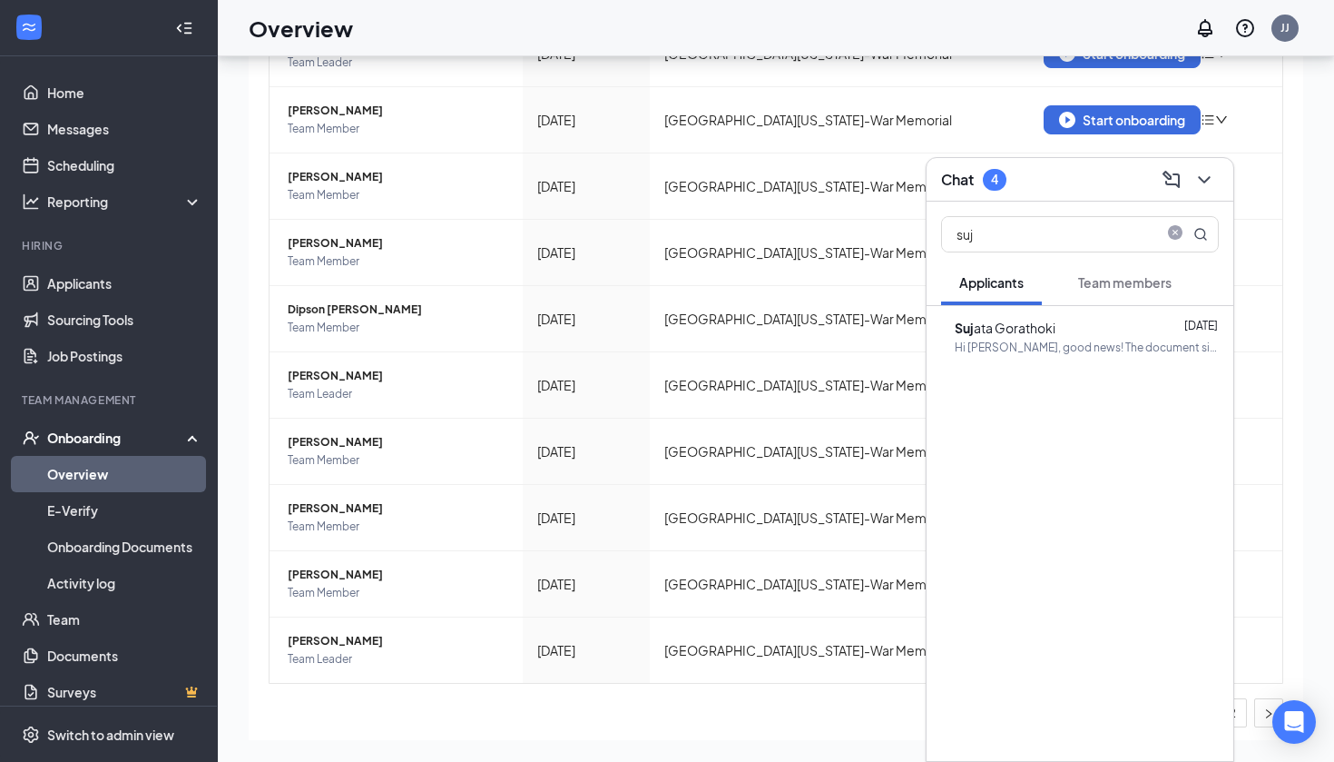
click at [1056, 335] on div "Suj ata Gorathoki" at bounding box center [1005, 328] width 101 height 20
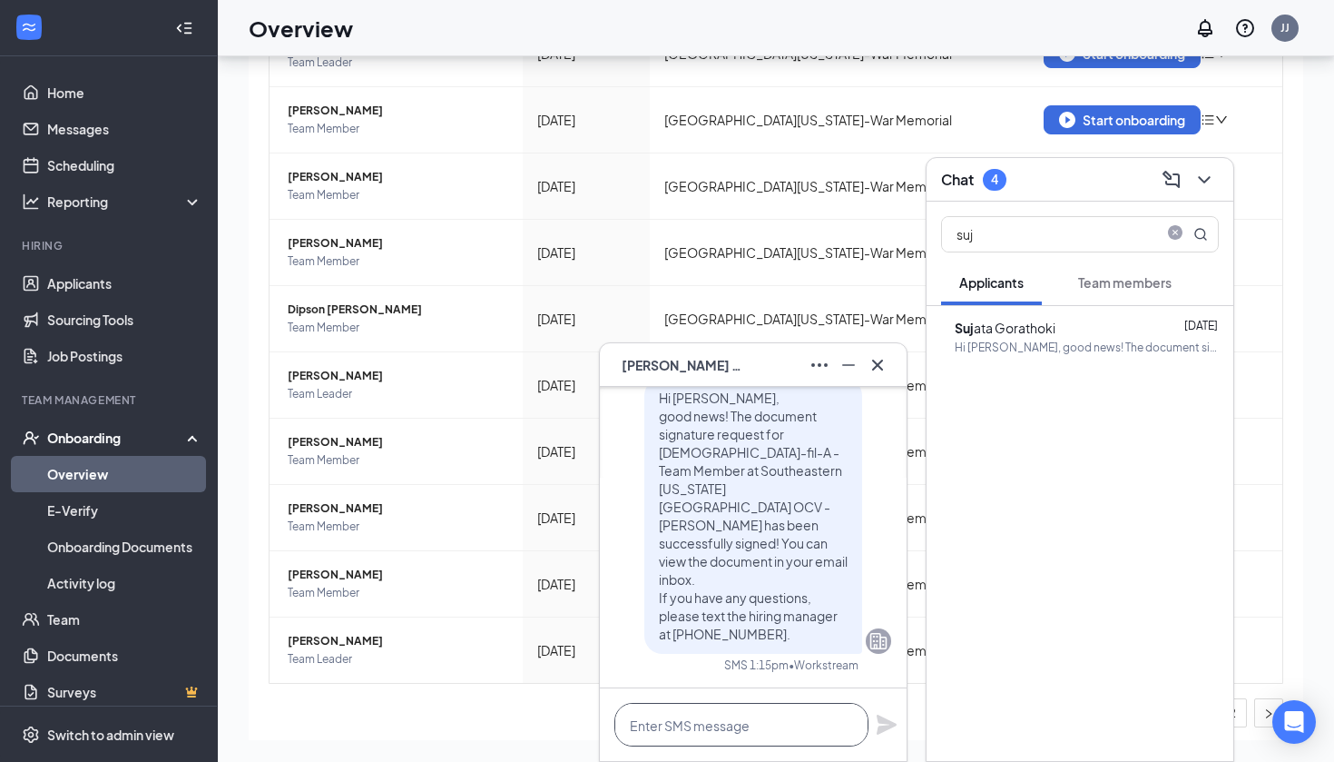
click at [747, 728] on textarea at bounding box center [742, 725] width 254 height 44
paste textarea "Hi, If you are no longer interested in working with [DEMOGRAPHIC_DATA]-fil-A on…"
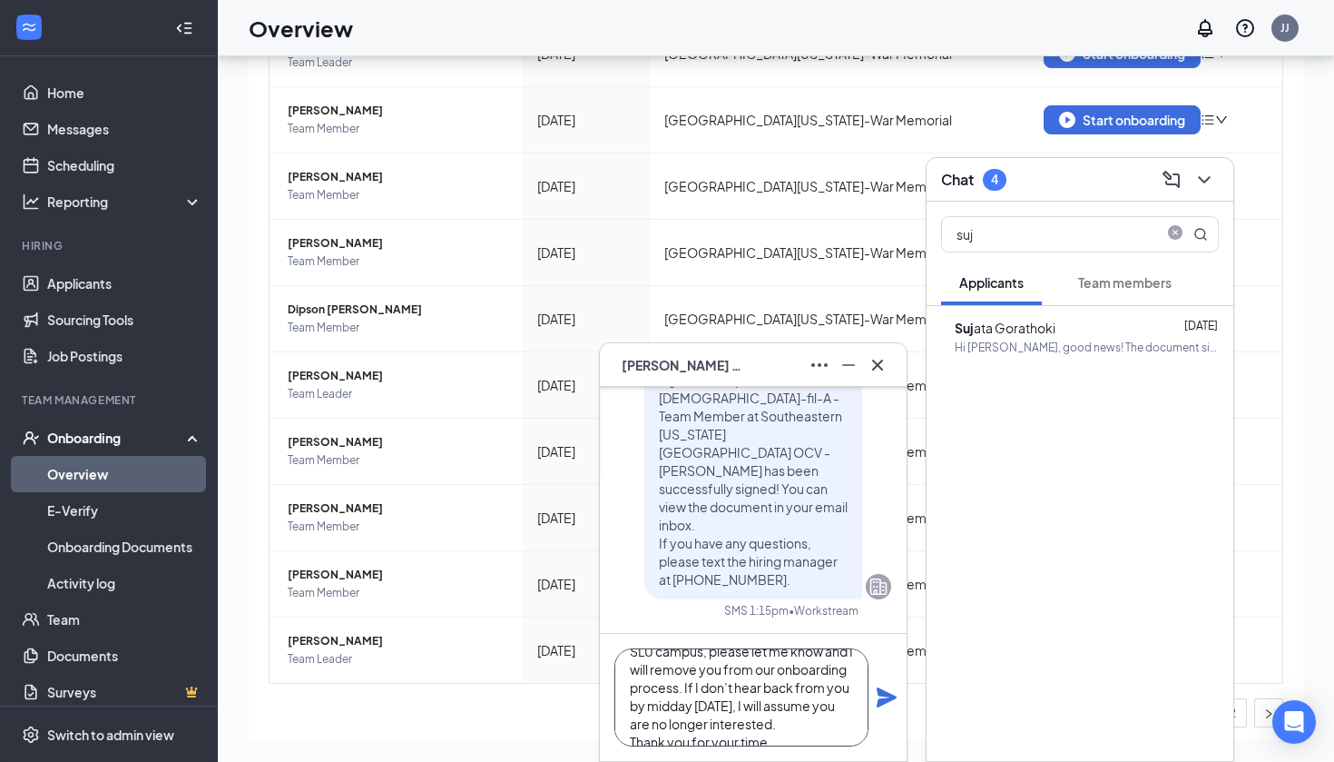
type textarea "Hi, If you are no longer interested in working with [DEMOGRAPHIC_DATA]-fil-A on…"
click at [887, 702] on icon "Plane" at bounding box center [887, 697] width 20 height 20
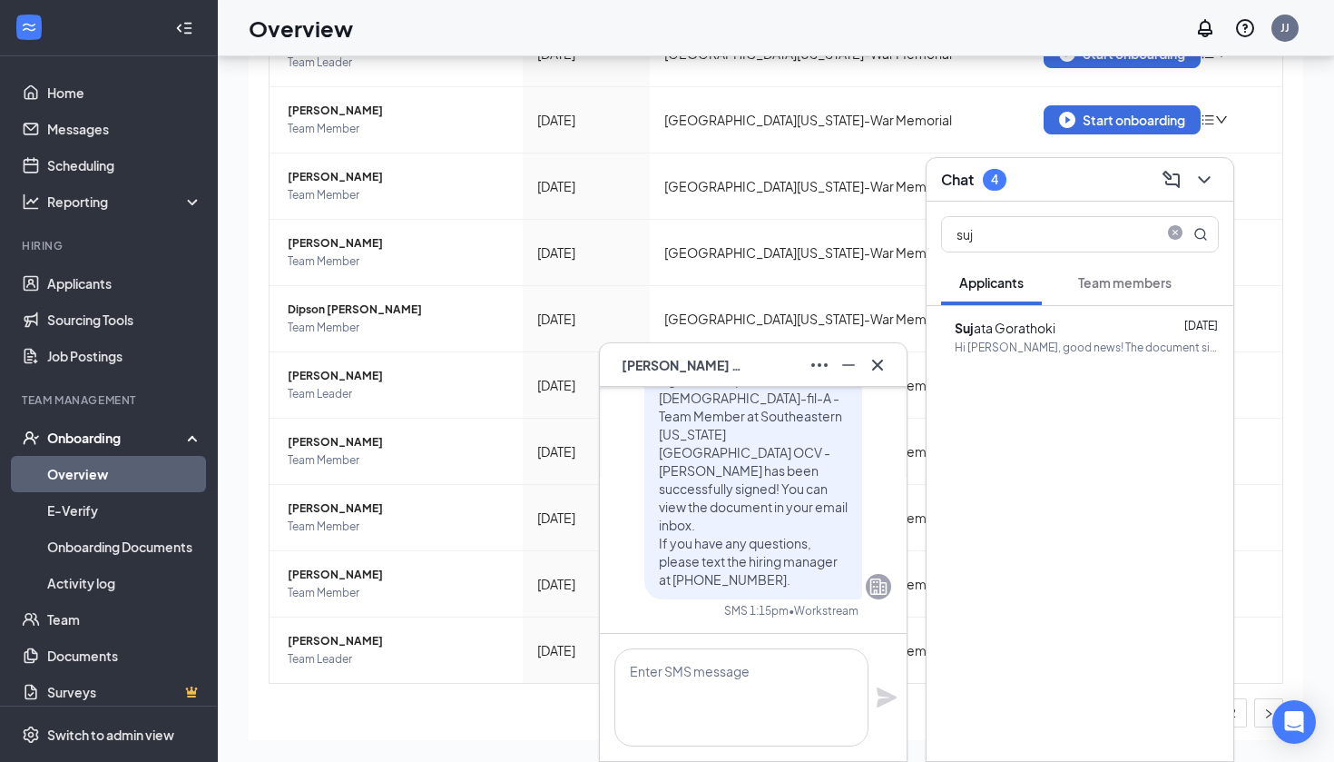
scroll to position [0, 0]
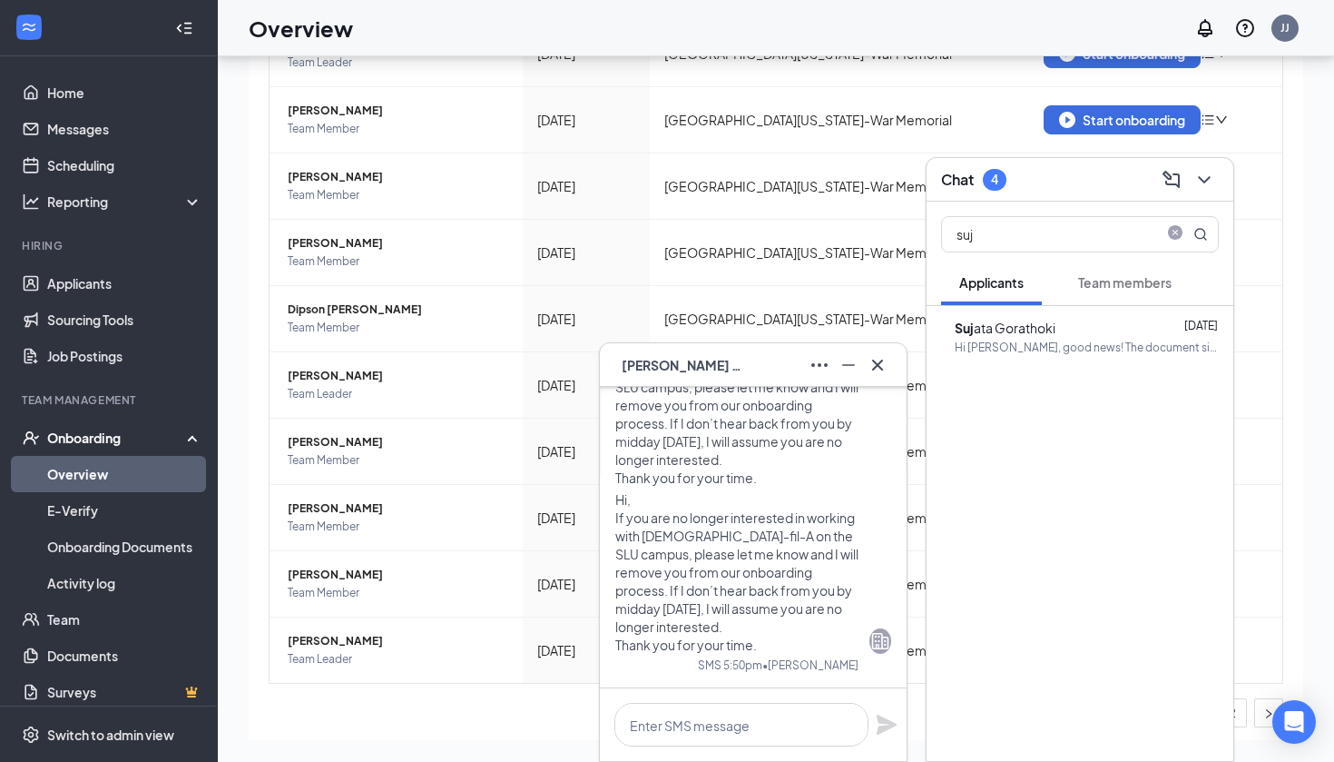
click at [895, 370] on div "SG [PERSON_NAME]" at bounding box center [753, 365] width 307 height 44
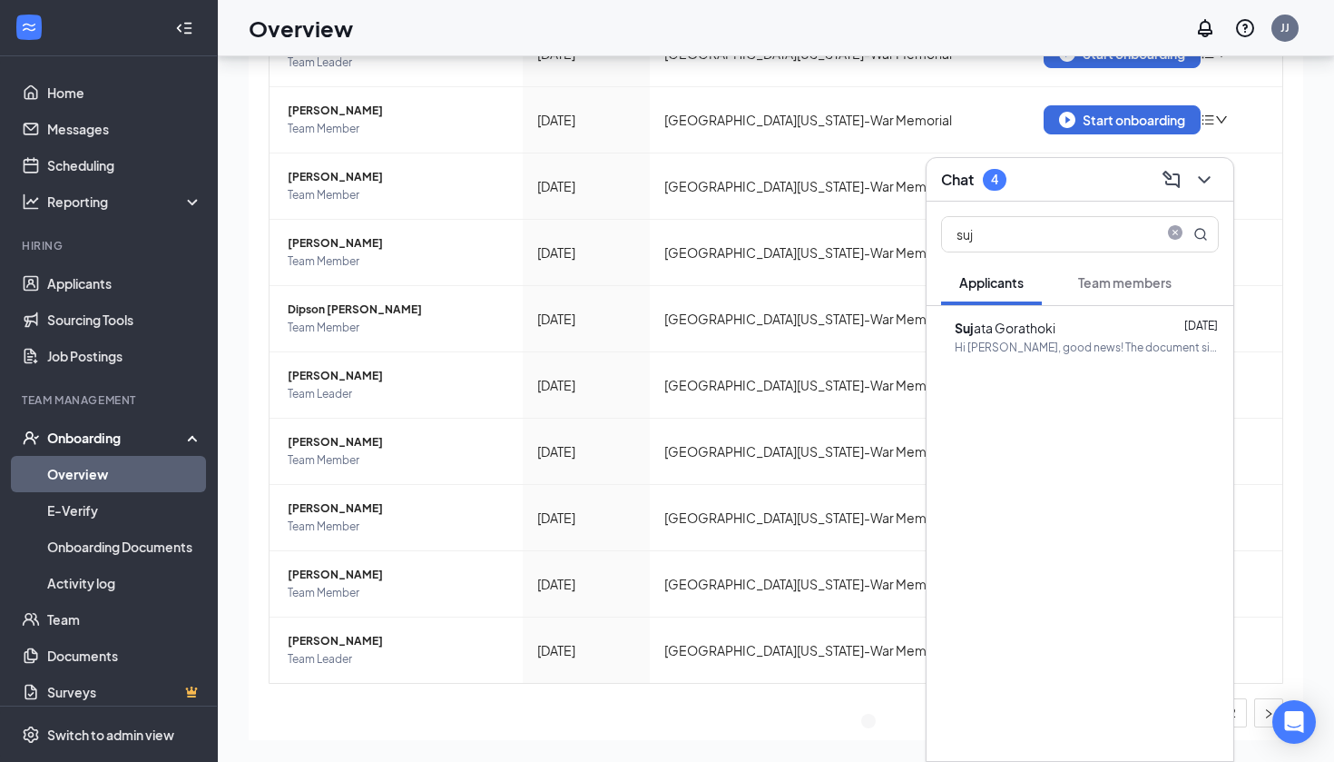
click at [1137, 288] on span "Team members" at bounding box center [1124, 282] width 93 height 16
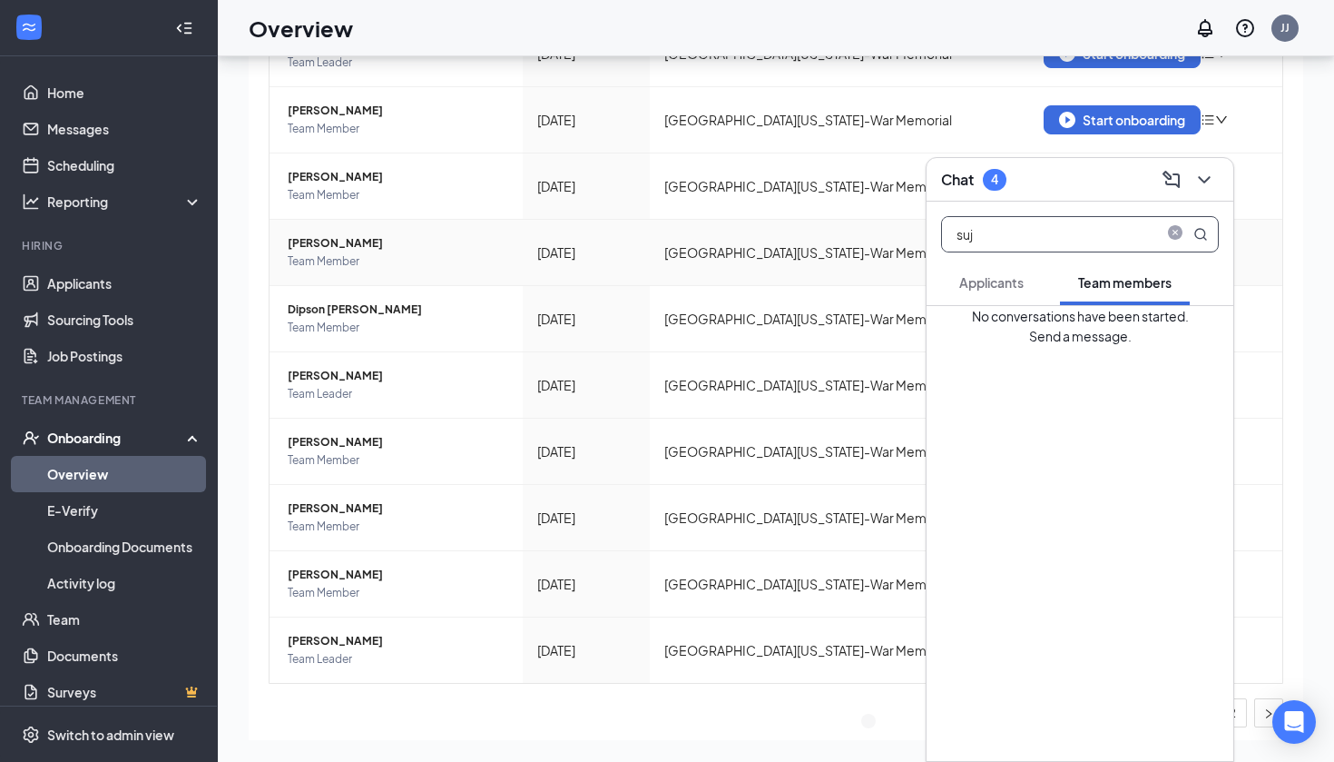
drag, startPoint x: 1119, startPoint y: 251, endPoint x: 925, endPoint y: 251, distance: 194.3
click at [925, 251] on div "SG [PERSON_NAME] SG Chat 4 suj Applicants Team members No conversations have be…" at bounding box center [776, 368] width 1117 height 787
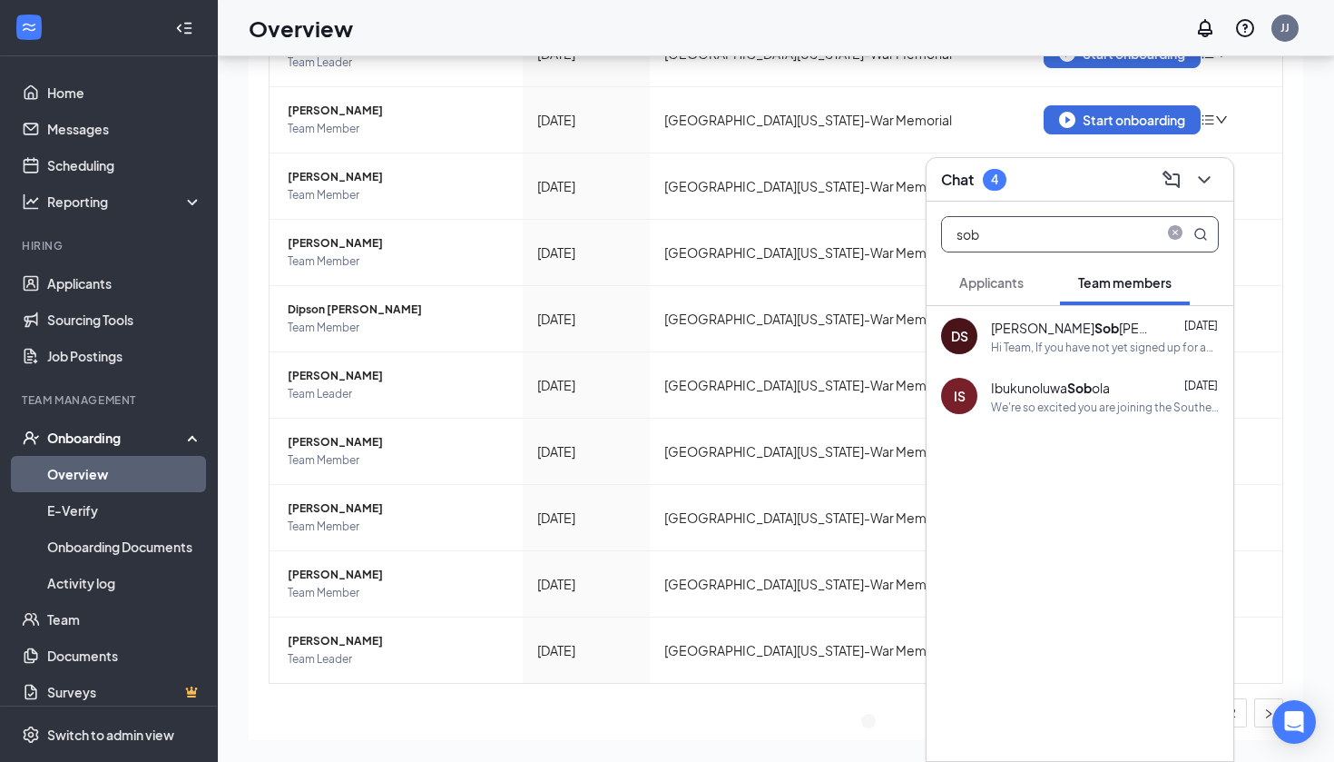
type input "sob"
click at [1024, 400] on div "We're so excited you are joining the Southeastern [US_STATE][GEOGRAPHIC_DATA] O…" at bounding box center [1105, 406] width 228 height 15
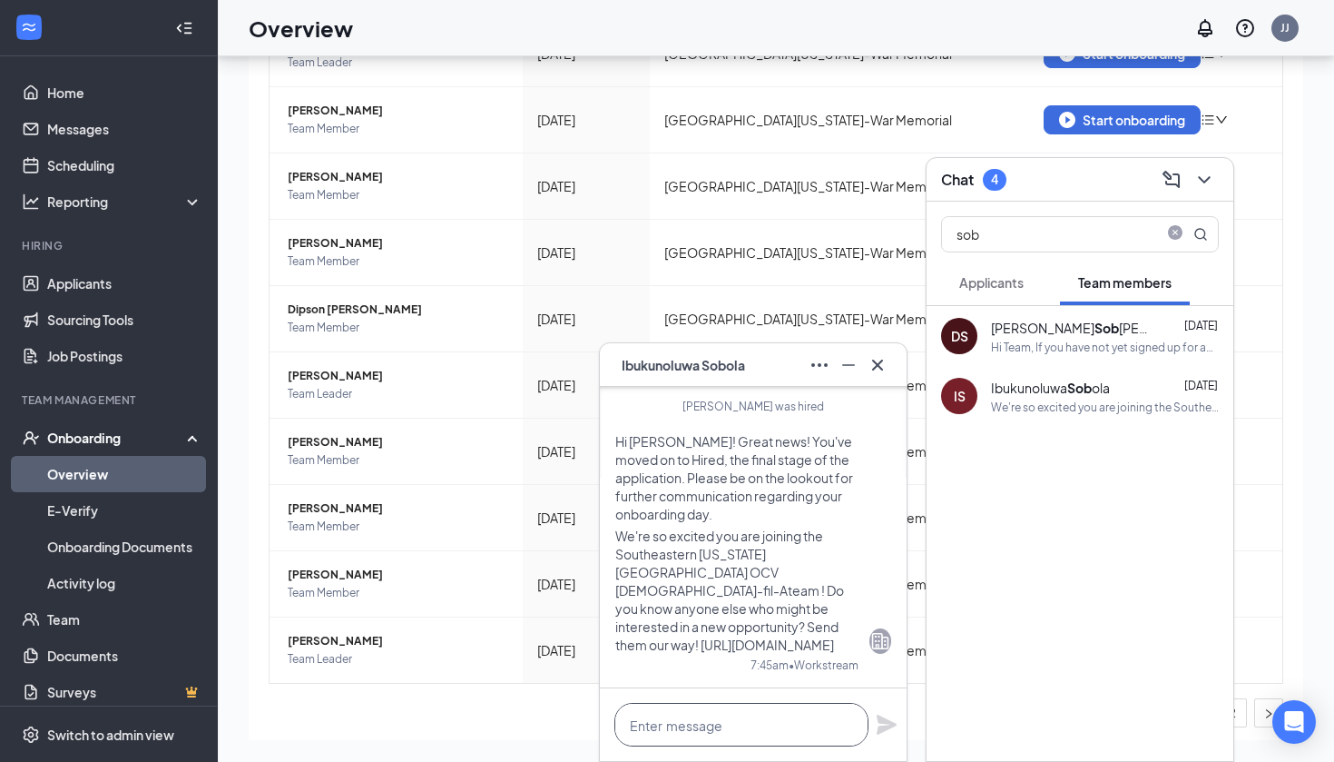
click at [732, 725] on textarea at bounding box center [742, 725] width 254 height 44
paste textarea "Hi, If you are no longer interested in working with [DEMOGRAPHIC_DATA]-fil-A on…"
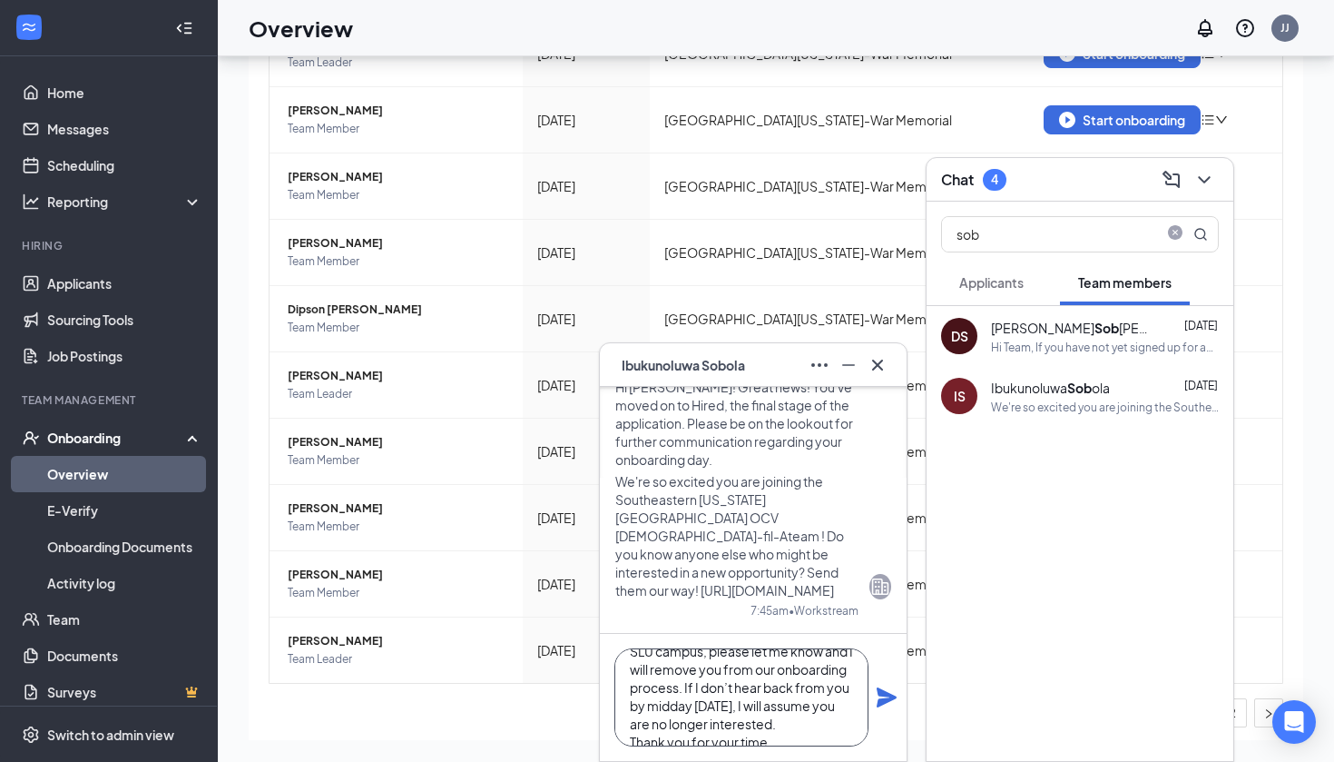
type textarea "Hi, If you are no longer interested in working with [DEMOGRAPHIC_DATA]-fil-A on…"
click at [890, 694] on icon "Plane" at bounding box center [887, 697] width 20 height 20
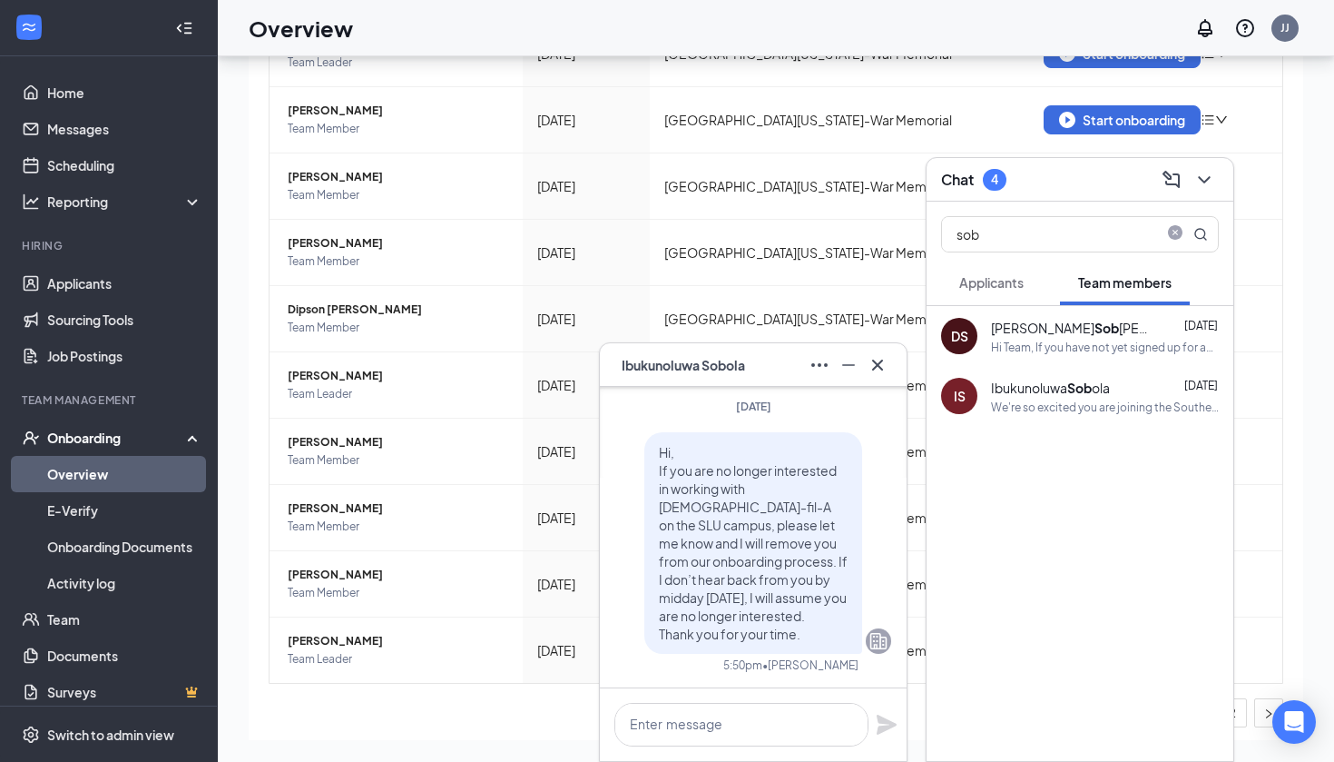
scroll to position [0, 0]
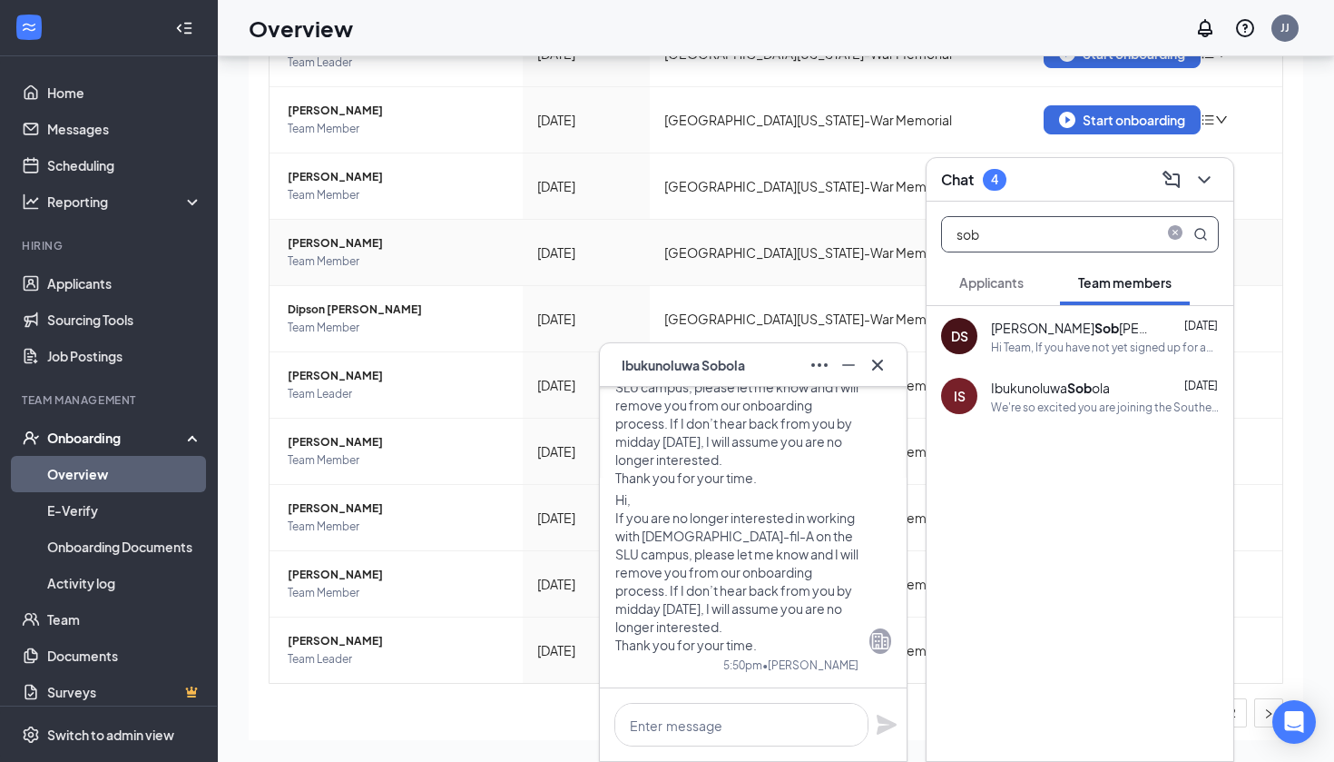
drag, startPoint x: 1063, startPoint y: 236, endPoint x: 900, endPoint y: 234, distance: 163.4
click at [900, 234] on div "IS [PERSON_NAME] [DATE] IS Good afternoon I have just applied for a team lead p…" at bounding box center [776, 368] width 1117 height 787
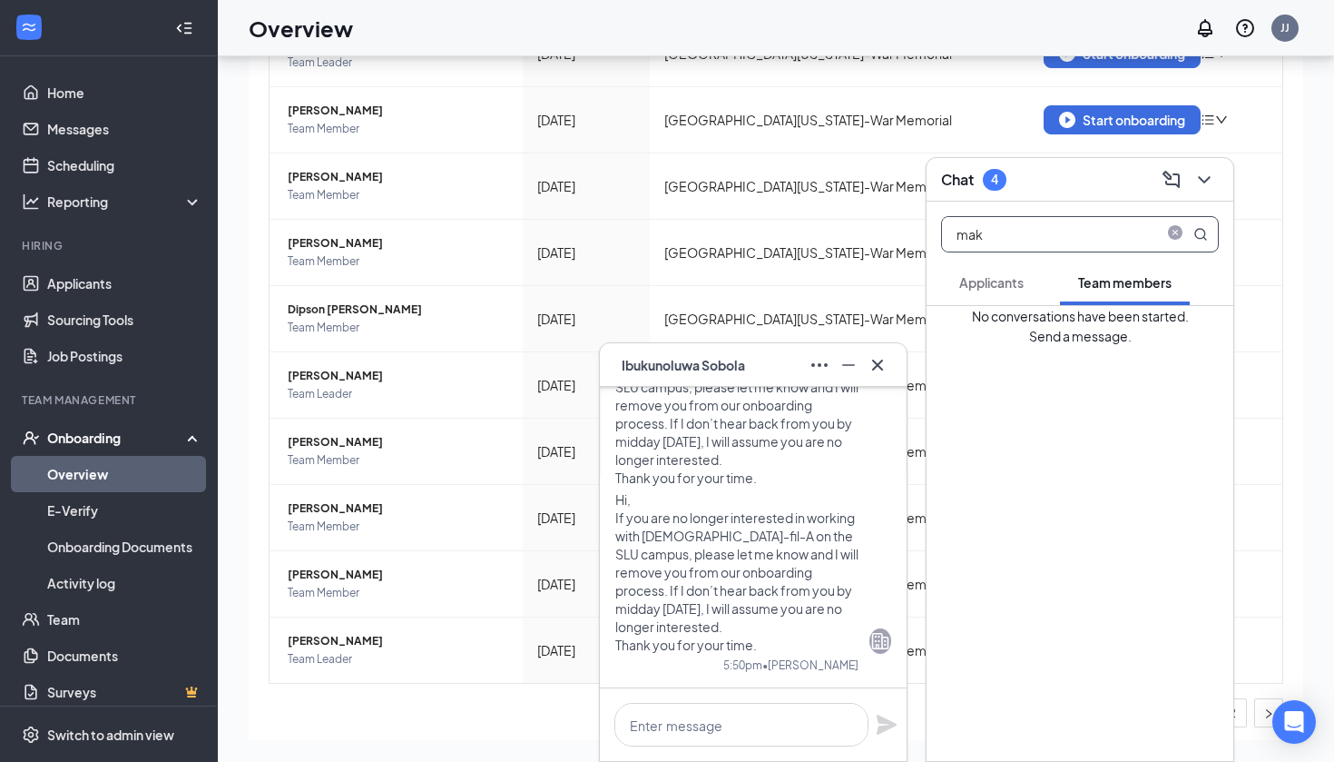
click at [881, 367] on icon "Cross" at bounding box center [878, 365] width 22 height 22
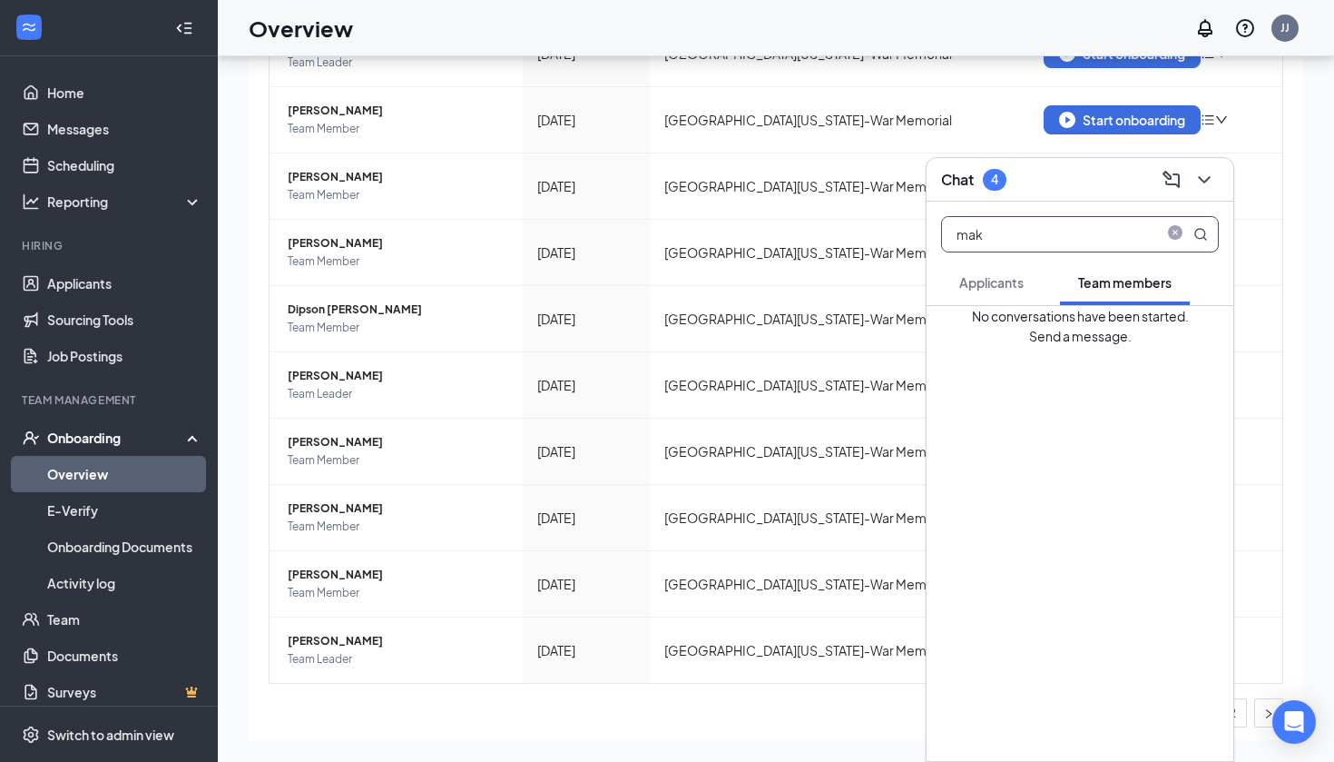
click at [1046, 242] on input "mak" at bounding box center [1049, 234] width 215 height 34
type input "mal"
click at [1069, 323] on div "Mal [PERSON_NAME] 5:45pm" at bounding box center [1105, 328] width 228 height 20
